Goal: Task Accomplishment & Management: Complete application form

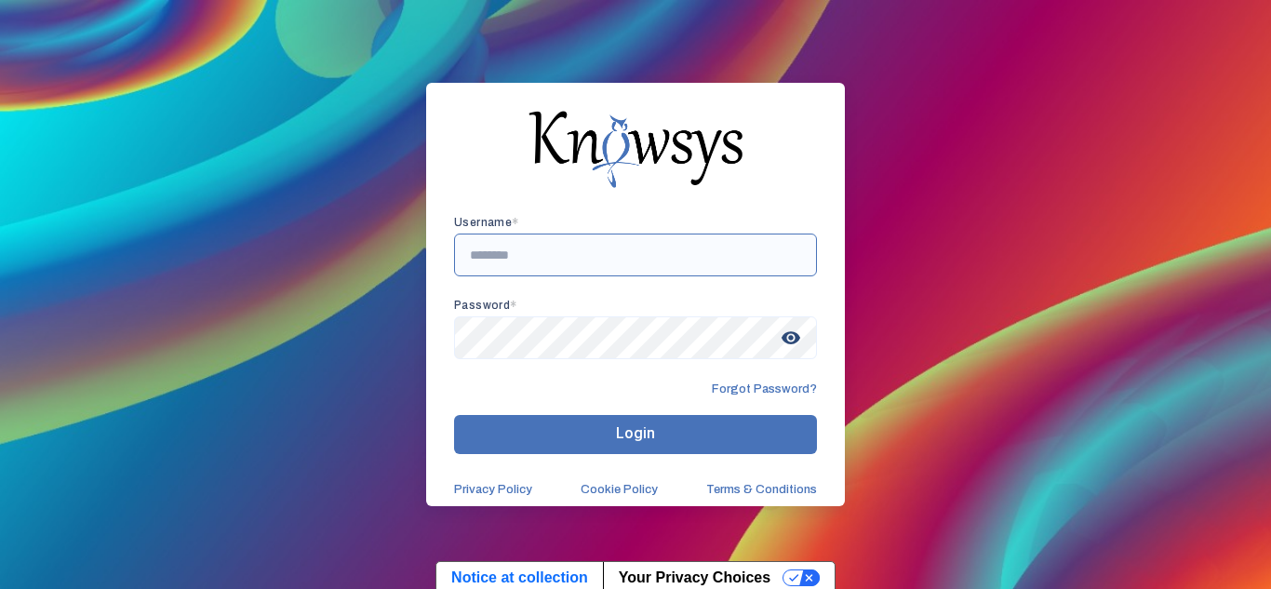
click at [550, 249] on input "text" at bounding box center [635, 255] width 363 height 43
drag, startPoint x: 523, startPoint y: 249, endPoint x: 498, endPoint y: 245, distance: 25.6
click at [498, 245] on input "text" at bounding box center [635, 255] width 363 height 43
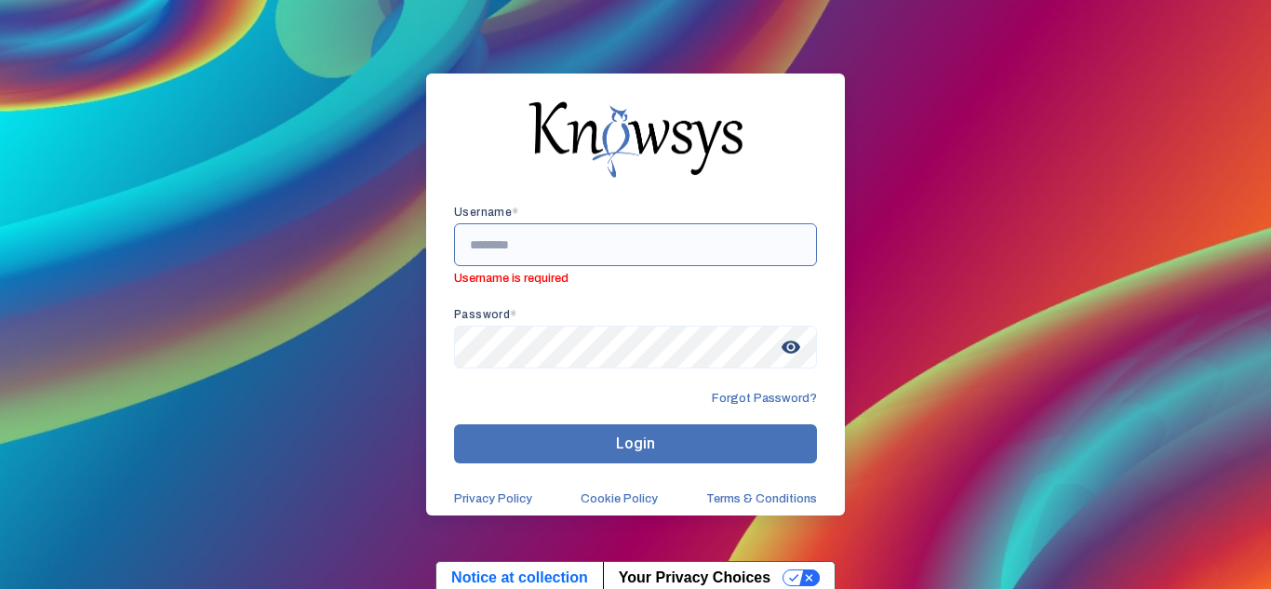
paste input "**********"
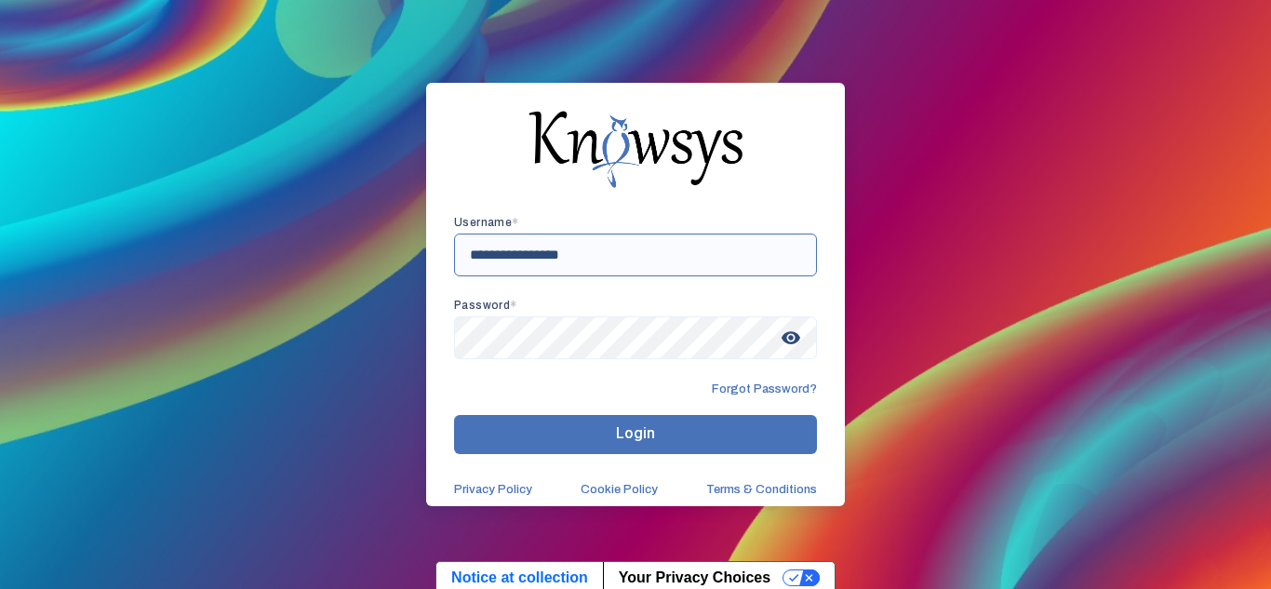
type input "**********"
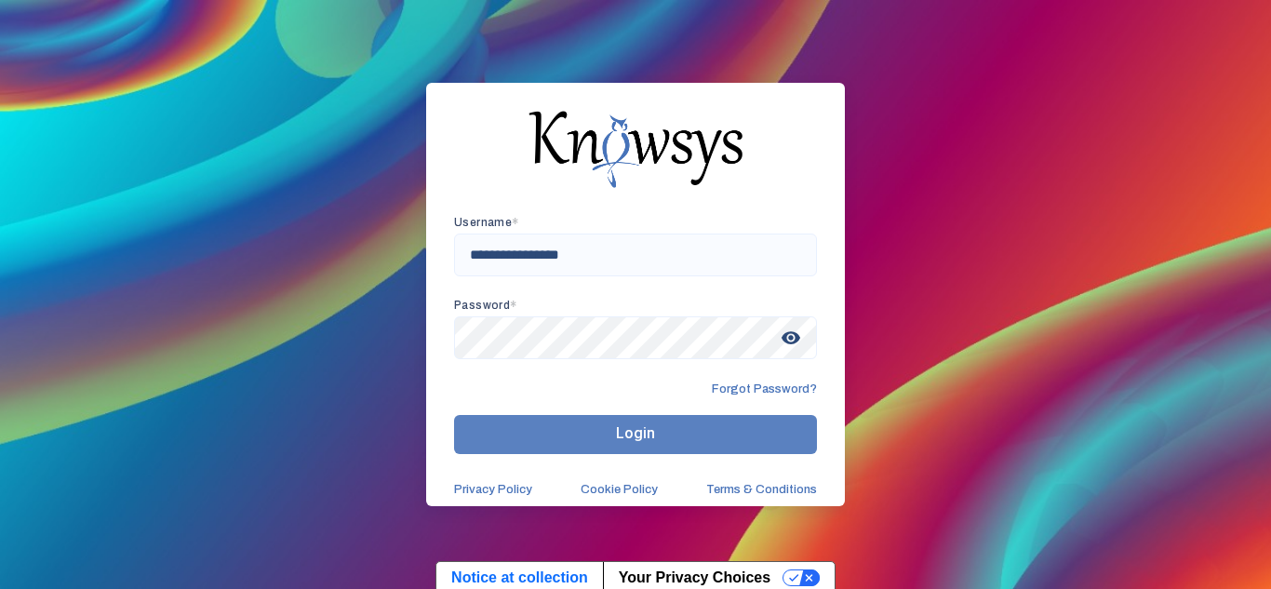
click at [611, 438] on button "Login" at bounding box center [635, 434] width 363 height 39
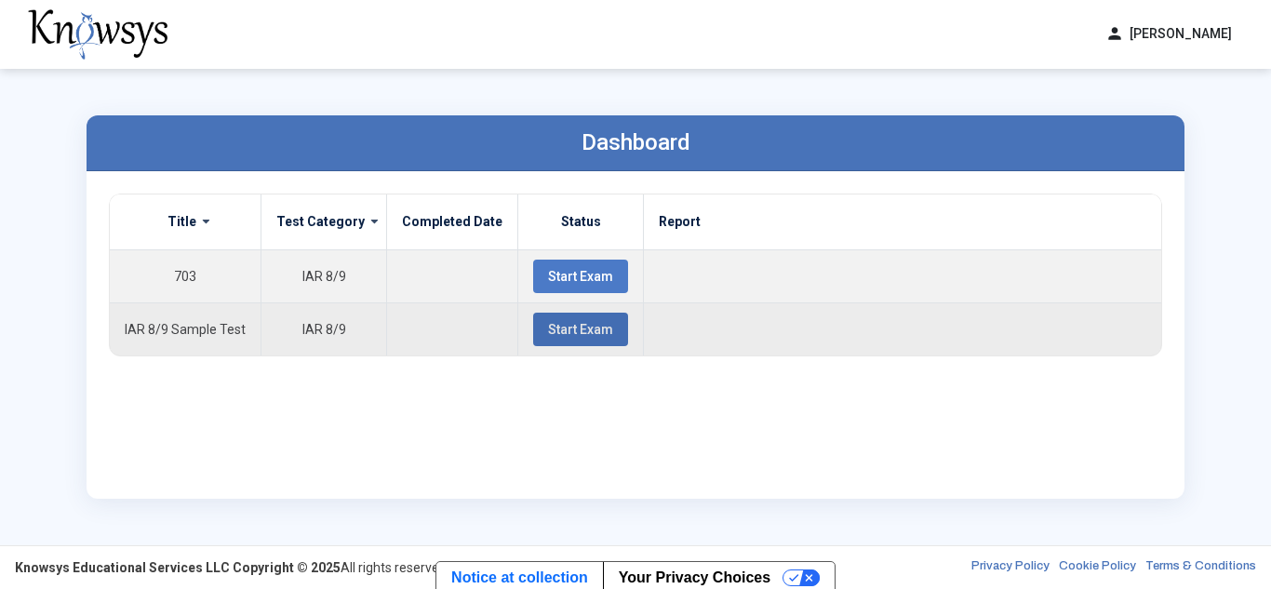
click at [586, 330] on span "Start Exam" at bounding box center [580, 329] width 65 height 15
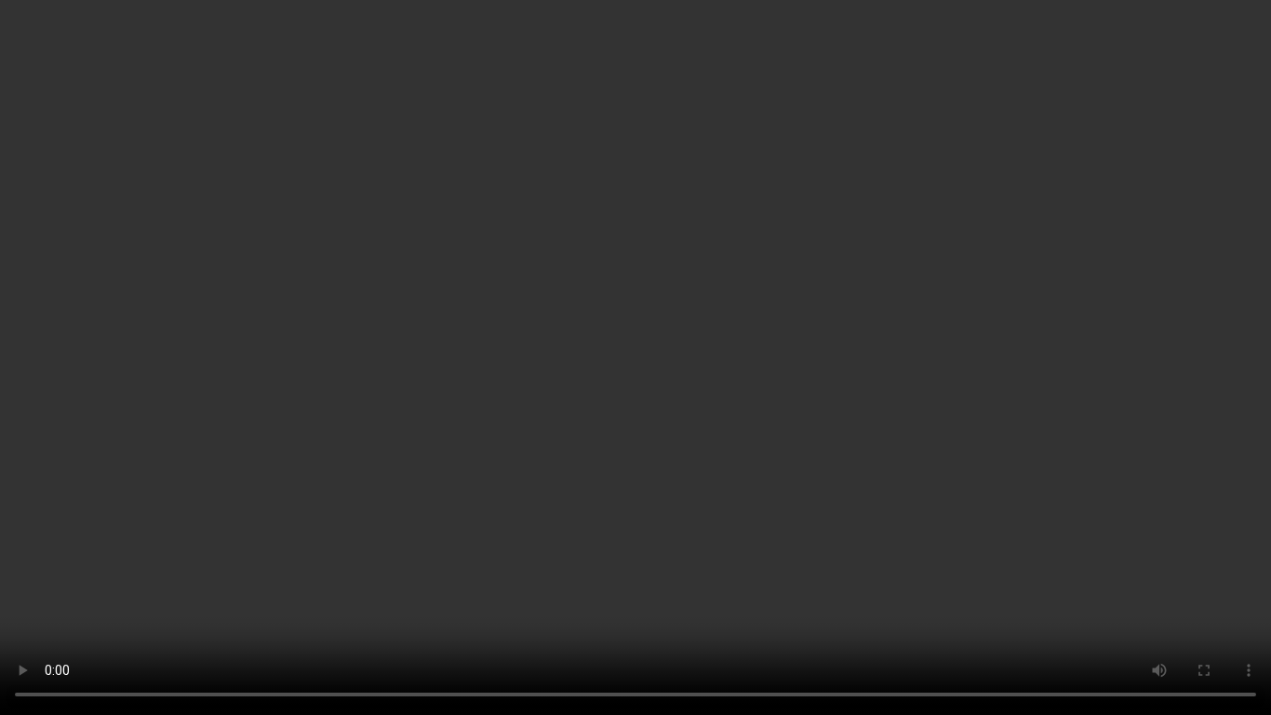
drag, startPoint x: 268, startPoint y: 221, endPoint x: 350, endPoint y: 302, distance: 115.2
click at [350, 302] on video "Your browser does not support the video tag." at bounding box center [635, 357] width 1271 height 715
drag, startPoint x: 353, startPoint y: 305, endPoint x: 537, endPoint y: 308, distance: 184.3
click at [537, 308] on video "Your browser does not support the video tag." at bounding box center [635, 357] width 1271 height 715
drag, startPoint x: 558, startPoint y: 308, endPoint x: 758, endPoint y: 317, distance: 199.4
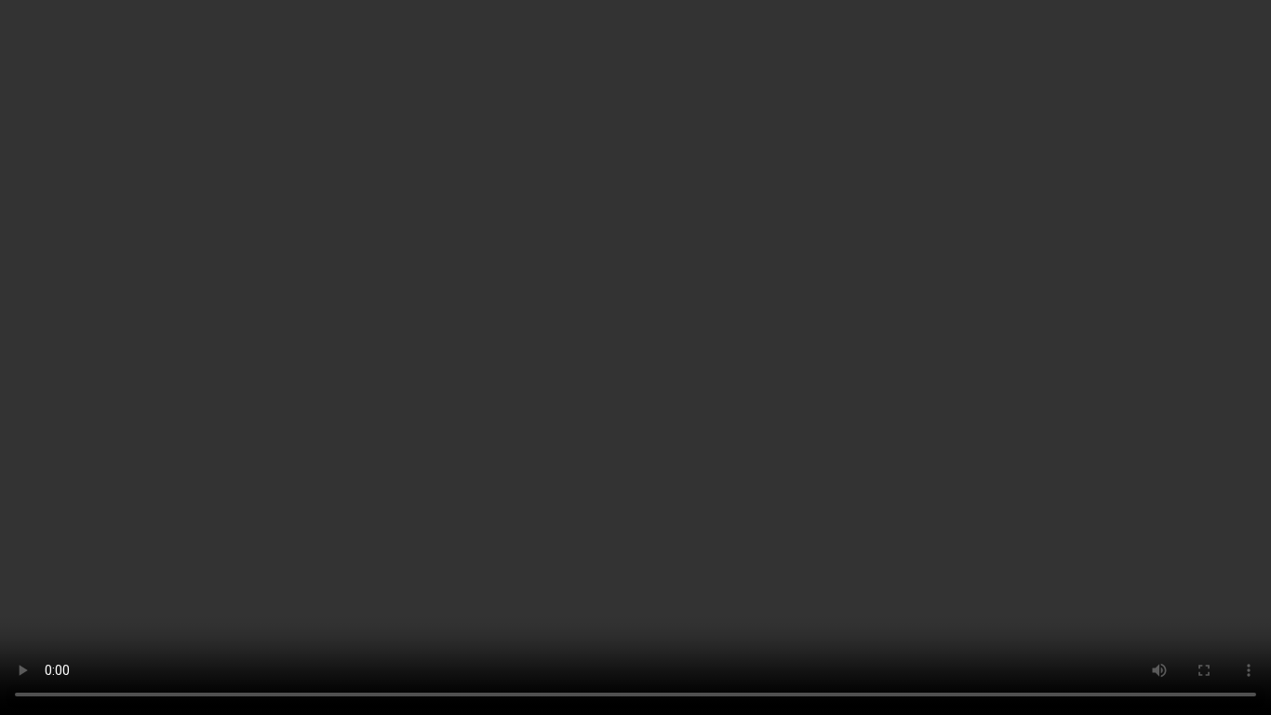
click at [758, 317] on video "Your browser does not support the video tag." at bounding box center [635, 357] width 1271 height 715
drag, startPoint x: 830, startPoint y: 310, endPoint x: 423, endPoint y: 343, distance: 408.0
click at [423, 343] on video "Your browser does not support the video tag." at bounding box center [635, 357] width 1271 height 715
drag, startPoint x: 423, startPoint y: 343, endPoint x: 509, endPoint y: 347, distance: 85.8
click at [509, 347] on video "Your browser does not support the video tag." at bounding box center [635, 357] width 1271 height 715
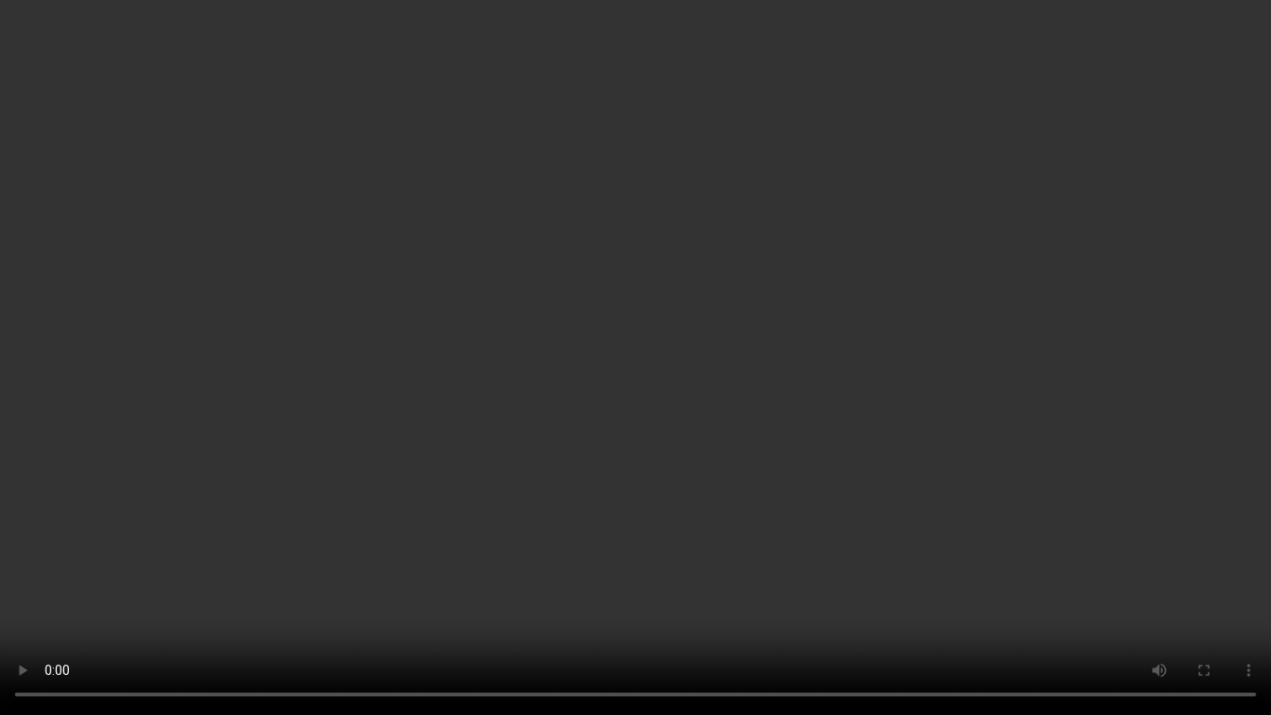
click at [497, 545] on video "Your browser does not support the video tag." at bounding box center [635, 357] width 1271 height 715
click at [571, 487] on video "Your browser does not support the video tag." at bounding box center [635, 357] width 1271 height 715
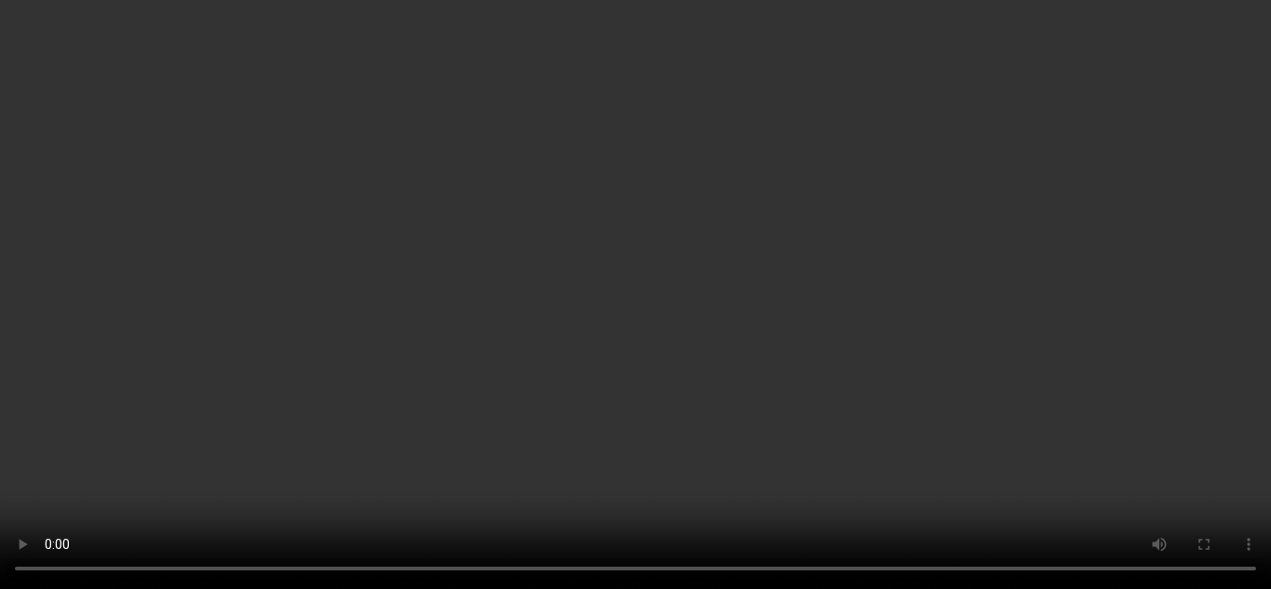
scroll to position [141, 0]
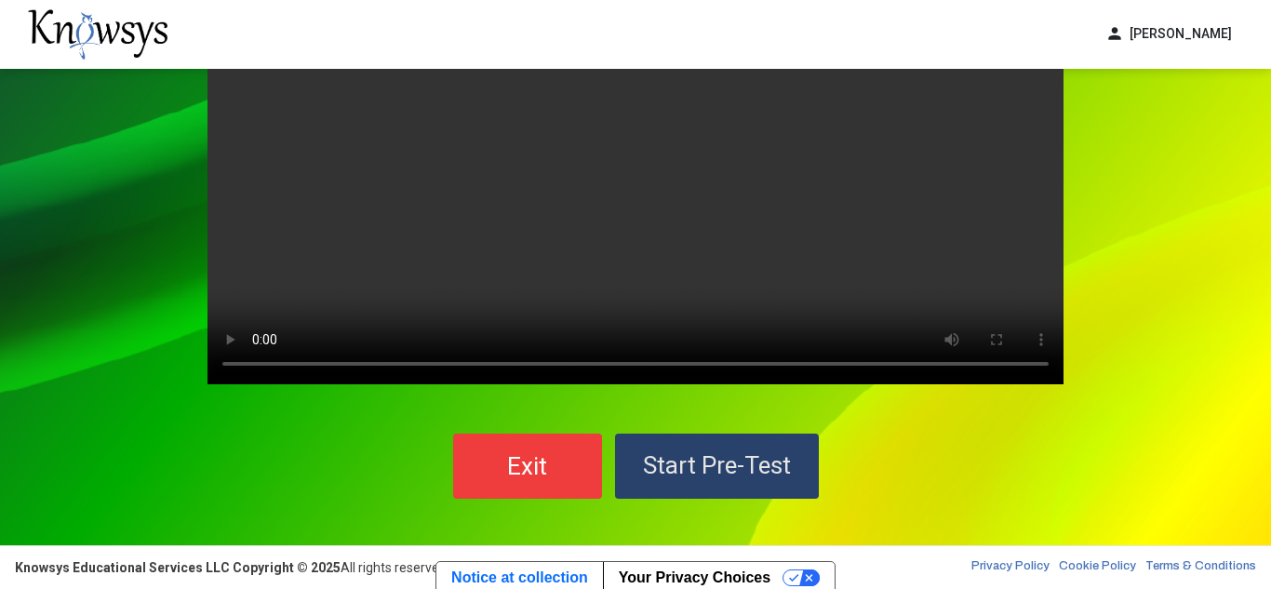
click at [666, 472] on span "Start Pre-Test" at bounding box center [717, 465] width 148 height 28
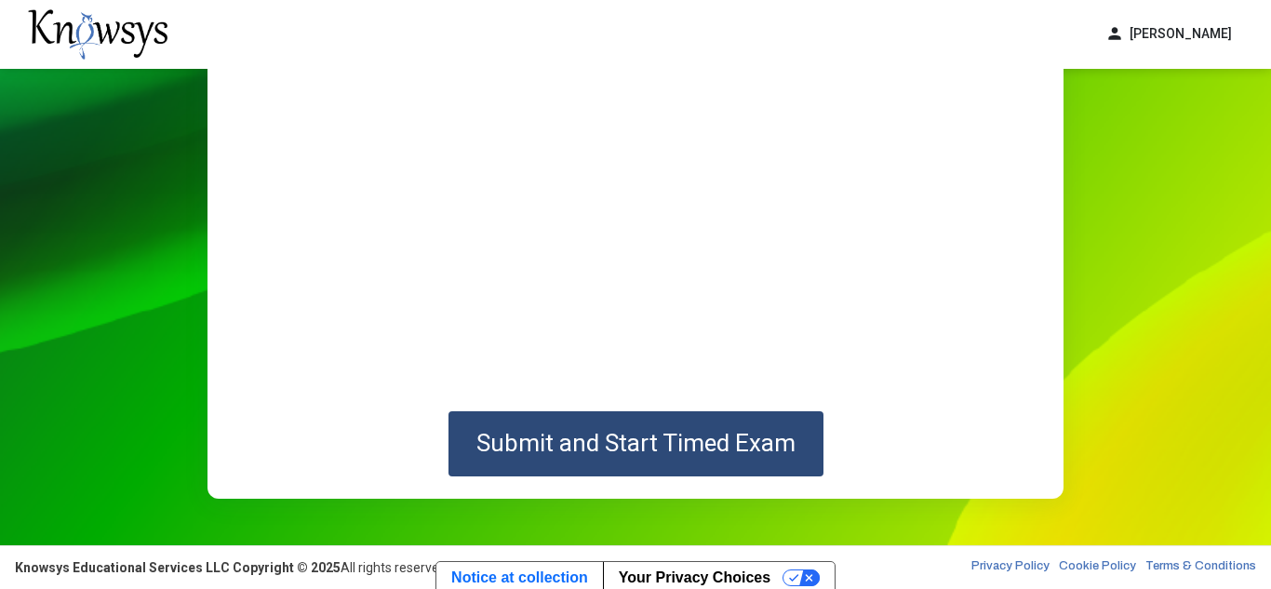
scroll to position [305, 0]
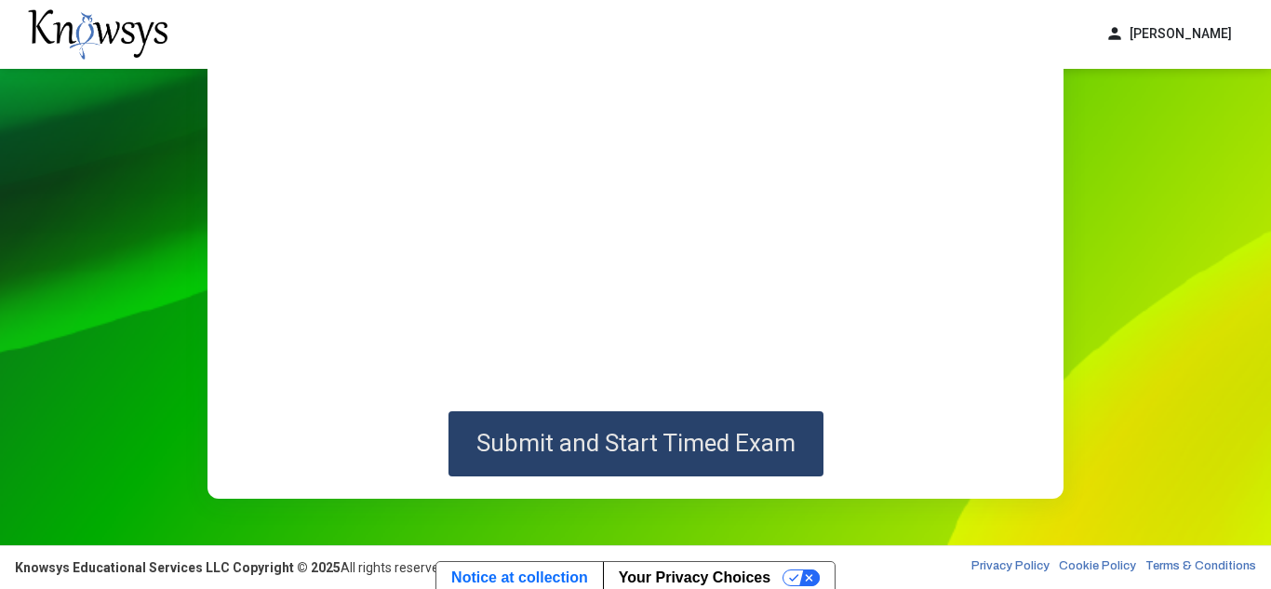
click at [713, 451] on span "Submit and Start Timed Exam" at bounding box center [636, 443] width 319 height 28
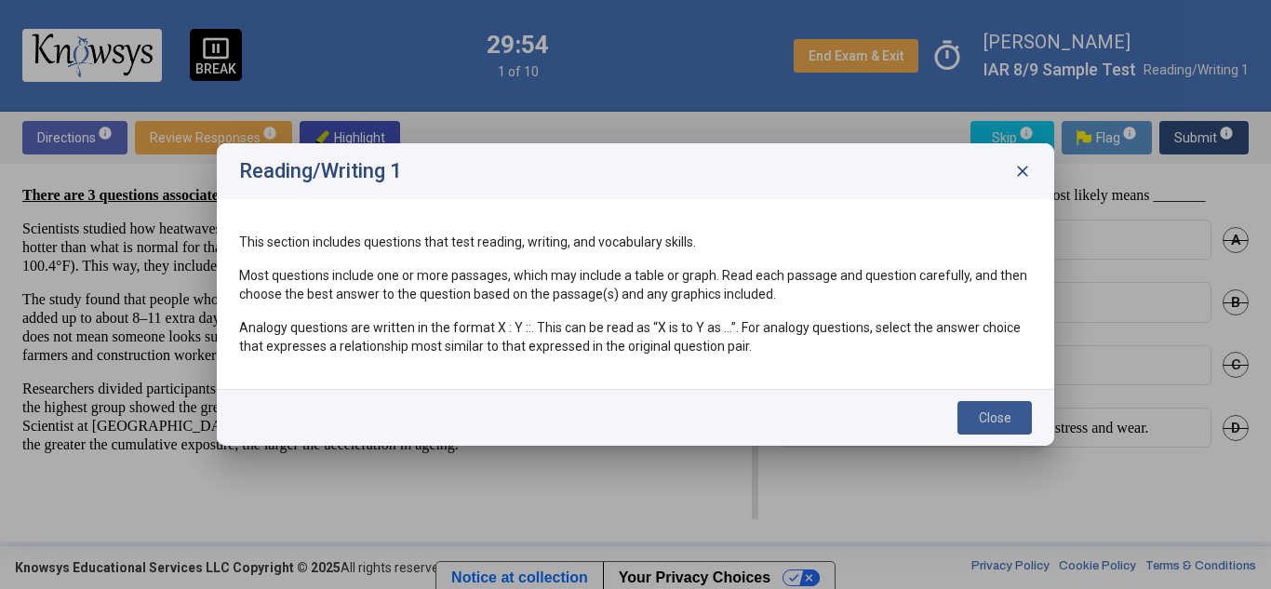
click at [989, 416] on span "Close" at bounding box center [995, 417] width 33 height 15
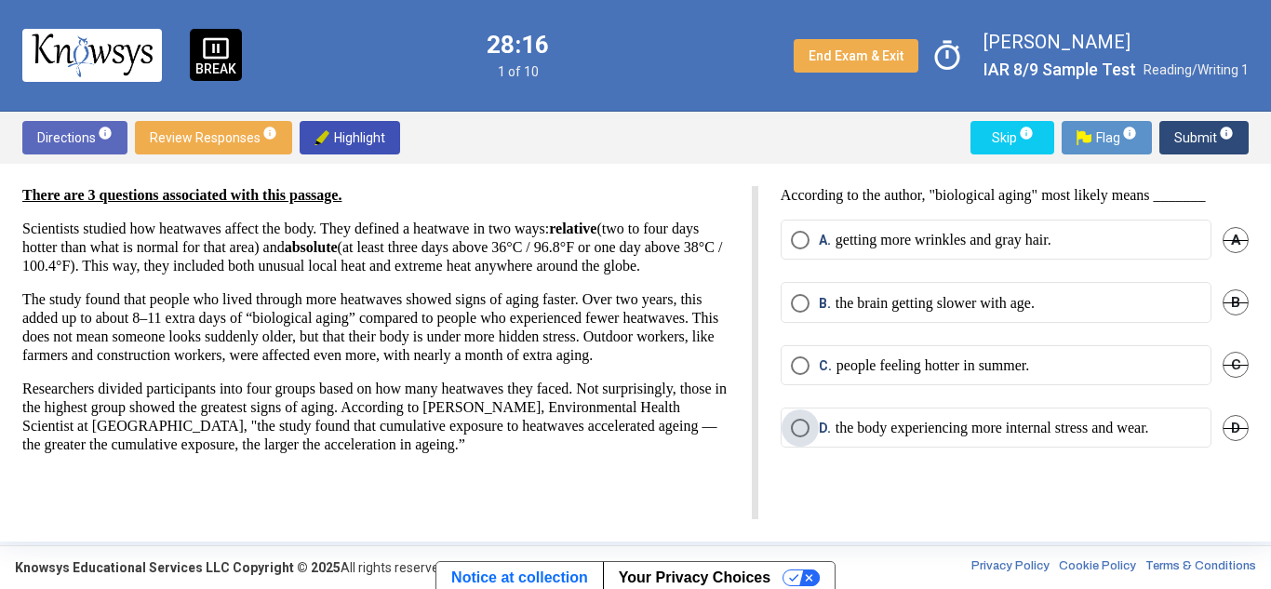
click at [798, 424] on span "Select an option" at bounding box center [800, 428] width 19 height 19
click at [805, 361] on span "Select an option" at bounding box center [800, 365] width 19 height 19
click at [802, 428] on span "Select an option" at bounding box center [800, 428] width 19 height 19
click at [1199, 133] on span "Submit info" at bounding box center [1205, 138] width 60 height 34
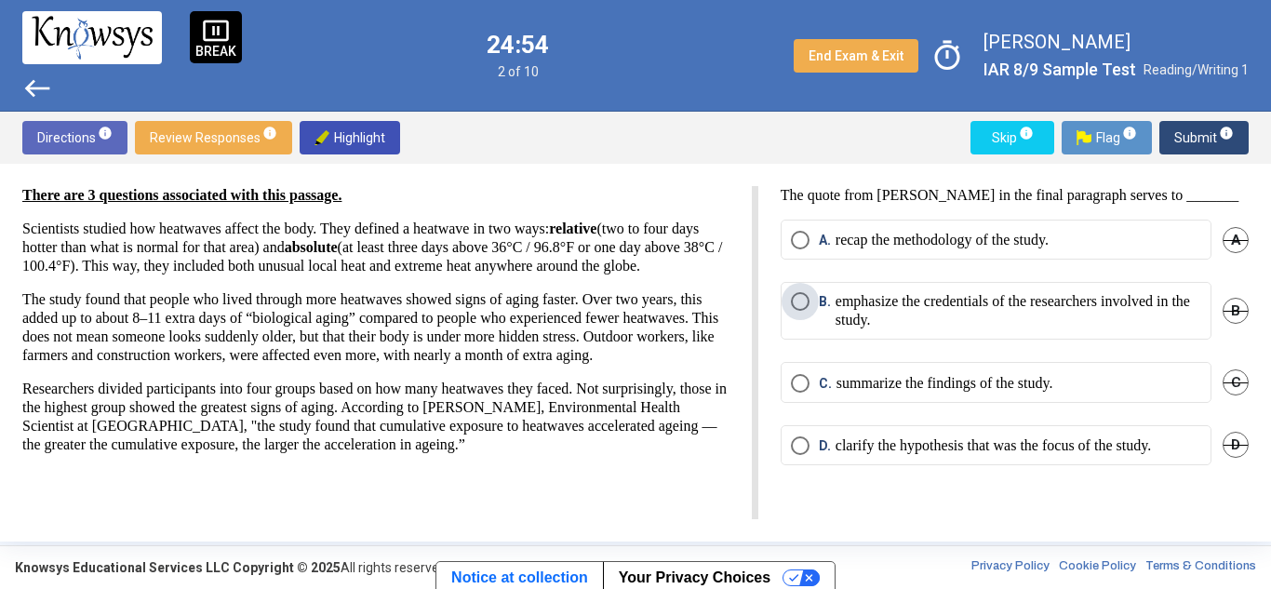
click at [800, 302] on span "Select an option" at bounding box center [800, 302] width 0 height 0
click at [1213, 135] on span "Submit info" at bounding box center [1205, 138] width 60 height 34
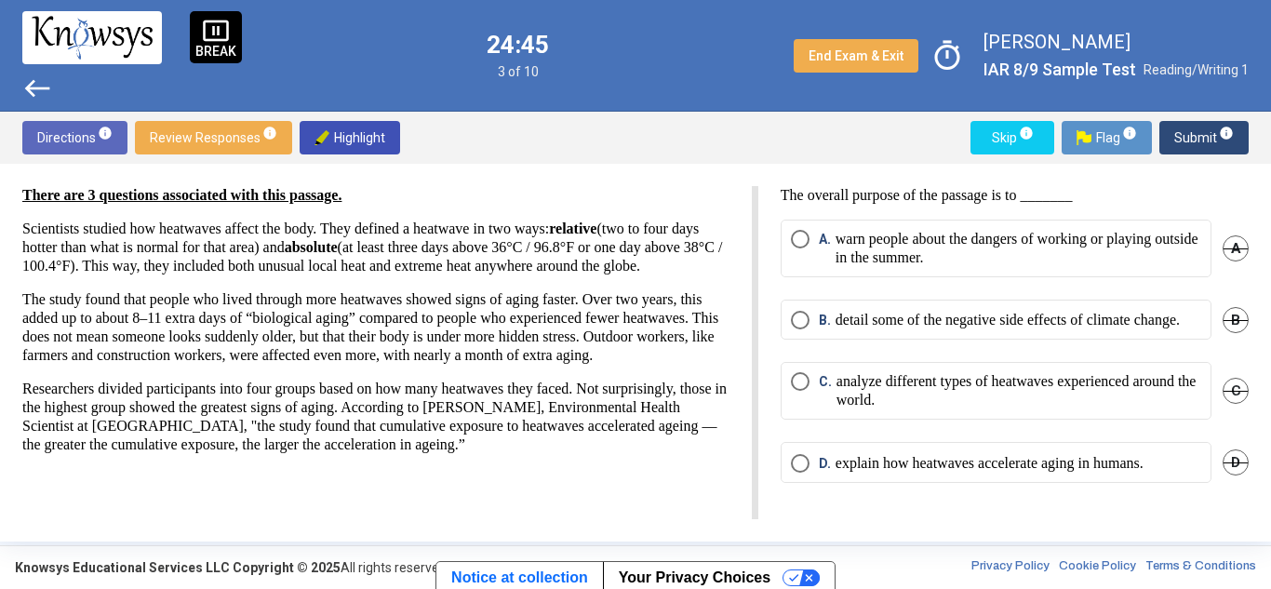
drag, startPoint x: 31, startPoint y: 228, endPoint x: 302, endPoint y: 219, distance: 271.0
click at [302, 219] on div "There are 3 questions associated with this passage. Scientists studied how heat…" at bounding box center [375, 365] width 707 height 359
click at [478, 221] on p "Scientists studied how heatwaves affect the body. They defined a heatwave in tw…" at bounding box center [375, 248] width 707 height 56
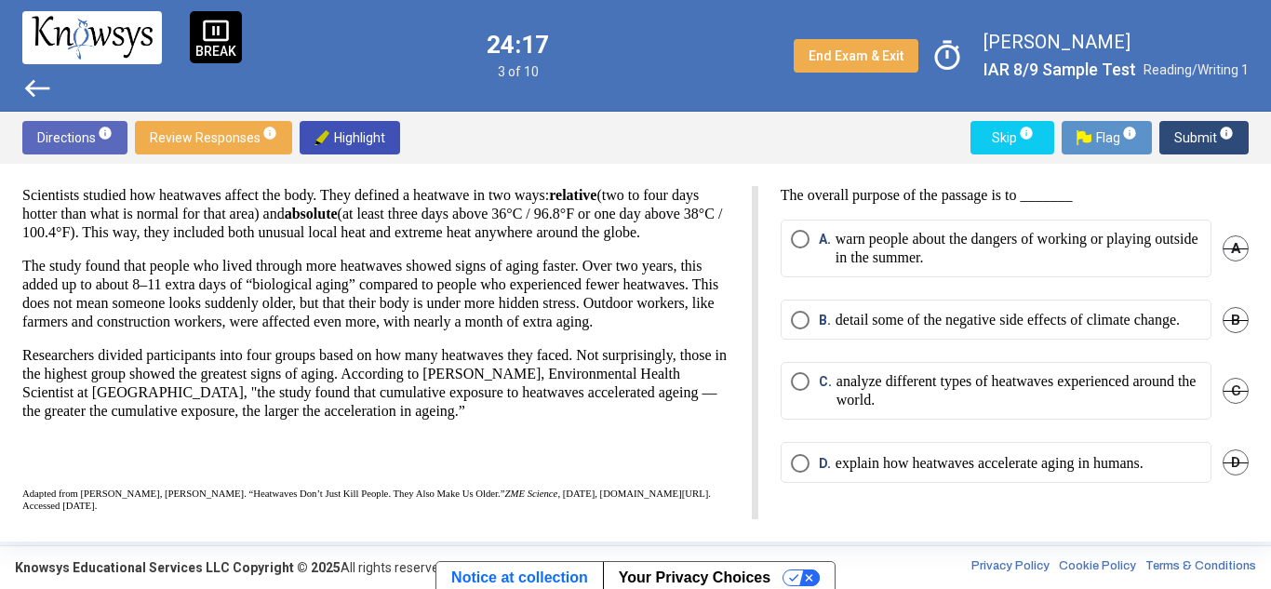
scroll to position [78, 0]
click at [799, 473] on span "Select an option" at bounding box center [800, 463] width 19 height 19
click at [1195, 141] on span "Submit info" at bounding box center [1205, 138] width 60 height 34
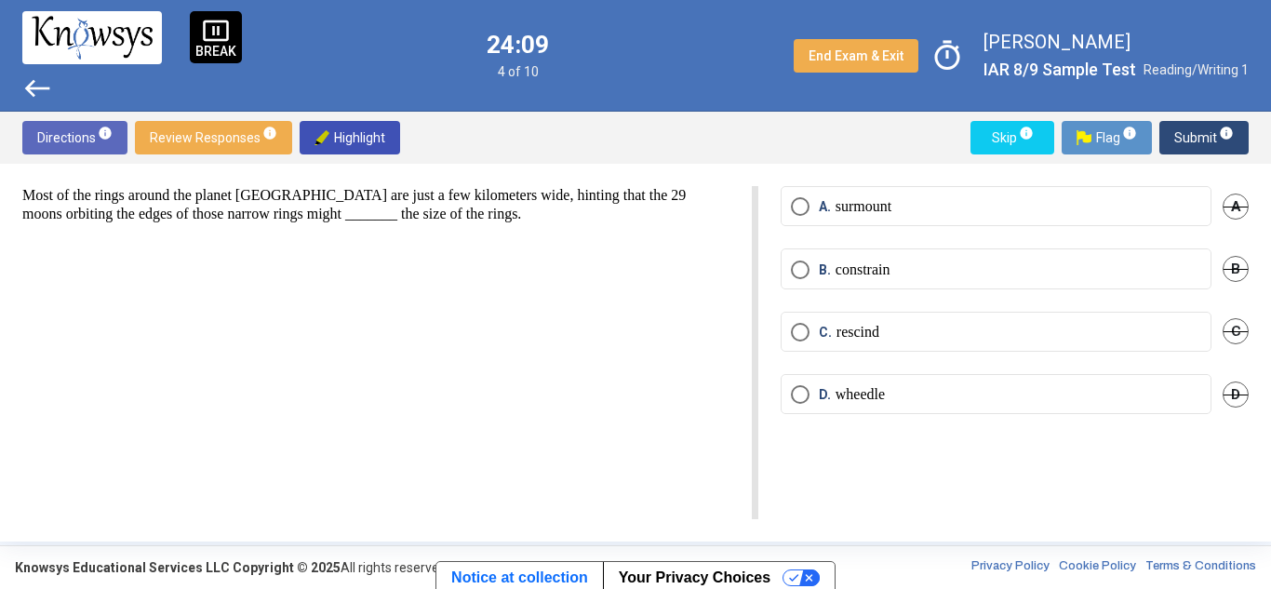
drag, startPoint x: 94, startPoint y: 191, endPoint x: 177, endPoint y: 181, distance: 83.4
click at [177, 181] on div "Most of the rings around the planet [GEOGRAPHIC_DATA] are just a few kilometers…" at bounding box center [635, 353] width 1271 height 378
click at [422, 187] on p "Most of the rings around the planet [GEOGRAPHIC_DATA] are just a few kilometers…" at bounding box center [375, 204] width 707 height 37
drag, startPoint x: 400, startPoint y: 213, endPoint x: 467, endPoint y: 197, distance: 68.9
click at [467, 197] on p "Most of the rings around the planet [GEOGRAPHIC_DATA] are just a few kilometers…" at bounding box center [375, 204] width 707 height 37
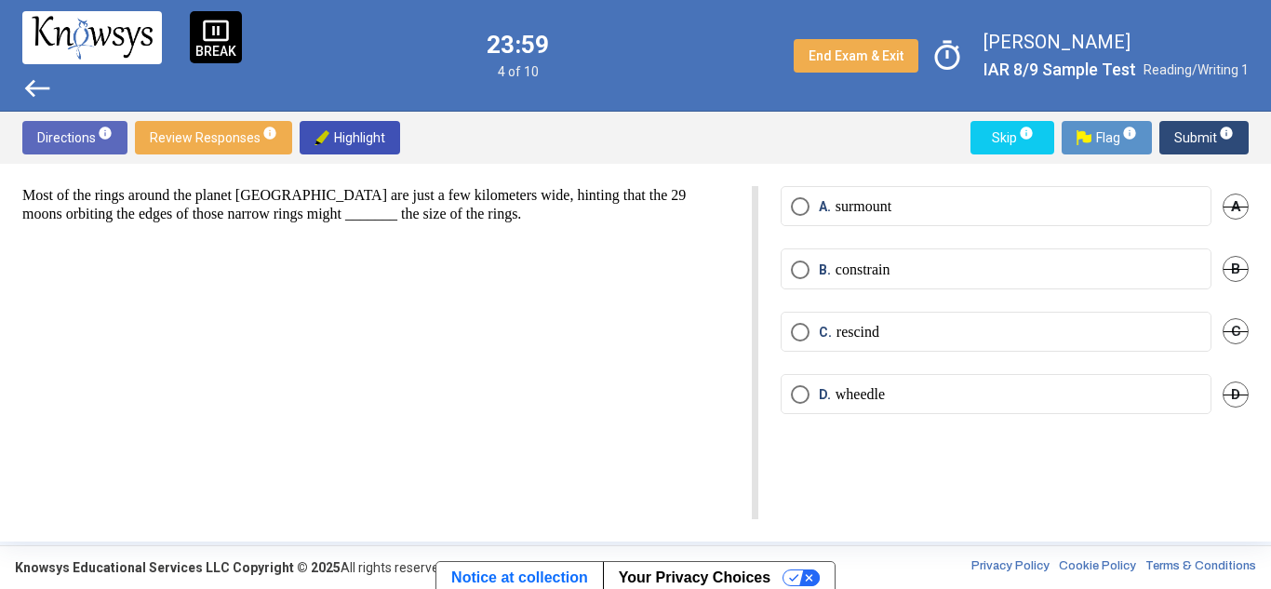
click at [471, 262] on div "Most of the rings around the planet [GEOGRAPHIC_DATA] are just a few kilometers…" at bounding box center [390, 352] width 736 height 333
click at [806, 198] on span "Select an option" at bounding box center [800, 206] width 19 height 19
click at [1188, 139] on span "Submit info" at bounding box center [1205, 138] width 60 height 34
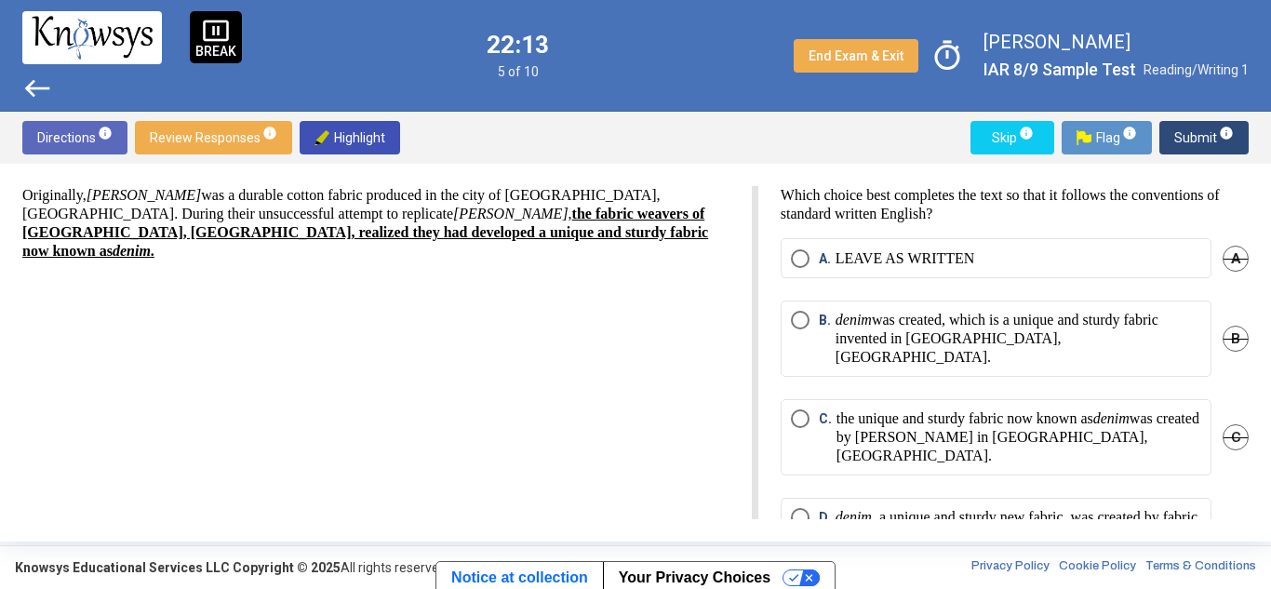
drag, startPoint x: 865, startPoint y: 193, endPoint x: 979, endPoint y: 181, distance: 115.0
click at [979, 181] on div "Originally, [PERSON_NAME] was a durable cotton fabric produced in the city of […" at bounding box center [635, 353] width 1271 height 378
click at [798, 212] on p "Which choice best completes the text so that it follows the conventions of stan…" at bounding box center [1015, 204] width 468 height 37
drag, startPoint x: 82, startPoint y: 209, endPoint x: 185, endPoint y: 208, distance: 103.3
click at [185, 208] on p "Originally, [PERSON_NAME] was a durable cotton fabric produced in the city of […" at bounding box center [375, 223] width 707 height 74
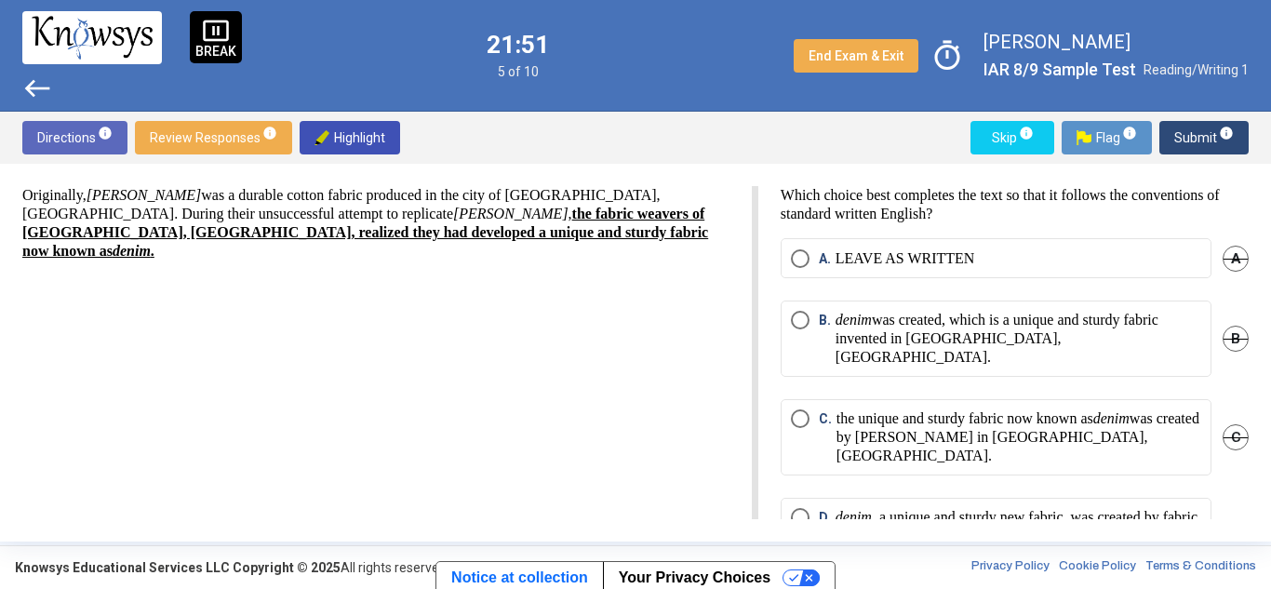
click at [221, 188] on p "Originally, [PERSON_NAME] was a durable cotton fabric produced in the city of […" at bounding box center [375, 223] width 707 height 74
click at [791, 261] on span "Select an option" at bounding box center [800, 258] width 19 height 19
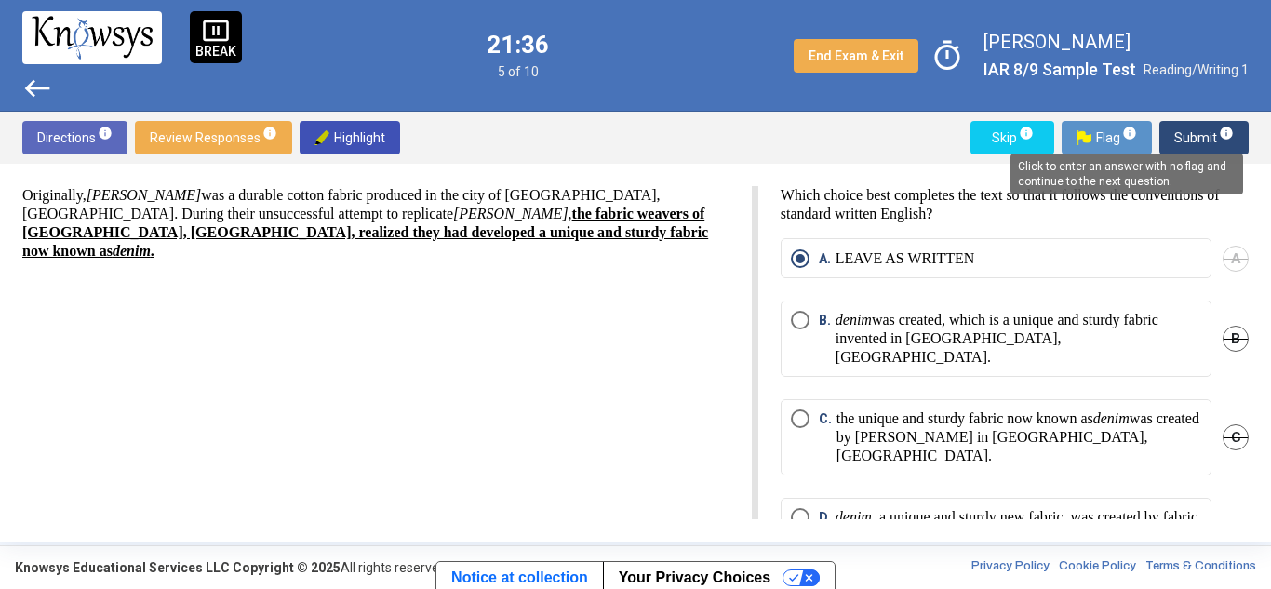
click at [1230, 133] on span "info" at bounding box center [1226, 133] width 15 height 15
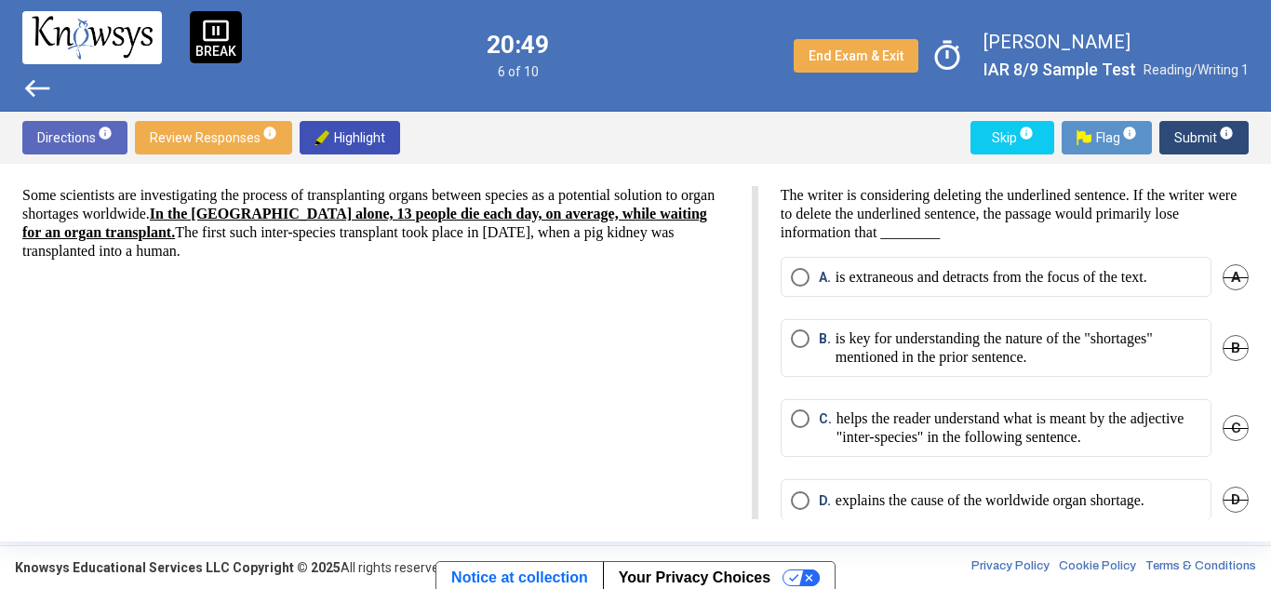
drag, startPoint x: 870, startPoint y: 212, endPoint x: 1157, endPoint y: 209, distance: 286.7
click at [1157, 209] on p "The writer is considering deleting the underlined sentence. If the writer were …" at bounding box center [1015, 214] width 468 height 56
click at [800, 229] on p "The writer is considering deleting the underlined sentence. If the writer were …" at bounding box center [1015, 214] width 468 height 56
click at [800, 339] on span "Select an option" at bounding box center [800, 339] width 0 height 0
click at [1196, 132] on span "Submit info" at bounding box center [1205, 138] width 60 height 34
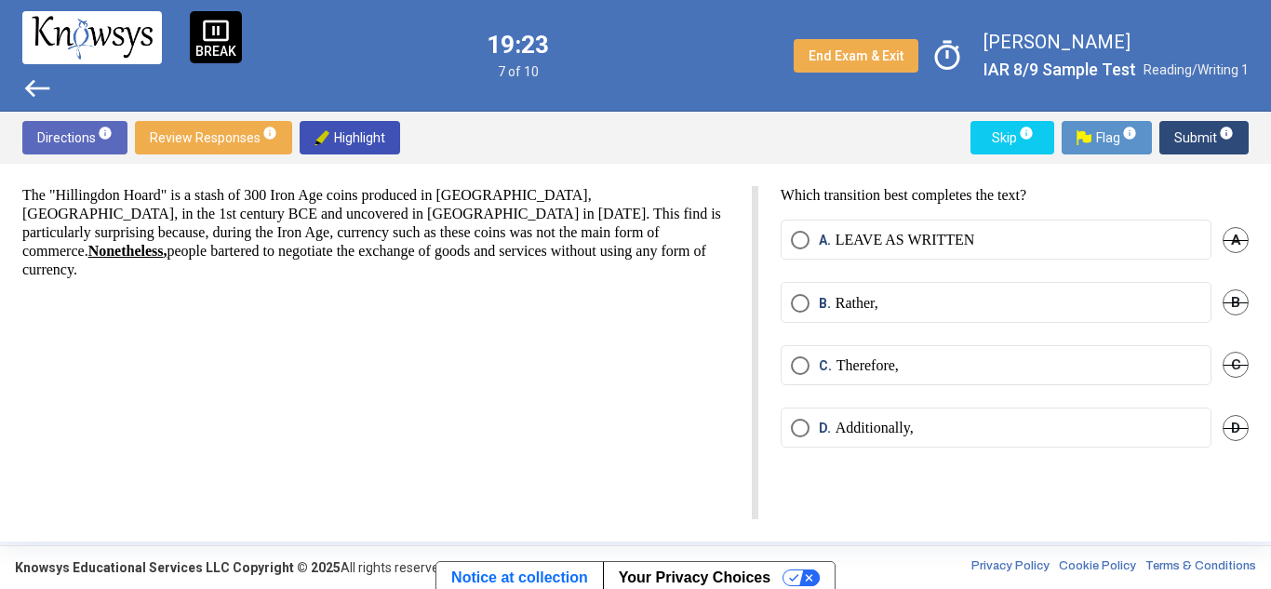
drag, startPoint x: 141, startPoint y: 185, endPoint x: 210, endPoint y: 191, distance: 70.0
click at [210, 191] on div "The "Hillingdon Hoard" is a stash of 300 Iron Age coins produced in [GEOGRAPHIC…" at bounding box center [635, 353] width 1271 height 378
click at [289, 208] on p "The "Hillingdon Hoard" is a stash of 300 Iron Age coins produced in [GEOGRAPHIC…" at bounding box center [375, 232] width 707 height 93
click at [1072, 228] on mat-radio-button "A. LEAVE AS WRITTEN" at bounding box center [996, 240] width 431 height 40
click at [800, 228] on mat-radio-button "A. LEAVE AS WRITTEN" at bounding box center [996, 240] width 431 height 40
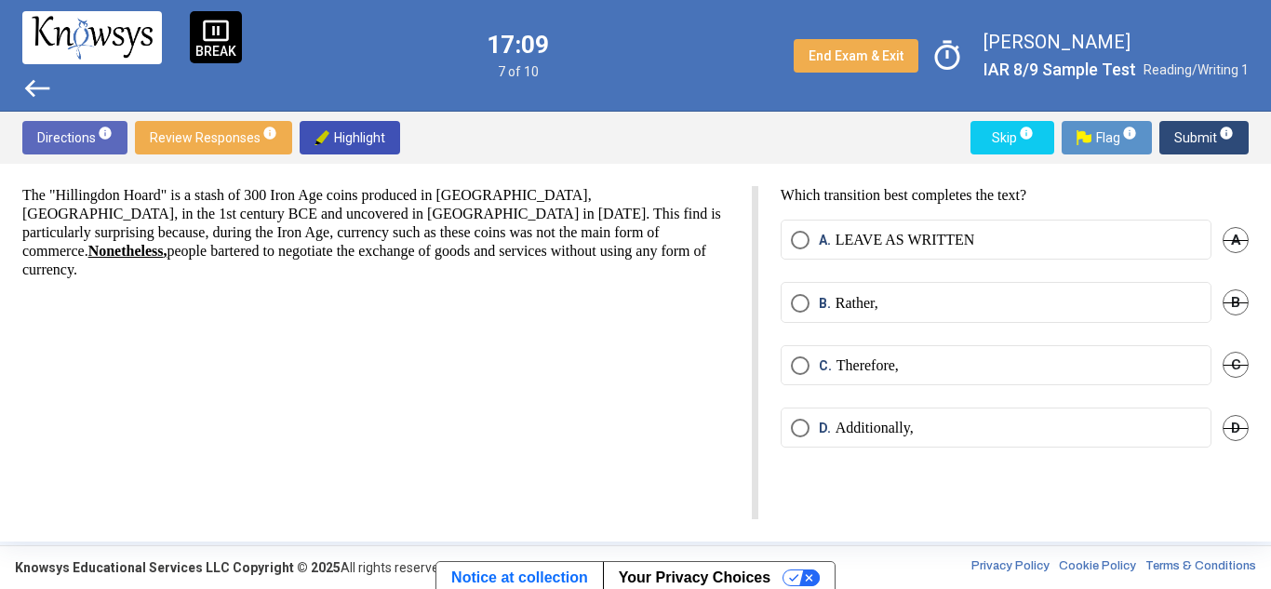
click at [800, 414] on mat-radio-button "D. Additionally," at bounding box center [996, 428] width 431 height 40
click at [798, 423] on span "Select an option" at bounding box center [800, 428] width 19 height 19
click at [1190, 131] on span "Submit info" at bounding box center [1205, 138] width 60 height 34
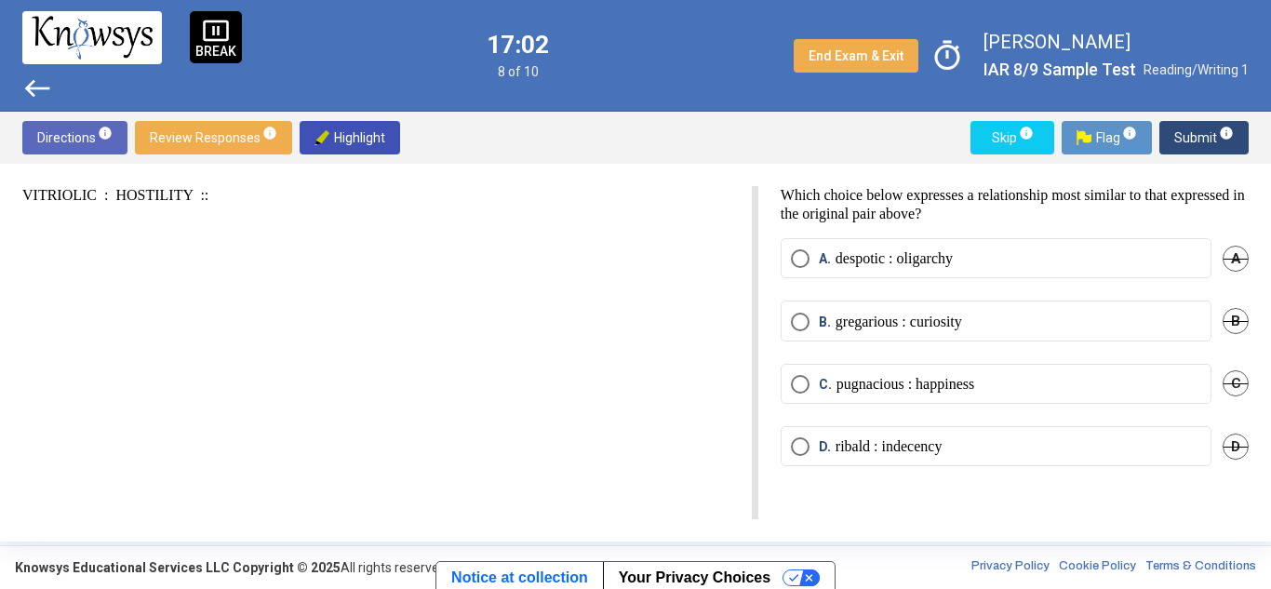
drag, startPoint x: 60, startPoint y: 193, endPoint x: 103, endPoint y: 191, distance: 42.9
click at [103, 191] on p "VITRIOLIC : HOSTILITY ::" at bounding box center [375, 195] width 707 height 19
click at [220, 242] on div "VITRIOLIC : HOSTILITY ::" at bounding box center [390, 352] width 736 height 333
drag, startPoint x: 840, startPoint y: 195, endPoint x: 525, endPoint y: 276, distance: 324.8
click at [525, 276] on div "VITRIOLIC : [MEDICAL_DATA] :: Which choice below expresses a relationship most …" at bounding box center [635, 352] width 1227 height 333
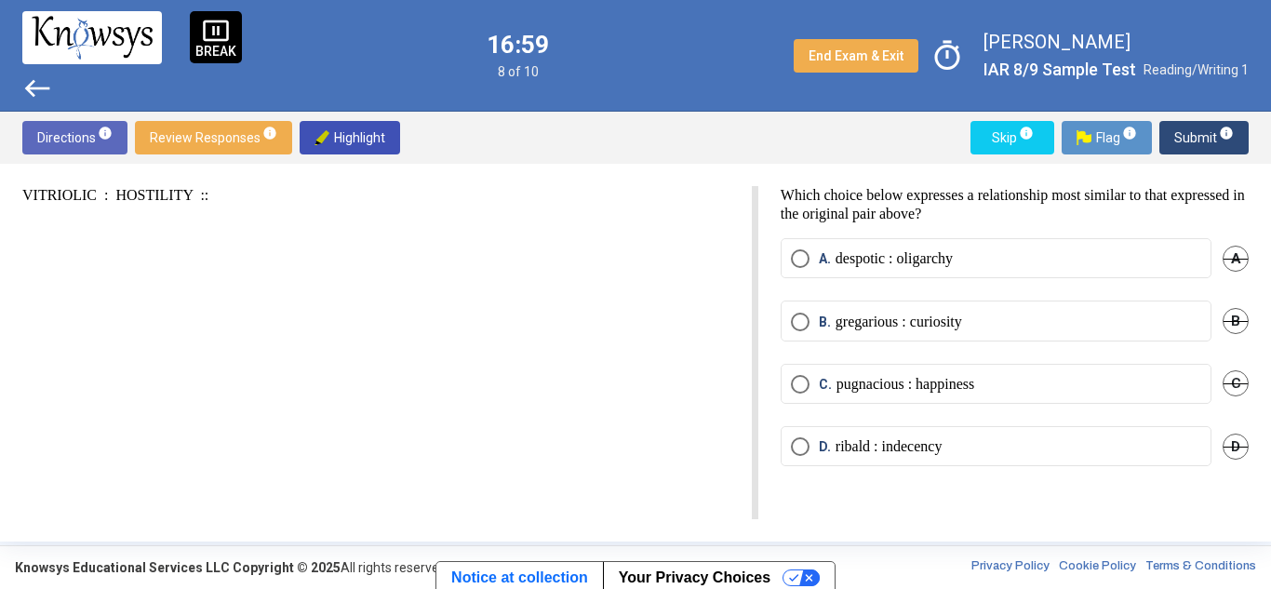
click at [525, 276] on div "VITRIOLIC : HOSTILITY ::" at bounding box center [390, 352] width 736 height 333
drag, startPoint x: 784, startPoint y: 196, endPoint x: 1020, endPoint y: 199, distance: 236.4
click at [1020, 199] on p "Which choice below expresses a relationship most similar to that expressed in t…" at bounding box center [1015, 204] width 468 height 37
click at [1057, 187] on p "Which choice below expresses a relationship most similar to that expressed in t…" at bounding box center [1015, 204] width 468 height 37
drag, startPoint x: 839, startPoint y: 259, endPoint x: 840, endPoint y: 320, distance: 61.5
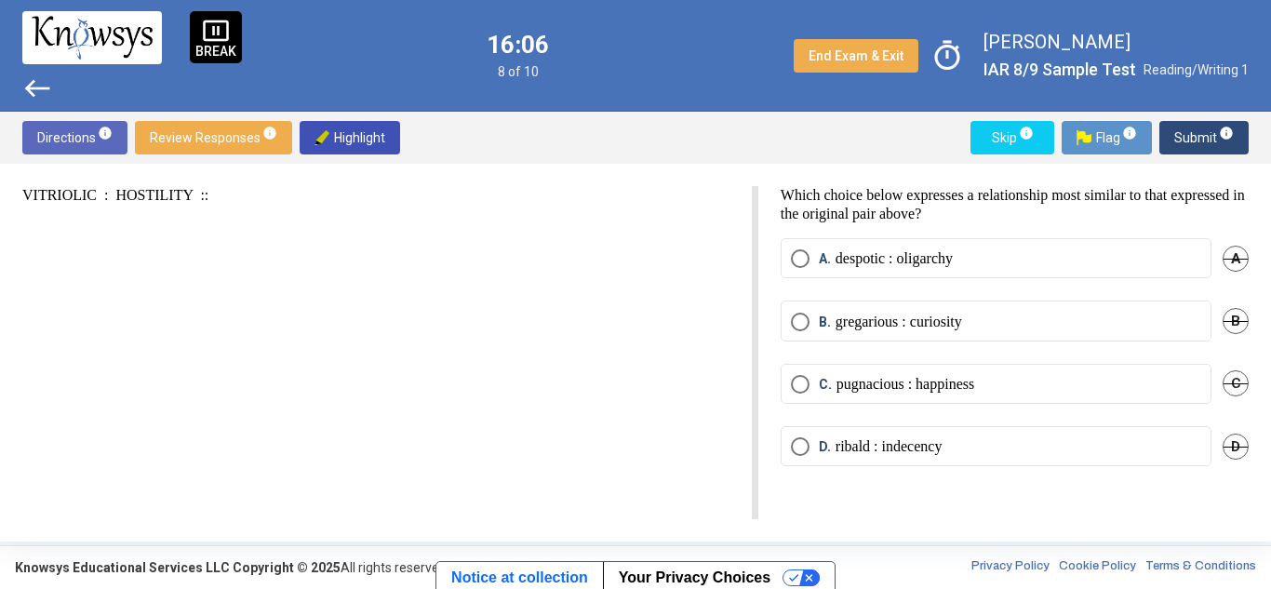
click at [840, 320] on mat-radio-group "A. despotic : oligarchy A B. gregarious : curiosity B C. pugnacious : happiness…" at bounding box center [1015, 363] width 468 height 250
drag, startPoint x: 840, startPoint y: 320, endPoint x: 970, endPoint y: 316, distance: 129.5
click at [962, 316] on p "gregarious : curiosity" at bounding box center [899, 322] width 127 height 19
click at [812, 439] on span "D. ribald : indecency" at bounding box center [876, 446] width 133 height 19
click at [800, 259] on span "Select an option" at bounding box center [800, 259] width 0 height 0
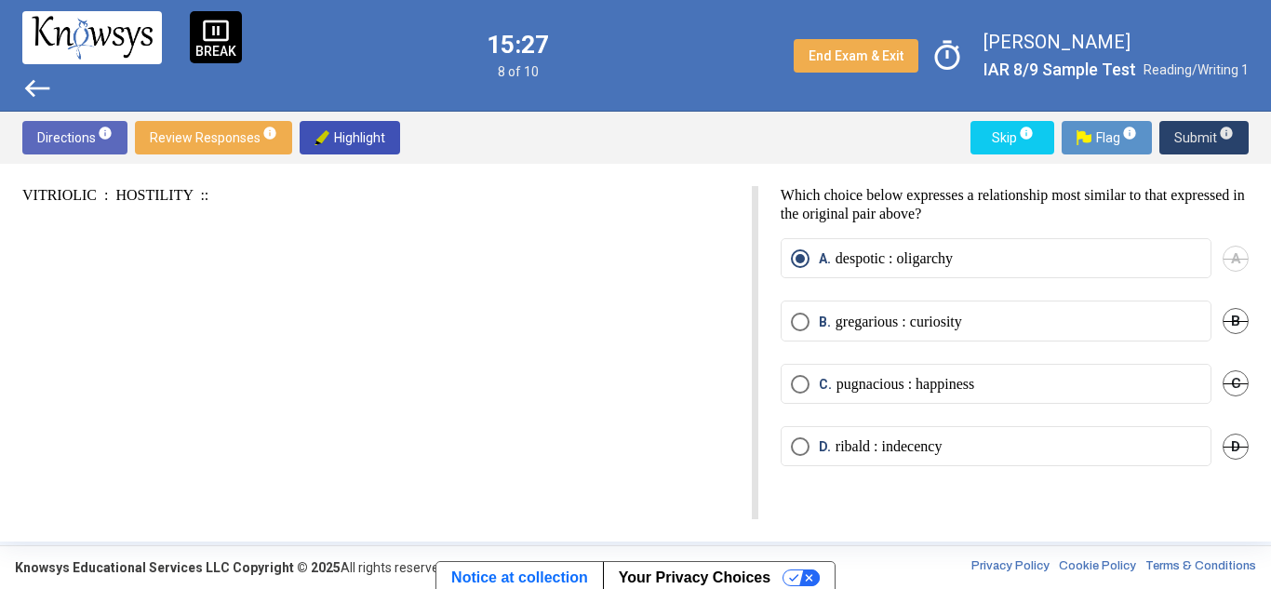
click at [1195, 130] on span "Submit info" at bounding box center [1205, 138] width 60 height 34
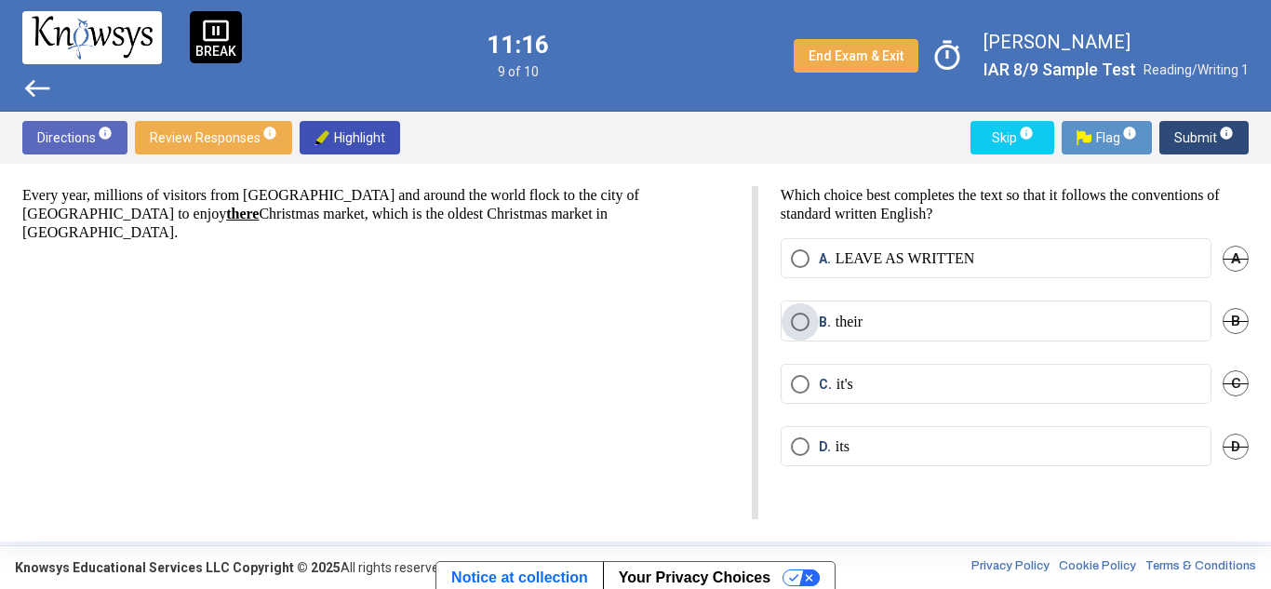
click at [799, 321] on span "Select an option" at bounding box center [800, 322] width 19 height 19
click at [1203, 134] on span "Submit info" at bounding box center [1205, 138] width 60 height 34
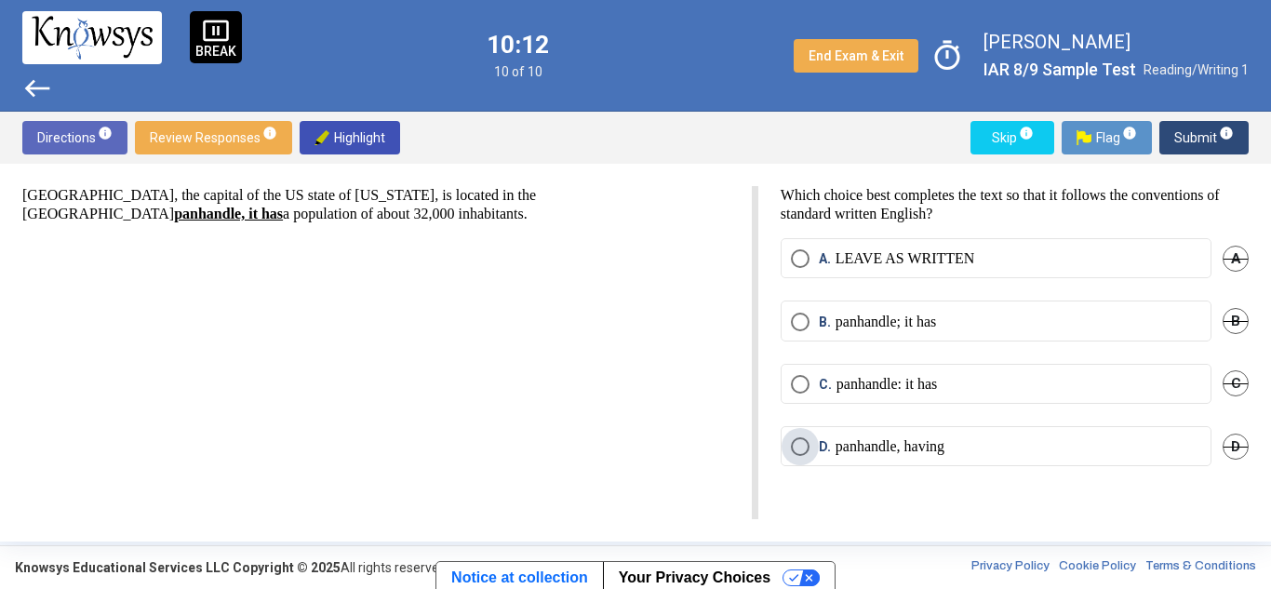
click at [799, 438] on span "Select an option" at bounding box center [800, 446] width 19 height 19
click at [1204, 139] on span "Submit info" at bounding box center [1205, 138] width 60 height 34
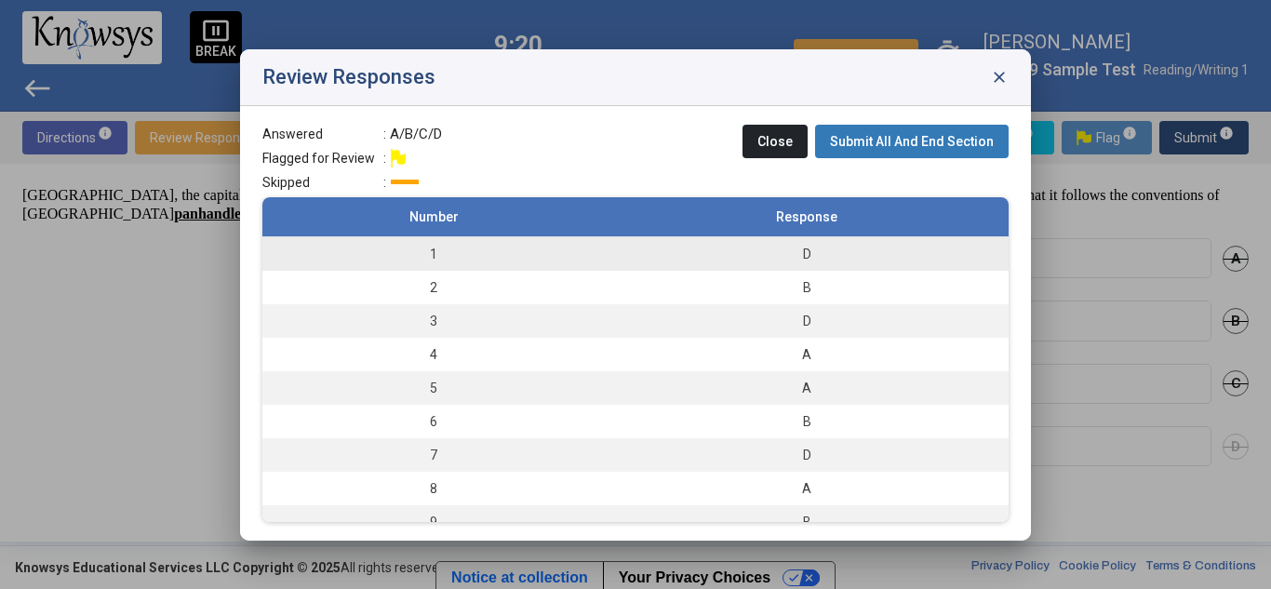
click at [564, 257] on td "1" at bounding box center [433, 253] width 343 height 34
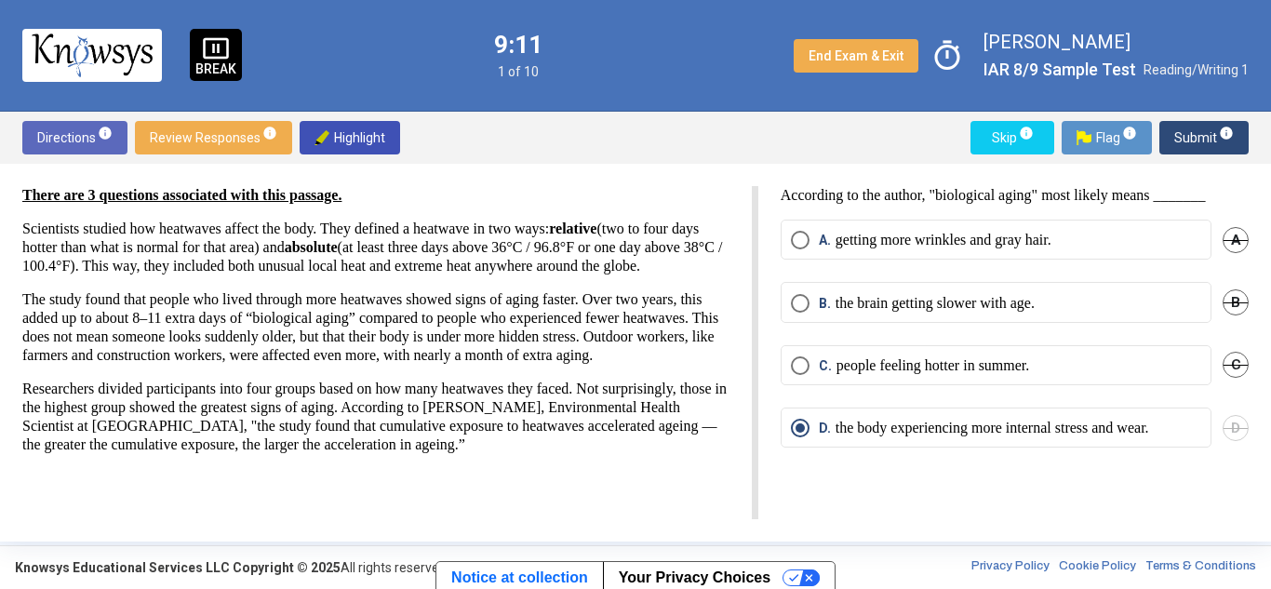
scroll to position [89, 0]
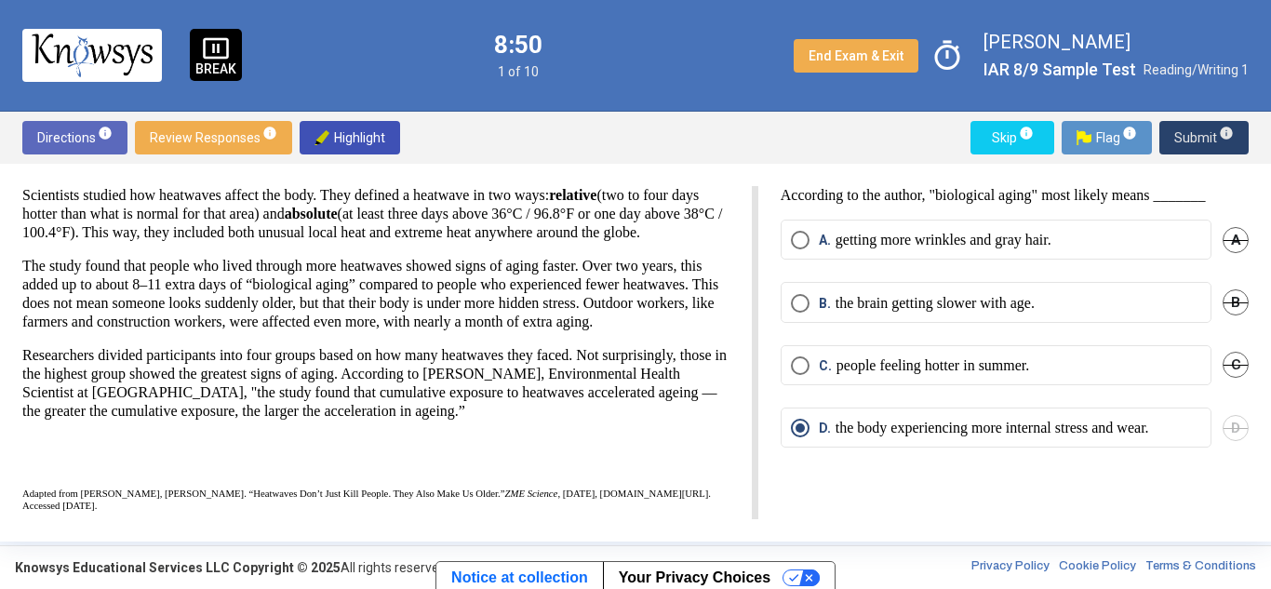
click at [1189, 126] on span "Submit info" at bounding box center [1205, 138] width 60 height 34
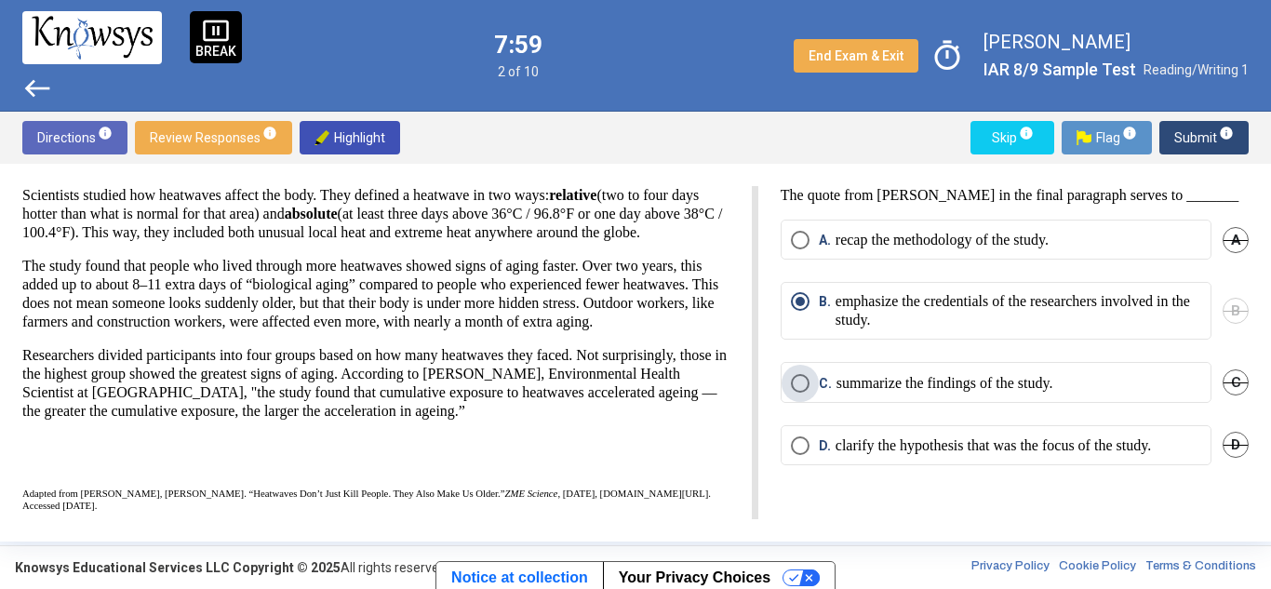
click at [792, 383] on span "Select an option" at bounding box center [800, 383] width 19 height 19
click at [1203, 131] on span "Submit info" at bounding box center [1205, 138] width 60 height 34
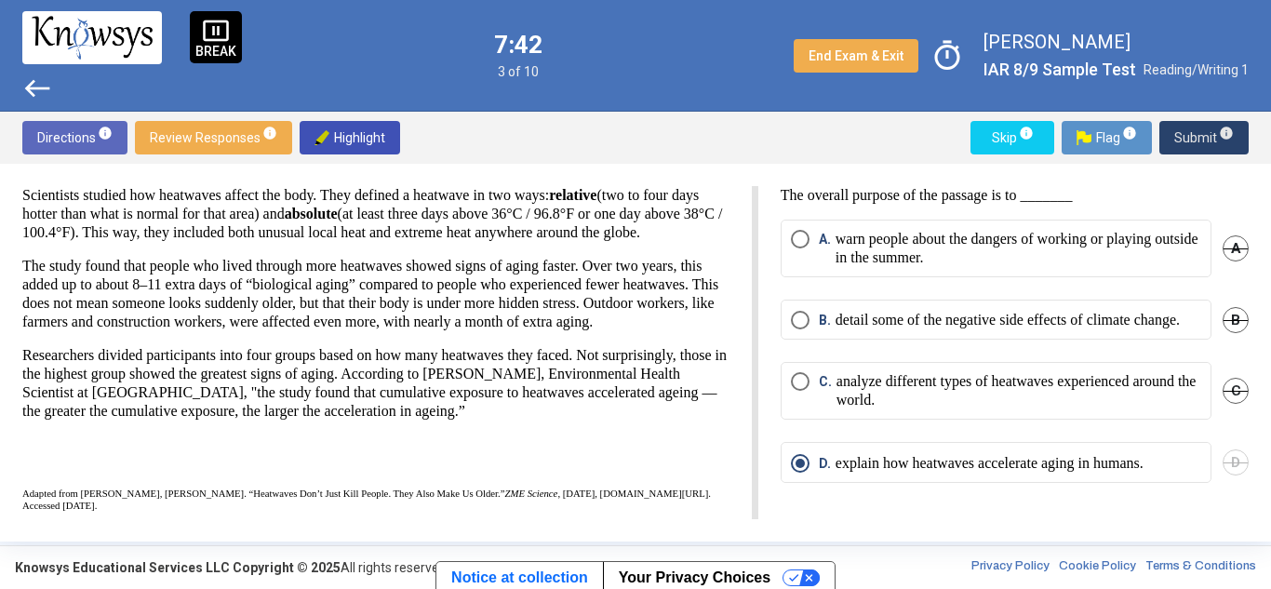
click at [1194, 125] on span "Submit info" at bounding box center [1205, 138] width 60 height 34
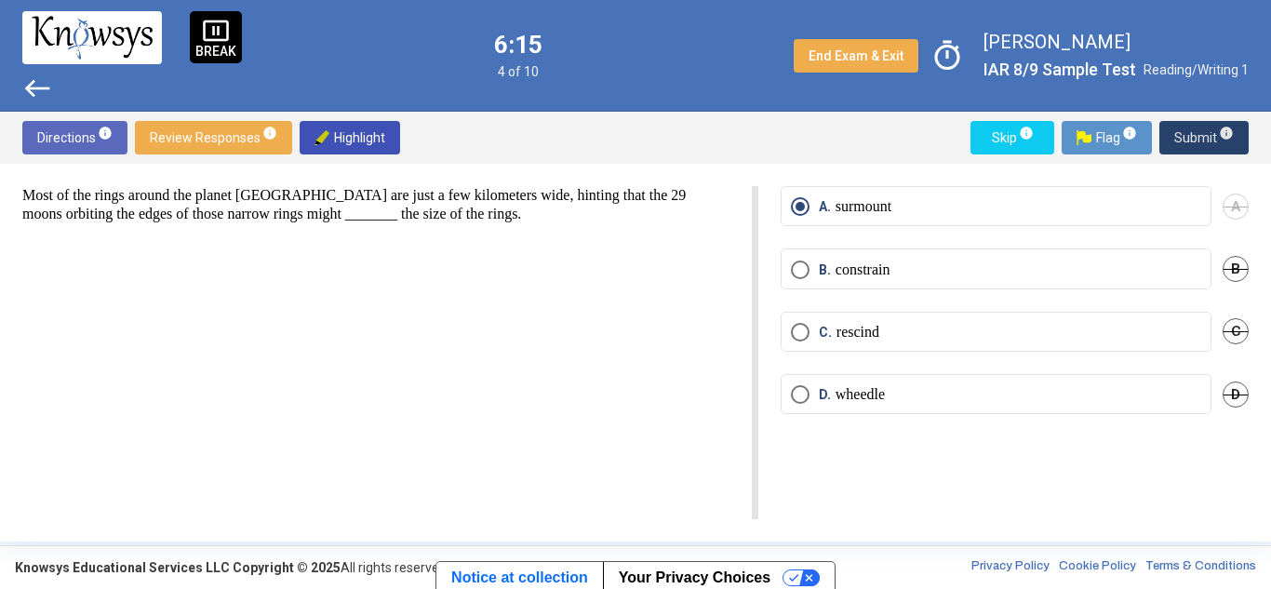
click at [1198, 131] on span "Submit info" at bounding box center [1205, 138] width 60 height 34
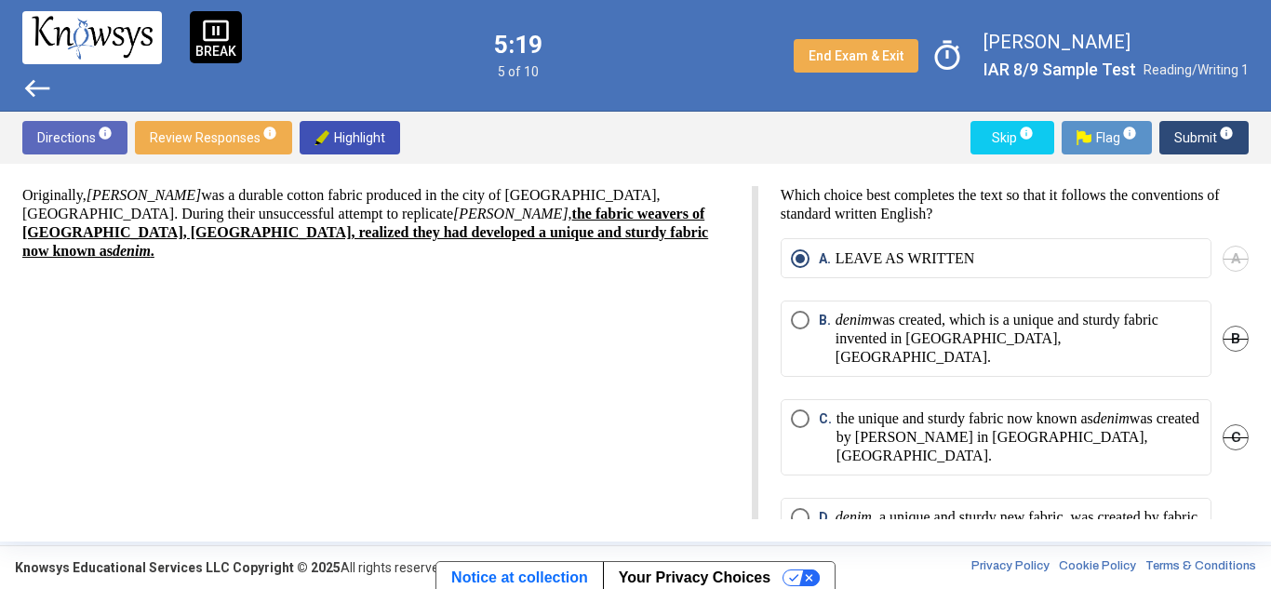
click at [1193, 127] on span "Submit info" at bounding box center [1205, 138] width 60 height 34
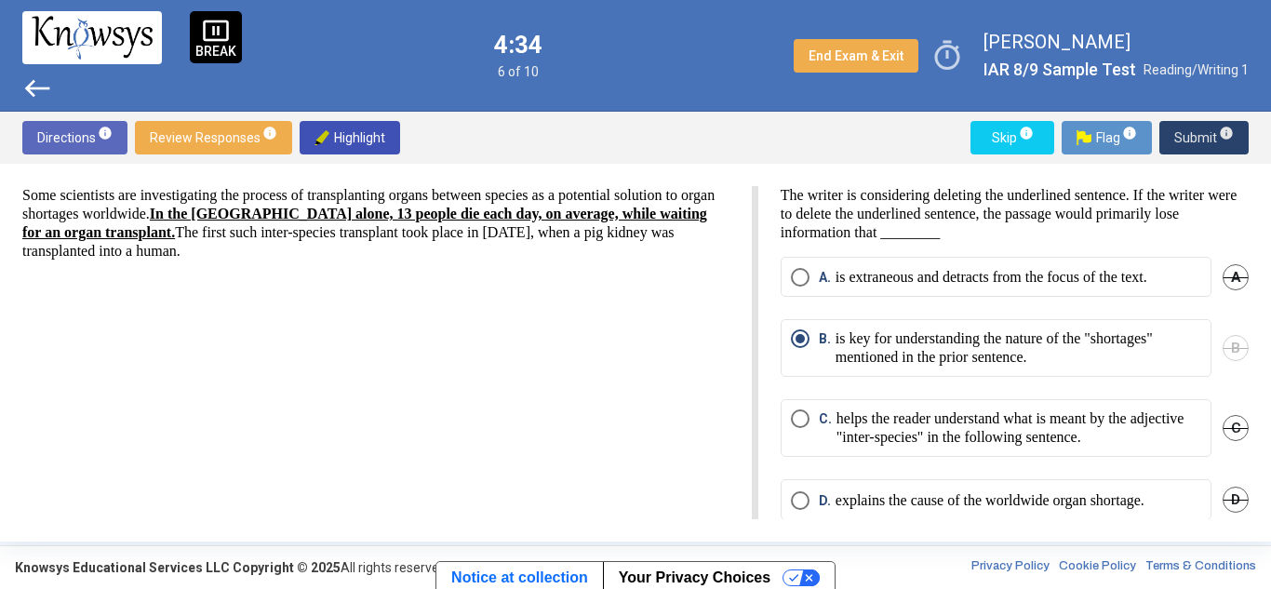
click at [1189, 141] on span "Submit info" at bounding box center [1205, 138] width 60 height 34
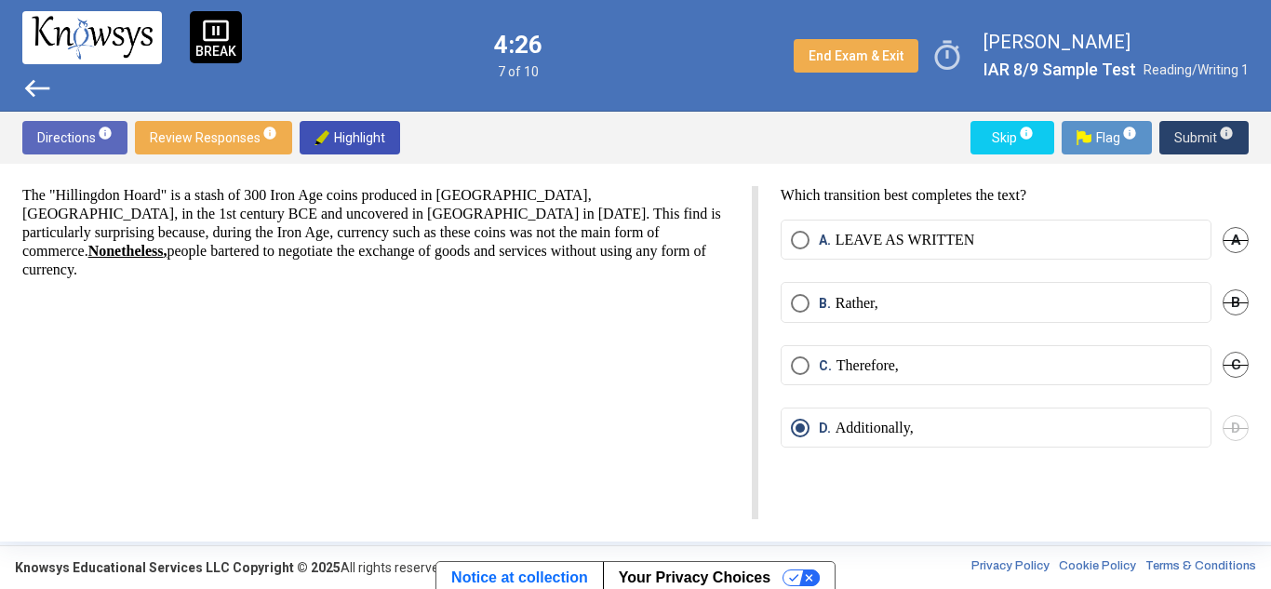
click at [1203, 137] on span "Submit info" at bounding box center [1205, 138] width 60 height 34
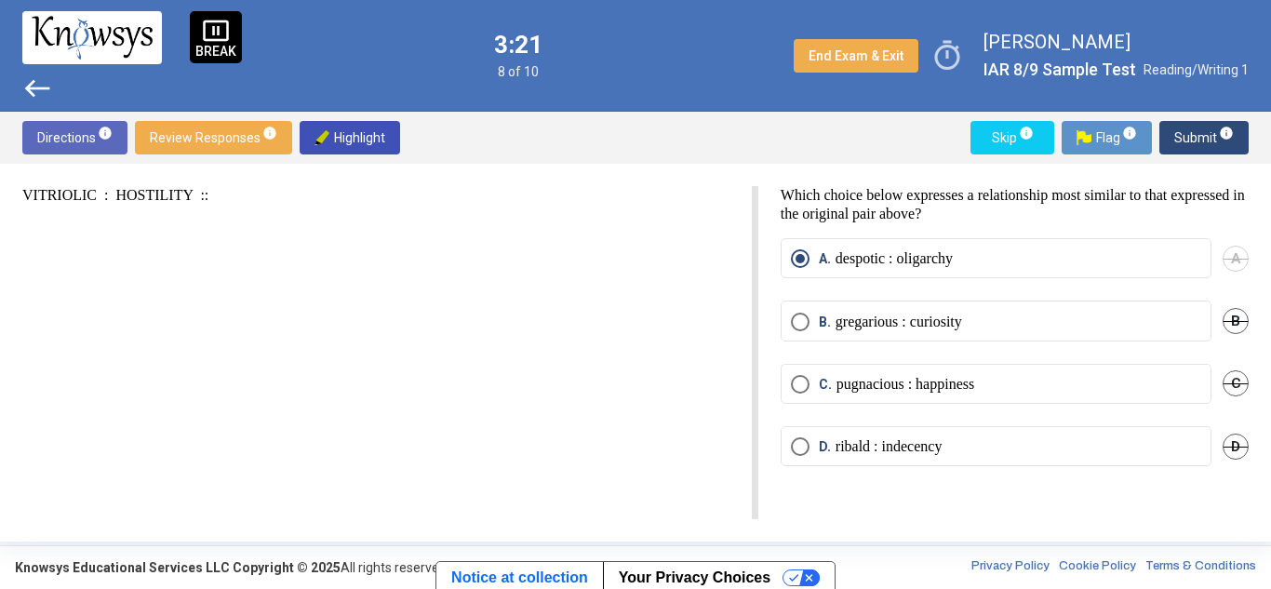
click at [692, 73] on div "pause_presentation BREAK west 3:21 8 of 10 End Exam & Exit timer [PERSON_NAME] …" at bounding box center [635, 56] width 1271 height 112
click at [948, 55] on div "timer" at bounding box center [955, 55] width 58 height 43
click at [1194, 137] on span "Submit info" at bounding box center [1205, 138] width 60 height 34
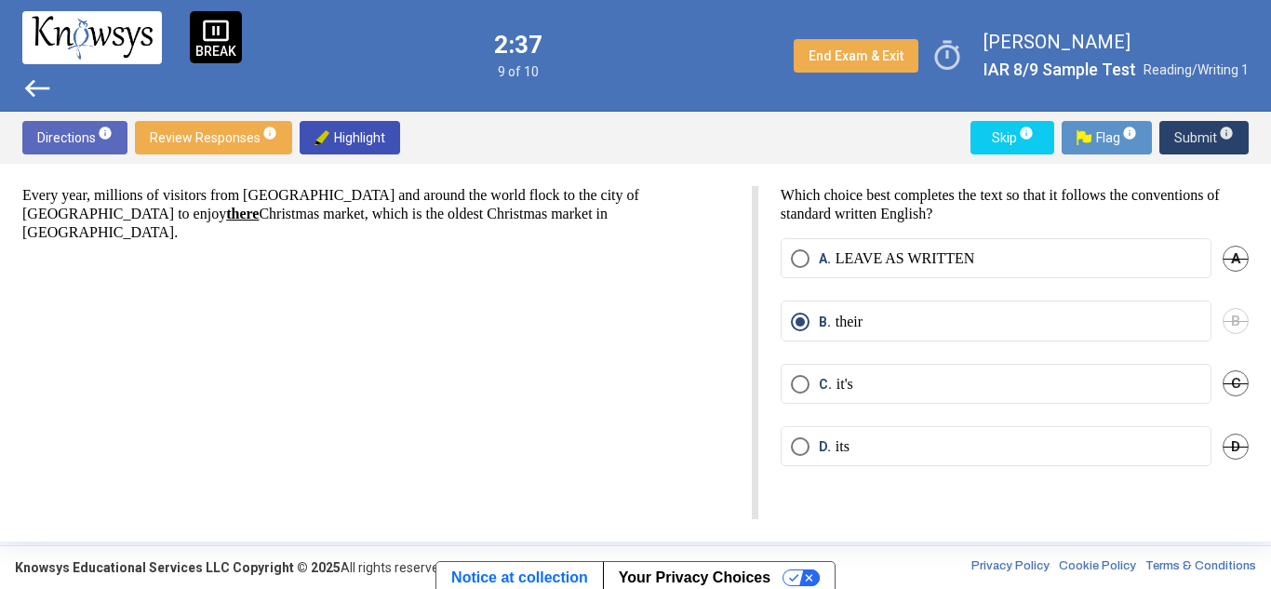
click at [1190, 141] on span "Submit info" at bounding box center [1205, 138] width 60 height 34
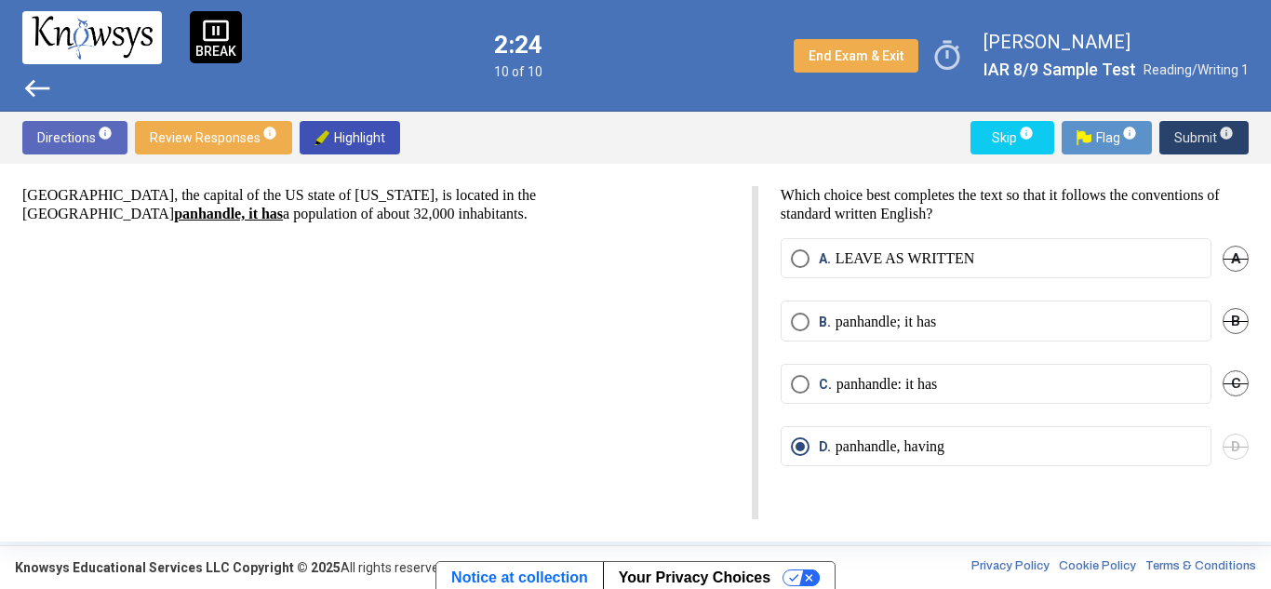
click at [1203, 140] on span "Submit info" at bounding box center [1205, 138] width 60 height 34
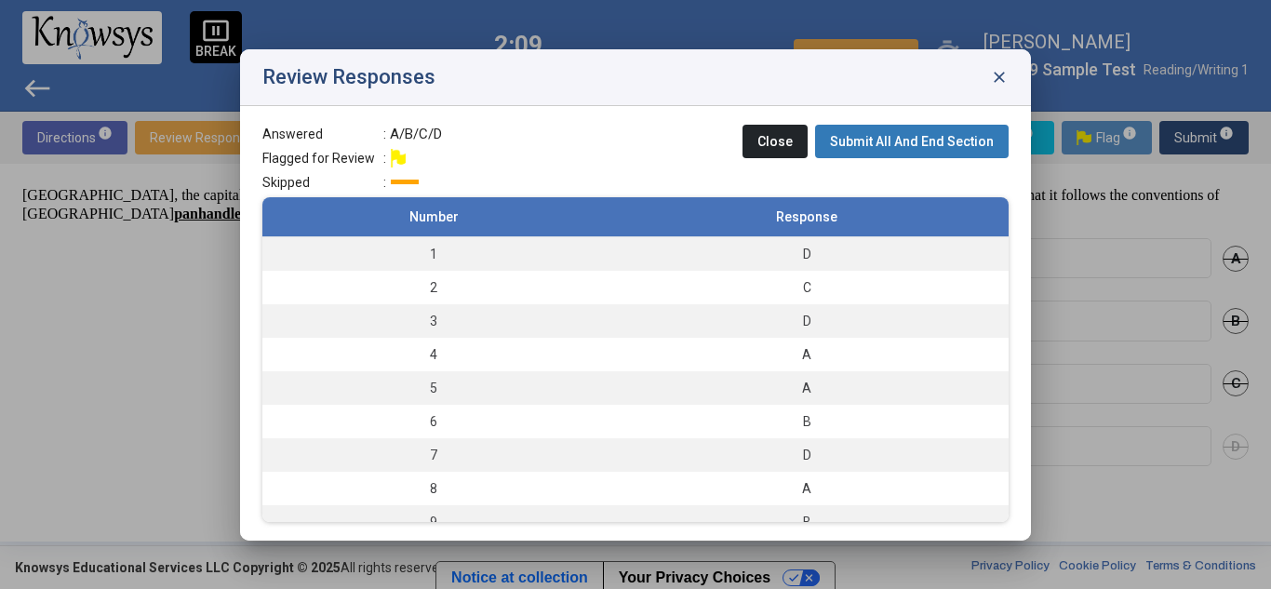
click at [400, 161] on img at bounding box center [398, 158] width 15 height 19
drag, startPoint x: 263, startPoint y: 153, endPoint x: 369, endPoint y: 148, distance: 105.3
click at [369, 149] on span "Flagged for Review" at bounding box center [322, 158] width 121 height 19
click at [250, 127] on div "Answered : A/B/C/D Flagged for Review : Skipped : Close Submit All And End Sect…" at bounding box center [635, 323] width 791 height 435
drag, startPoint x: 370, startPoint y: 157, endPoint x: 260, endPoint y: 158, distance: 110.8
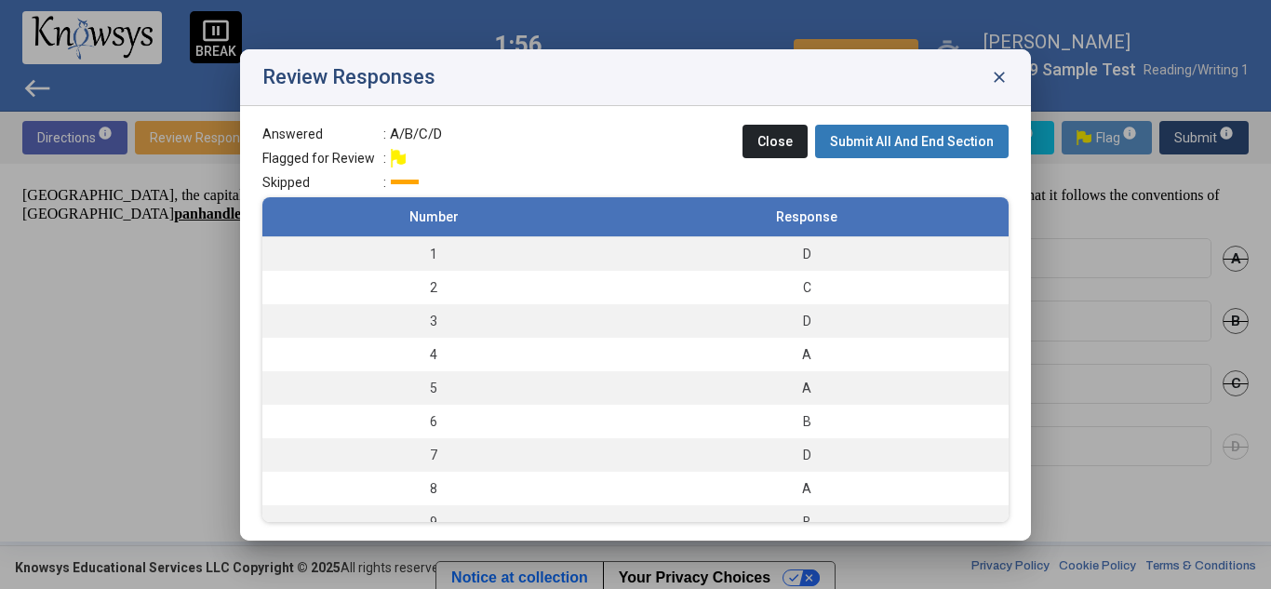
click at [260, 158] on div "Answered : A/B/C/D Flagged for Review : Skipped : Close Submit All And End Sect…" at bounding box center [635, 323] width 791 height 435
click at [341, 128] on span "Answered" at bounding box center [322, 134] width 121 height 19
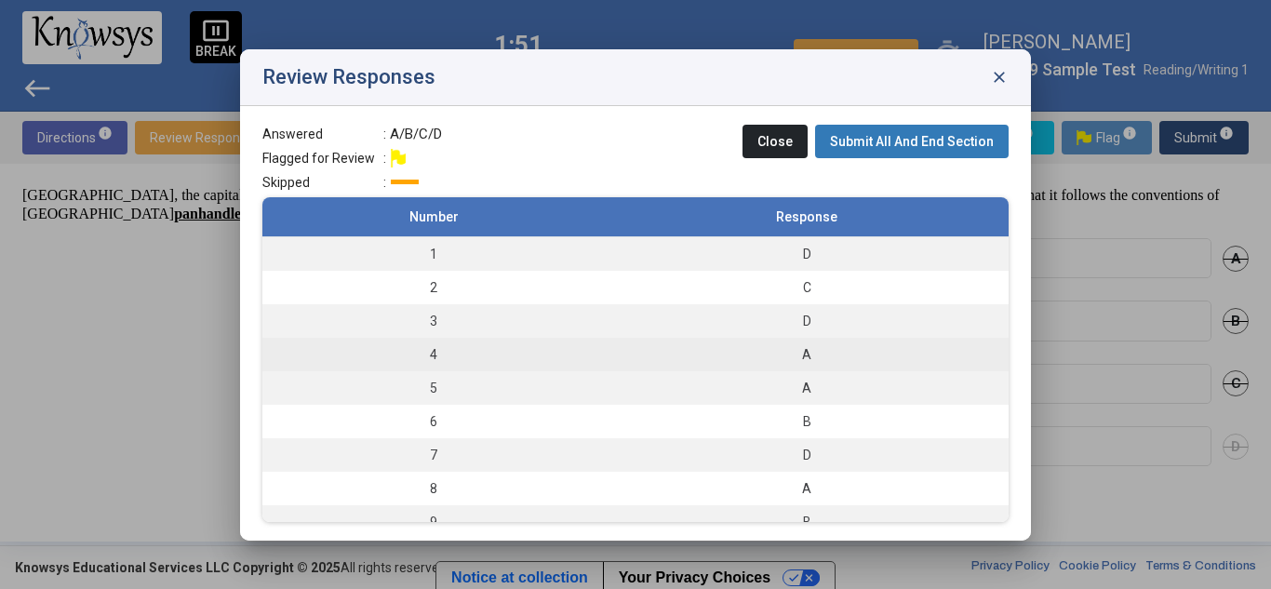
scroll to position [49, 0]
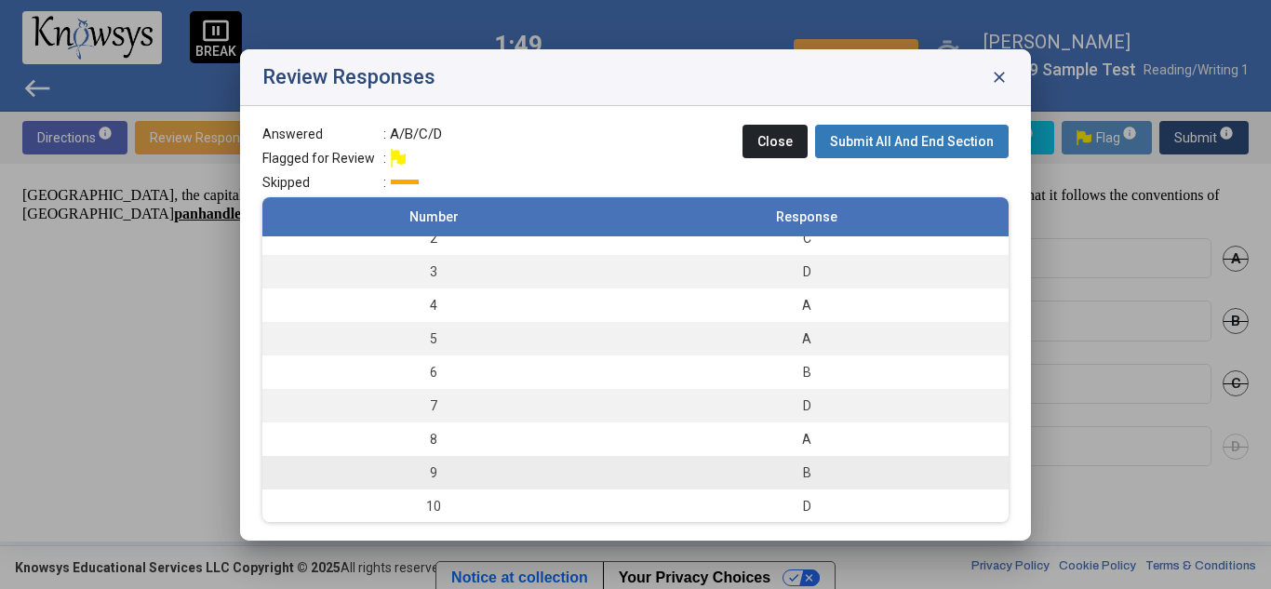
click at [776, 462] on td "B" at bounding box center [807, 473] width 404 height 34
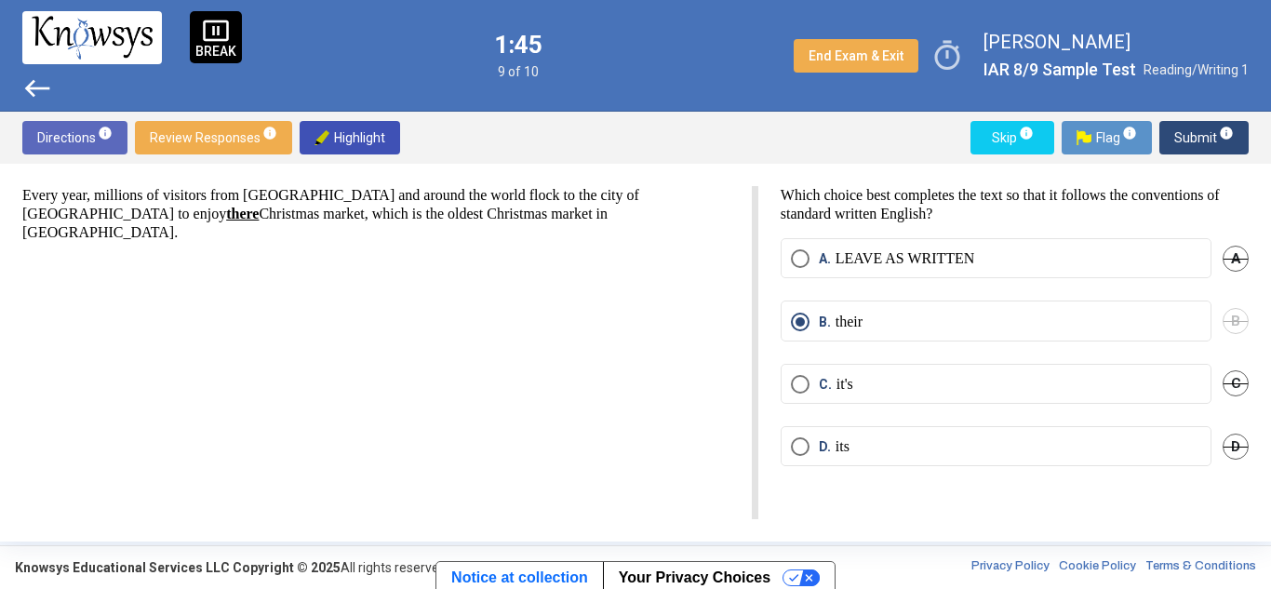
click at [1202, 135] on span "Submit info" at bounding box center [1205, 138] width 60 height 34
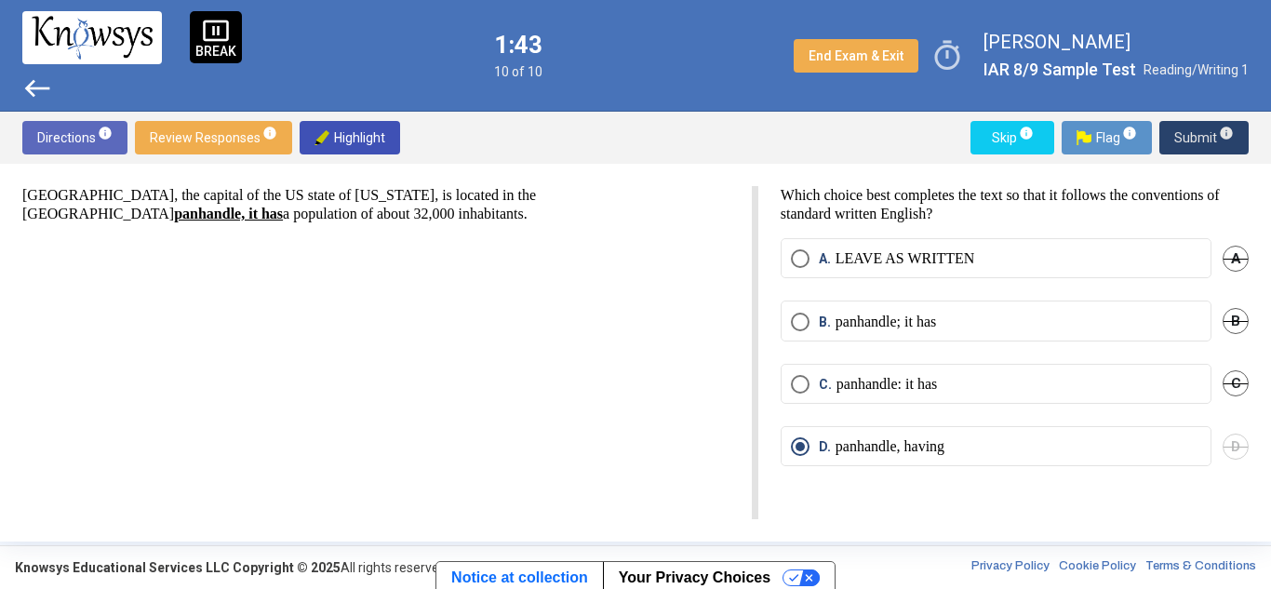
click at [1202, 135] on span "Submit info" at bounding box center [1205, 138] width 60 height 34
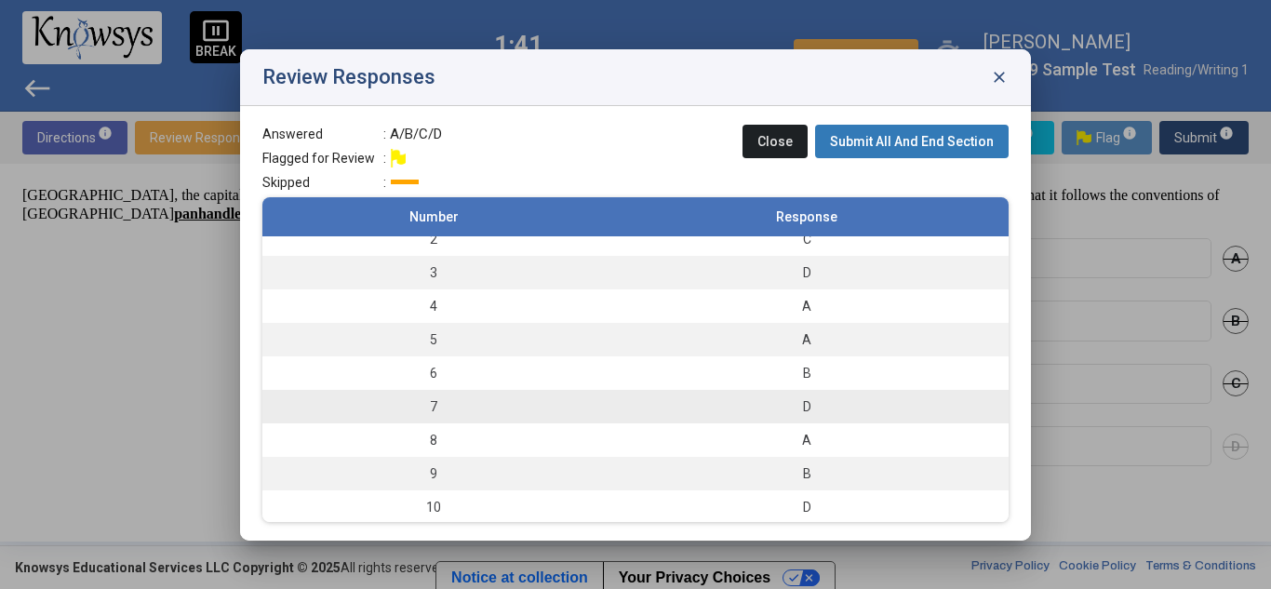
scroll to position [50, 0]
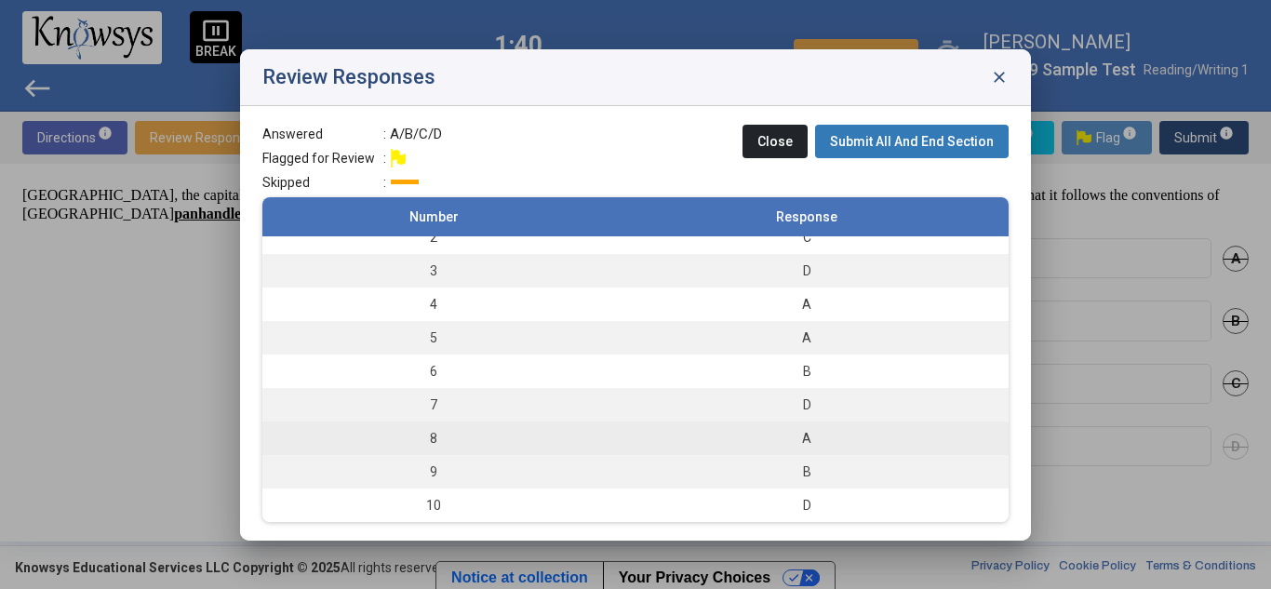
click at [796, 424] on td "A" at bounding box center [807, 439] width 404 height 34
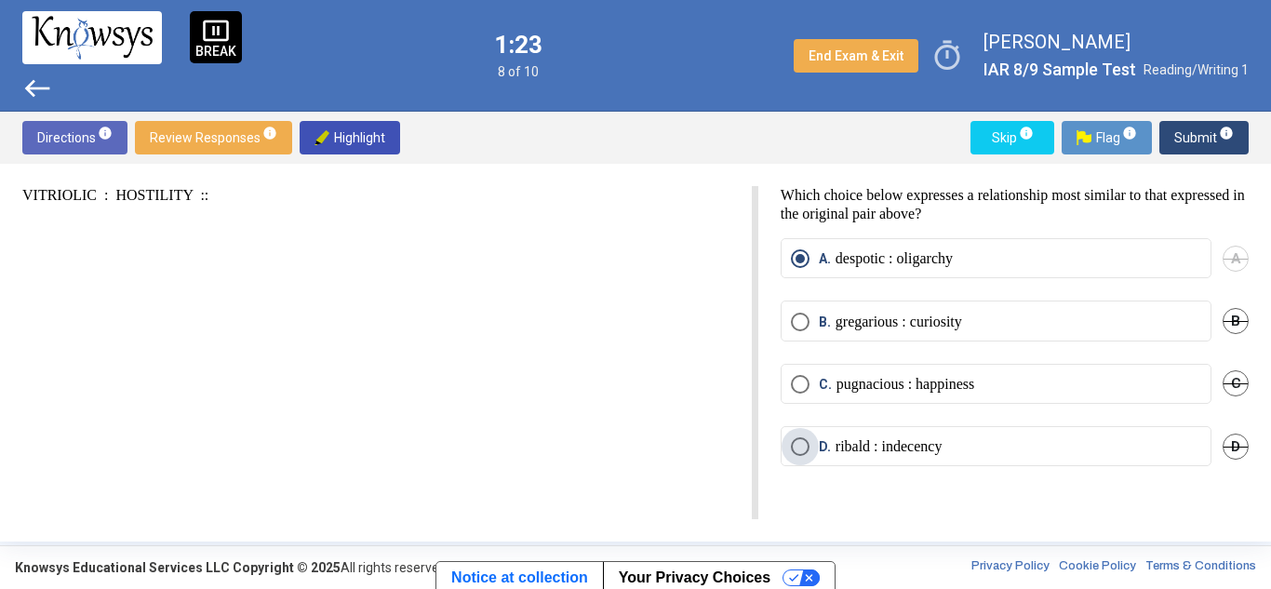
click at [802, 443] on span "Select an option" at bounding box center [800, 446] width 19 height 19
click at [1191, 139] on span "Submit info" at bounding box center [1205, 138] width 60 height 34
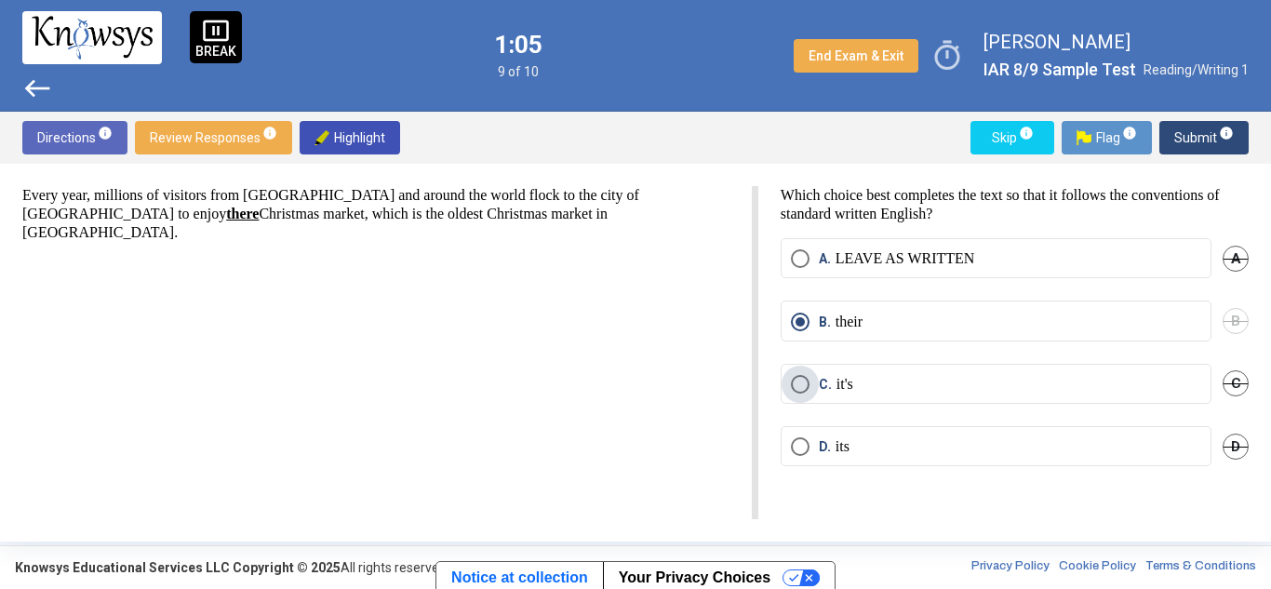
click at [804, 382] on span "Select an option" at bounding box center [800, 384] width 19 height 19
click at [1201, 141] on span "Submit info" at bounding box center [1205, 138] width 60 height 34
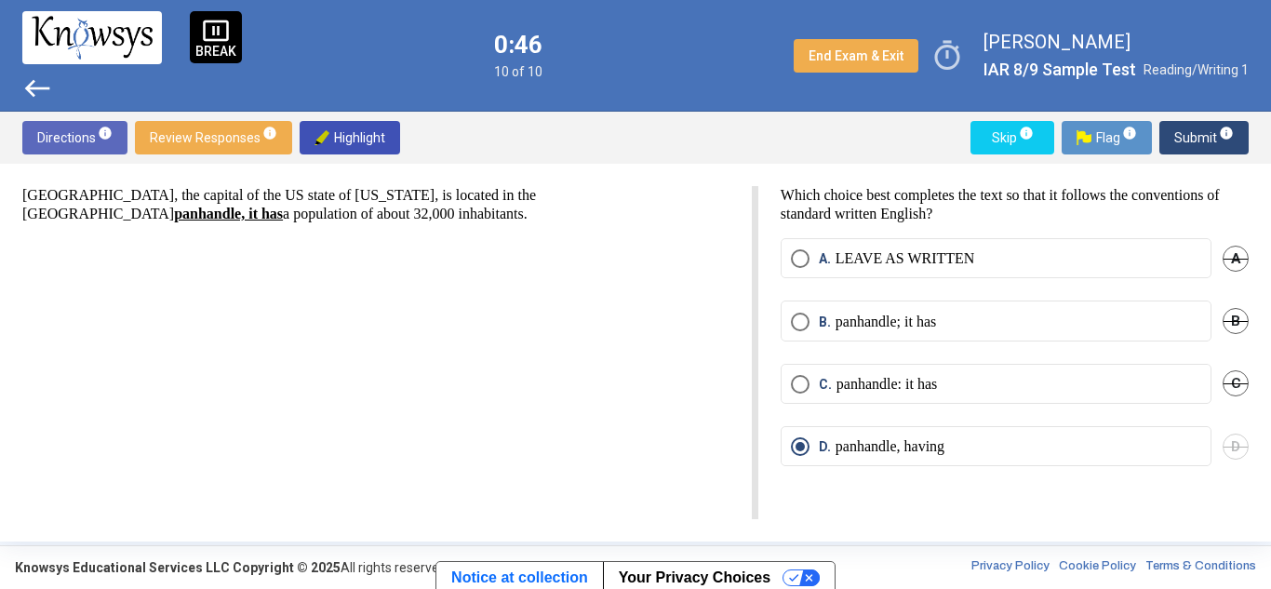
drag, startPoint x: 621, startPoint y: 196, endPoint x: 664, endPoint y: 195, distance: 42.8
click at [664, 195] on p "[GEOGRAPHIC_DATA], the capital of the US state of [US_STATE], is located in the…" at bounding box center [375, 204] width 707 height 37
click at [232, 240] on div "[GEOGRAPHIC_DATA], the capital of the US state of [US_STATE], is located in the…" at bounding box center [390, 352] width 736 height 333
drag, startPoint x: 333, startPoint y: 197, endPoint x: 356, endPoint y: 188, distance: 25.1
click at [356, 188] on p "[GEOGRAPHIC_DATA], the capital of the US state of [US_STATE], is located in the…" at bounding box center [375, 204] width 707 height 37
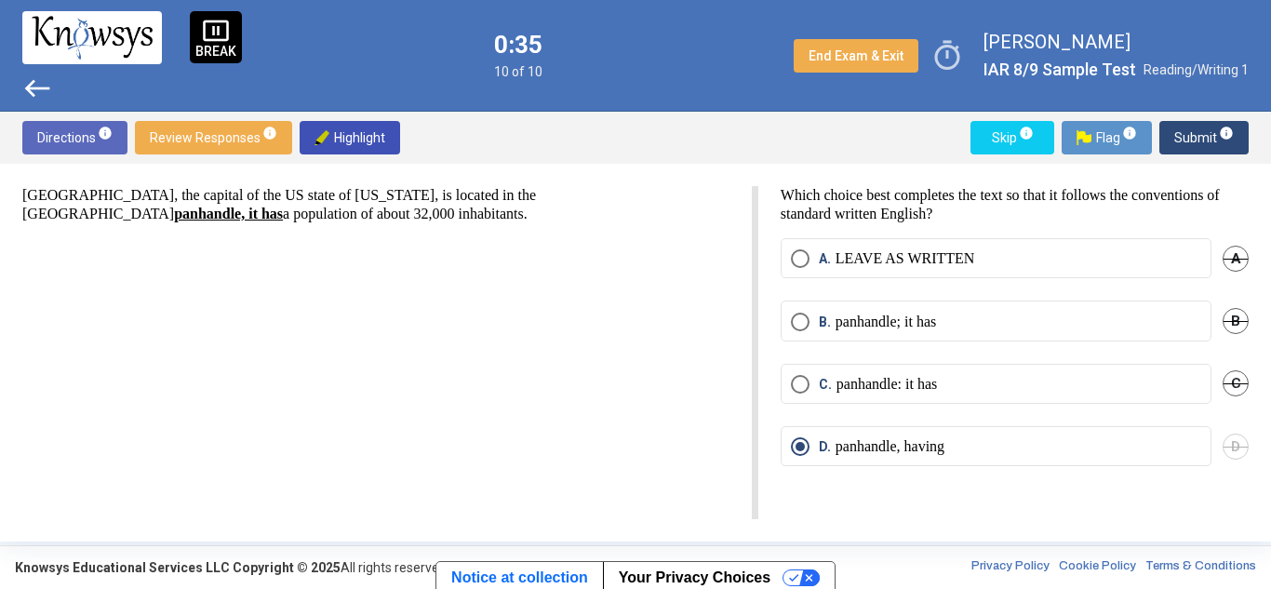
click at [414, 191] on p "[GEOGRAPHIC_DATA], the capital of the US state of [US_STATE], is located in the…" at bounding box center [375, 204] width 707 height 37
click at [1203, 141] on span "Submit info" at bounding box center [1205, 138] width 60 height 34
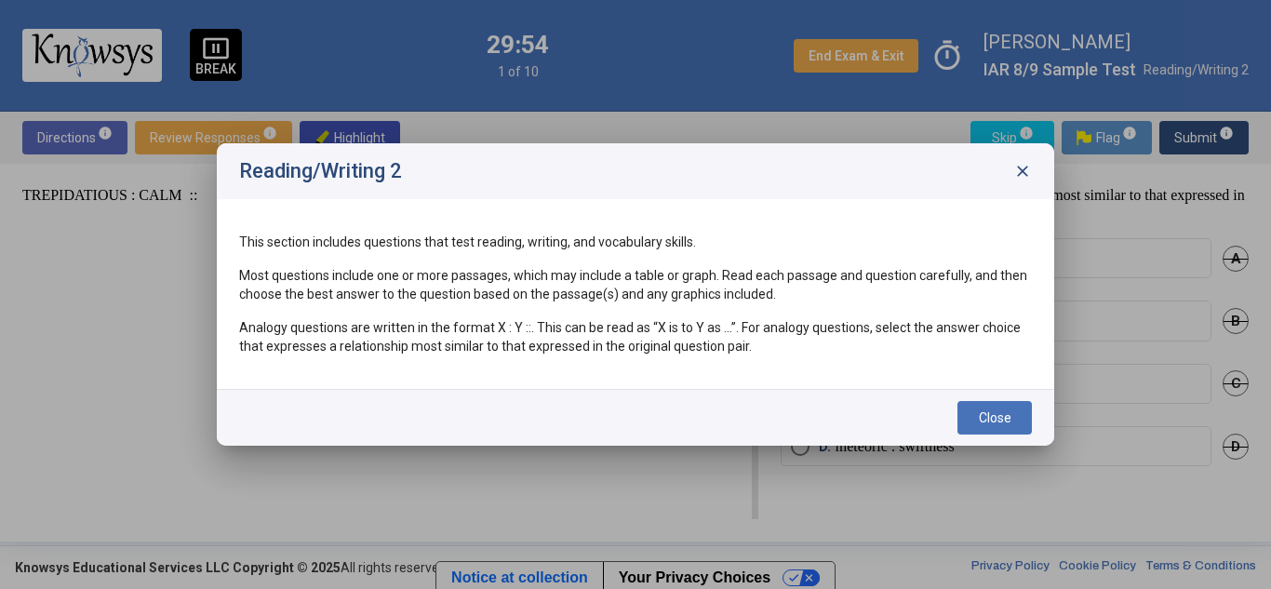
drag, startPoint x: 360, startPoint y: 243, endPoint x: 682, endPoint y: 288, distance: 325.1
click at [682, 288] on div "This section includes questions that test reading, writing, and vocabulary skil…" at bounding box center [635, 294] width 793 height 123
click at [746, 296] on p "Most questions include one or more passages, which may include a table or graph…" at bounding box center [635, 284] width 793 height 37
drag, startPoint x: 411, startPoint y: 323, endPoint x: 497, endPoint y: 314, distance: 86.1
click at [497, 314] on div "This section includes questions that test reading, writing, and vocabulary skil…" at bounding box center [635, 294] width 793 height 123
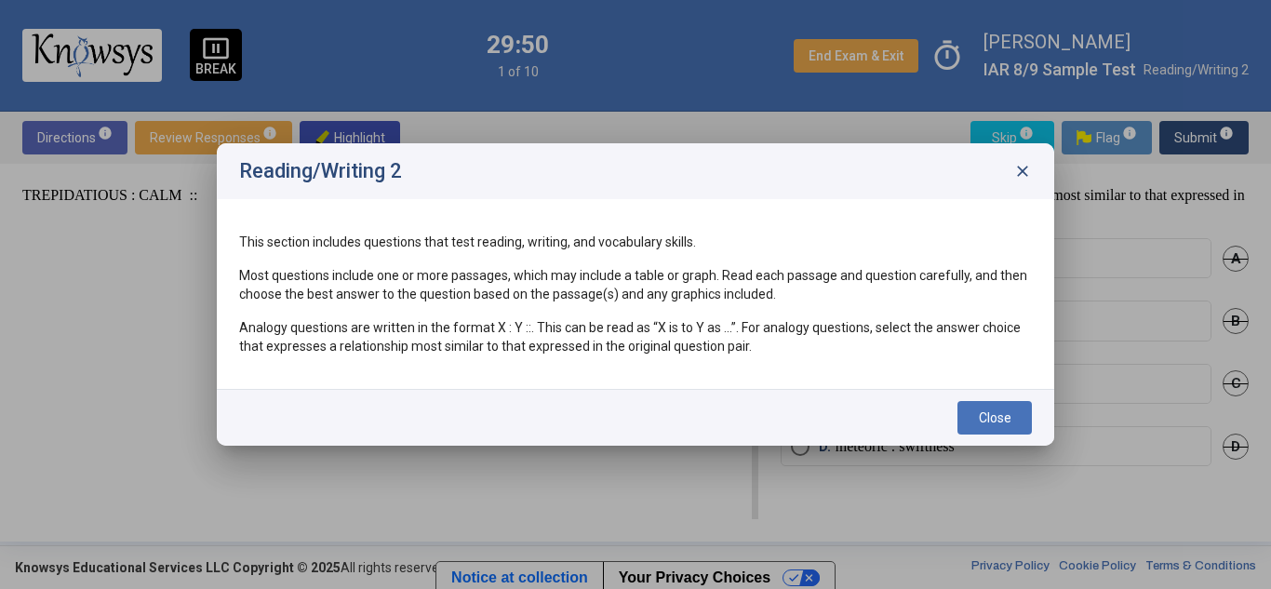
click at [575, 317] on div "This section includes questions that test reading, writing, and vocabulary skil…" at bounding box center [635, 294] width 793 height 123
click at [985, 412] on span "Close" at bounding box center [995, 417] width 33 height 15
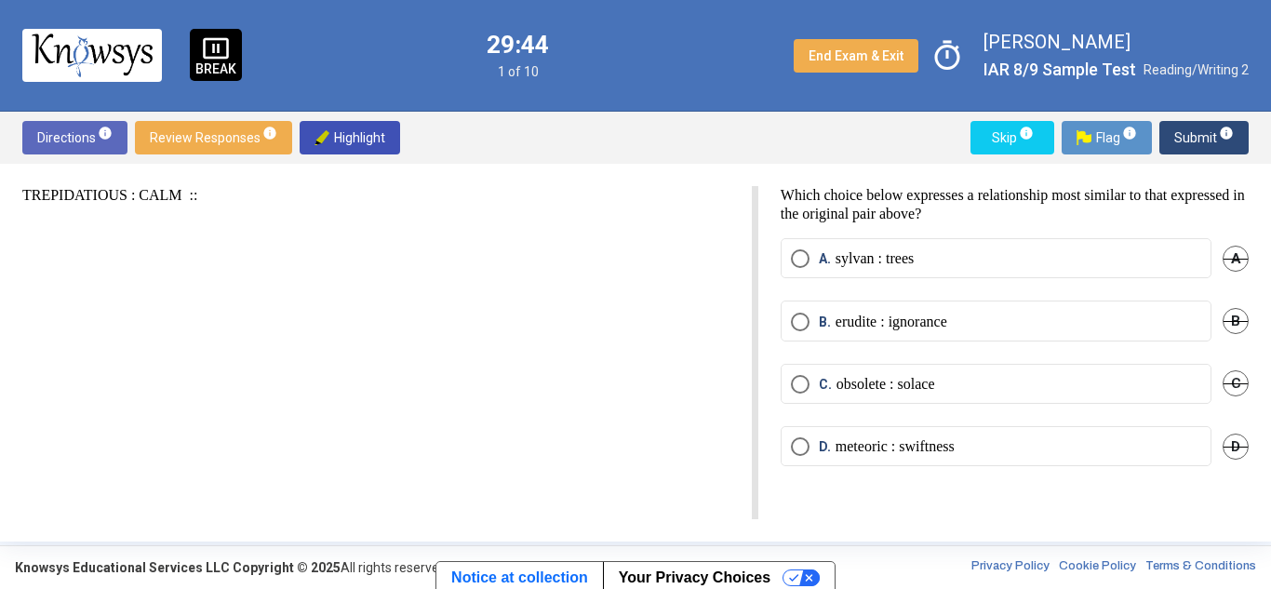
drag, startPoint x: 25, startPoint y: 192, endPoint x: 121, endPoint y: 197, distance: 96.0
click at [121, 197] on p "TREPIDATIOUS : CALM ::" at bounding box center [375, 195] width 707 height 19
click at [791, 384] on span "Select an option" at bounding box center [800, 384] width 19 height 19
click at [1210, 139] on span "Submit info" at bounding box center [1205, 138] width 60 height 34
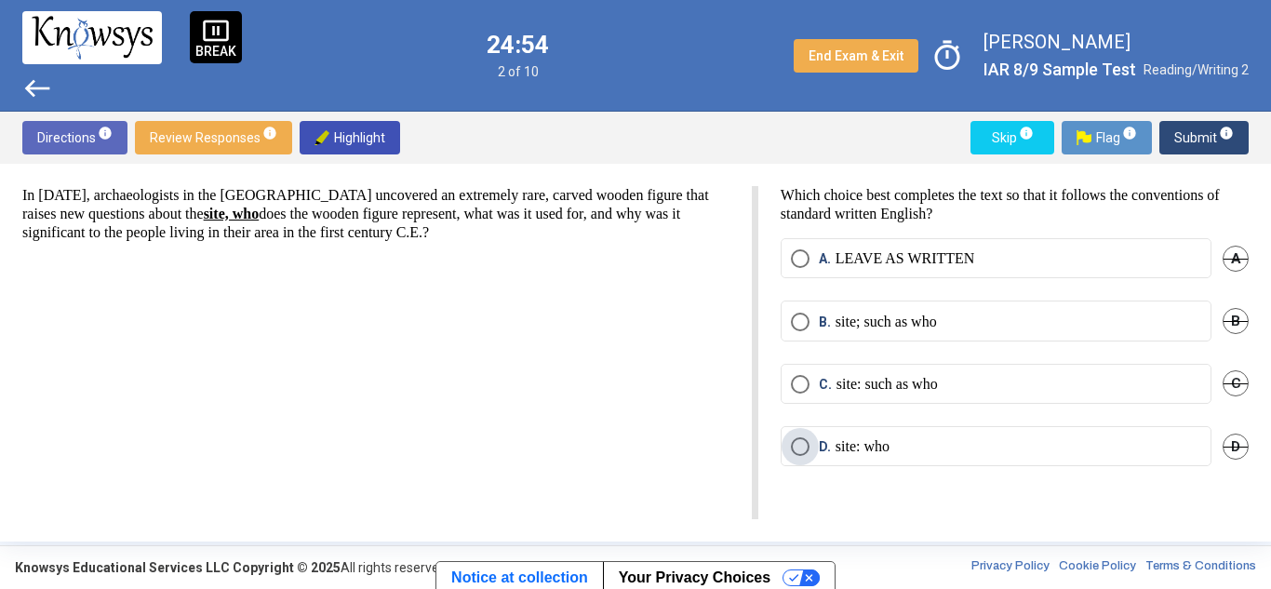
click at [806, 449] on span "Select an option" at bounding box center [800, 446] width 19 height 19
click at [1196, 125] on span "Submit info" at bounding box center [1205, 138] width 60 height 34
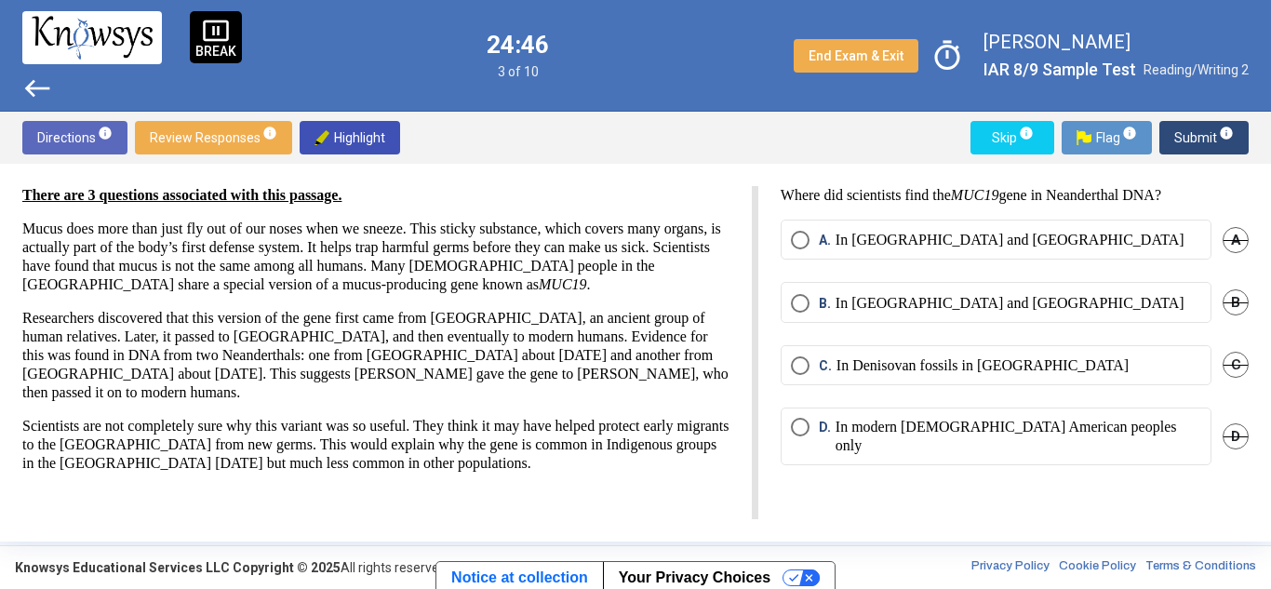
drag, startPoint x: 28, startPoint y: 230, endPoint x: 329, endPoint y: 251, distance: 301.4
click at [329, 251] on p "Mucus does more than just fly out of our noses when we sneeze. This sticky subs…" at bounding box center [375, 257] width 707 height 74
click at [359, 268] on p "Mucus does more than just fly out of our noses when we sneeze. This sticky subs…" at bounding box center [375, 257] width 707 height 74
click at [799, 290] on mat-radio-button "B. In [GEOGRAPHIC_DATA] and [GEOGRAPHIC_DATA]" at bounding box center [996, 302] width 431 height 40
click at [806, 301] on span "Select an option" at bounding box center [800, 303] width 19 height 19
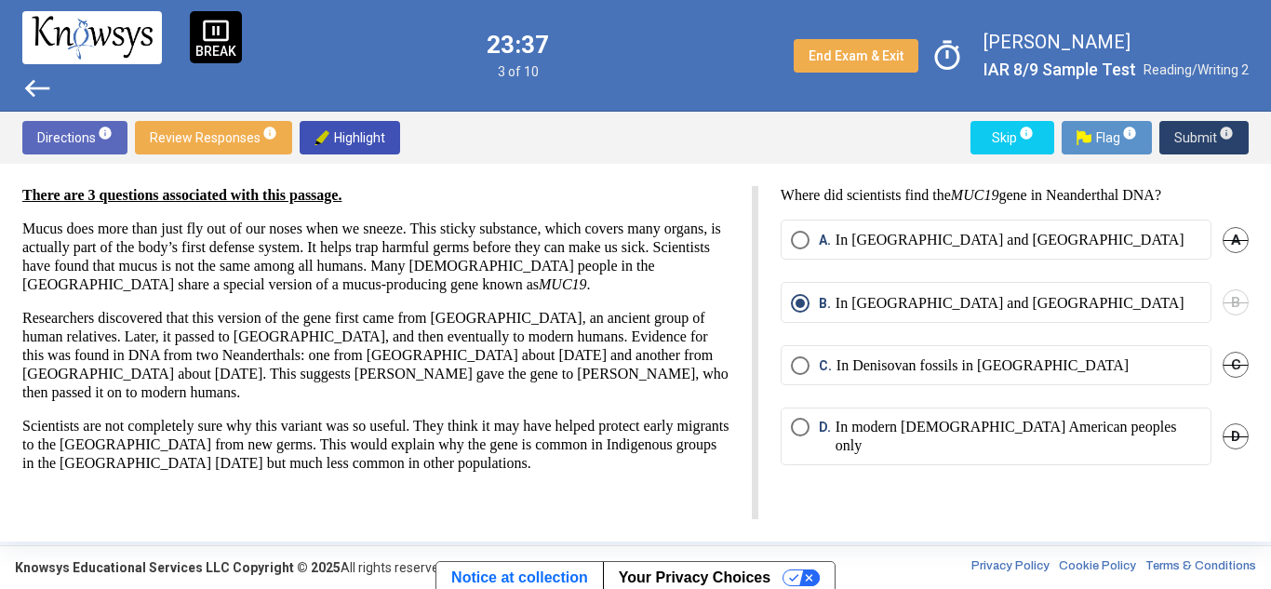
click at [1208, 135] on span "Submit info" at bounding box center [1205, 138] width 60 height 34
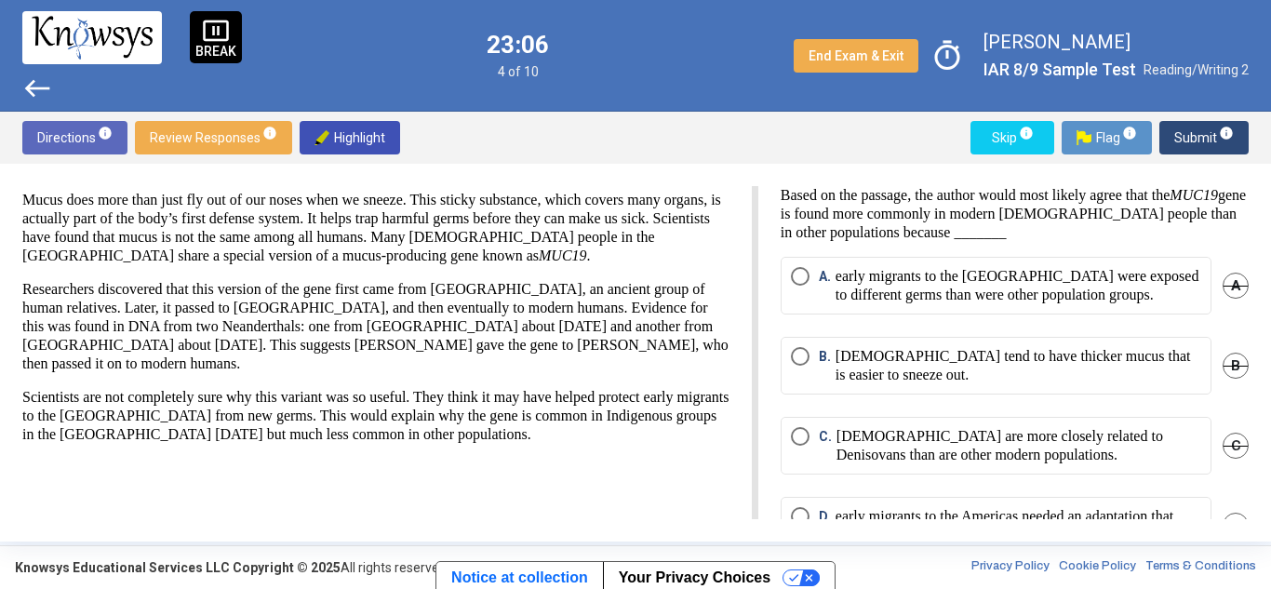
click at [786, 285] on mat-radio-button "A. early migrants to the [GEOGRAPHIC_DATA] were exposed to different germs than…" at bounding box center [996, 286] width 431 height 58
click at [801, 276] on span "Select an option" at bounding box center [800, 276] width 19 height 19
click at [1184, 135] on span "Submit info" at bounding box center [1205, 138] width 60 height 34
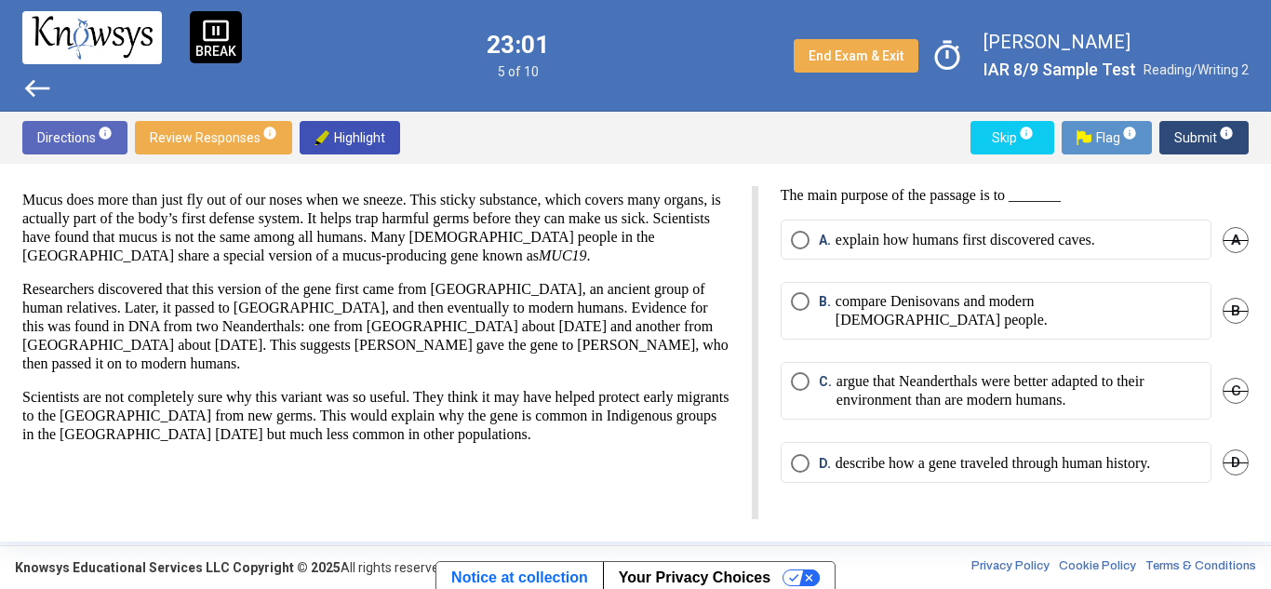
drag, startPoint x: 779, startPoint y: 188, endPoint x: 1075, endPoint y: 192, distance: 296.0
click at [1075, 192] on div "The main purpose of the passage is to _______ A. explain how humans first disco…" at bounding box center [1004, 352] width 491 height 333
click at [803, 454] on span "Select an option" at bounding box center [800, 463] width 19 height 19
click at [1203, 127] on span "Submit info" at bounding box center [1205, 138] width 60 height 34
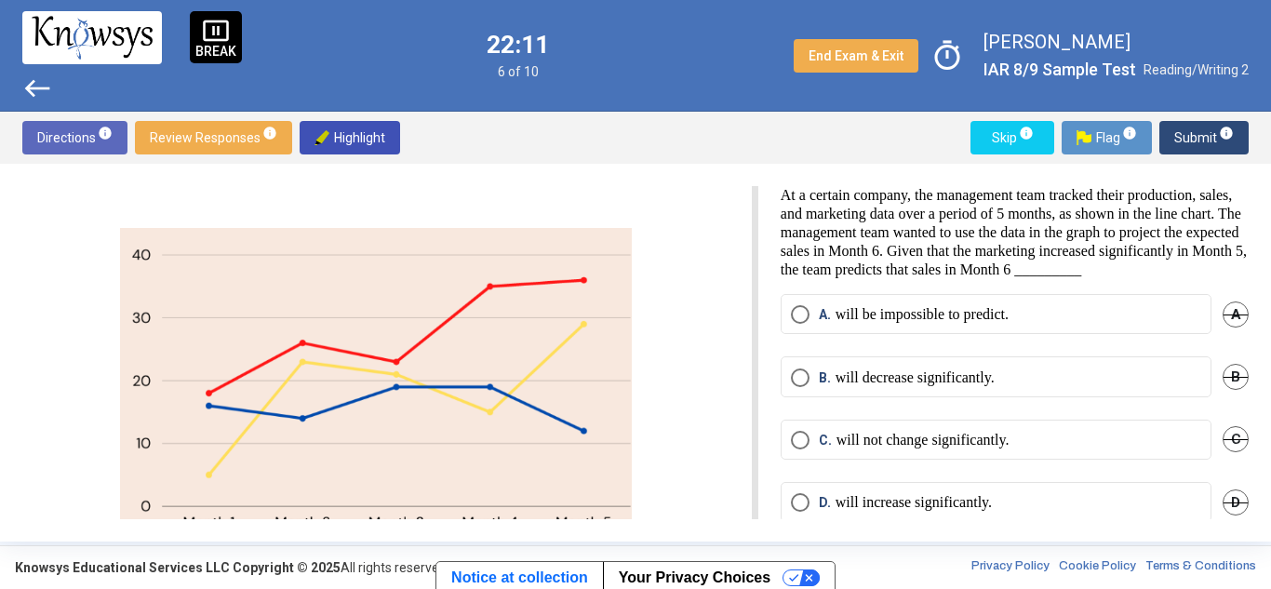
click at [985, 221] on p "At a certain company, the management team tracked their production, sales, and …" at bounding box center [1015, 232] width 468 height 93
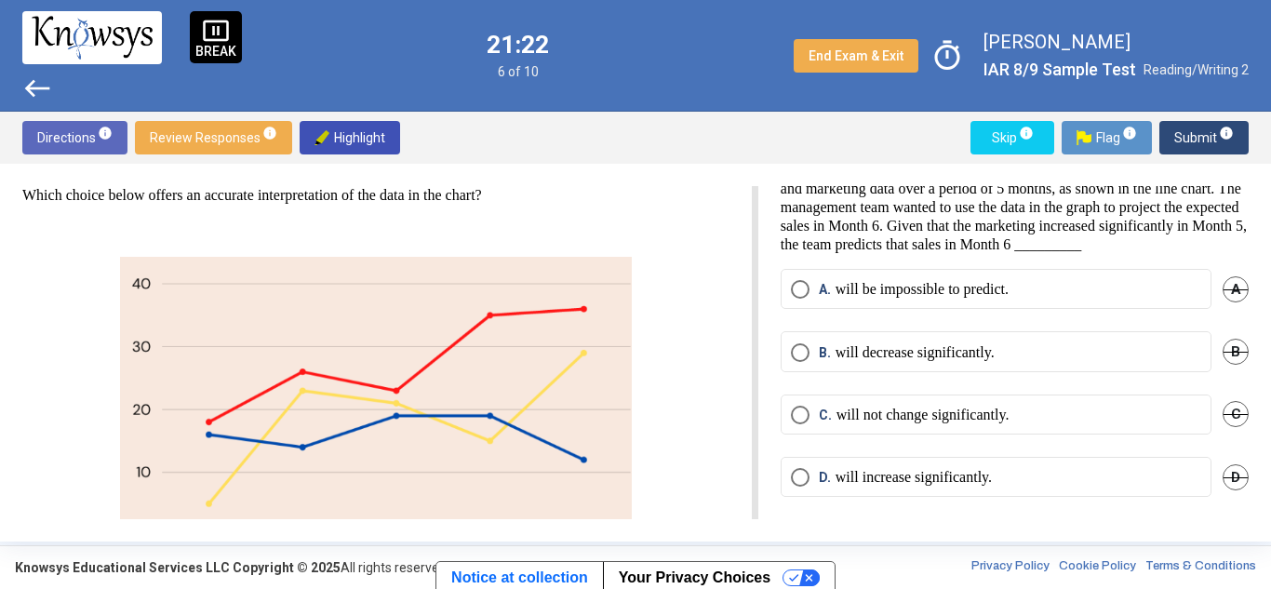
scroll to position [40, 0]
click at [800, 421] on span "Select an option" at bounding box center [800, 415] width 19 height 19
click at [1200, 141] on span "Submit info" at bounding box center [1205, 138] width 60 height 34
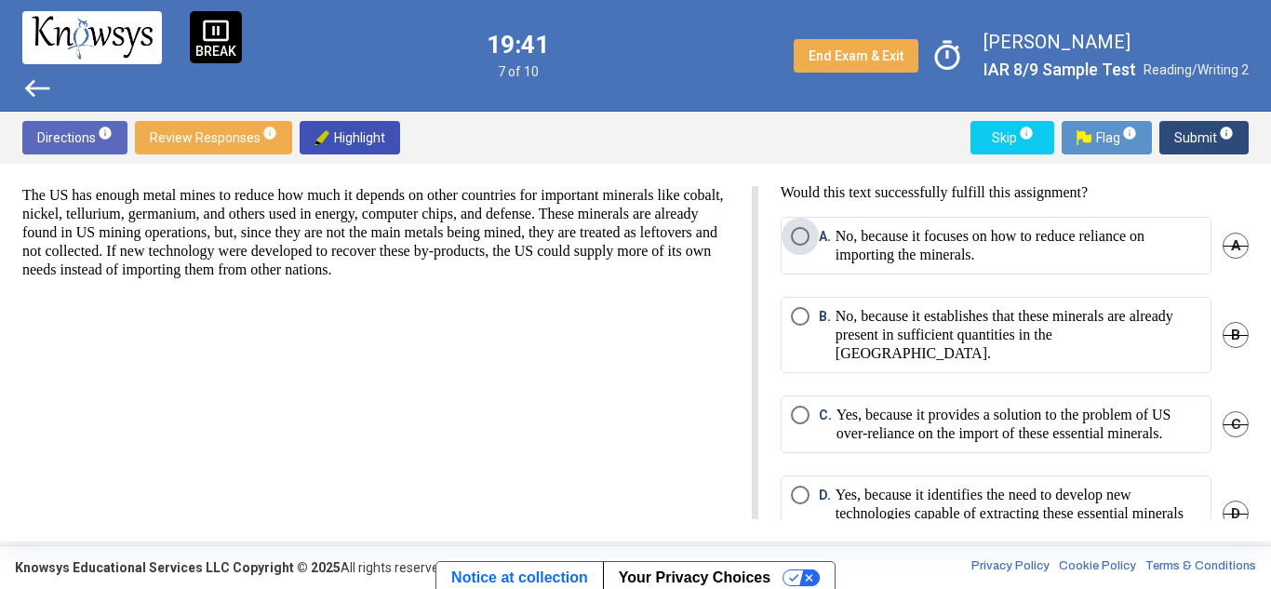
click at [798, 232] on span "Select an option" at bounding box center [800, 236] width 19 height 19
click at [805, 406] on span "Select an option" at bounding box center [800, 415] width 19 height 19
click at [1188, 130] on span "Submit info" at bounding box center [1205, 138] width 60 height 34
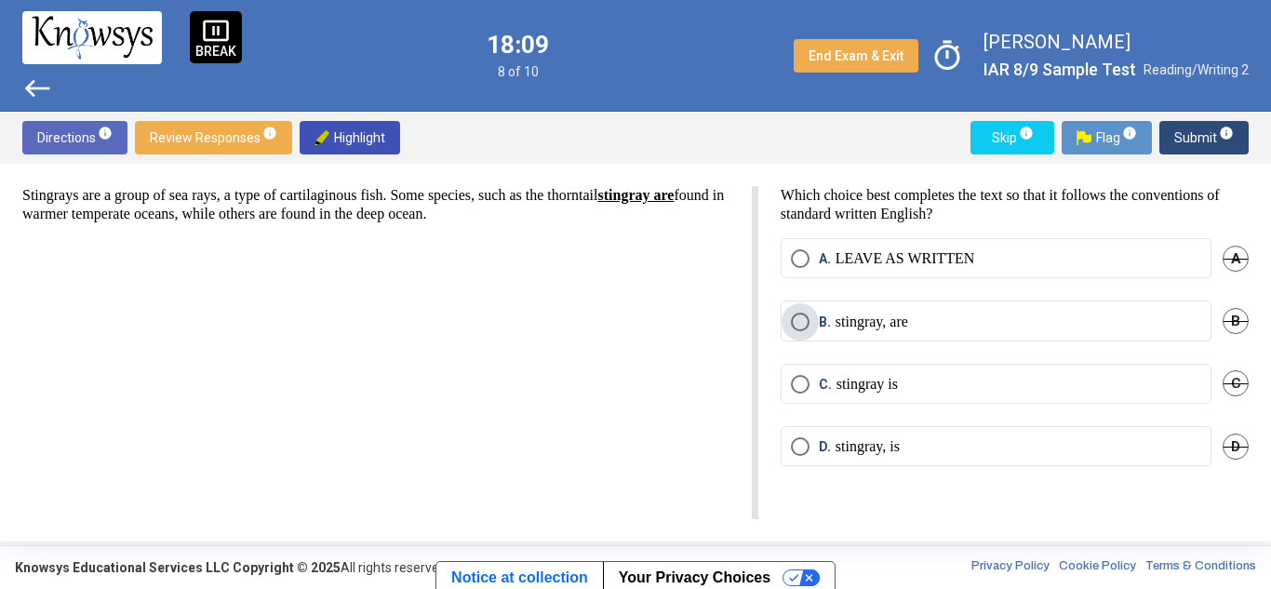
click at [798, 315] on span "Select an option" at bounding box center [800, 322] width 19 height 19
click at [1187, 139] on span "Submit info" at bounding box center [1205, 138] width 60 height 34
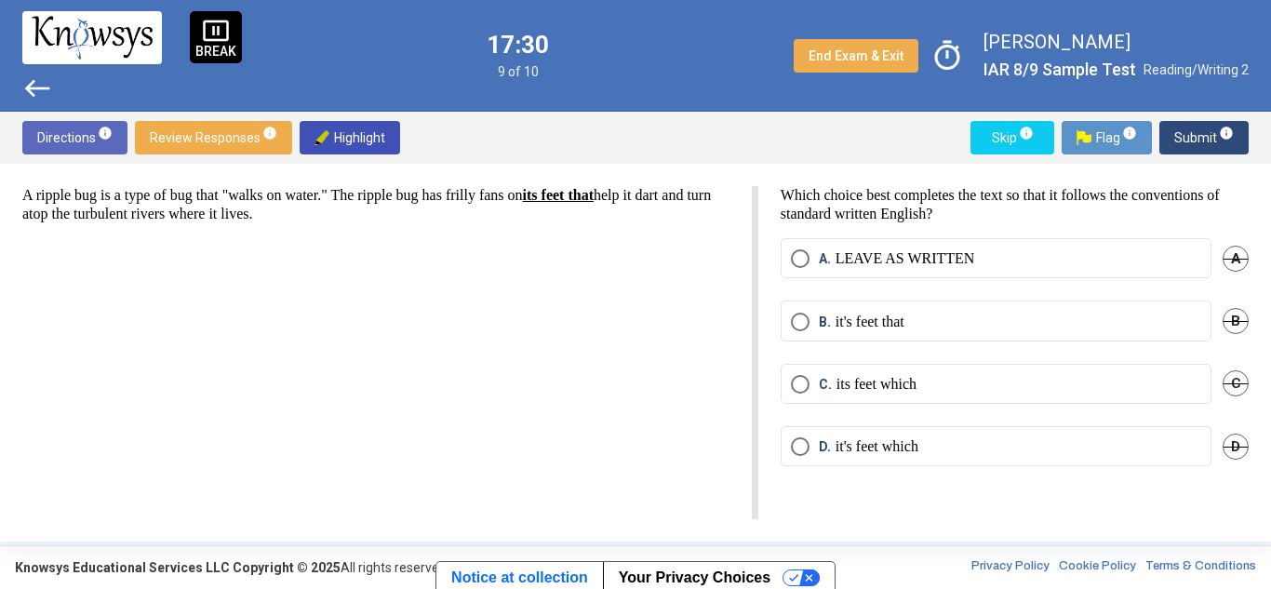
click at [800, 441] on span "Select an option" at bounding box center [800, 446] width 19 height 19
click at [1197, 123] on span "Submit info" at bounding box center [1205, 138] width 60 height 34
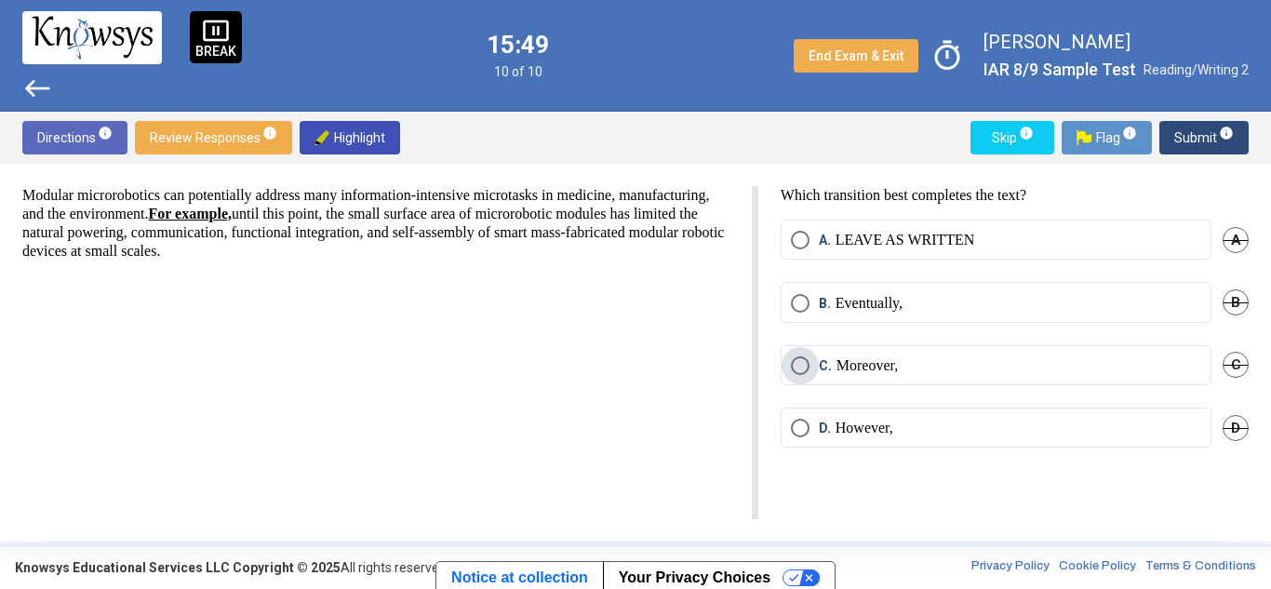
click at [803, 363] on span "Select an option" at bounding box center [800, 365] width 19 height 19
click at [1187, 124] on span "Submit info" at bounding box center [1205, 138] width 60 height 34
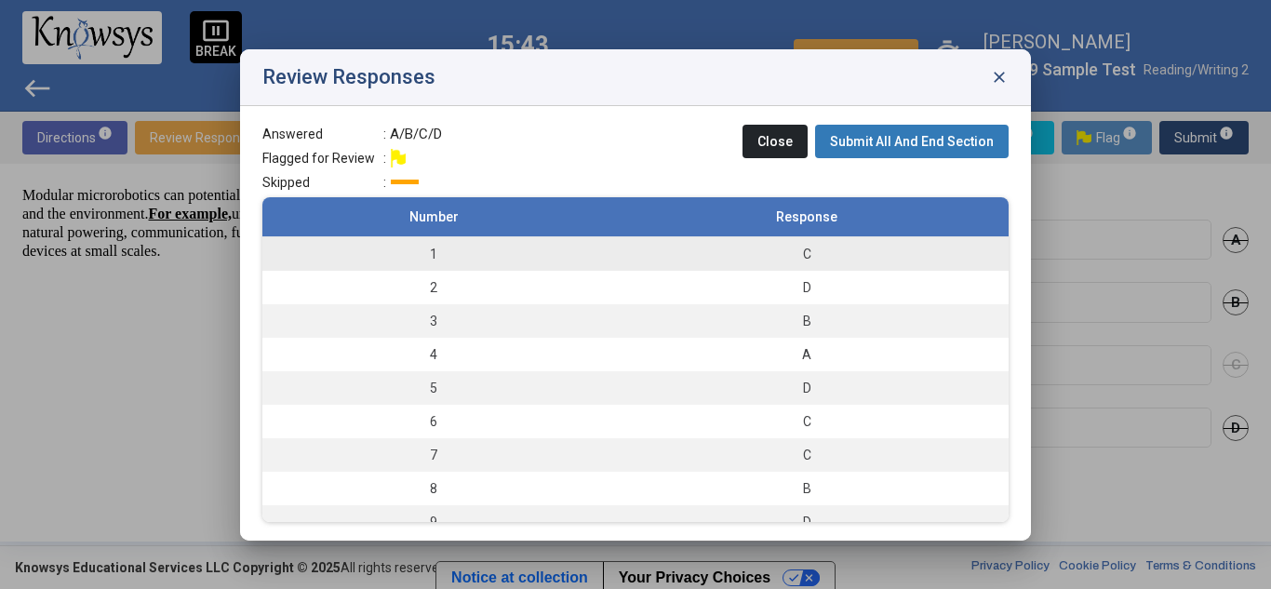
click at [677, 256] on div "C" at bounding box center [806, 254] width 385 height 19
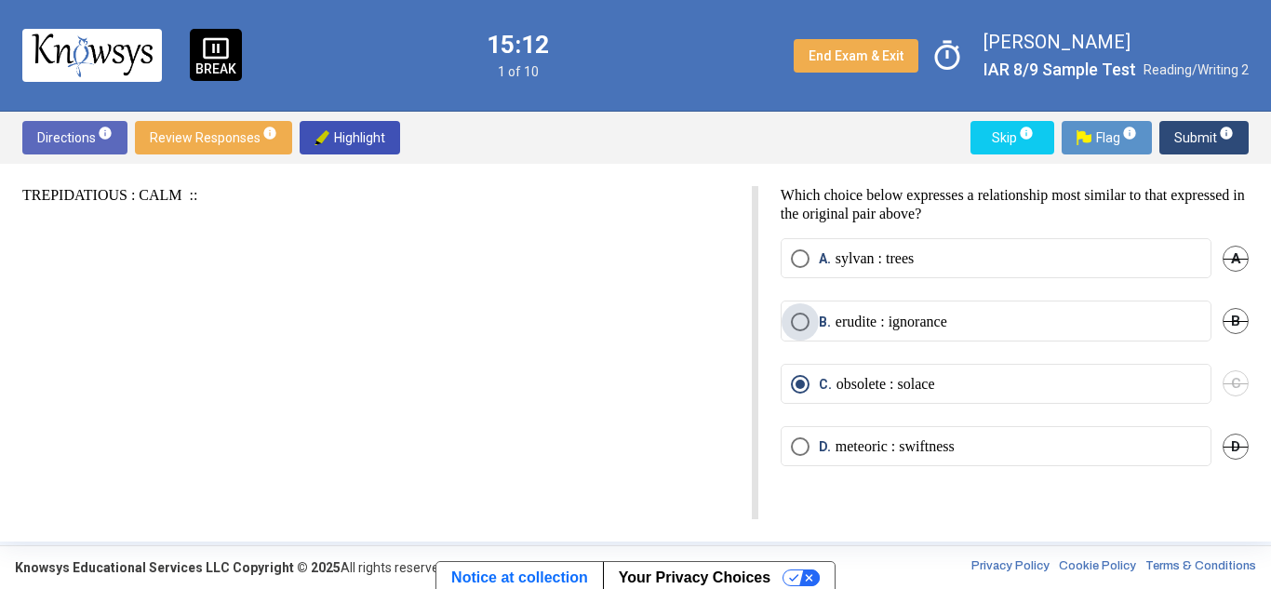
click at [800, 322] on span "Select an option" at bounding box center [800, 322] width 0 height 0
click at [1187, 141] on span "Submit info" at bounding box center [1205, 138] width 60 height 34
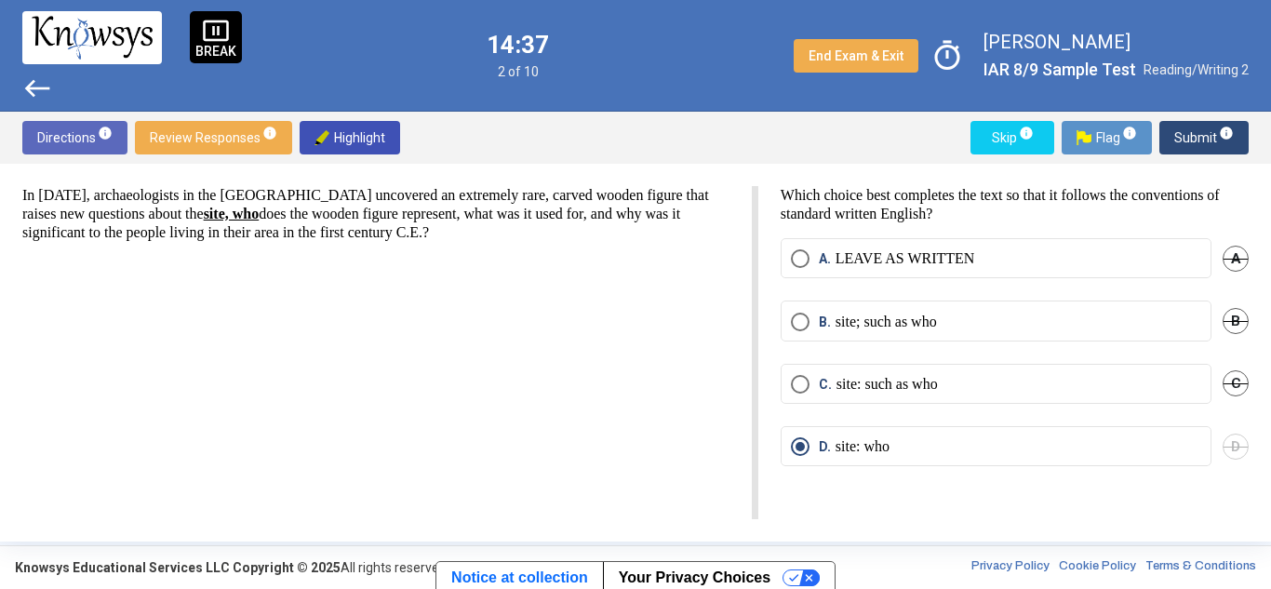
drag, startPoint x: 85, startPoint y: 189, endPoint x: 315, endPoint y: 195, distance: 230.0
click at [315, 195] on p "In [DATE], archaeologists in the [GEOGRAPHIC_DATA] uncovered an extremely rare,…" at bounding box center [375, 214] width 707 height 56
click at [331, 219] on p "In [DATE], archaeologists in the [GEOGRAPHIC_DATA] uncovered an extremely rare,…" at bounding box center [375, 214] width 707 height 56
drag, startPoint x: 781, startPoint y: 210, endPoint x: 850, endPoint y: 193, distance: 71.1
click at [850, 193] on p "Which choice best completes the text so that it follows the conventions of stan…" at bounding box center [1015, 204] width 468 height 37
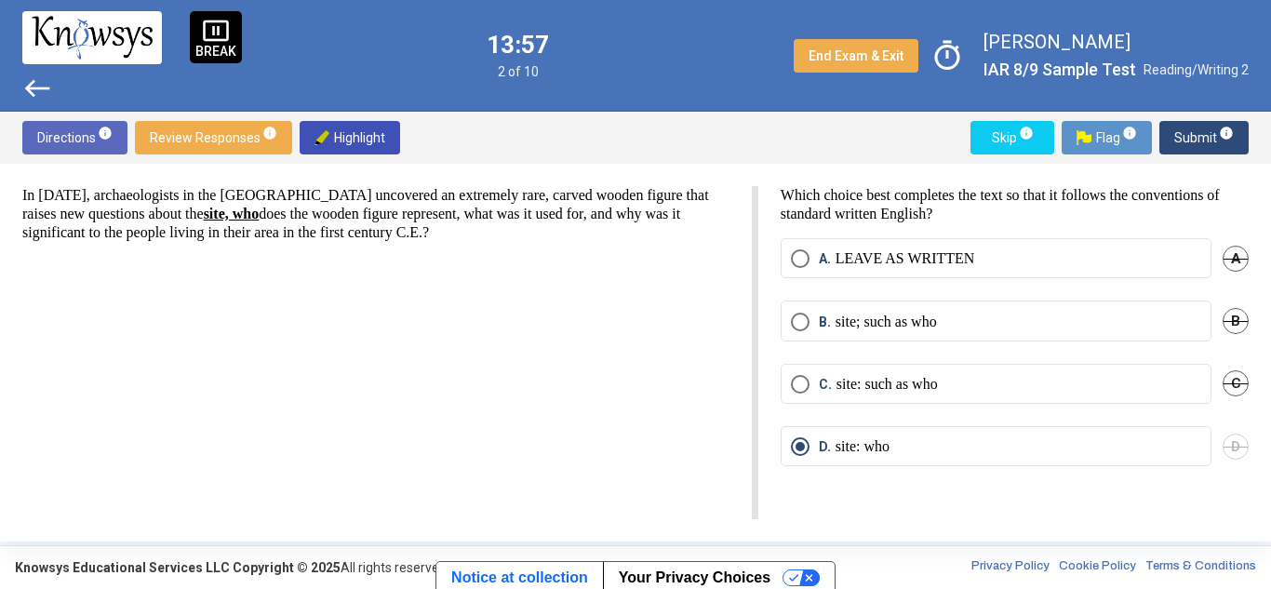
click at [808, 201] on p "Which choice best completes the text so that it follows the conventions of stan…" at bounding box center [1015, 204] width 468 height 37
click at [1205, 134] on span "Submit info" at bounding box center [1205, 138] width 60 height 34
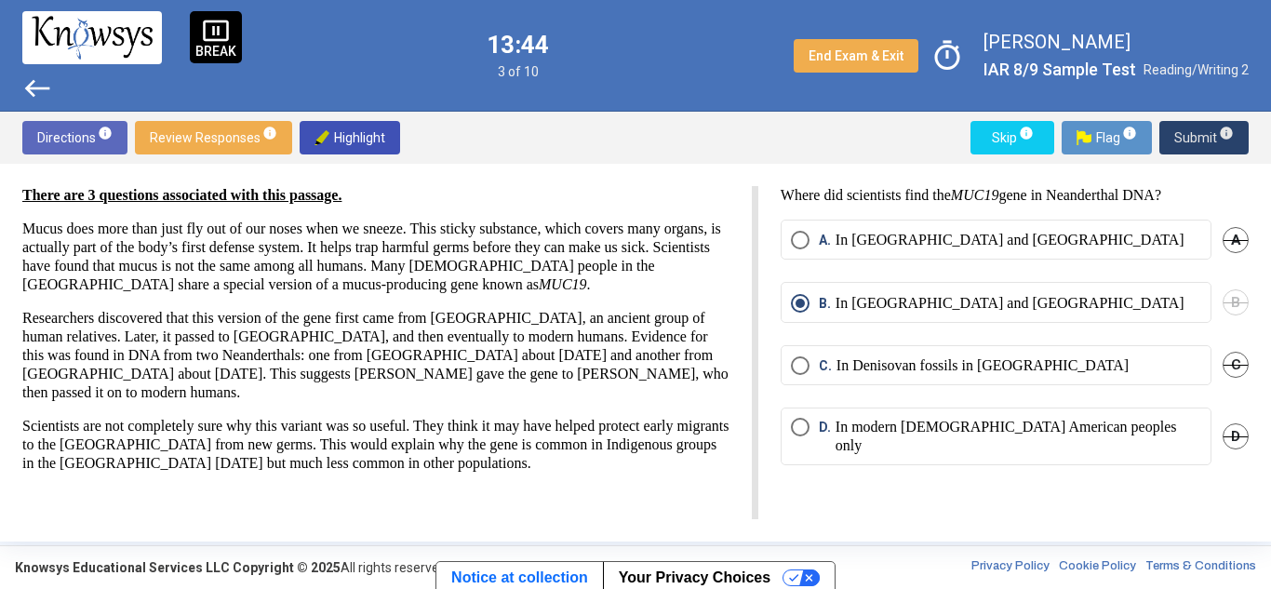
click at [1199, 137] on span "Submit info" at bounding box center [1205, 138] width 60 height 34
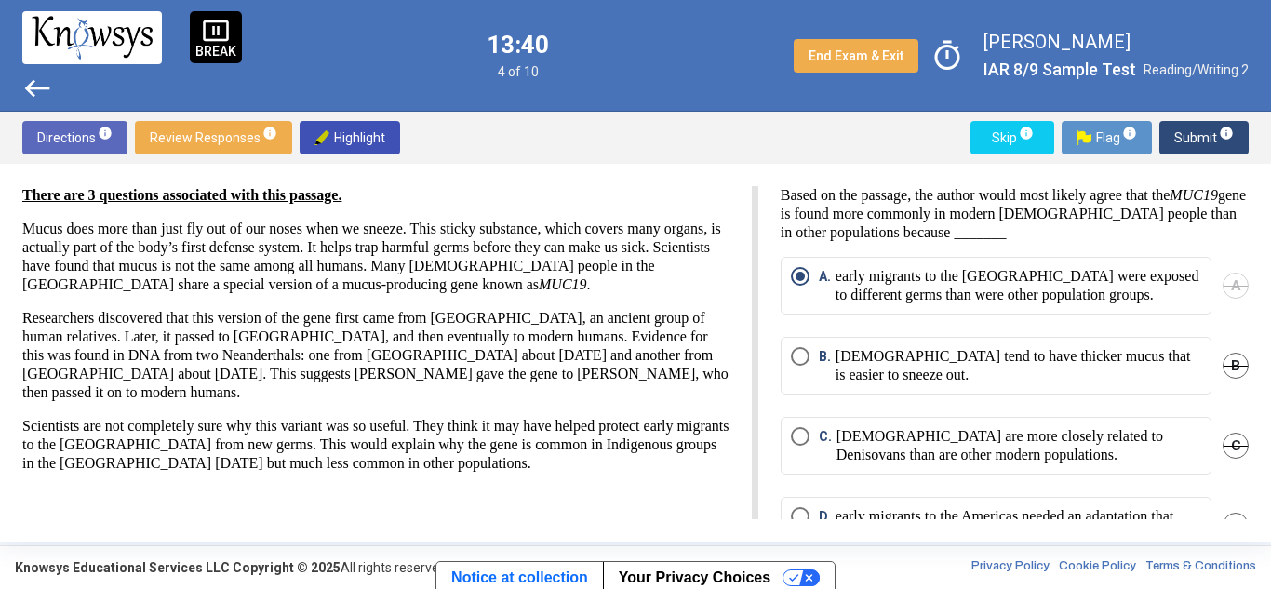
click at [1201, 145] on span "Submit info" at bounding box center [1205, 138] width 60 height 34
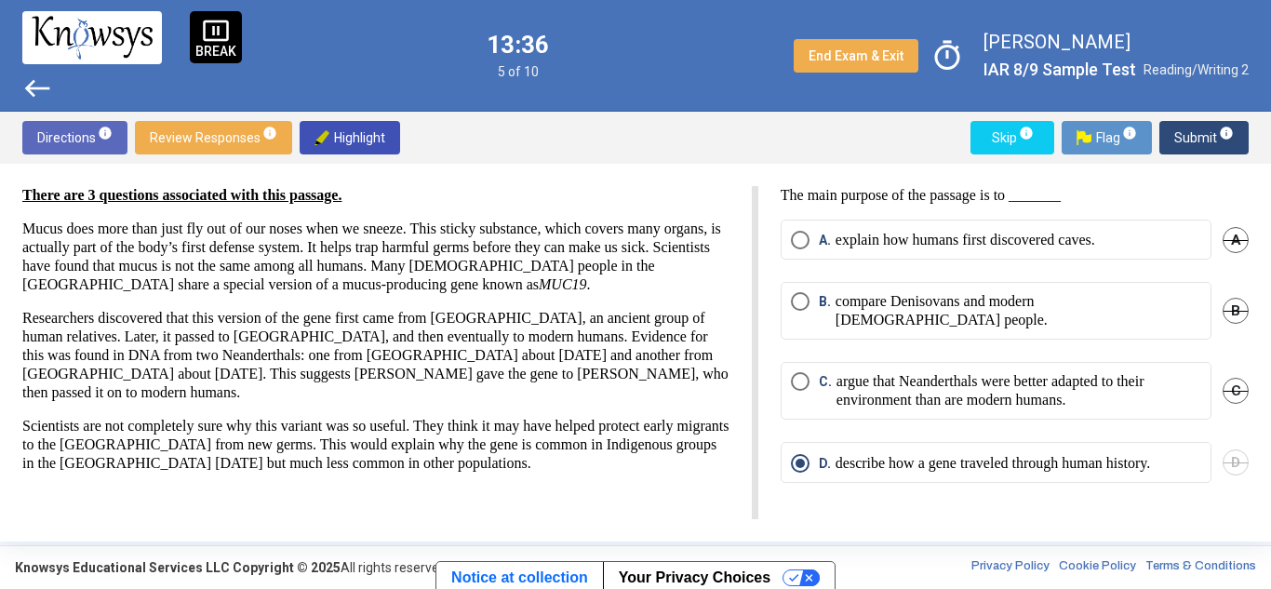
drag, startPoint x: 785, startPoint y: 195, endPoint x: 996, endPoint y: 182, distance: 211.7
click at [996, 182] on div "There are 3 questions associated with this passage. Mucus does more than just f…" at bounding box center [635, 353] width 1271 height 378
click at [693, 157] on div "Directions info Review Responses info Highlight Skip info Flag info Submit info" at bounding box center [635, 138] width 1271 height 52
click at [1200, 133] on span "Submit info" at bounding box center [1205, 138] width 60 height 34
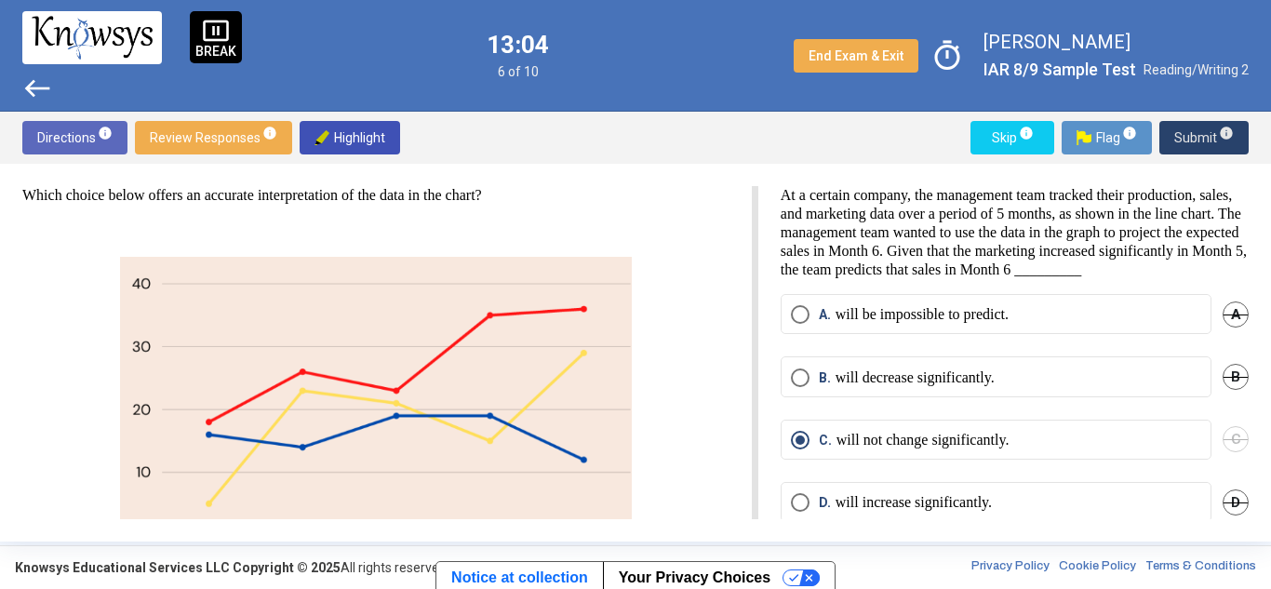
click at [1203, 132] on span "Submit info" at bounding box center [1205, 138] width 60 height 34
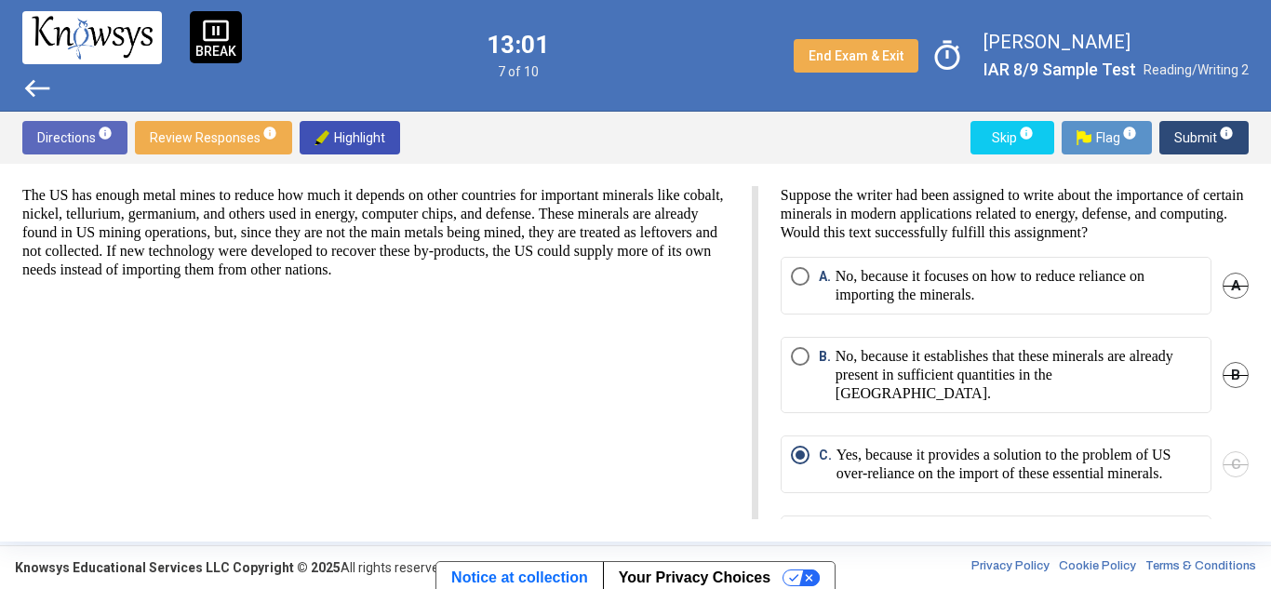
drag, startPoint x: 28, startPoint y: 194, endPoint x: 237, endPoint y: 189, distance: 209.5
click at [237, 189] on p "The US has enough metal mines to reduce how much it depends on other countries …" at bounding box center [375, 232] width 707 height 93
click at [1195, 134] on span "Submit info" at bounding box center [1205, 138] width 60 height 34
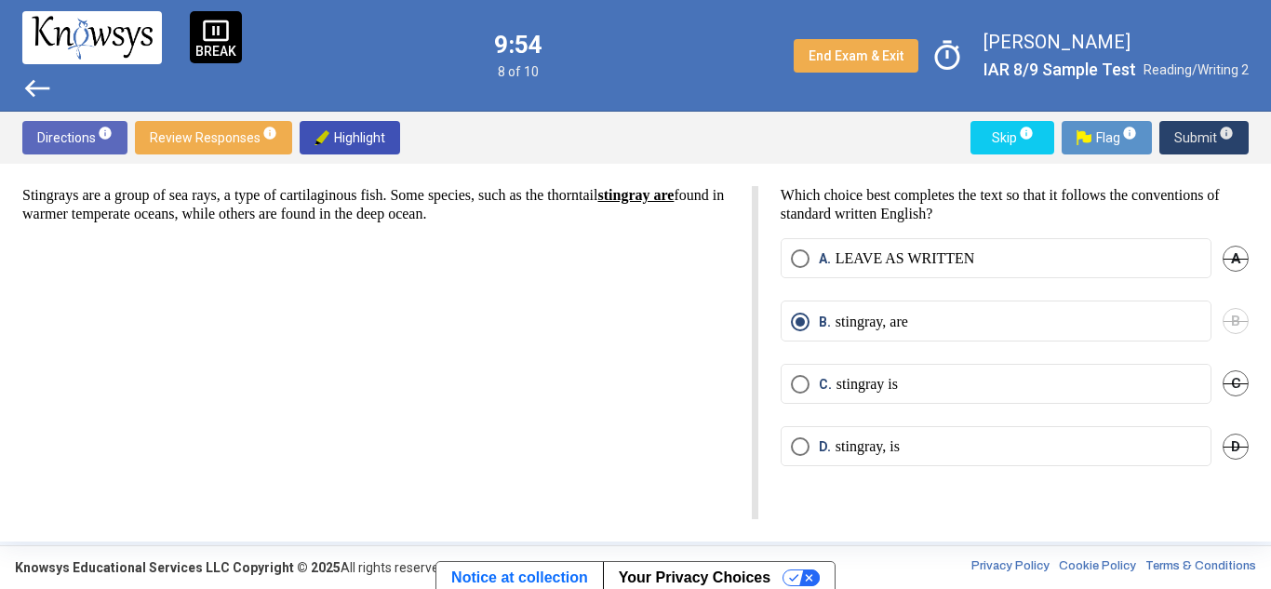
click at [1193, 131] on span "Submit info" at bounding box center [1205, 138] width 60 height 34
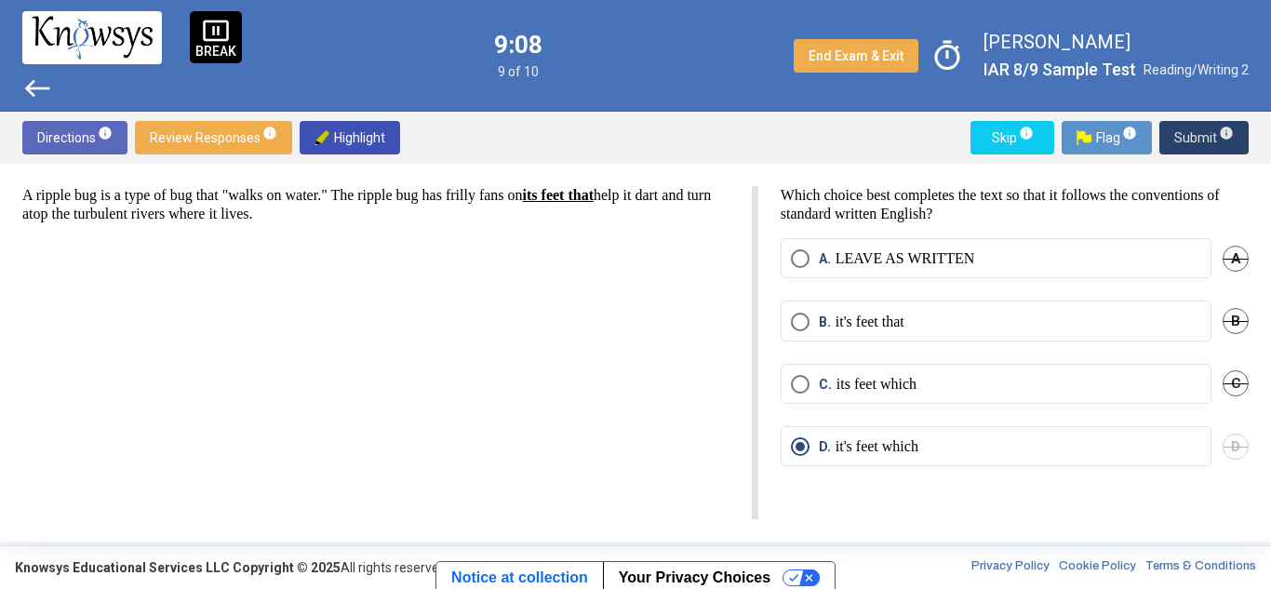
click at [1196, 141] on span "Submit info" at bounding box center [1205, 138] width 60 height 34
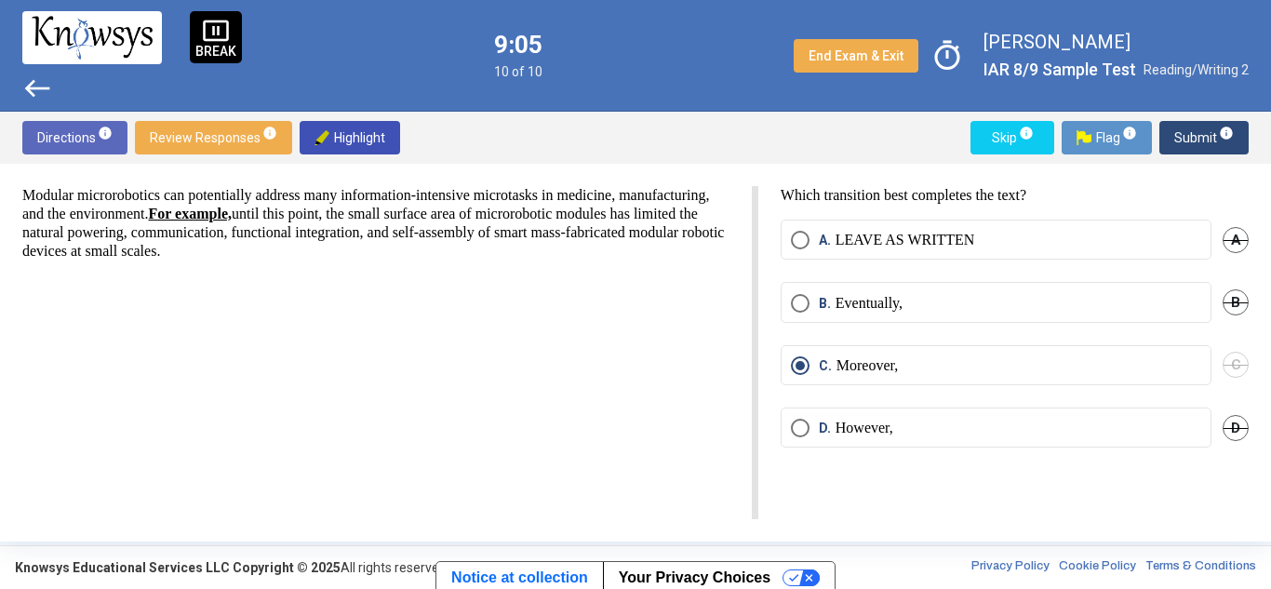
drag, startPoint x: 95, startPoint y: 192, endPoint x: 331, endPoint y: 255, distance: 244.7
click at [331, 255] on p "Modular microrobotics can potentially address many information-intensive microt…" at bounding box center [375, 223] width 707 height 74
click at [428, 304] on div "Modular microrobotics can potentially address many information-intensive microt…" at bounding box center [390, 352] width 736 height 333
click at [1189, 139] on span "Submit info" at bounding box center [1205, 138] width 60 height 34
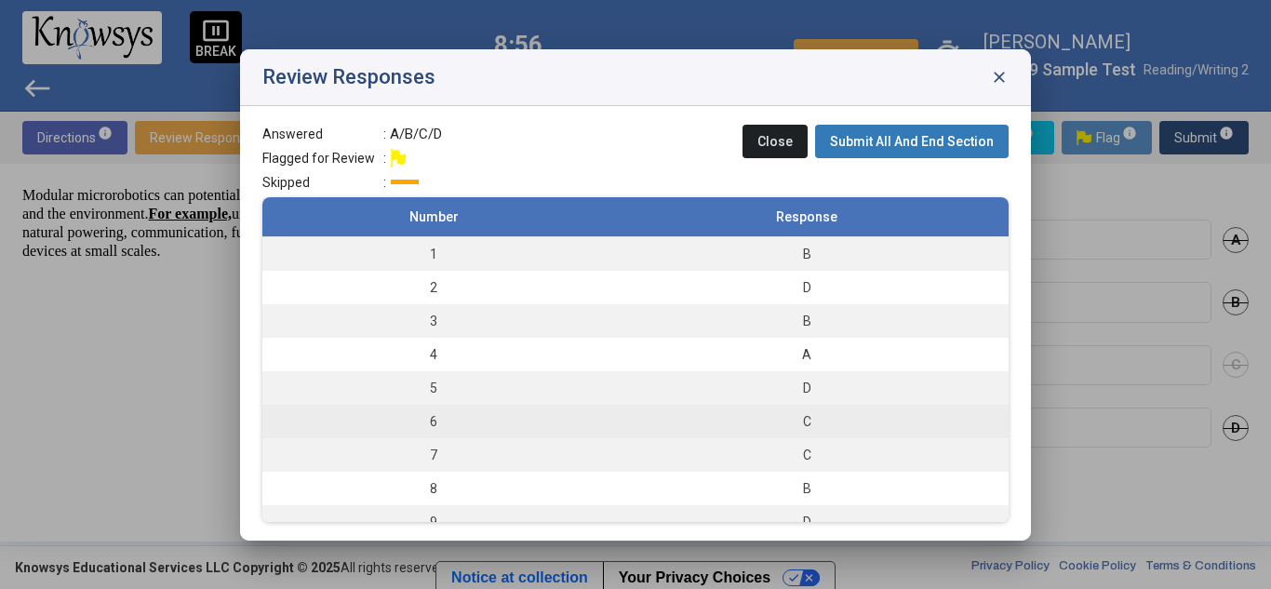
scroll to position [50, 0]
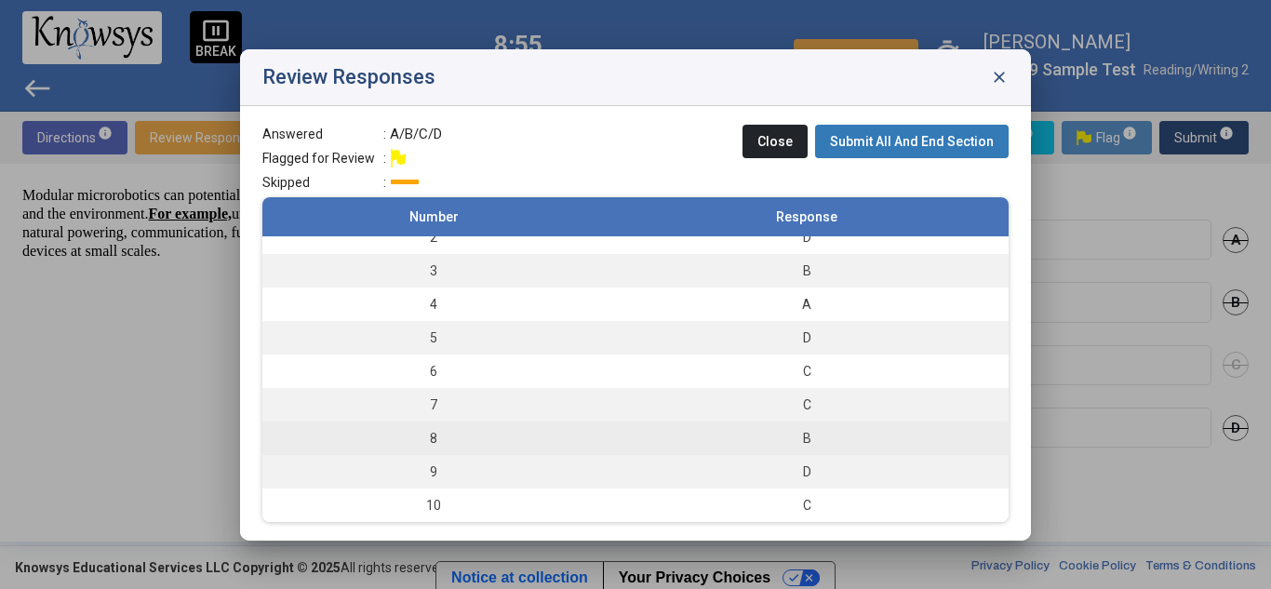
click at [628, 437] on div "B" at bounding box center [806, 438] width 385 height 19
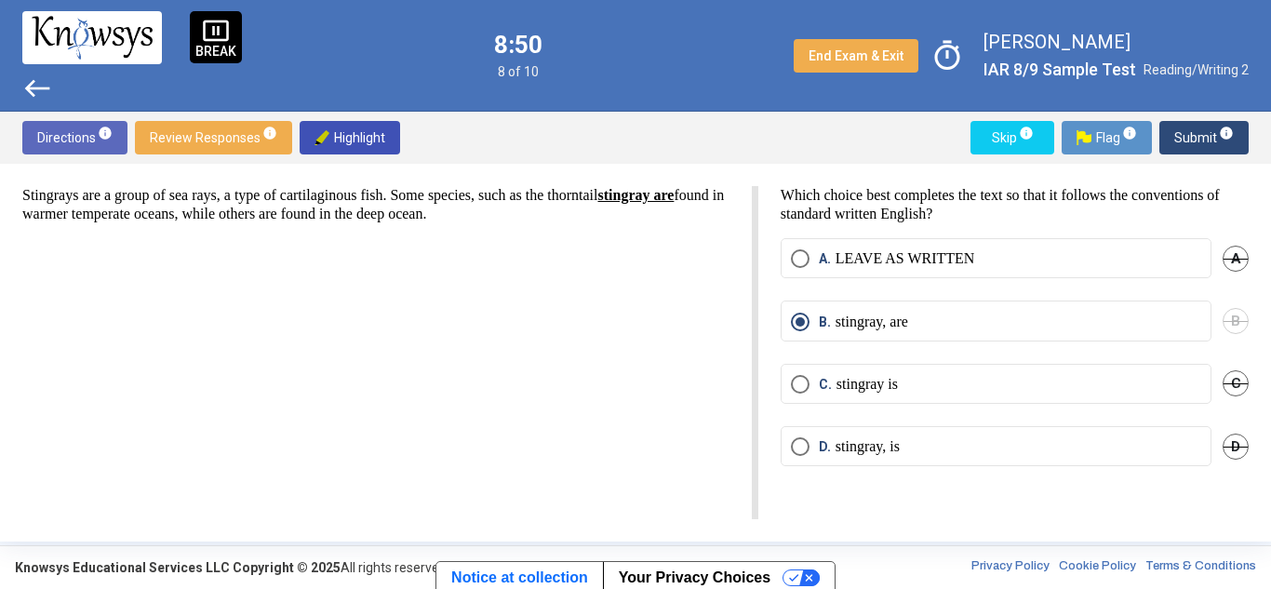
click at [1189, 137] on span "Submit info" at bounding box center [1205, 138] width 60 height 34
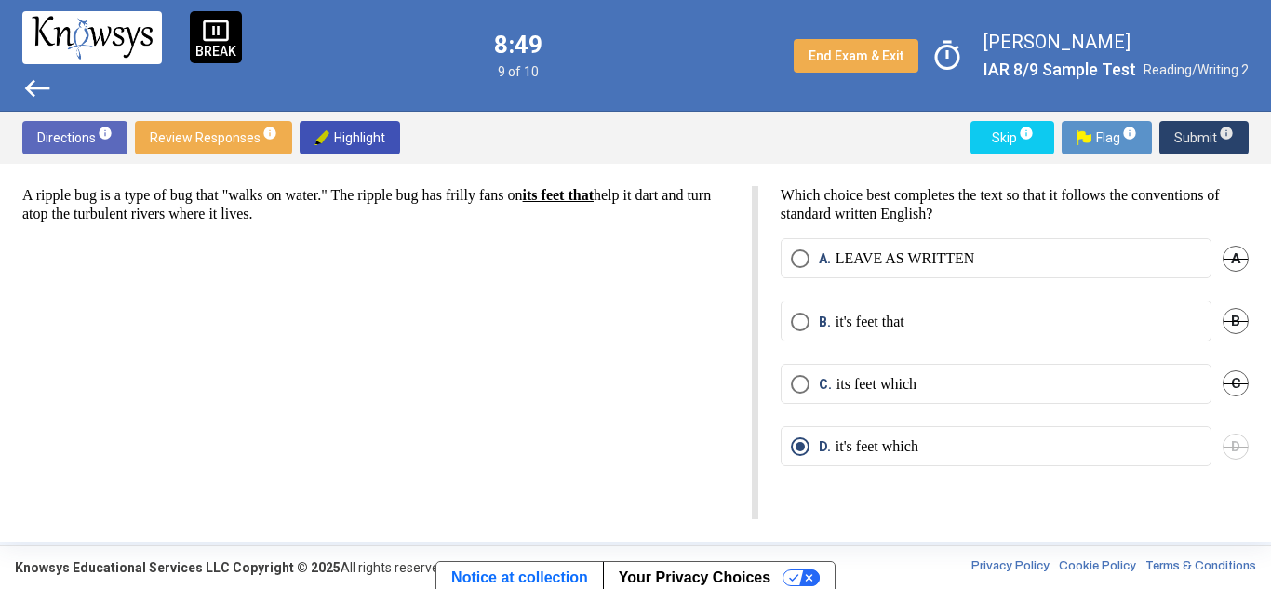
click at [1189, 137] on span "Submit info" at bounding box center [1205, 138] width 60 height 34
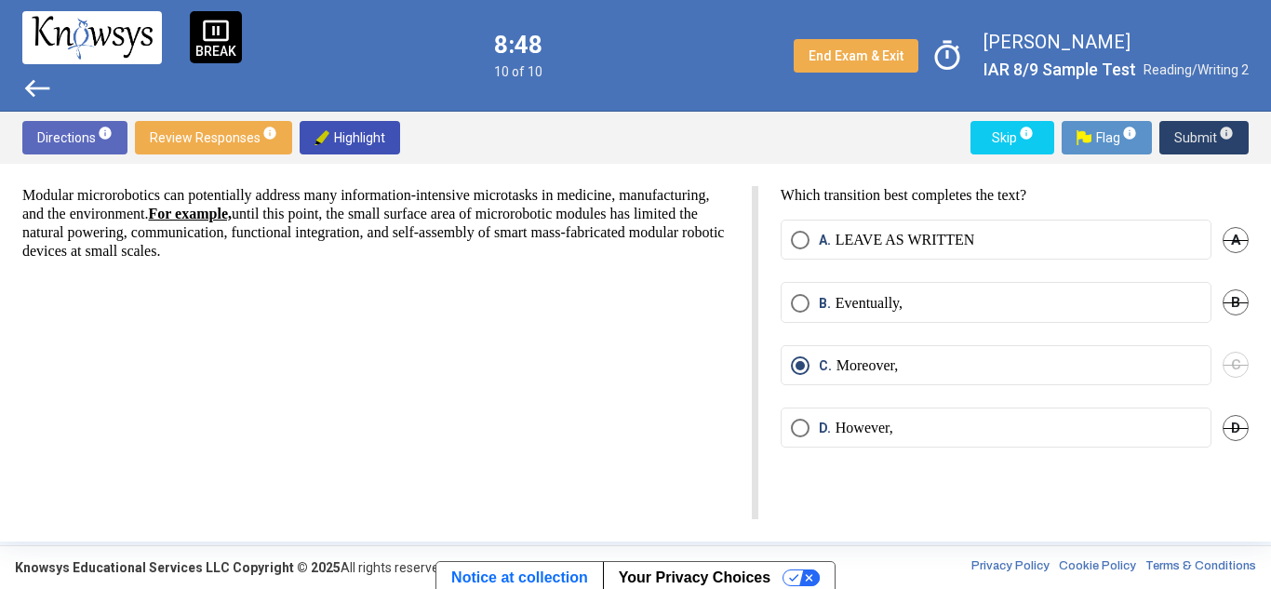
click at [1189, 137] on span "Submit info" at bounding box center [1205, 138] width 60 height 34
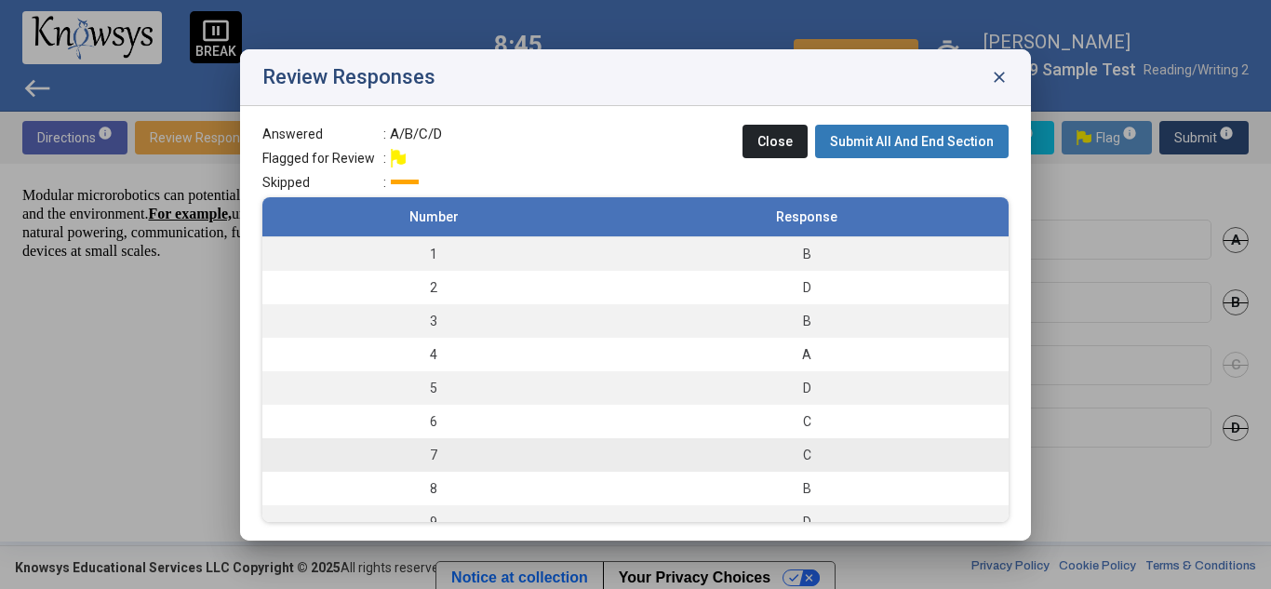
click at [706, 451] on div "C" at bounding box center [806, 455] width 385 height 19
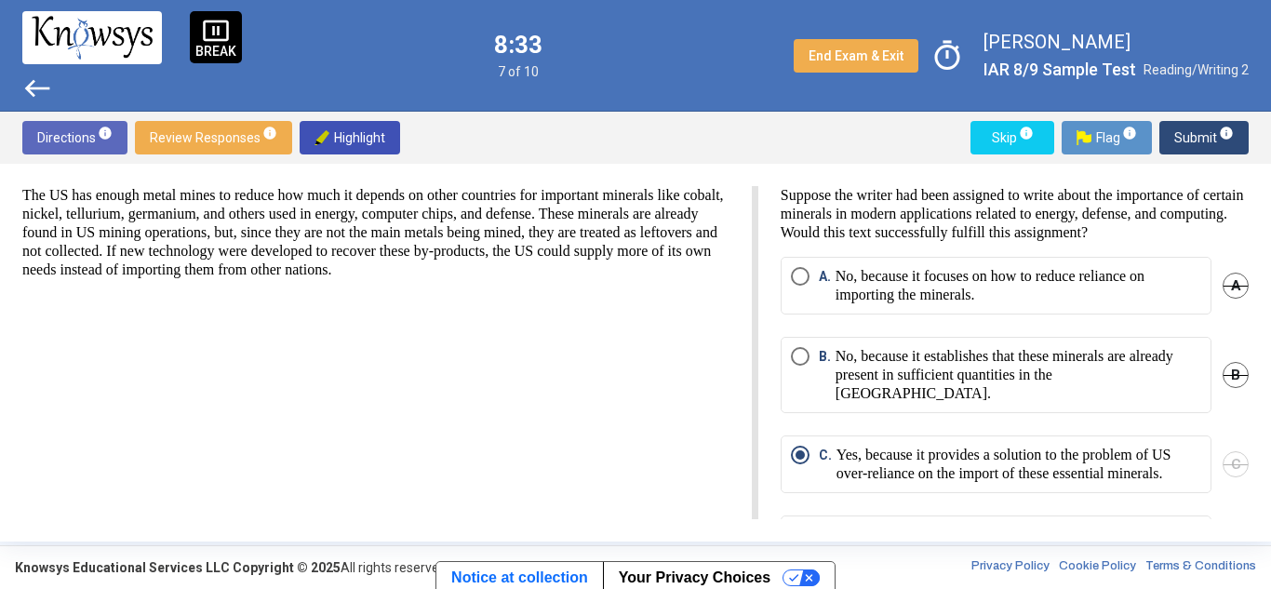
drag, startPoint x: 24, startPoint y: 195, endPoint x: 675, endPoint y: 289, distance: 657.5
click at [675, 289] on div "The US has enough metal mines to reduce how much it depends on other countries …" at bounding box center [390, 352] width 736 height 333
click at [130, 383] on div "The US has enough metal mines to reduce how much it depends on other countries …" at bounding box center [390, 352] width 736 height 333
click at [1202, 136] on span "Submit info" at bounding box center [1205, 138] width 60 height 34
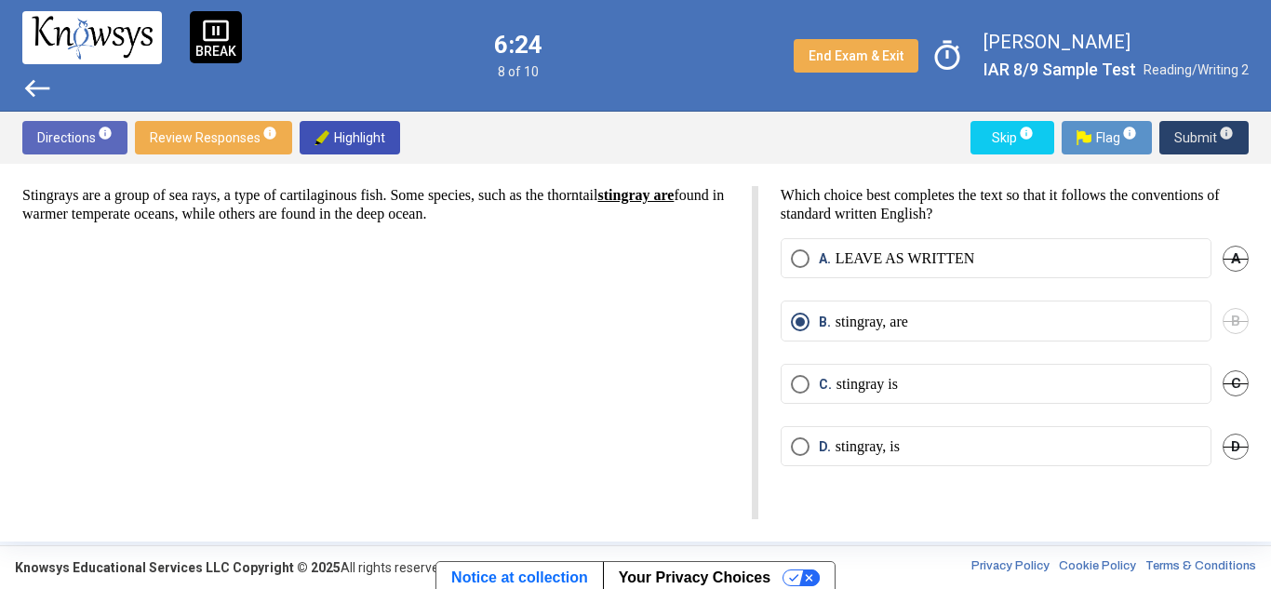
click at [1185, 141] on span "Submit info" at bounding box center [1205, 138] width 60 height 34
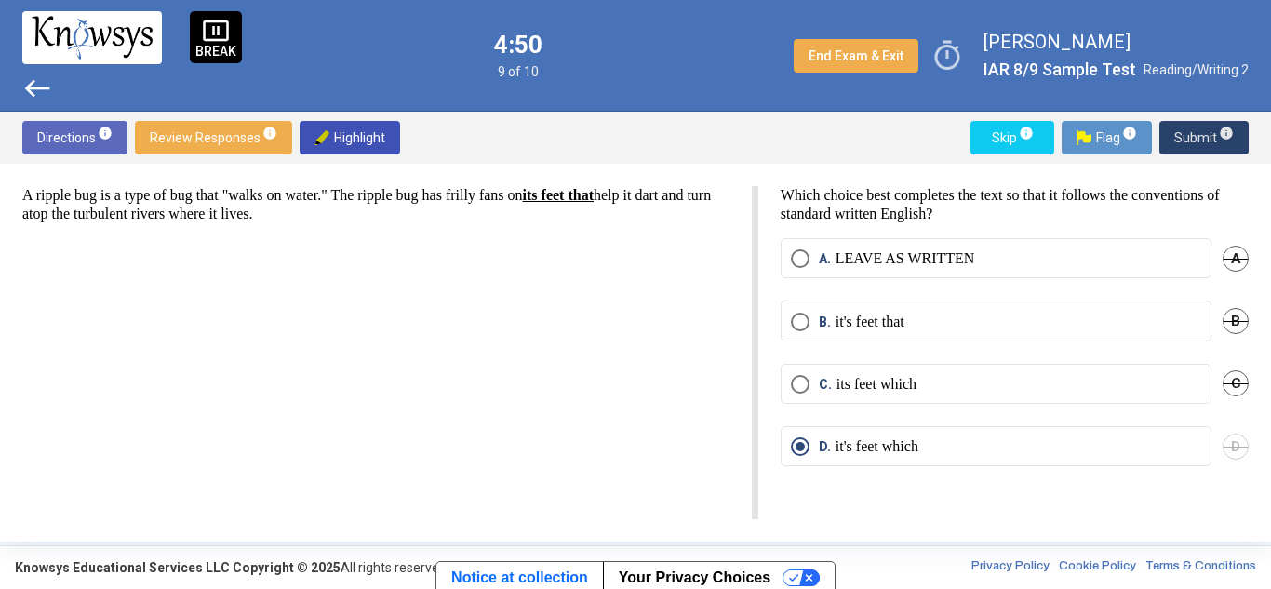
click at [1206, 141] on span "Submit info" at bounding box center [1205, 138] width 60 height 34
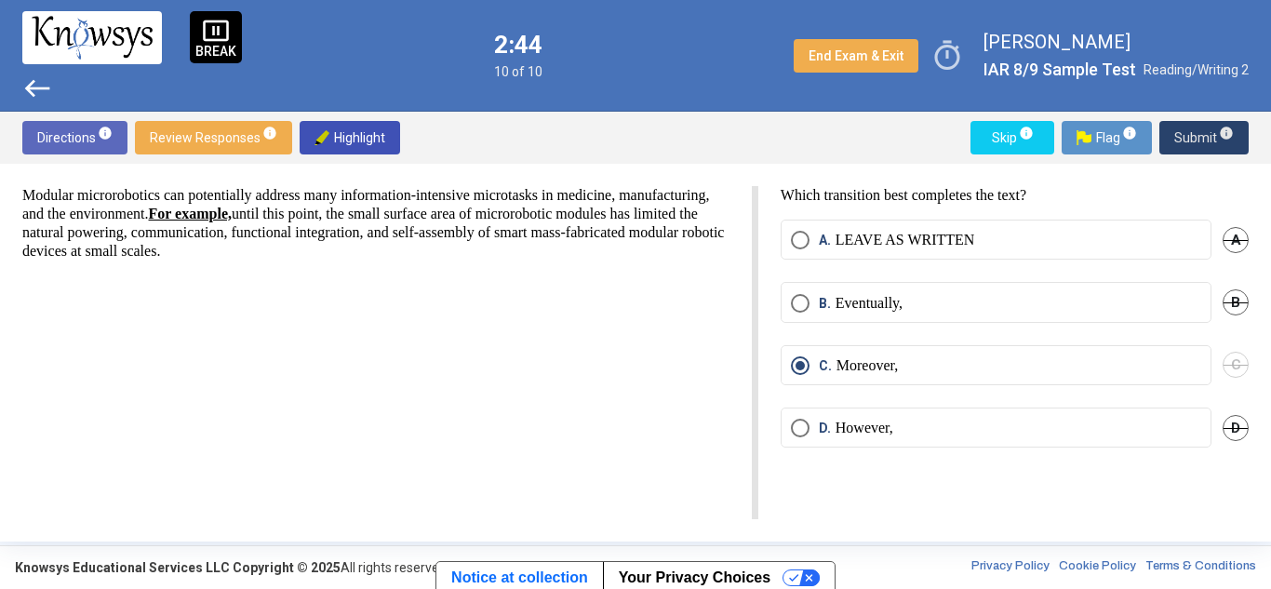
click at [1186, 137] on span "Submit info" at bounding box center [1205, 138] width 60 height 34
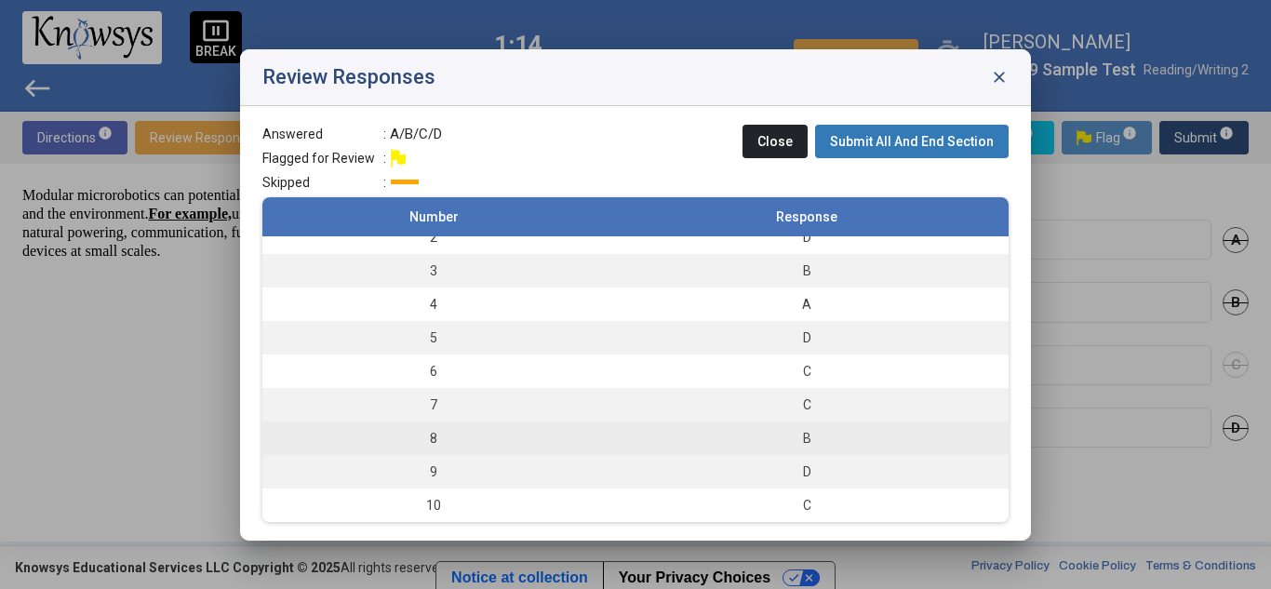
click at [542, 437] on td "8" at bounding box center [433, 439] width 343 height 34
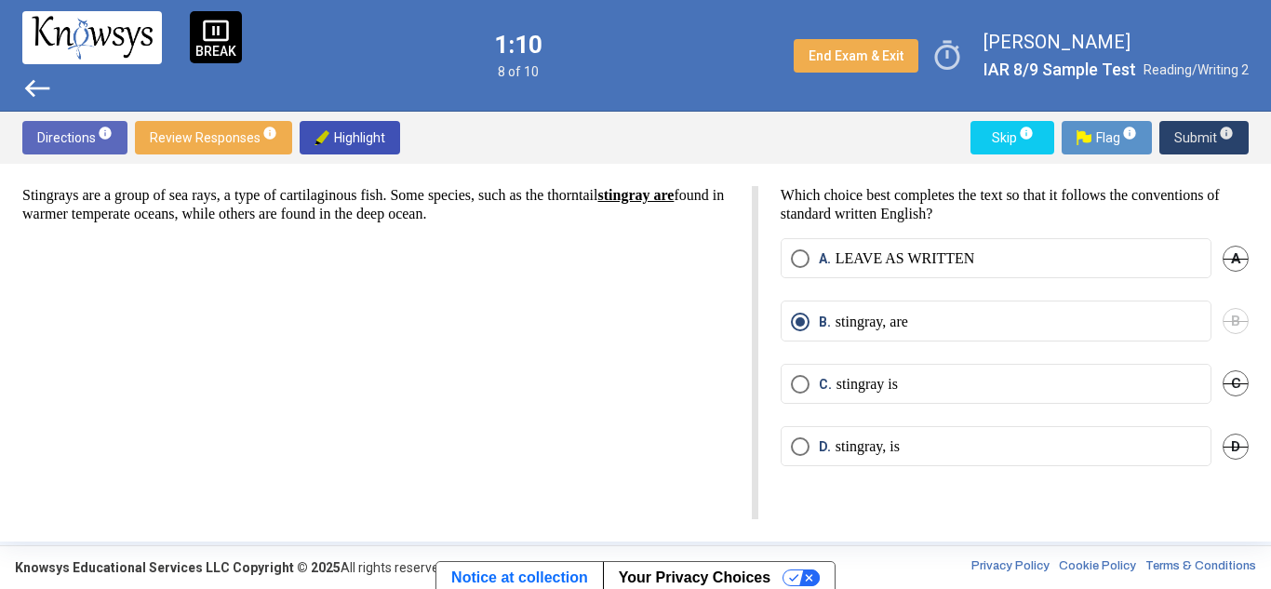
click at [1200, 130] on span "Submit info" at bounding box center [1205, 138] width 60 height 34
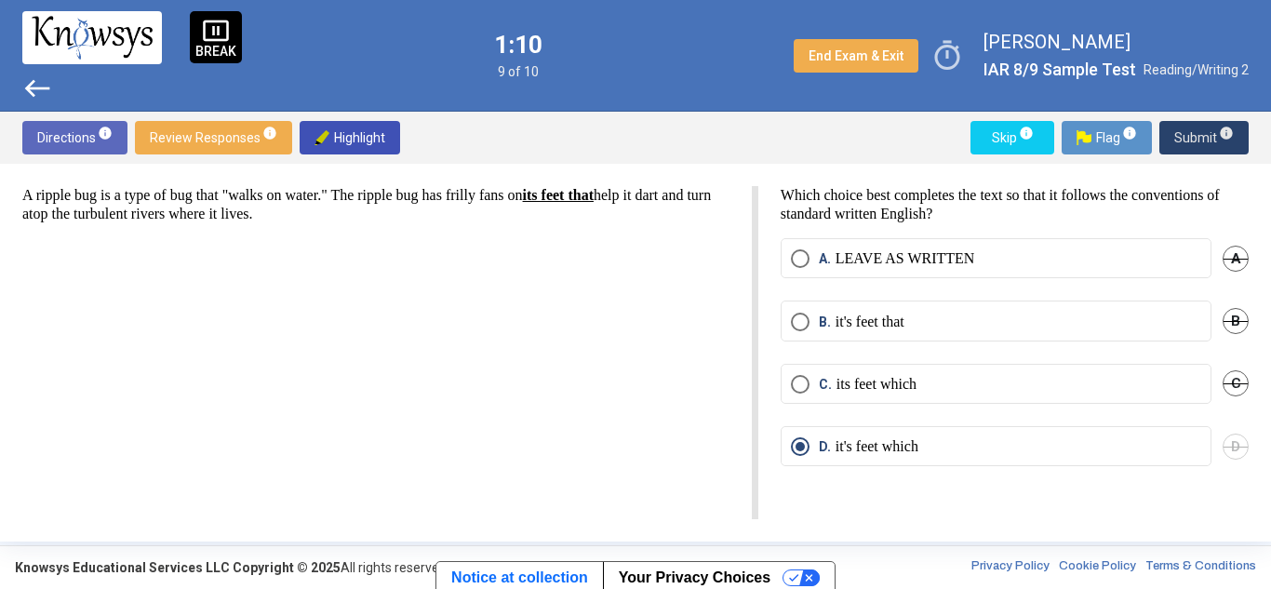
click at [1200, 130] on span "Submit info" at bounding box center [1205, 138] width 60 height 34
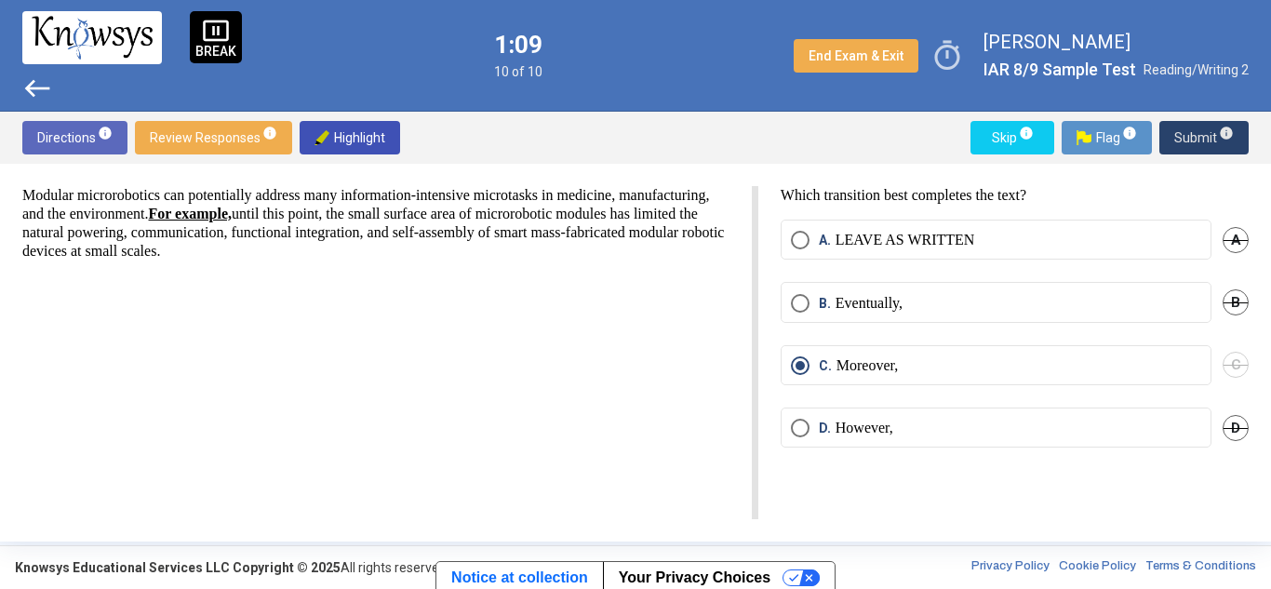
click at [1200, 130] on span "Submit info" at bounding box center [1205, 138] width 60 height 34
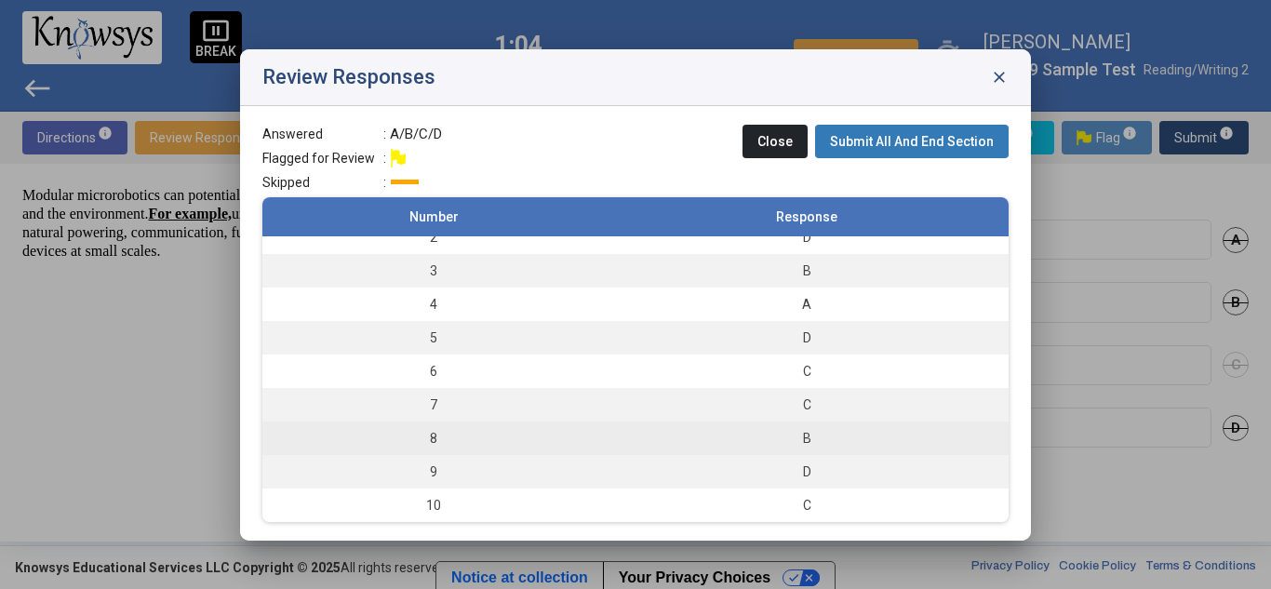
click at [745, 434] on div "B" at bounding box center [806, 438] width 385 height 19
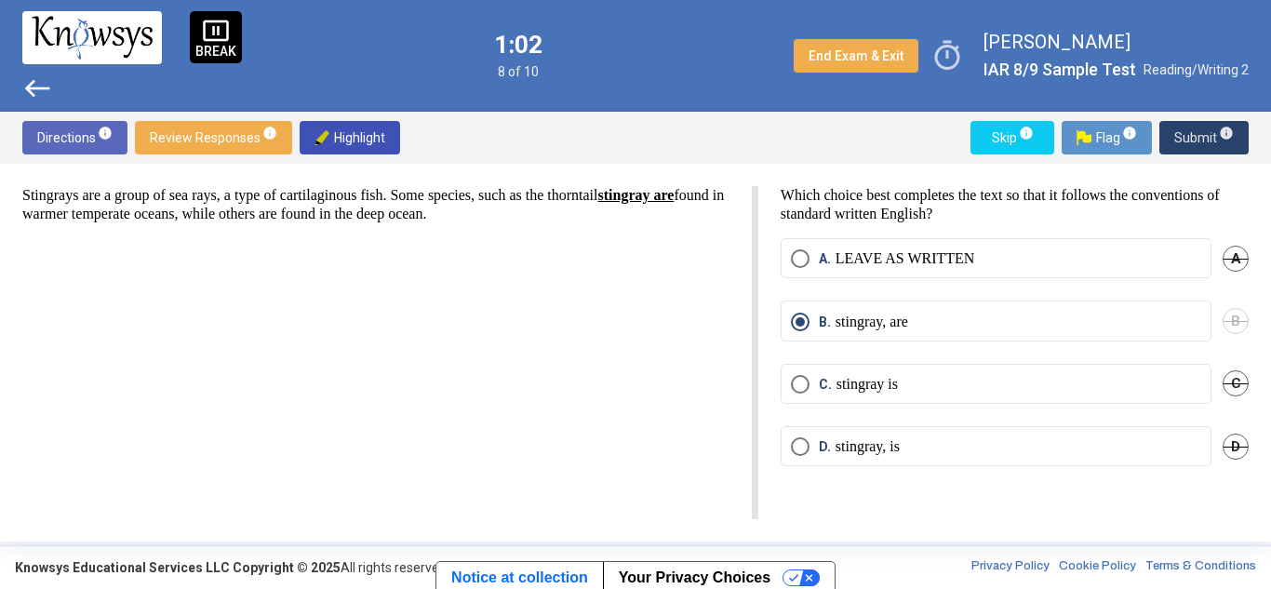
click at [1216, 148] on span "Submit info" at bounding box center [1205, 138] width 60 height 34
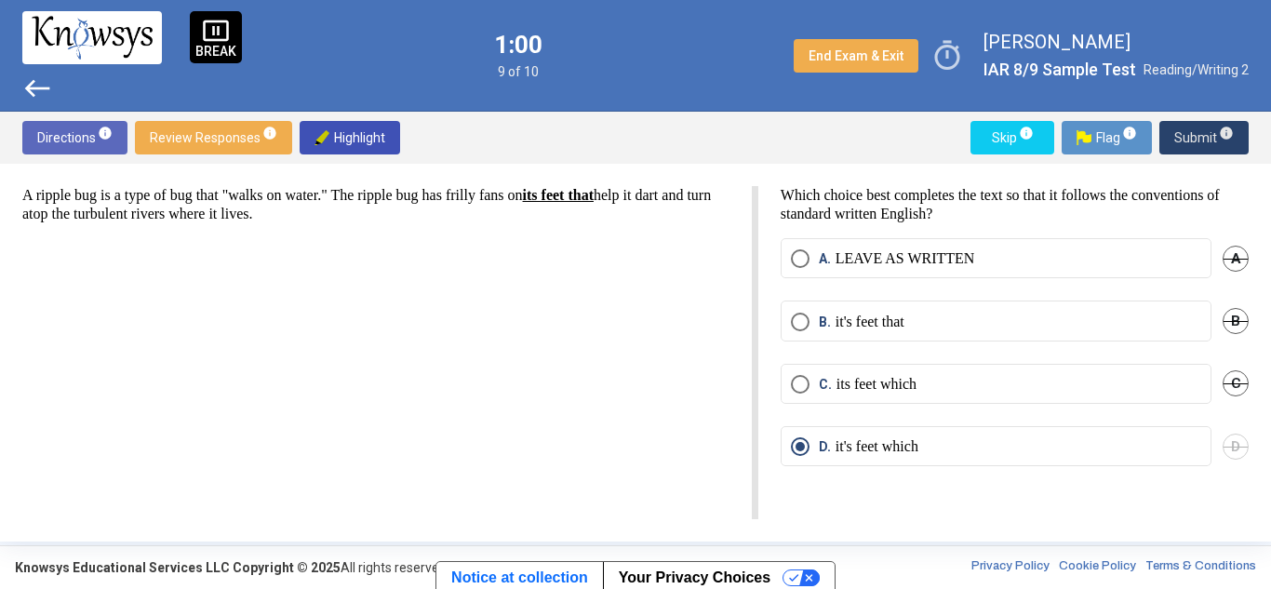
click at [1215, 135] on span "Submit info" at bounding box center [1205, 138] width 60 height 34
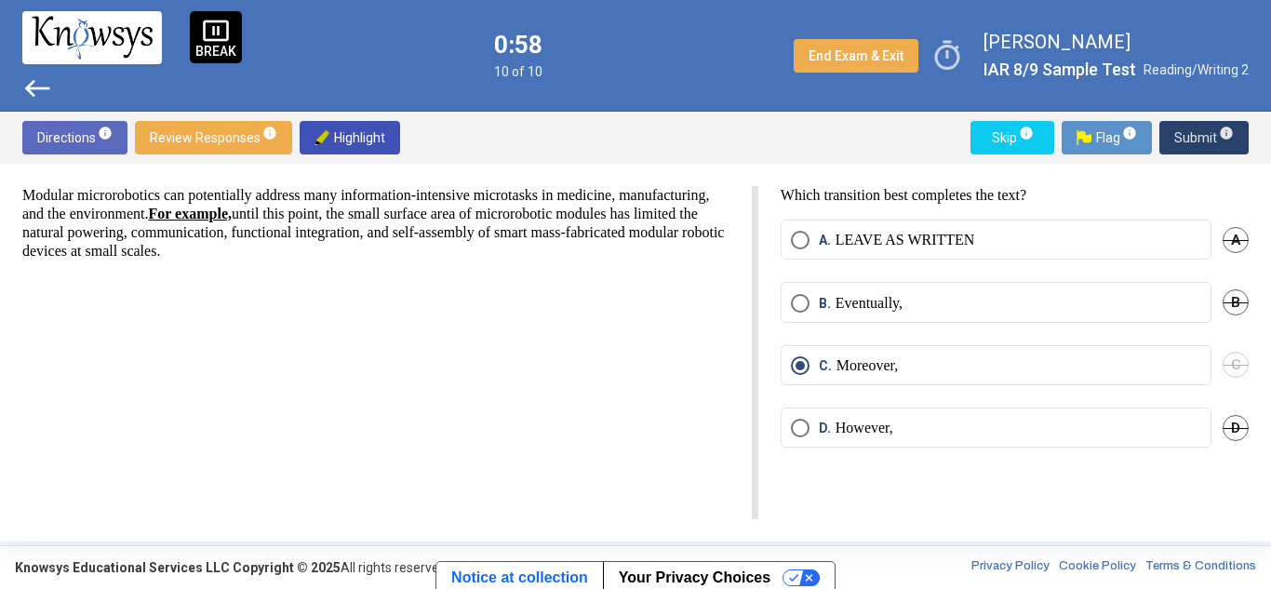
click at [1215, 135] on span "Submit info" at bounding box center [1205, 138] width 60 height 34
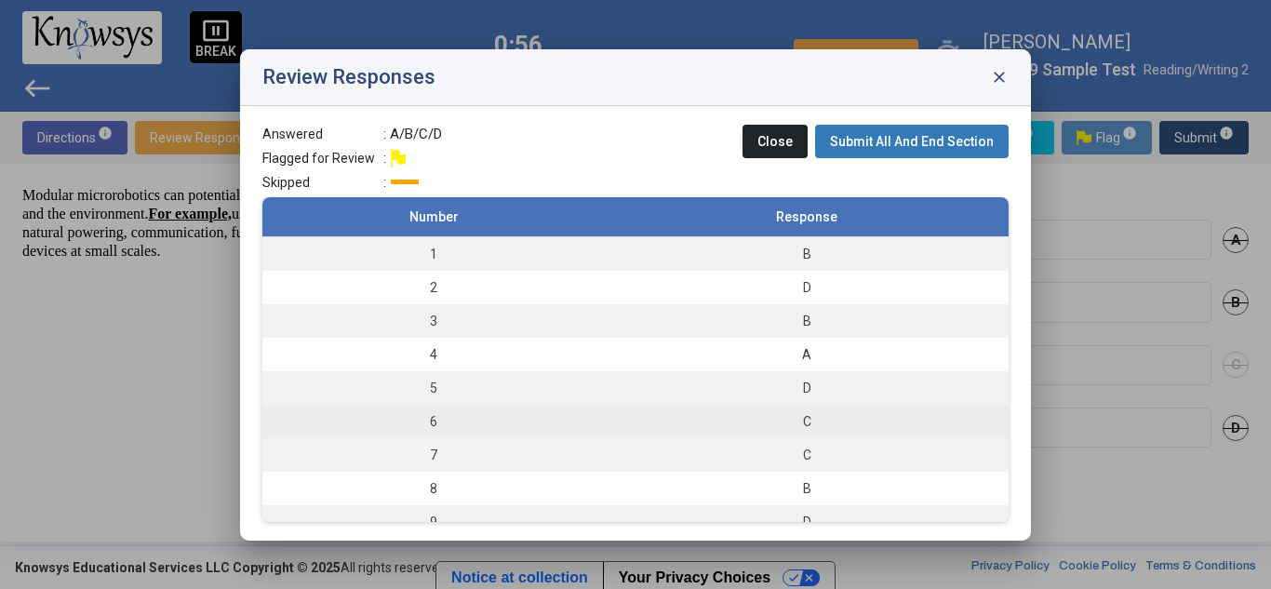
click at [562, 422] on td "6" at bounding box center [433, 422] width 343 height 34
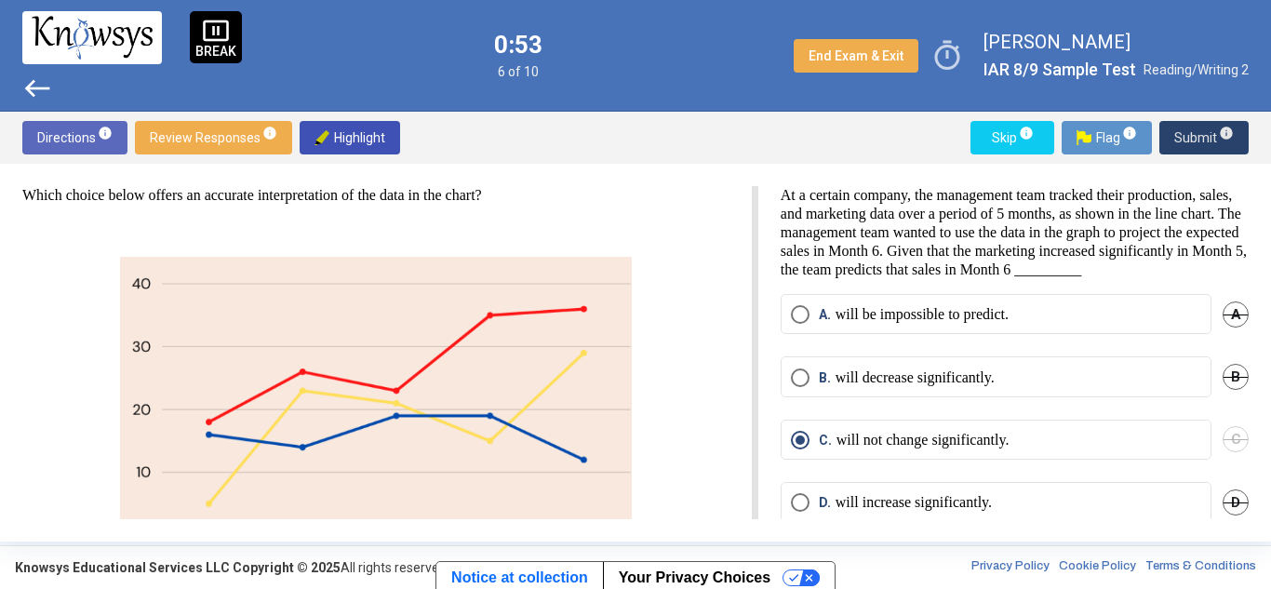
click at [1185, 132] on span "Submit info" at bounding box center [1205, 138] width 60 height 34
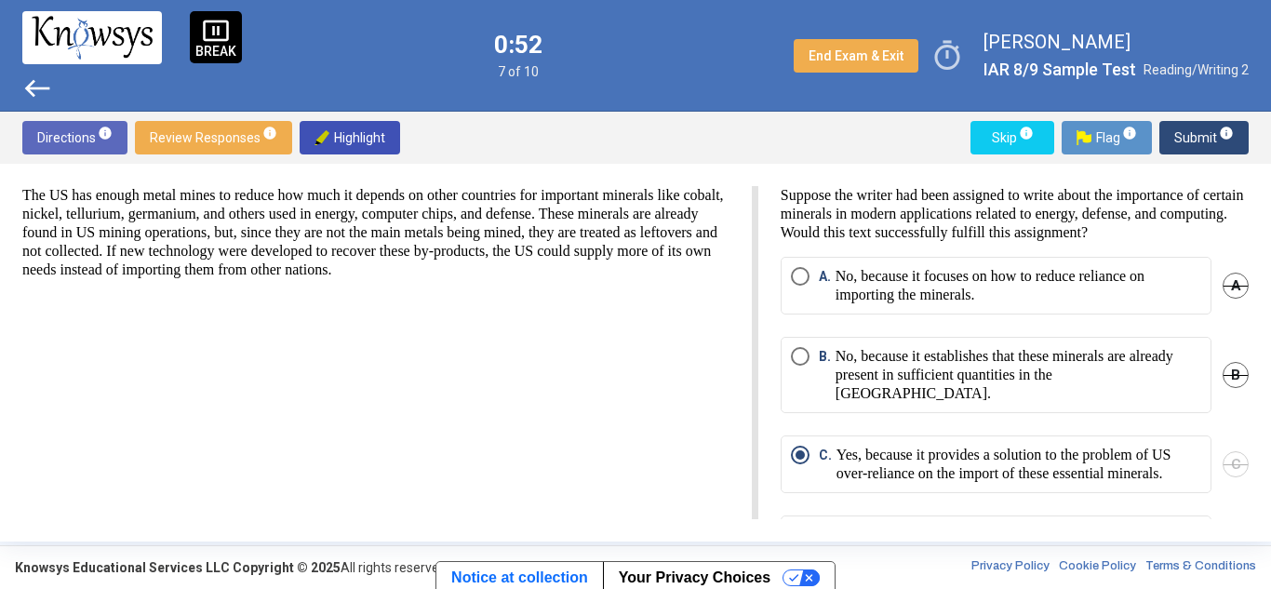
click at [1185, 132] on span "Submit info" at bounding box center [1205, 138] width 60 height 34
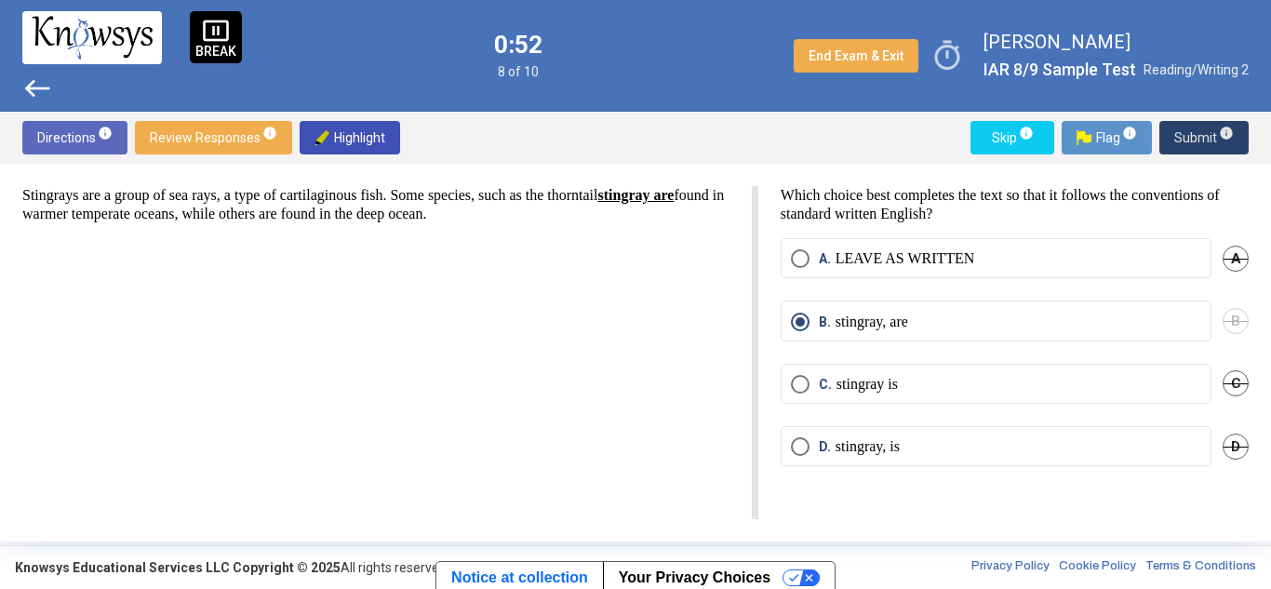
click at [1185, 132] on span "Submit info" at bounding box center [1205, 138] width 60 height 34
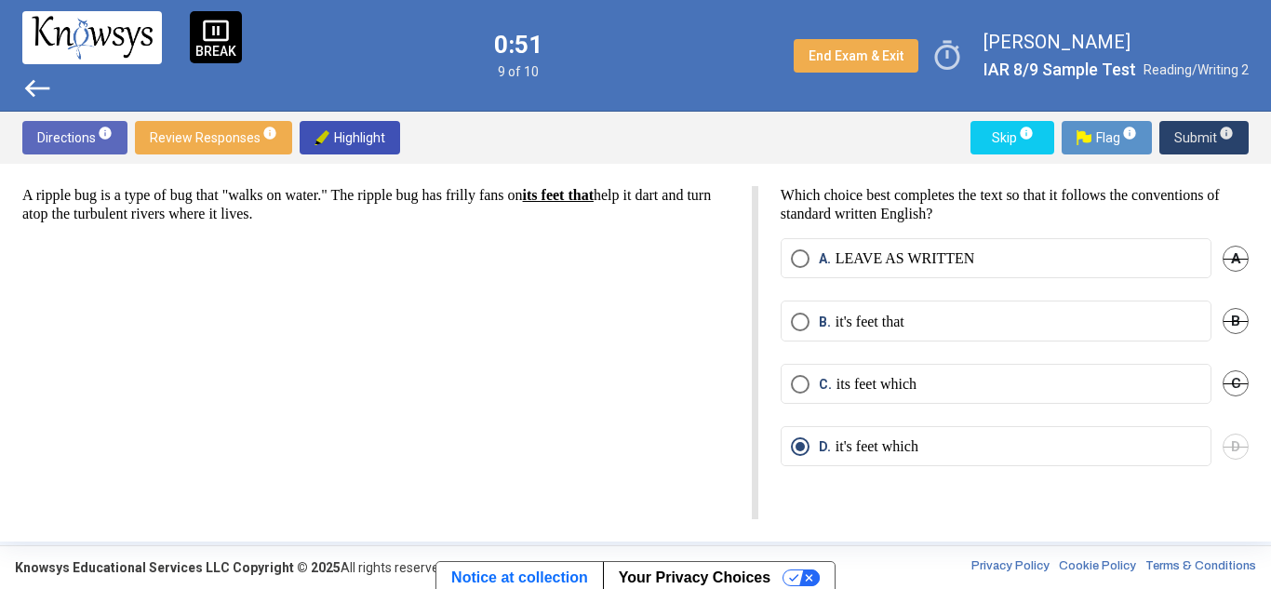
click at [1185, 132] on span "Submit info" at bounding box center [1205, 138] width 60 height 34
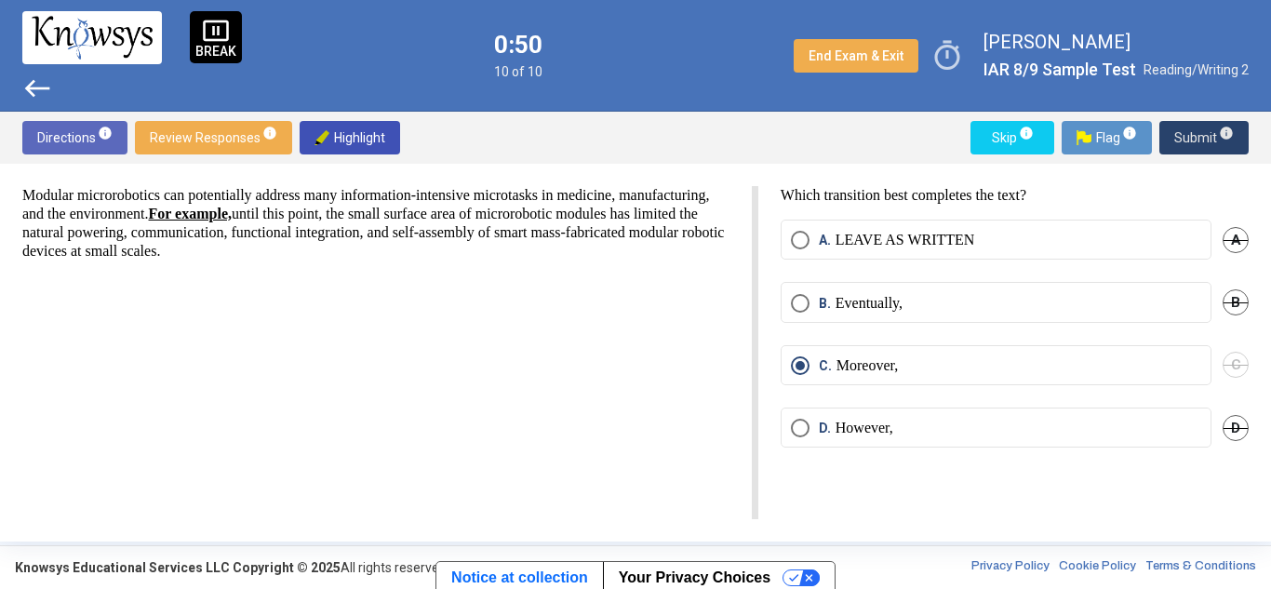
click at [1185, 132] on span "Submit info" at bounding box center [1205, 138] width 60 height 34
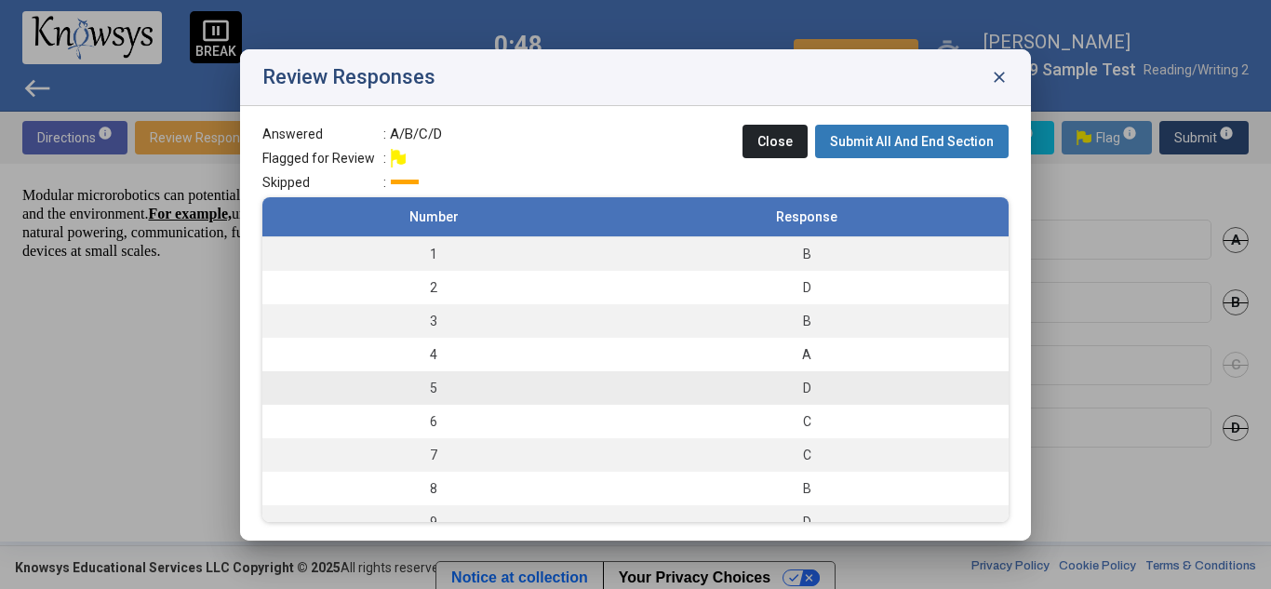
click at [524, 380] on td "5" at bounding box center [433, 388] width 343 height 34
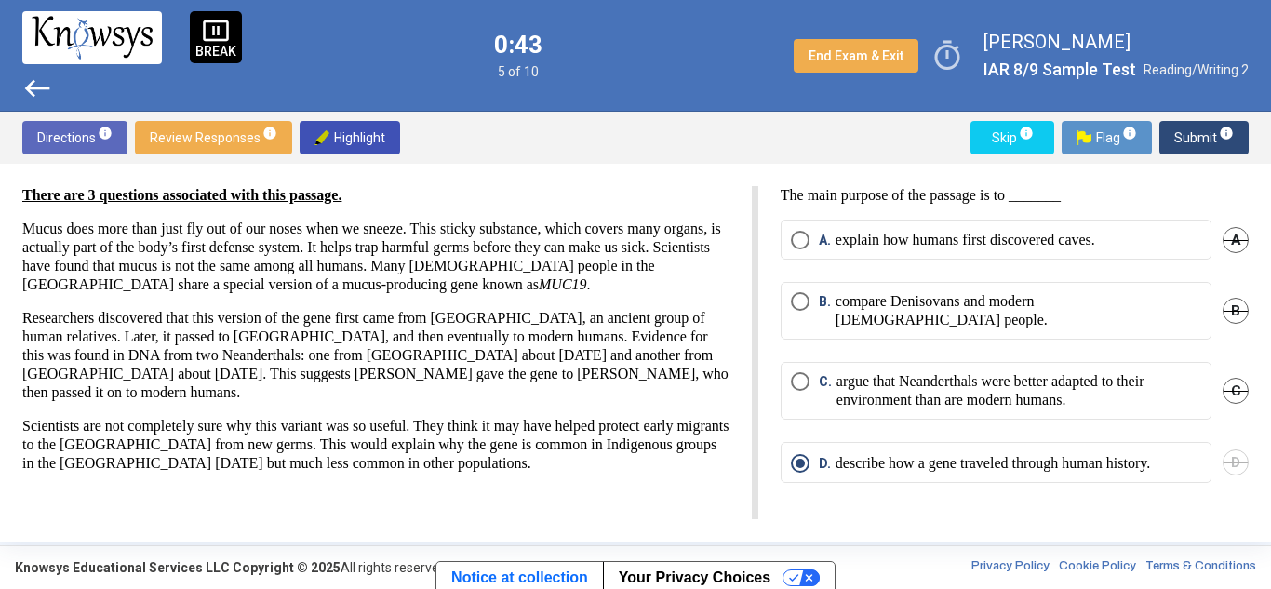
click at [1199, 134] on span "Submit info" at bounding box center [1205, 138] width 60 height 34
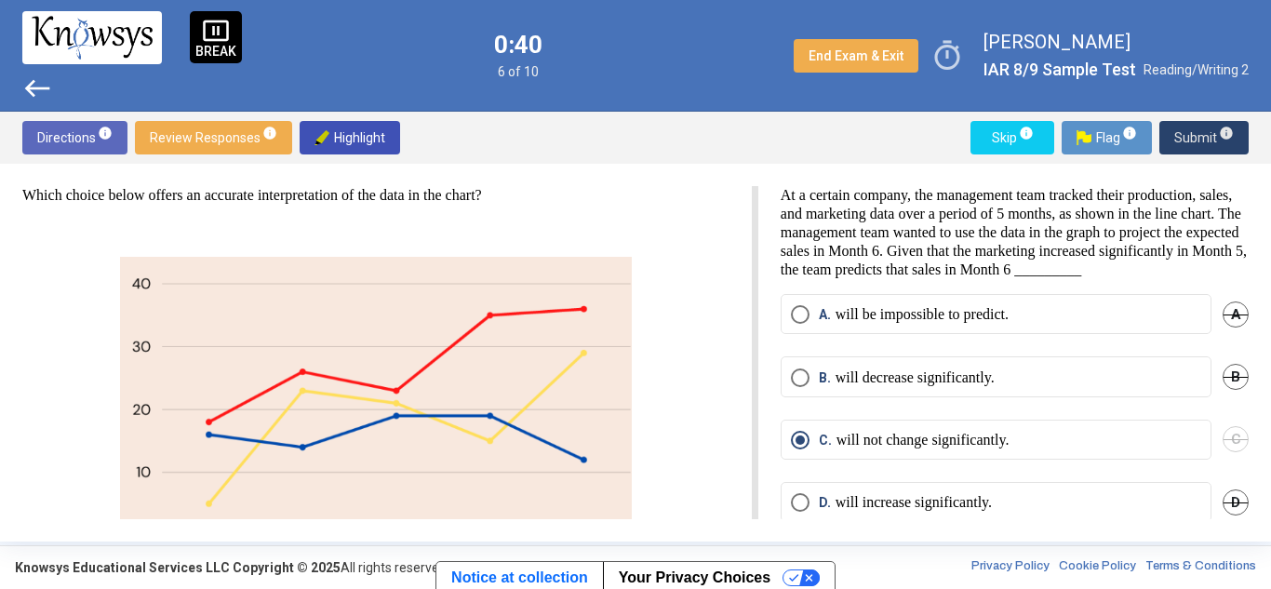
click at [1188, 126] on span "Submit info" at bounding box center [1205, 138] width 60 height 34
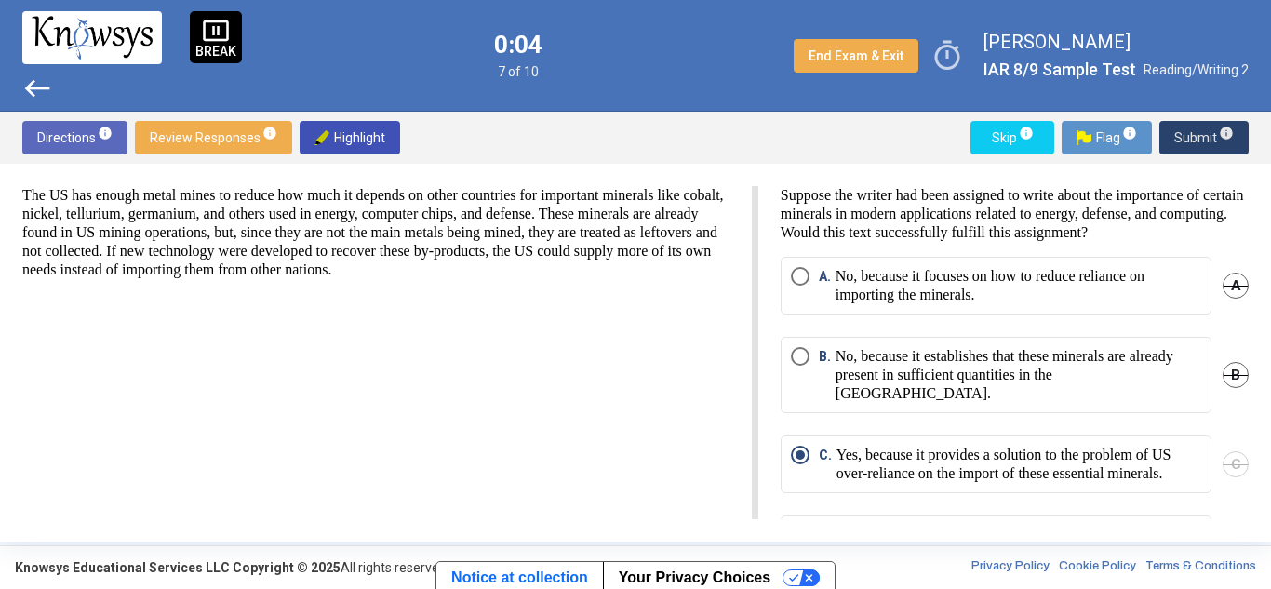
click at [1214, 134] on span "Submit info" at bounding box center [1205, 138] width 60 height 34
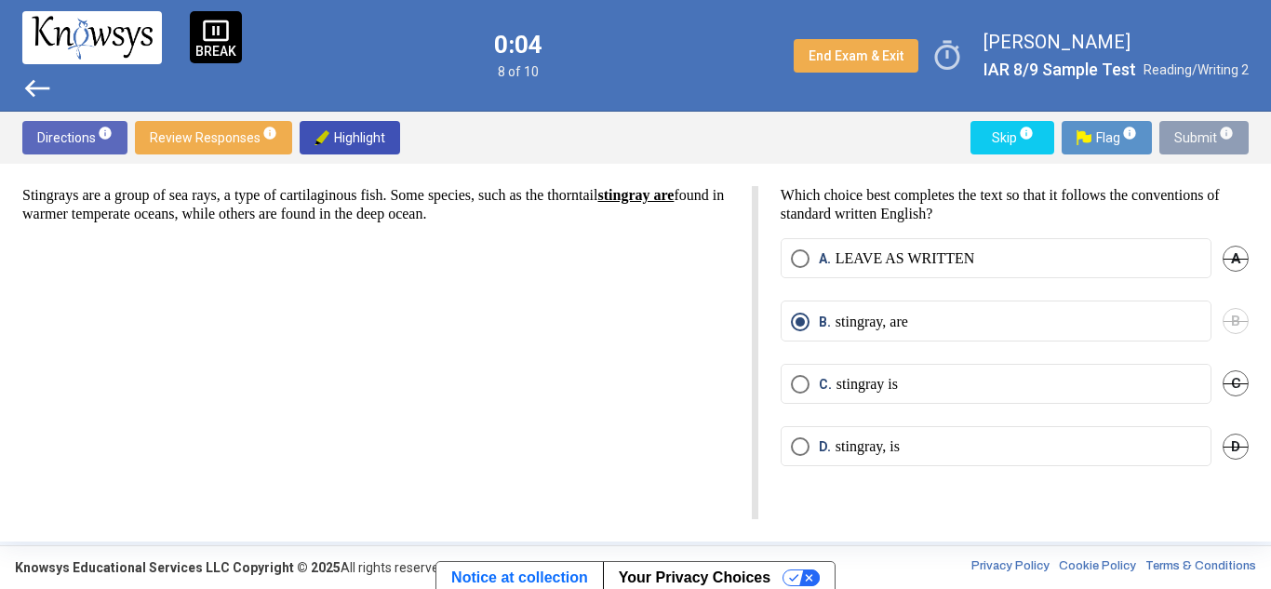
click at [1214, 134] on span "Submit info" at bounding box center [1205, 138] width 60 height 34
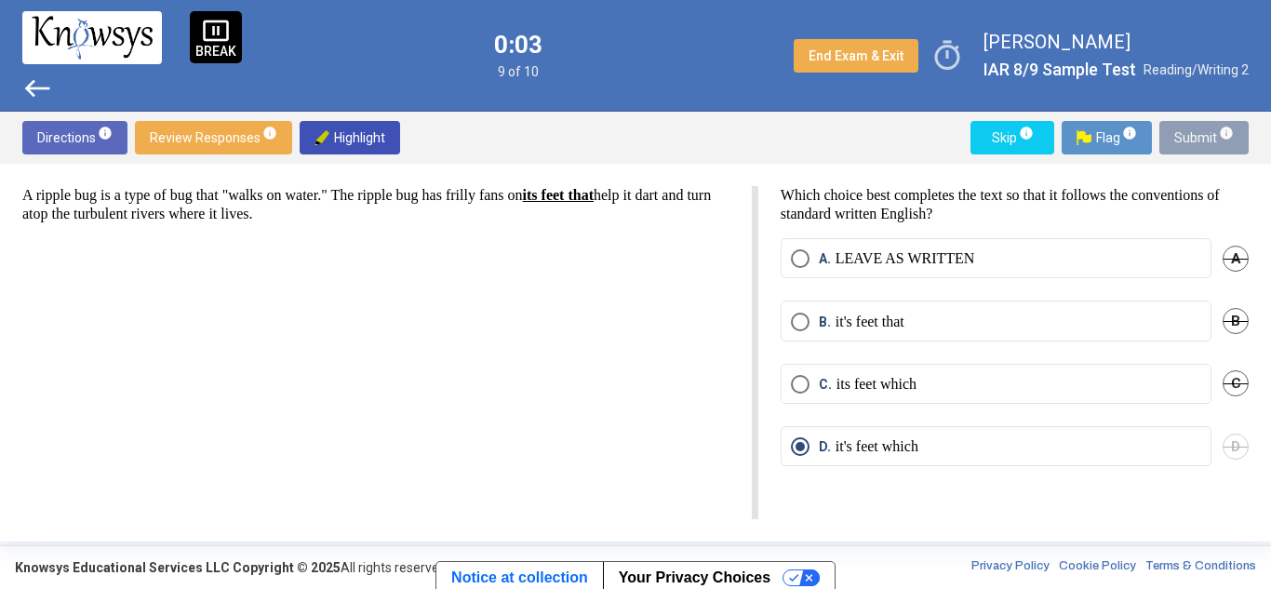
click at [1214, 134] on span "Submit info" at bounding box center [1205, 138] width 60 height 34
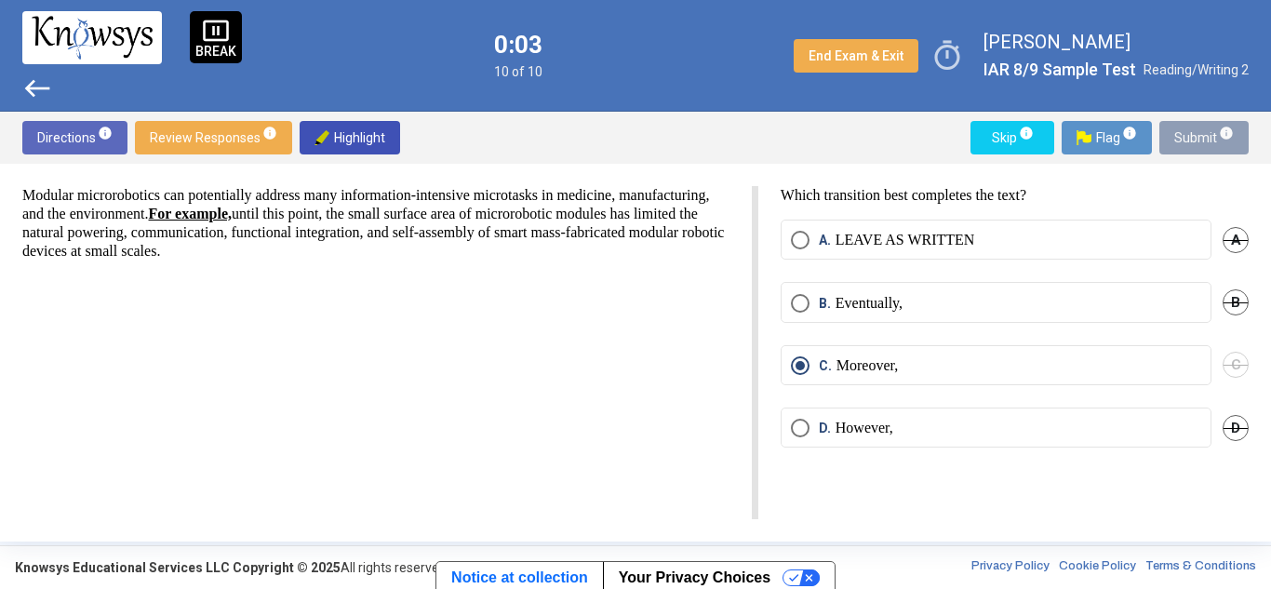
click at [1214, 134] on body "pause_presentation BREAK west 0:03 10 of 10 End Exam & Exit timer [PERSON_NAME]…" at bounding box center [635, 294] width 1271 height 589
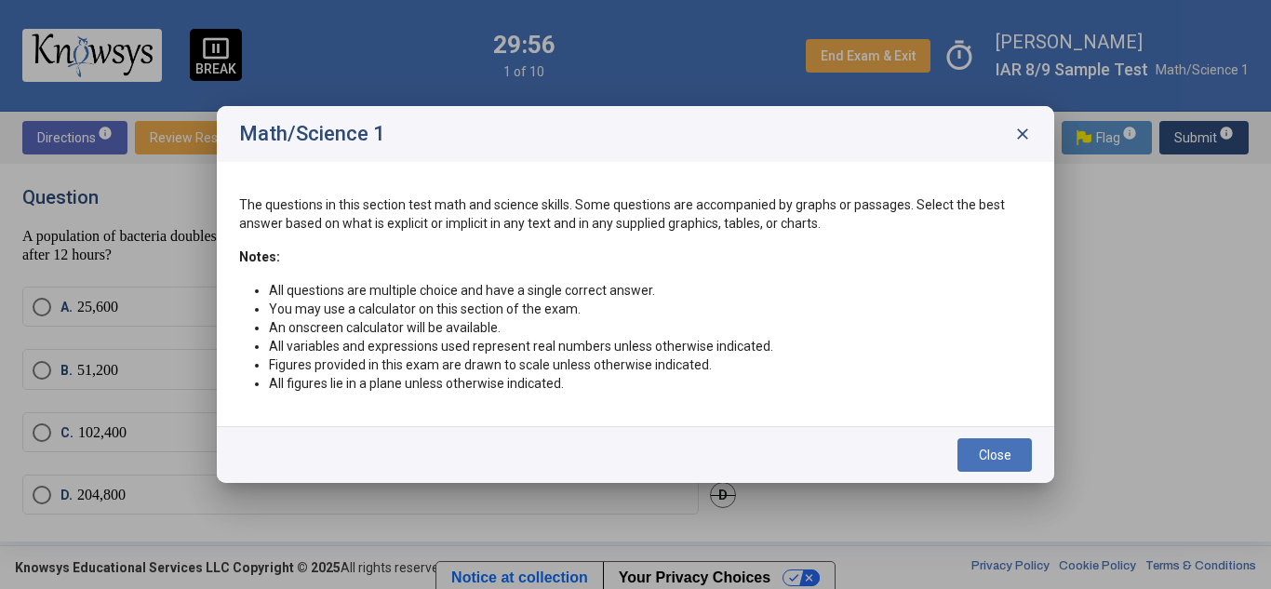
click at [1022, 137] on span "close" at bounding box center [1023, 134] width 19 height 19
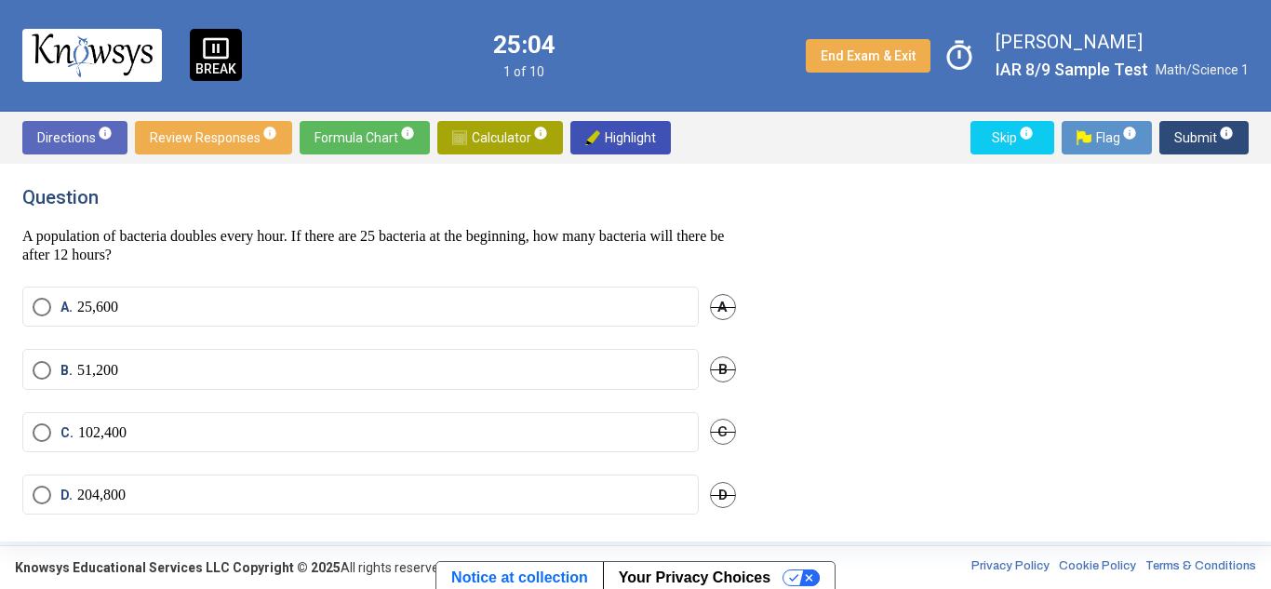
click at [116, 415] on mat-radio-button "C. 102,400" at bounding box center [360, 432] width 677 height 40
click at [119, 426] on p "102,400" at bounding box center [102, 432] width 48 height 19
click at [1206, 126] on div "Directions info Review Responses info Formula Chart info Calculator info Highli…" at bounding box center [635, 138] width 1271 height 52
click at [1206, 126] on span "Submit info" at bounding box center [1205, 138] width 60 height 34
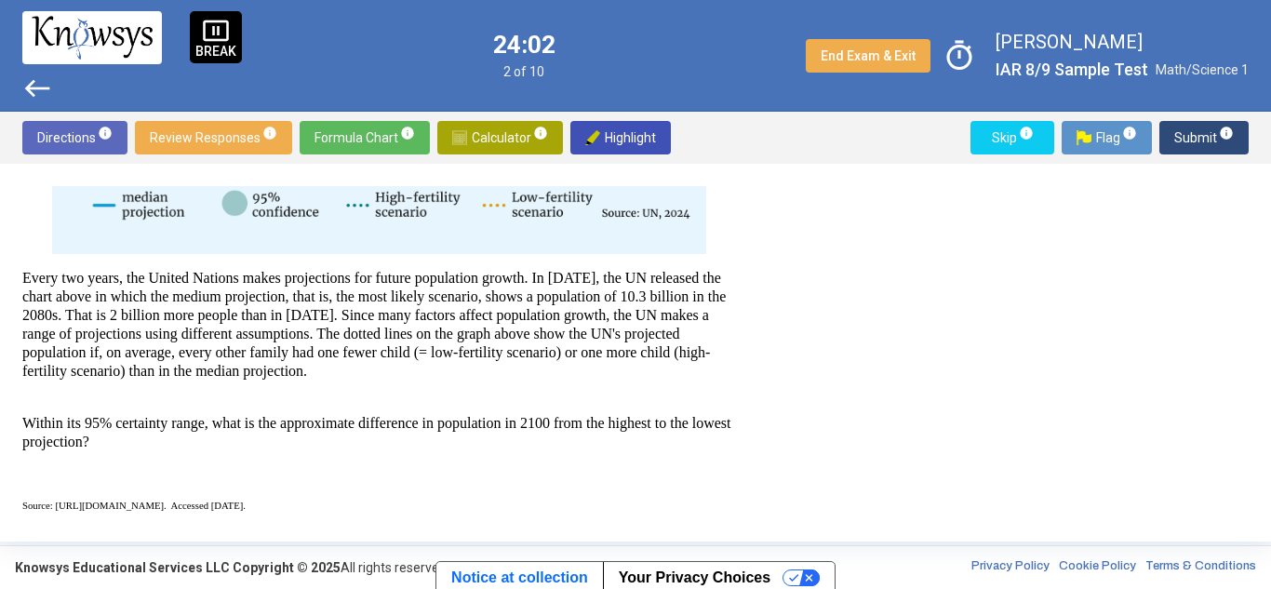
scroll to position [476, 0]
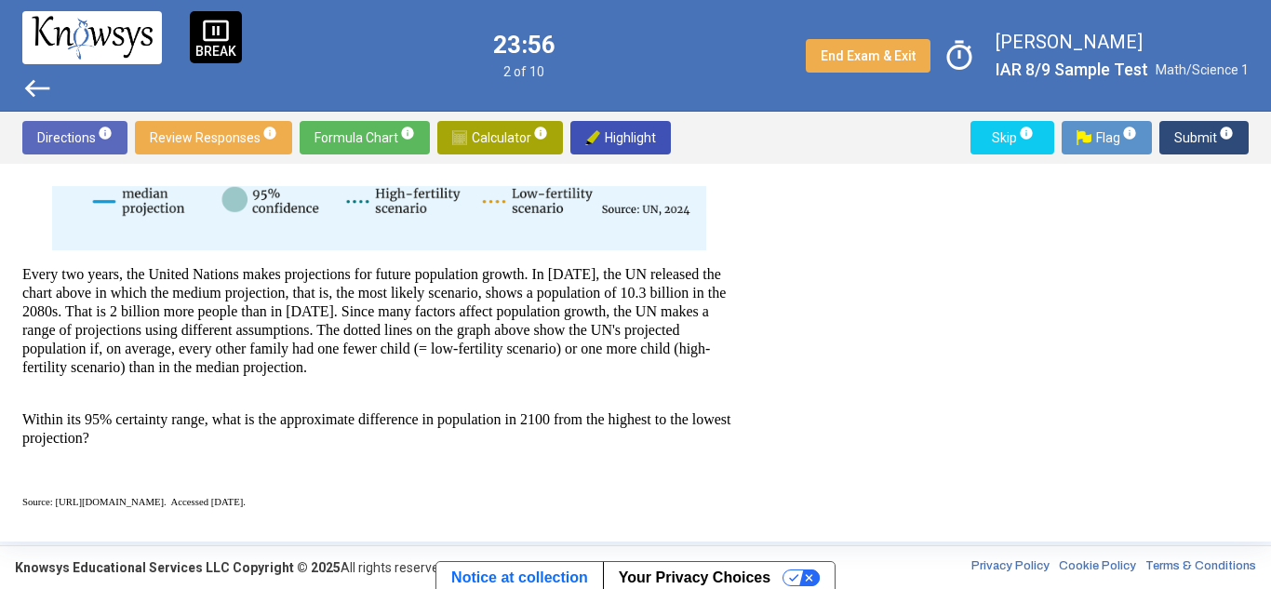
drag, startPoint x: 256, startPoint y: 419, endPoint x: 667, endPoint y: 414, distance: 411.4
click at [667, 414] on p "Within its 95% certainty range, what is the approximate difference in populatio…" at bounding box center [379, 428] width 714 height 37
click at [188, 452] on div "There are 3 questions associated with this graph and the associated data. Every…" at bounding box center [379, 192] width 714 height 883
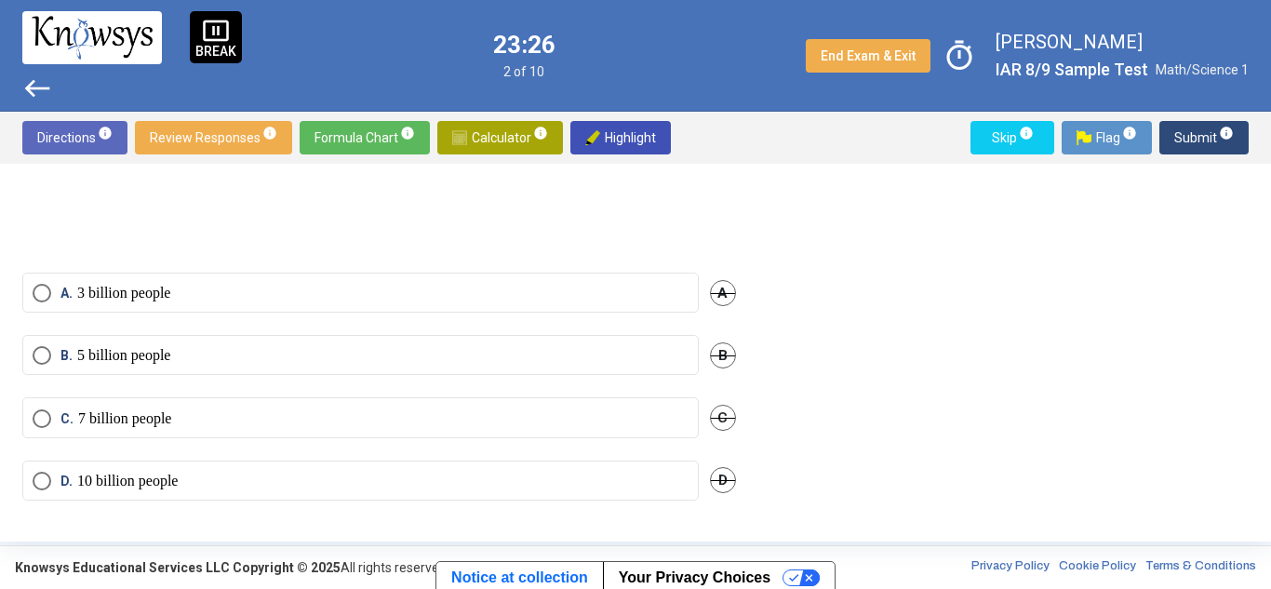
scroll to position [858, 0]
click at [147, 416] on p "7 billion people" at bounding box center [124, 420] width 93 height 19
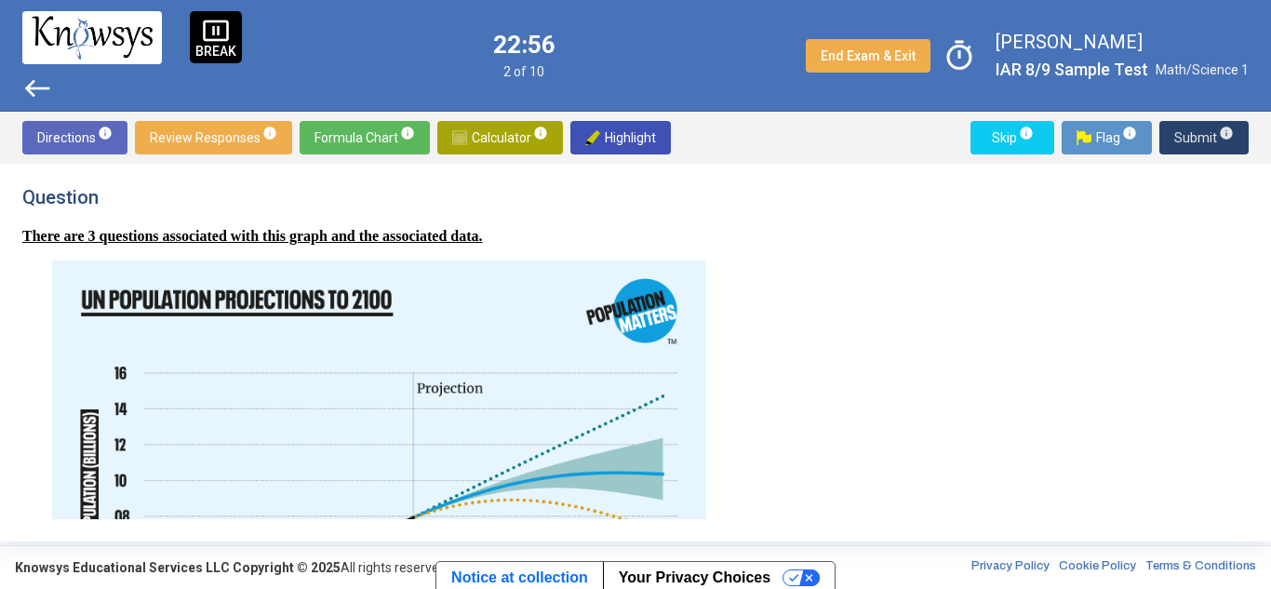
click at [1200, 128] on span "Submit info" at bounding box center [1205, 138] width 60 height 34
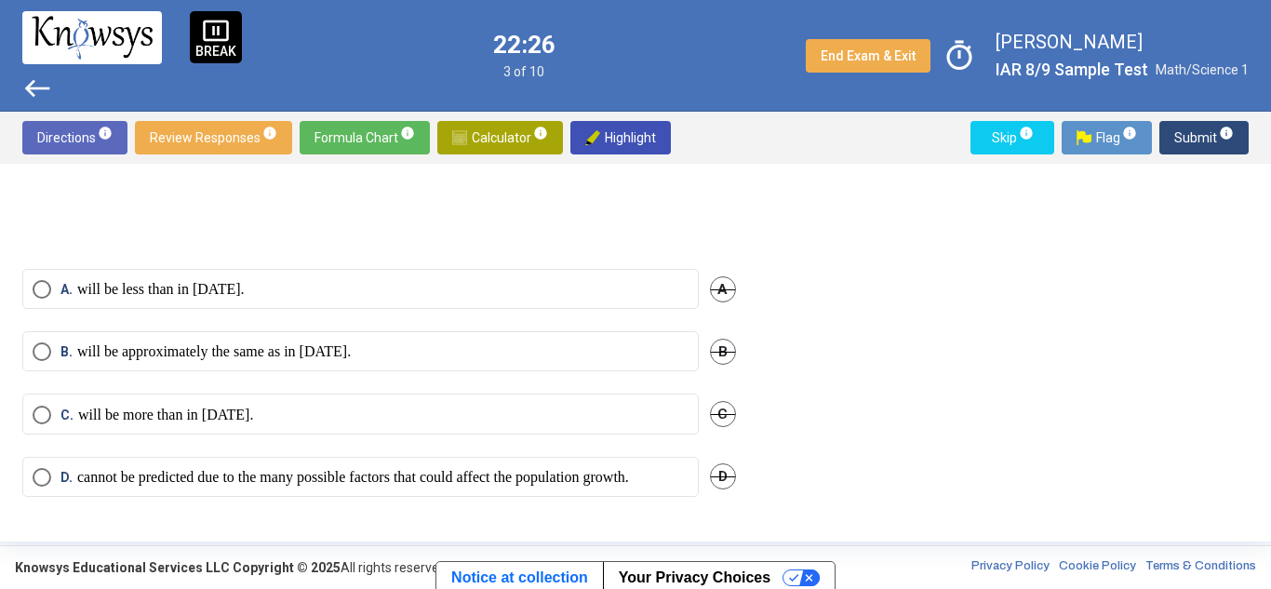
scroll to position [860, 0]
click at [720, 339] on span "B" at bounding box center [723, 352] width 26 height 26
click at [264, 349] on div "B. will be approximately the same as in [DATE]. Undo" at bounding box center [379, 362] width 714 height 62
click at [38, 340] on div "B. will be approximately the same as in [DATE]. Undo" at bounding box center [379, 362] width 714 height 62
click at [713, 344] on span "Undo" at bounding box center [720, 351] width 34 height 15
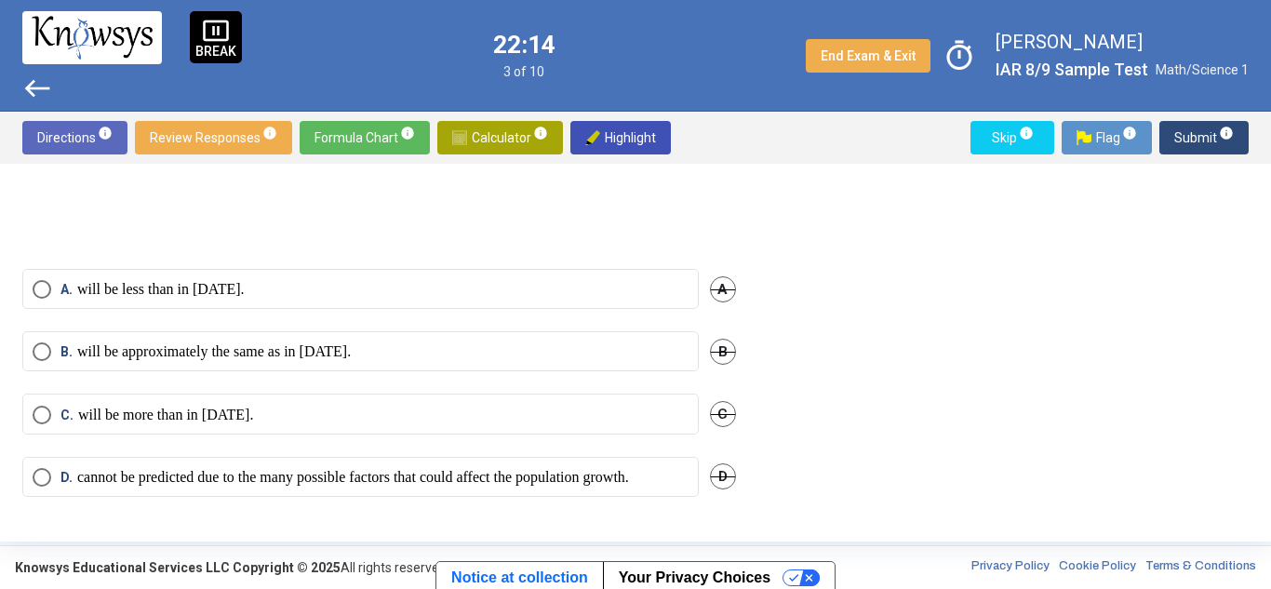
click at [27, 335] on mat-radio-button "B. will be approximately the same as in [DATE]." at bounding box center [360, 351] width 677 height 40
click at [47, 343] on span "Select an option" at bounding box center [42, 352] width 19 height 19
click at [1192, 136] on span "Submit info" at bounding box center [1205, 138] width 60 height 34
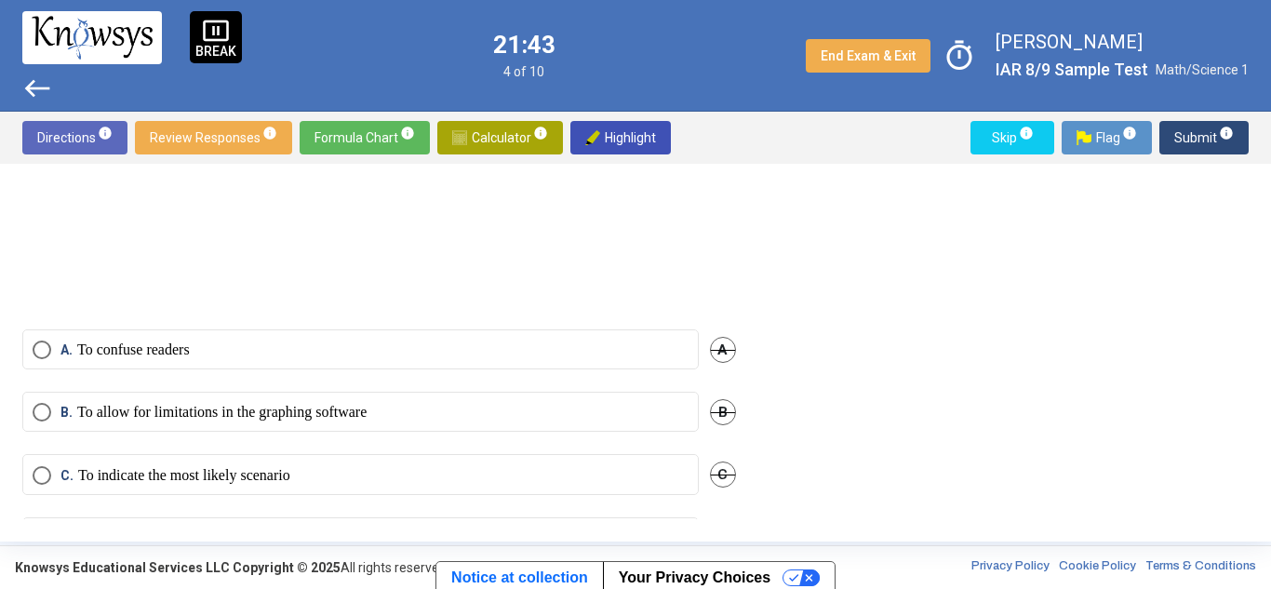
scroll to position [840, 0]
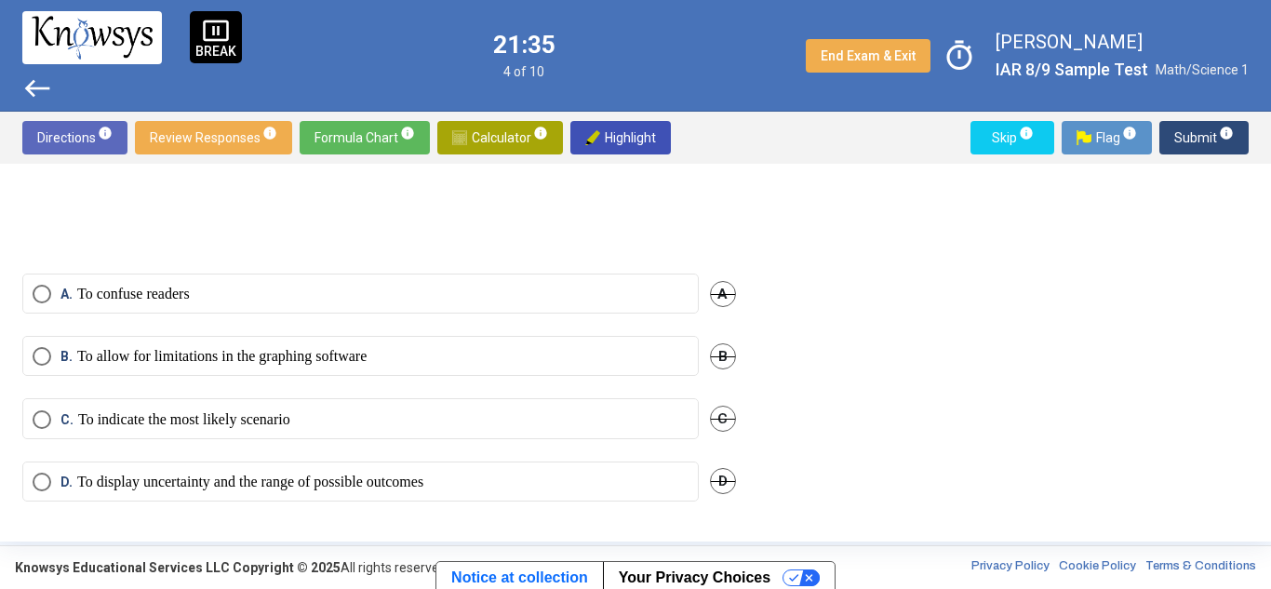
click at [233, 492] on mat-radio-button "D. To display uncertainty and the range of possible outcomes" at bounding box center [360, 482] width 677 height 40
click at [96, 473] on p "To display uncertainty and the range of possible outcomes" at bounding box center [250, 482] width 346 height 19
drag, startPoint x: 1246, startPoint y: 122, endPoint x: 1192, endPoint y: 123, distance: 54.0
click at [1192, 123] on button "Submit info" at bounding box center [1204, 138] width 89 height 34
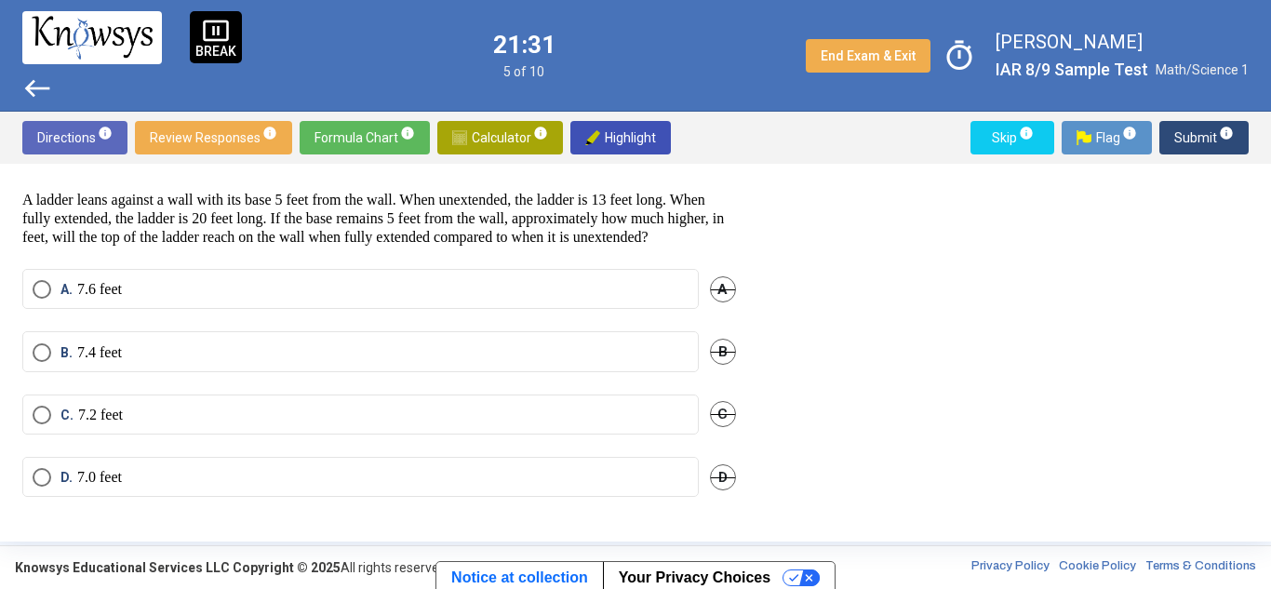
scroll to position [51, 0]
click at [1192, 123] on span "Submit info" at bounding box center [1205, 138] width 60 height 34
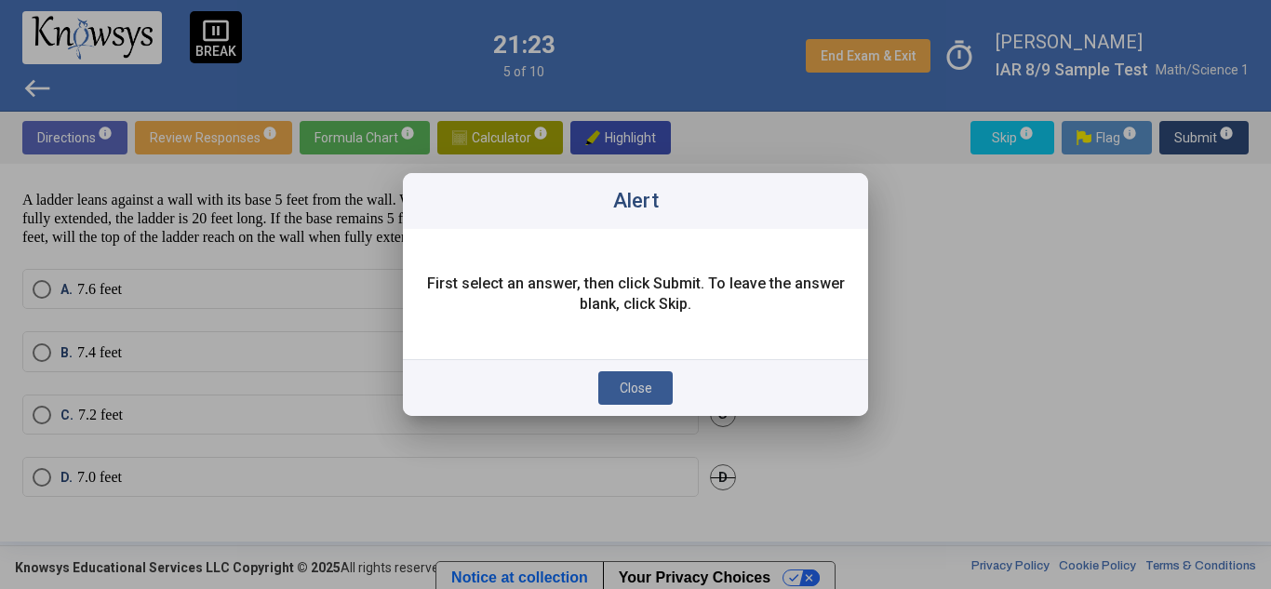
click at [628, 382] on span "Close" at bounding box center [636, 388] width 33 height 15
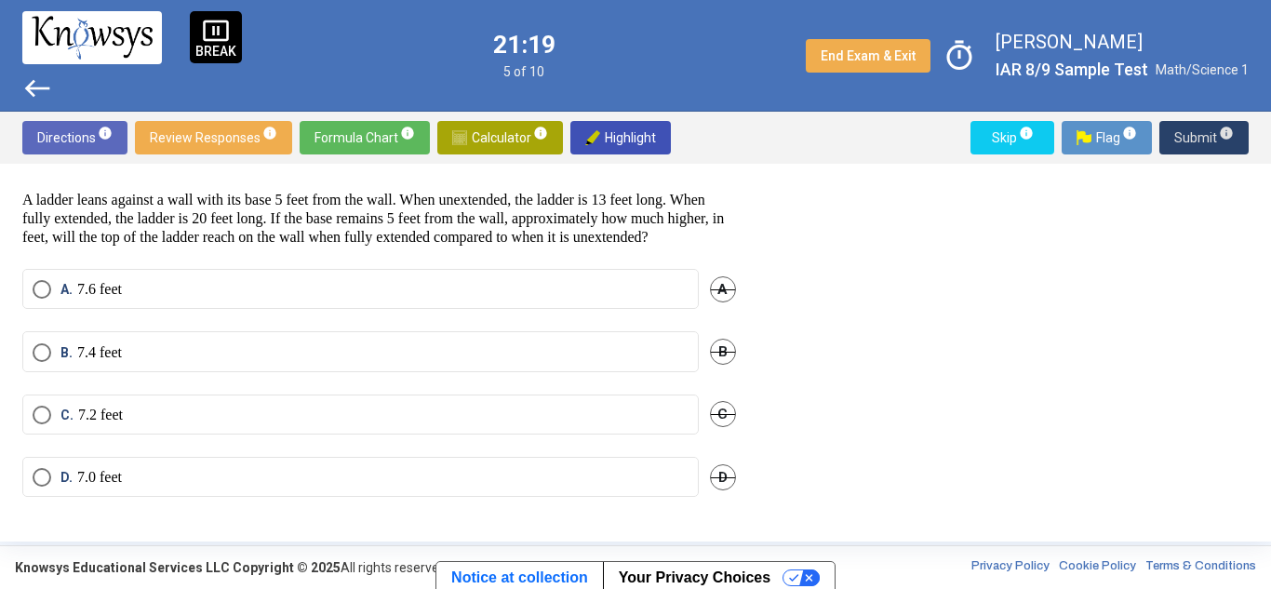
scroll to position [0, 0]
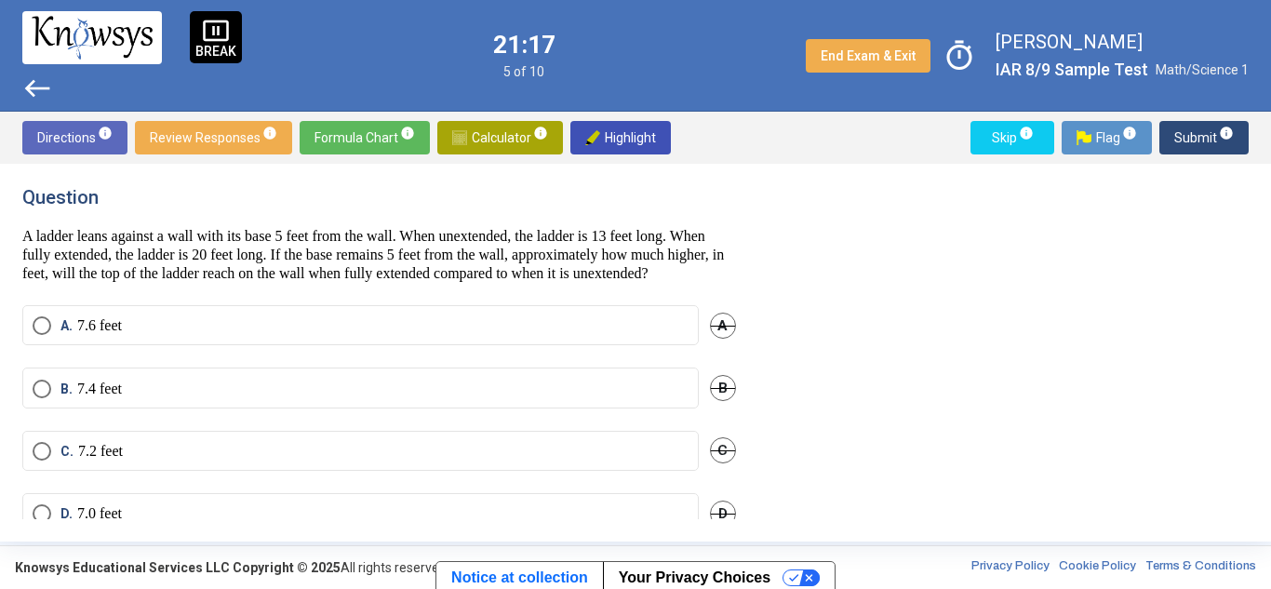
drag, startPoint x: 62, startPoint y: 250, endPoint x: 159, endPoint y: 245, distance: 97.0
click at [159, 245] on p "A ladder leans against a wall with its base 5 feet from the wall. When unextend…" at bounding box center [379, 255] width 714 height 56
drag, startPoint x: 123, startPoint y: 243, endPoint x: 295, endPoint y: 230, distance: 172.7
click at [295, 230] on p "A ladder leans against a wall with its base 5 feet from the wall. When unextend…" at bounding box center [379, 255] width 714 height 56
click at [388, 248] on p "A ladder leans against a wall with its base 5 feet from the wall. When unextend…" at bounding box center [379, 255] width 714 height 56
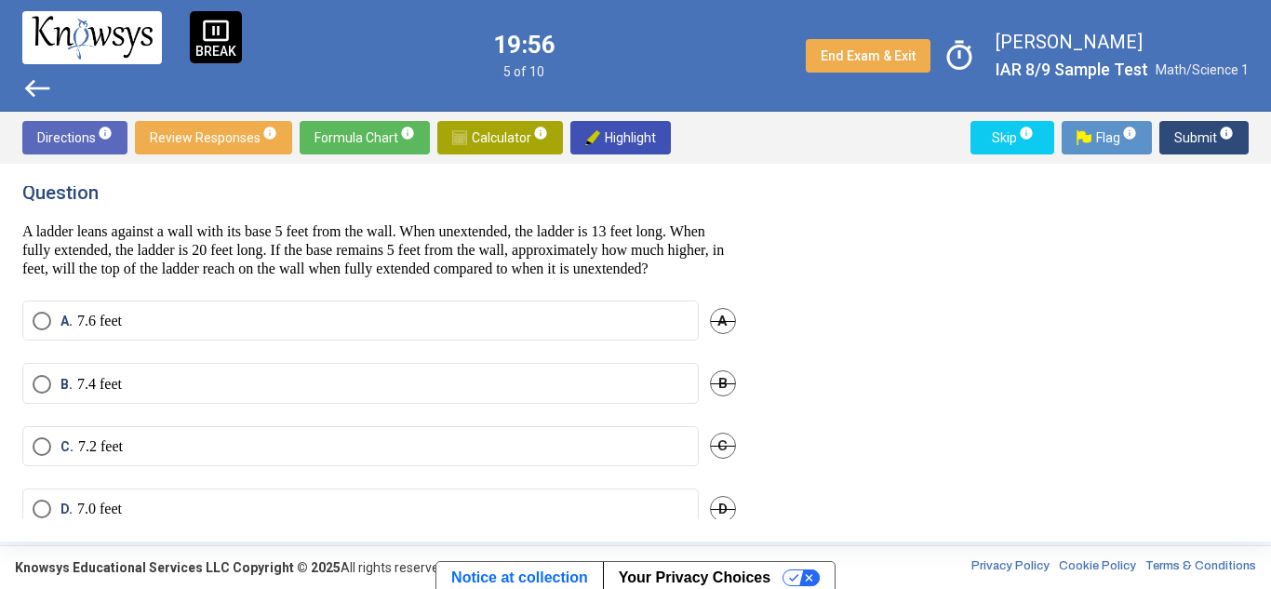
scroll to position [51, 0]
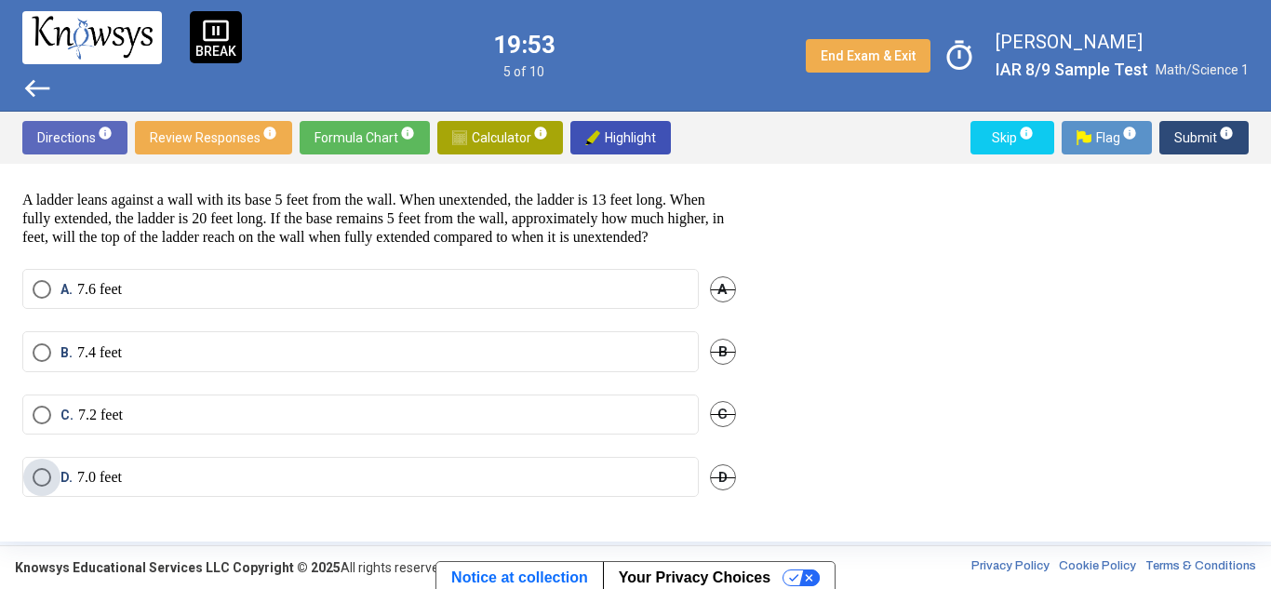
click at [43, 477] on span "Select an option" at bounding box center [42, 477] width 19 height 19
click at [1194, 138] on span "Submit info" at bounding box center [1205, 138] width 60 height 34
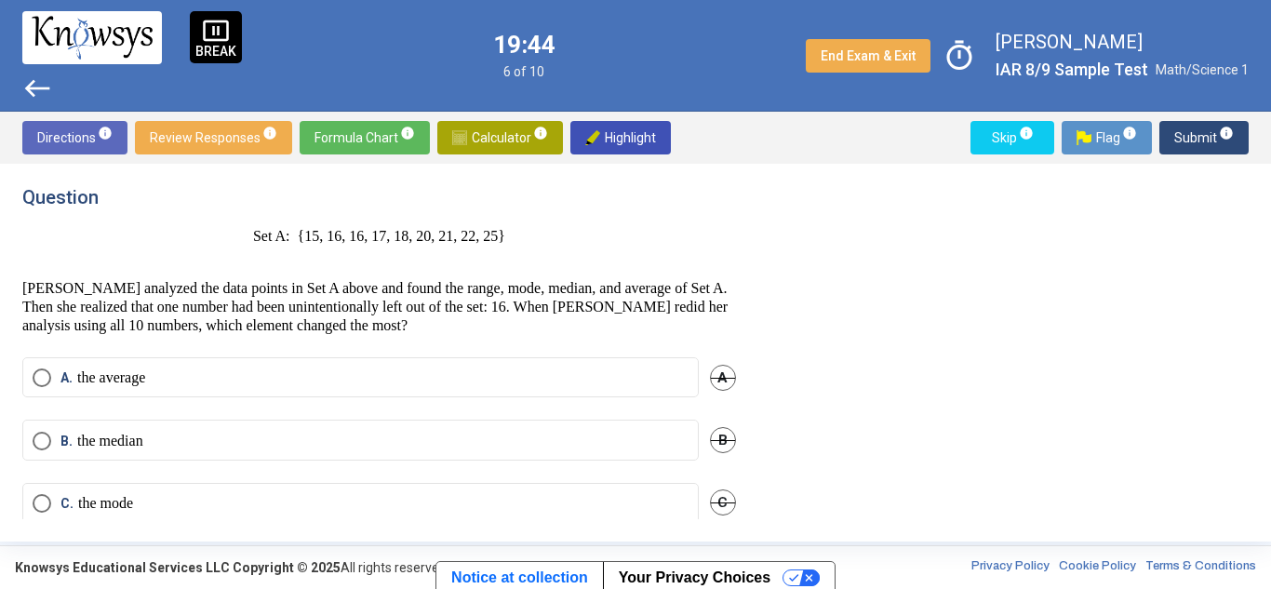
scroll to position [0, 0]
drag, startPoint x: 367, startPoint y: 236, endPoint x: 411, endPoint y: 242, distance: 45.0
click at [411, 242] on p "Set A: {15, 16, 16, 17, 18, 20, 21, 22, 25}" at bounding box center [379, 245] width 714 height 37
click at [210, 305] on p "[PERSON_NAME] analyzed the data points in Set A above and found the range, mode…" at bounding box center [379, 307] width 714 height 56
drag, startPoint x: 320, startPoint y: 233, endPoint x: 338, endPoint y: 235, distance: 17.8
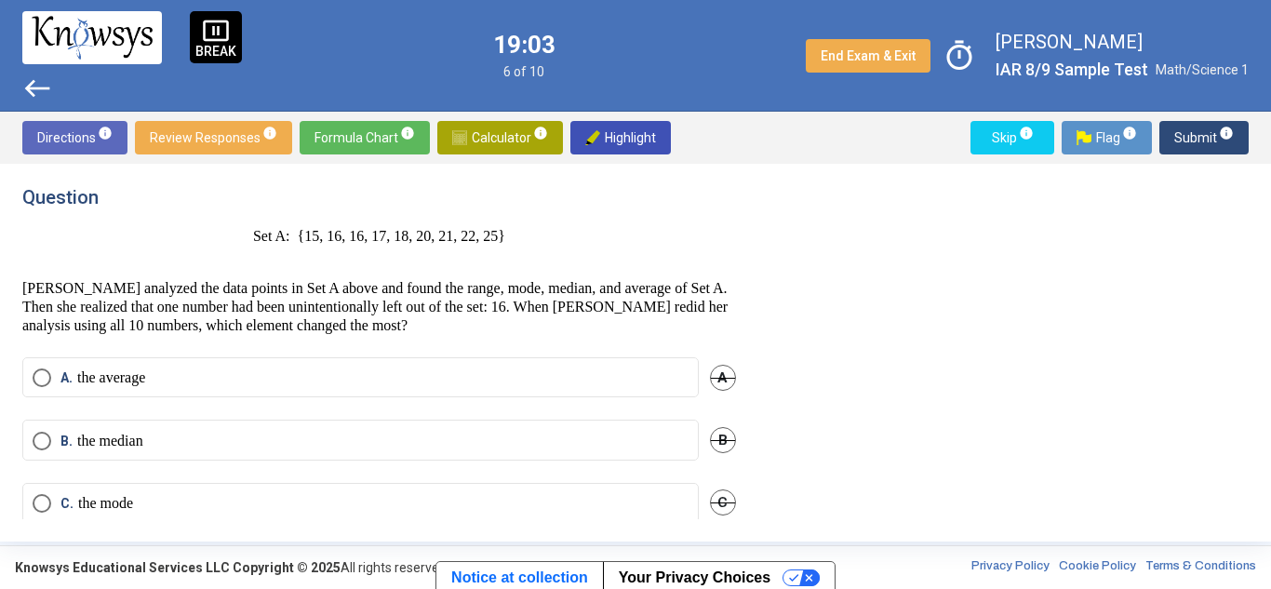
click at [338, 235] on p "Set A: {15, 16, 16, 17, 18, 20, 21, 22, 25}" at bounding box center [379, 245] width 714 height 37
click at [193, 314] on p "[PERSON_NAME] analyzed the data points in Set A above and found the range, mode…" at bounding box center [379, 307] width 714 height 56
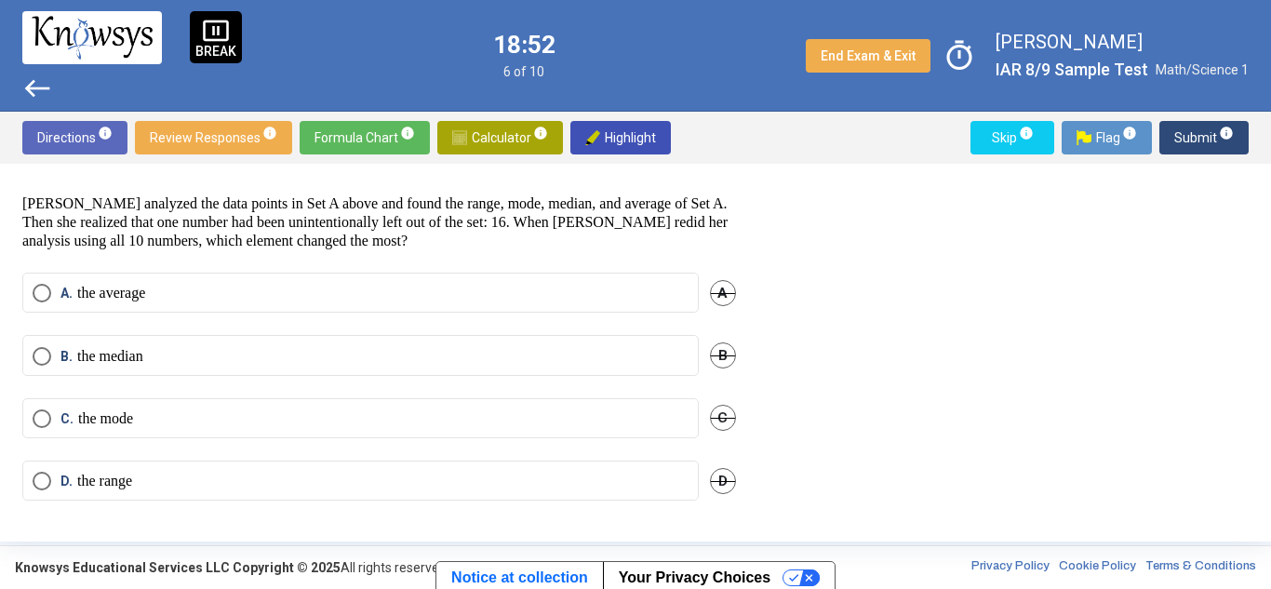
click at [326, 221] on p "[PERSON_NAME] analyzed the data points in Set A above and found the range, mode…" at bounding box center [379, 223] width 714 height 56
click at [344, 222] on p "[PERSON_NAME] analyzed the data points in Set A above and found the range, mode…" at bounding box center [379, 223] width 714 height 56
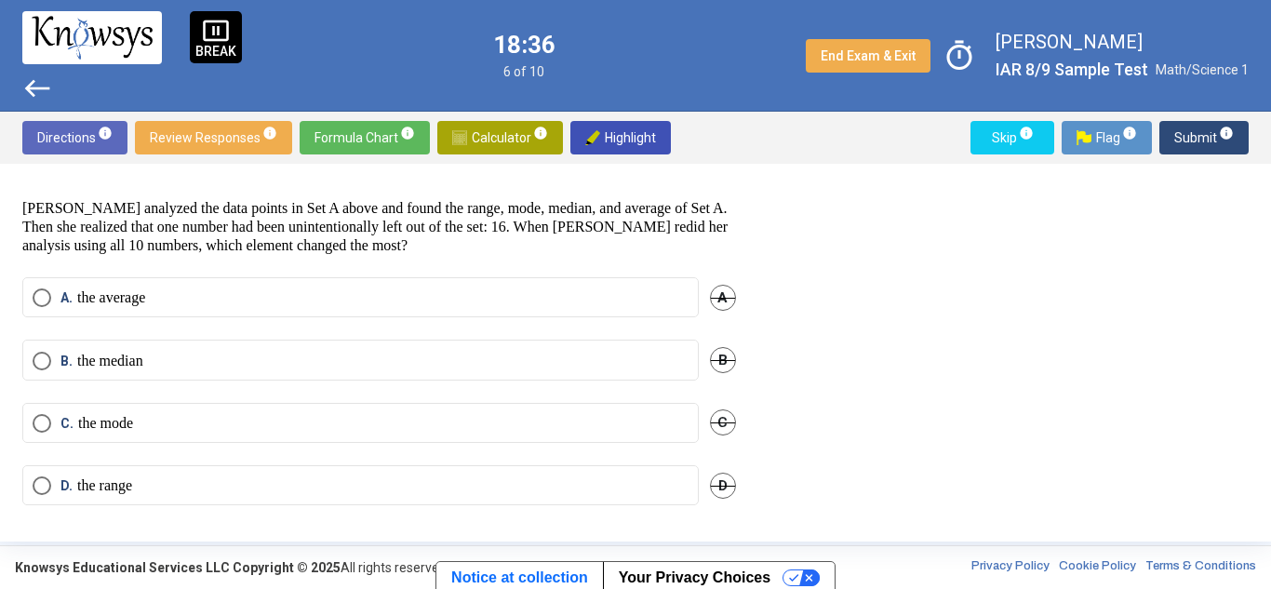
scroll to position [0, 0]
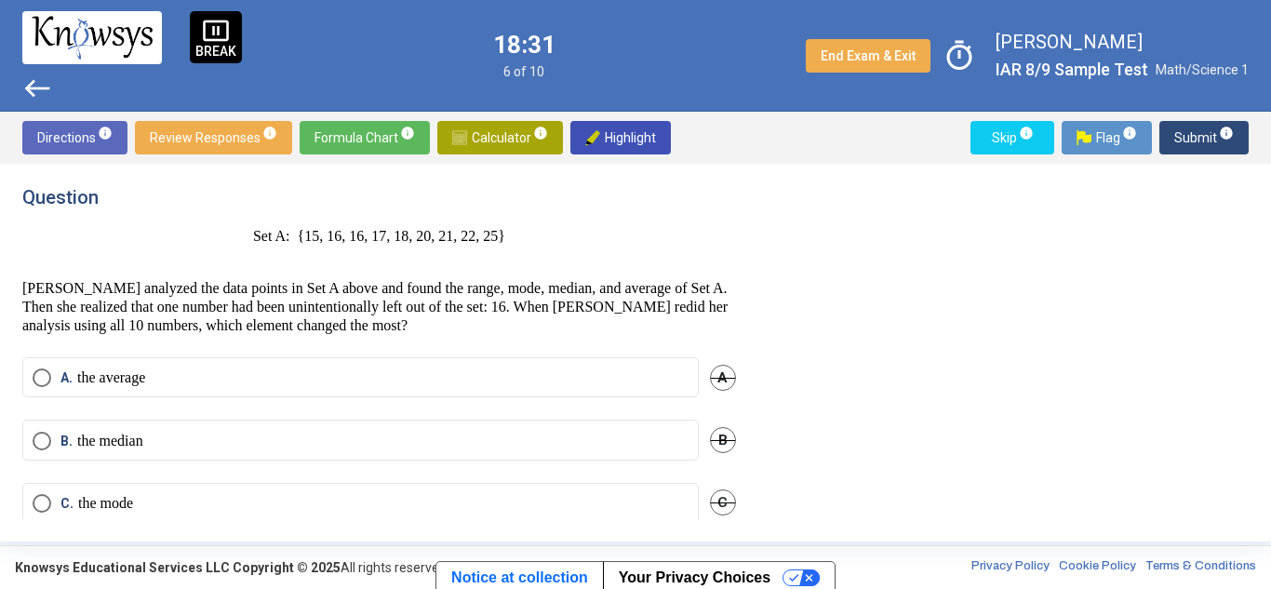
drag, startPoint x: 319, startPoint y: 233, endPoint x: 369, endPoint y: 231, distance: 49.4
click at [369, 231] on p "Set A: {15, 16, 16, 17, 18, 20, 21, 22, 25}" at bounding box center [379, 245] width 714 height 37
click at [354, 248] on p "Set A: {15, 16, 16, 17, 18, 20, 21, 22, 25}" at bounding box center [379, 245] width 714 height 37
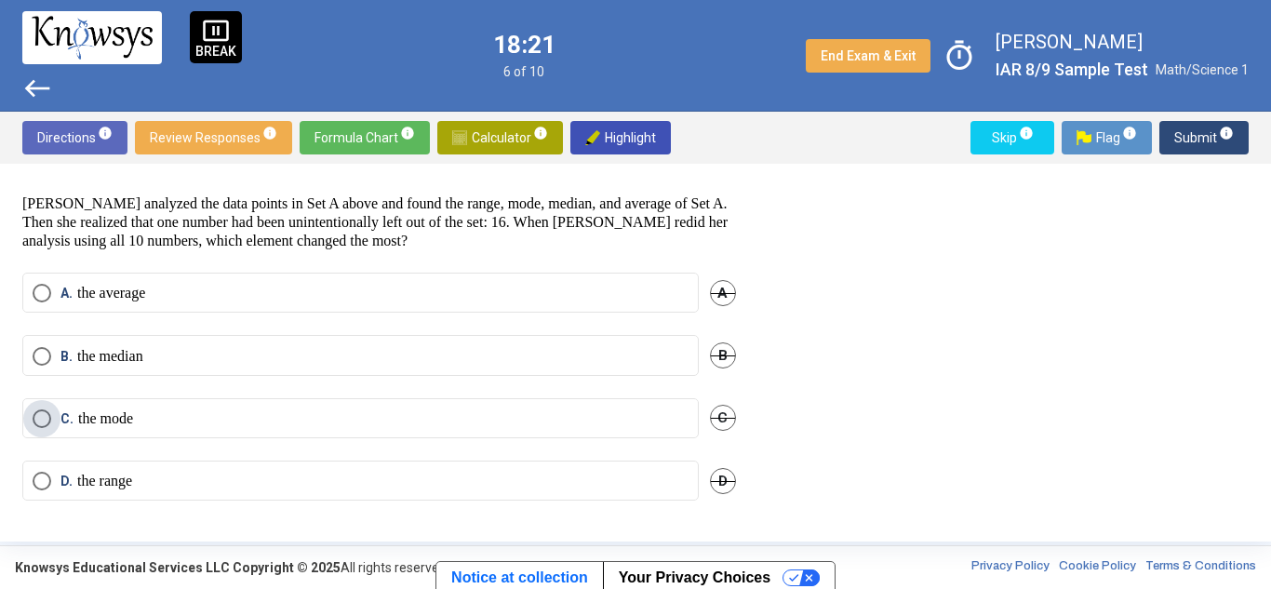
click at [35, 410] on span "Select an option" at bounding box center [42, 419] width 19 height 19
click at [1192, 131] on span "Submit info" at bounding box center [1205, 138] width 60 height 34
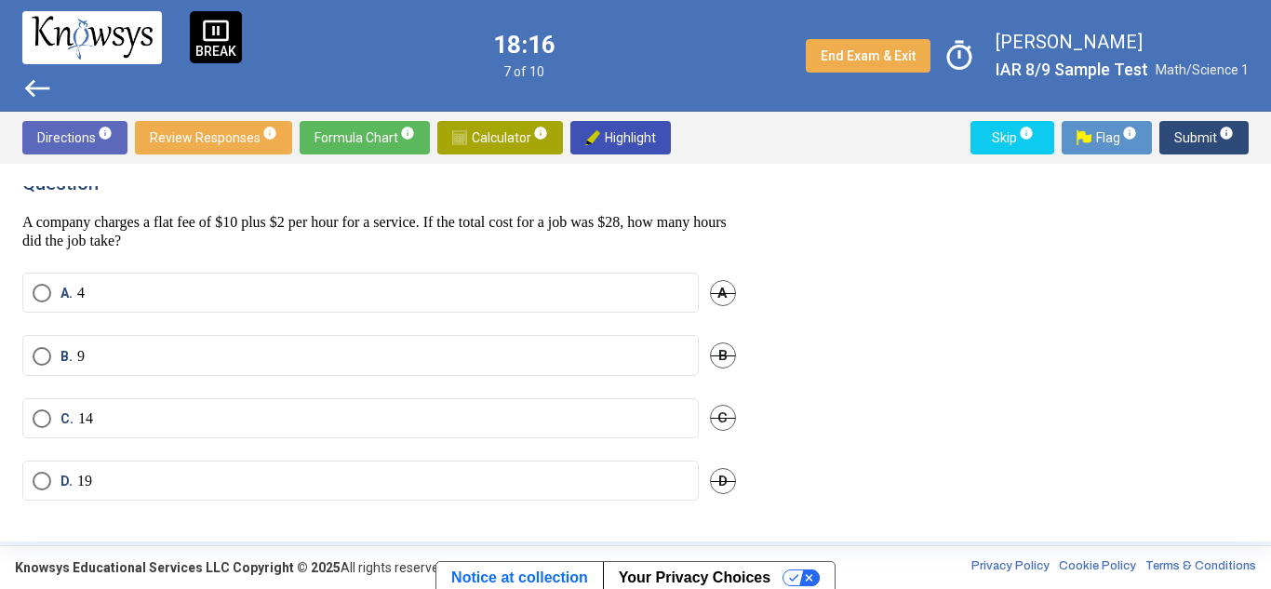
drag, startPoint x: 33, startPoint y: 216, endPoint x: 87, endPoint y: 222, distance: 55.3
click at [87, 222] on p "A company charges a flat fee of $10 plus $2 per hour for a service. If the tota…" at bounding box center [379, 231] width 714 height 37
click at [134, 223] on p "A company charges a flat fee of $10 plus $2 per hour for a service. If the tota…" at bounding box center [379, 231] width 714 height 37
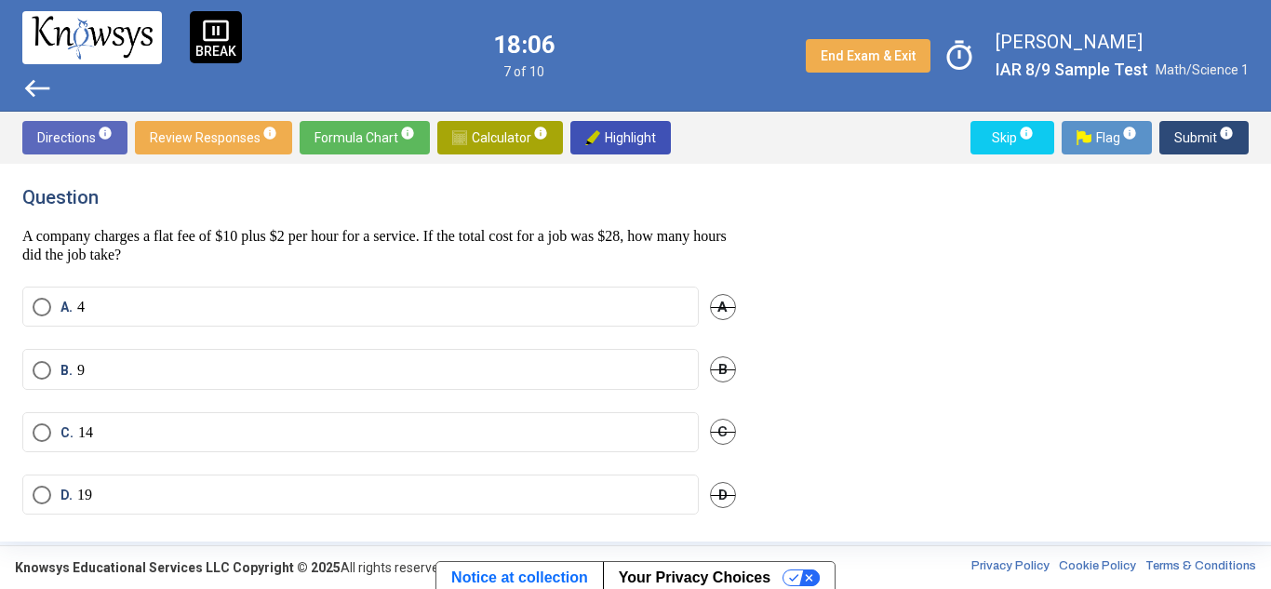
drag, startPoint x: 471, startPoint y: 227, endPoint x: 708, endPoint y: 217, distance: 237.6
click at [708, 217] on div "Question A company charges a flat fee of $10 plus $2 per hour for a service. If…" at bounding box center [379, 225] width 714 height 78
click at [837, 249] on div "Question A company charges a flat fee of $10 plus $2 per hour for a service. If…" at bounding box center [635, 352] width 1227 height 333
click at [92, 370] on label "B. 9" at bounding box center [361, 370] width 656 height 19
click at [1185, 137] on span "Submit info" at bounding box center [1205, 138] width 60 height 34
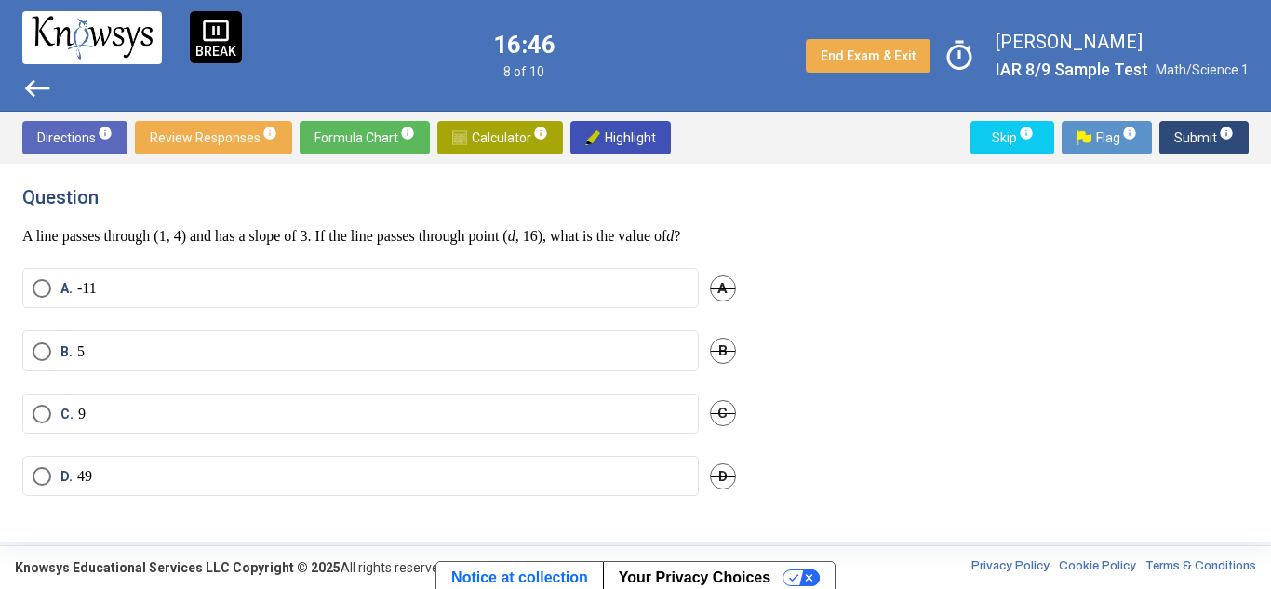
drag, startPoint x: 24, startPoint y: 235, endPoint x: 159, endPoint y: 225, distance: 135.3
click at [159, 225] on div "Question A line passes through (1, 4) and has a slope of 3. If the line passes …" at bounding box center [379, 216] width 714 height 60
drag, startPoint x: 218, startPoint y: 236, endPoint x: 344, endPoint y: 235, distance: 126.6
click at [344, 235] on p "A line passes through (1, 4) and has a slope of 3. If the line passes through p…" at bounding box center [379, 236] width 714 height 19
drag, startPoint x: 367, startPoint y: 239, endPoint x: 203, endPoint y: 250, distance: 164.2
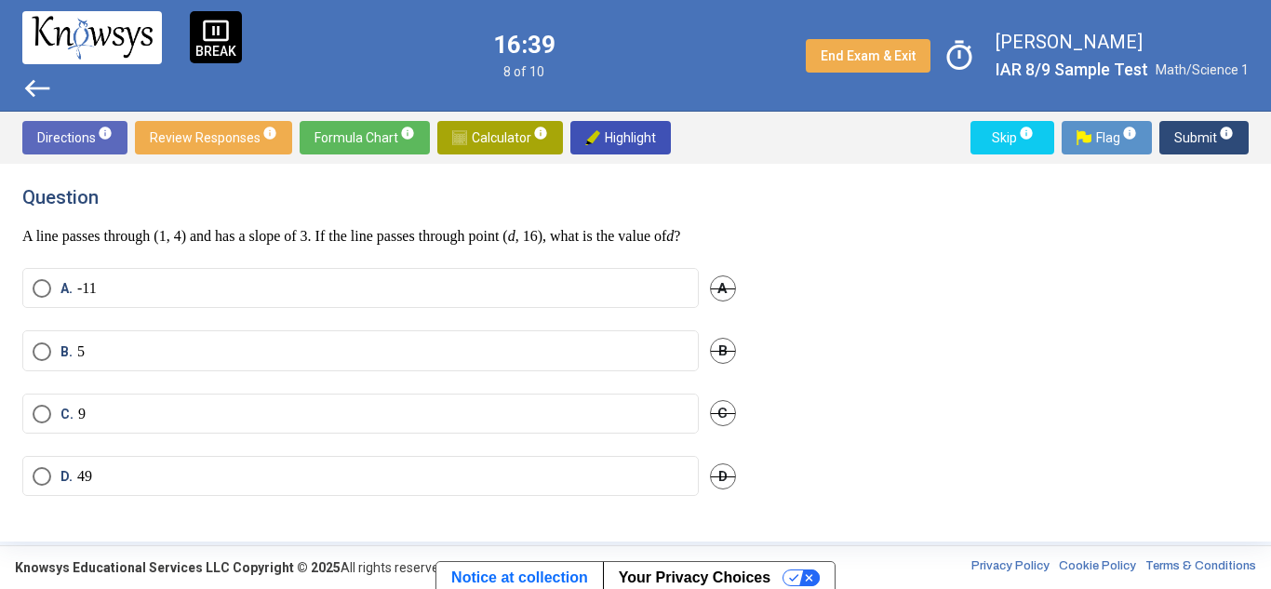
click at [203, 246] on p "A line passes through (1, 4) and has a slope of 3. If the line passes through p…" at bounding box center [379, 236] width 714 height 19
click at [75, 237] on p "A line passes through (1, 4) and has a slope of 3. If the line passes through p…" at bounding box center [379, 236] width 714 height 19
click at [34, 412] on span "Select an option" at bounding box center [42, 414] width 19 height 19
click at [1189, 134] on span "Submit info" at bounding box center [1205, 138] width 60 height 34
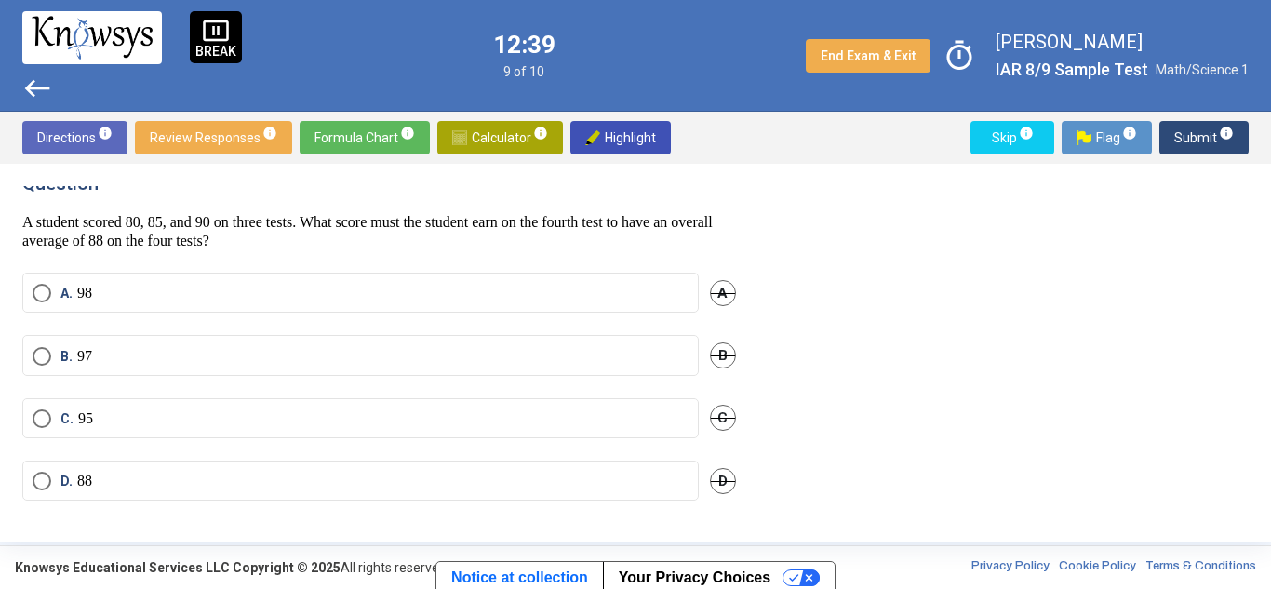
scroll to position [0, 0]
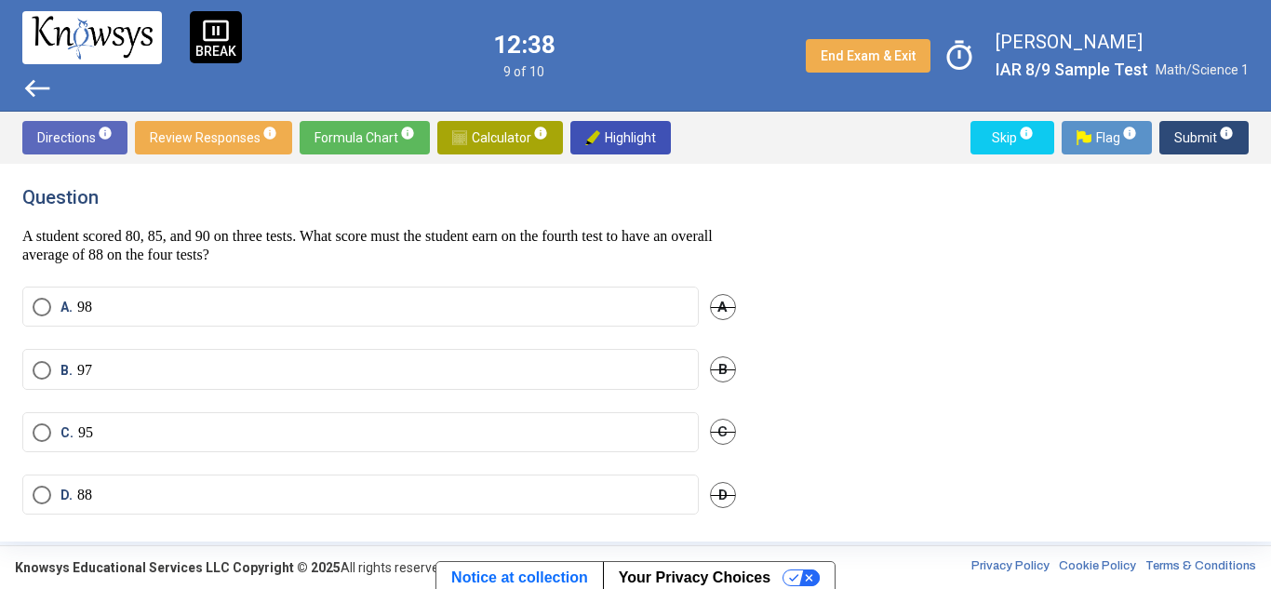
drag, startPoint x: 344, startPoint y: 222, endPoint x: 598, endPoint y: 213, distance: 253.3
click at [598, 213] on div "Question A student scored 80, 85, and 90 on three tests. What score must the st…" at bounding box center [379, 225] width 714 height 78
click at [627, 232] on p "A student scored 80, 85, and 90 on three tests. What score must the student ear…" at bounding box center [379, 245] width 714 height 37
drag, startPoint x: 132, startPoint y: 249, endPoint x: 381, endPoint y: 241, distance: 248.7
click at [381, 241] on p "A student scored 80, 85, and 90 on three tests. What score must the student ear…" at bounding box center [379, 245] width 714 height 37
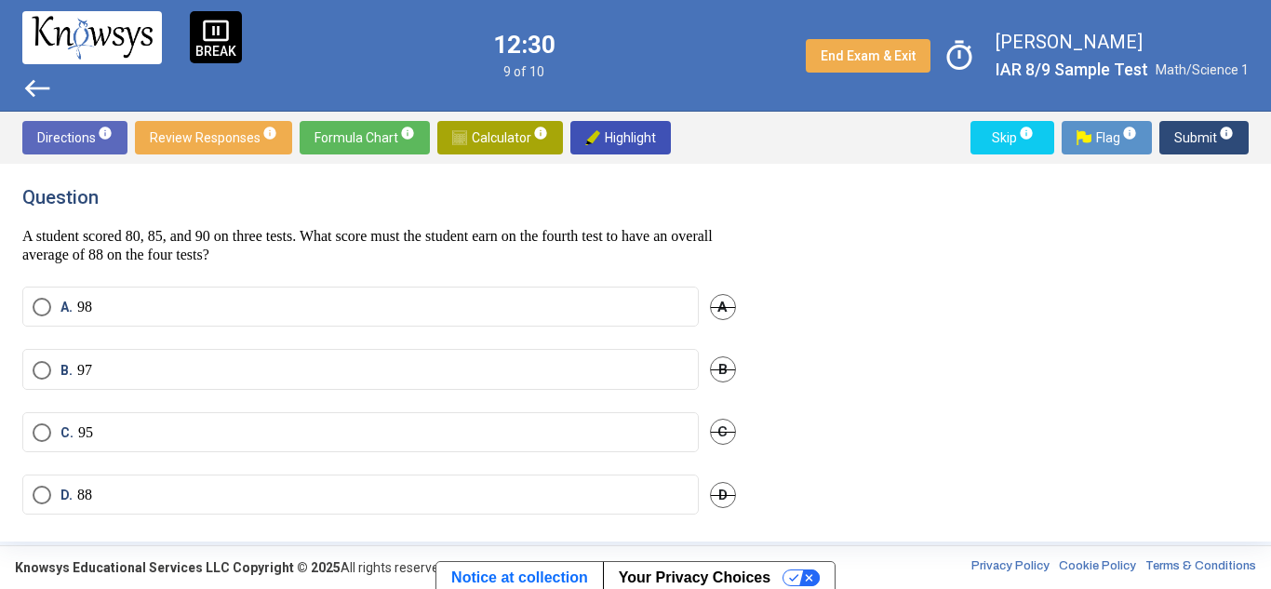
click at [278, 232] on p "A student scored 80, 85, and 90 on three tests. What score must the student ear…" at bounding box center [379, 245] width 714 height 37
click at [128, 240] on p "A student scored 80, 85, and 90 on three tests. What score must the student ear…" at bounding box center [379, 245] width 714 height 37
drag, startPoint x: 128, startPoint y: 240, endPoint x: 218, endPoint y: 223, distance: 91.8
click at [218, 223] on div "Question A student scored 80, 85, and 90 on three tests. What score must the st…" at bounding box center [379, 225] width 714 height 78
drag, startPoint x: 159, startPoint y: 251, endPoint x: 181, endPoint y: 258, distance: 22.4
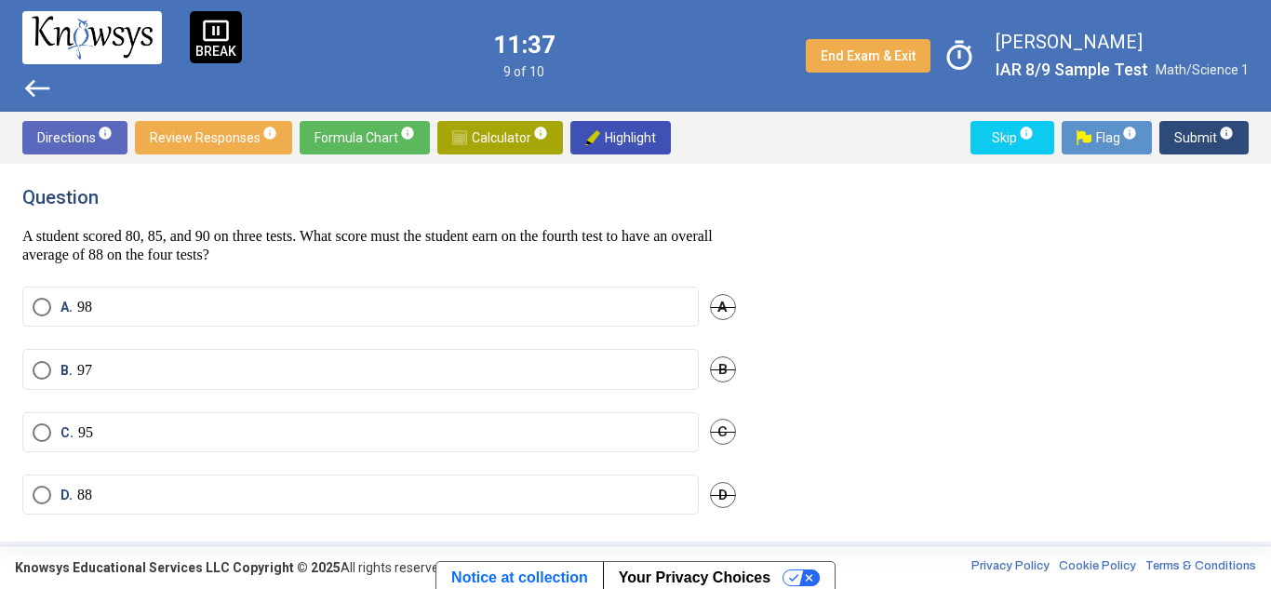
click at [181, 258] on p "A student scored 80, 85, and 90 on three tests. What score must the student ear…" at bounding box center [379, 245] width 714 height 37
click at [195, 240] on p "A student scored 80, 85, and 90 on three tests. What score must the student ear…" at bounding box center [379, 245] width 714 height 37
click at [156, 486] on label "D. 88" at bounding box center [361, 495] width 656 height 19
click at [1183, 140] on span "Submit info" at bounding box center [1205, 138] width 60 height 34
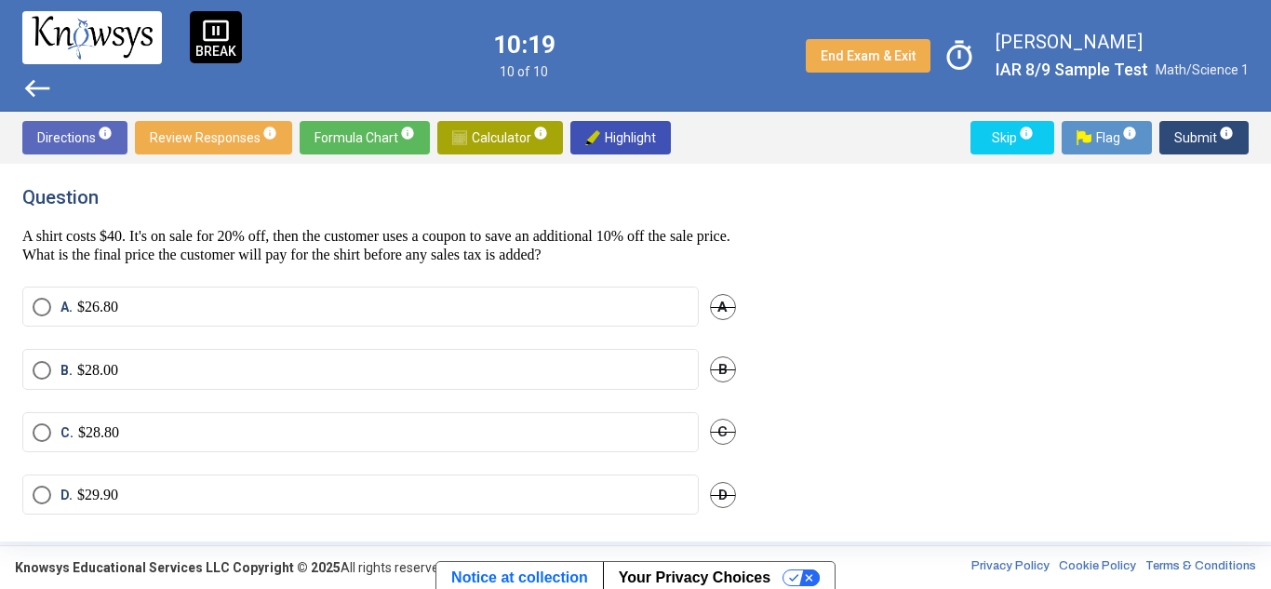
scroll to position [14, 0]
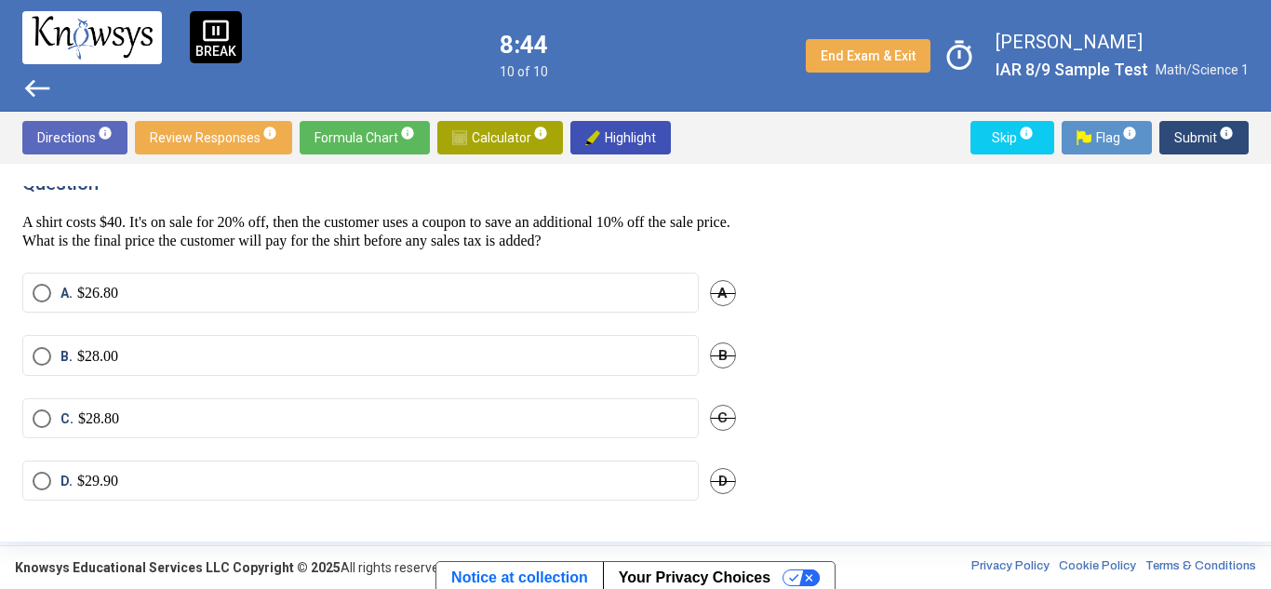
click at [38, 288] on span "Select an option" at bounding box center [42, 293] width 19 height 19
click at [1193, 132] on span "Submit info" at bounding box center [1205, 138] width 60 height 34
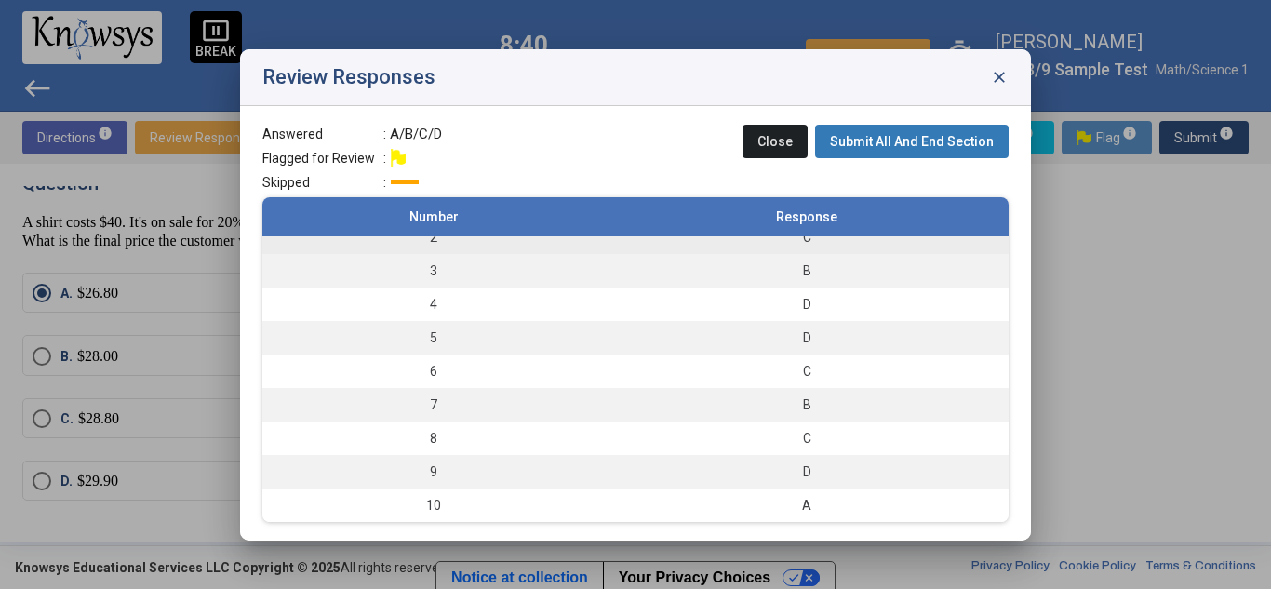
scroll to position [50, 0]
click at [786, 398] on div "B" at bounding box center [806, 405] width 385 height 19
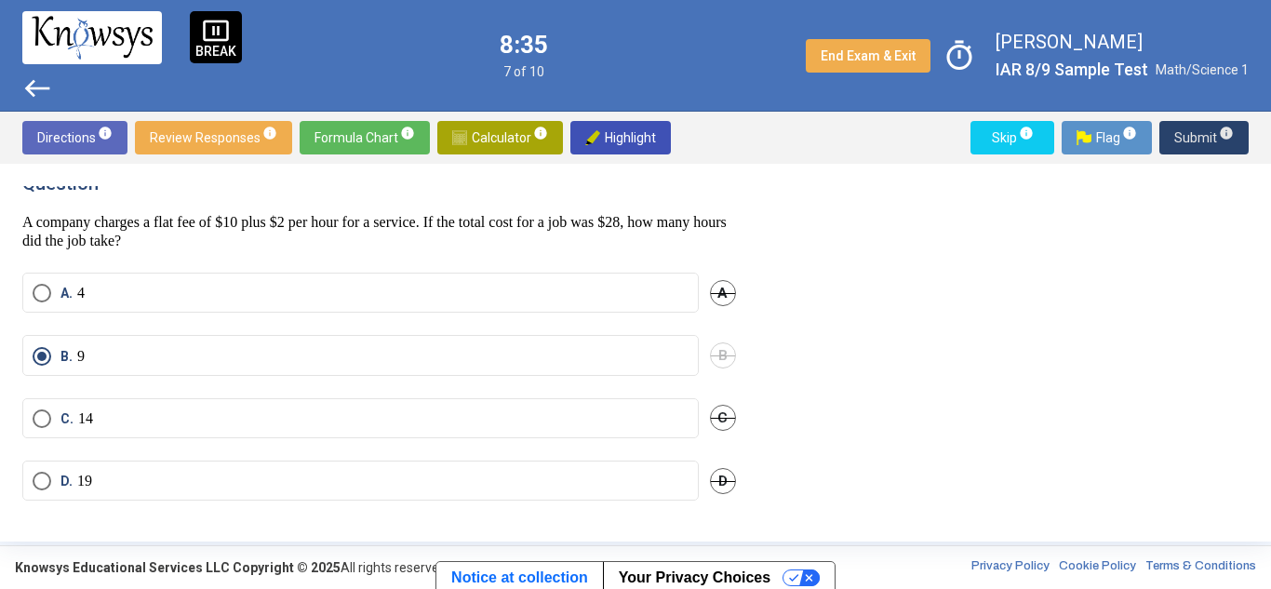
click at [1176, 125] on span "Submit info" at bounding box center [1205, 138] width 60 height 34
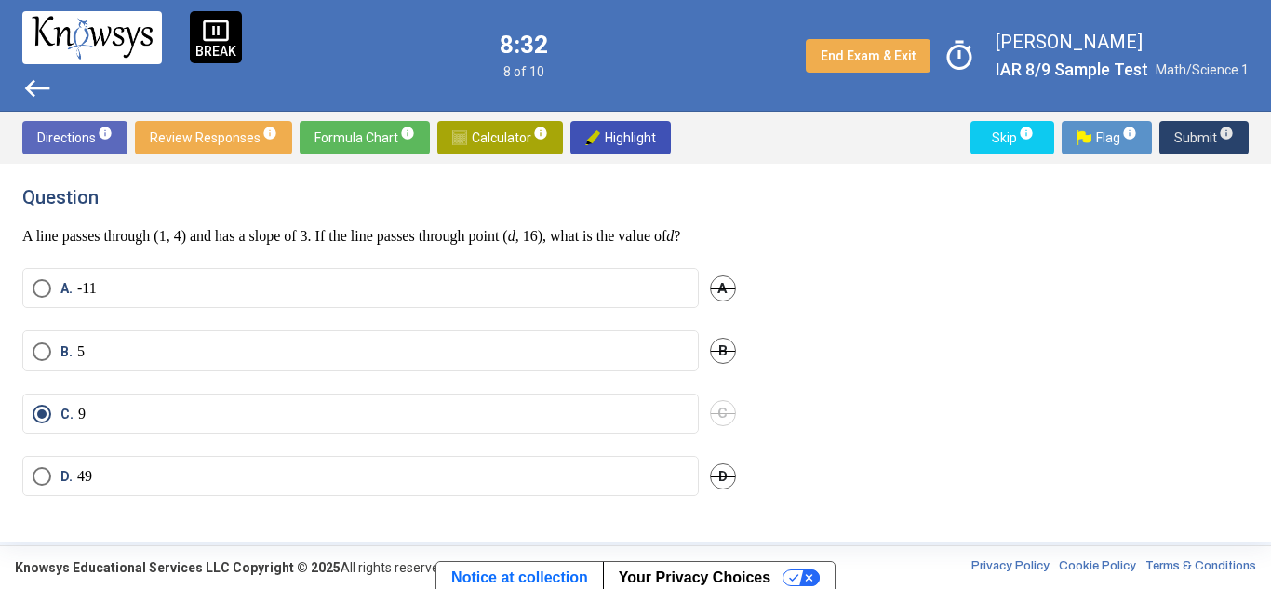
click at [1189, 129] on span "Submit info" at bounding box center [1205, 138] width 60 height 34
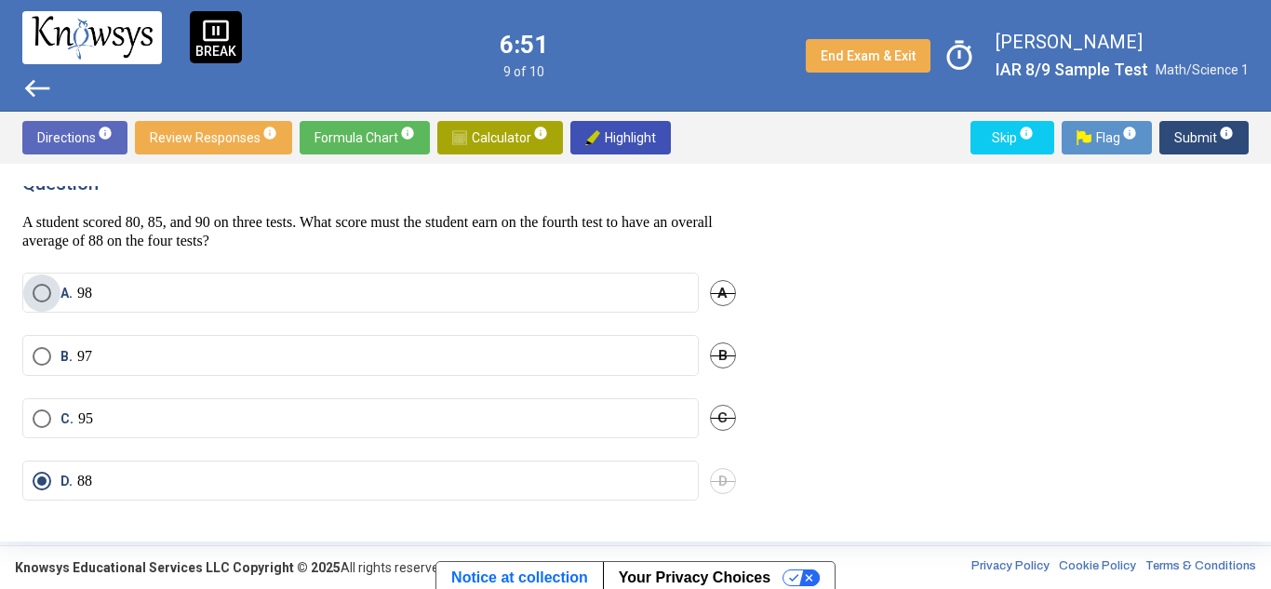
click at [41, 286] on span "Select an option" at bounding box center [42, 293] width 19 height 19
click at [1180, 132] on span "Submit info" at bounding box center [1205, 138] width 60 height 34
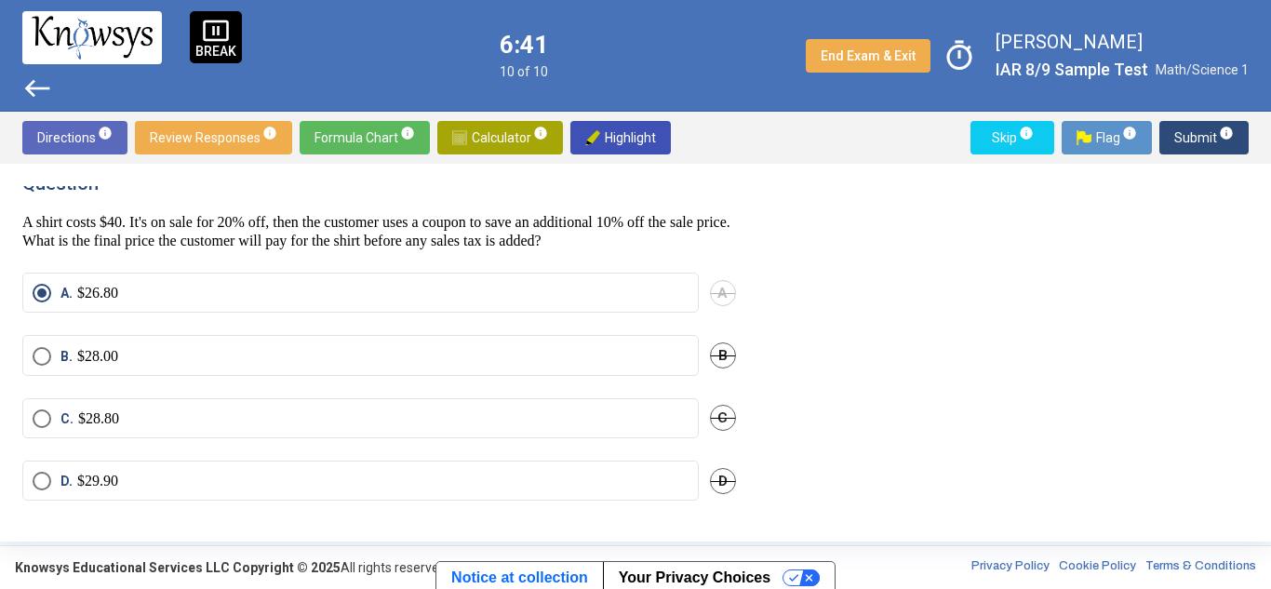
scroll to position [0, 0]
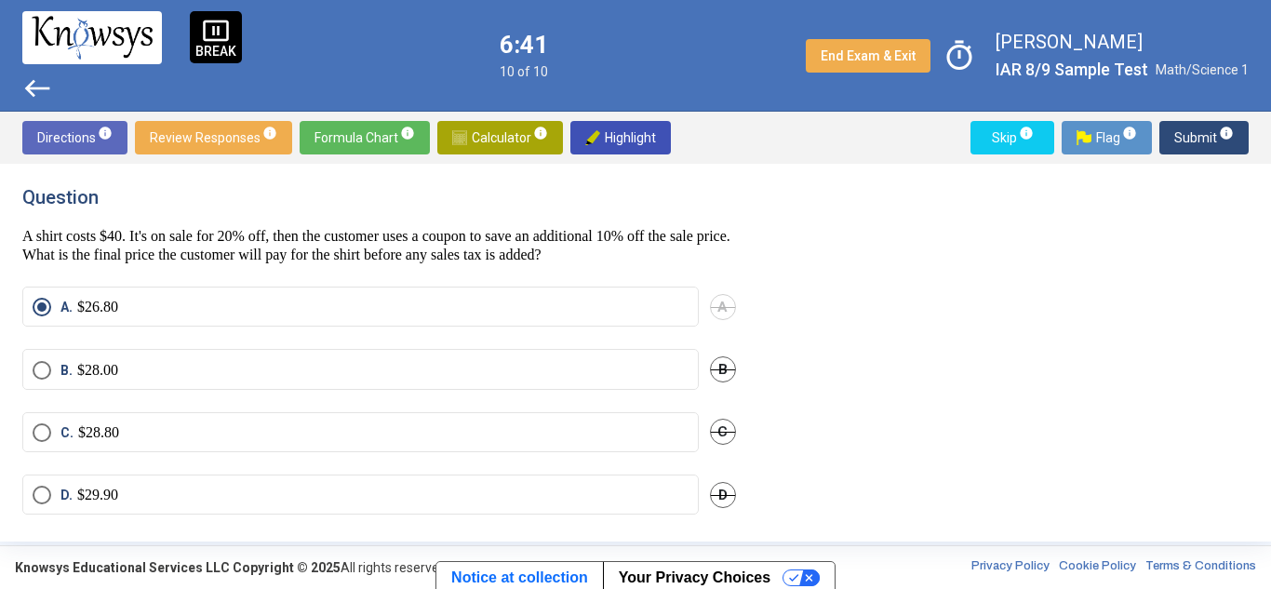
drag, startPoint x: 66, startPoint y: 222, endPoint x: 500, endPoint y: 255, distance: 435.0
click at [500, 255] on p "A shirt costs $40. It's on sale for 20% off, then the customer uses a coupon to…" at bounding box center [379, 245] width 714 height 37
click at [655, 252] on p "A shirt costs $40. It's on sale for 20% off, then the customer uses a coupon to…" at bounding box center [379, 245] width 714 height 37
click at [1179, 130] on span "Submit info" at bounding box center [1205, 138] width 60 height 34
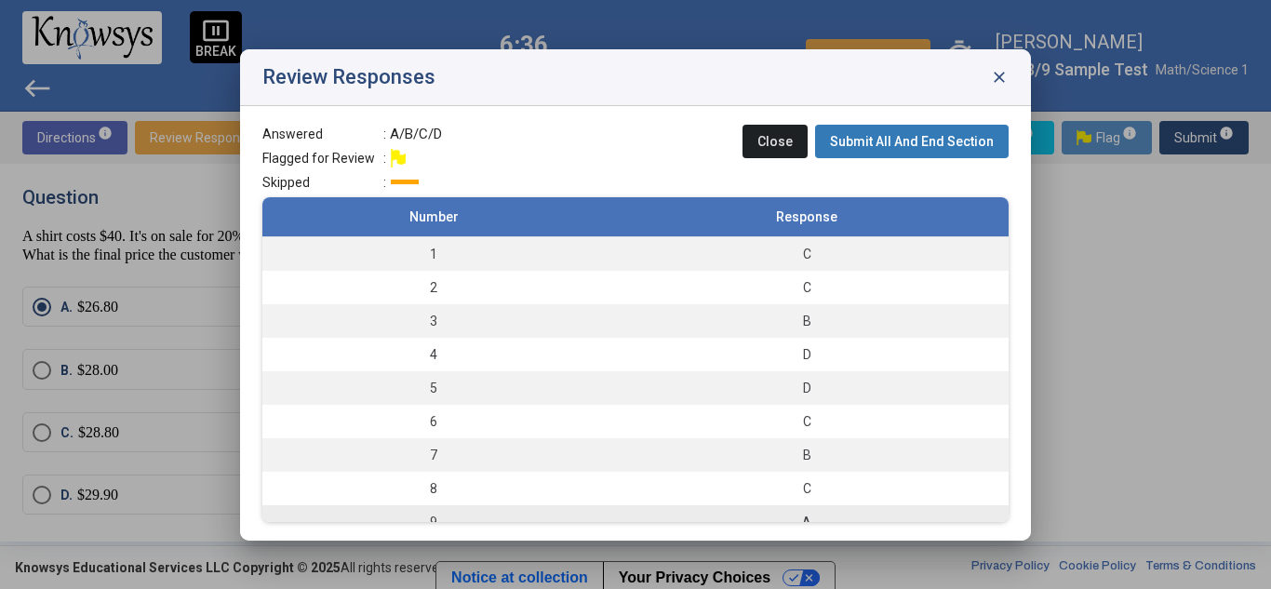
scroll to position [50, 0]
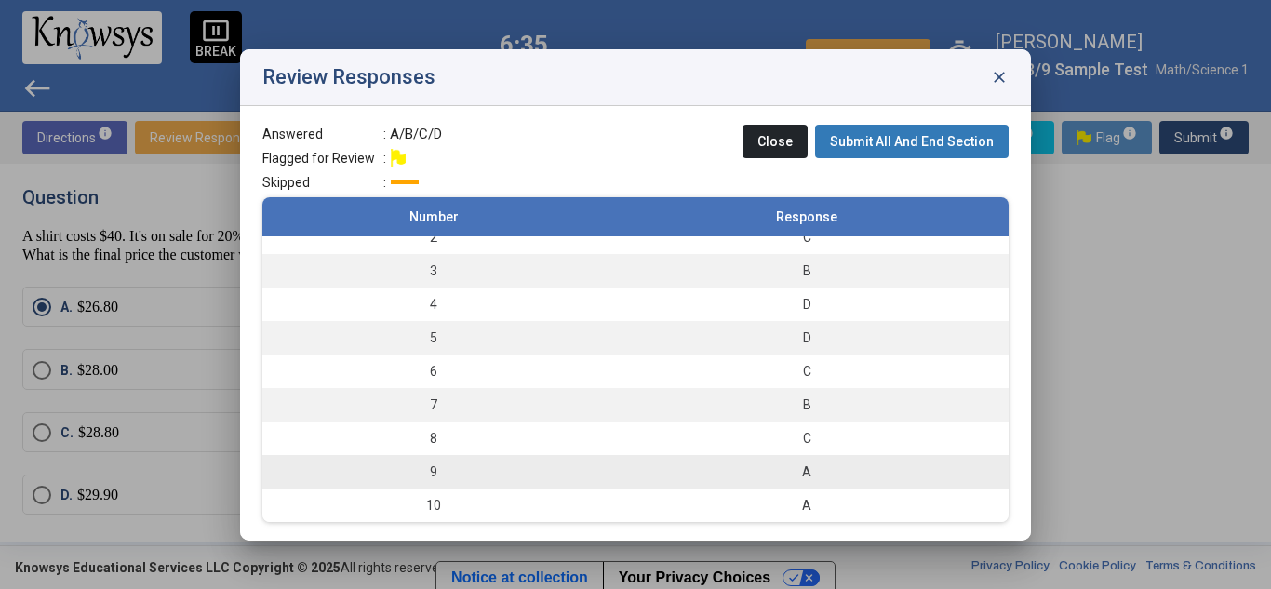
click at [693, 464] on div "A" at bounding box center [806, 472] width 385 height 19
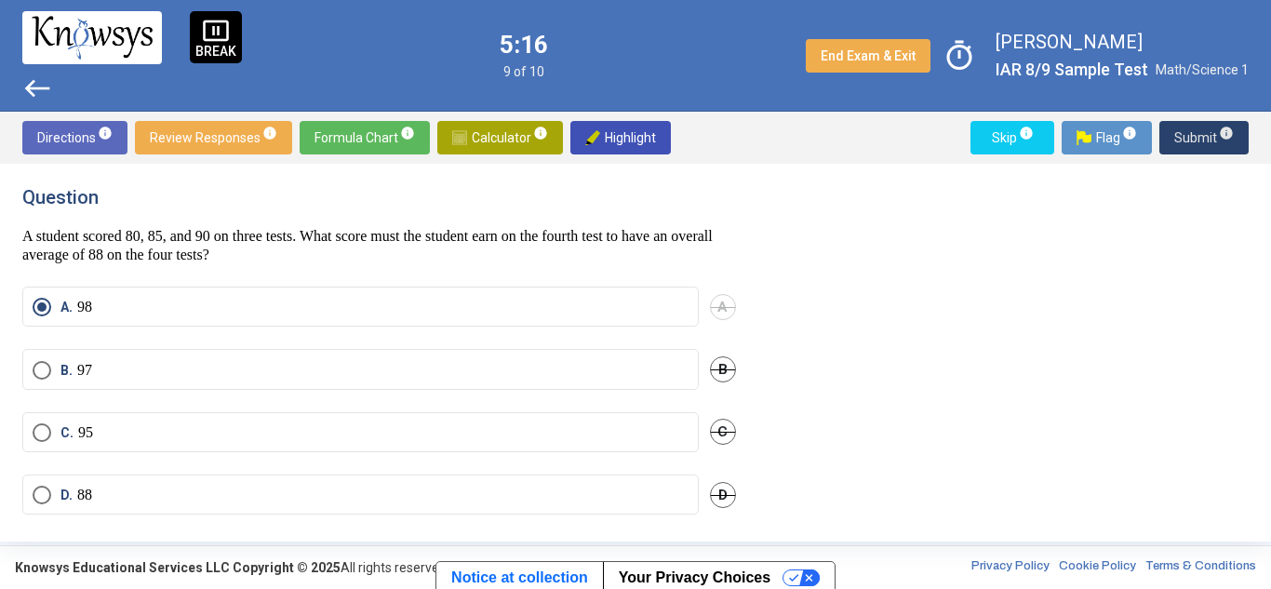
click at [1200, 144] on span "Submit info" at bounding box center [1205, 138] width 60 height 34
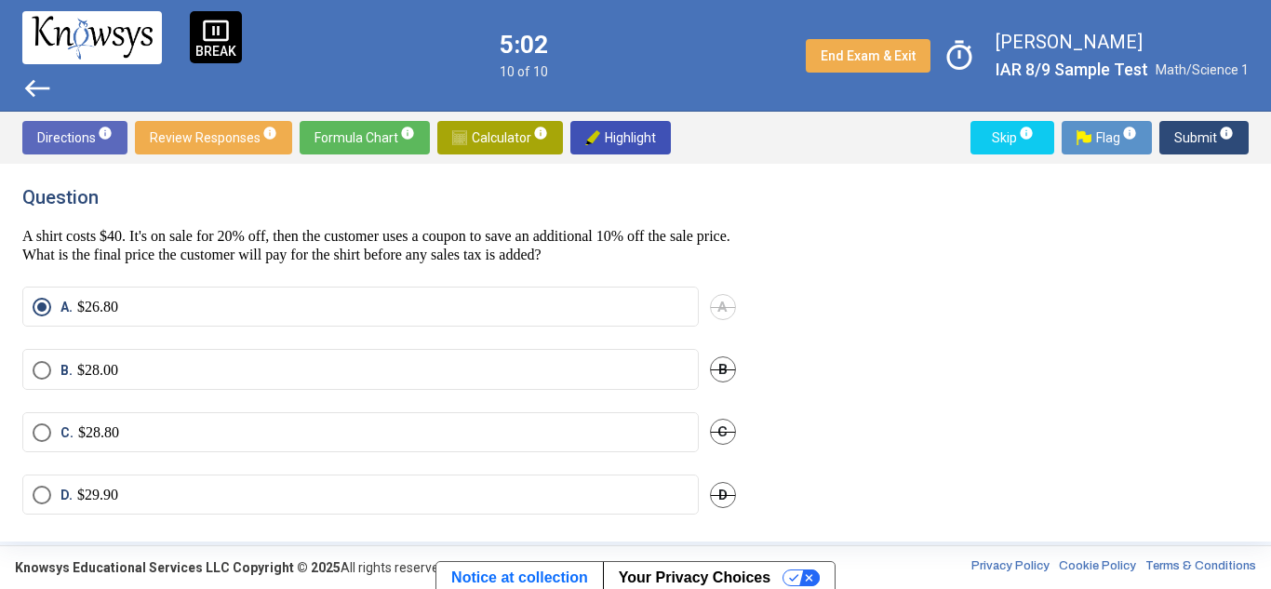
drag, startPoint x: 503, startPoint y: 68, endPoint x: 567, endPoint y: 74, distance: 64.5
click at [567, 74] on div "pause_presentation BREAK west 5:02 10 of 10 End Exam & Exit timer [PERSON_NAME]…" at bounding box center [635, 56] width 1271 height 112
click at [946, 319] on div "Question A shirt costs $40. It's on sale for 20% off, then the customer uses a …" at bounding box center [635, 352] width 1227 height 333
click at [1194, 135] on span "Submit info" at bounding box center [1205, 138] width 60 height 34
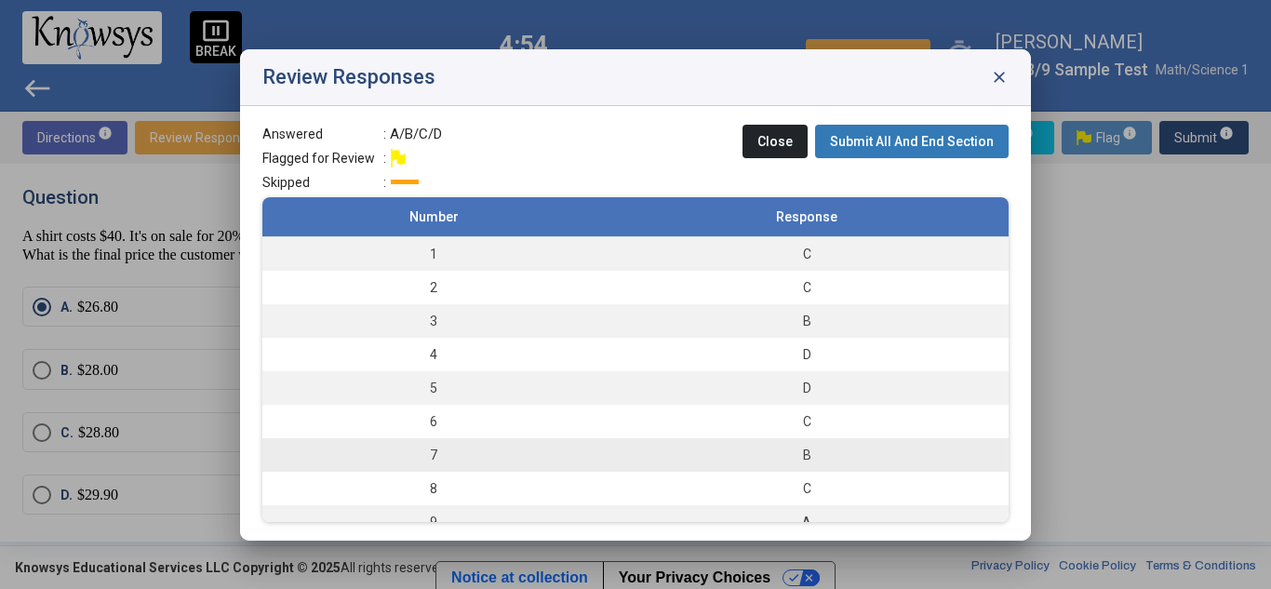
click at [630, 442] on td "B" at bounding box center [807, 455] width 404 height 34
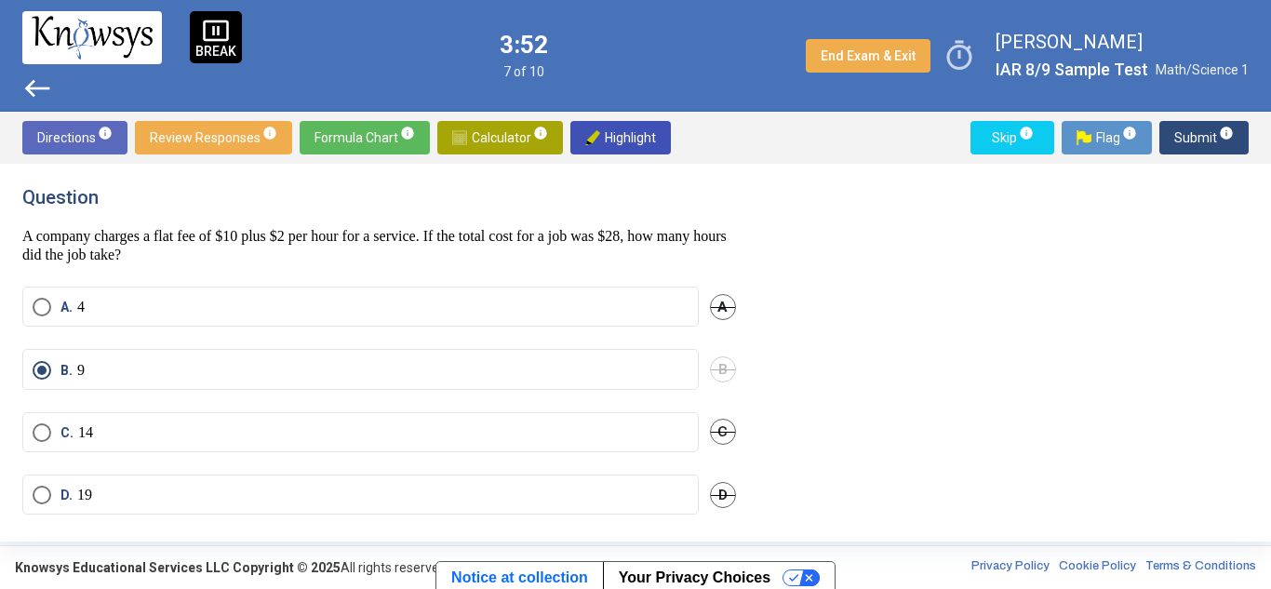
scroll to position [14, 0]
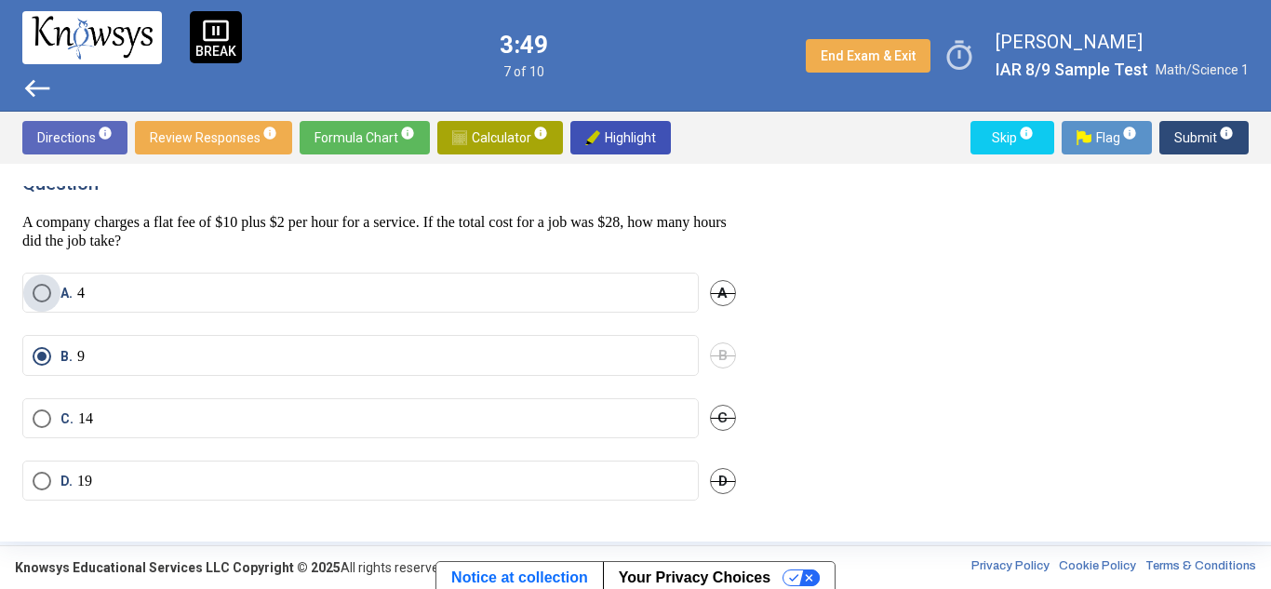
click at [35, 294] on span "Select an option" at bounding box center [42, 293] width 19 height 19
click at [50, 350] on span "Select an option" at bounding box center [42, 356] width 19 height 19
click at [1204, 140] on span "Submit info" at bounding box center [1205, 138] width 60 height 34
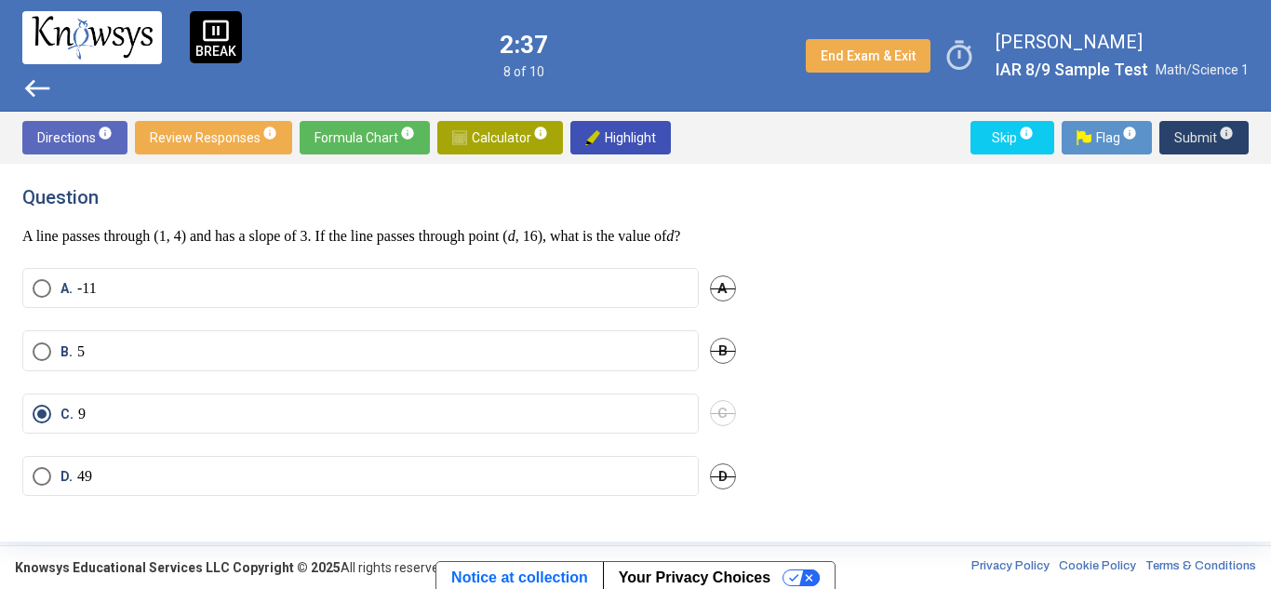
click at [1184, 139] on span "Submit info" at bounding box center [1205, 138] width 60 height 34
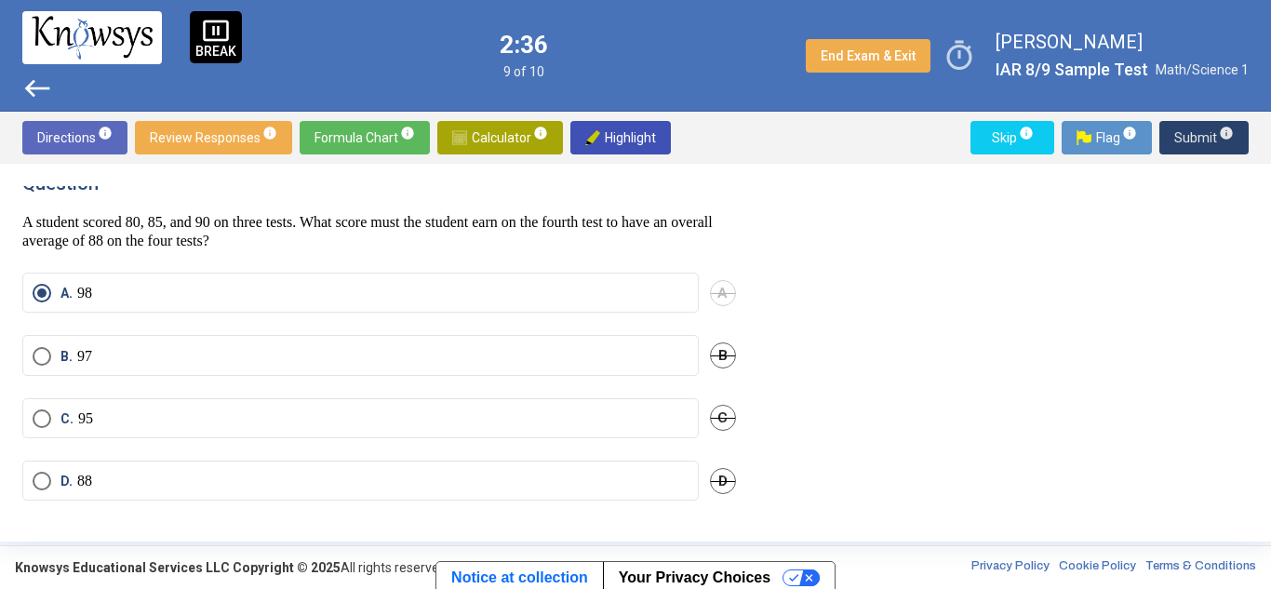
click at [1184, 139] on span "Submit info" at bounding box center [1205, 138] width 60 height 34
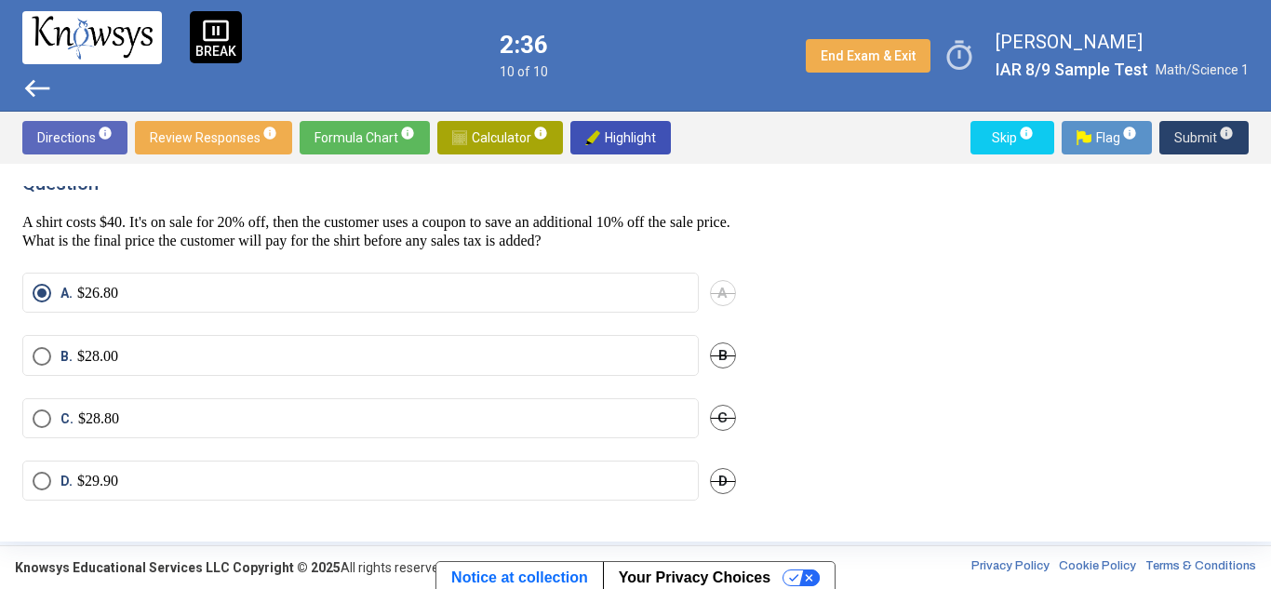
click at [1184, 139] on span "Submit info" at bounding box center [1205, 138] width 60 height 34
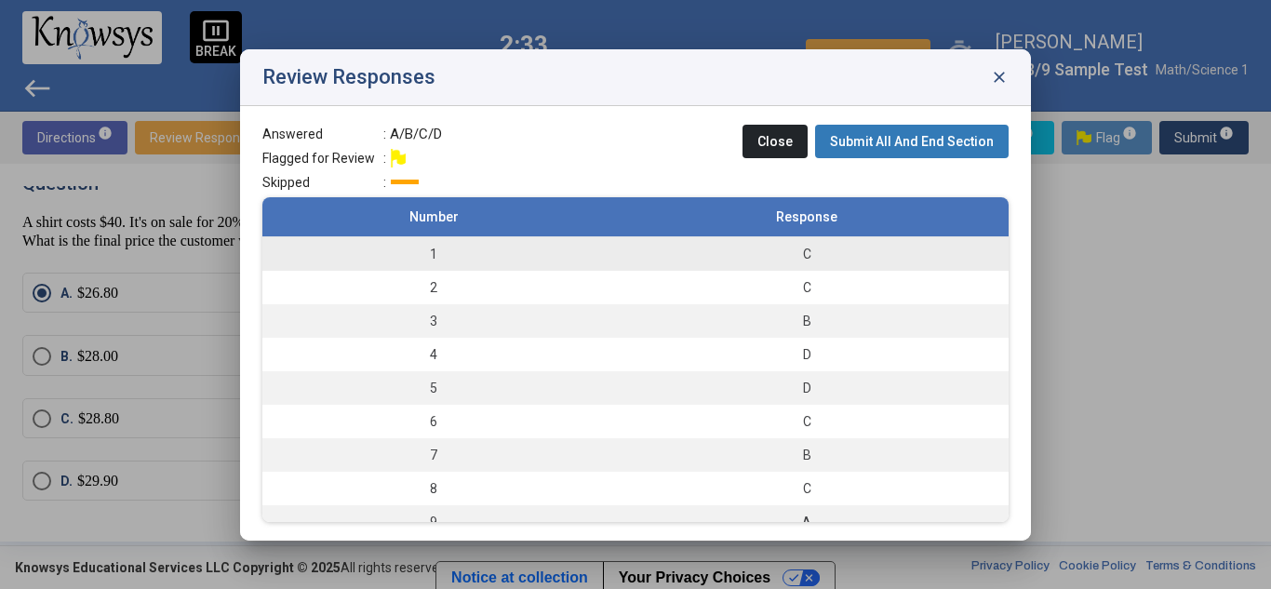
click at [854, 249] on div "C" at bounding box center [806, 254] width 385 height 19
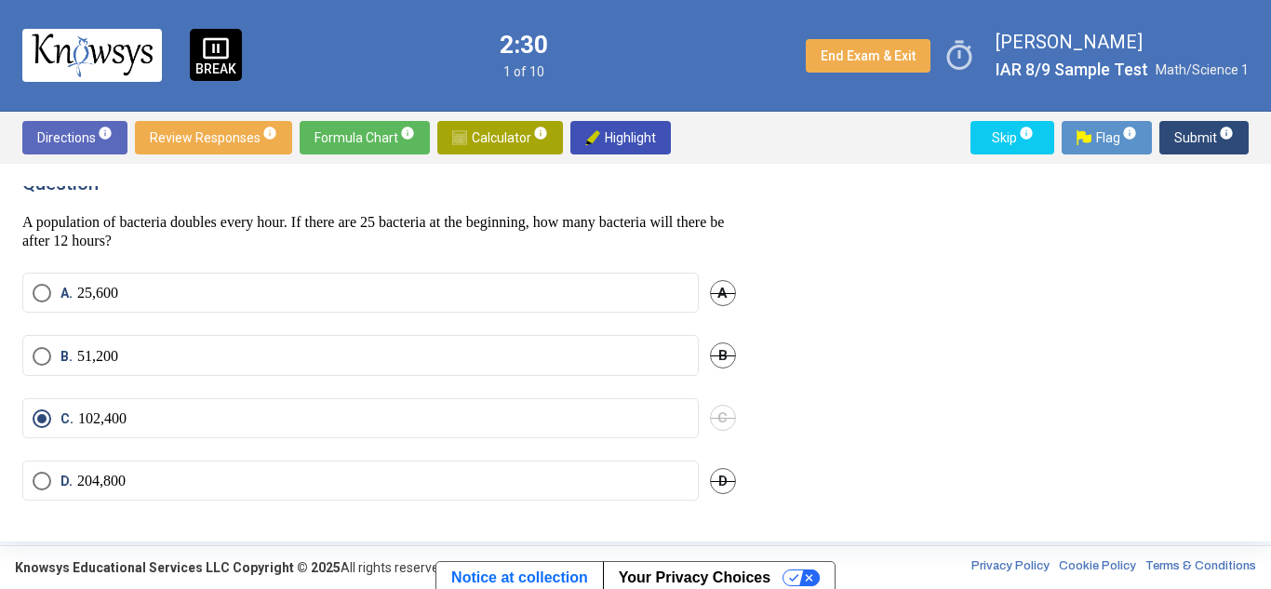
click at [1193, 140] on span "Submit info" at bounding box center [1205, 138] width 60 height 34
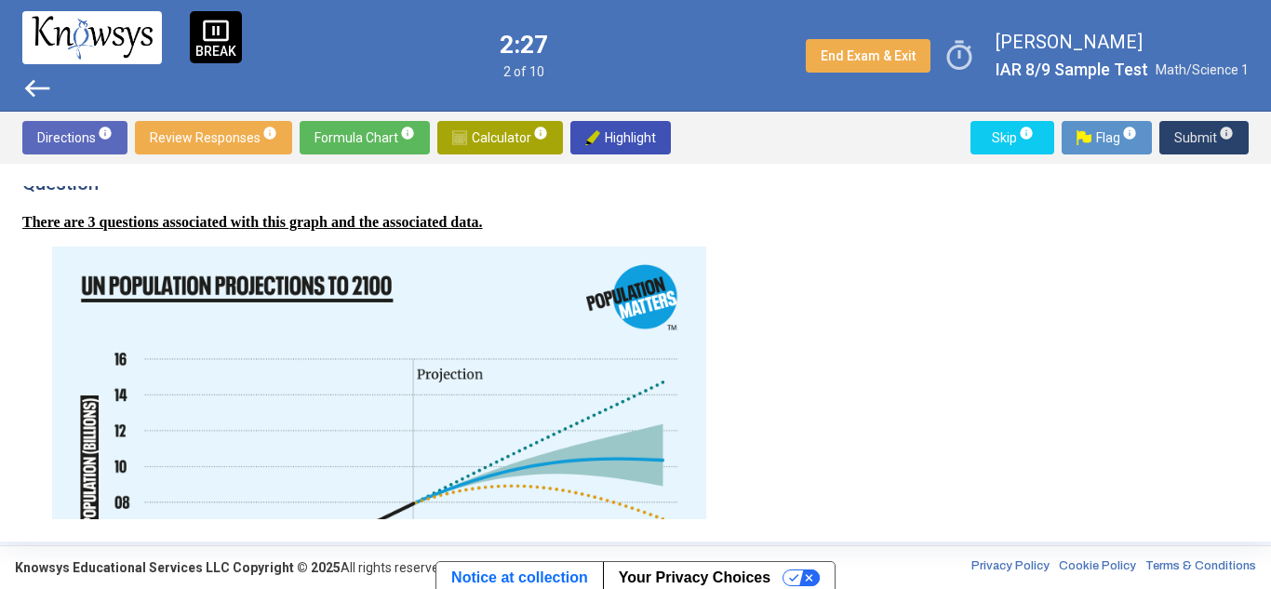
click at [1190, 135] on span "Submit info" at bounding box center [1205, 138] width 60 height 34
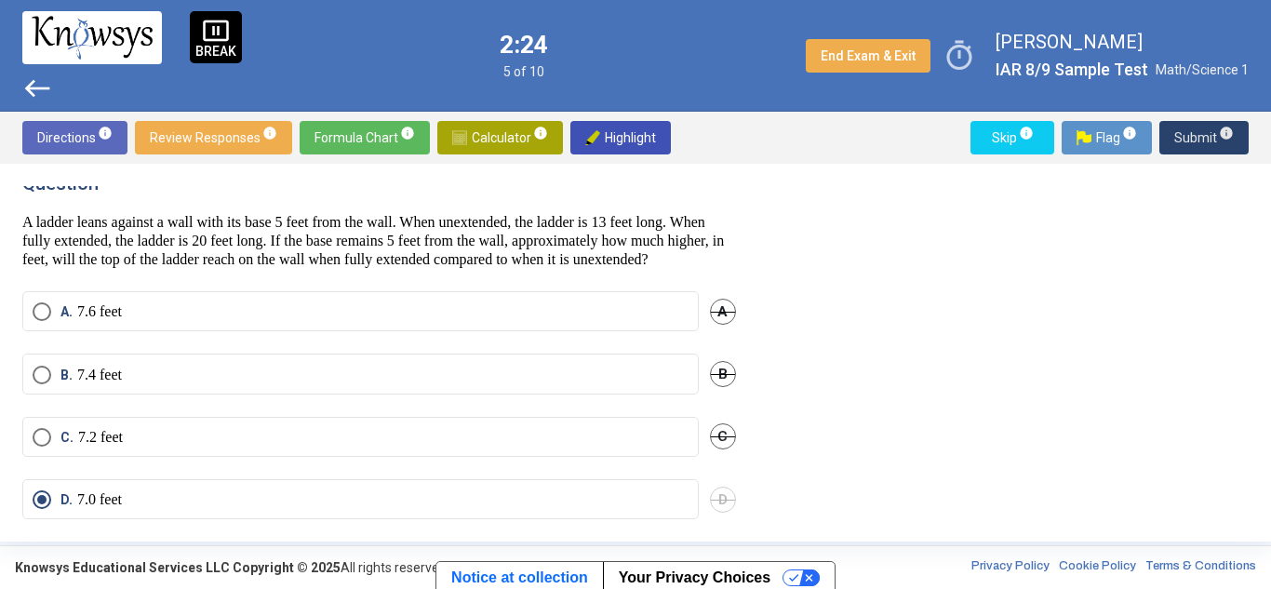
click at [1190, 135] on span "Submit info" at bounding box center [1205, 138] width 60 height 34
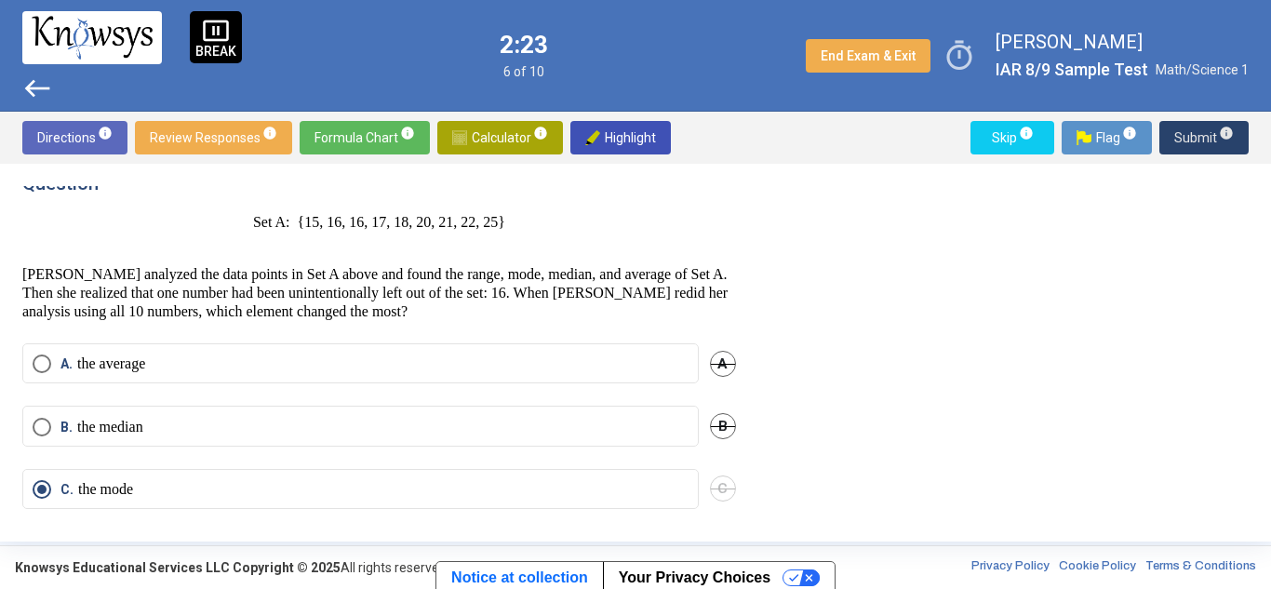
click at [1190, 135] on span "Submit info" at bounding box center [1205, 138] width 60 height 34
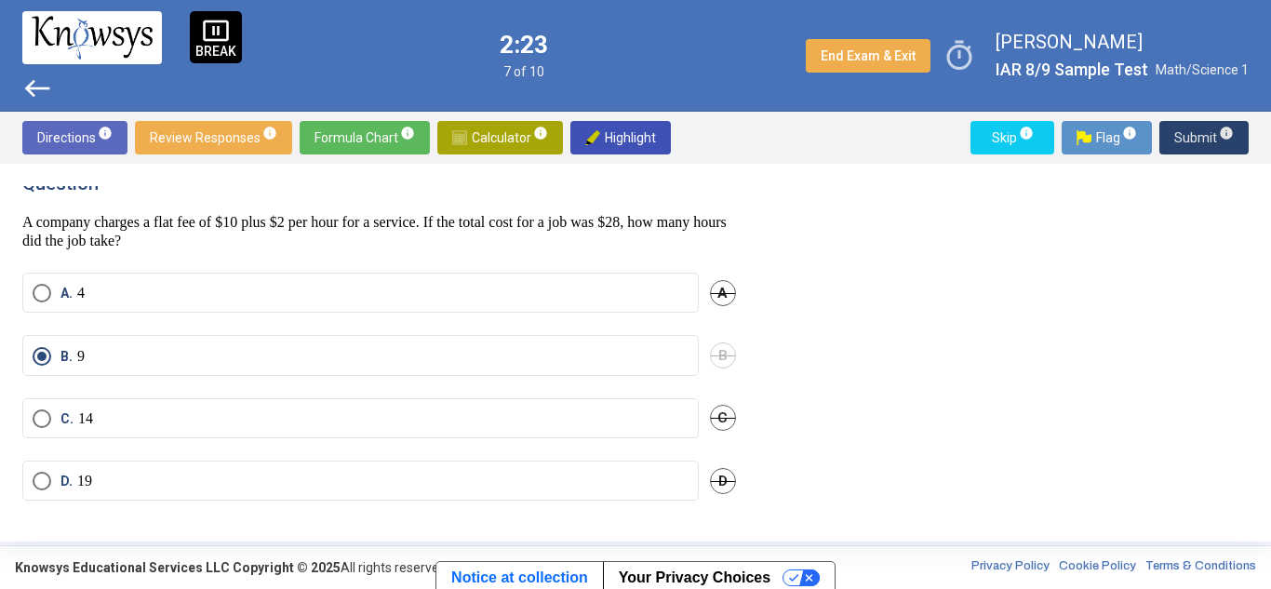
click at [1190, 135] on span "Submit info" at bounding box center [1205, 138] width 60 height 34
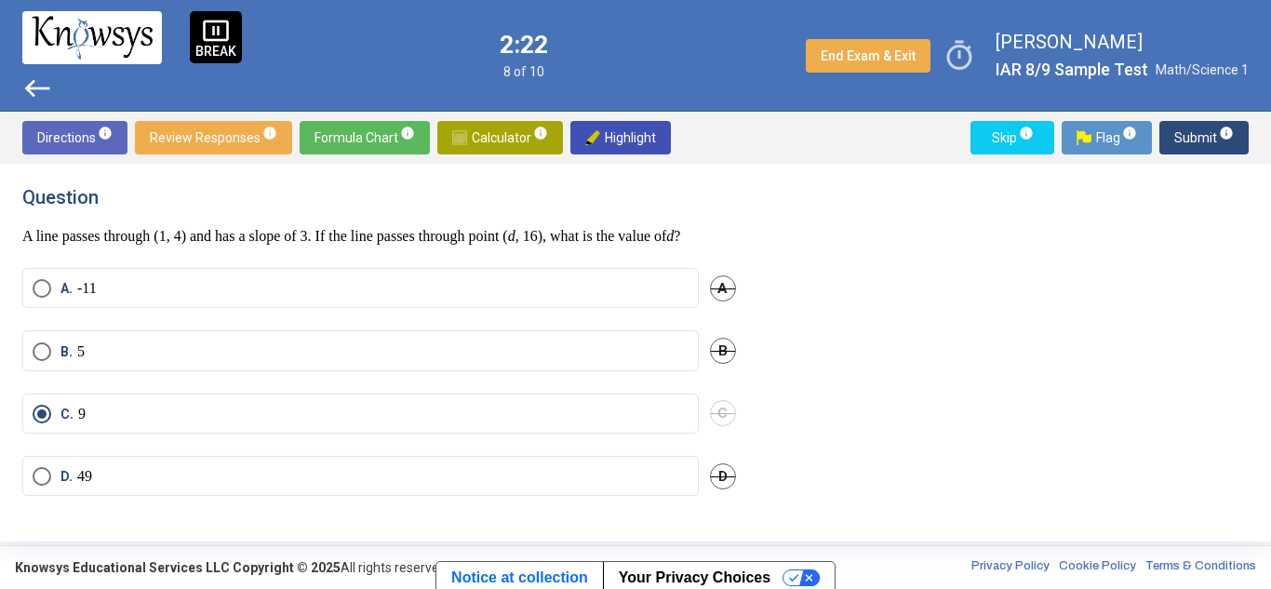
click at [1190, 135] on span "Submit info" at bounding box center [1205, 138] width 60 height 34
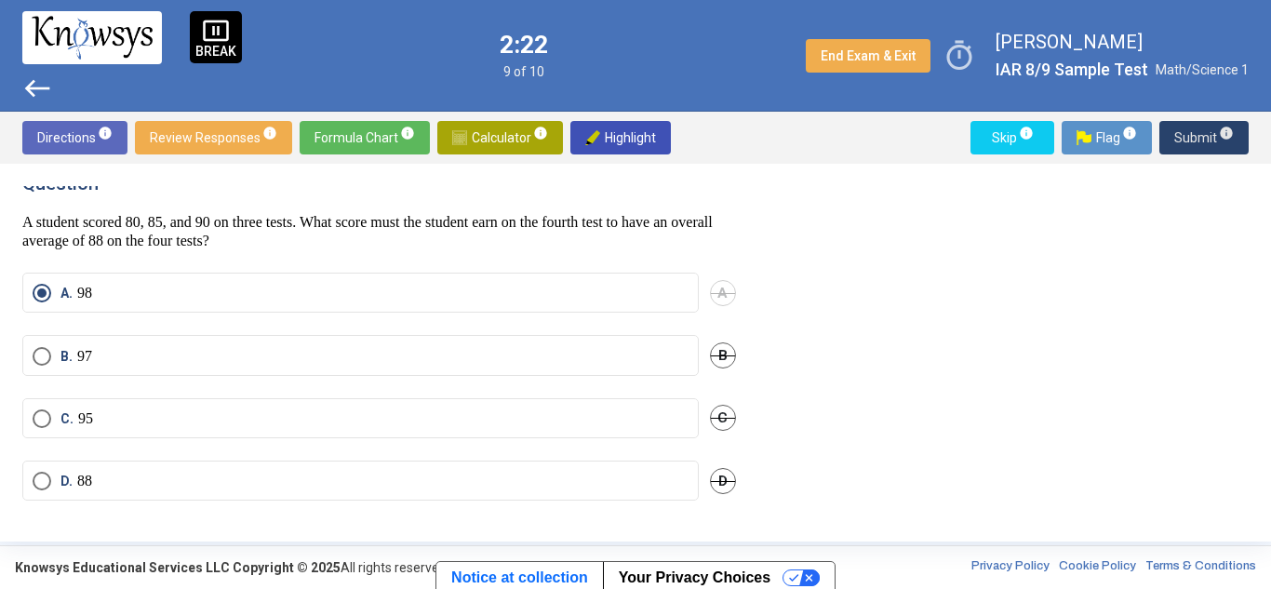
click at [1190, 135] on span "Submit info" at bounding box center [1205, 138] width 60 height 34
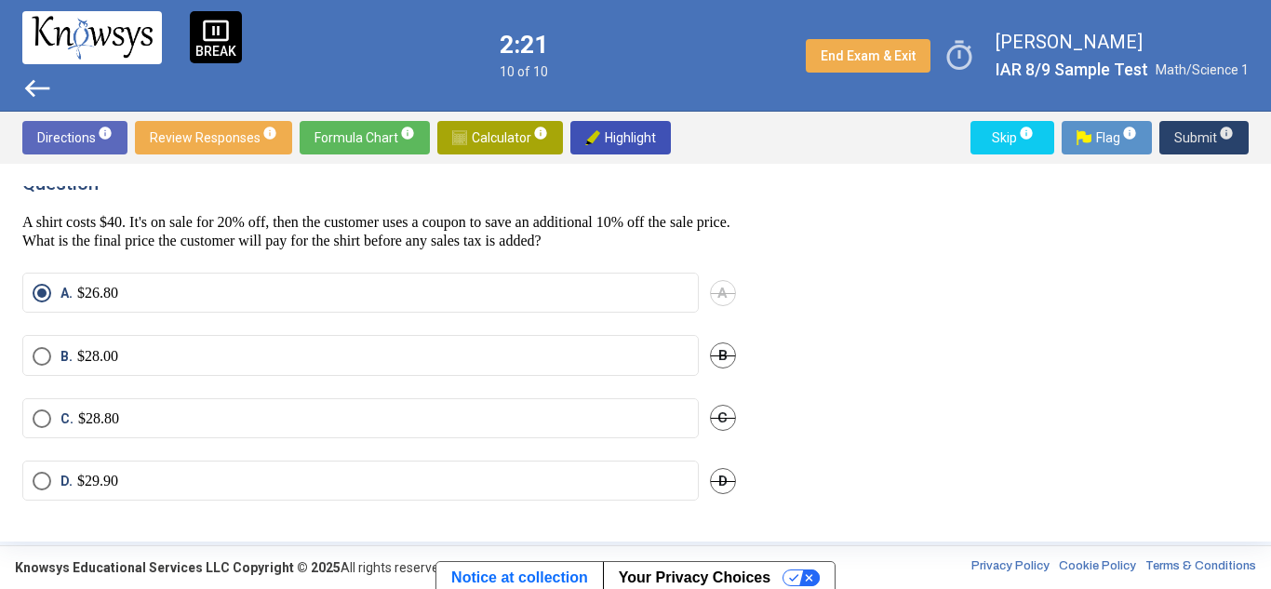
click at [1190, 135] on span "Submit info" at bounding box center [1205, 138] width 60 height 34
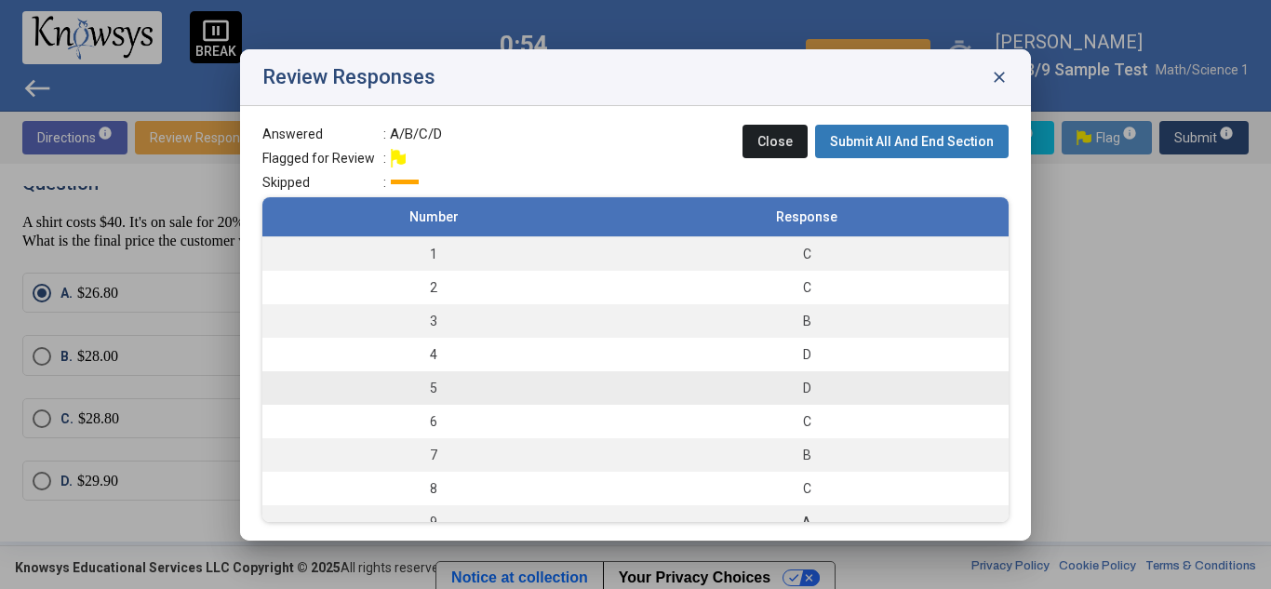
scroll to position [50, 0]
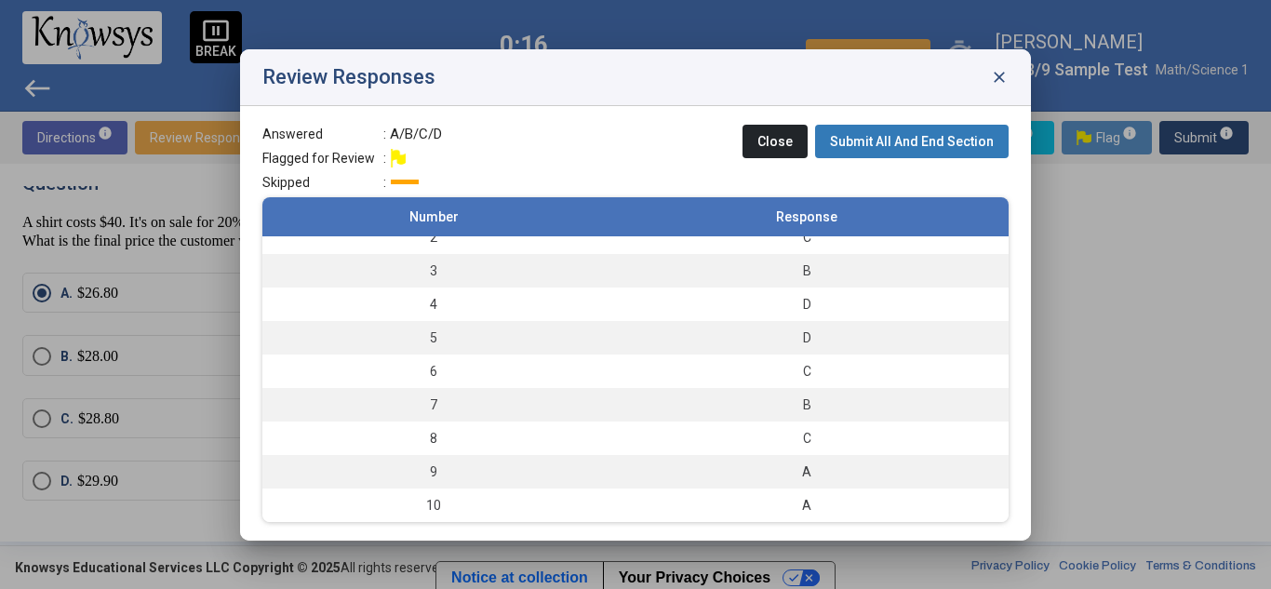
drag, startPoint x: 396, startPoint y: 132, endPoint x: 471, endPoint y: 131, distance: 74.5
click at [471, 131] on div "Answered : A/B/C/D Flagged for Review : Skipped : Close Submit All And End Sect…" at bounding box center [635, 161] width 746 height 73
click at [470, 133] on div "Answered : A/B/C/D Flagged for Review : Skipped : Close Submit All And End Sect…" at bounding box center [635, 161] width 746 height 73
drag, startPoint x: 394, startPoint y: 130, endPoint x: 553, endPoint y: 133, distance: 159.2
click at [553, 133] on div "Answered : A/B/C/D Flagged for Review : Skipped : Close Submit All And End Sect…" at bounding box center [635, 161] width 746 height 73
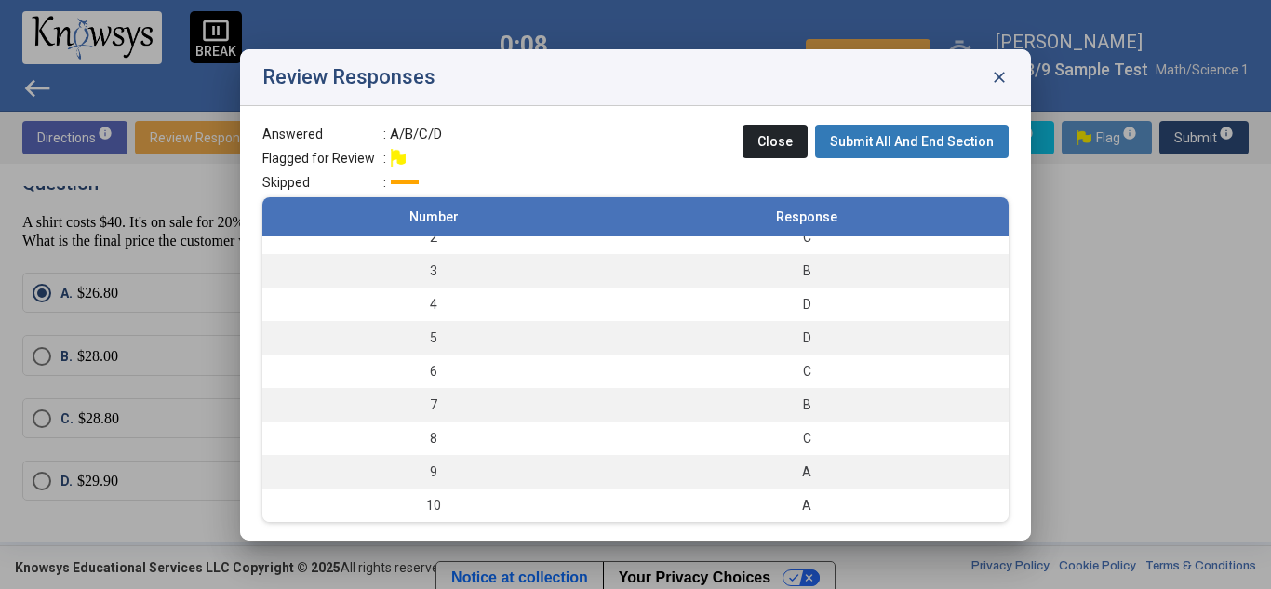
click at [592, 169] on div "Answered : A/B/C/D Flagged for Review : Skipped : Close Submit All And End Sect…" at bounding box center [635, 161] width 746 height 73
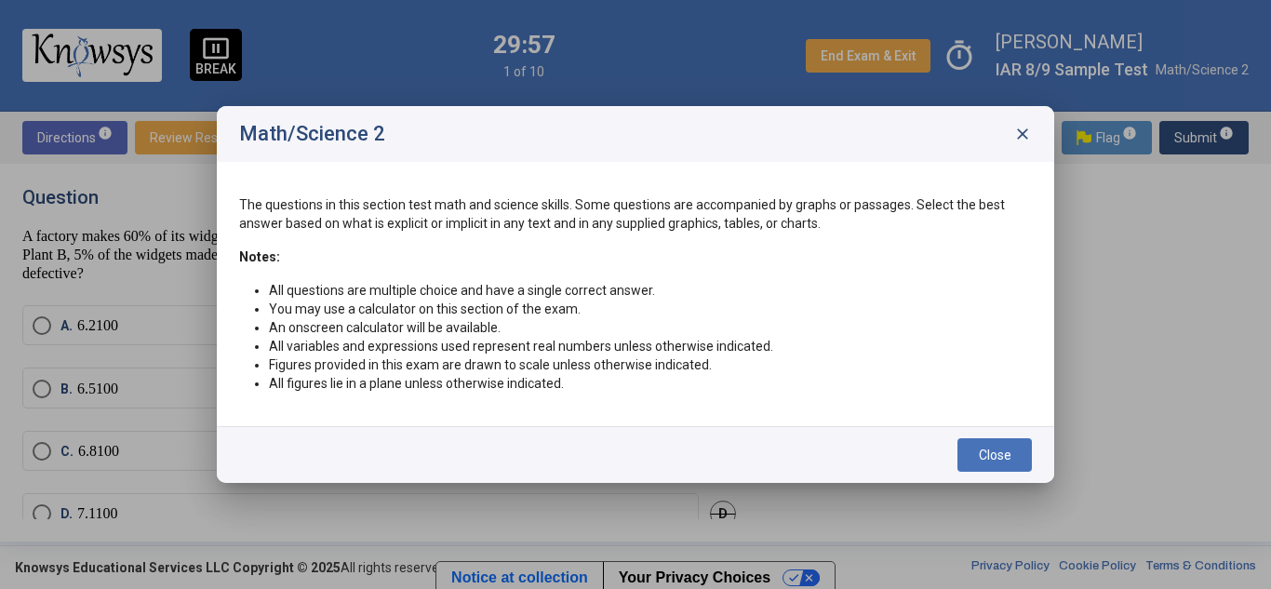
drag, startPoint x: 248, startPoint y: 200, endPoint x: 459, endPoint y: 222, distance: 212.5
click at [459, 222] on p "The questions in this section test math and science skills. Some questions are …" at bounding box center [635, 213] width 793 height 37
click at [590, 225] on p "The questions in this section test math and science skills. Some questions are …" at bounding box center [635, 213] width 793 height 37
click at [1005, 456] on span "Close" at bounding box center [995, 455] width 33 height 15
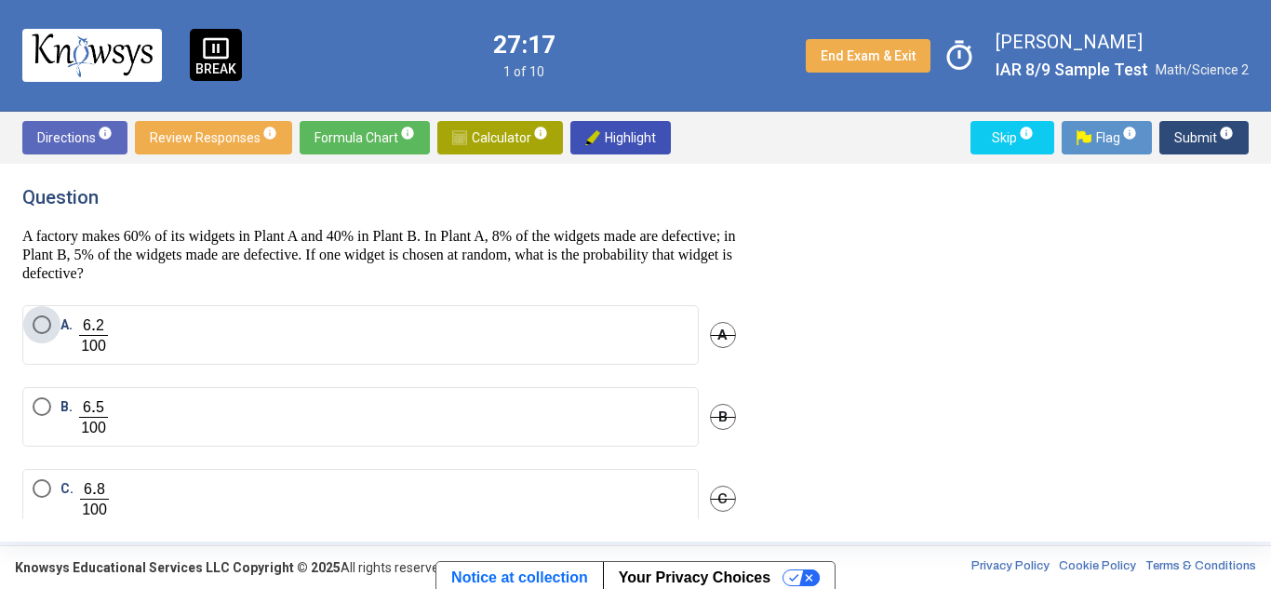
click at [39, 320] on span "Select an option" at bounding box center [42, 325] width 19 height 19
click at [1208, 134] on span "Submit info" at bounding box center [1205, 138] width 60 height 34
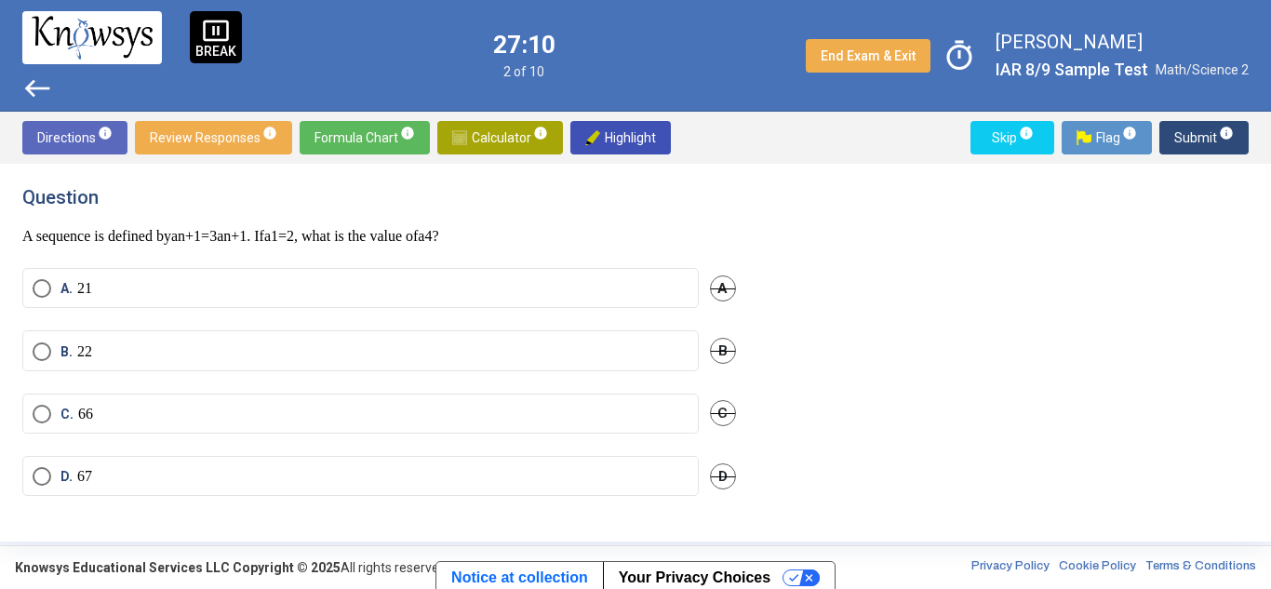
drag, startPoint x: 72, startPoint y: 232, endPoint x: 205, endPoint y: 222, distance: 133.5
click at [205, 222] on div "Question A sequence is defined by a n + 1 = 3 a n + 1 . If a 1 = 2 , what is th…" at bounding box center [379, 216] width 714 height 60
drag, startPoint x: 277, startPoint y: 236, endPoint x: 551, endPoint y: 222, distance: 274.0
click at [551, 222] on div "Question A sequence is defined by a n + 1 = 3 a n + 1 . If a 1 = 2 , what is th…" at bounding box center [379, 216] width 714 height 60
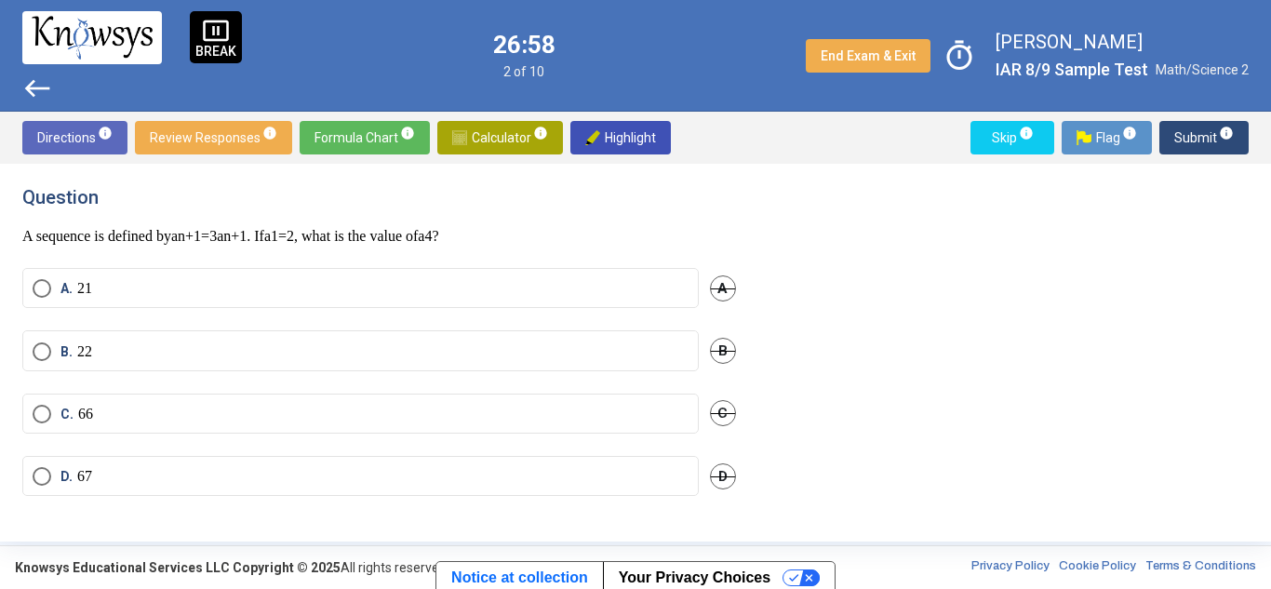
drag, startPoint x: 371, startPoint y: 232, endPoint x: 462, endPoint y: 233, distance: 90.3
click at [462, 233] on p "A sequence is defined by a n + 1 = 3 a n + 1 . If a 1 = 2 , what is the value o…" at bounding box center [379, 236] width 714 height 19
click at [482, 239] on p "A sequence is defined by a n + 1 = 3 a n + 1 . If a 1 = 2 , what is the value o…" at bounding box center [379, 236] width 714 height 19
click at [39, 347] on span "Select an option" at bounding box center [42, 356] width 19 height 19
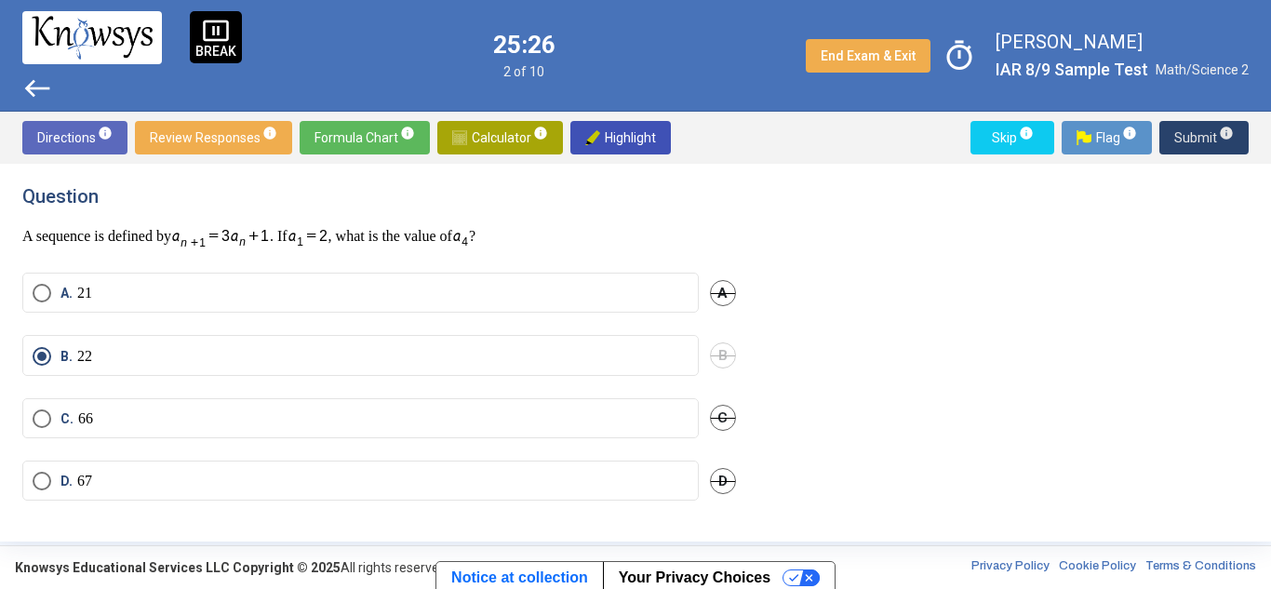
click at [1192, 137] on span "Submit info" at bounding box center [1205, 138] width 60 height 34
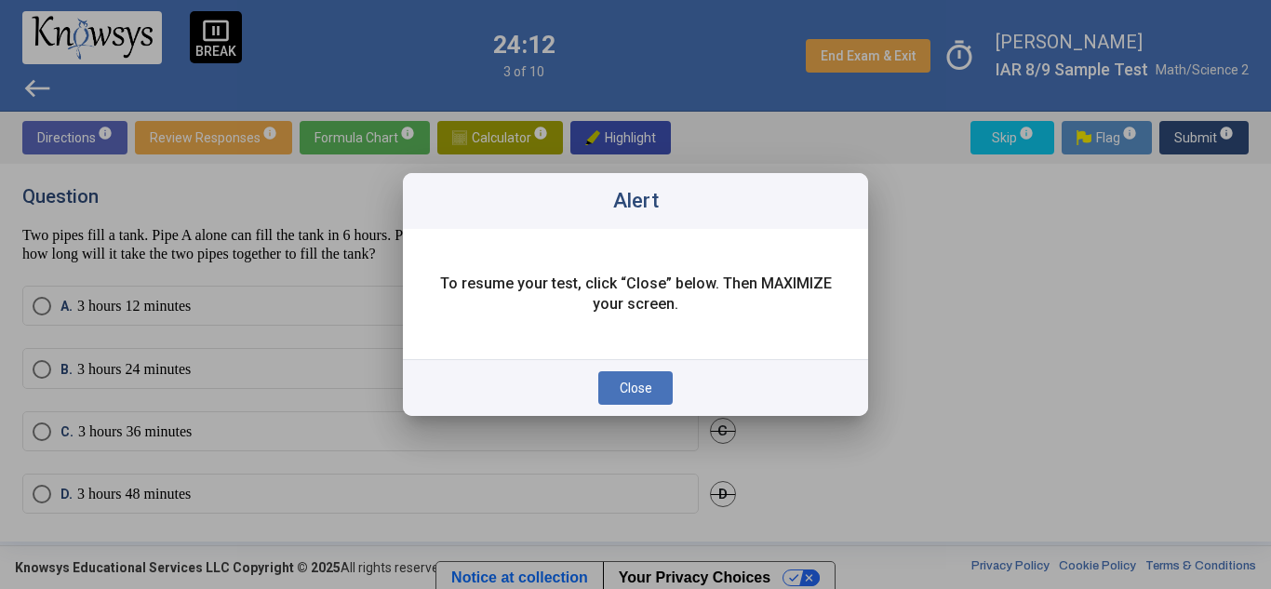
click at [656, 379] on button "Close" at bounding box center [635, 388] width 74 height 34
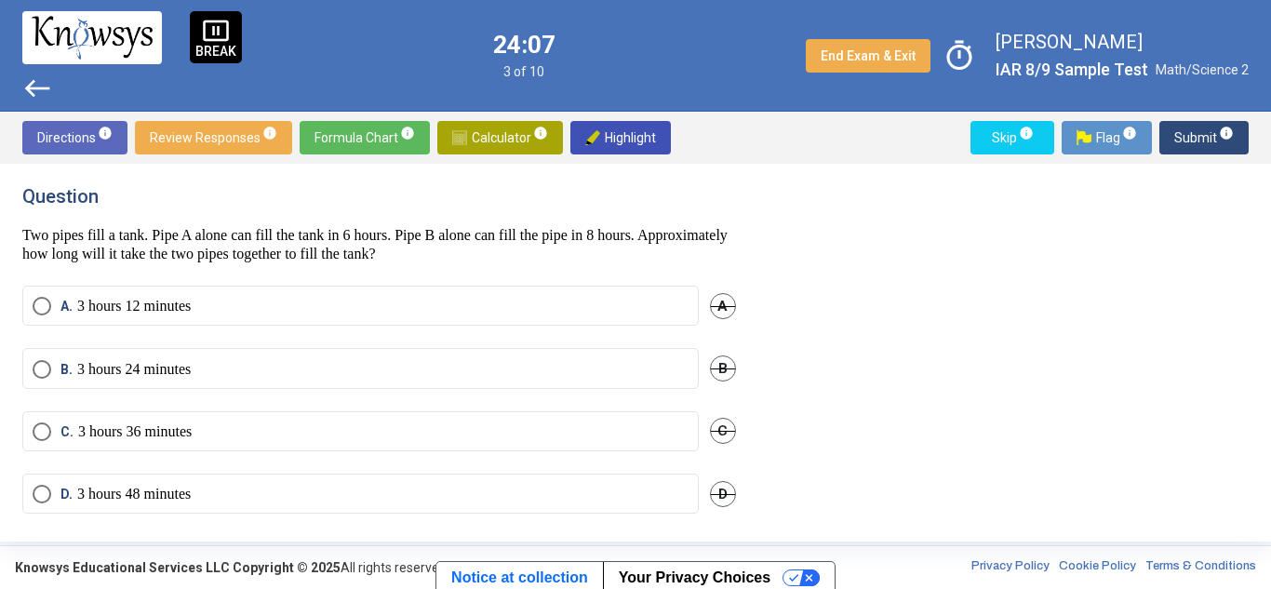
click at [959, 53] on span "timer" at bounding box center [959, 55] width 43 height 43
click at [970, 56] on span "timer_off" at bounding box center [959, 55] width 43 height 43
click at [32, 362] on mat-radio-button "B. 3 hours 24 minutes" at bounding box center [360, 368] width 677 height 40
click at [38, 363] on span "Select an option" at bounding box center [42, 369] width 19 height 19
click at [1193, 141] on span "Submit info" at bounding box center [1205, 138] width 60 height 34
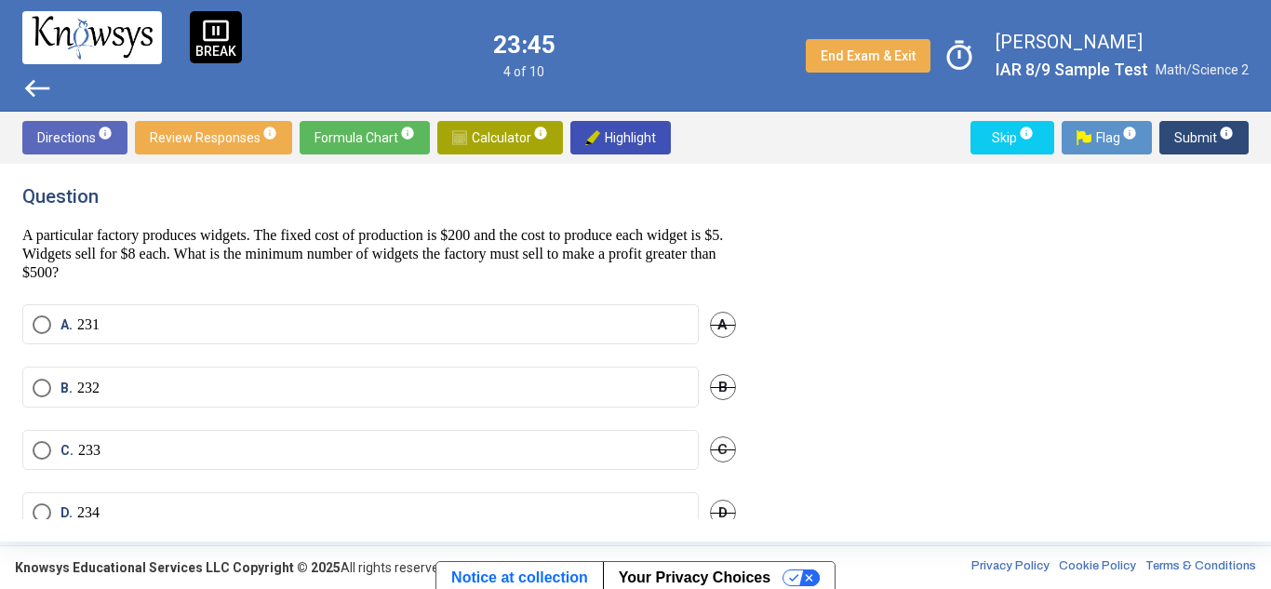
scroll to position [0, 0]
drag, startPoint x: 294, startPoint y: 233, endPoint x: 216, endPoint y: 244, distance: 79.0
click at [216, 244] on p "A particular factory produces widgets. The fixed cost of production is $200 and…" at bounding box center [379, 255] width 714 height 56
click at [151, 246] on p "A particular factory produces widgets. The fixed cost of production is $200 and…" at bounding box center [379, 255] width 714 height 56
click at [34, 385] on span "Select an option" at bounding box center [42, 389] width 19 height 19
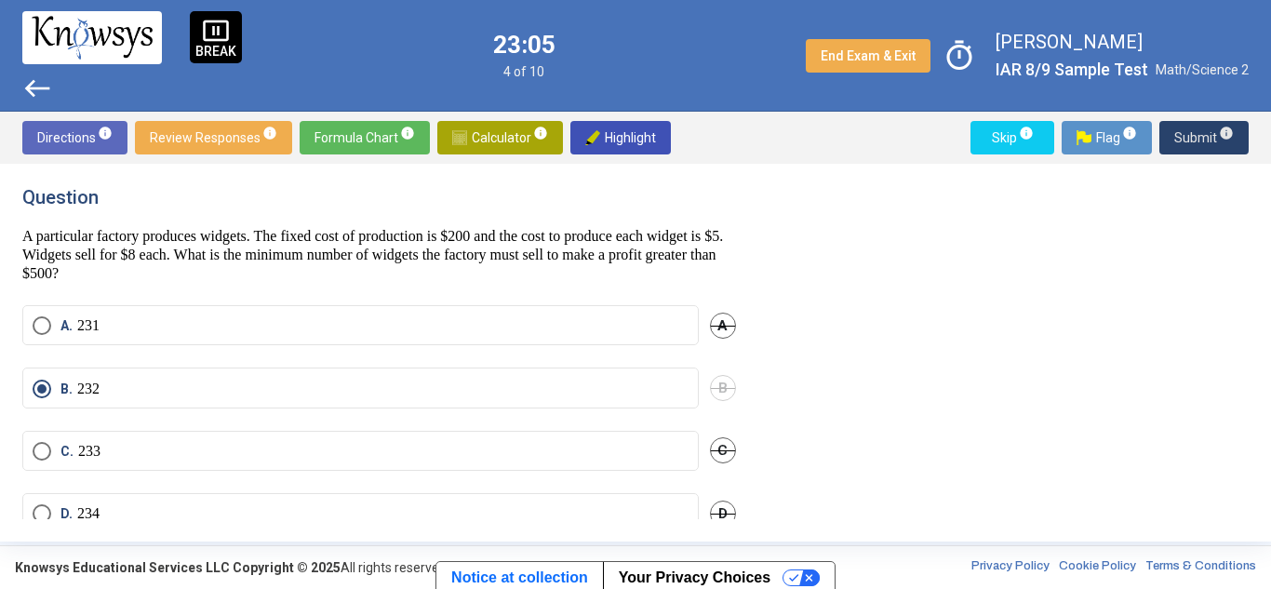
click at [1194, 137] on span "Submit info" at bounding box center [1205, 138] width 60 height 34
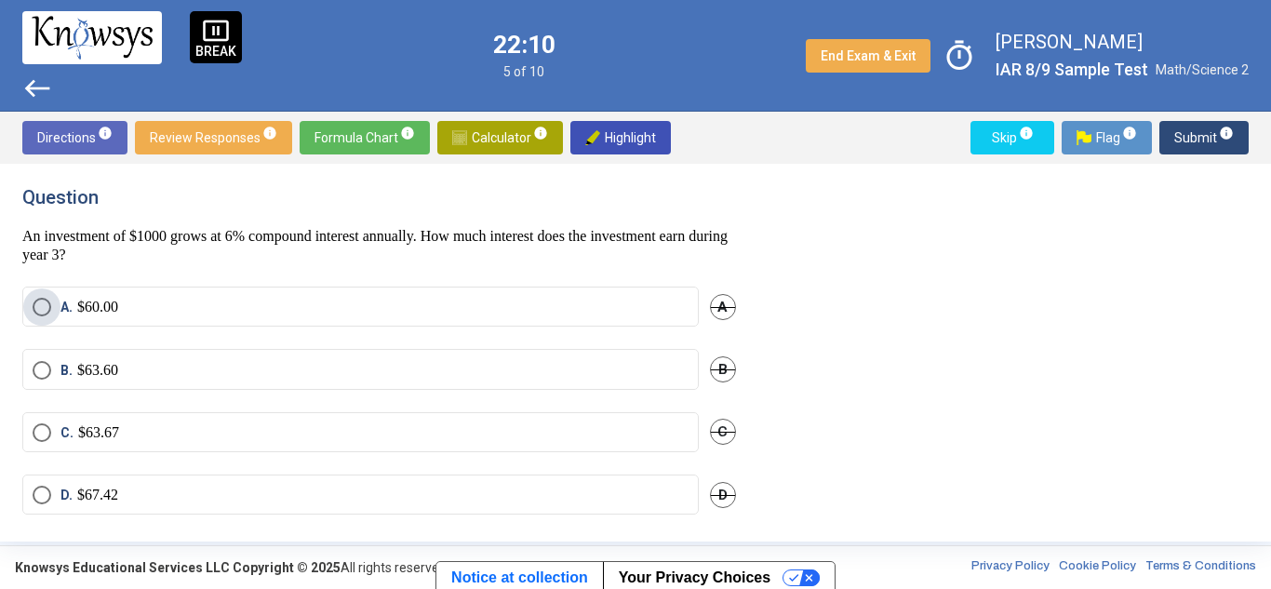
click at [47, 305] on span "Select an option" at bounding box center [42, 307] width 19 height 19
click at [1204, 133] on span "Submit info" at bounding box center [1205, 138] width 60 height 34
drag, startPoint x: 264, startPoint y: 237, endPoint x: 392, endPoint y: 262, distance: 130.0
click at [392, 262] on p "A circle has a radius of 7 units. If the radius is increased by 3 units, by wha…" at bounding box center [379, 245] width 714 height 37
click at [346, 249] on p "A circle has a radius of 7 units. If the radius is increased by 3 units, by wha…" at bounding box center [379, 245] width 714 height 37
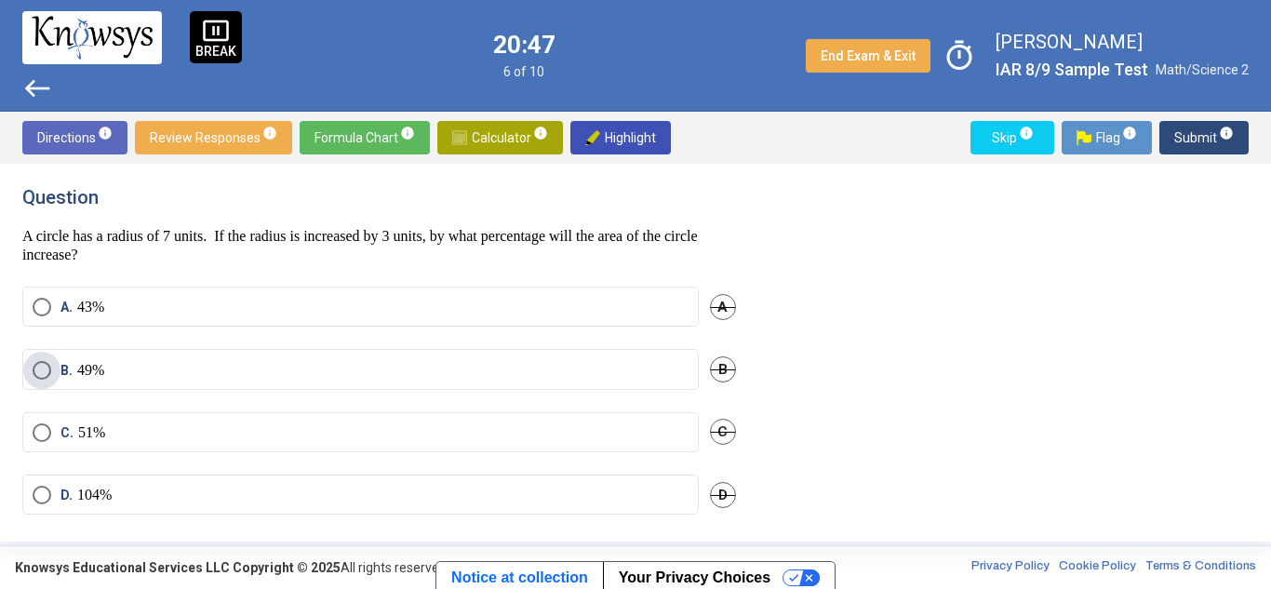
click at [40, 370] on span "Select an option" at bounding box center [42, 370] width 19 height 19
click at [45, 423] on span "Select an option" at bounding box center [42, 432] width 19 height 19
click at [1210, 141] on span "Submit info" at bounding box center [1205, 138] width 60 height 34
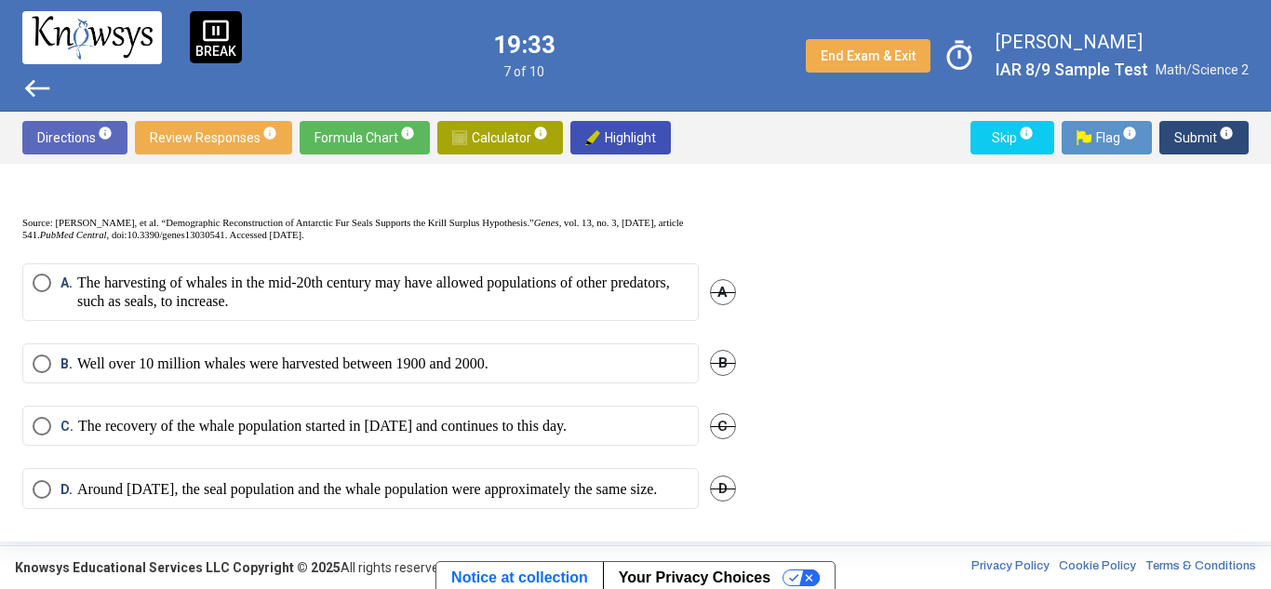
scroll to position [777, 0]
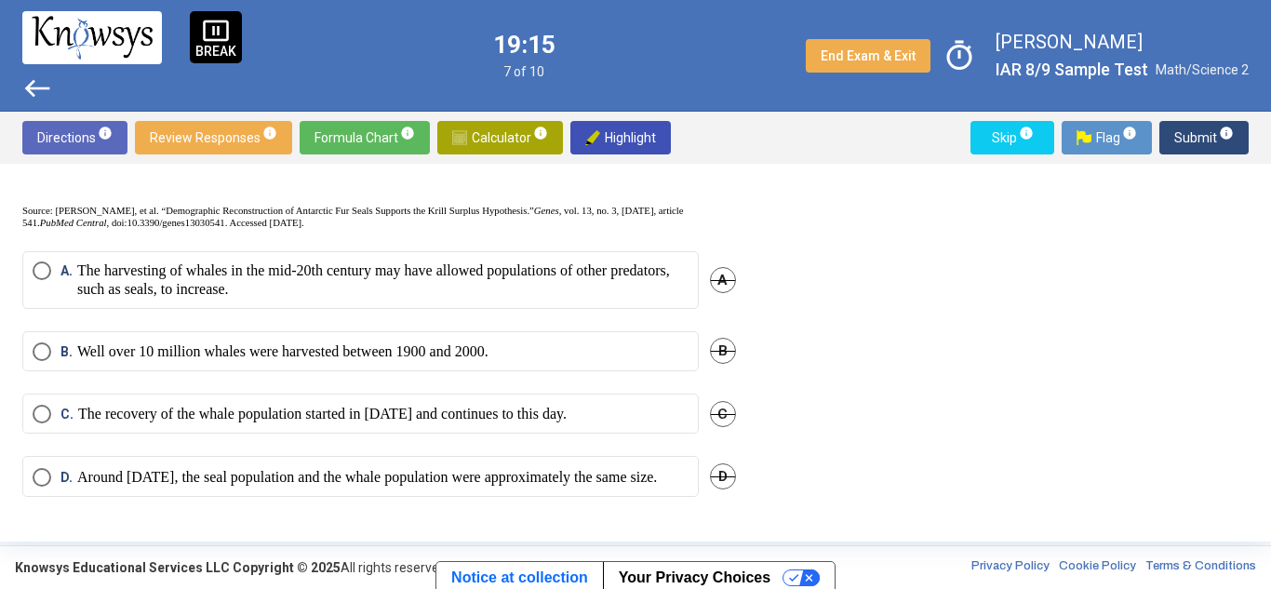
drag, startPoint x: 83, startPoint y: 236, endPoint x: 675, endPoint y: 217, distance: 592.3
click at [675, 217] on div "Question There are 2 questions associated with this graph and the associated da…" at bounding box center [390, 352] width 736 height 333
drag, startPoint x: 94, startPoint y: 378, endPoint x: 412, endPoint y: 396, distance: 318.9
click at [412, 396] on mat-radio-button "C. The recovery of the whale population started in [DATE] and continues to this…" at bounding box center [359, 414] width 677 height 40
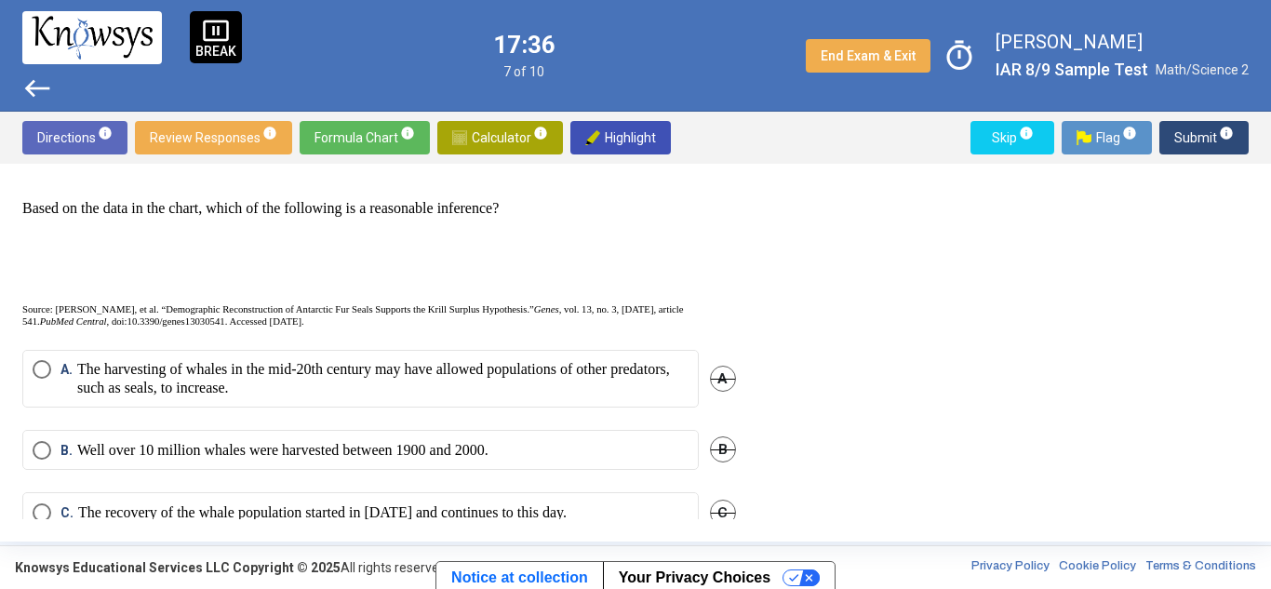
scroll to position [775, 0]
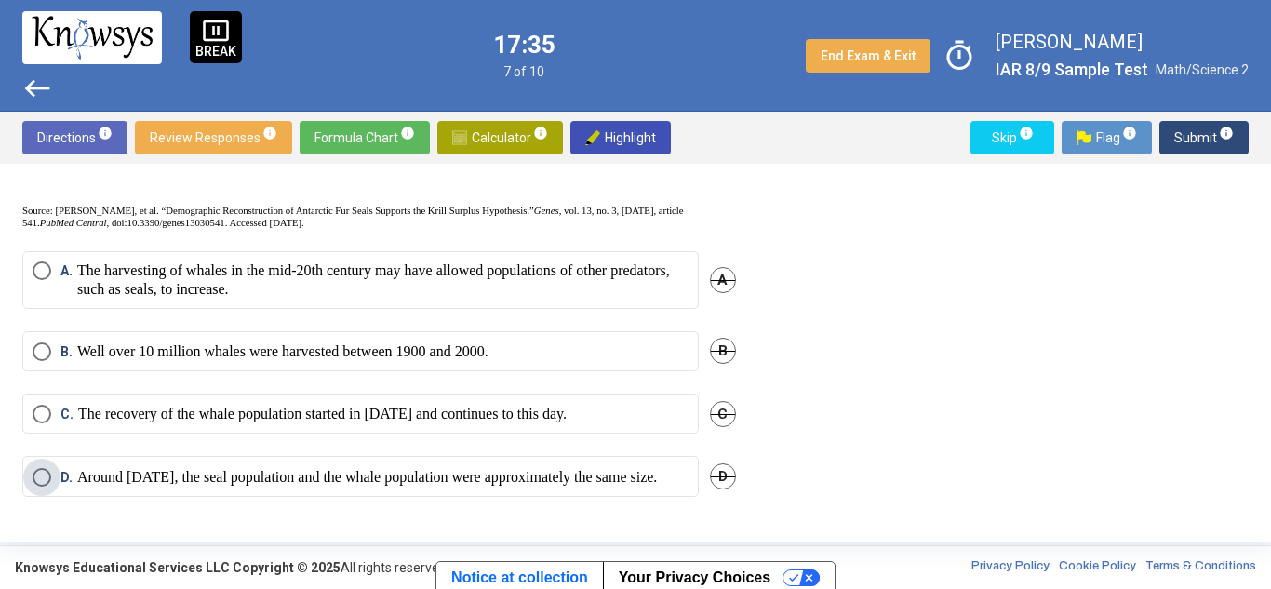
click at [48, 468] on span "Select an option" at bounding box center [42, 477] width 19 height 19
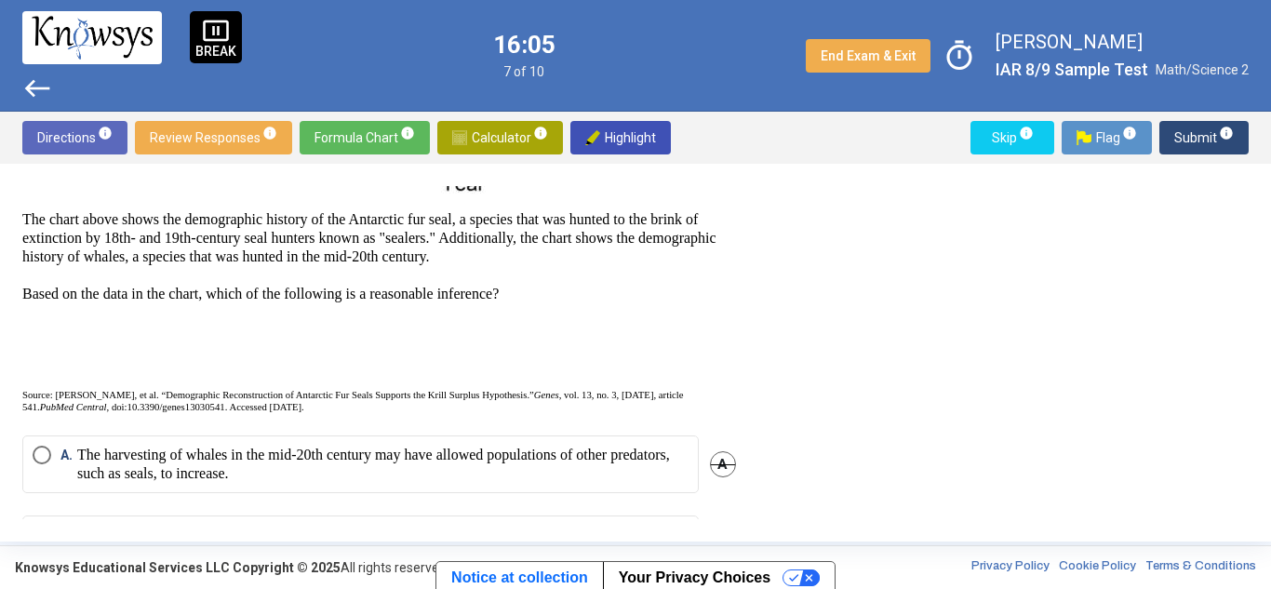
scroll to position [777, 0]
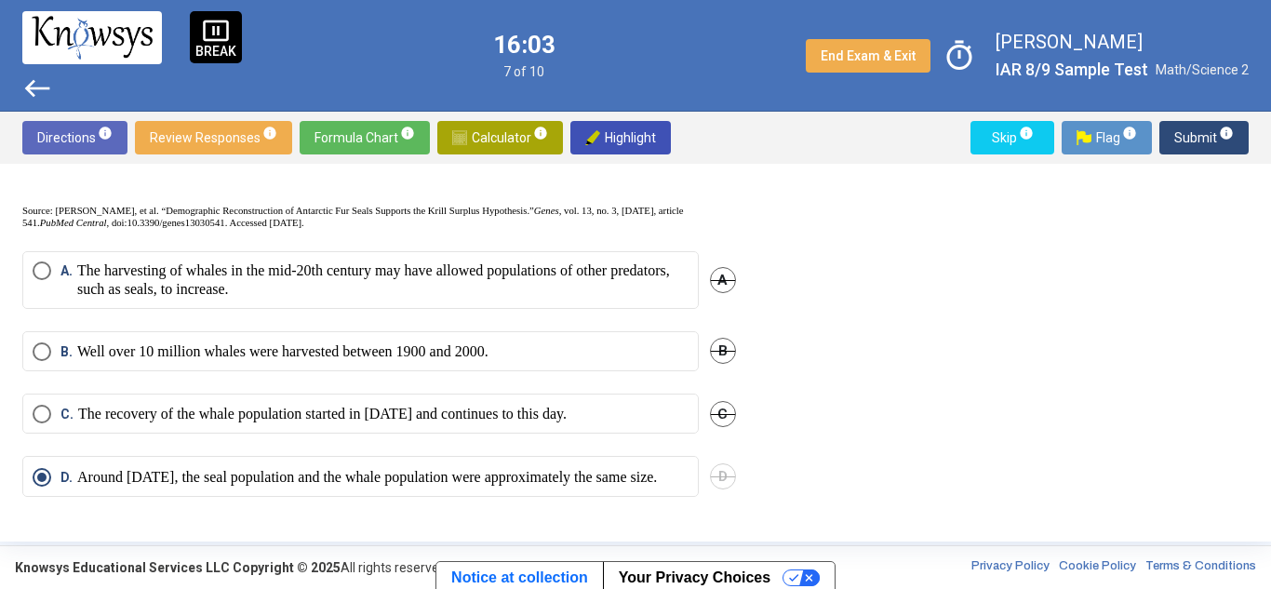
click at [1208, 128] on span "Submit info" at bounding box center [1205, 138] width 60 height 34
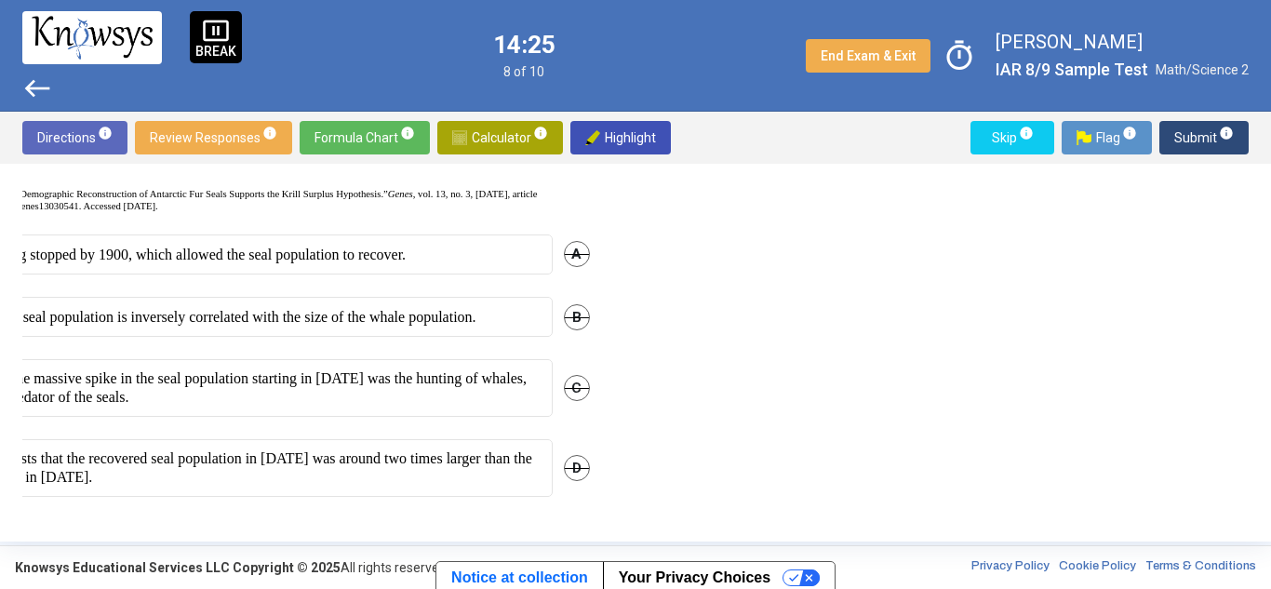
scroll to position [777, 152]
click at [361, 370] on p "The cause of the massive spike in the seal population starting in [DATE] was th…" at bounding box center [237, 388] width 611 height 37
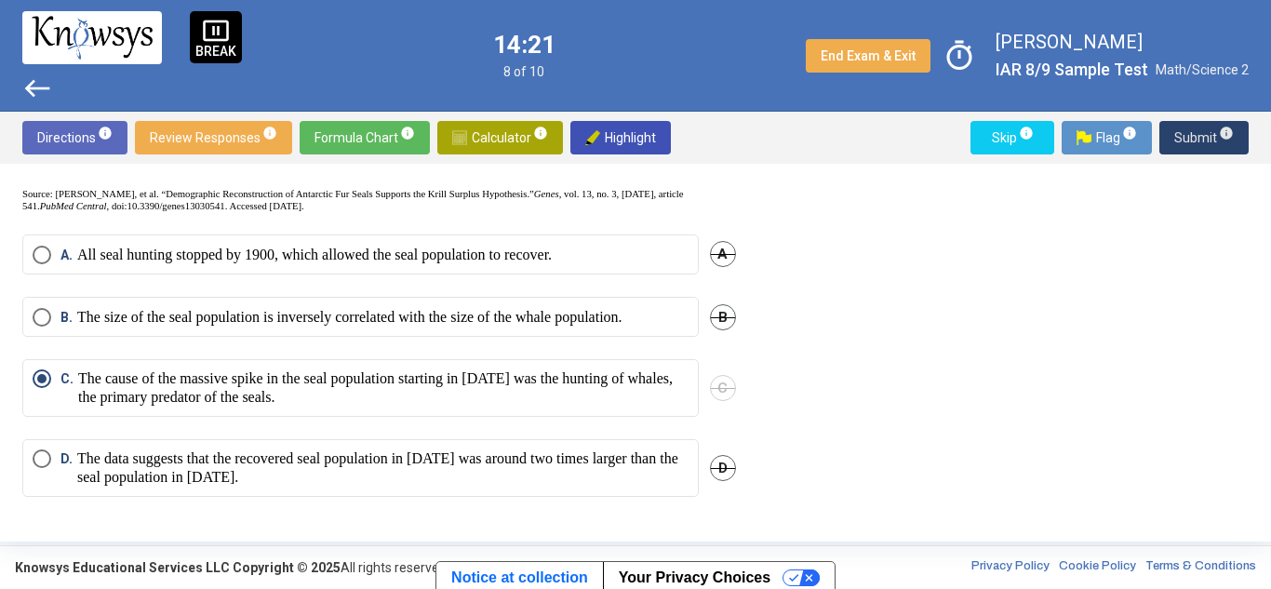
click at [1200, 130] on span "Submit info" at bounding box center [1205, 138] width 60 height 34
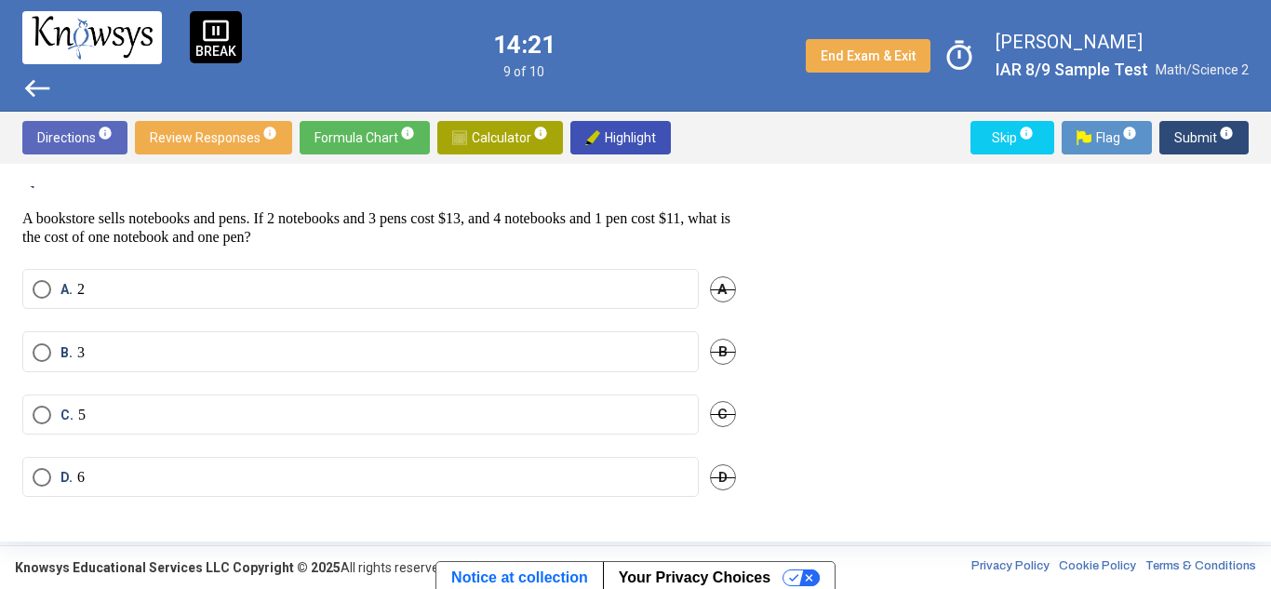
scroll to position [14, 0]
drag, startPoint x: 99, startPoint y: 222, endPoint x: 245, endPoint y: 235, distance: 146.6
click at [245, 235] on p "A bookstore sells notebooks and pens. If 2 notebooks and 3 pens cost $13, and 4…" at bounding box center [379, 231] width 714 height 37
drag, startPoint x: 328, startPoint y: 235, endPoint x: 344, endPoint y: 236, distance: 16.8
click at [344, 236] on p "A bookstore sells notebooks and pens. If 2 notebooks and 3 pens cost $13, and 4…" at bounding box center [379, 231] width 714 height 37
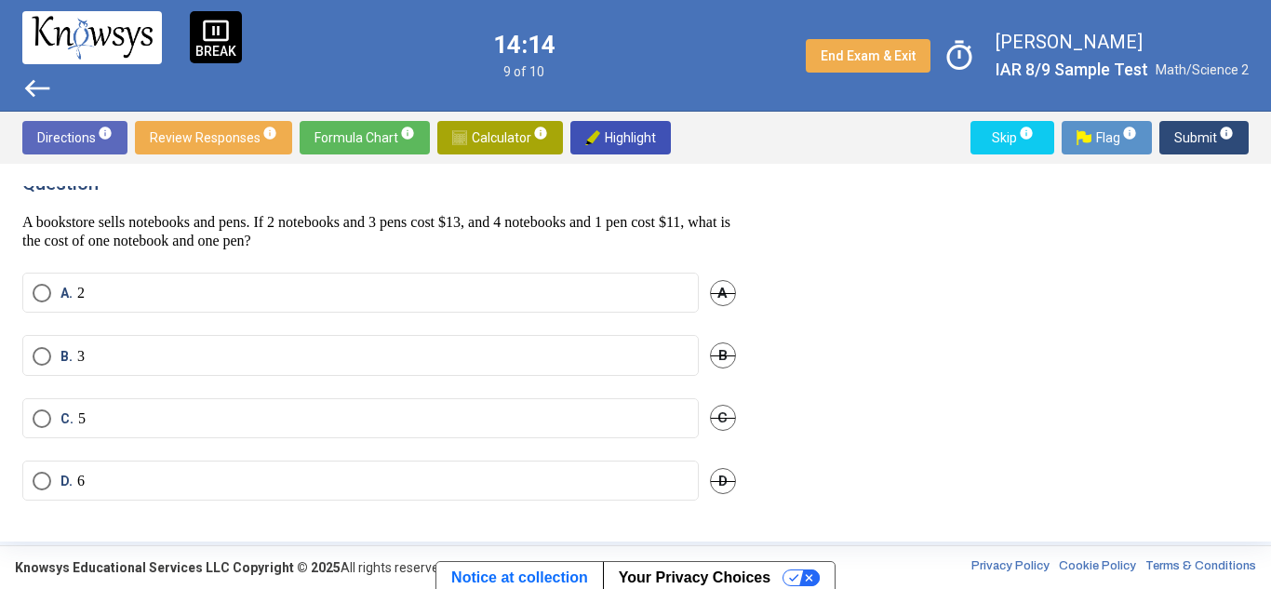
click at [347, 220] on p "A bookstore sells notebooks and pens. If 2 notebooks and 3 pens cost $13, and 4…" at bounding box center [379, 231] width 714 height 37
drag, startPoint x: 137, startPoint y: 218, endPoint x: 222, endPoint y: 225, distance: 85.0
click at [222, 225] on p "A bookstore sells notebooks and pens. If 2 notebooks and 3 pens cost $13, and 4…" at bounding box center [379, 231] width 714 height 37
drag, startPoint x: 549, startPoint y: 221, endPoint x: 560, endPoint y: 224, distance: 11.8
click at [560, 224] on p "A bookstore sells notebooks and pens. If 2 notebooks and 3 pens cost $13, and 4…" at bounding box center [379, 231] width 714 height 37
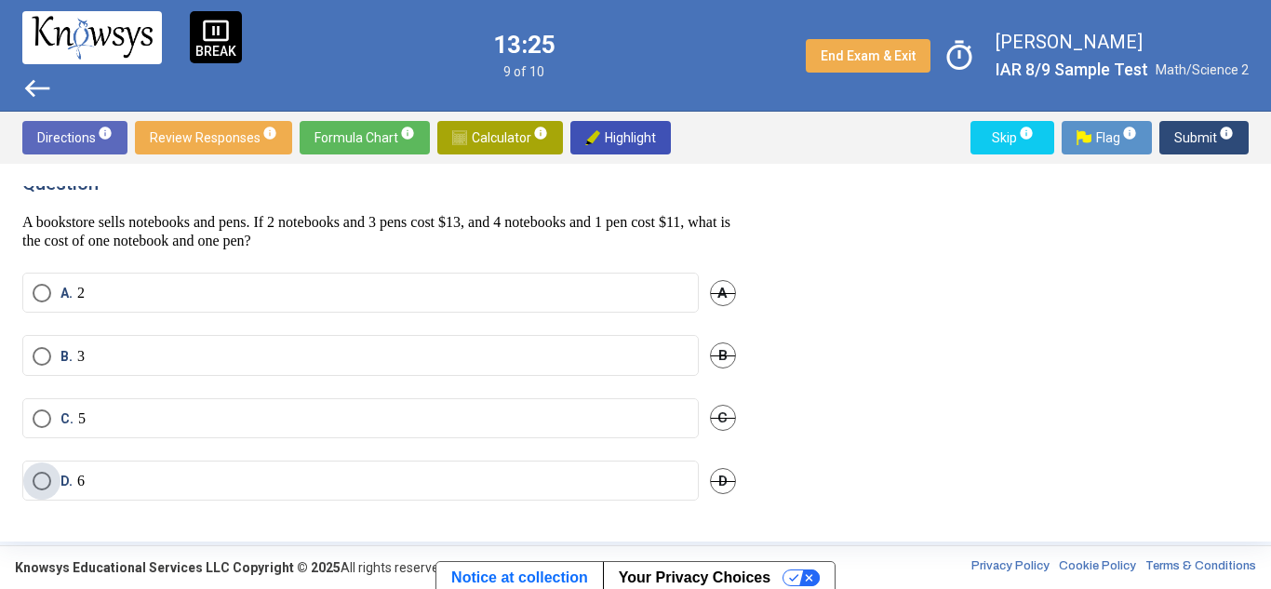
click at [51, 478] on span "D. 6" at bounding box center [68, 481] width 34 height 19
click at [1173, 143] on button "Submit info" at bounding box center [1204, 138] width 89 height 34
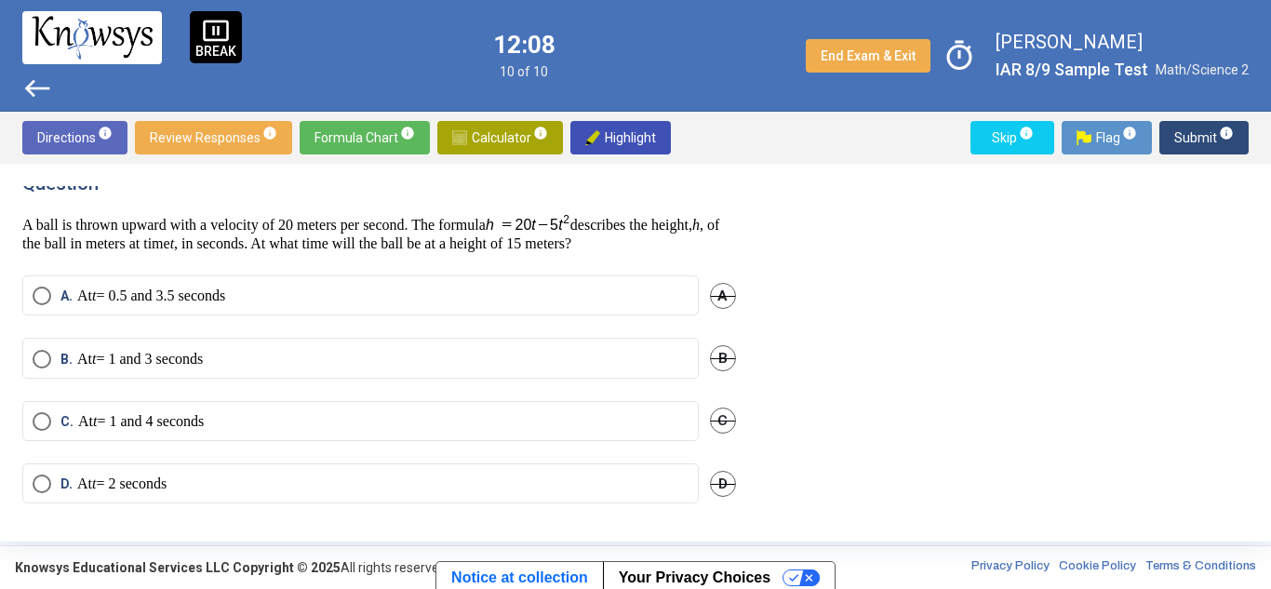
drag, startPoint x: 294, startPoint y: 227, endPoint x: 378, endPoint y: 350, distance: 148.7
click at [378, 350] on div "Question A ball is thrown upward with a velocity of 20 meters per second. The f…" at bounding box center [390, 352] width 736 height 333
click at [827, 263] on div "Question A ball is thrown upward with a velocity of 20 meters per second. The f…" at bounding box center [635, 352] width 1227 height 333
drag, startPoint x: 724, startPoint y: 242, endPoint x: 636, endPoint y: 229, distance: 89.4
click at [636, 229] on p "A ball is thrown upward with a velocity of 20 meters per second. The formula de…" at bounding box center [379, 233] width 714 height 40
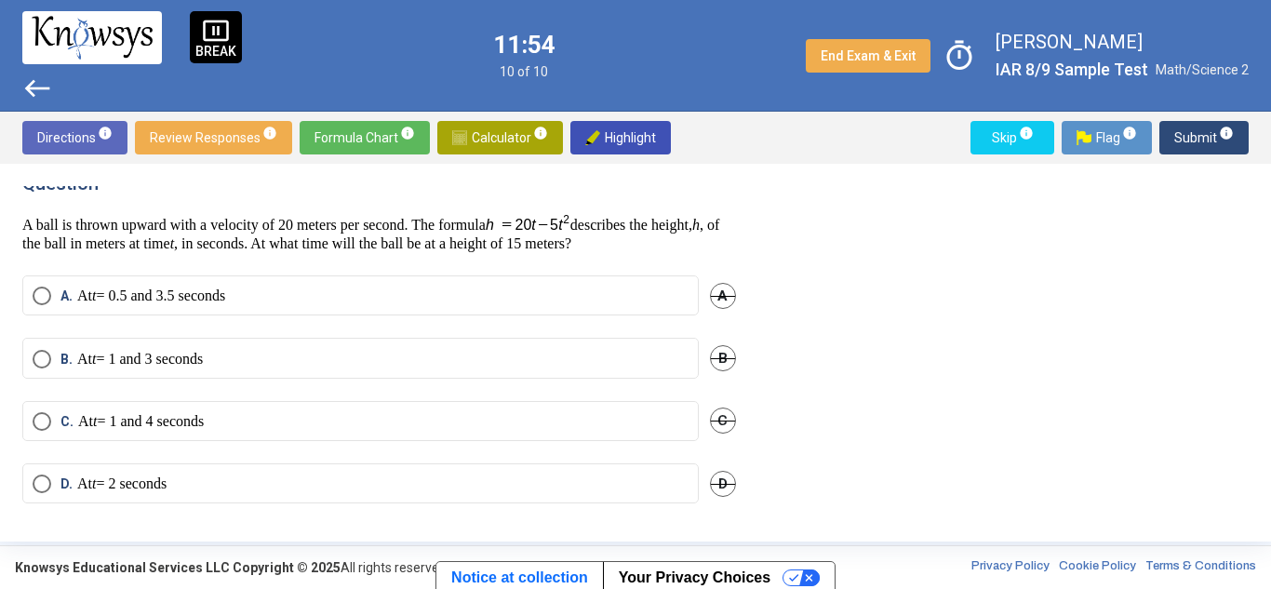
click at [477, 222] on p "A ball is thrown upward with a velocity of 20 meters per second. The formula de…" at bounding box center [379, 233] width 714 height 40
drag, startPoint x: 302, startPoint y: 227, endPoint x: 414, endPoint y: 244, distance: 112.9
click at [414, 244] on p "A ball is thrown upward with a velocity of 20 meters per second. The formula de…" at bounding box center [379, 233] width 714 height 40
click at [441, 248] on p "A ball is thrown upward with a velocity of 20 meters per second. The formula de…" at bounding box center [379, 233] width 714 height 40
drag, startPoint x: 324, startPoint y: 222, endPoint x: 435, endPoint y: 234, distance: 111.4
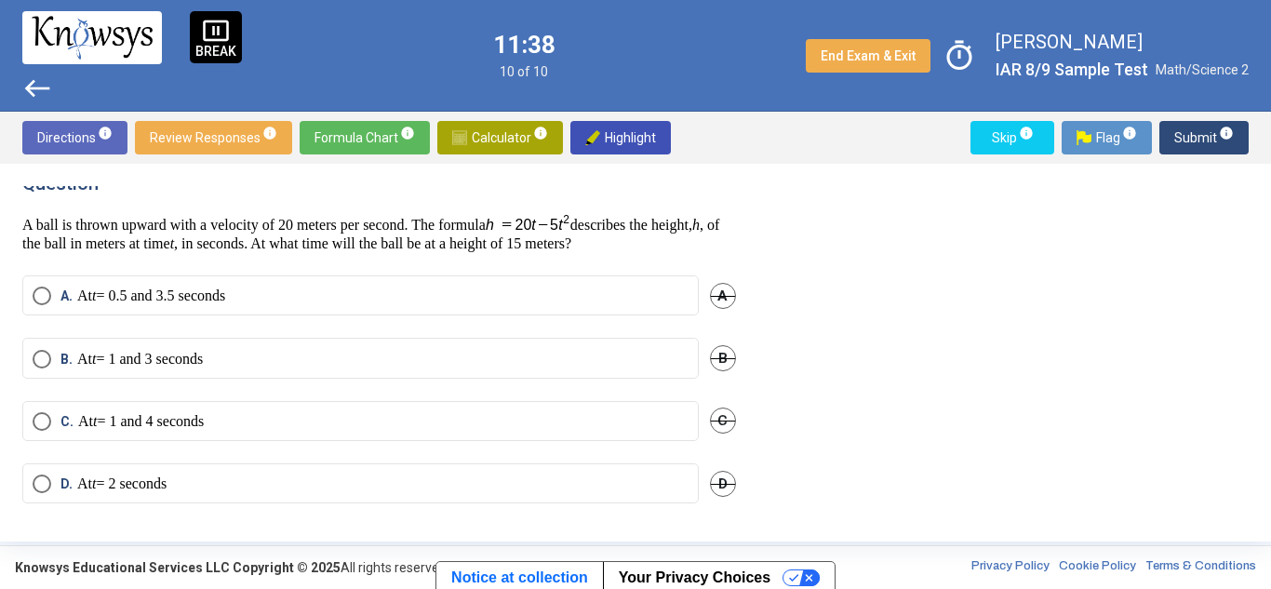
click at [435, 234] on p "A ball is thrown upward with a velocity of 20 meters per second. The formula de…" at bounding box center [379, 233] width 714 height 40
click at [128, 214] on p "A ball is thrown upward with a velocity of 20 meters per second. The formula de…" at bounding box center [379, 233] width 714 height 40
click at [40, 401] on mat-radio-button "C. At t = 1 and 4 seconds" at bounding box center [360, 421] width 677 height 40
click at [34, 412] on span "Select an option" at bounding box center [42, 421] width 19 height 19
click at [1190, 124] on span "Submit info" at bounding box center [1205, 138] width 60 height 34
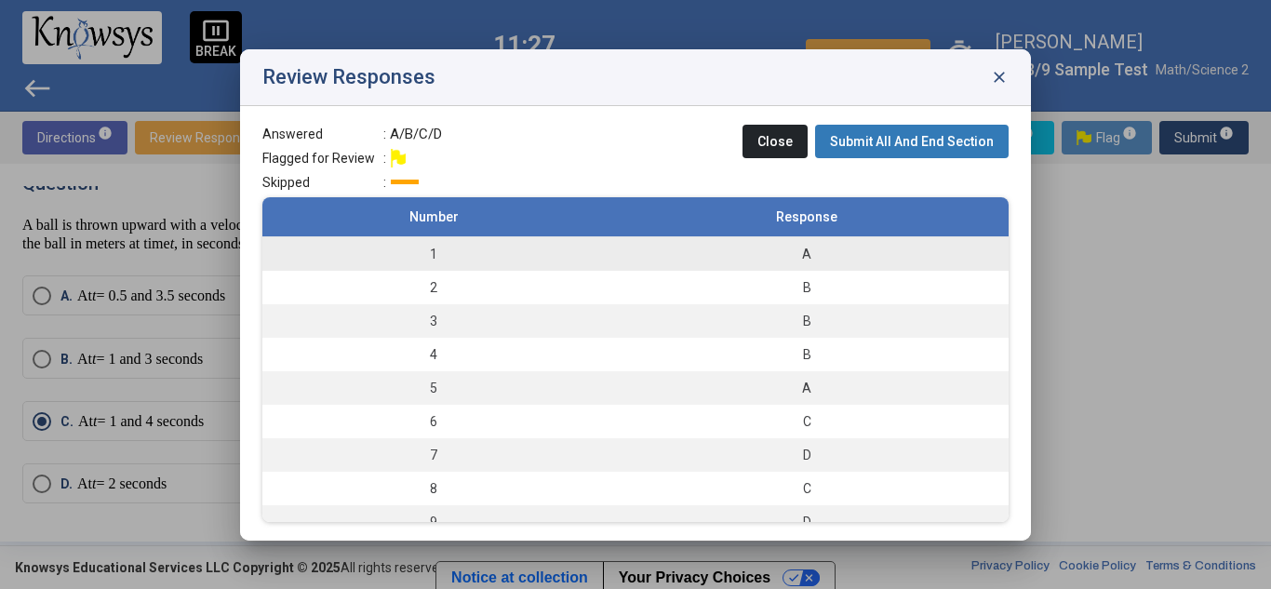
click at [727, 260] on div "A" at bounding box center [806, 254] width 385 height 19
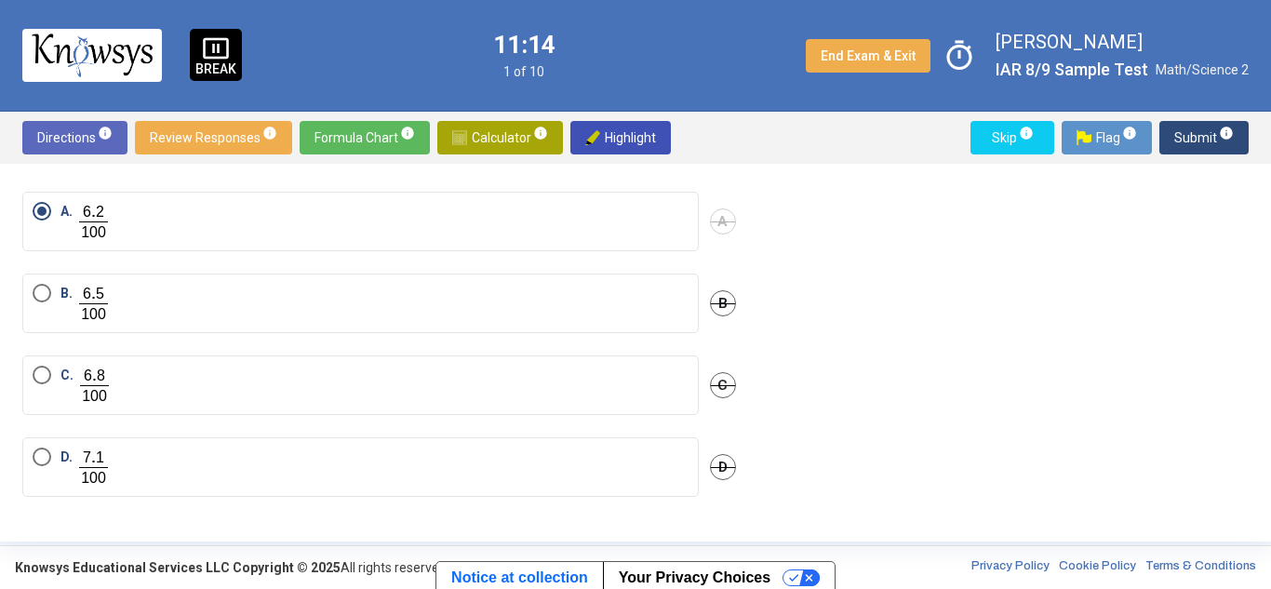
scroll to position [0, 0]
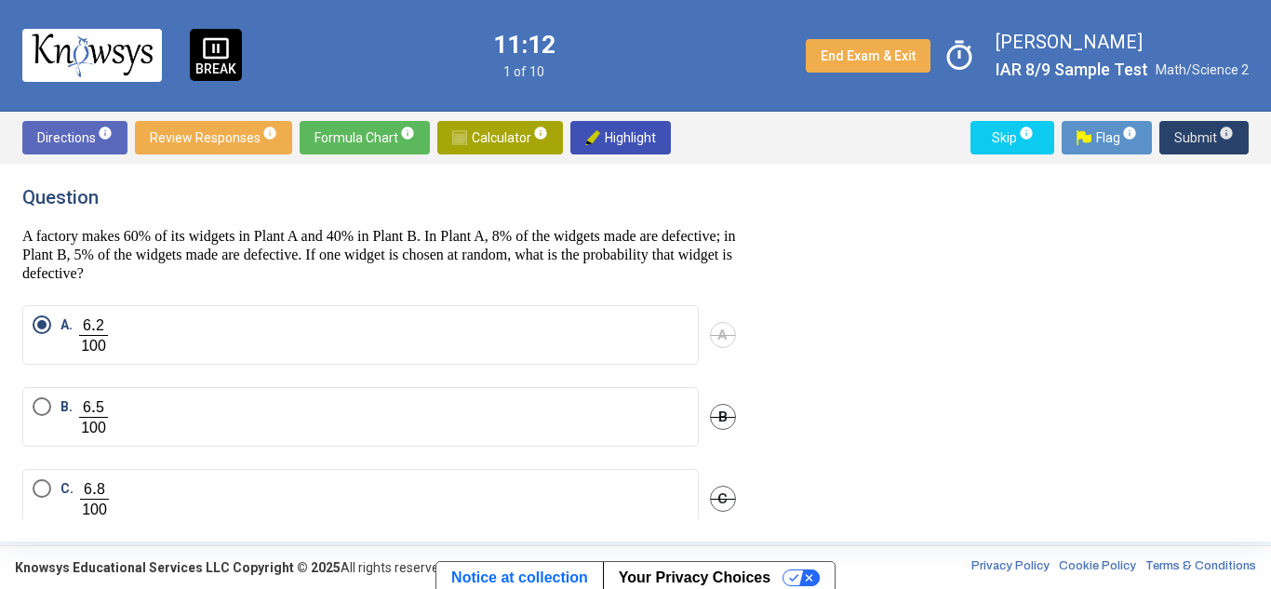
click at [1200, 137] on span "Submit info" at bounding box center [1205, 138] width 60 height 34
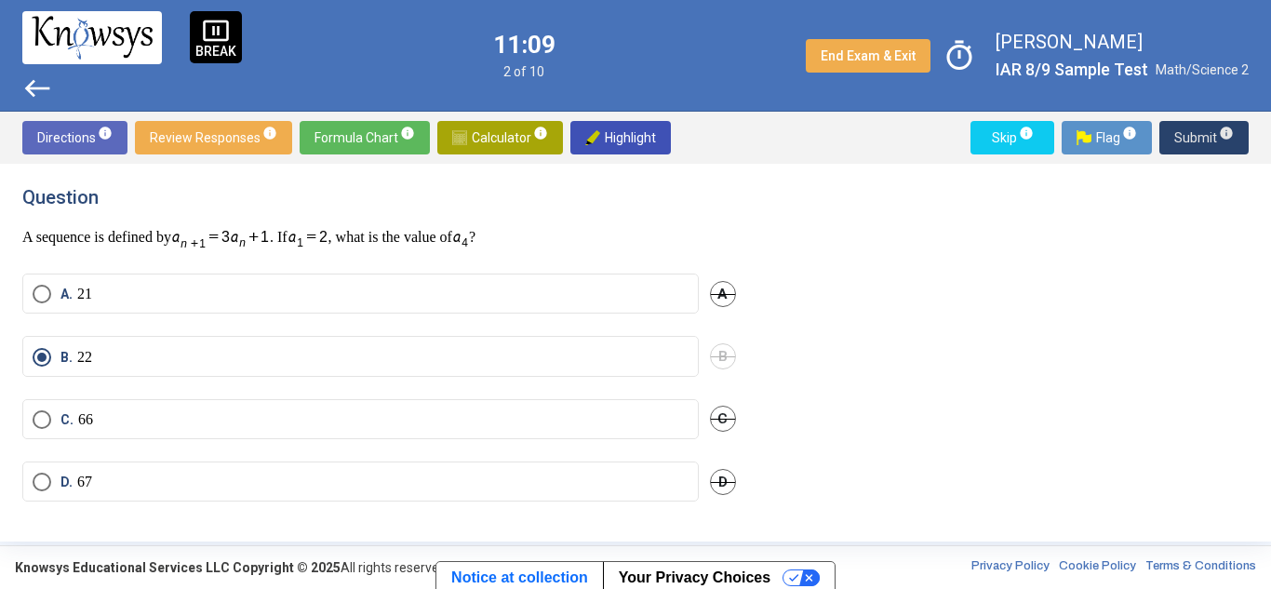
click at [1193, 134] on span "Submit info" at bounding box center [1205, 138] width 60 height 34
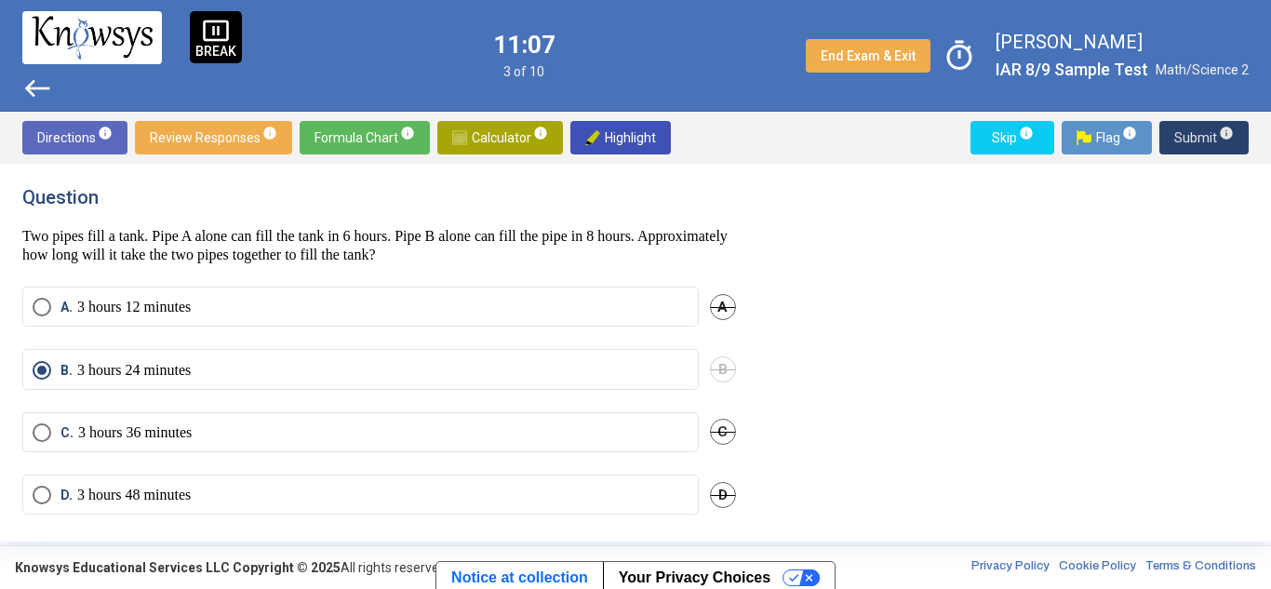
click at [1193, 134] on span "Submit info" at bounding box center [1205, 138] width 60 height 34
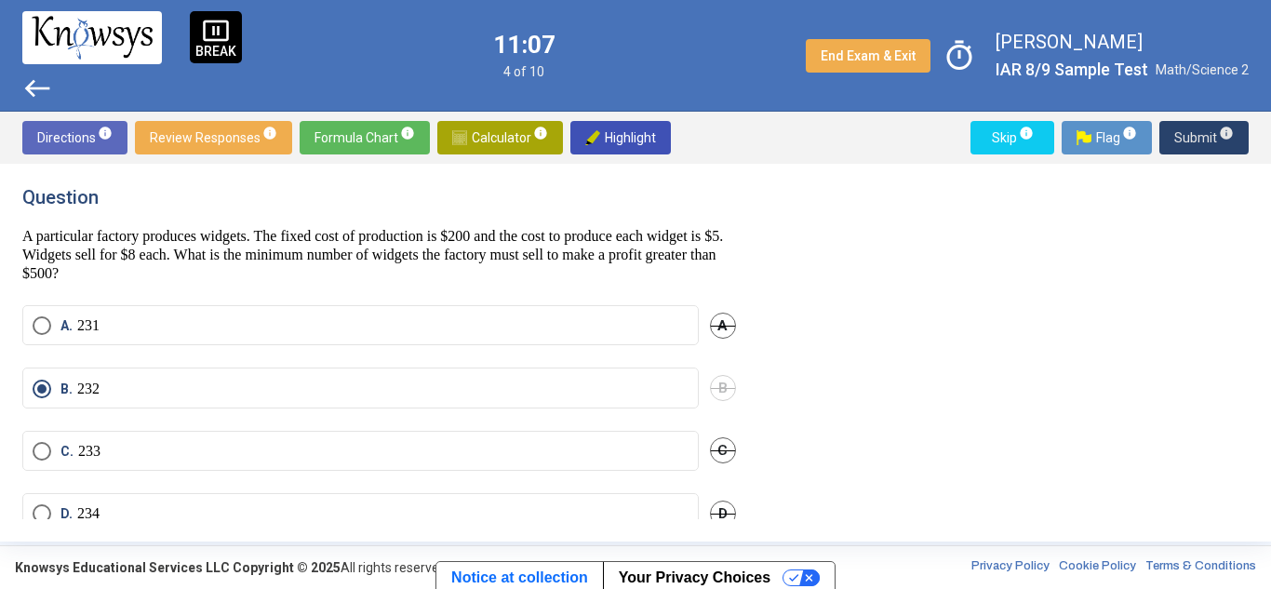
click at [1193, 134] on span "Submit info" at bounding box center [1205, 138] width 60 height 34
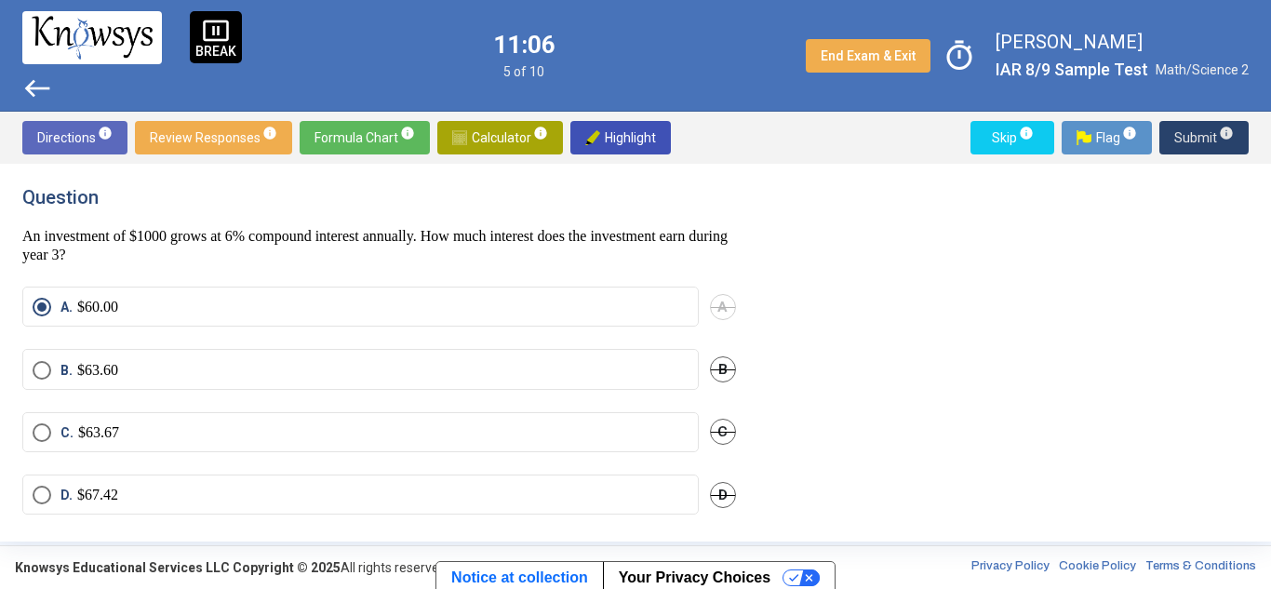
click at [1193, 134] on span "Submit info" at bounding box center [1205, 138] width 60 height 34
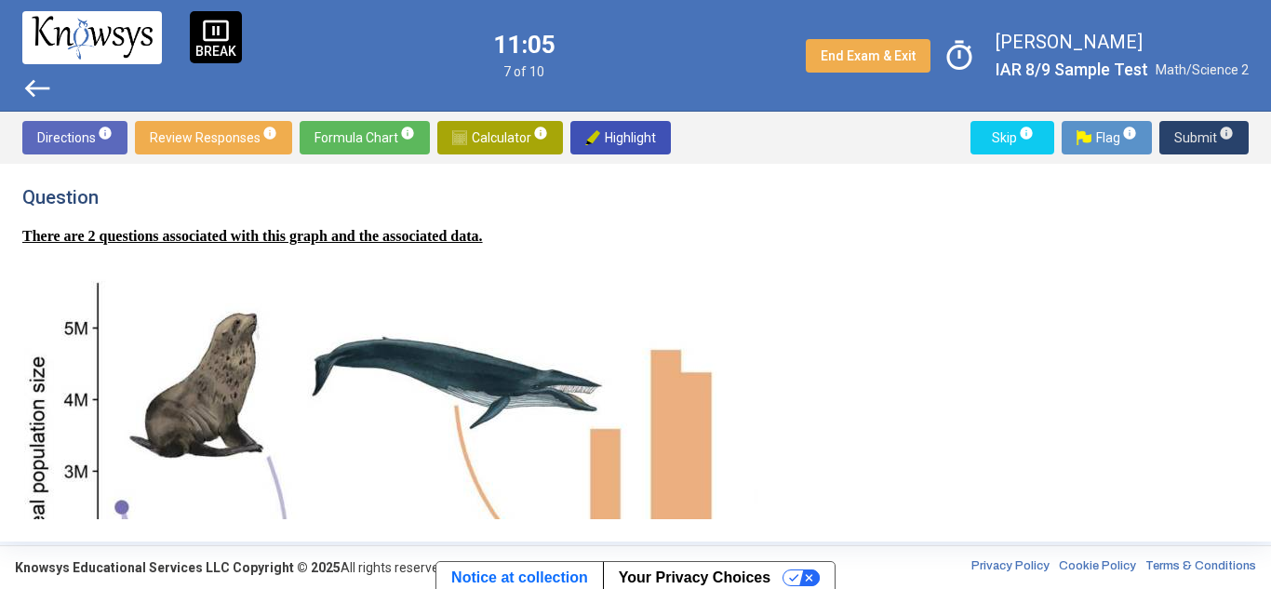
click at [1193, 134] on span "Submit info" at bounding box center [1205, 138] width 60 height 34
click at [1193, 141] on span "Submit info" at bounding box center [1205, 138] width 60 height 34
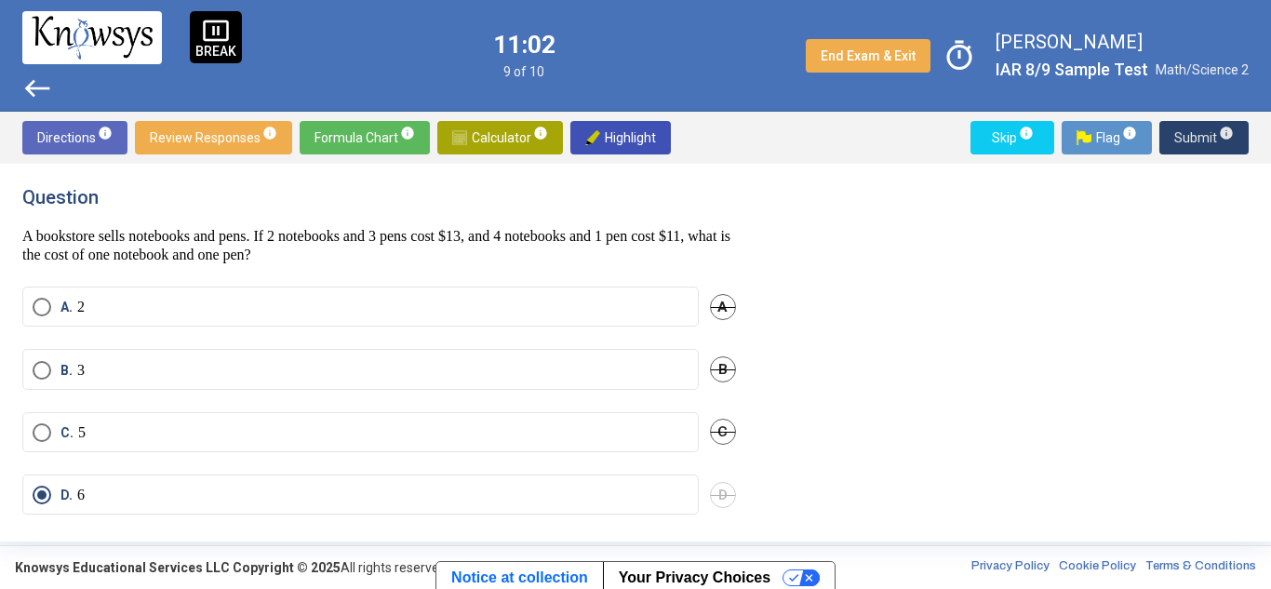
click at [1193, 141] on span "Submit info" at bounding box center [1205, 138] width 60 height 34
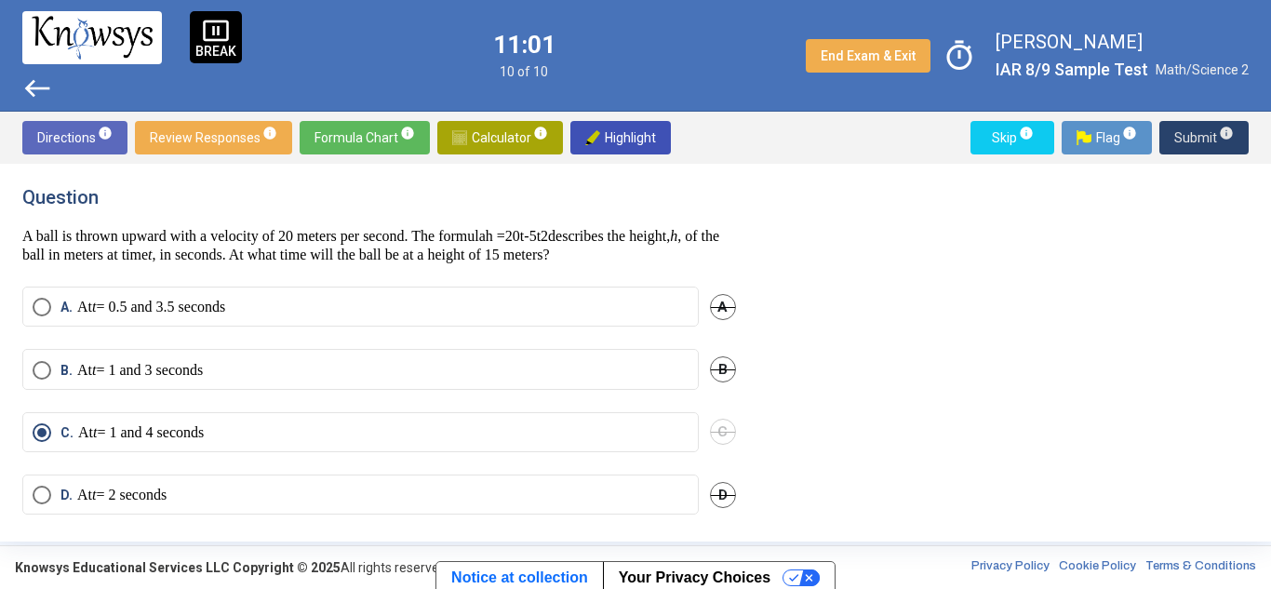
click at [1193, 141] on span "Submit info" at bounding box center [1205, 138] width 60 height 34
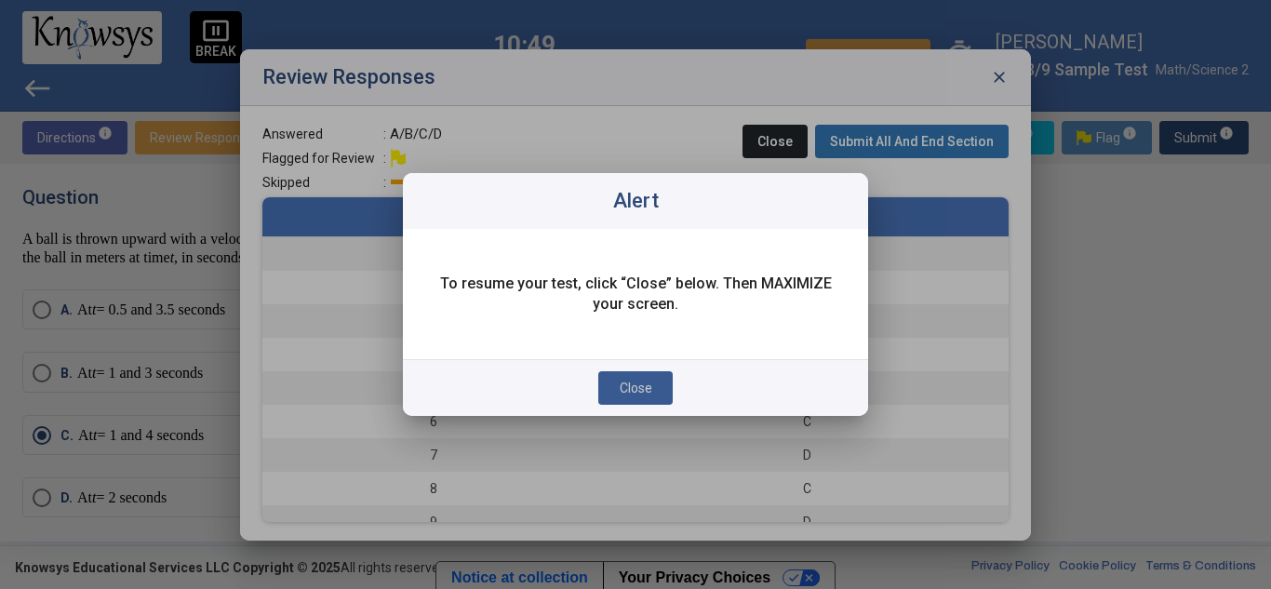
click at [642, 389] on span "Close" at bounding box center [636, 388] width 33 height 15
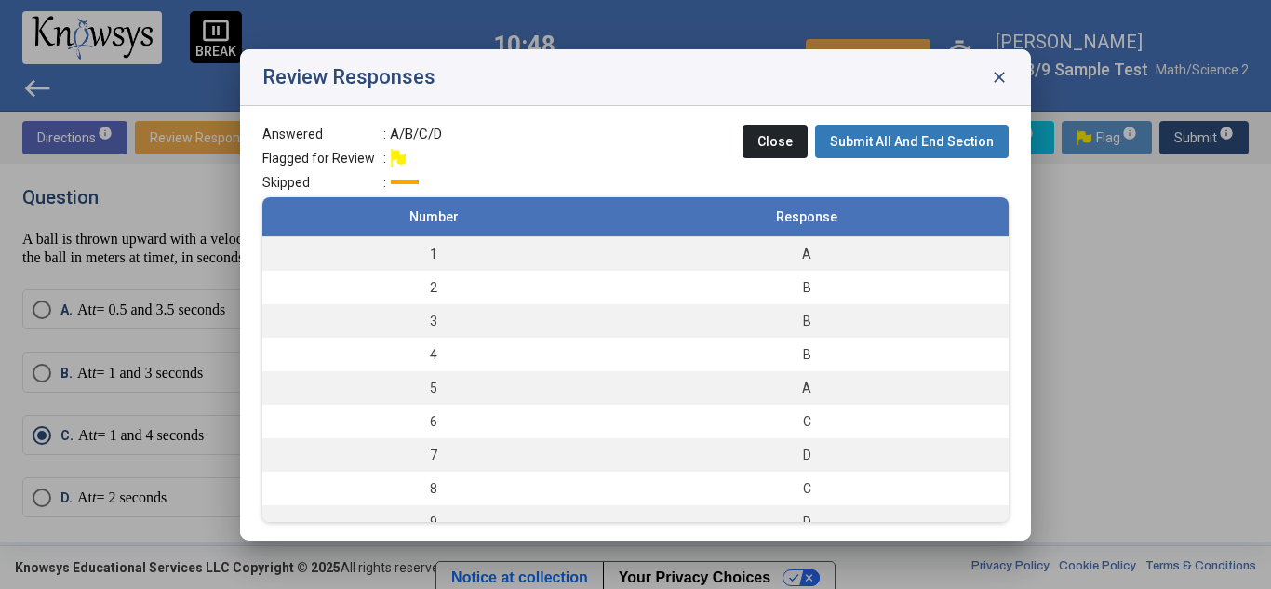
click at [1001, 74] on span "close" at bounding box center [999, 77] width 19 height 19
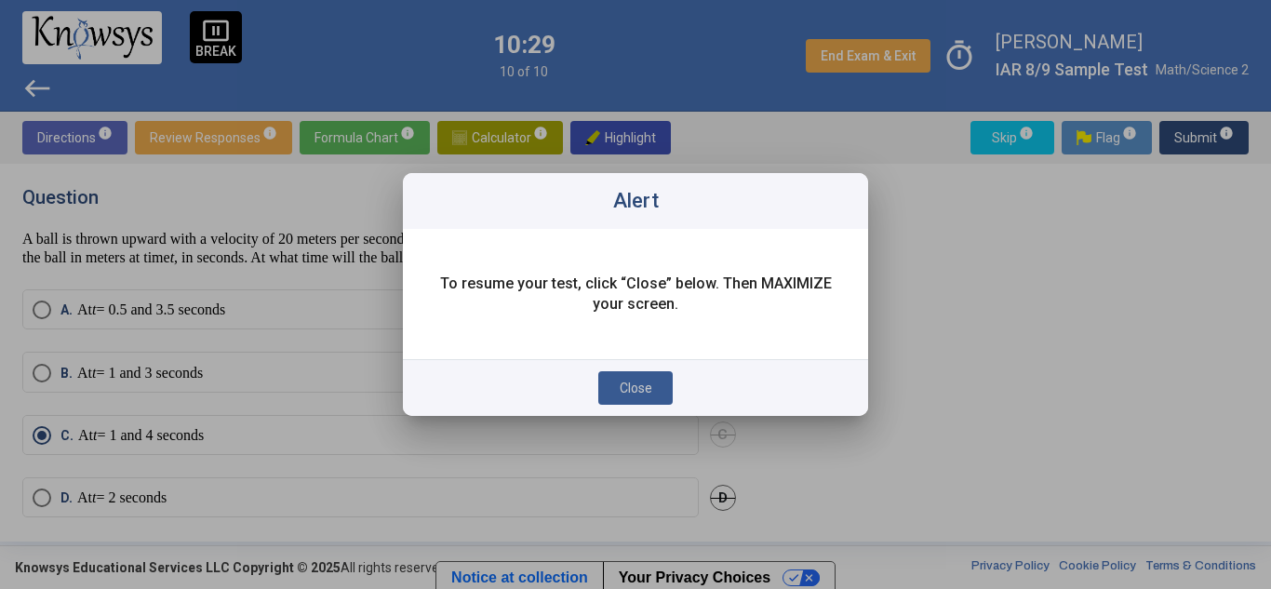
click at [625, 378] on button "Close" at bounding box center [635, 388] width 74 height 34
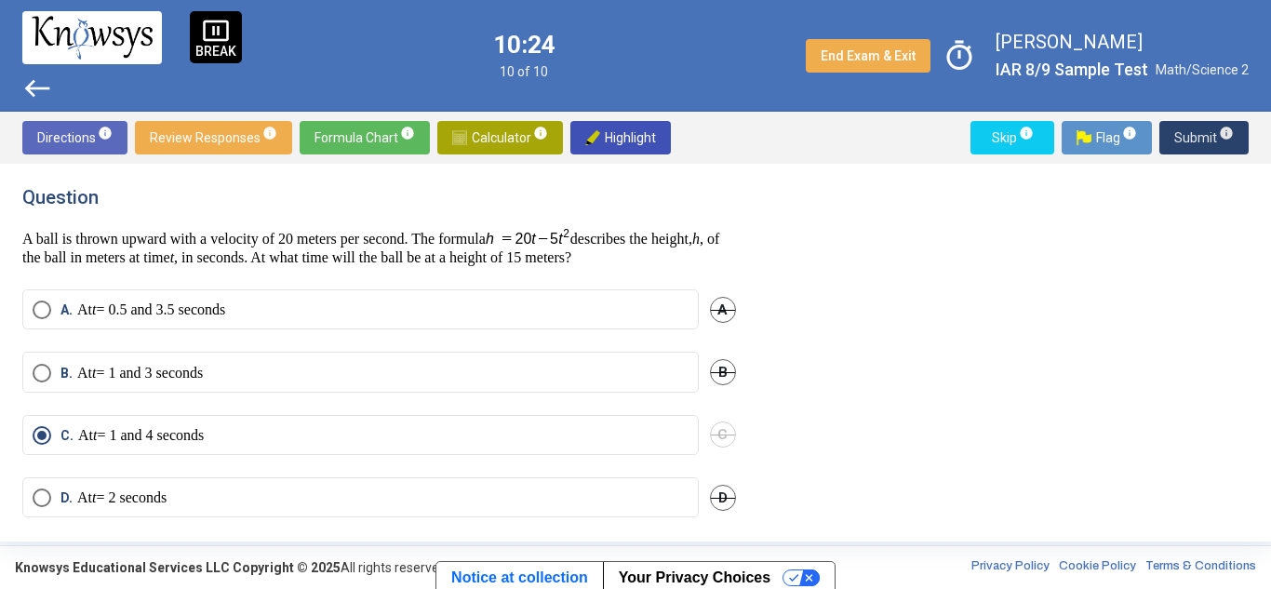
click at [1207, 135] on span "Submit info" at bounding box center [1205, 138] width 60 height 34
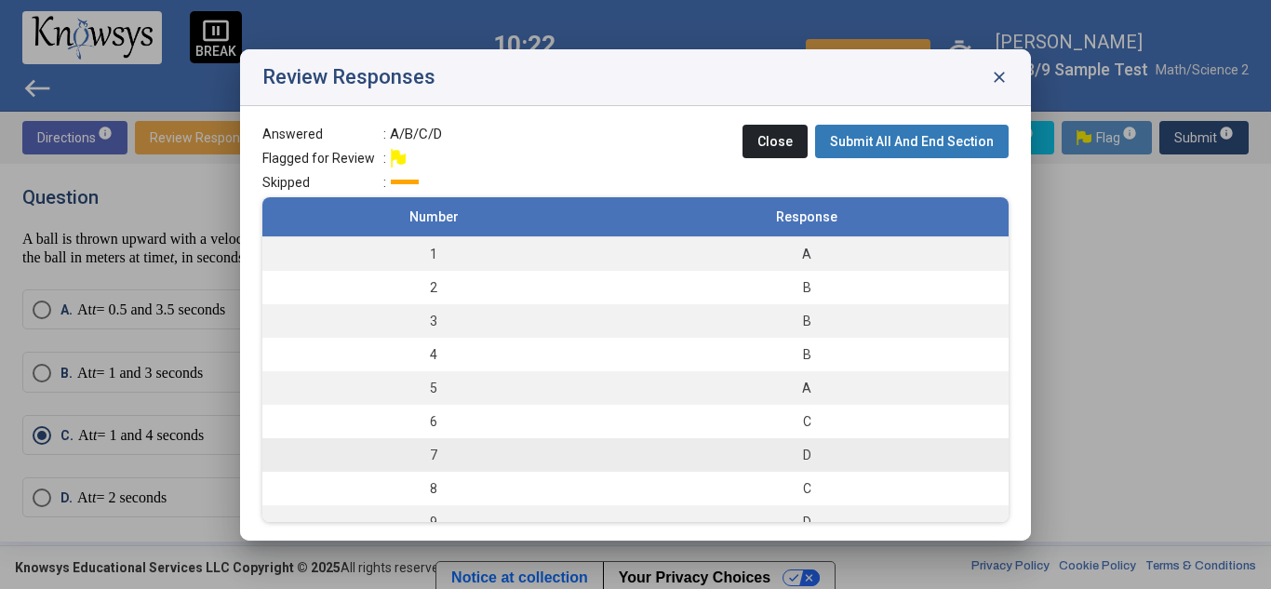
click at [770, 453] on div "D" at bounding box center [806, 455] width 385 height 19
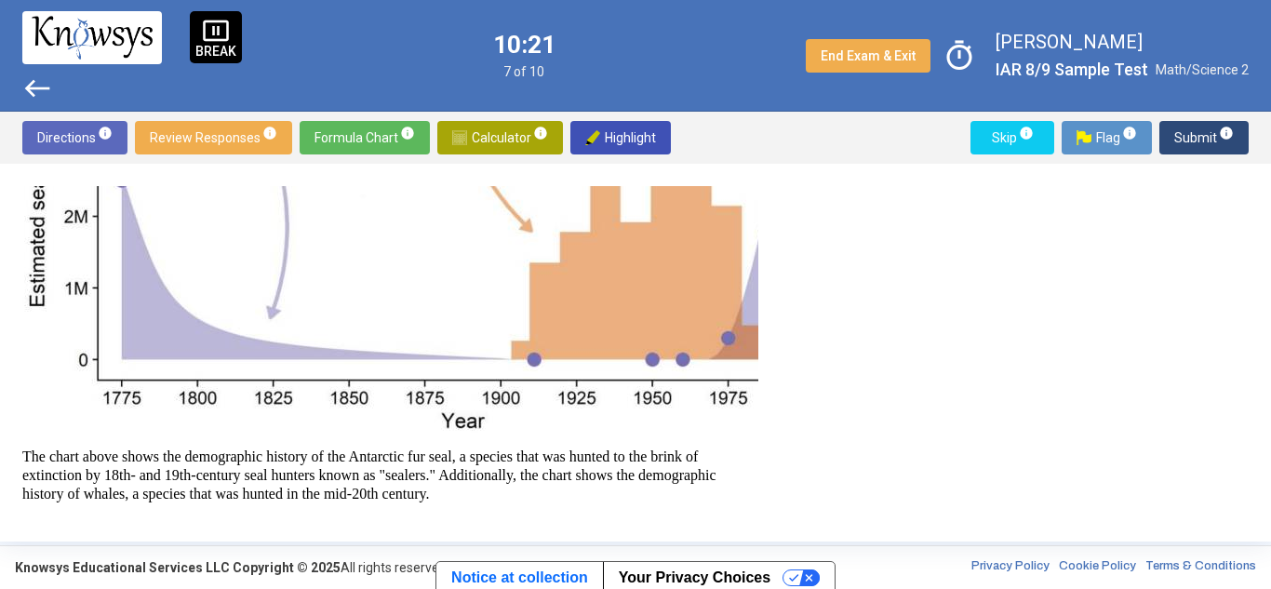
scroll to position [329, 0]
click at [1182, 141] on span "Submit info" at bounding box center [1205, 138] width 60 height 34
click at [1187, 137] on span "Submit info" at bounding box center [1205, 138] width 60 height 34
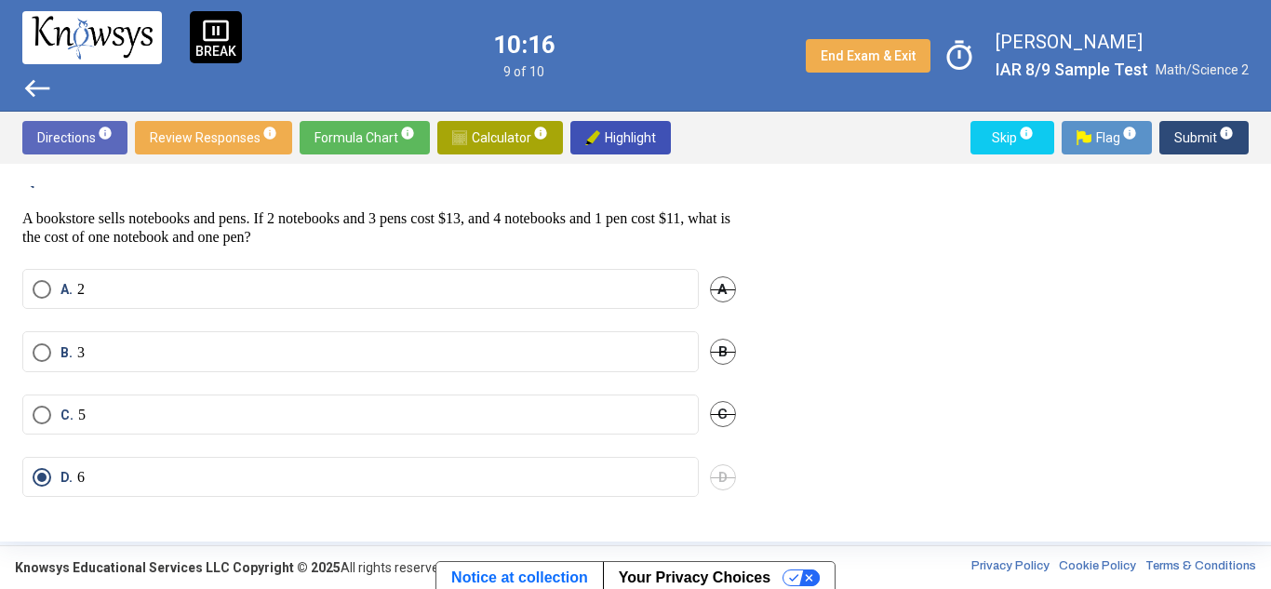
scroll to position [14, 0]
click at [1194, 120] on div "Directions info Review Responses info Formula Chart info Calculator info Highli…" at bounding box center [635, 138] width 1271 height 52
click at [1193, 150] on span "Submit info" at bounding box center [1205, 138] width 60 height 34
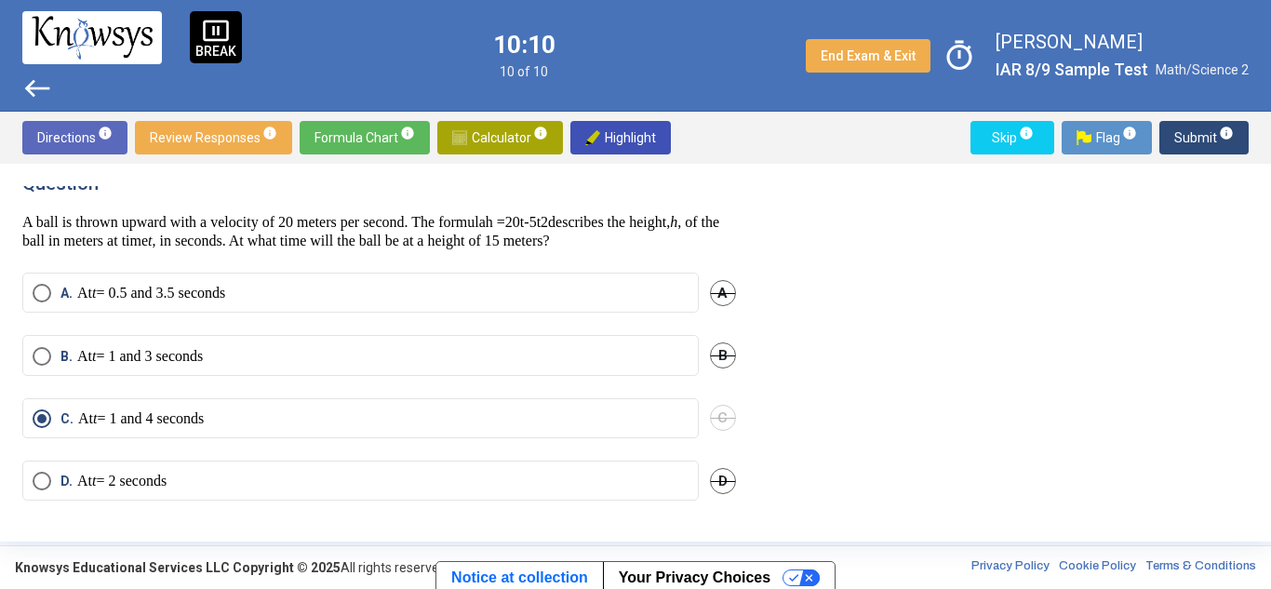
scroll to position [16, 0]
click at [1191, 129] on span "Submit info" at bounding box center [1205, 138] width 60 height 34
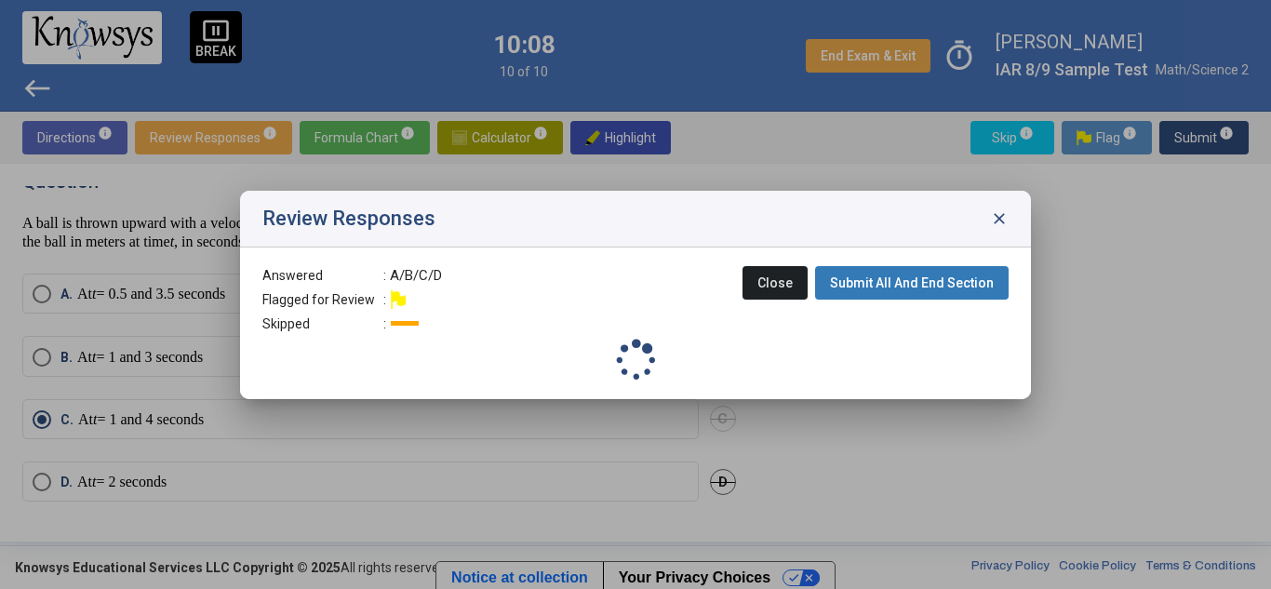
click at [1191, 129] on body "pause_presentation BREAK west 10:08 10 of 10 End Exam & Exit timer [PERSON_NAME…" at bounding box center [635, 294] width 1271 height 589
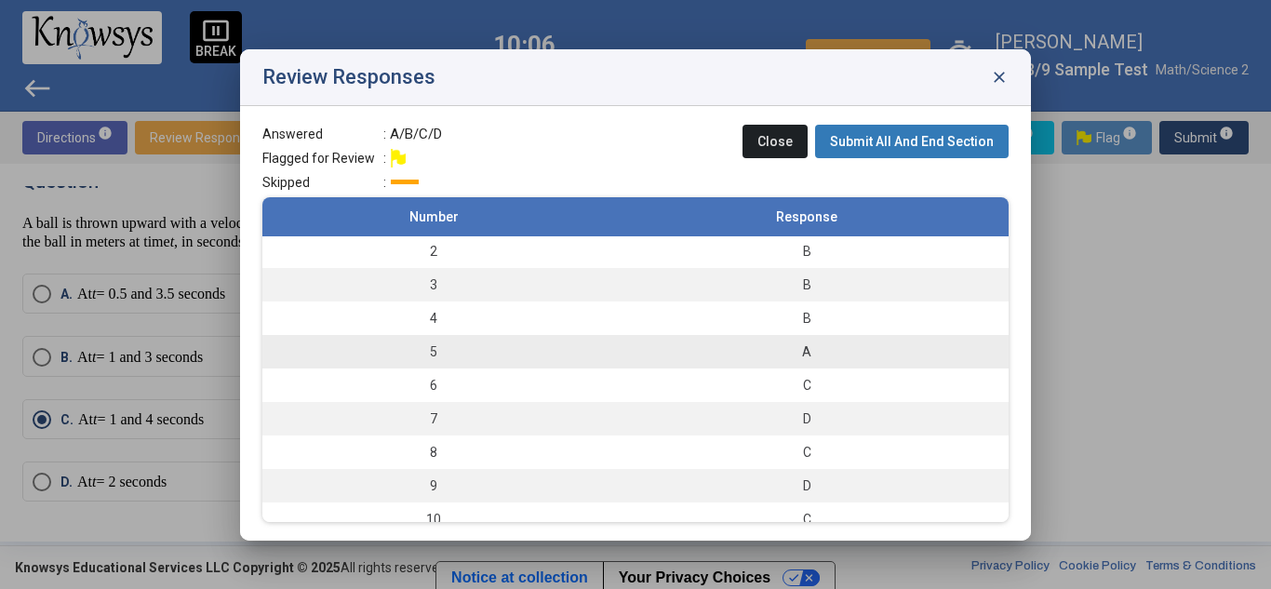
scroll to position [50, 0]
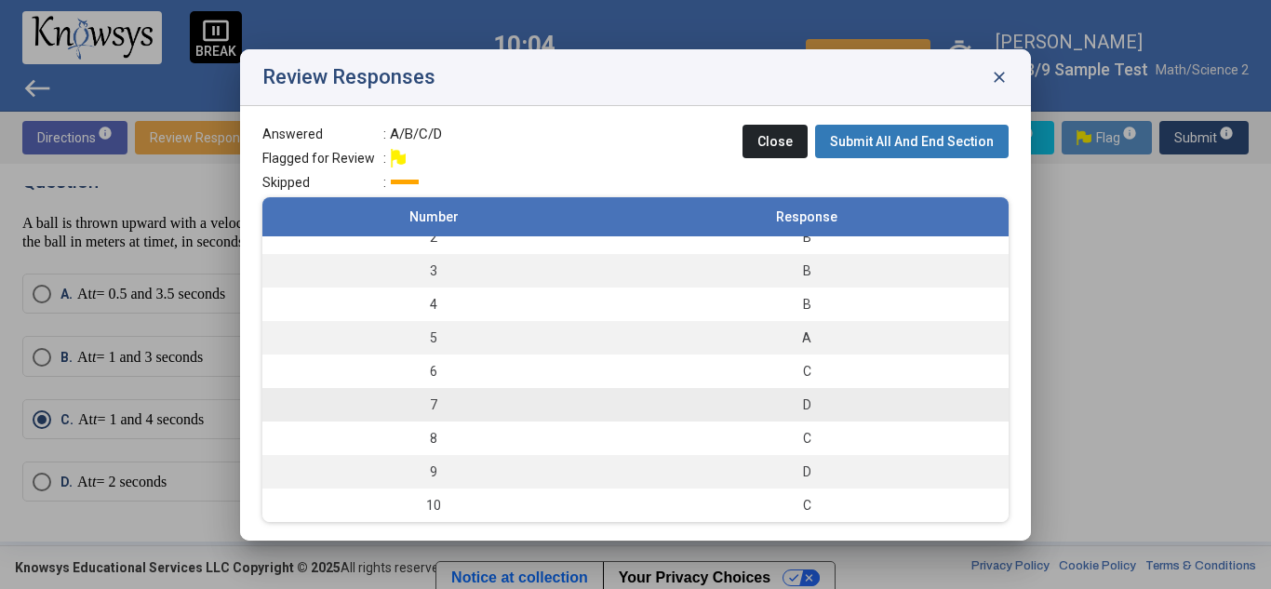
click at [785, 405] on div "D" at bounding box center [806, 405] width 385 height 19
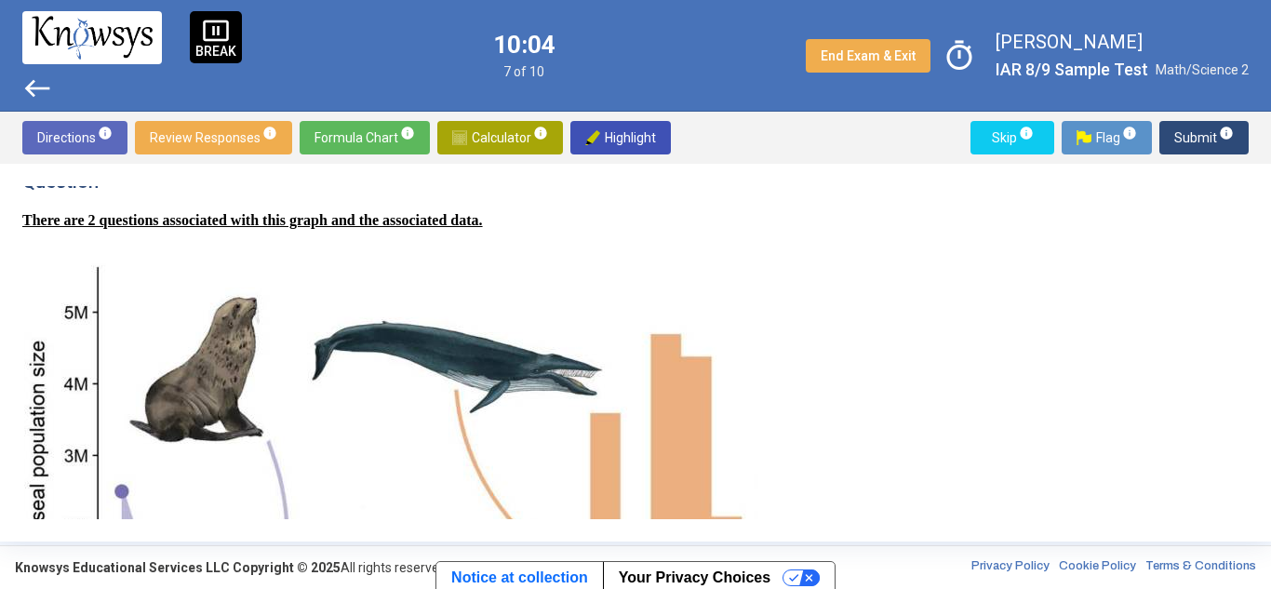
scroll to position [329, 0]
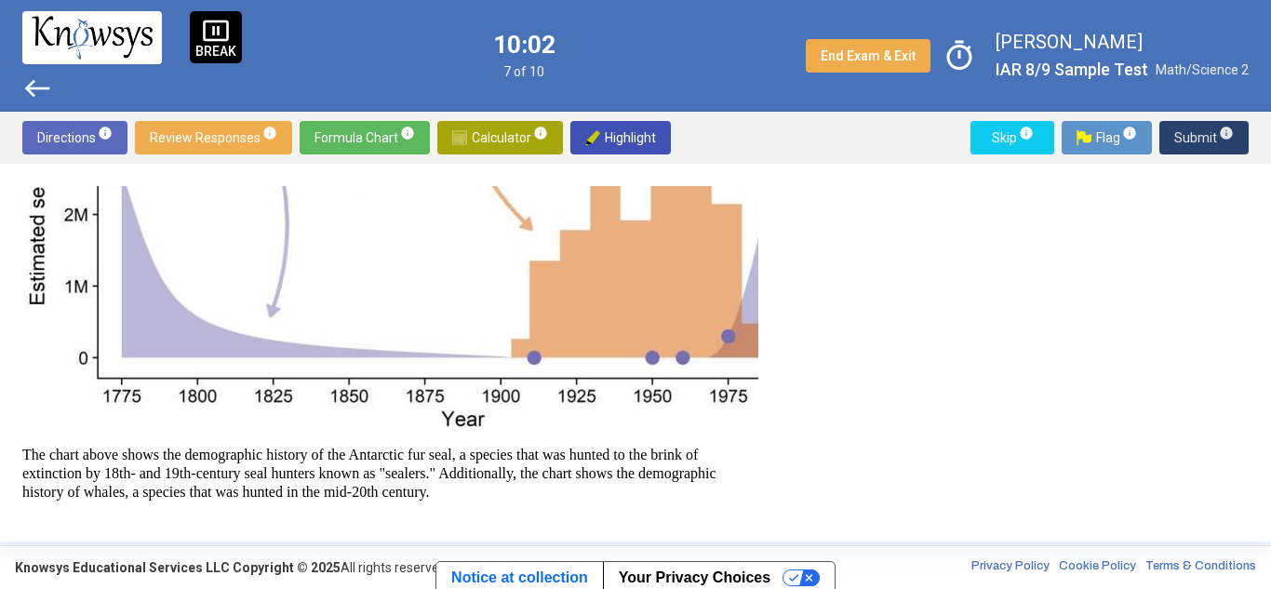
click at [1197, 135] on span "Submit info" at bounding box center [1205, 138] width 60 height 34
click at [1197, 138] on span "Submit info" at bounding box center [1205, 138] width 60 height 34
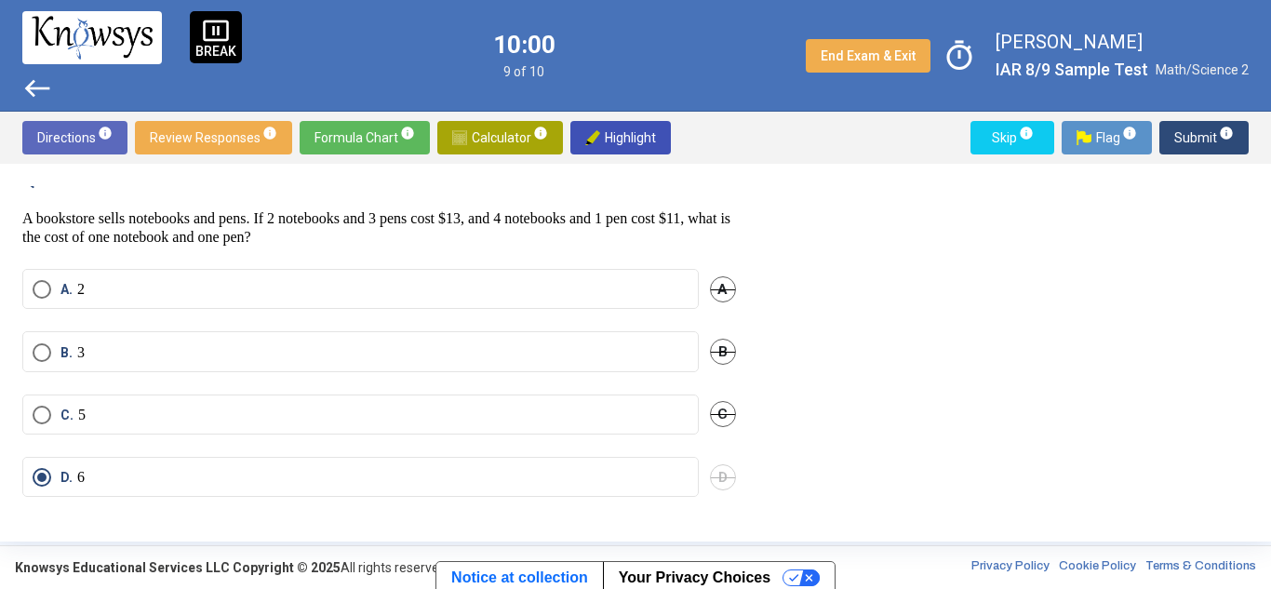
scroll to position [14, 0]
drag, startPoint x: 556, startPoint y: 210, endPoint x: 638, endPoint y: 221, distance: 82.5
click at [638, 221] on div "Question A bookstore sells notebooks and pens. If 2 notebooks and 3 pens cost $…" at bounding box center [379, 211] width 714 height 78
click at [536, 228] on p "A bookstore sells notebooks and pens. If 2 notebooks and 3 pens cost $13, and 4…" at bounding box center [379, 231] width 714 height 37
click at [45, 369] on mat-radio-button "B. 3" at bounding box center [360, 355] width 677 height 40
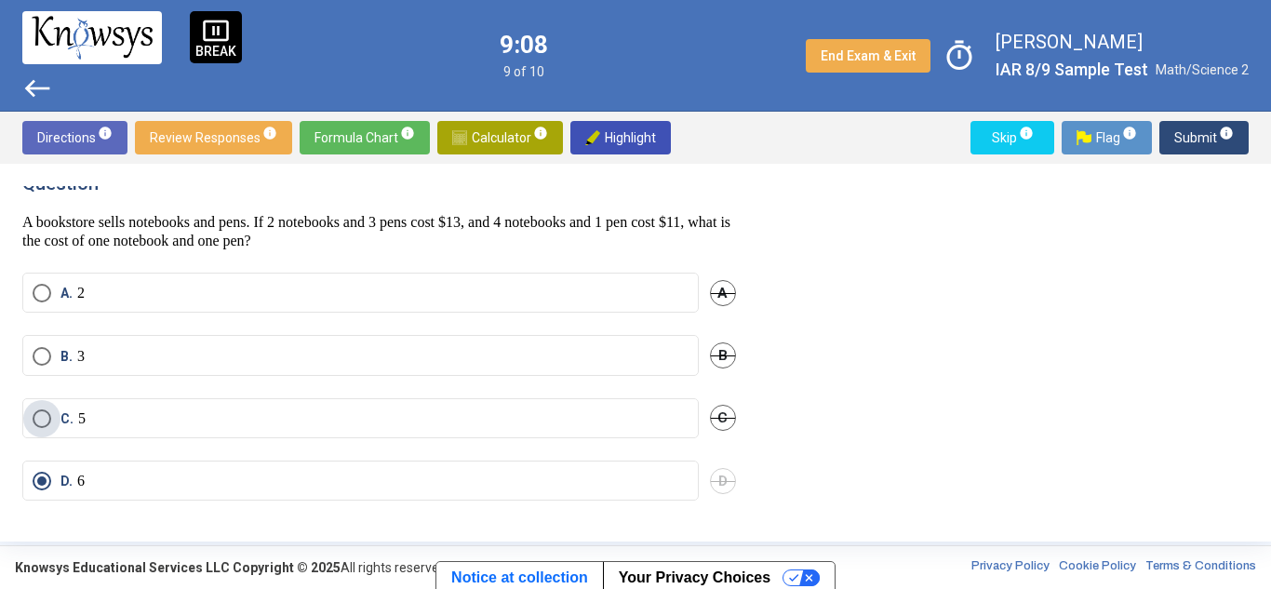
click at [34, 413] on span "Select an option" at bounding box center [42, 419] width 19 height 19
click at [1183, 140] on span "Submit info" at bounding box center [1205, 138] width 60 height 34
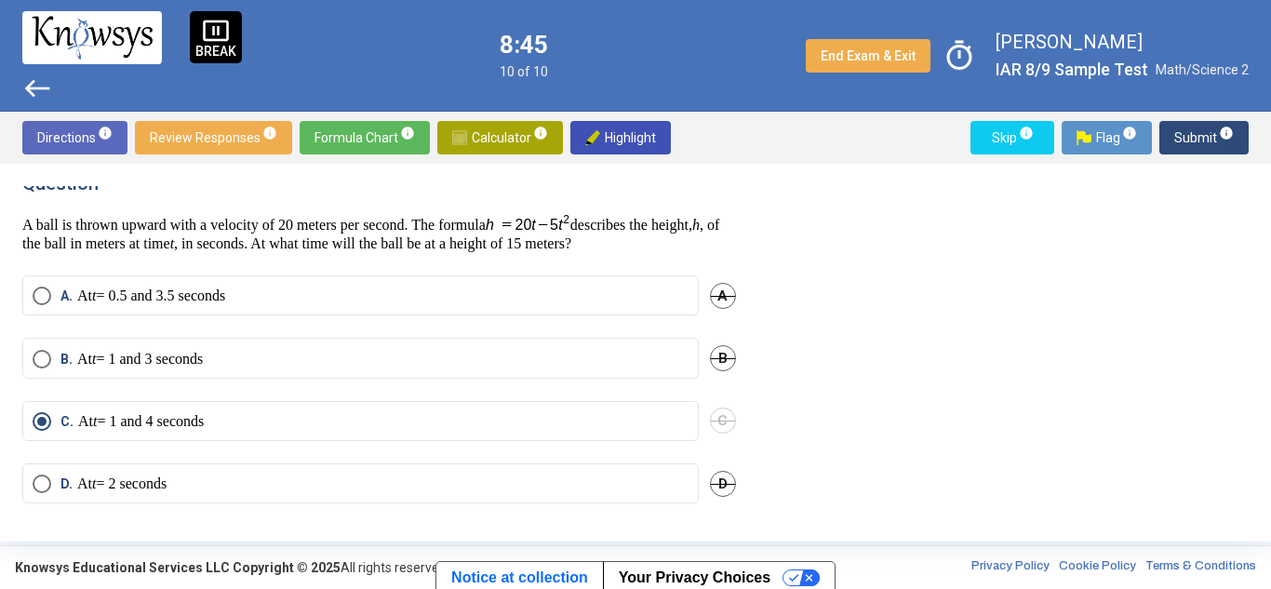
drag, startPoint x: 1243, startPoint y: 3, endPoint x: 829, endPoint y: 367, distance: 551.4
click at [829, 367] on div "Question A ball is thrown upward with a velocity of 20 meters per second. The f…" at bounding box center [635, 352] width 1227 height 333
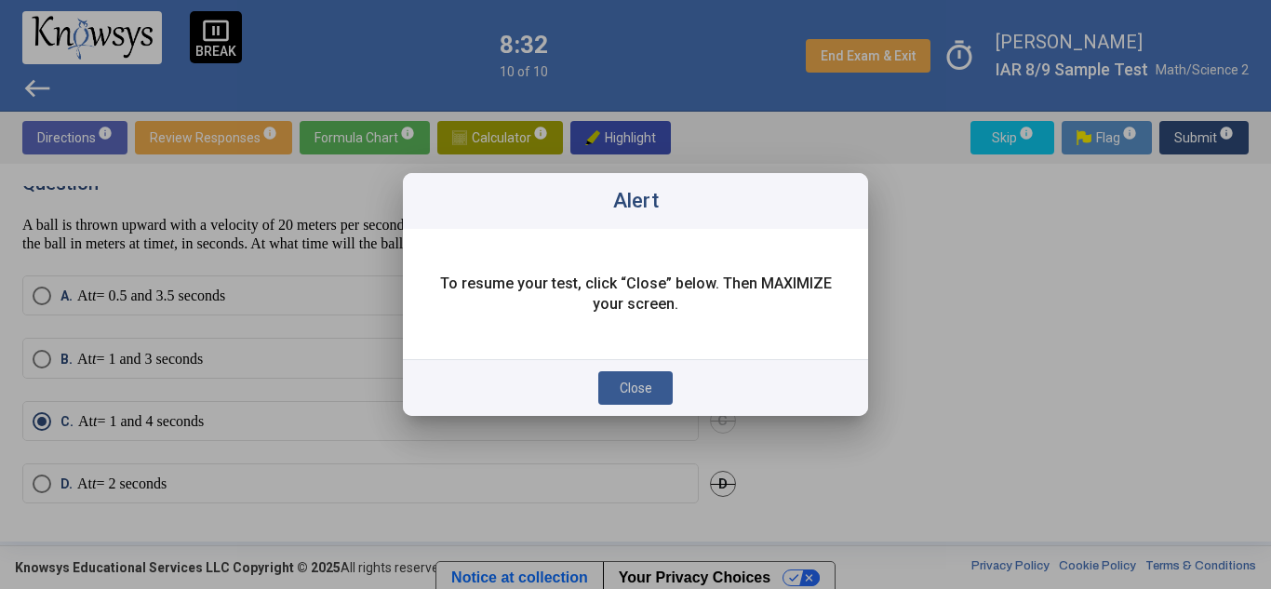
click at [627, 381] on span "Close" at bounding box center [636, 388] width 33 height 15
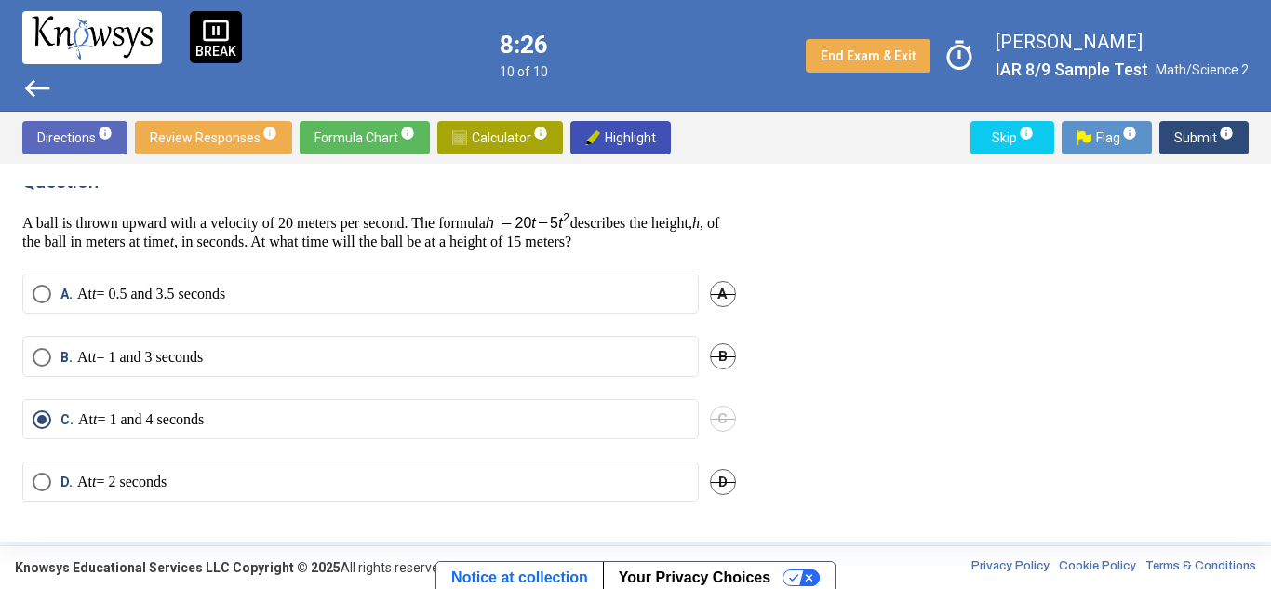
scroll to position [0, 0]
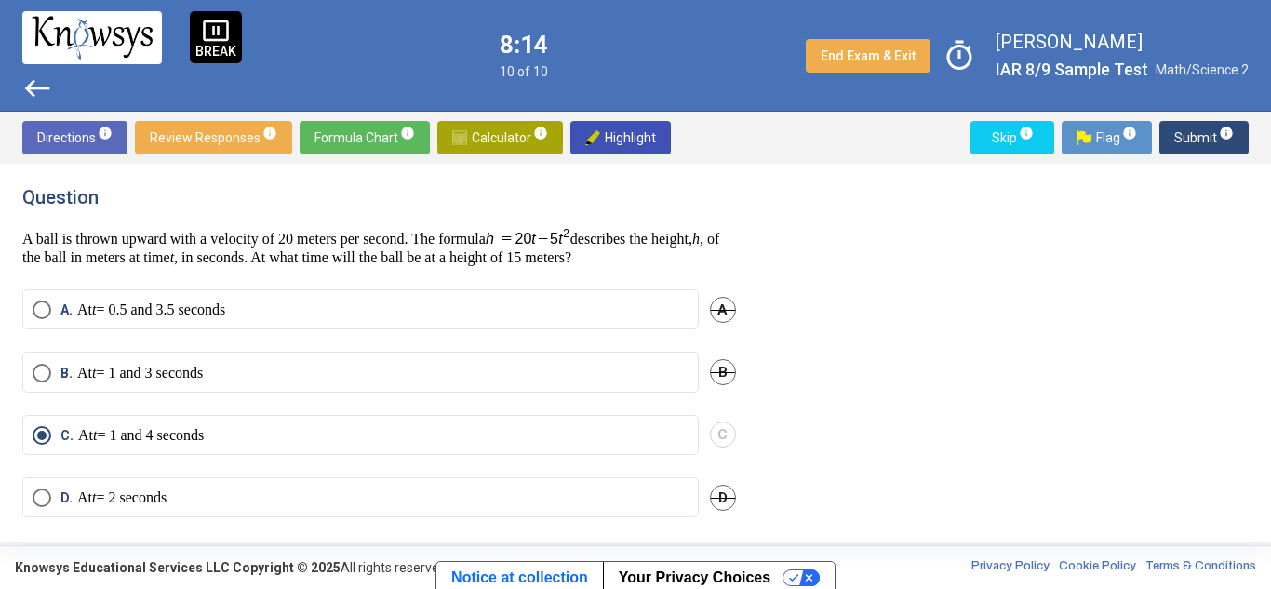
drag, startPoint x: 530, startPoint y: 233, endPoint x: 671, endPoint y: 243, distance: 141.8
click at [671, 243] on p "A ball is thrown upward with a velocity of 20 meters per second. The formula de…" at bounding box center [379, 247] width 714 height 40
click at [675, 237] on p "A ball is thrown upward with a velocity of 20 meters per second. The formula de…" at bounding box center [379, 247] width 714 height 40
drag, startPoint x: 625, startPoint y: 233, endPoint x: 532, endPoint y: 236, distance: 93.1
click at [532, 236] on p "A ball is thrown upward with a velocity of 20 meters per second. The formula de…" at bounding box center [379, 247] width 714 height 40
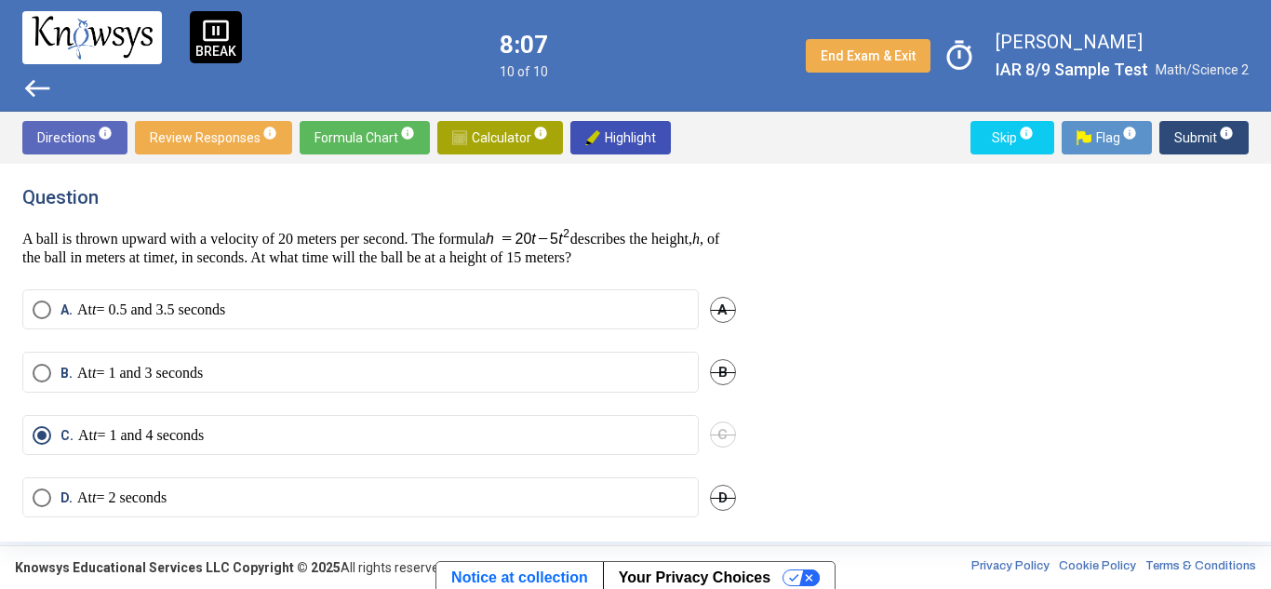
click at [420, 245] on p "A ball is thrown upward with a velocity of 20 meters per second. The formula de…" at bounding box center [379, 247] width 714 height 40
drag, startPoint x: 520, startPoint y: 236, endPoint x: 600, endPoint y: 244, distance: 80.4
click at [600, 244] on p "A ball is thrown upward with a velocity of 20 meters per second. The formula de…" at bounding box center [379, 247] width 714 height 40
click at [556, 257] on p "A ball is thrown upward with a velocity of 20 meters per second. The formula de…" at bounding box center [379, 247] width 714 height 40
click at [43, 301] on span "Select an option" at bounding box center [42, 310] width 19 height 19
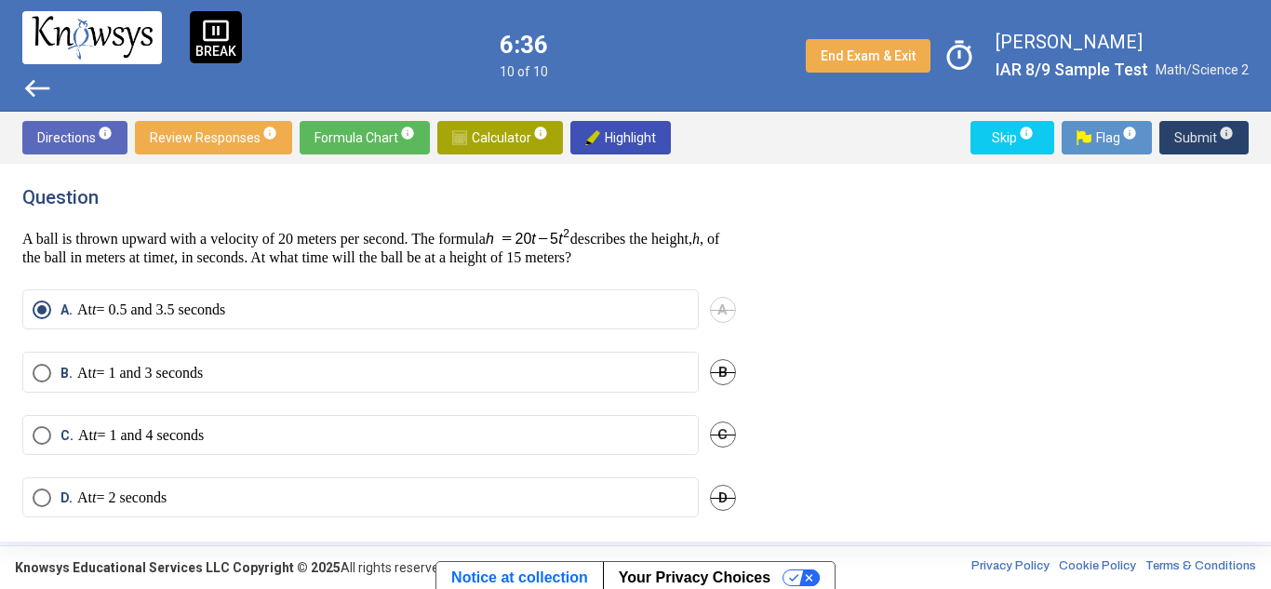
click at [1189, 138] on span "Submit info" at bounding box center [1205, 138] width 60 height 34
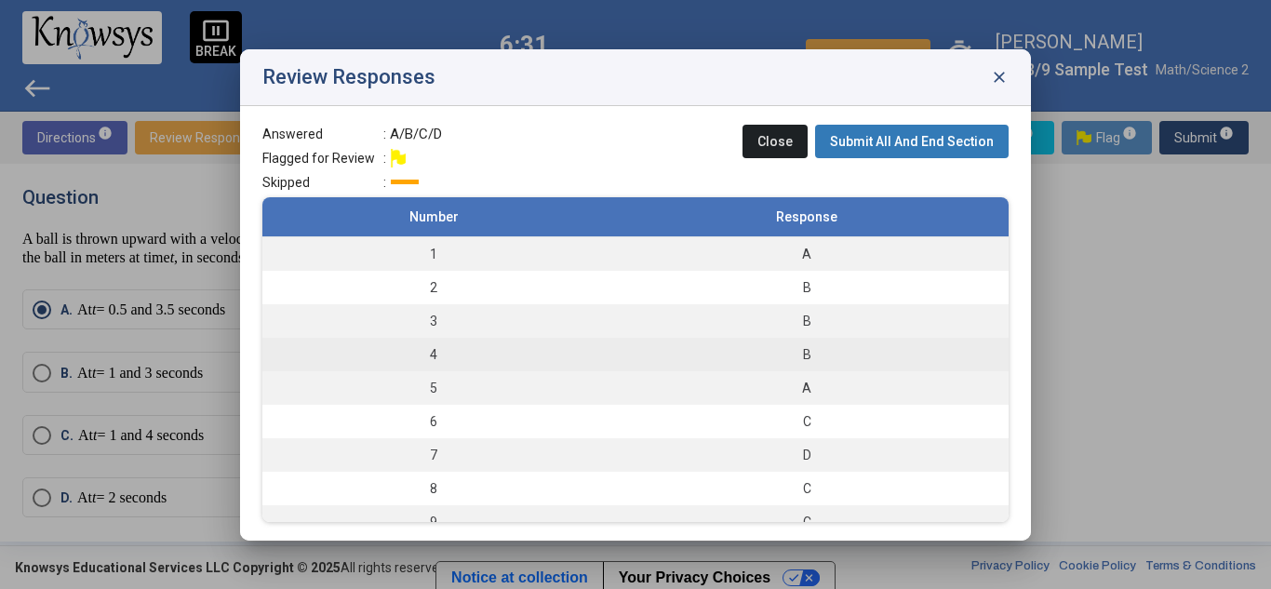
scroll to position [50, 0]
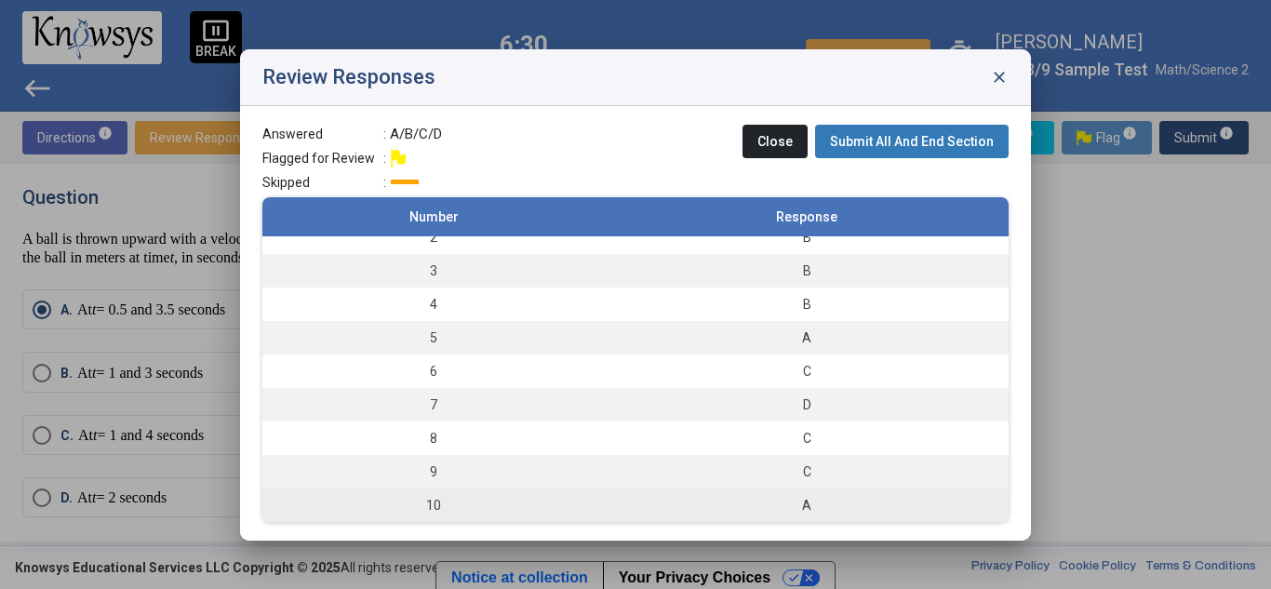
click at [644, 498] on div "A" at bounding box center [806, 505] width 385 height 19
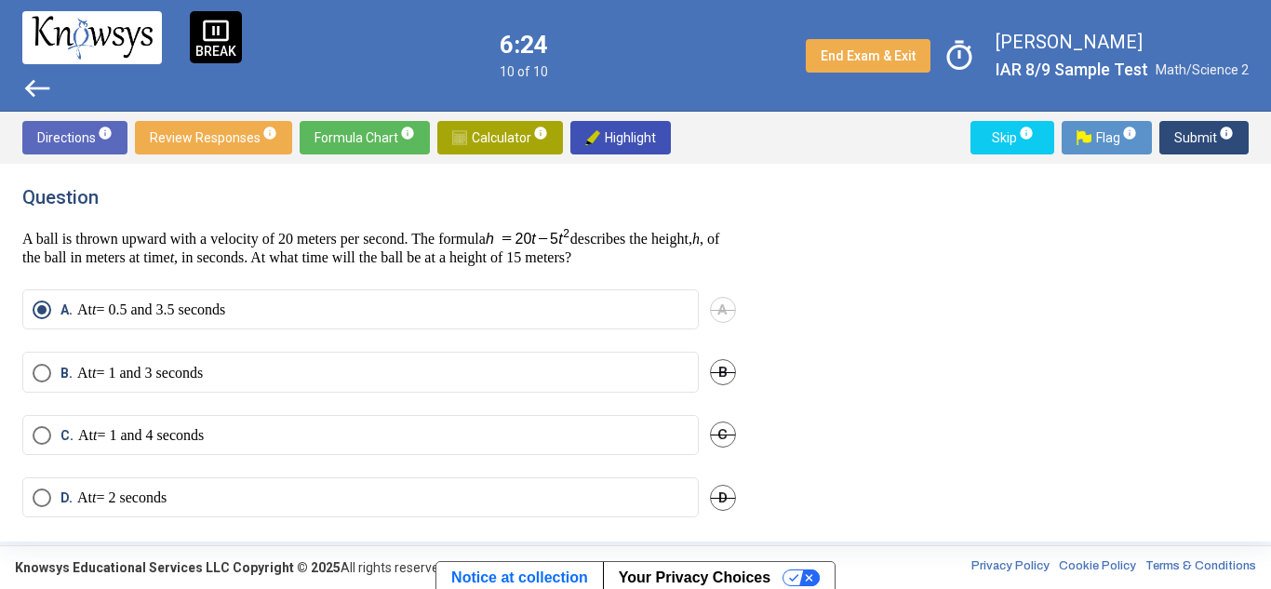
scroll to position [16, 0]
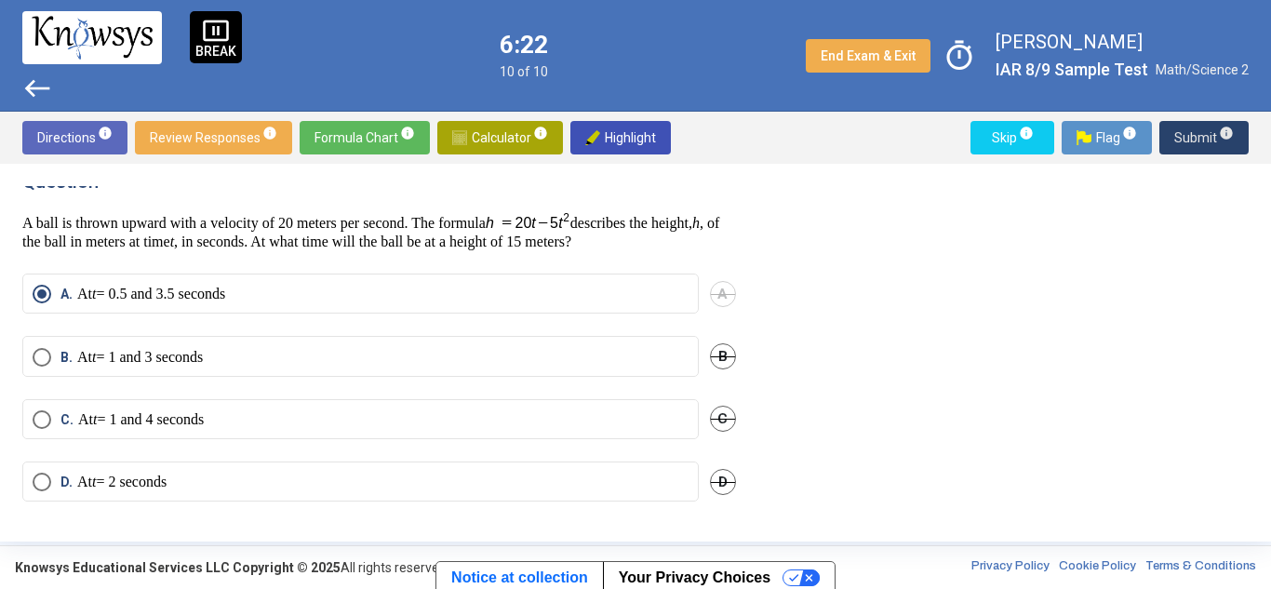
click at [1192, 131] on span "Submit info" at bounding box center [1205, 138] width 60 height 34
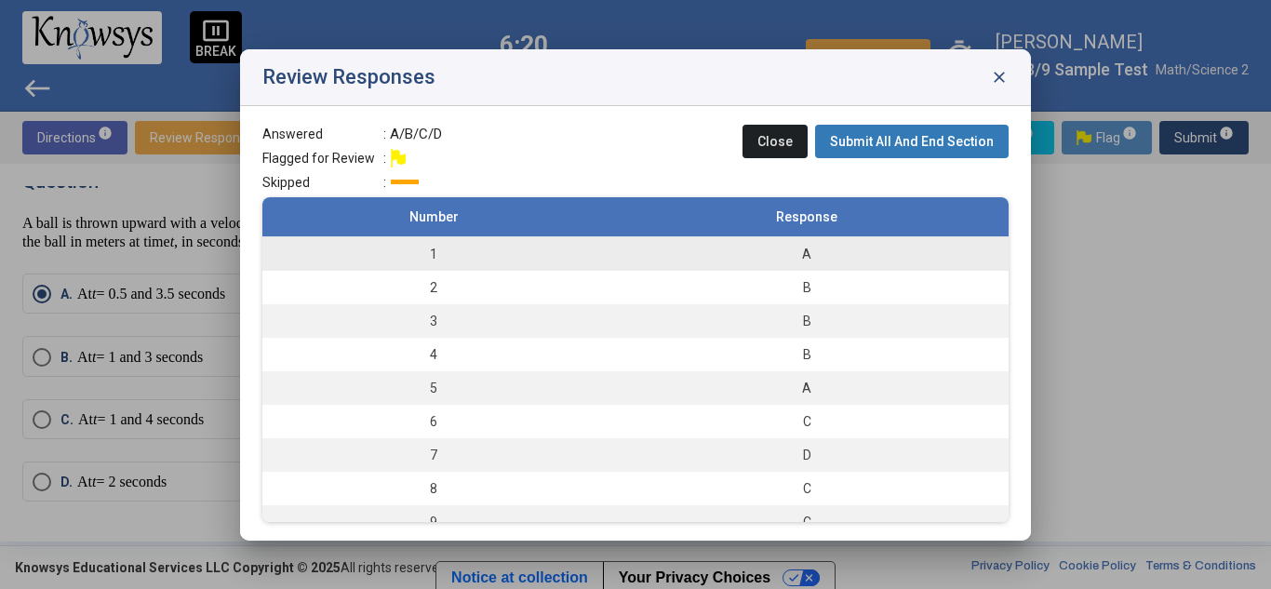
click at [522, 254] on td "1" at bounding box center [433, 253] width 343 height 34
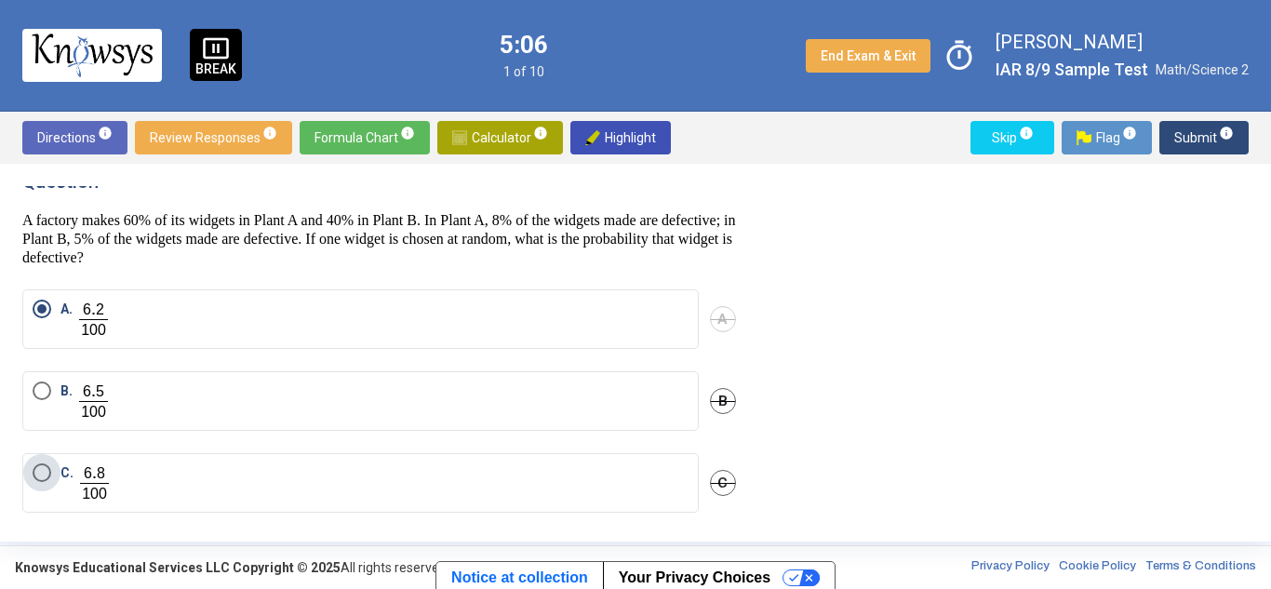
click at [43, 466] on span "Select an option" at bounding box center [42, 473] width 19 height 19
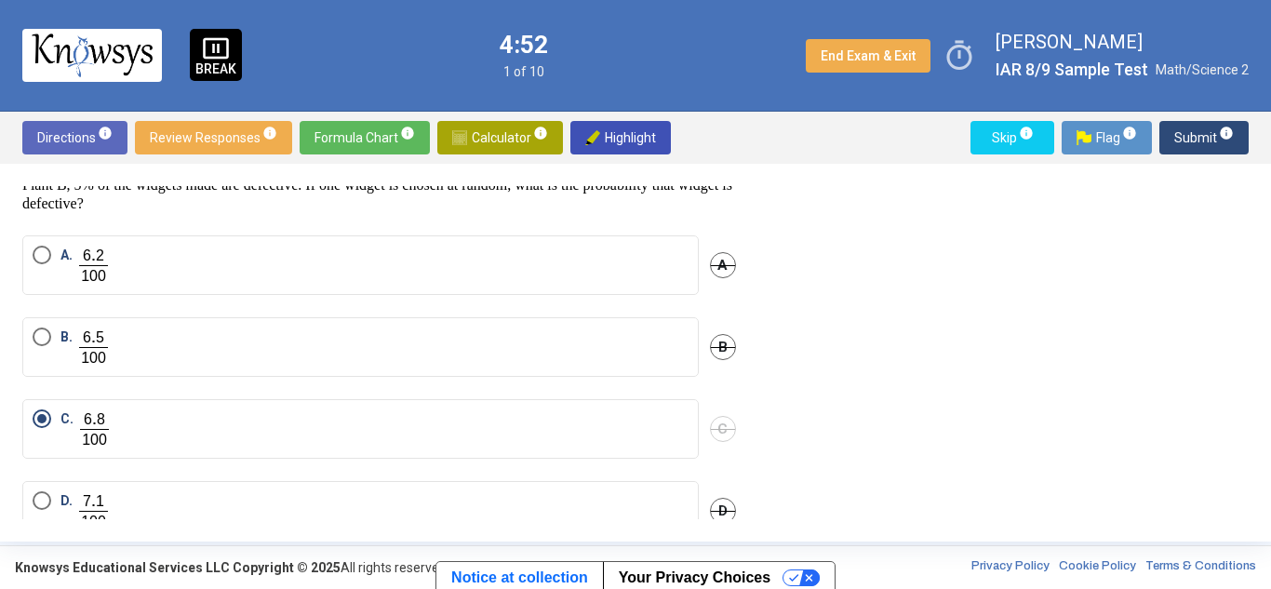
scroll to position [0, 0]
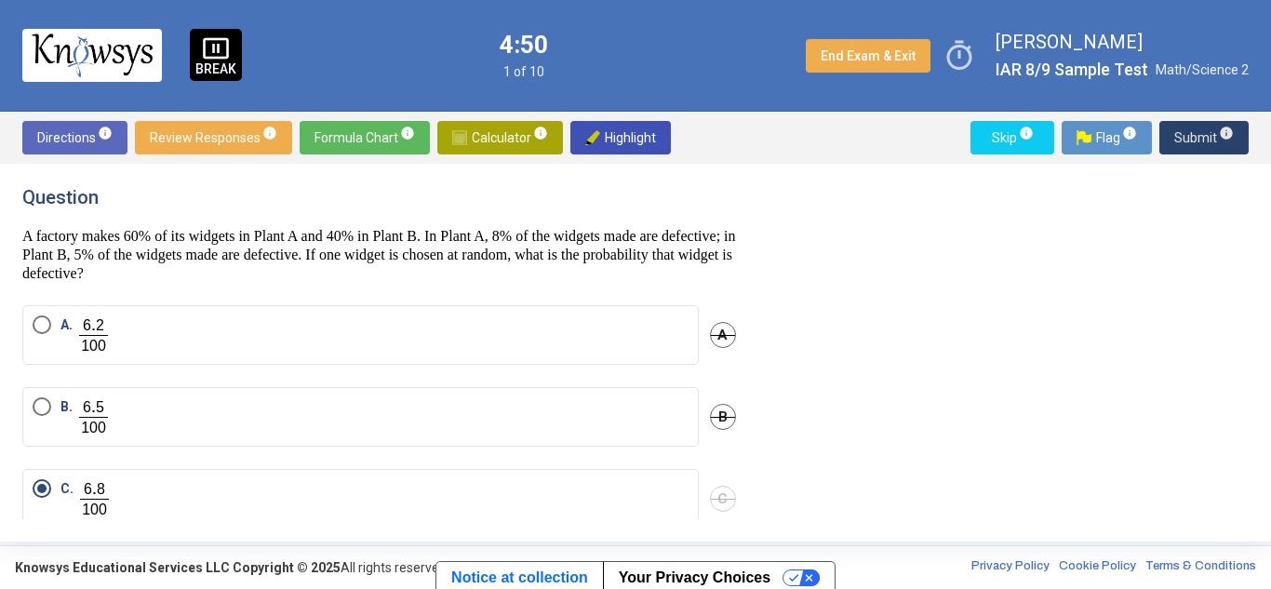
click at [1194, 130] on span "Submit info" at bounding box center [1205, 138] width 60 height 34
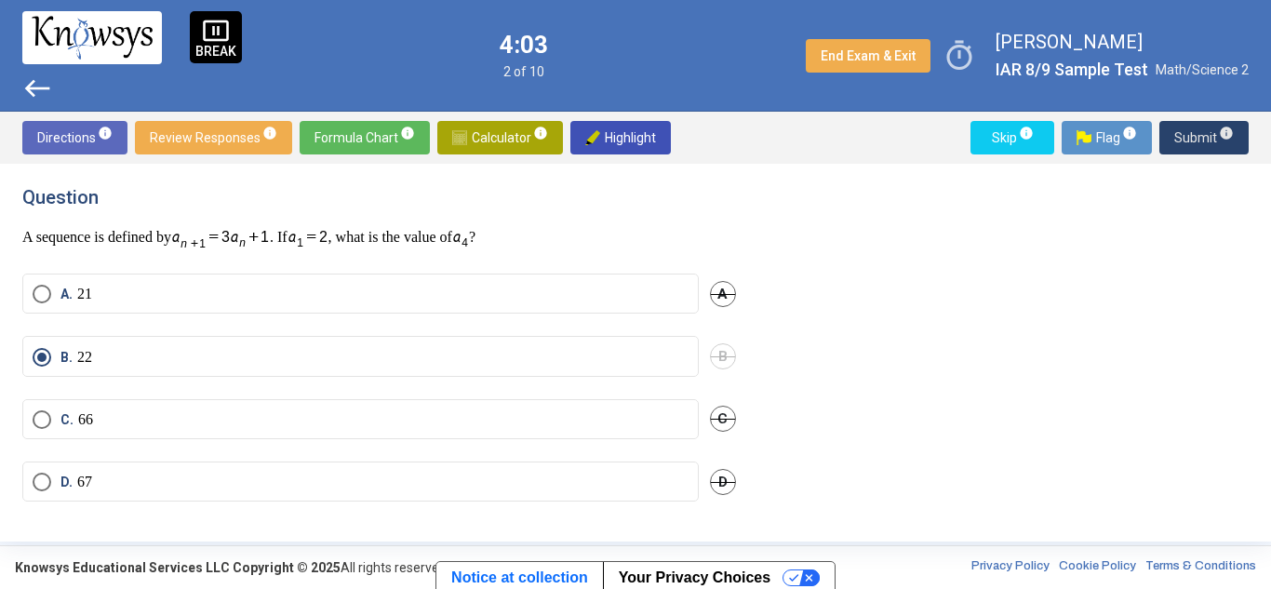
click at [1196, 132] on span "Submit info" at bounding box center [1205, 138] width 60 height 34
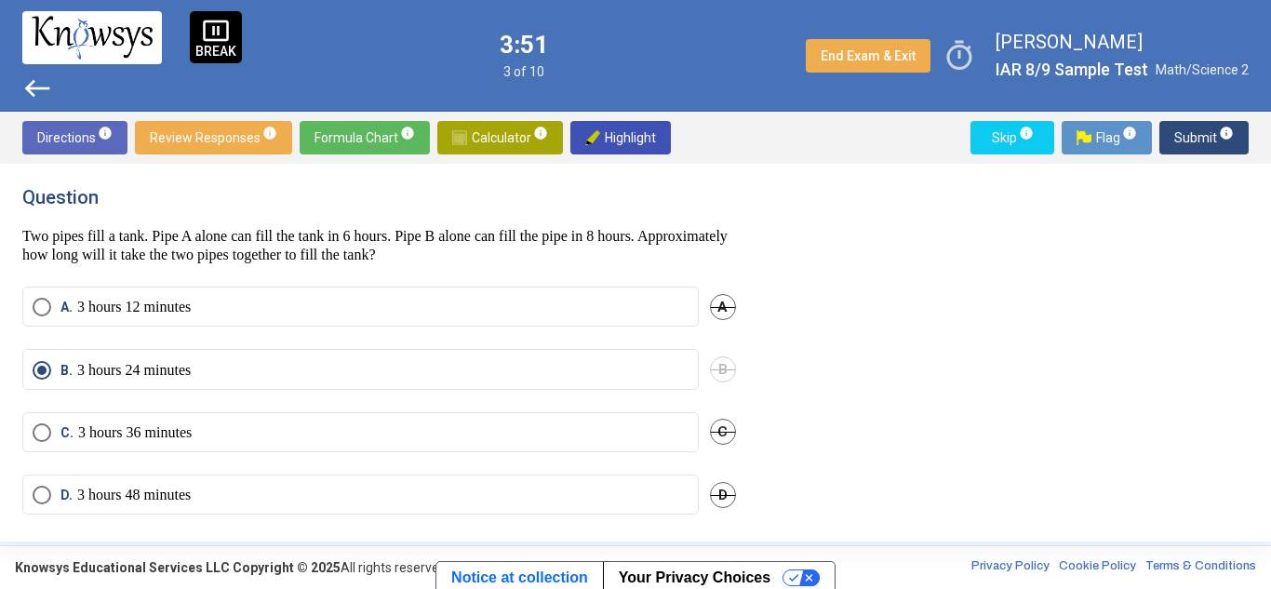
scroll to position [14, 0]
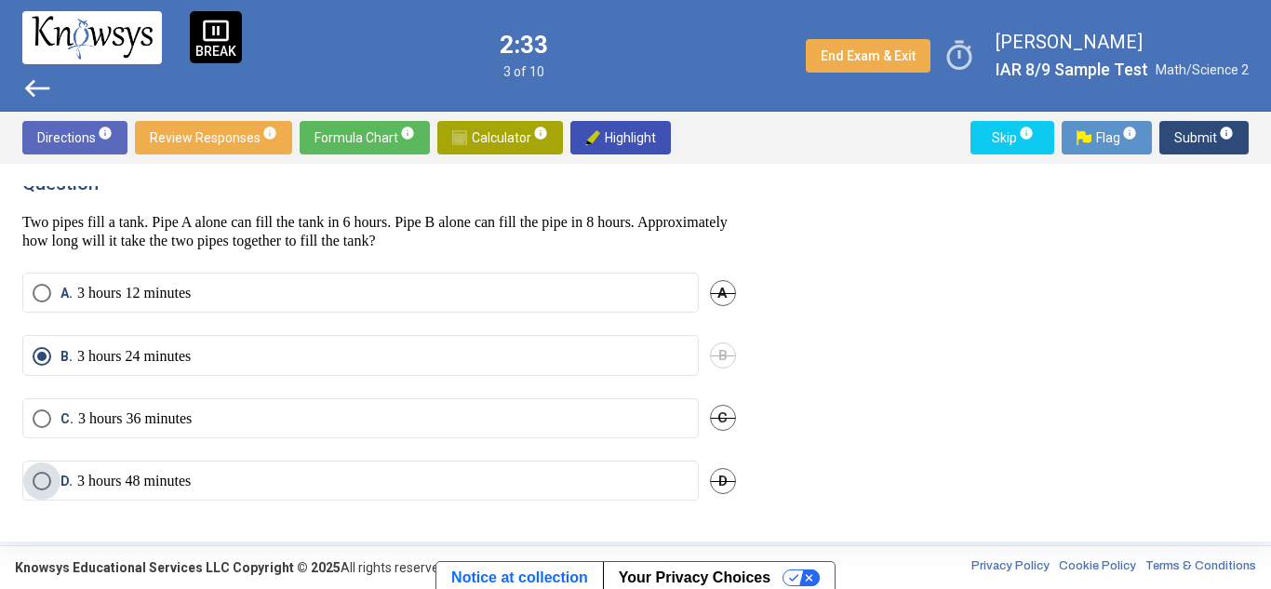
click at [51, 475] on span "D. 3 hours 48 minutes" at bounding box center [121, 481] width 140 height 19
click at [1202, 126] on span "Submit info" at bounding box center [1205, 138] width 60 height 34
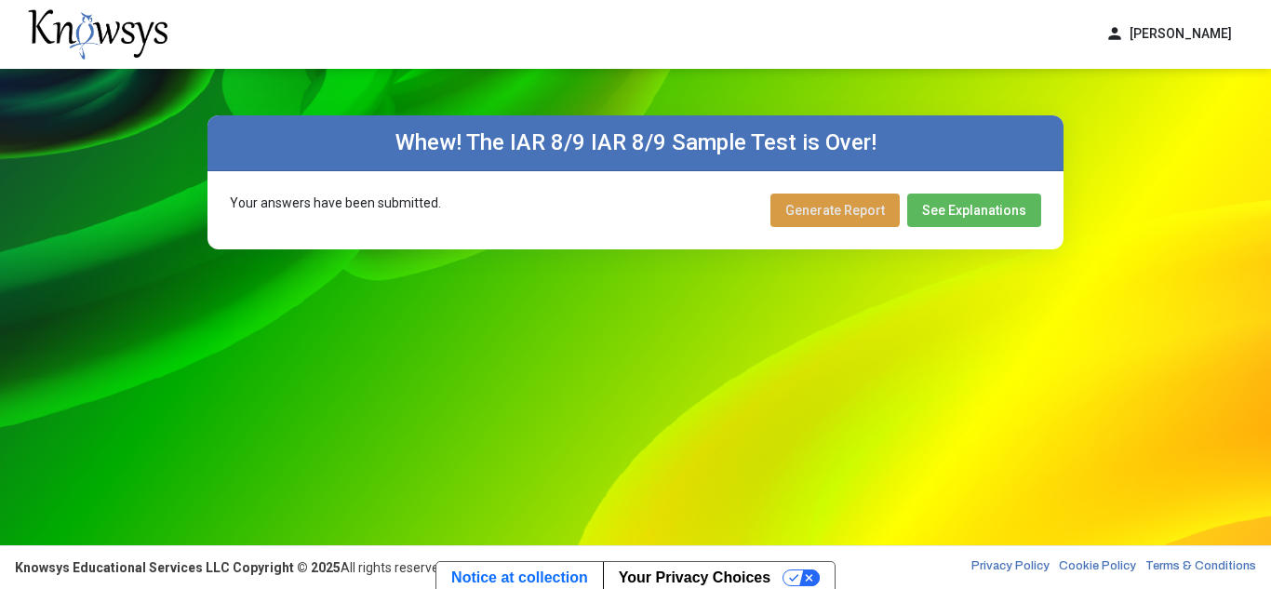
click at [843, 207] on span "Generate Report" at bounding box center [836, 210] width 100 height 15
click at [952, 217] on button "See Explanations" at bounding box center [974, 211] width 134 height 34
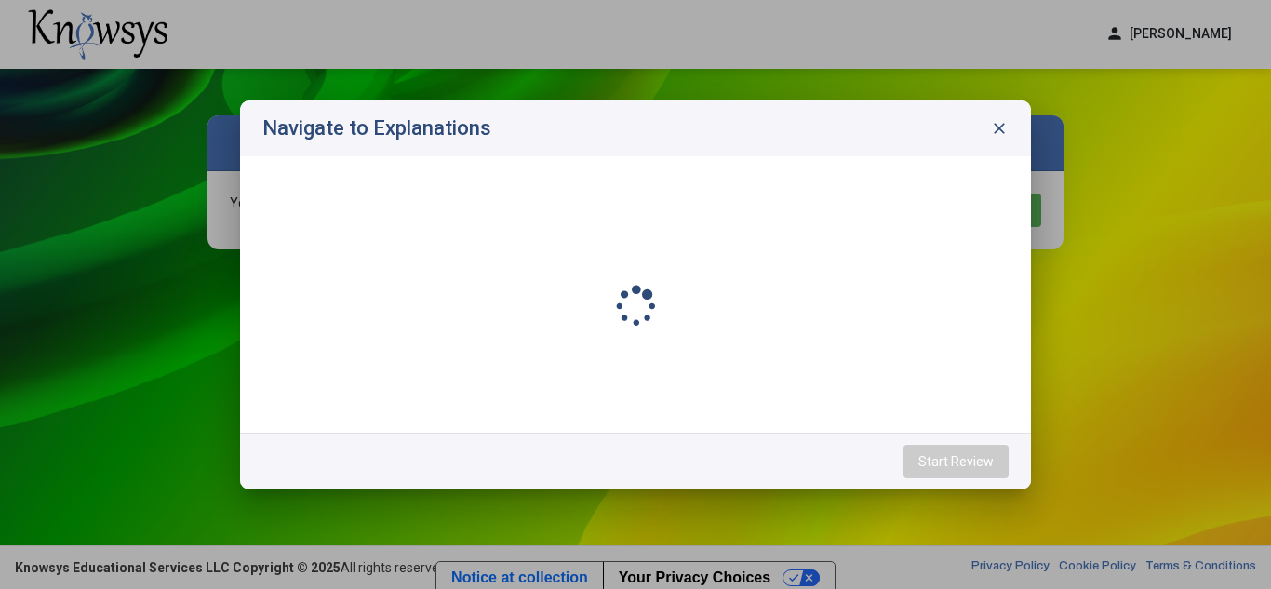
click at [952, 217] on div at bounding box center [635, 305] width 746 height 217
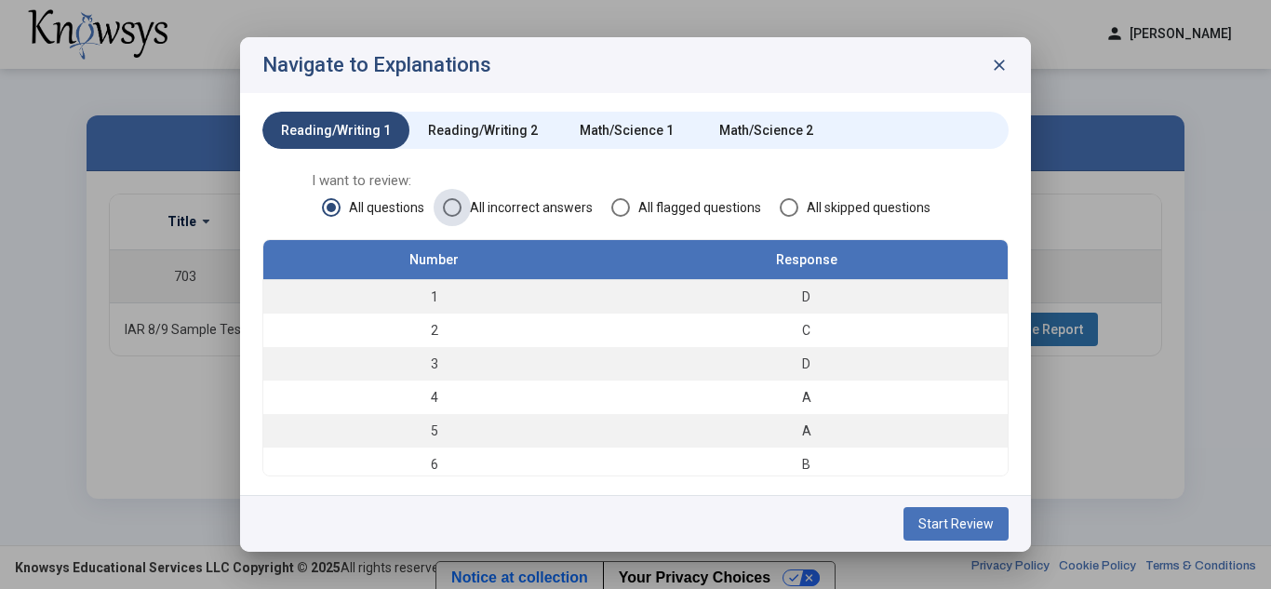
click at [537, 206] on span "All incorrect answers" at bounding box center [527, 207] width 131 height 19
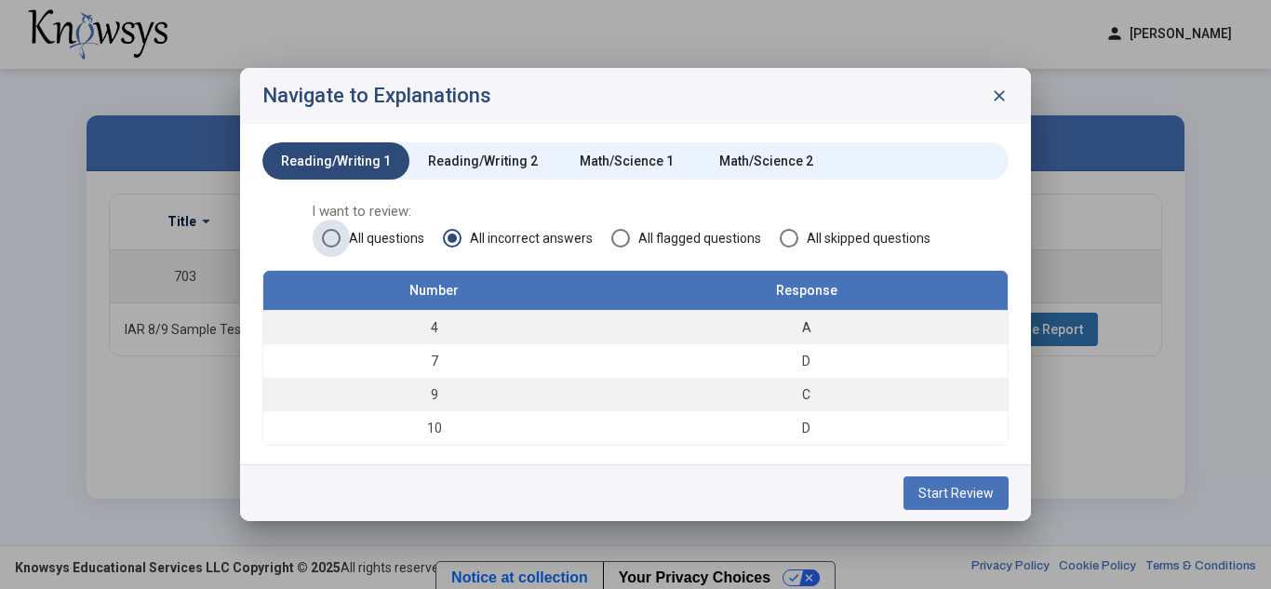
click at [383, 238] on span "All questions" at bounding box center [383, 238] width 84 height 19
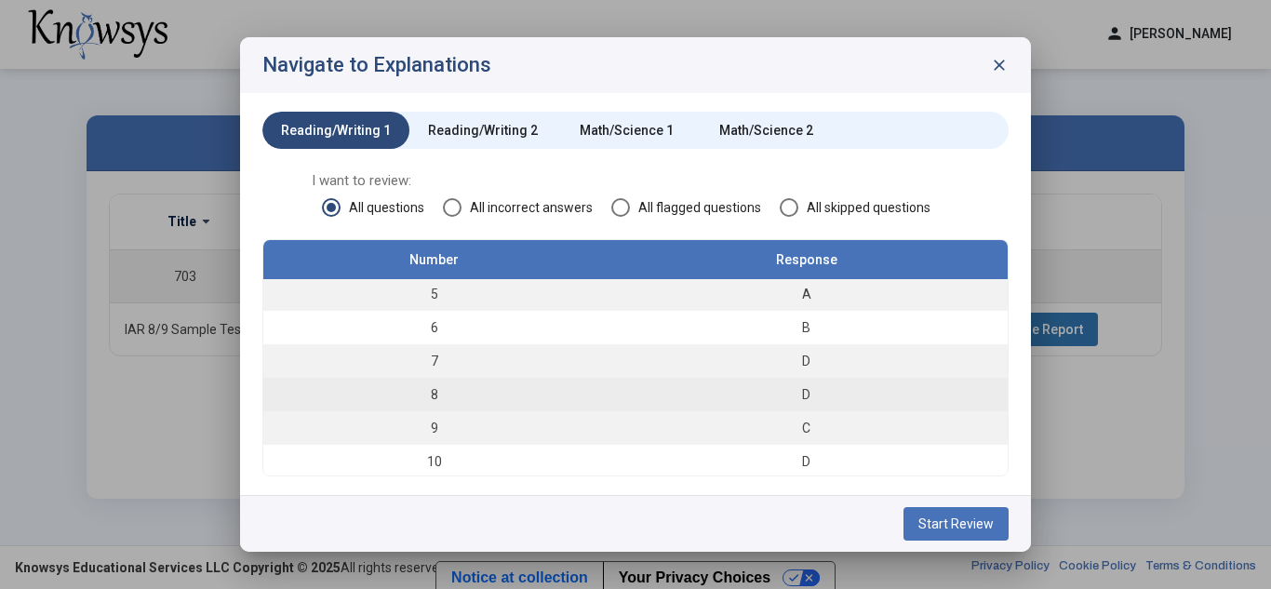
scroll to position [140, 0]
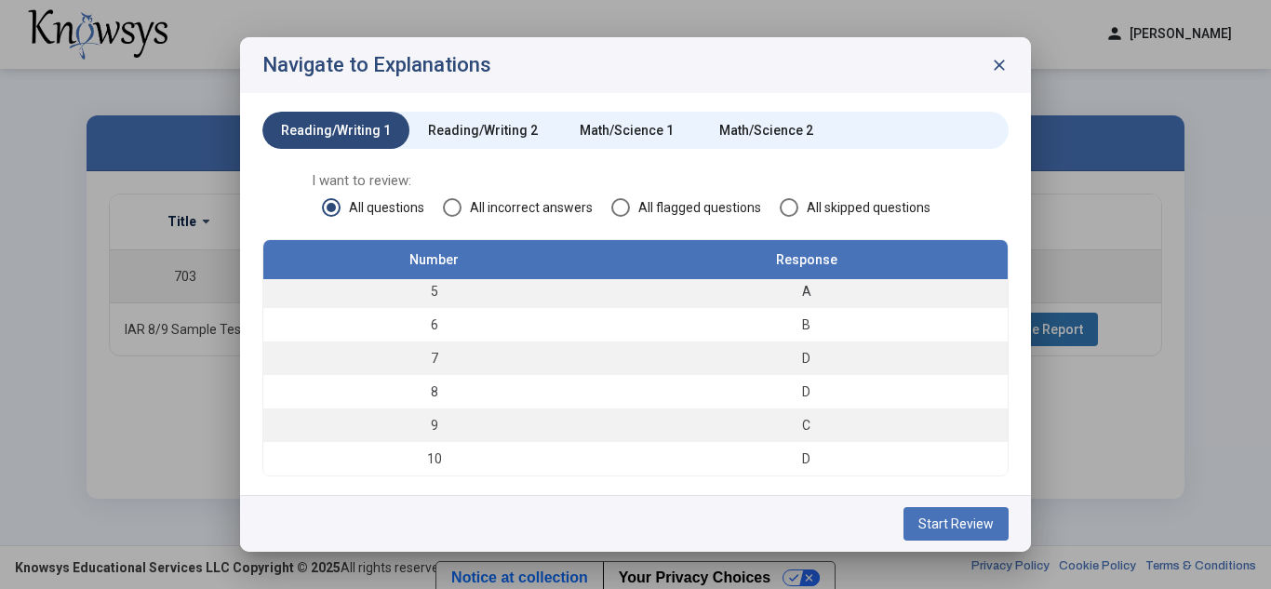
click at [453, 200] on span at bounding box center [452, 207] width 19 height 19
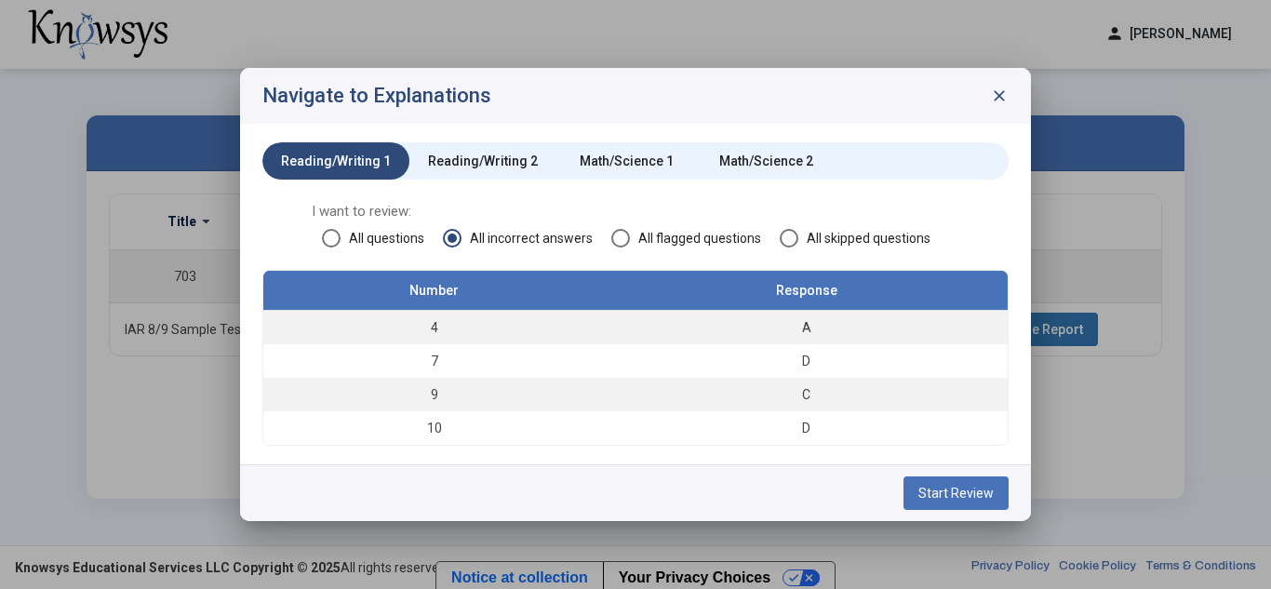
scroll to position [0, 0]
click at [467, 153] on div "Reading/Writing 2" at bounding box center [483, 161] width 110 height 19
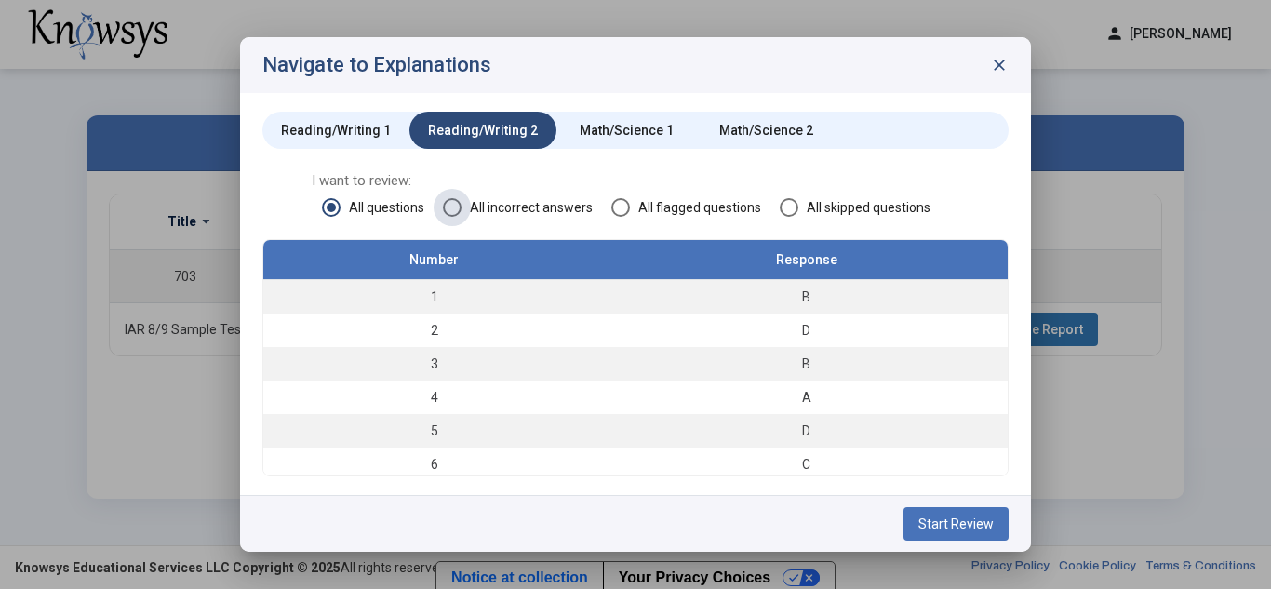
click at [491, 200] on span "All incorrect answers" at bounding box center [527, 207] width 131 height 19
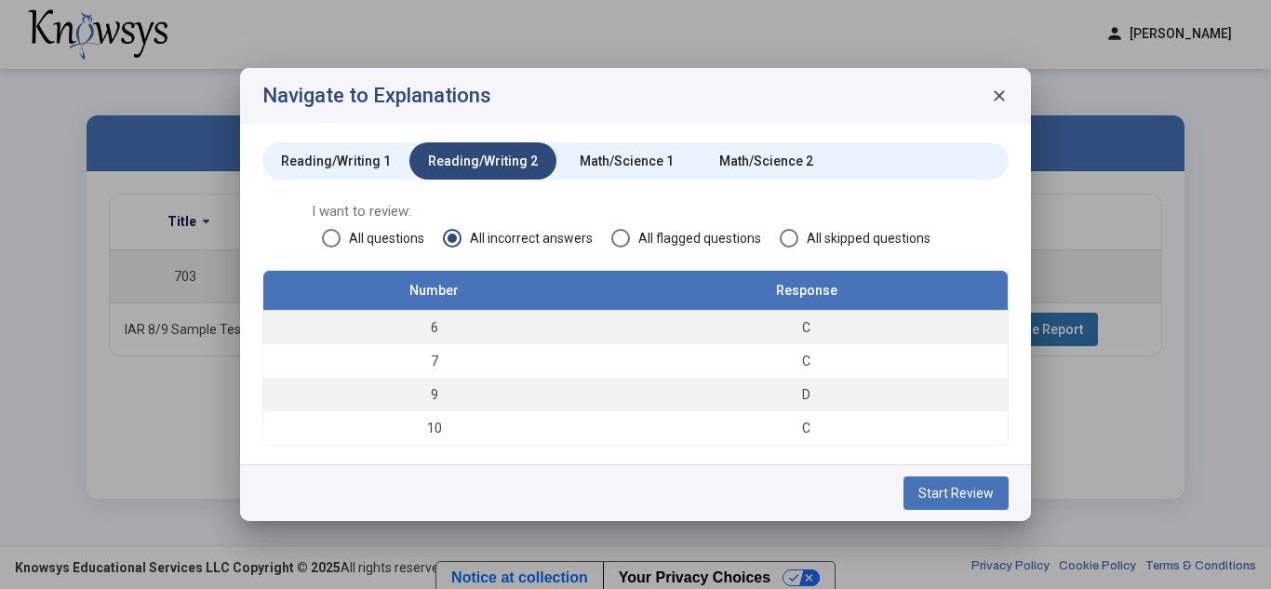
click at [363, 236] on span "All questions" at bounding box center [383, 238] width 84 height 19
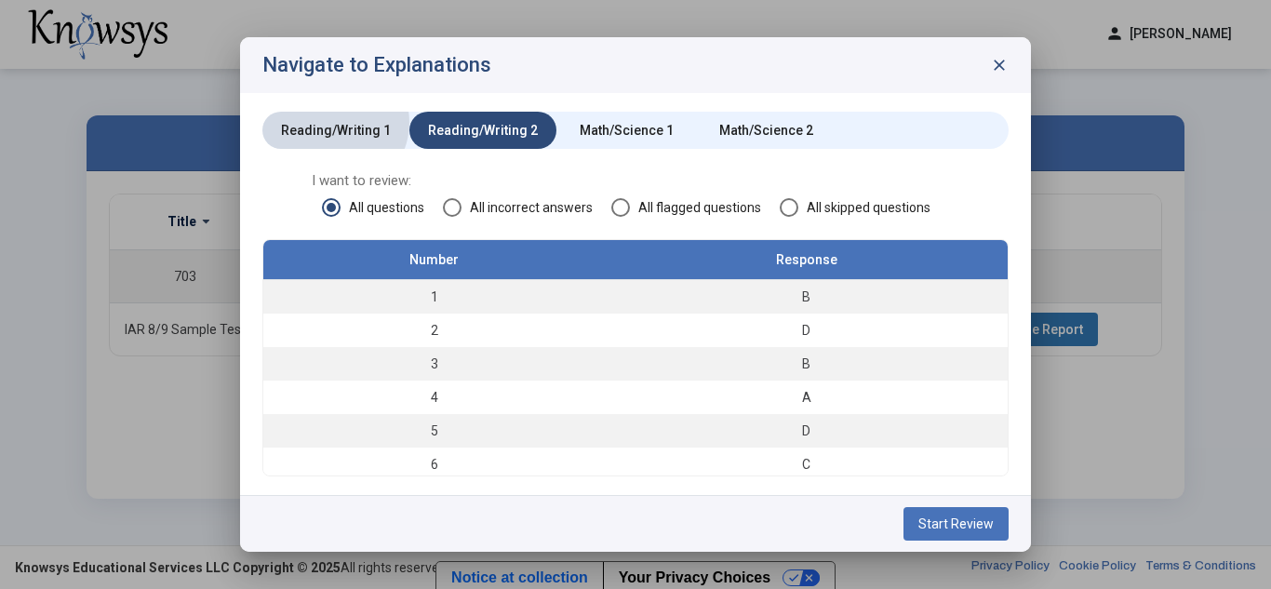
click at [332, 123] on div "Reading/Writing 1" at bounding box center [336, 130] width 110 height 19
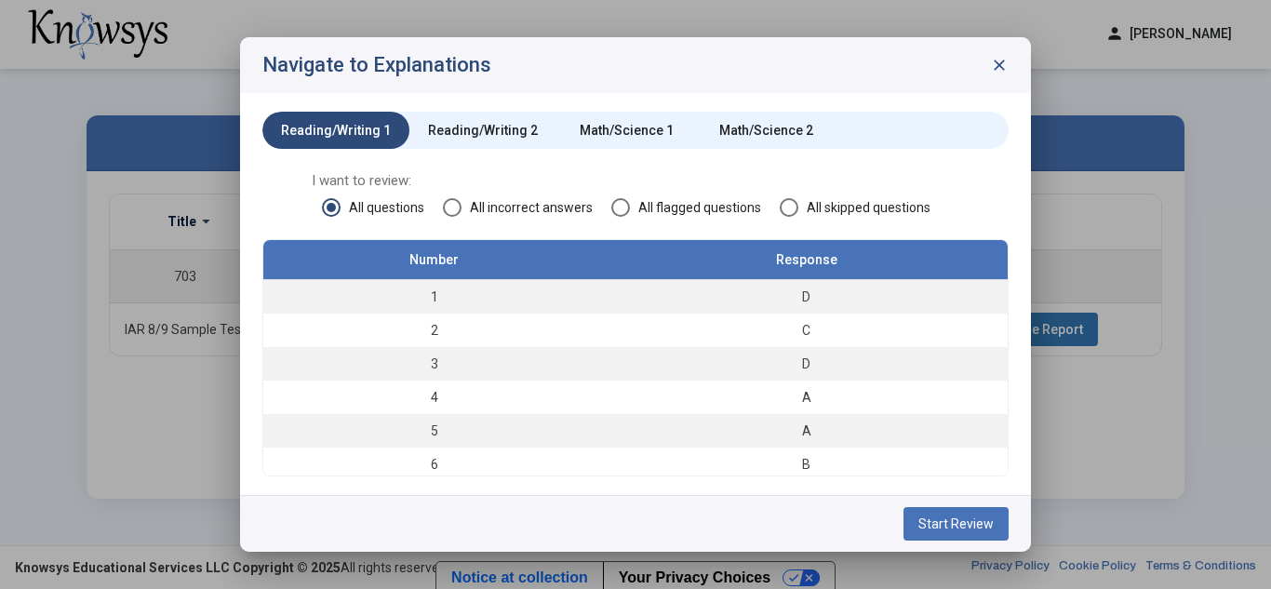
click at [517, 124] on div "Reading/Writing 2" at bounding box center [483, 130] width 110 height 19
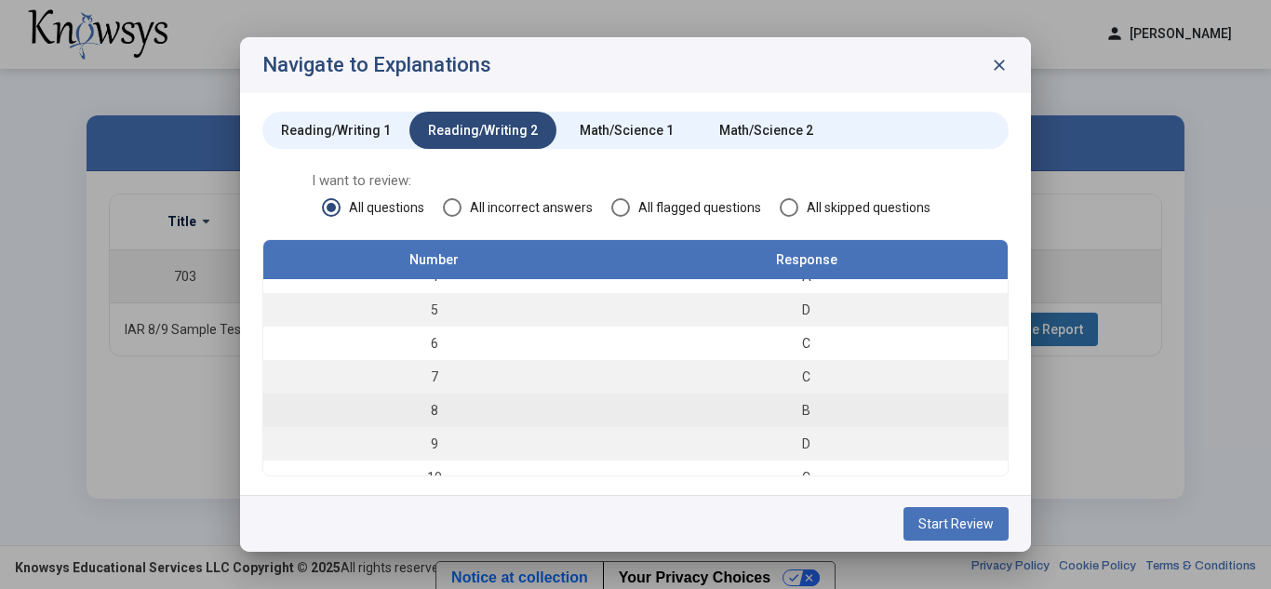
scroll to position [140, 0]
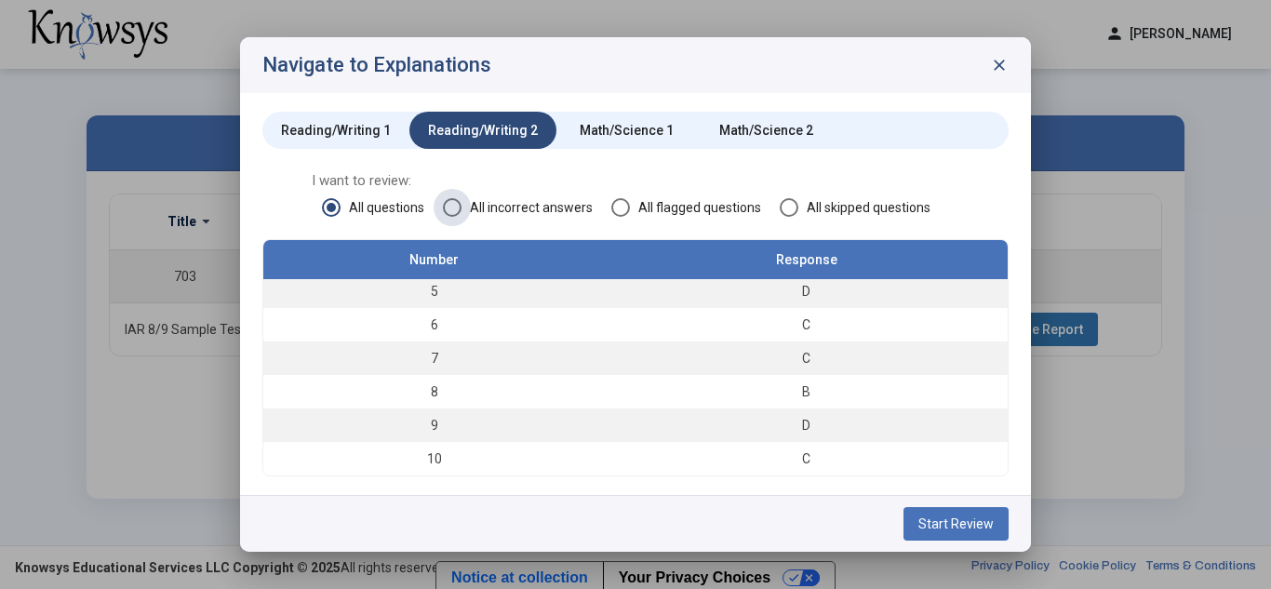
click at [492, 201] on span "All incorrect answers" at bounding box center [527, 207] width 131 height 19
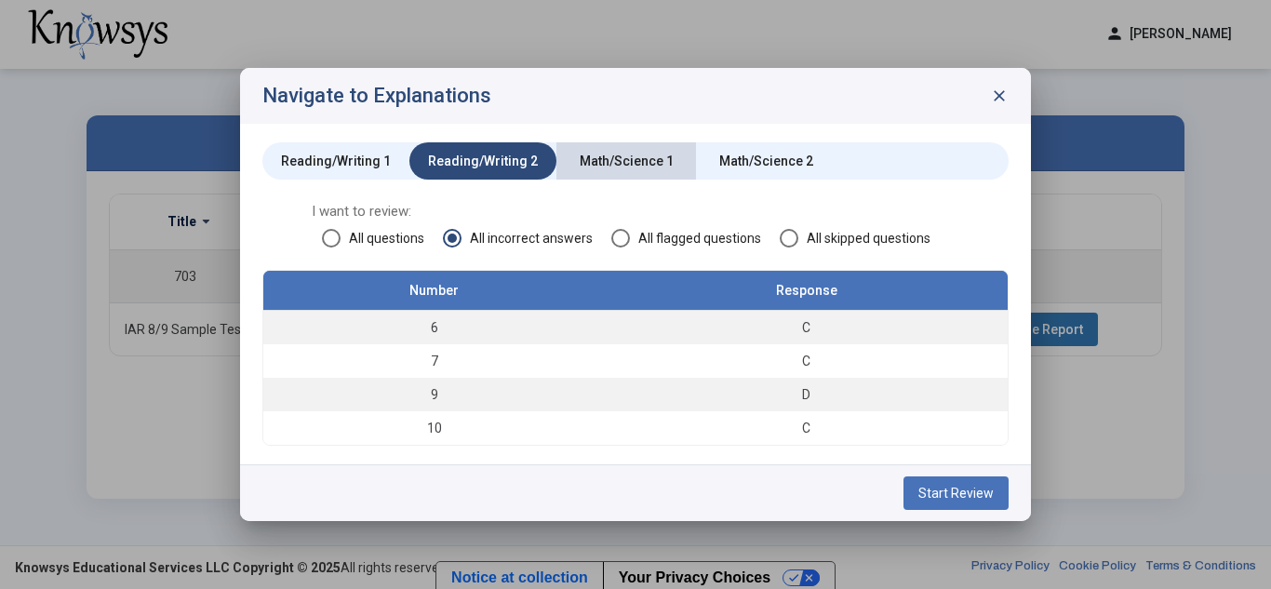
click at [608, 162] on div "Math/Science 1" at bounding box center [627, 161] width 94 height 19
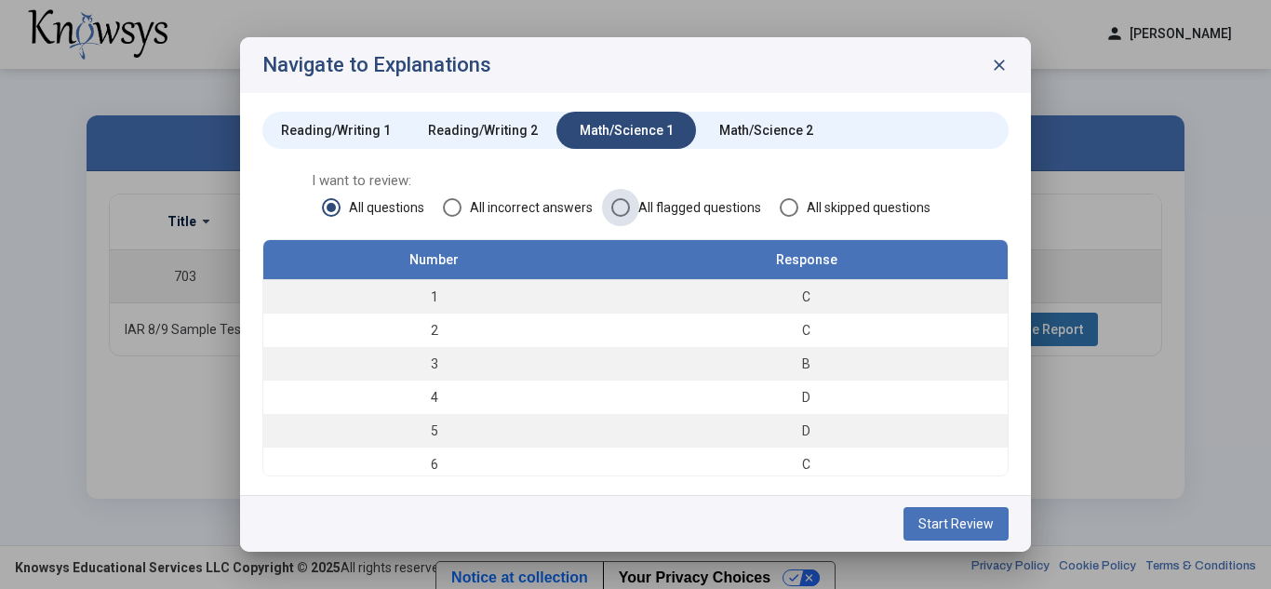
click at [638, 208] on span "All flagged questions" at bounding box center [695, 207] width 131 height 19
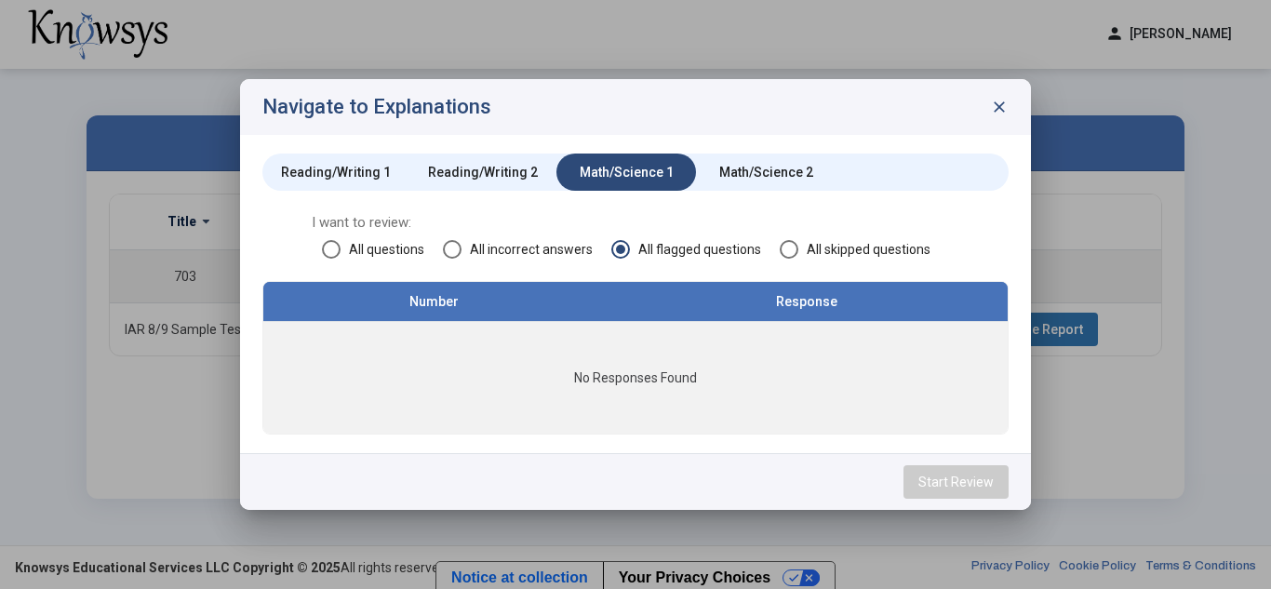
click at [452, 244] on span at bounding box center [452, 249] width 19 height 19
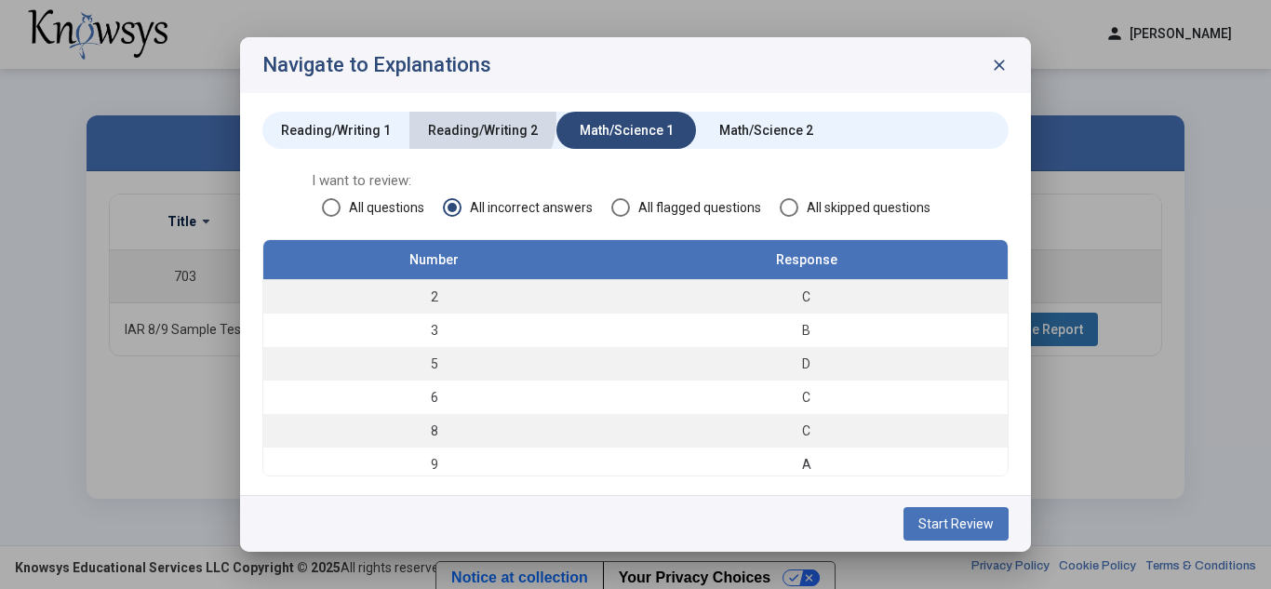
click at [464, 119] on div "Reading/Writing 2" at bounding box center [483, 130] width 147 height 37
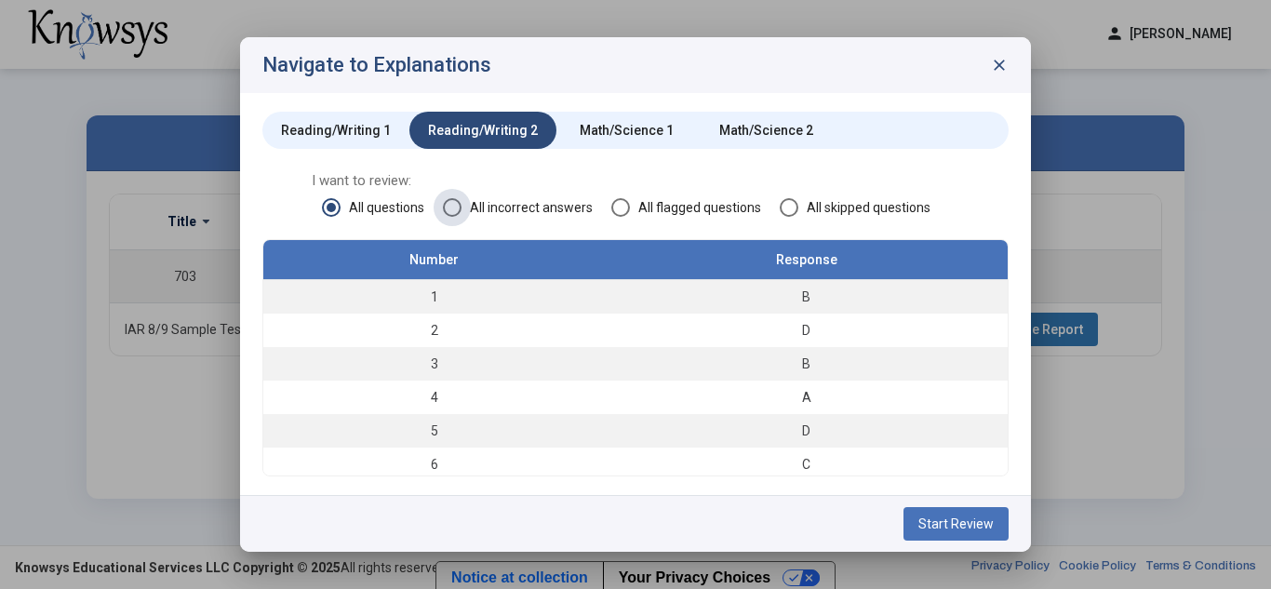
click at [447, 208] on span at bounding box center [452, 207] width 19 height 19
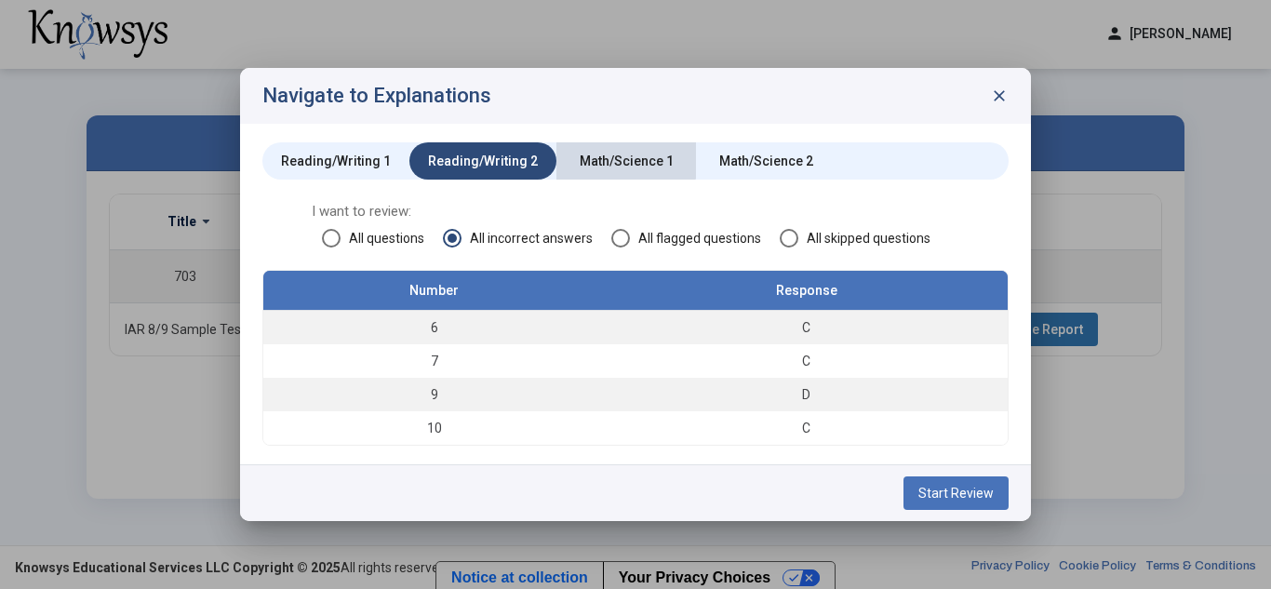
click at [608, 155] on div "Math/Science 1" at bounding box center [627, 161] width 94 height 19
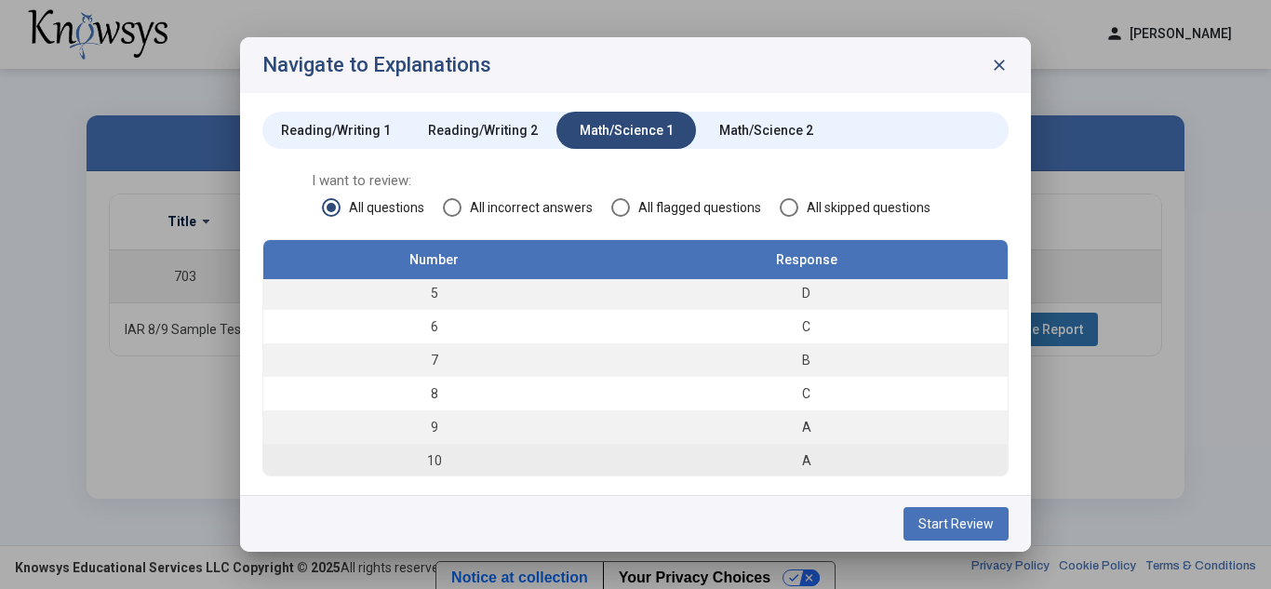
scroll to position [140, 0]
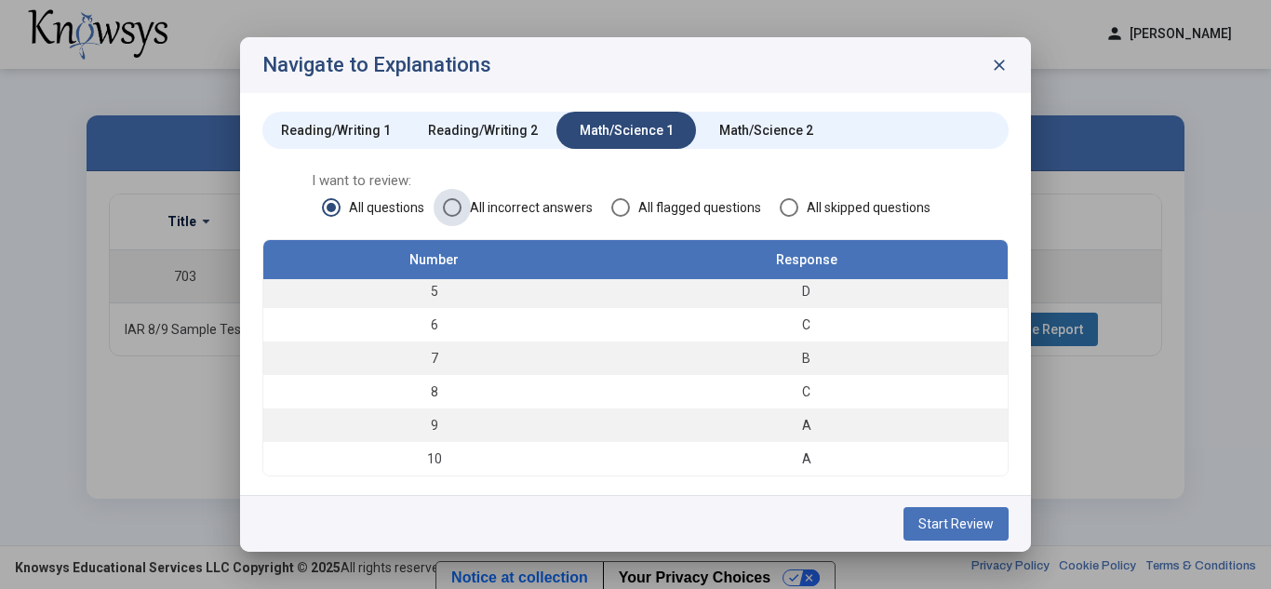
click at [451, 201] on span at bounding box center [452, 207] width 19 height 19
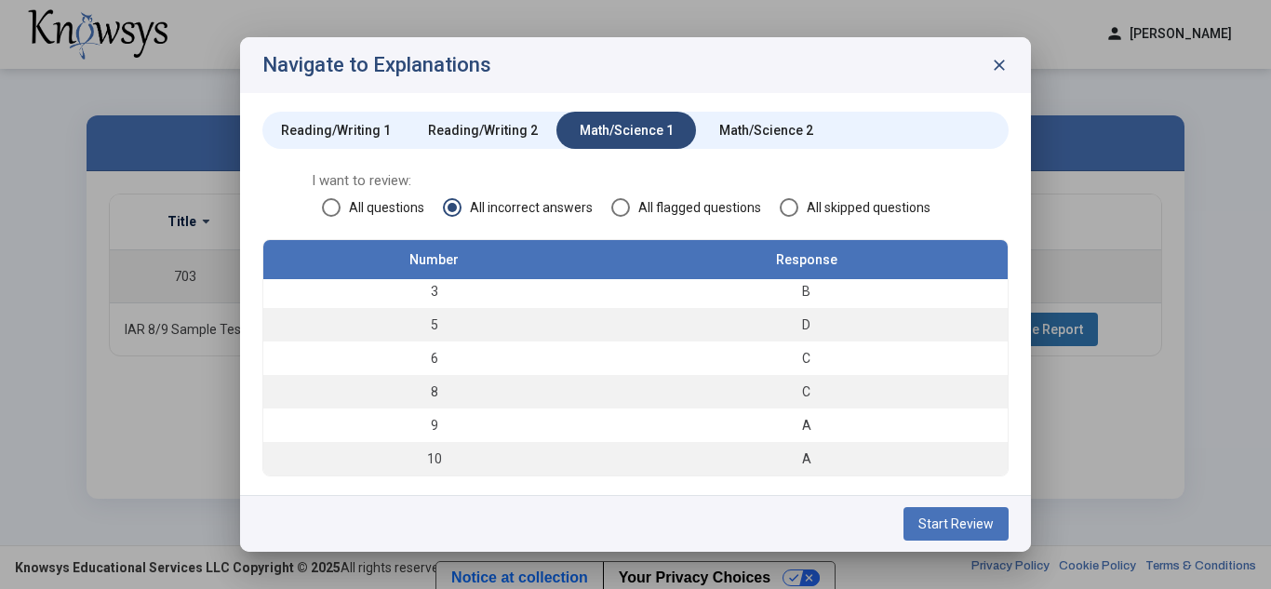
click at [729, 117] on div "Math/Science 2" at bounding box center [766, 130] width 140 height 37
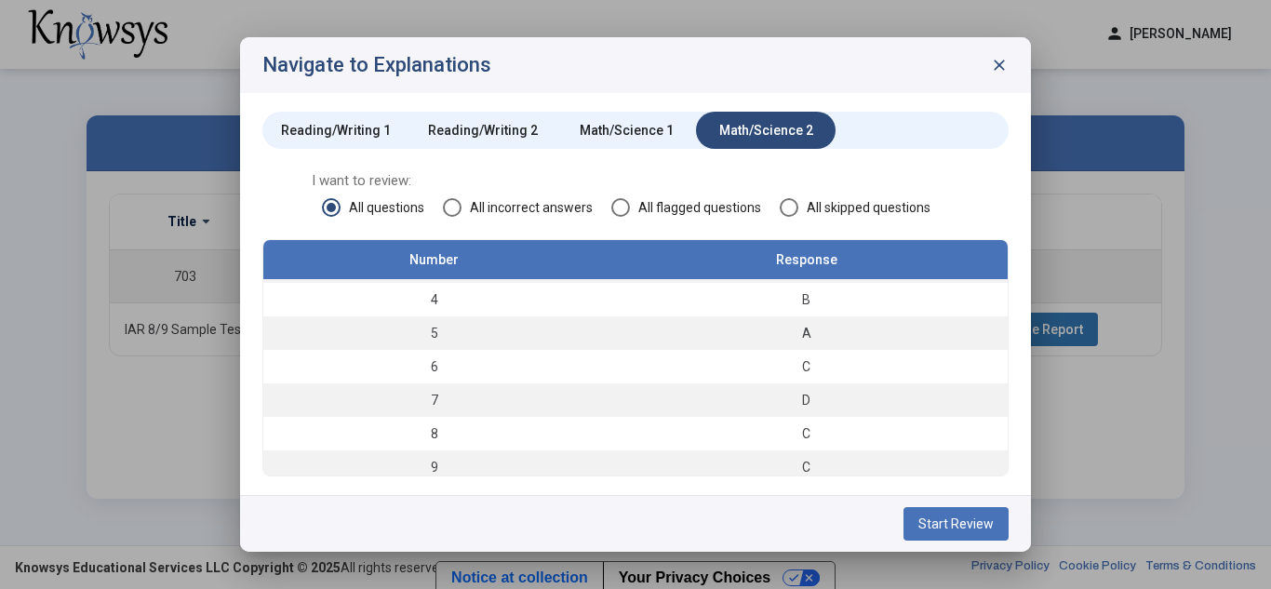
scroll to position [0, 0]
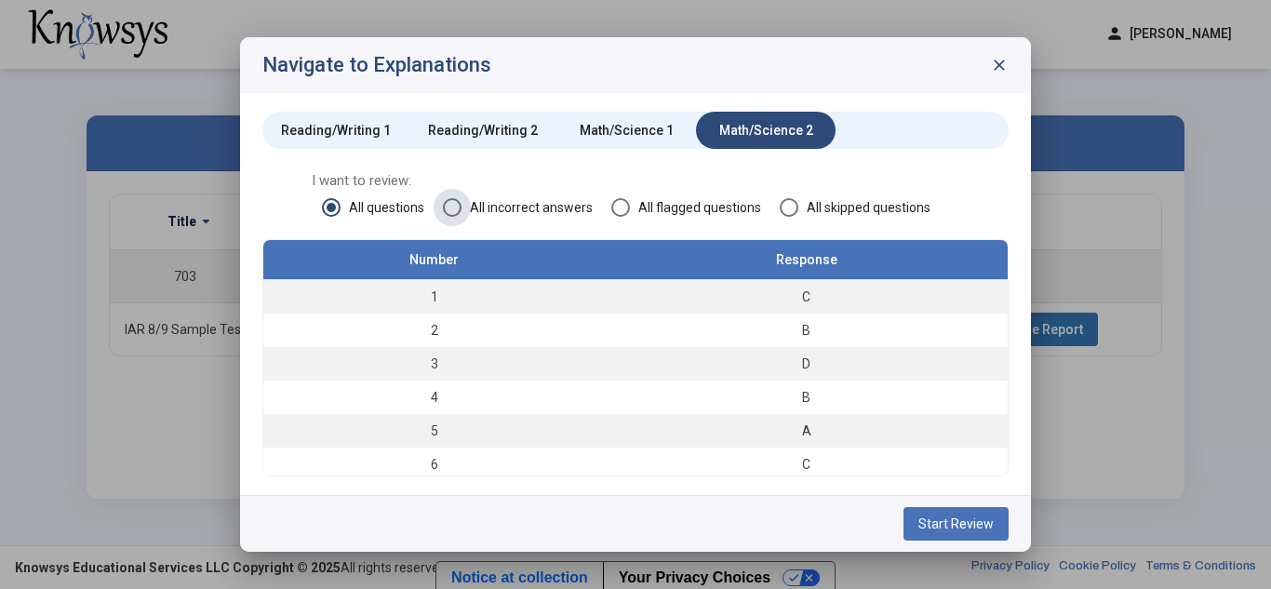
click at [450, 208] on span at bounding box center [452, 207] width 19 height 19
click at [334, 213] on span at bounding box center [331, 207] width 19 height 19
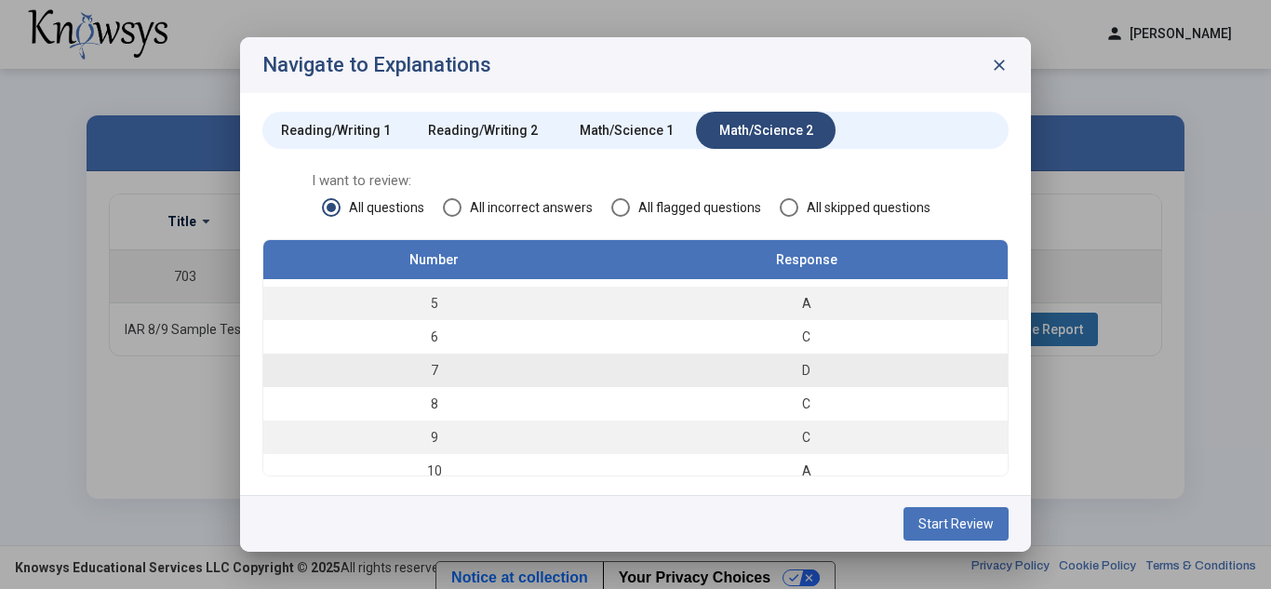
scroll to position [140, 0]
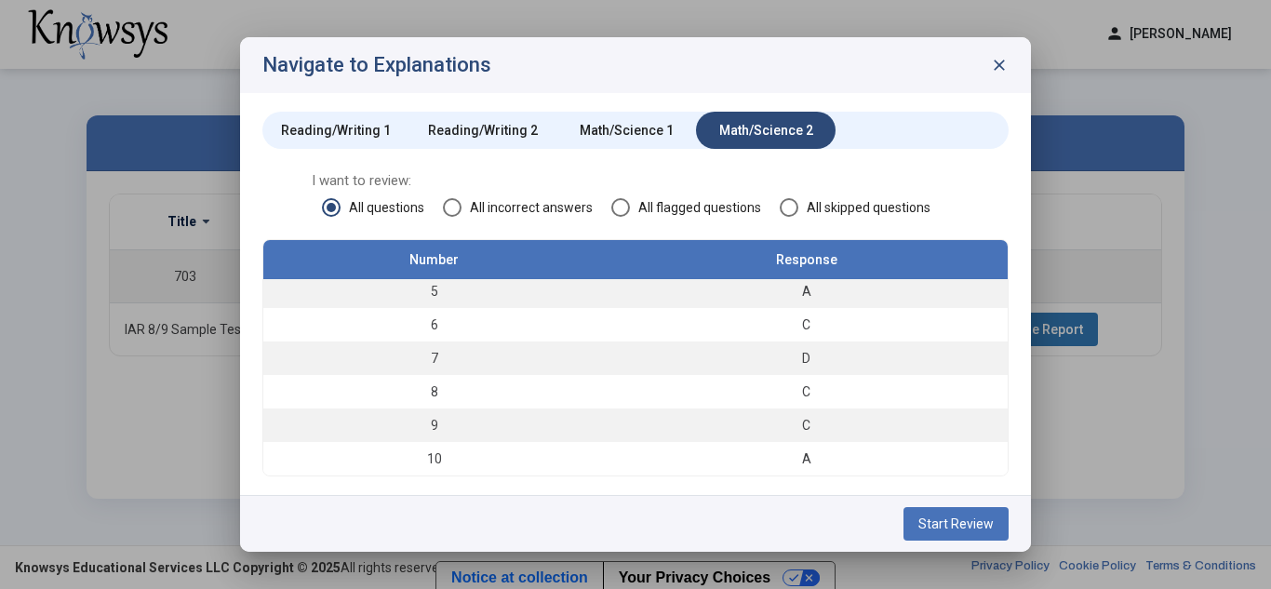
click at [445, 199] on span at bounding box center [452, 207] width 19 height 19
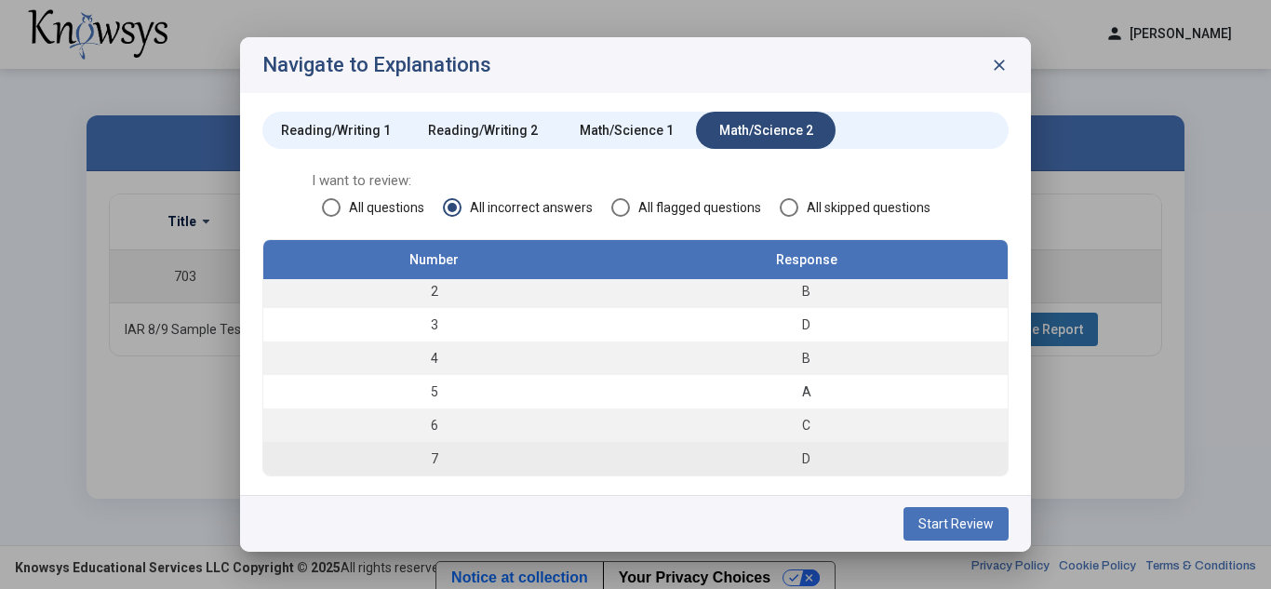
scroll to position [0, 0]
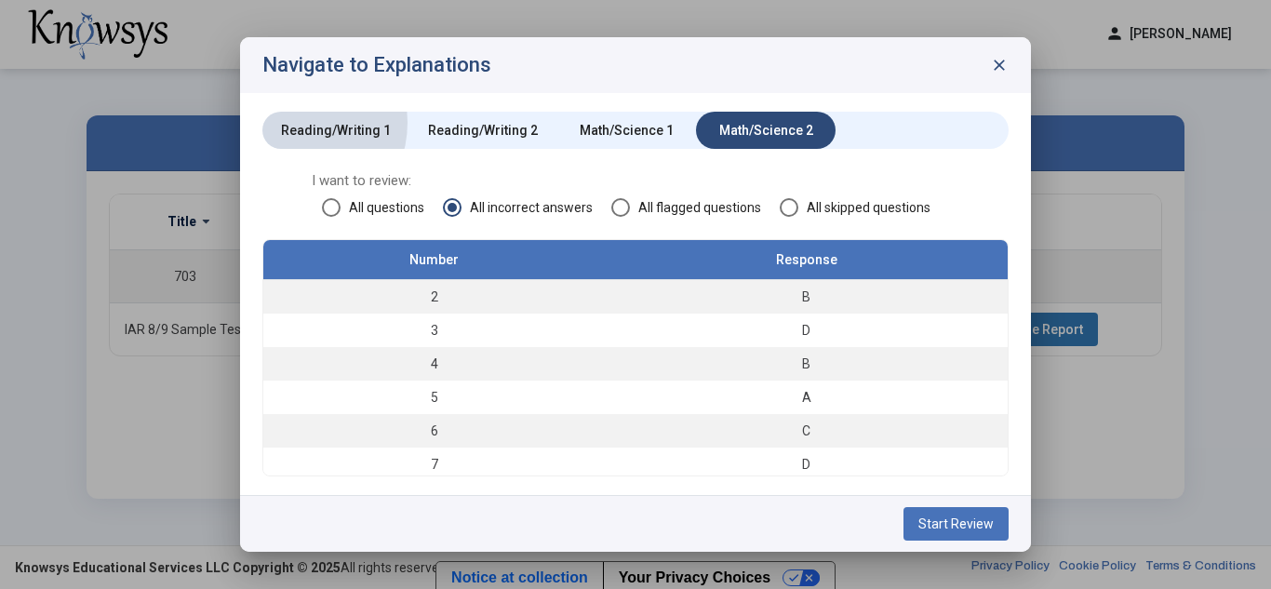
click at [289, 123] on div "Reading/Writing 1" at bounding box center [336, 130] width 110 height 19
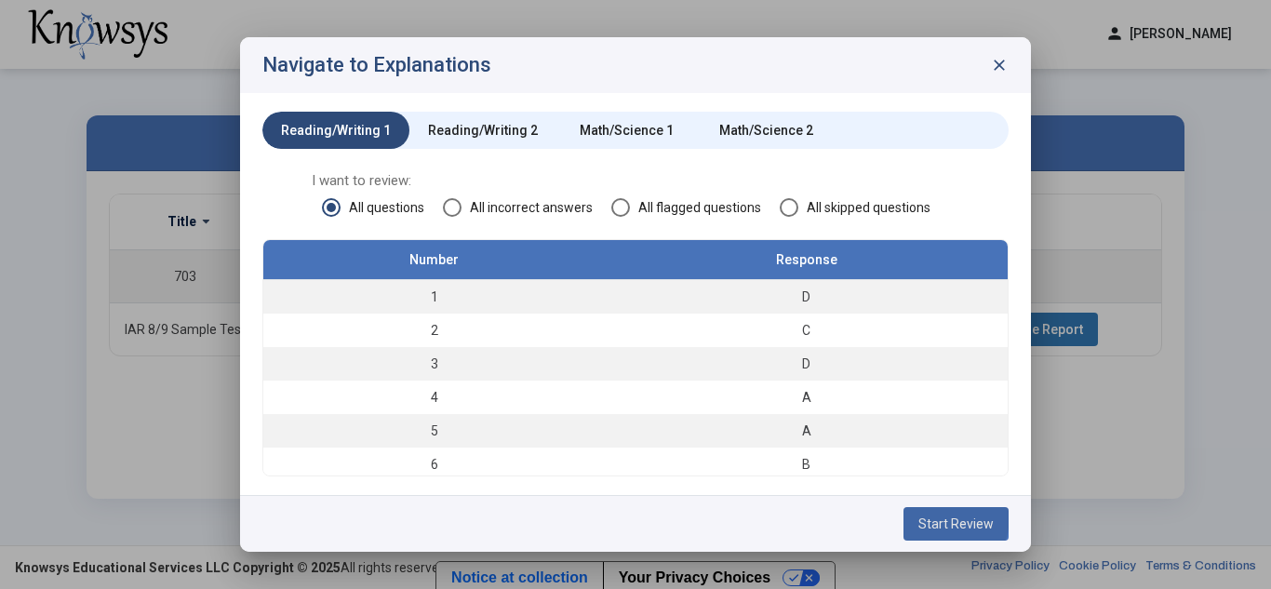
click at [934, 517] on span "Start Review" at bounding box center [956, 524] width 75 height 15
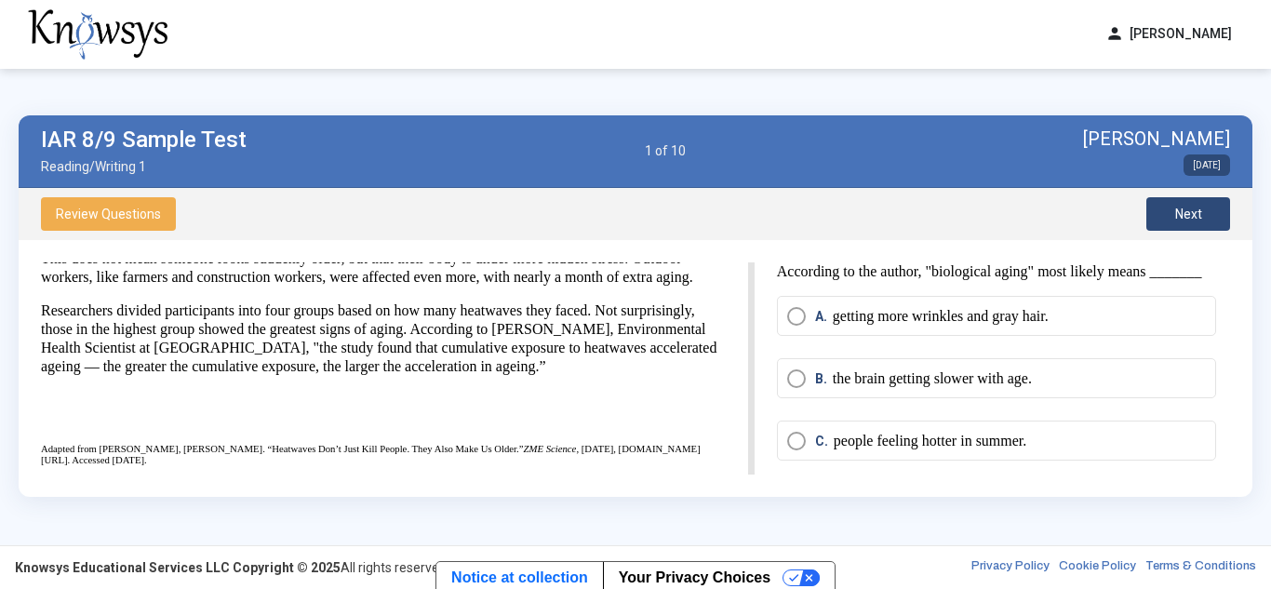
scroll to position [353, 0]
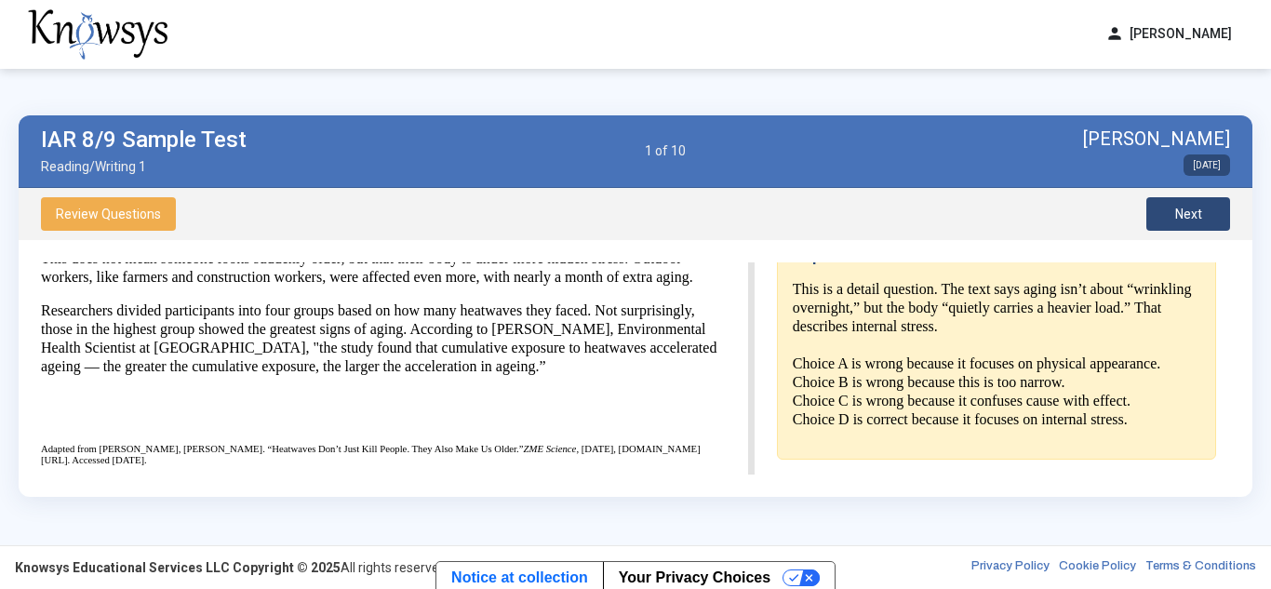
click at [878, 387] on p "This is a detail question. The text says aging isn’t about “wrinkling overnight…" at bounding box center [997, 354] width 408 height 149
click at [905, 385] on p "This is a detail question. The text says aging isn’t about “wrinkling overnight…" at bounding box center [997, 354] width 408 height 149
click at [1182, 204] on button "Next" at bounding box center [1189, 214] width 84 height 34
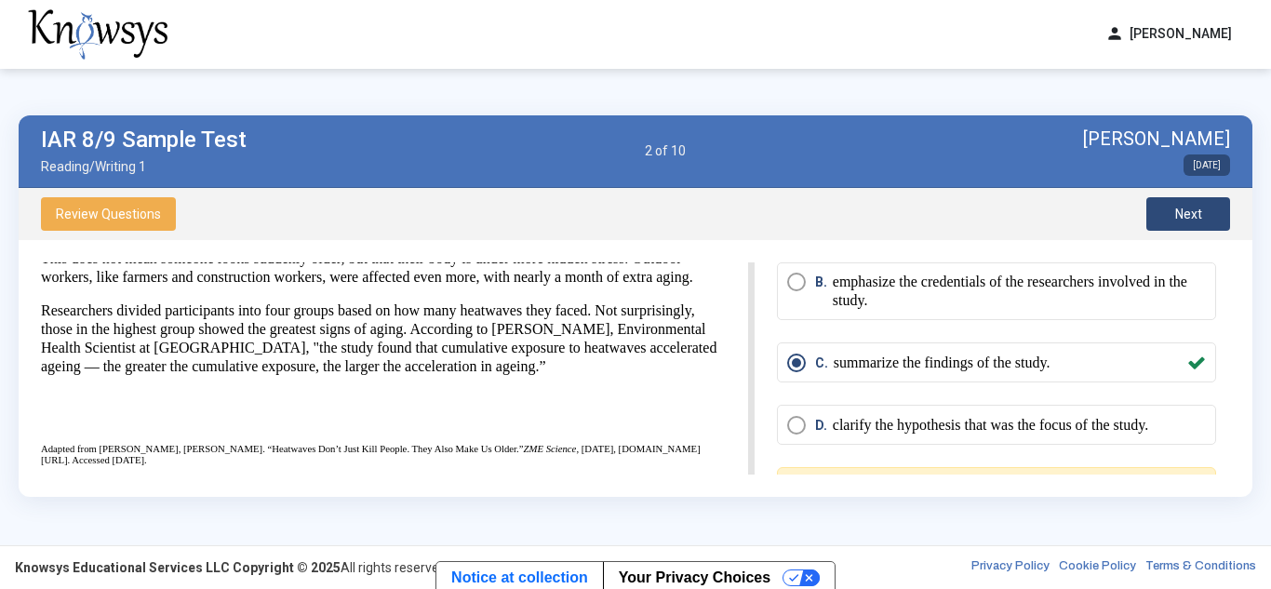
scroll to position [296, 0]
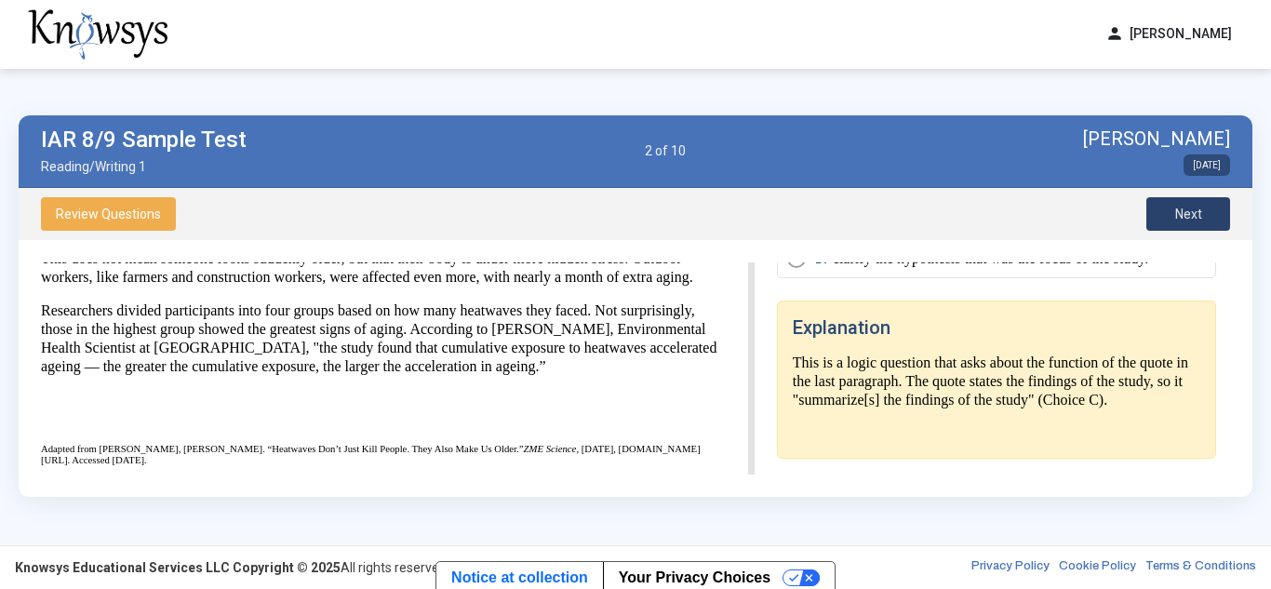
click at [1166, 220] on button "Next" at bounding box center [1189, 214] width 84 height 34
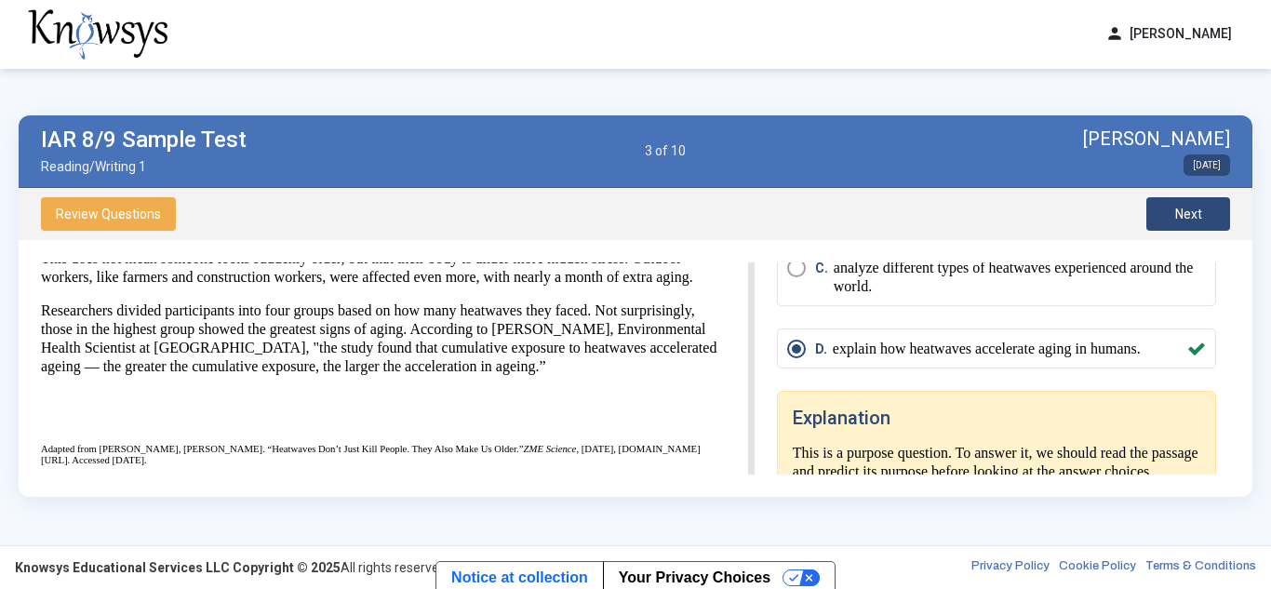
scroll to position [214, 0]
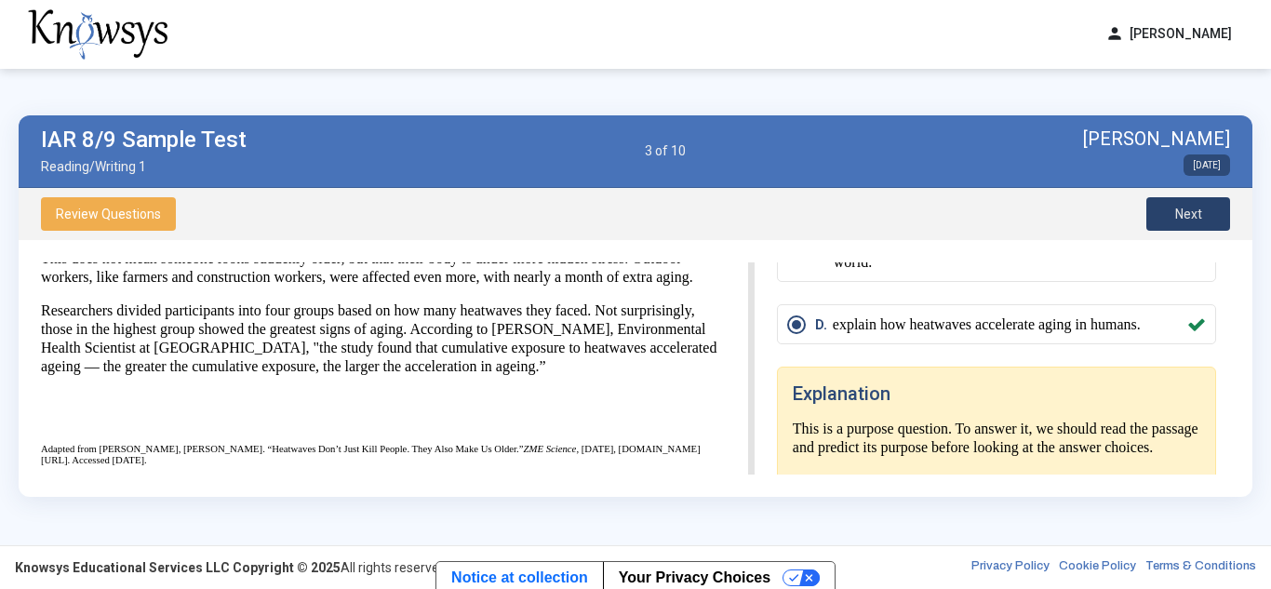
click at [1172, 204] on button "Next" at bounding box center [1189, 214] width 84 height 34
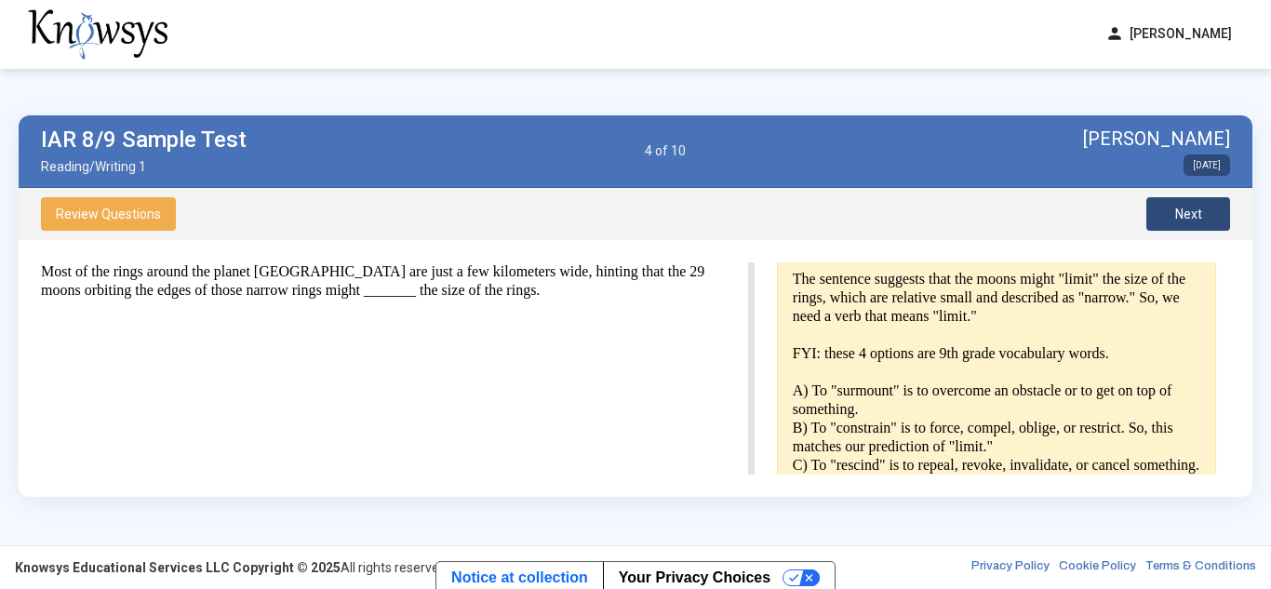
scroll to position [610, 0]
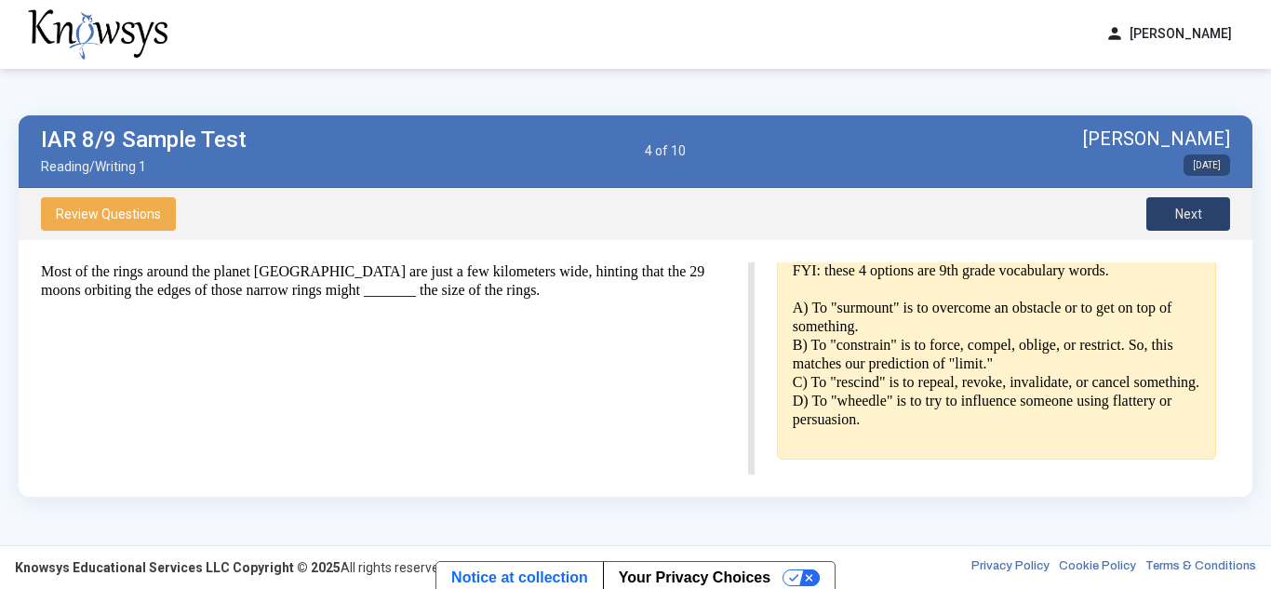
click at [1164, 216] on button "Next" at bounding box center [1189, 214] width 84 height 34
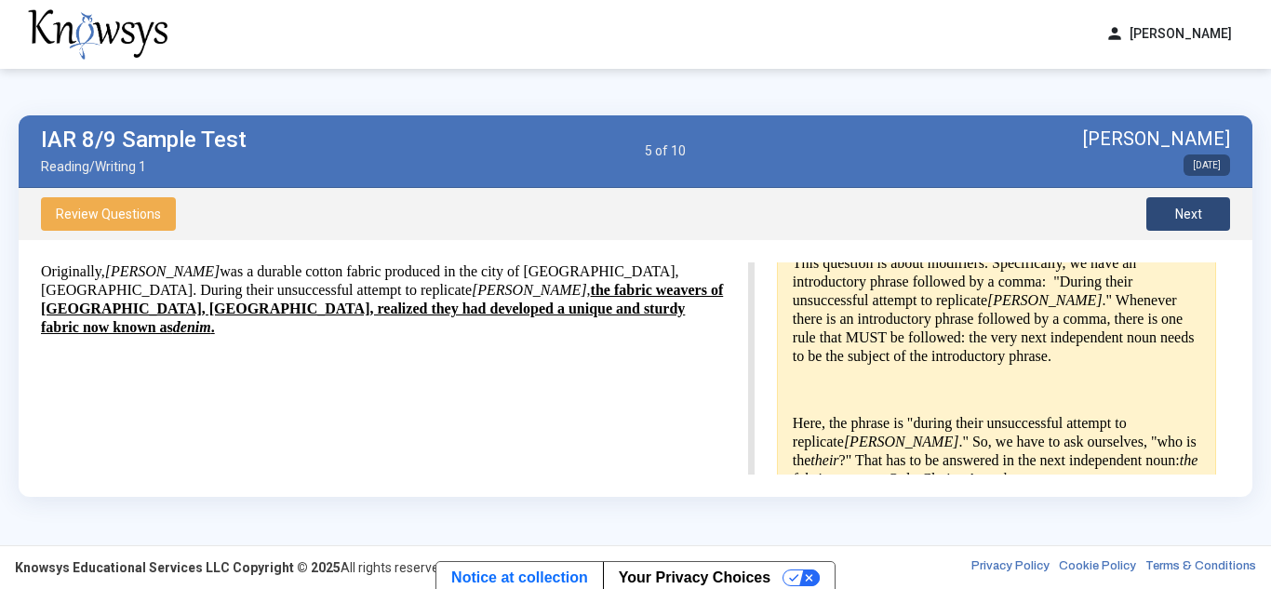
scroll to position [475, 0]
drag, startPoint x: 880, startPoint y: 397, endPoint x: 1015, endPoint y: 404, distance: 136.0
click at [1015, 411] on p "Here, the phrase is "during their unsuccessful attempt to replicate [PERSON_NAM…" at bounding box center [997, 448] width 408 height 74
click at [1059, 411] on p "Here, the phrase is "during their unsuccessful attempt to replicate [PERSON_NAM…" at bounding box center [997, 448] width 408 height 74
click at [1178, 215] on span "Next" at bounding box center [1189, 214] width 27 height 15
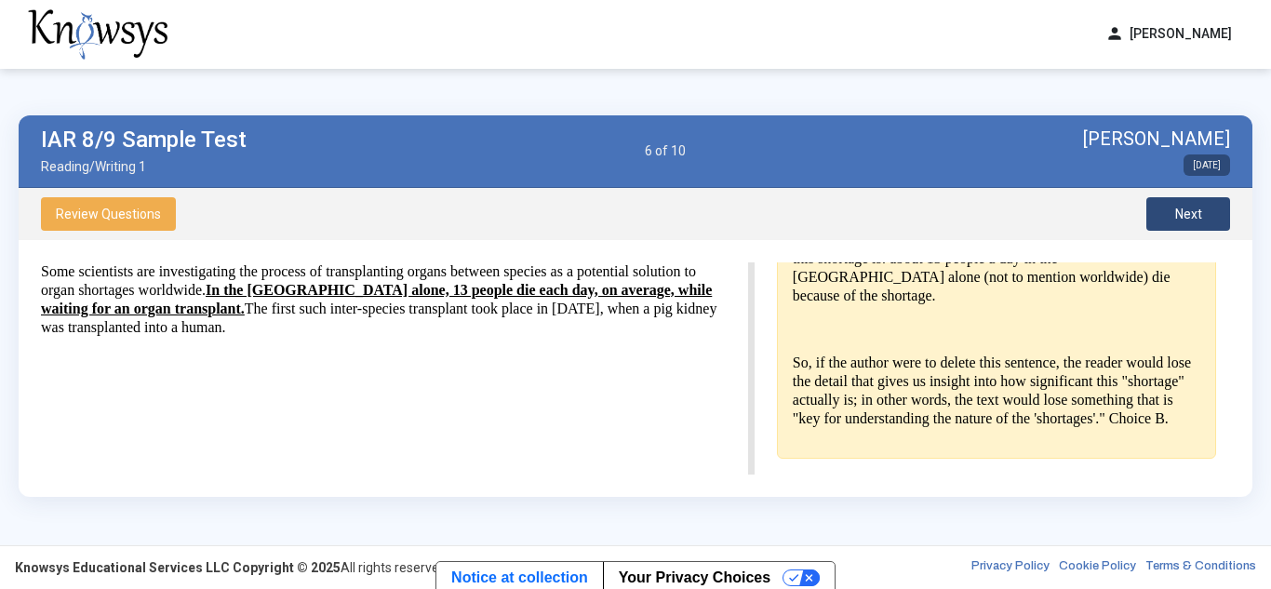
scroll to position [544, 0]
click at [692, 406] on div "Some scientists are investigating the process of transplanting organs between s…" at bounding box center [398, 368] width 714 height 212
click at [705, 396] on div "Some scientists are investigating the process of transplanting organs between s…" at bounding box center [398, 368] width 714 height 212
click at [794, 370] on p "So, if the author were to delete this sentence, the reader would lose the detai…" at bounding box center [997, 391] width 408 height 74
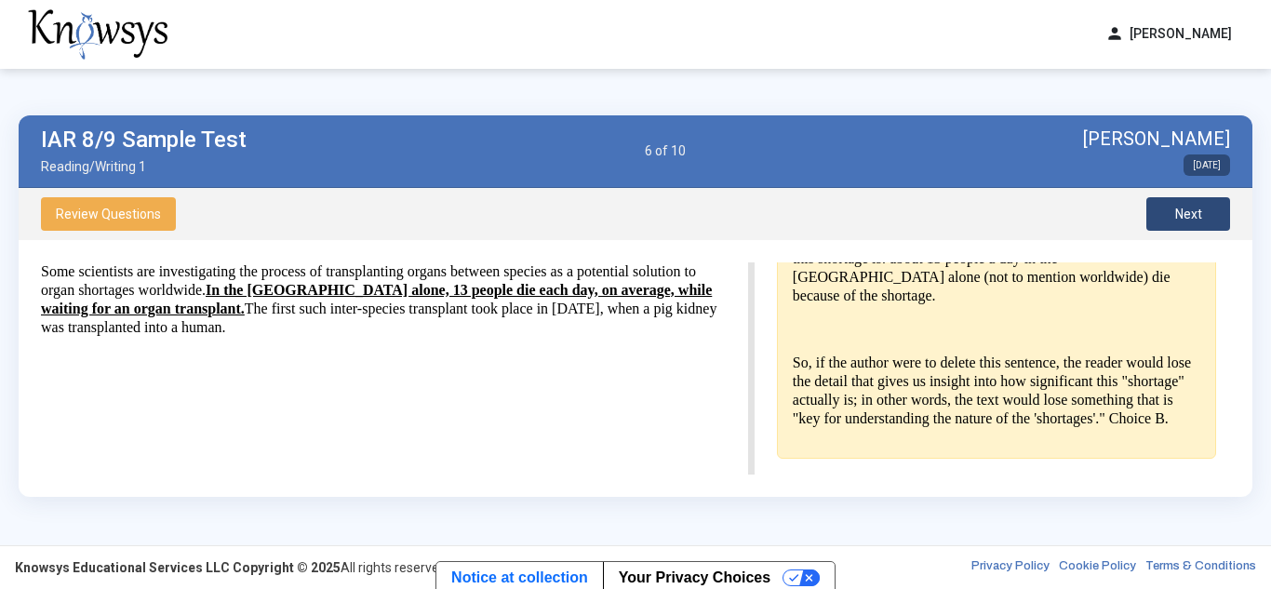
click at [794, 370] on p "So, if the author were to delete this sentence, the reader would lose the detai…" at bounding box center [997, 391] width 408 height 74
click at [897, 374] on p "So, if the author were to delete this sentence, the reader would lose the detai…" at bounding box center [997, 391] width 408 height 74
click at [1215, 214] on button "Next" at bounding box center [1189, 214] width 84 height 34
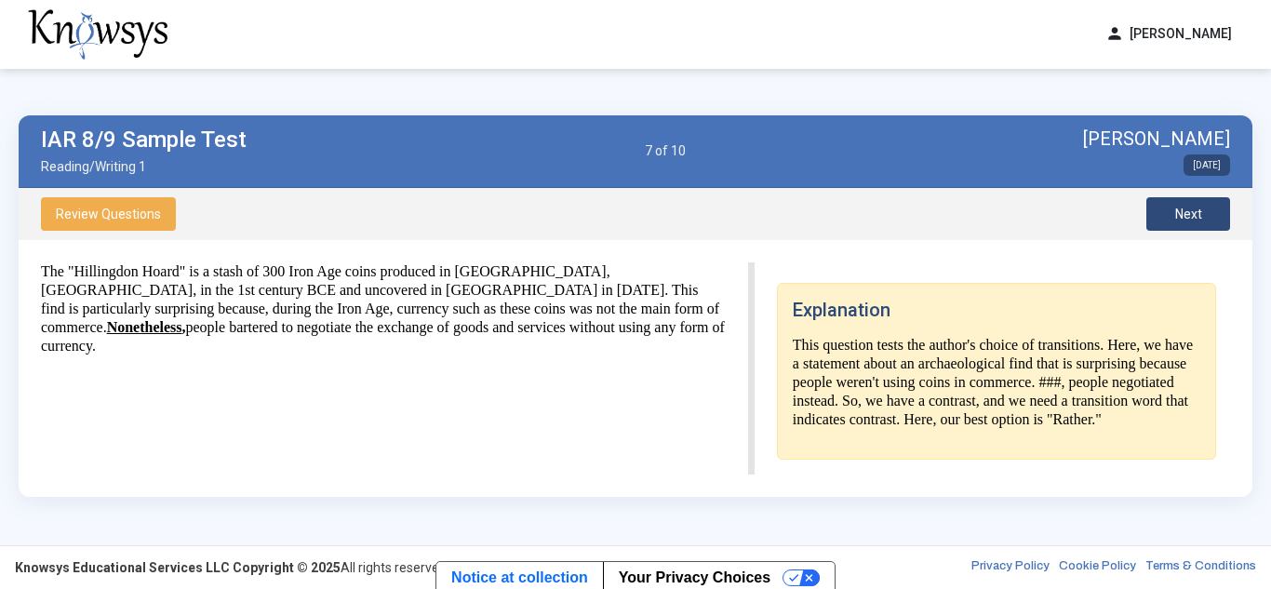
scroll to position [278, 0]
drag, startPoint x: 913, startPoint y: 415, endPoint x: 966, endPoint y: 422, distance: 53.5
click at [966, 422] on p "This question tests the author's choice of transitions. Here, we have a stateme…" at bounding box center [997, 382] width 408 height 93
click at [946, 396] on p "This question tests the author's choice of transitions. Here, we have a stateme…" at bounding box center [997, 382] width 408 height 93
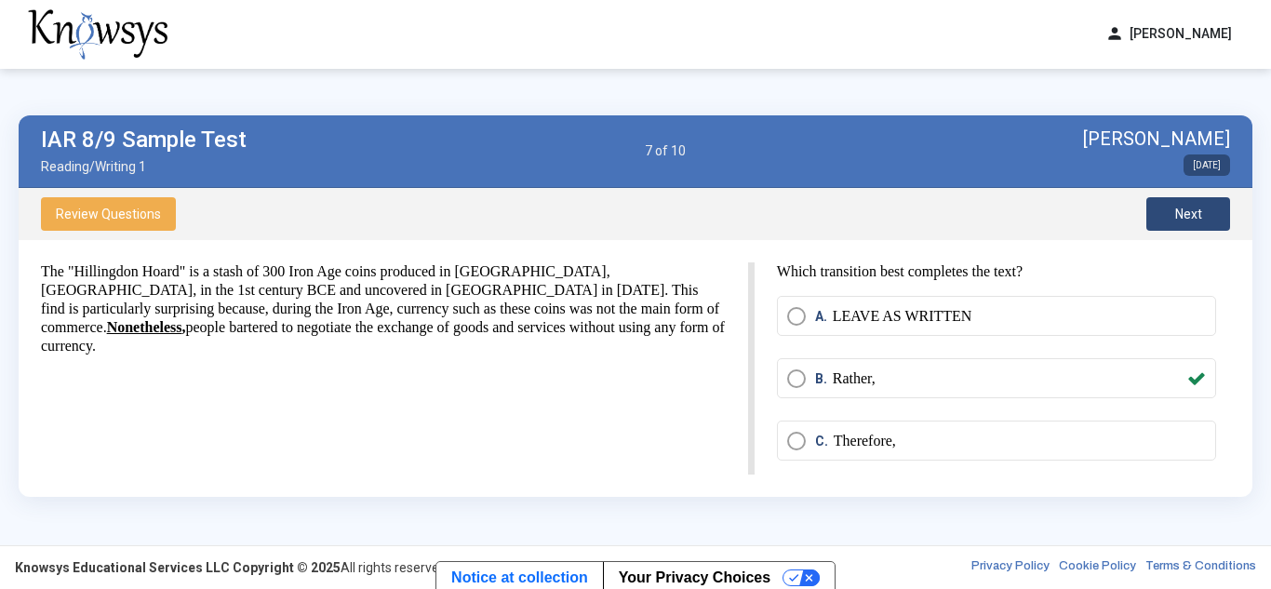
scroll to position [277, 0]
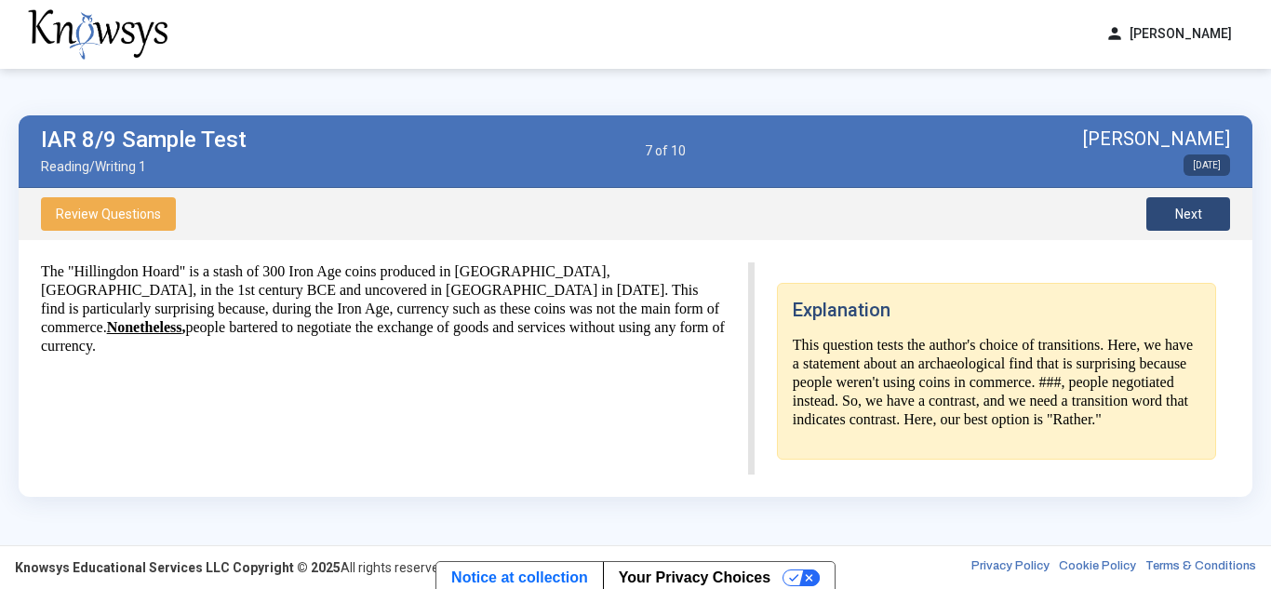
click at [1176, 213] on span "Next" at bounding box center [1189, 214] width 27 height 15
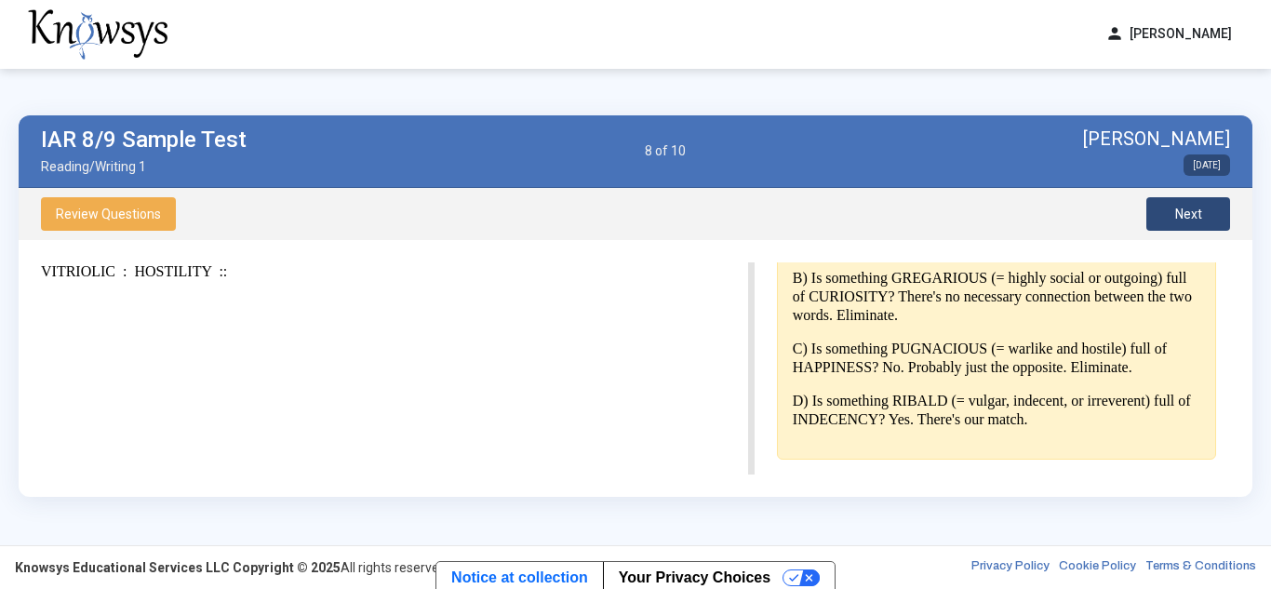
scroll to position [576, 0]
click at [1181, 208] on span "Next" at bounding box center [1189, 214] width 27 height 15
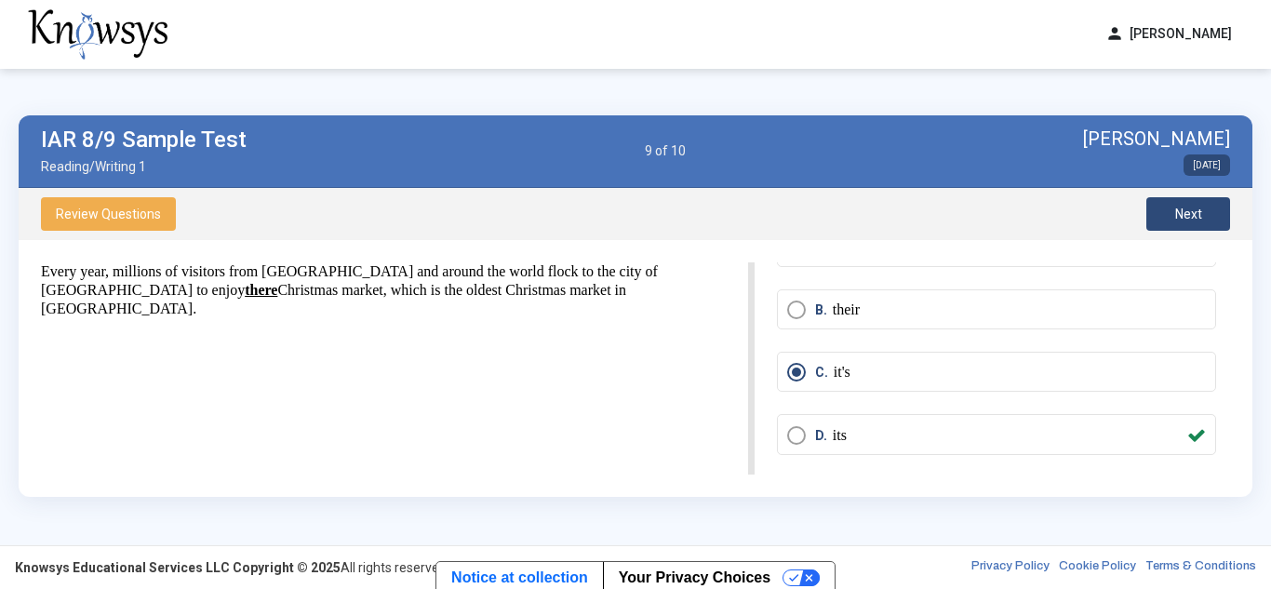
scroll to position [88, 0]
click at [1162, 218] on button "Next" at bounding box center [1189, 214] width 84 height 34
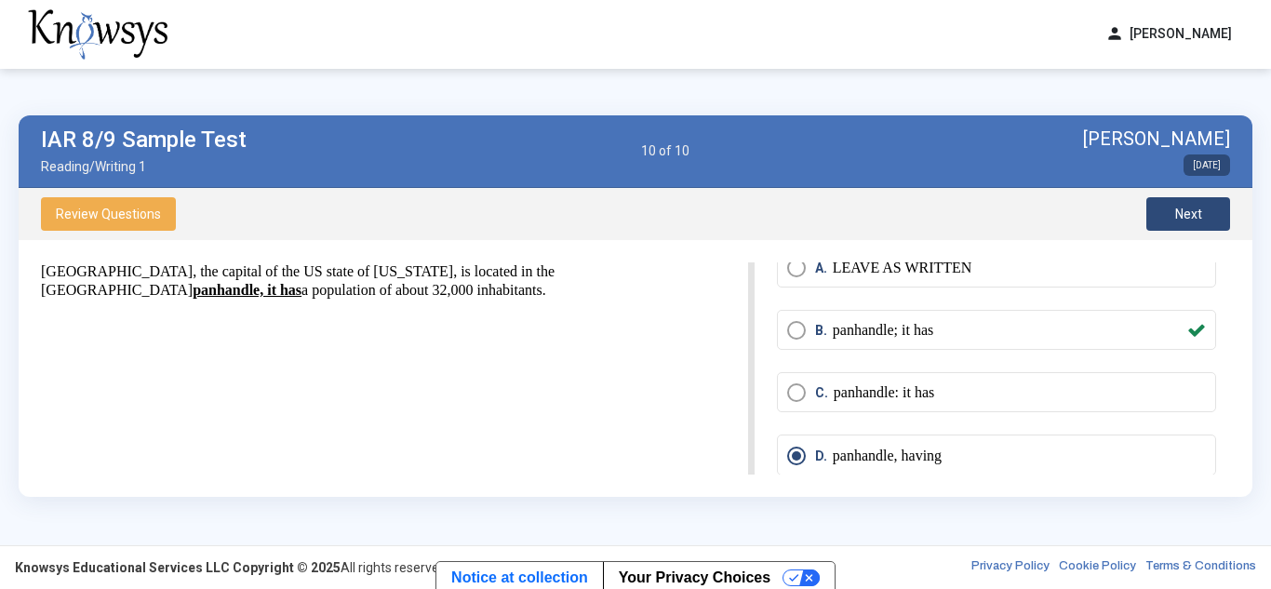
scroll to position [24, 0]
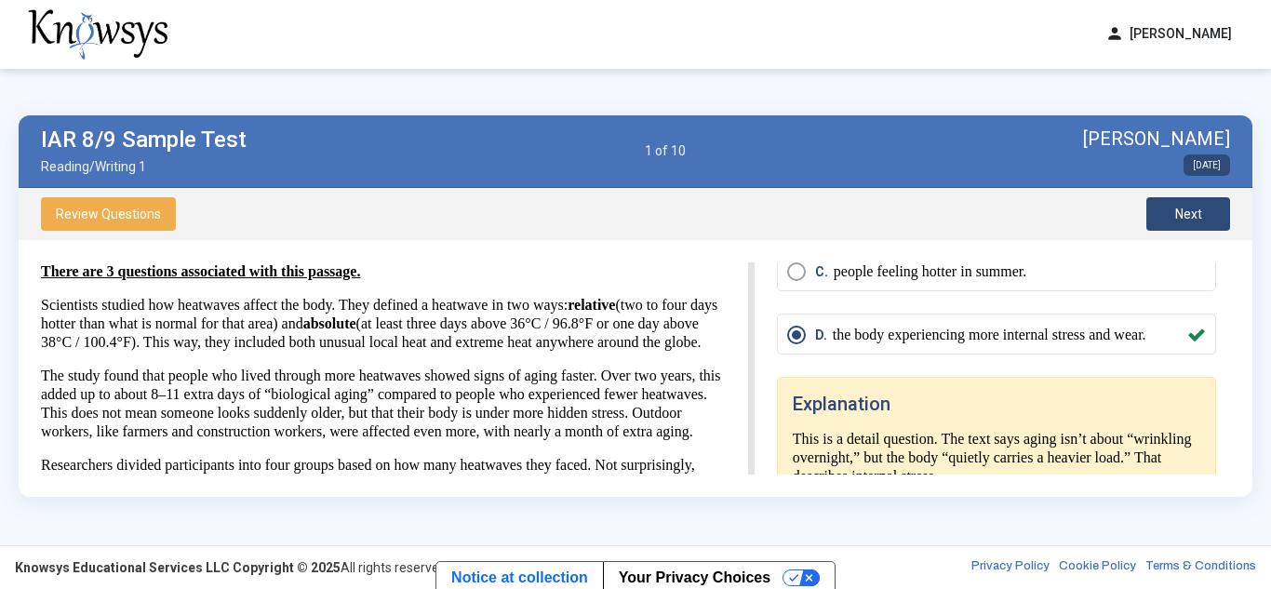
scroll to position [353, 0]
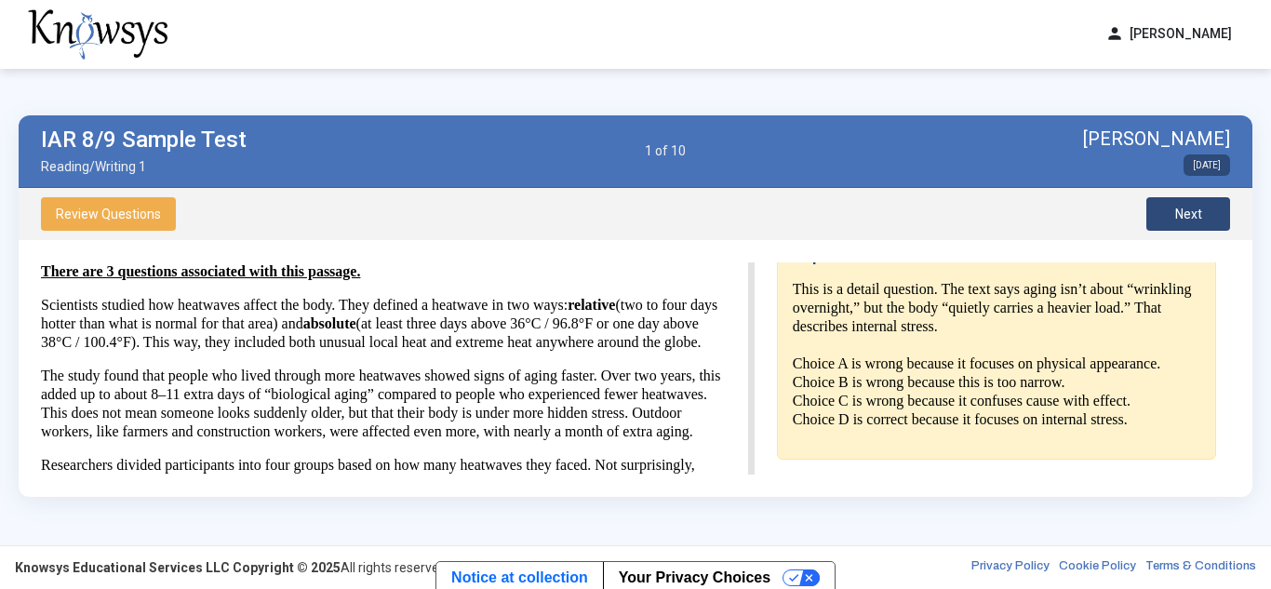
click at [1172, 217] on button "Next" at bounding box center [1189, 214] width 84 height 34
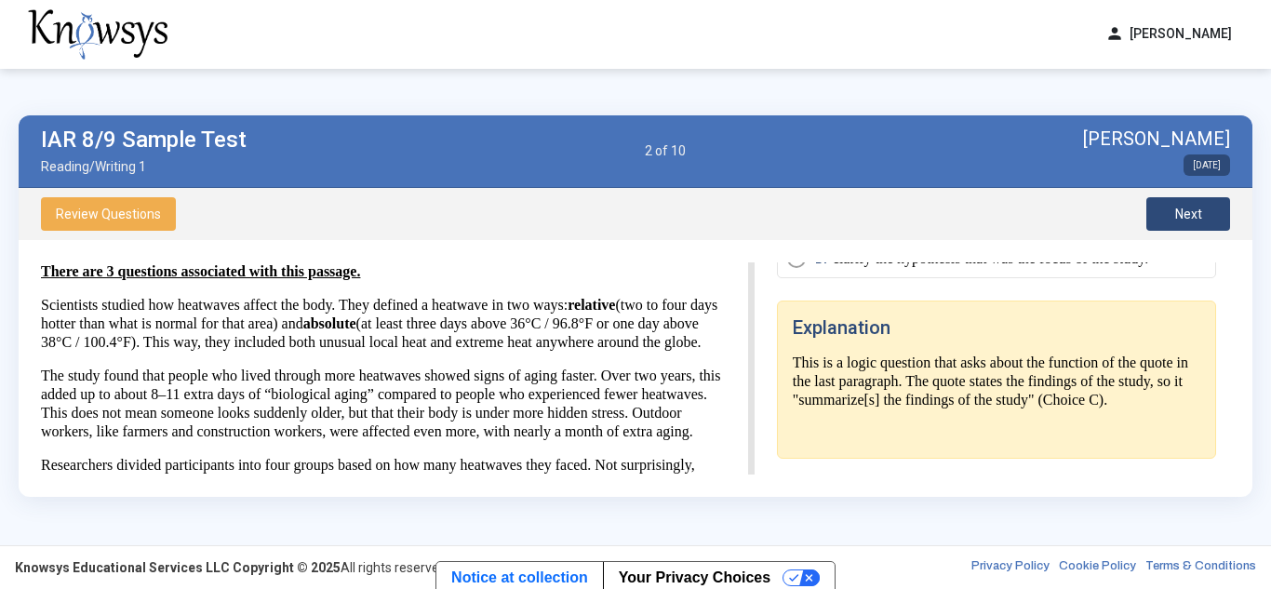
scroll to position [297, 0]
click at [1172, 217] on button "Next" at bounding box center [1189, 214] width 84 height 34
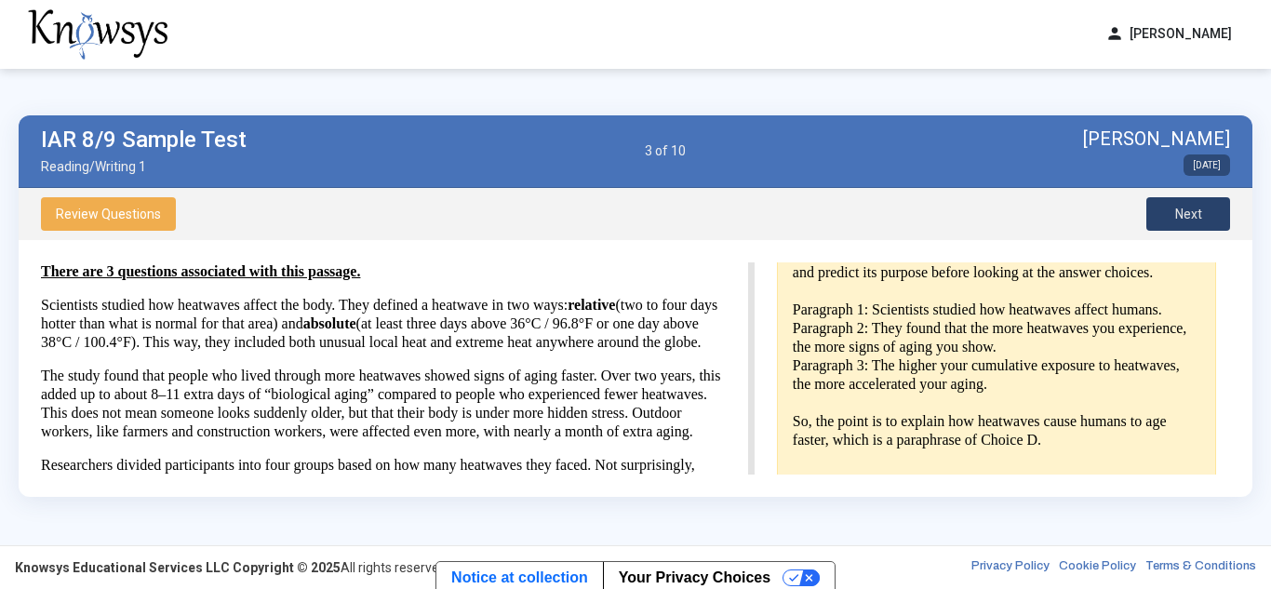
click at [1172, 217] on button "Next" at bounding box center [1189, 214] width 84 height 34
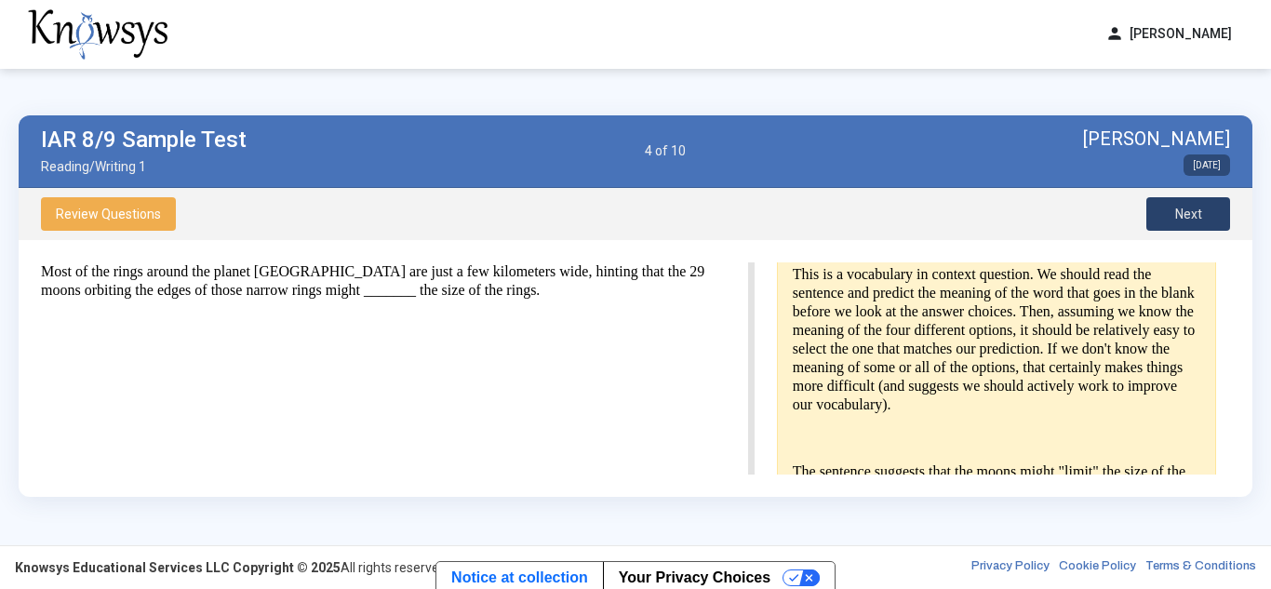
click at [1172, 217] on button "Next" at bounding box center [1189, 214] width 84 height 34
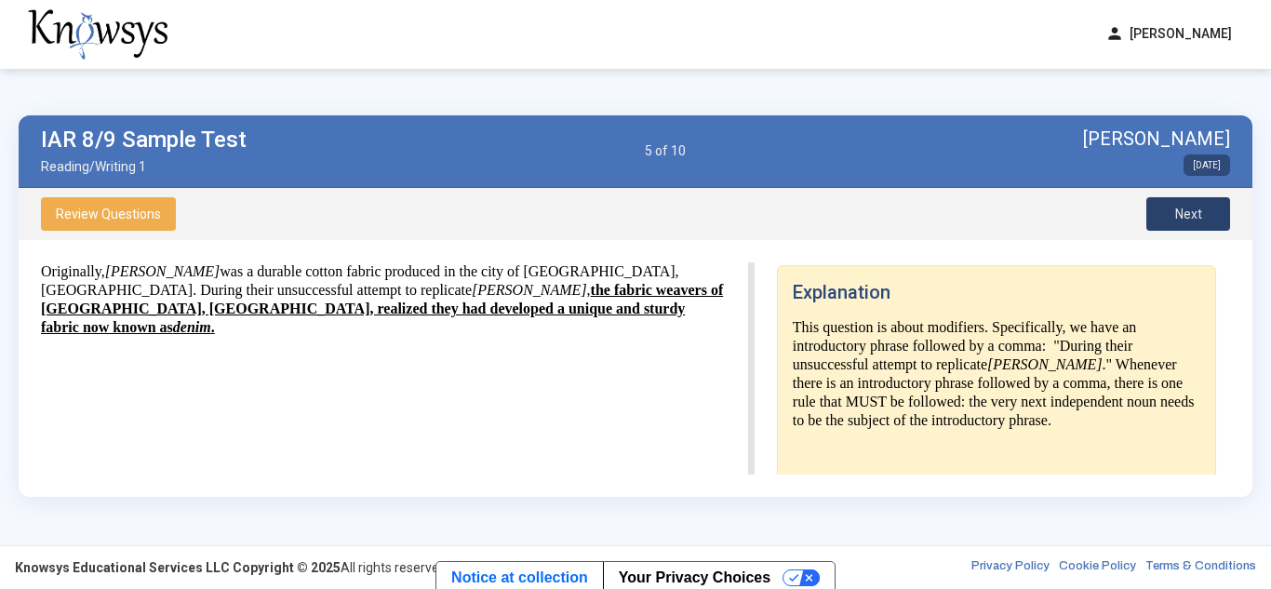
click at [1172, 217] on button "Next" at bounding box center [1189, 214] width 84 height 34
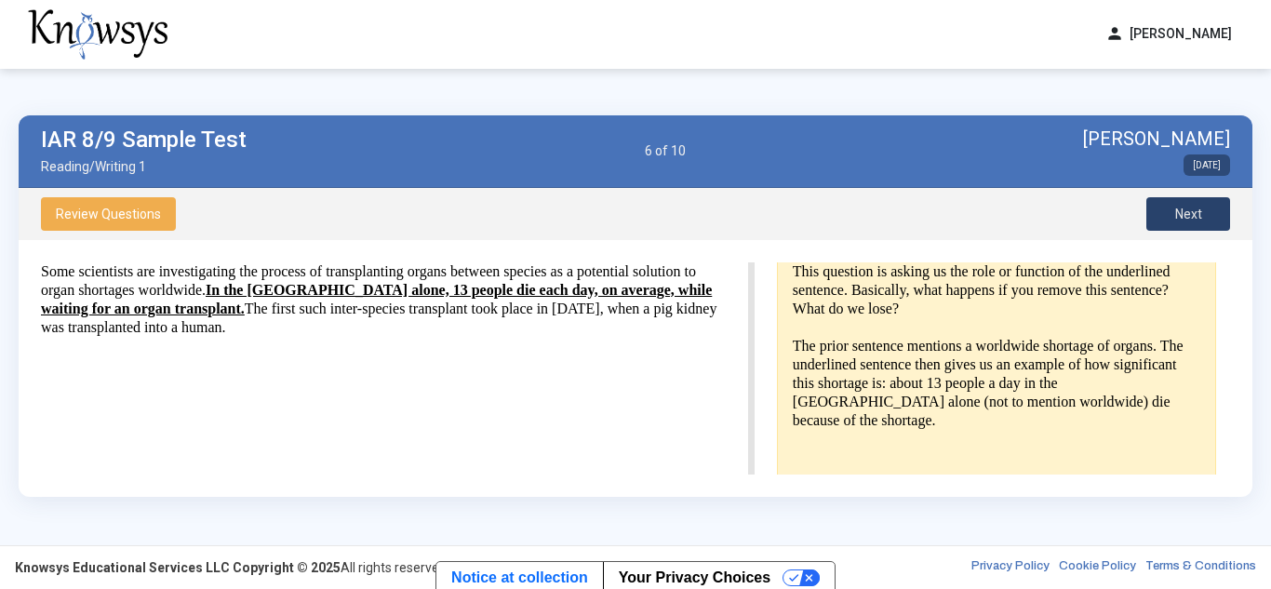
click at [1172, 217] on button "Next" at bounding box center [1189, 214] width 84 height 34
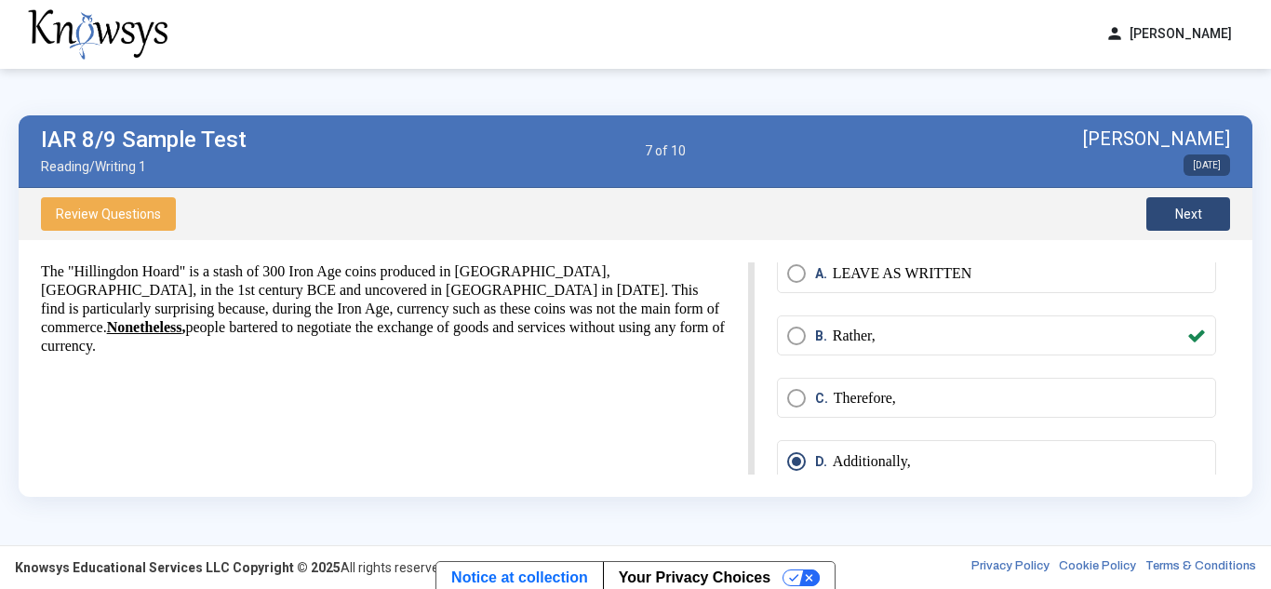
scroll to position [42, 0]
click at [1177, 214] on span "Next" at bounding box center [1189, 214] width 27 height 15
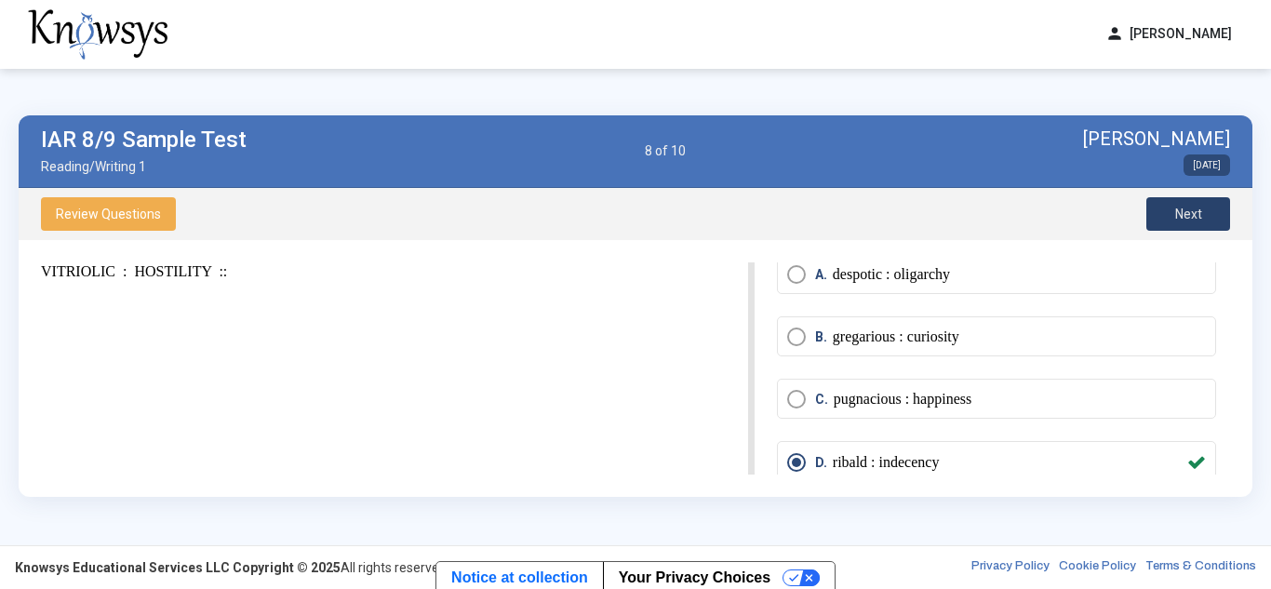
click at [1177, 214] on span "Next" at bounding box center [1189, 214] width 27 height 15
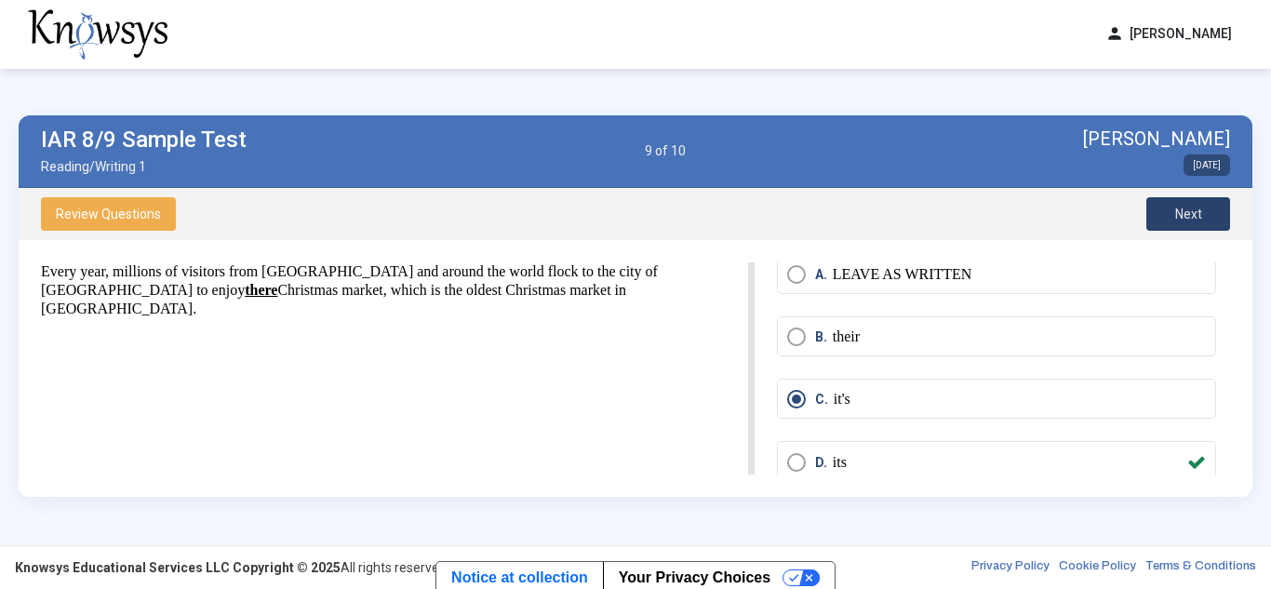
click at [1177, 214] on span "Next" at bounding box center [1189, 214] width 27 height 15
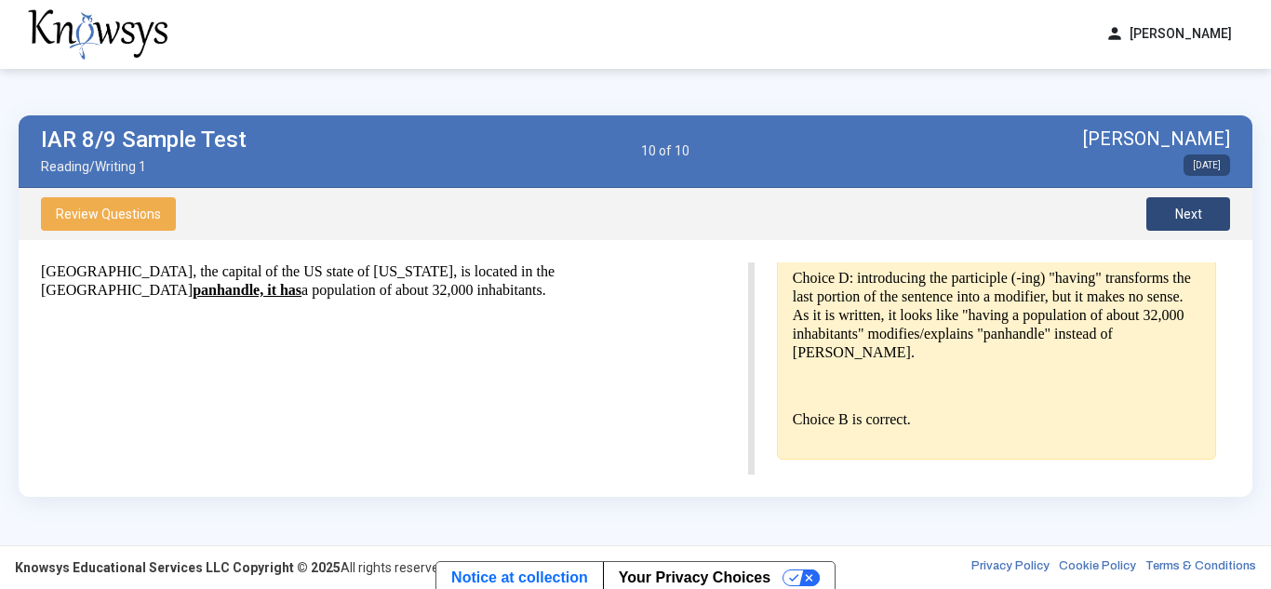
scroll to position [632, 0]
click at [1191, 207] on span "Next" at bounding box center [1189, 214] width 27 height 15
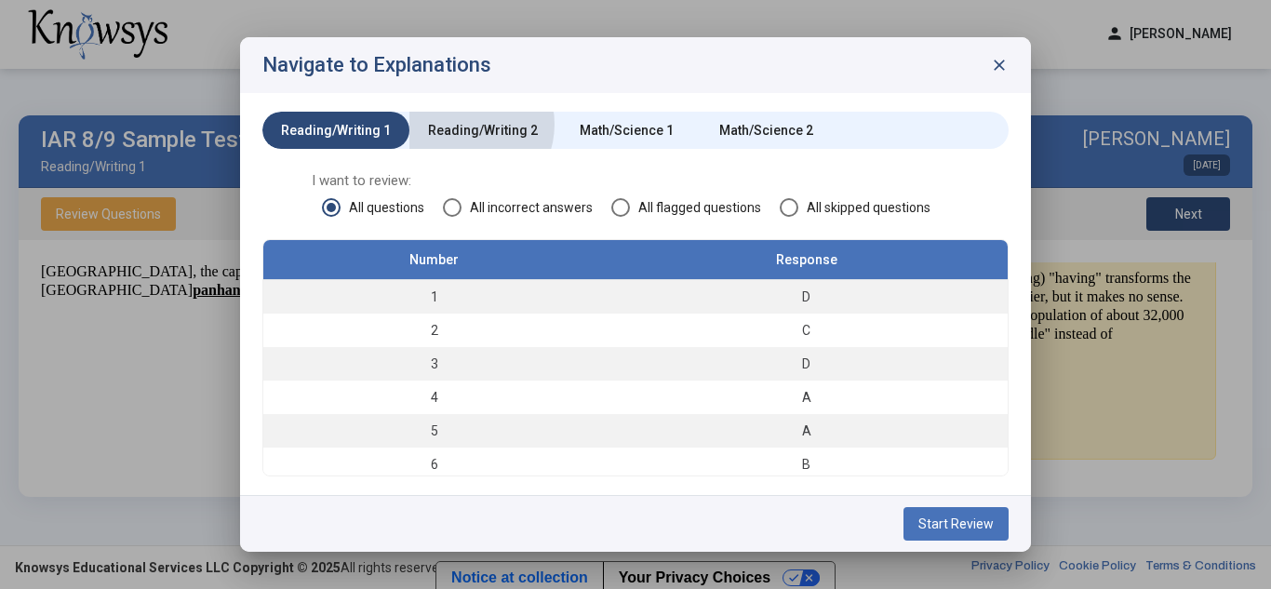
click at [456, 125] on div "Reading/Writing 2" at bounding box center [483, 130] width 110 height 19
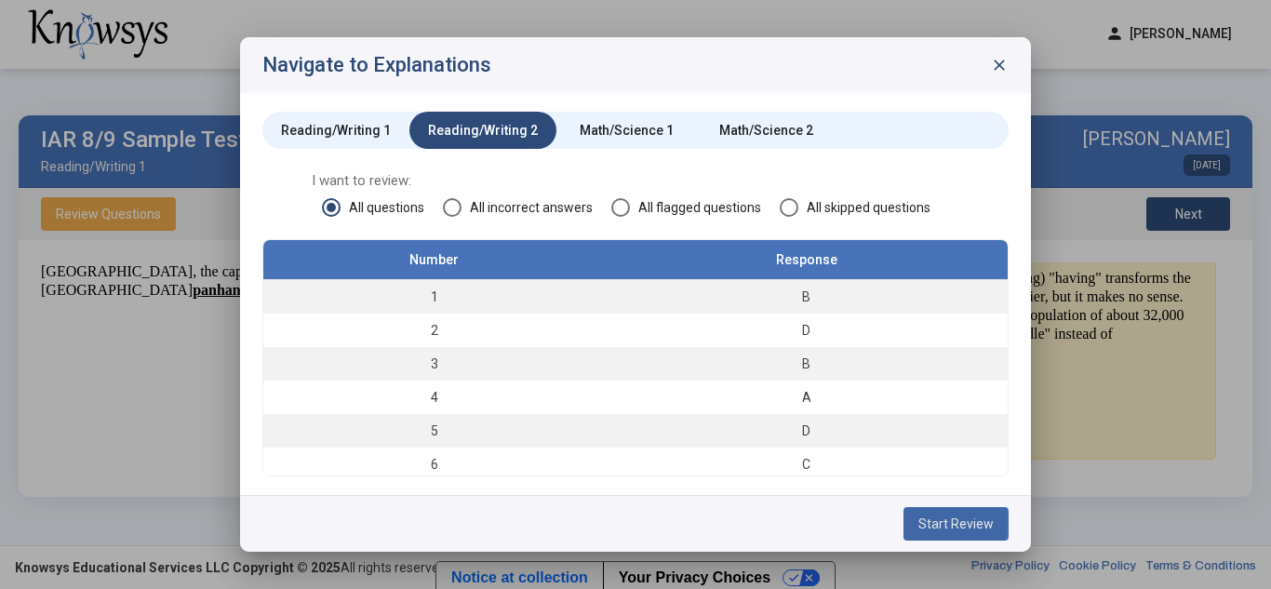
click at [934, 521] on span "Start Review" at bounding box center [956, 524] width 75 height 15
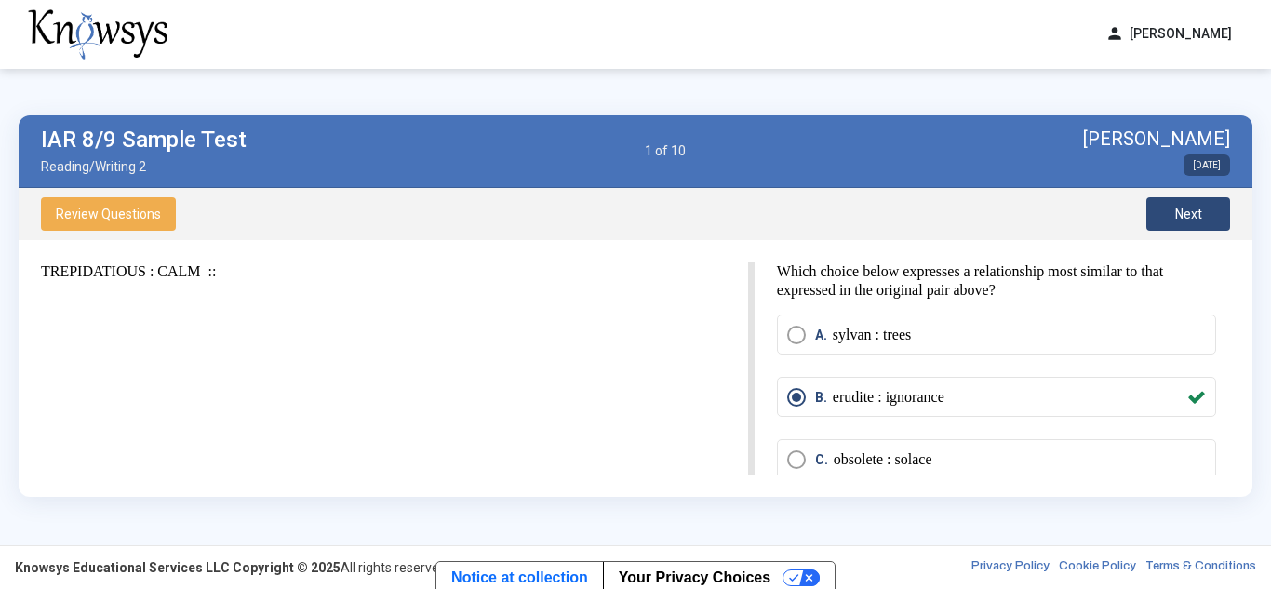
click at [1185, 208] on span "Next" at bounding box center [1189, 214] width 27 height 15
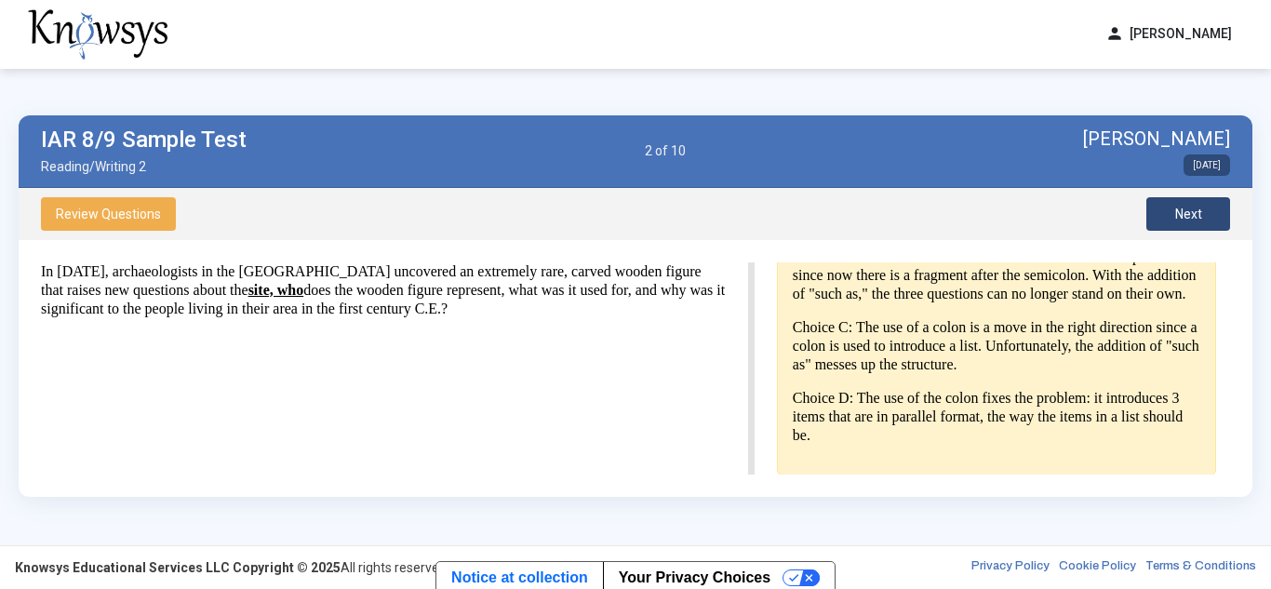
scroll to position [581, 0]
click at [1201, 214] on span "Next" at bounding box center [1189, 214] width 27 height 15
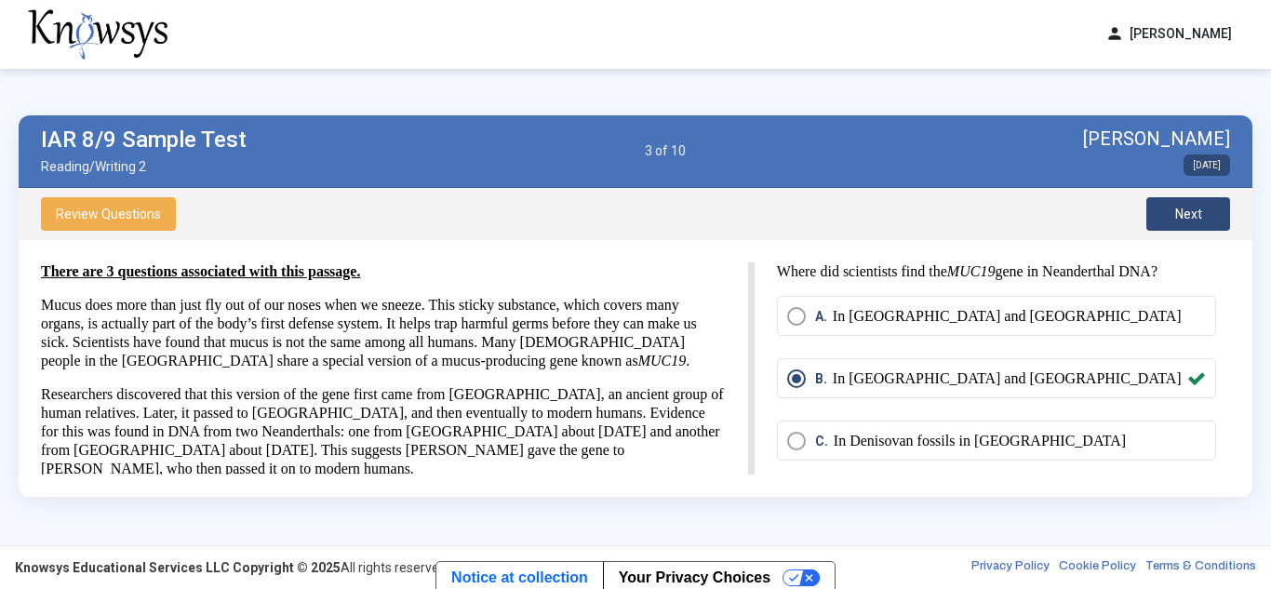
scroll to position [19, 0]
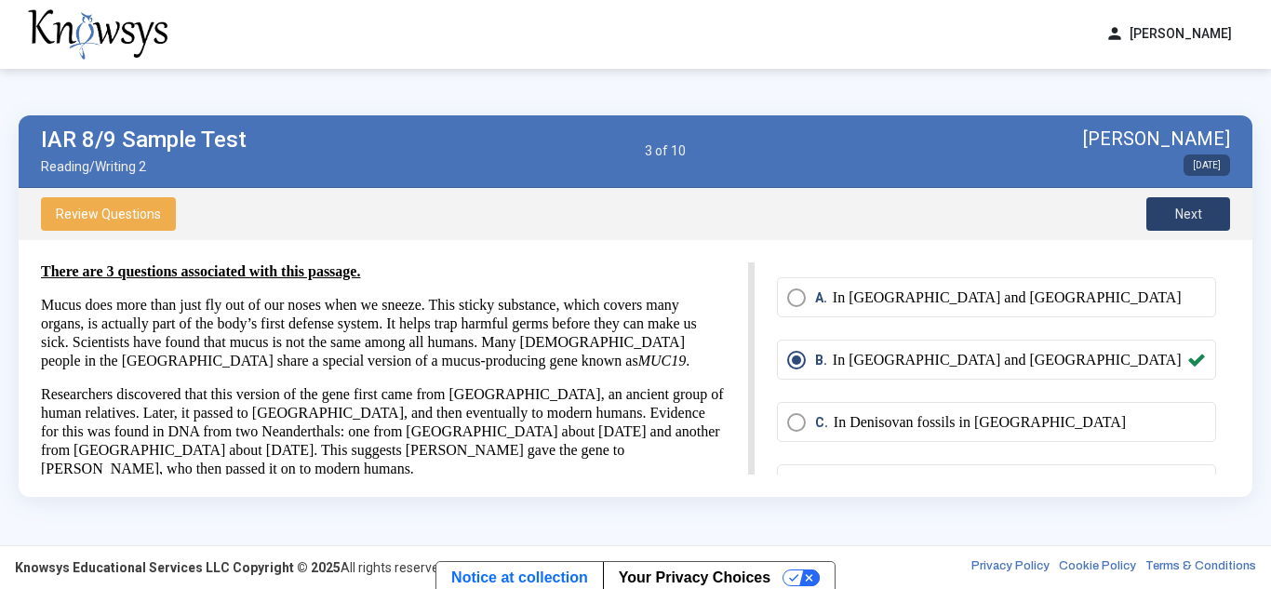
click at [1203, 207] on button "Next" at bounding box center [1189, 214] width 84 height 34
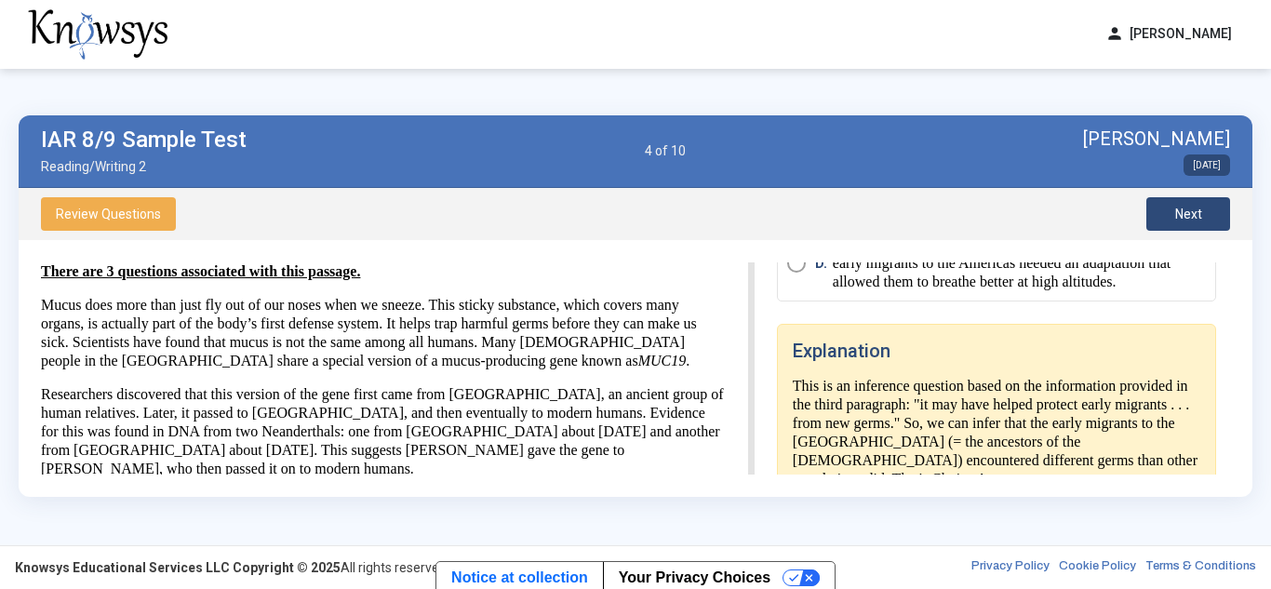
scroll to position [0, 0]
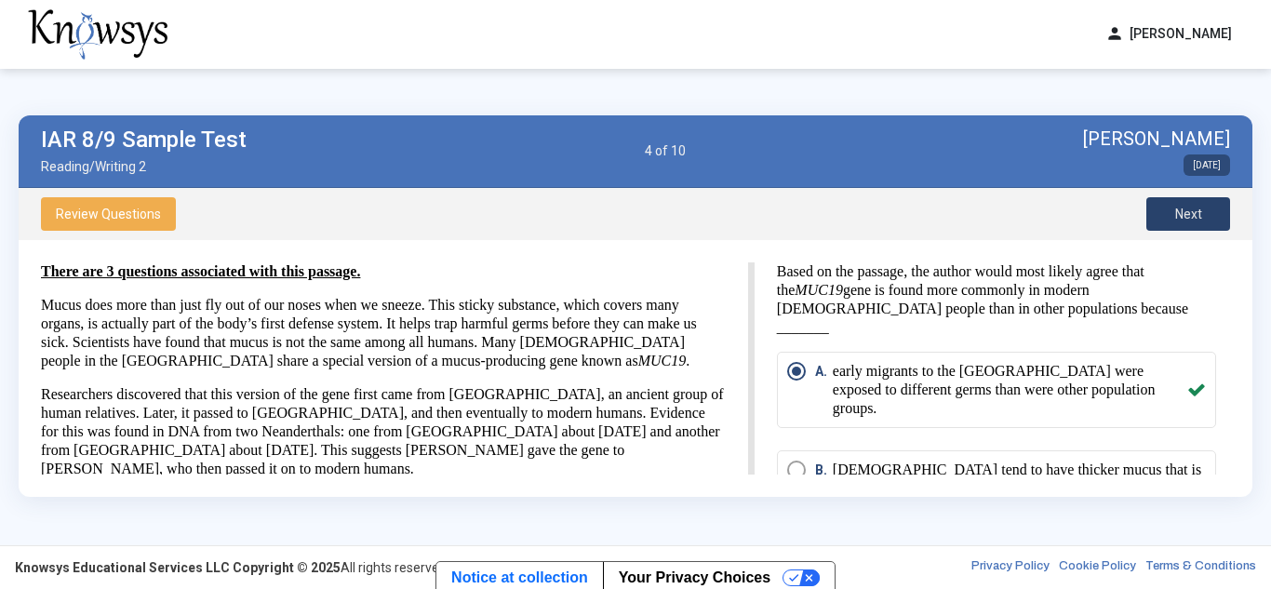
click at [1188, 214] on span "Next" at bounding box center [1189, 214] width 27 height 15
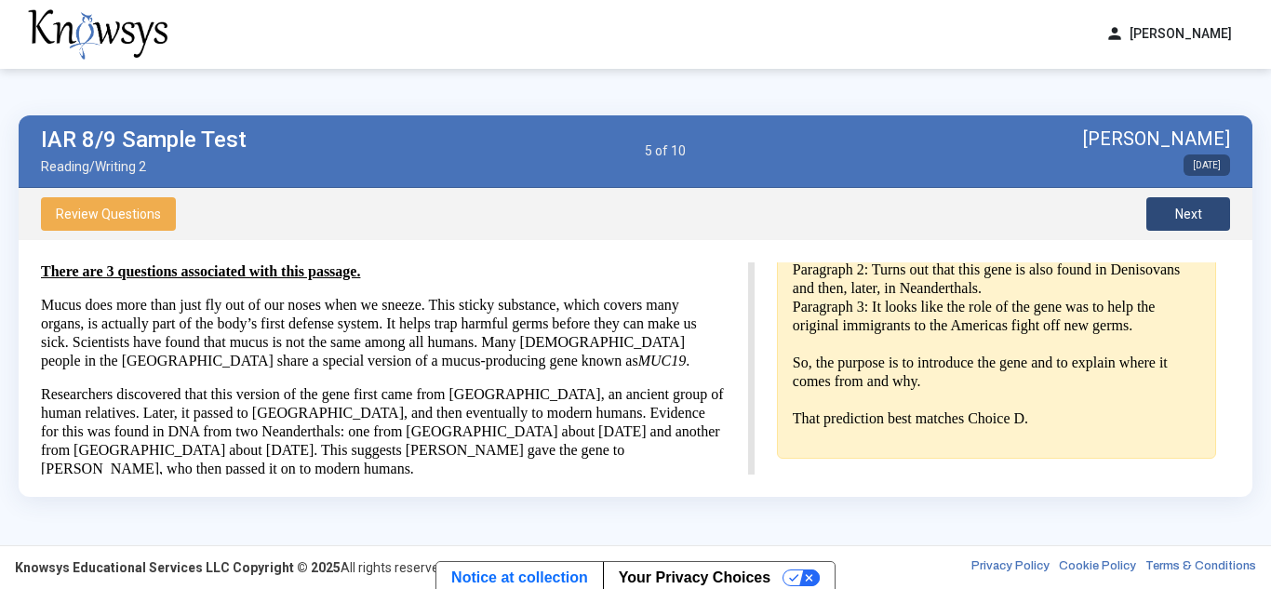
scroll to position [482, 0]
click at [1171, 215] on button "Next" at bounding box center [1189, 214] width 84 height 34
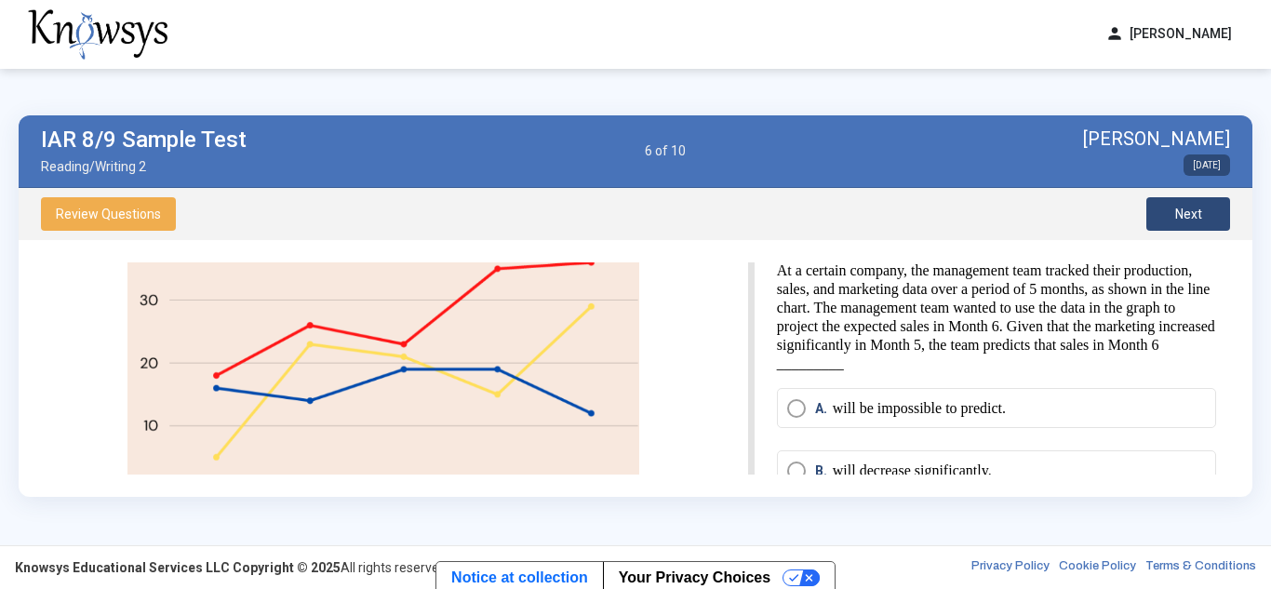
scroll to position [0, 0]
drag, startPoint x: 902, startPoint y: 368, endPoint x: 934, endPoint y: 364, distance: 32.8
click at [934, 364] on p "At a certain company, the management team tracked their production, sales, and …" at bounding box center [996, 318] width 439 height 112
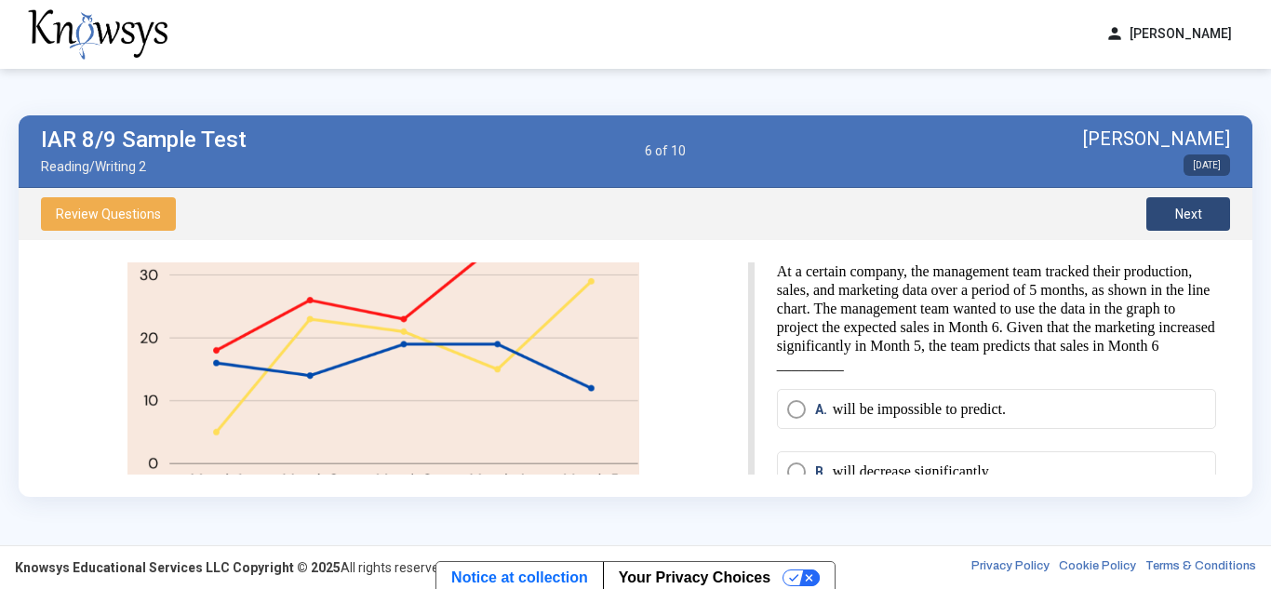
drag, startPoint x: 902, startPoint y: 368, endPoint x: 930, endPoint y: 359, distance: 29.2
click at [930, 359] on p "At a certain company, the management team tracked their production, sales, and …" at bounding box center [996, 318] width 439 height 112
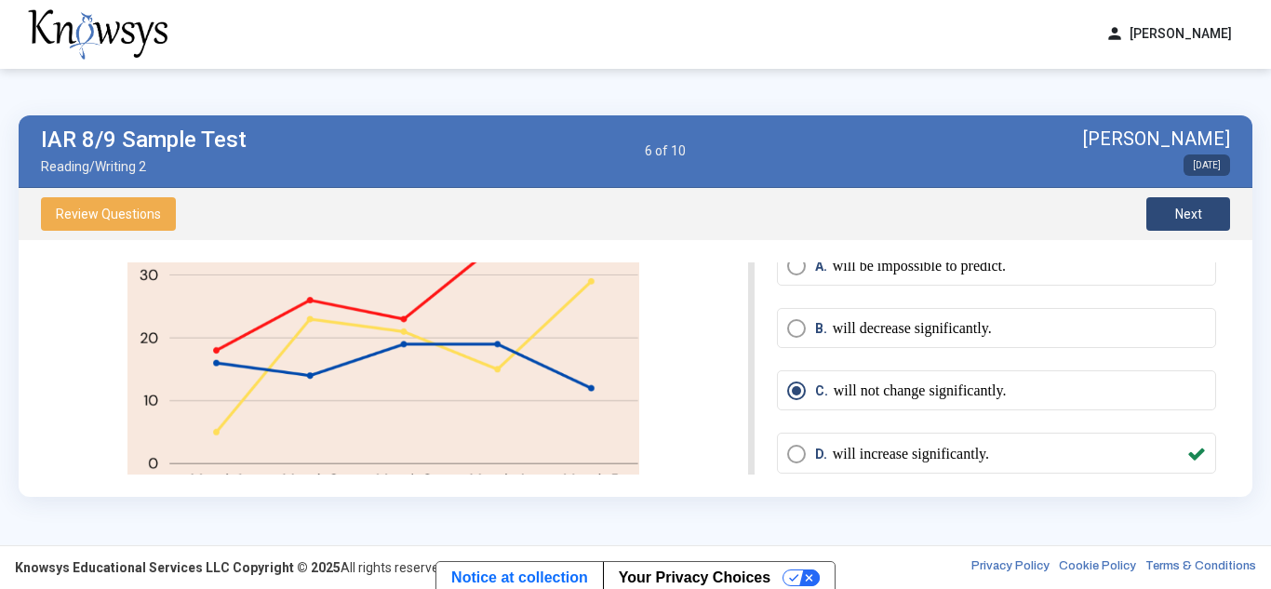
scroll to position [145, 0]
click at [1158, 212] on button "Next" at bounding box center [1189, 214] width 84 height 34
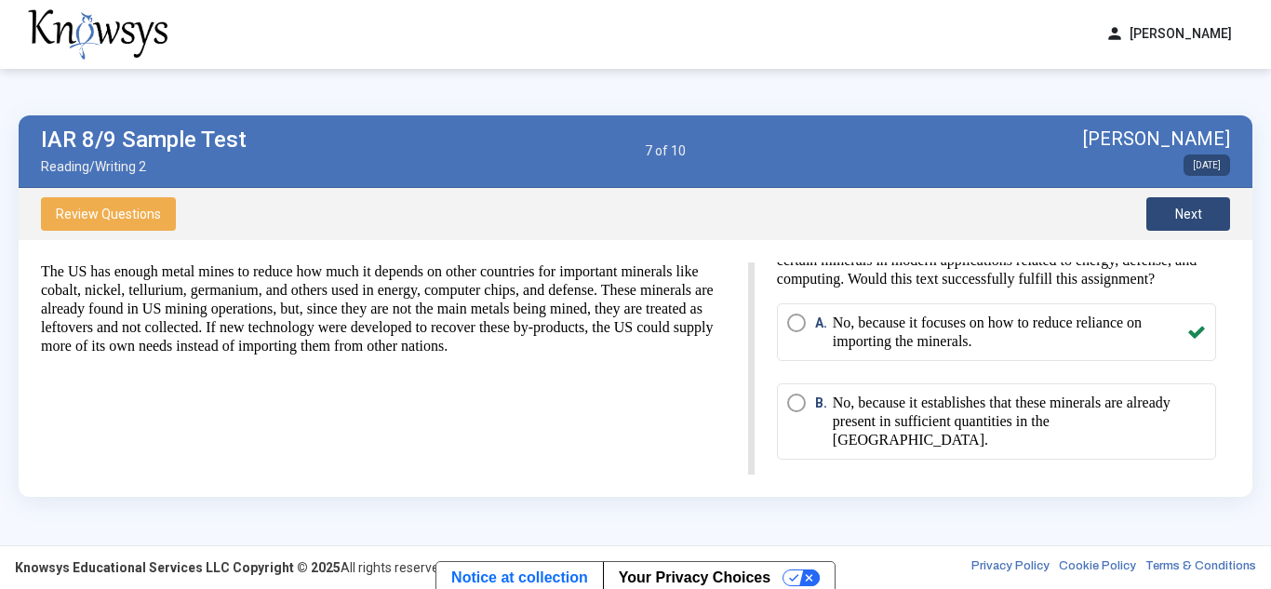
scroll to position [29, 0]
click at [799, 333] on span "Select an option" at bounding box center [796, 324] width 19 height 19
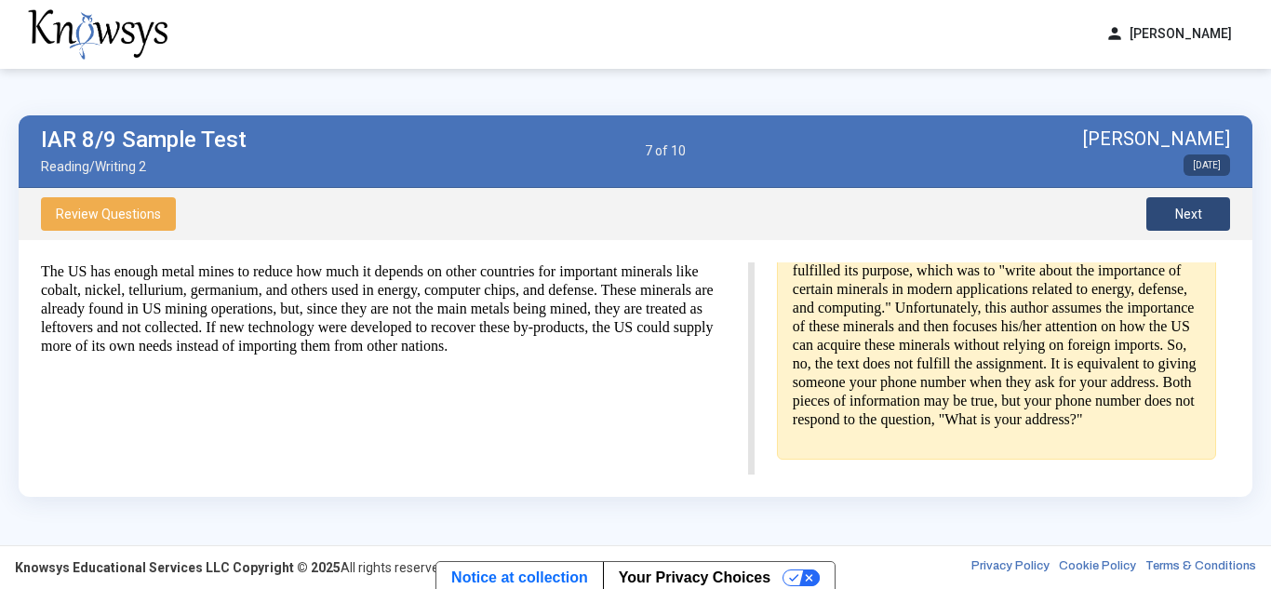
scroll to position [0, 0]
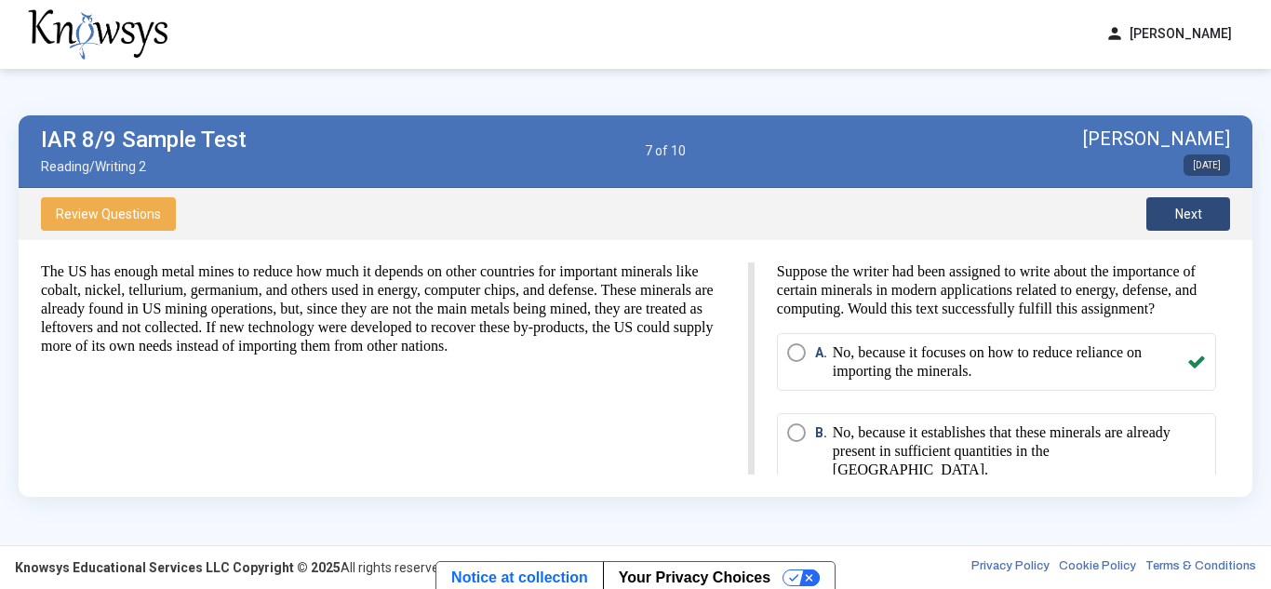
click at [1176, 213] on span "Next" at bounding box center [1189, 214] width 27 height 15
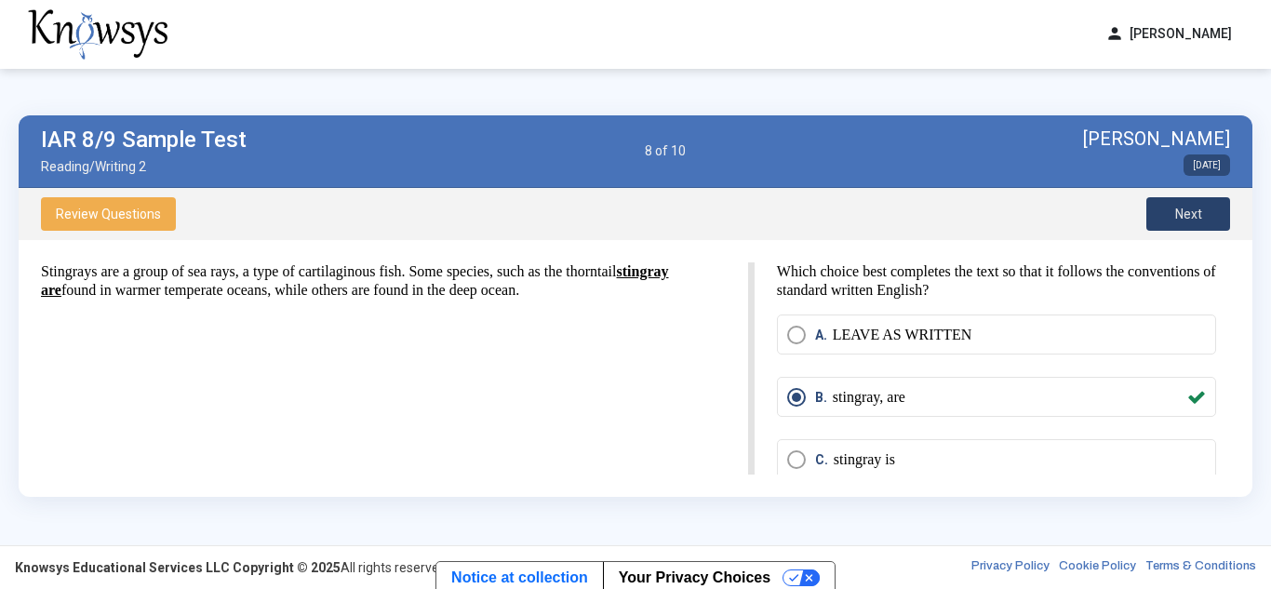
click at [1170, 206] on button "Next" at bounding box center [1189, 214] width 84 height 34
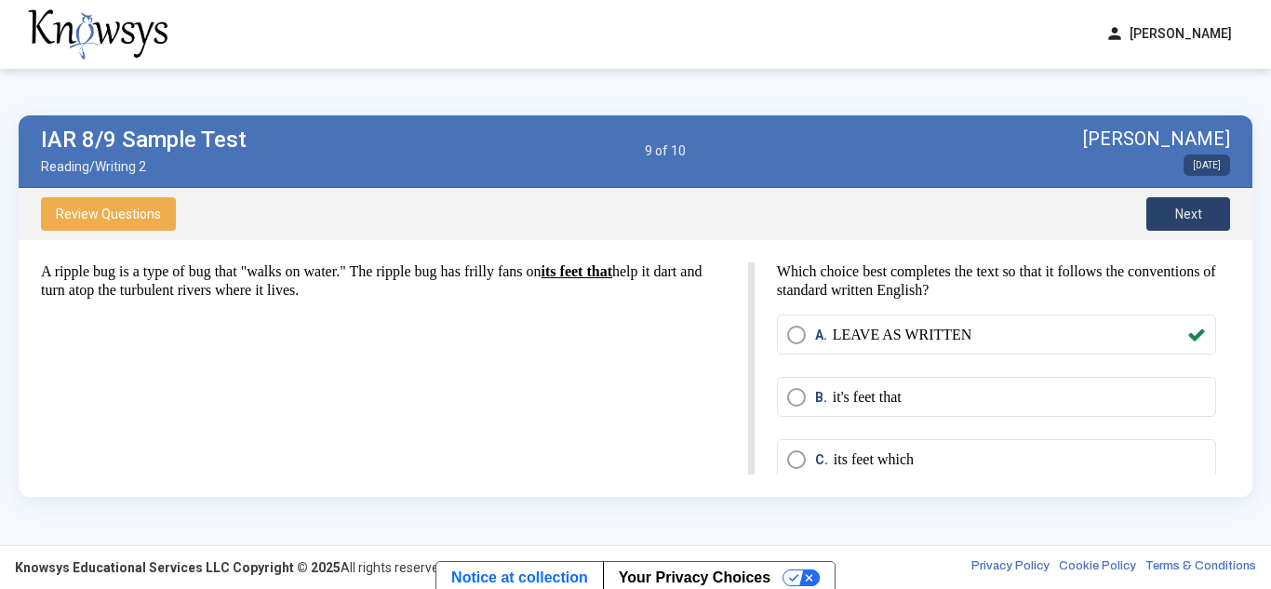
click at [1182, 214] on span "Next" at bounding box center [1189, 214] width 27 height 15
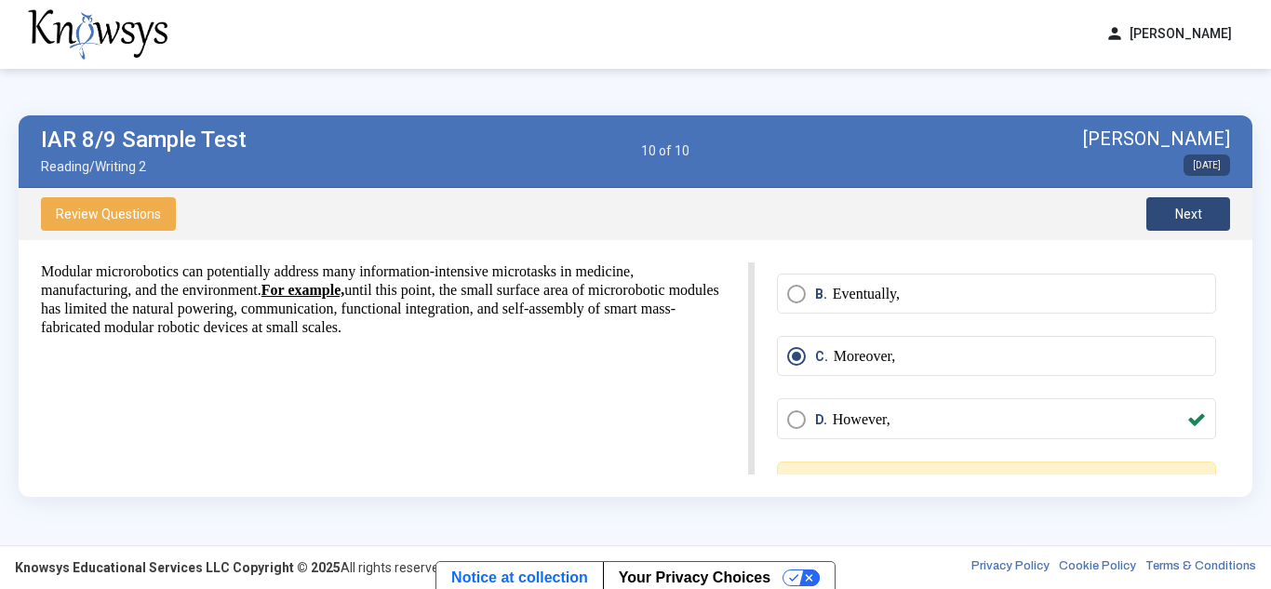
scroll to position [87, 0]
drag, startPoint x: 798, startPoint y: 412, endPoint x: 1058, endPoint y: 410, distance: 260.6
click at [1058, 410] on label "D. However," at bounding box center [996, 417] width 419 height 19
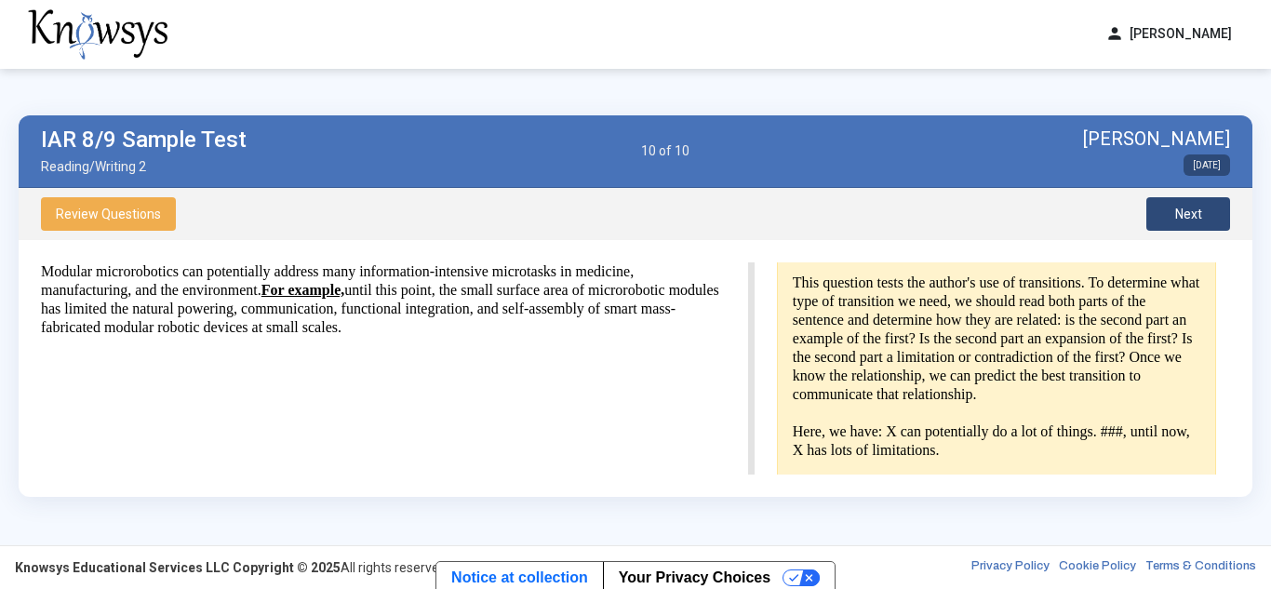
scroll to position [325, 0]
click at [1200, 207] on span "Next" at bounding box center [1189, 214] width 27 height 15
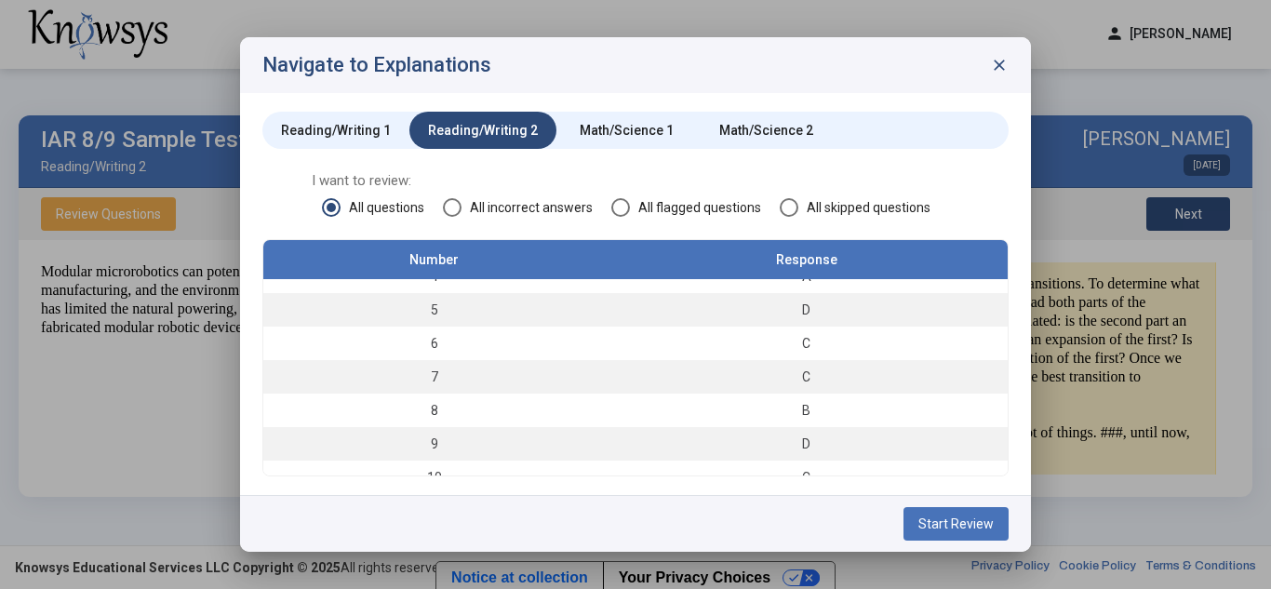
scroll to position [140, 0]
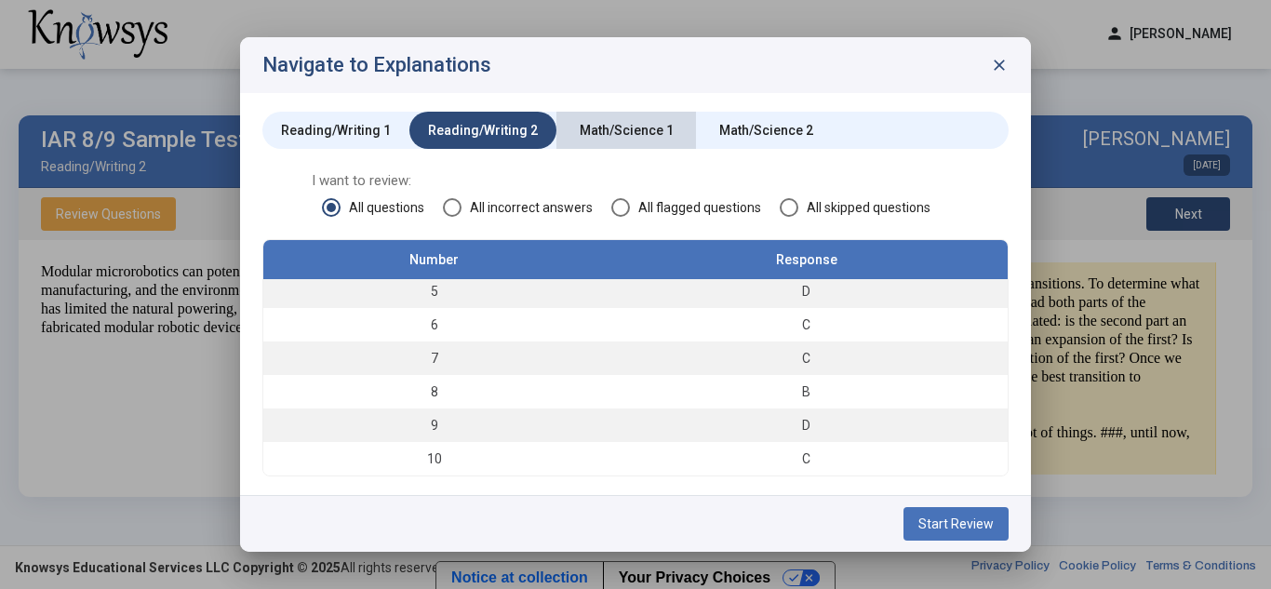
click at [607, 119] on div "Math/Science 1" at bounding box center [627, 130] width 140 height 37
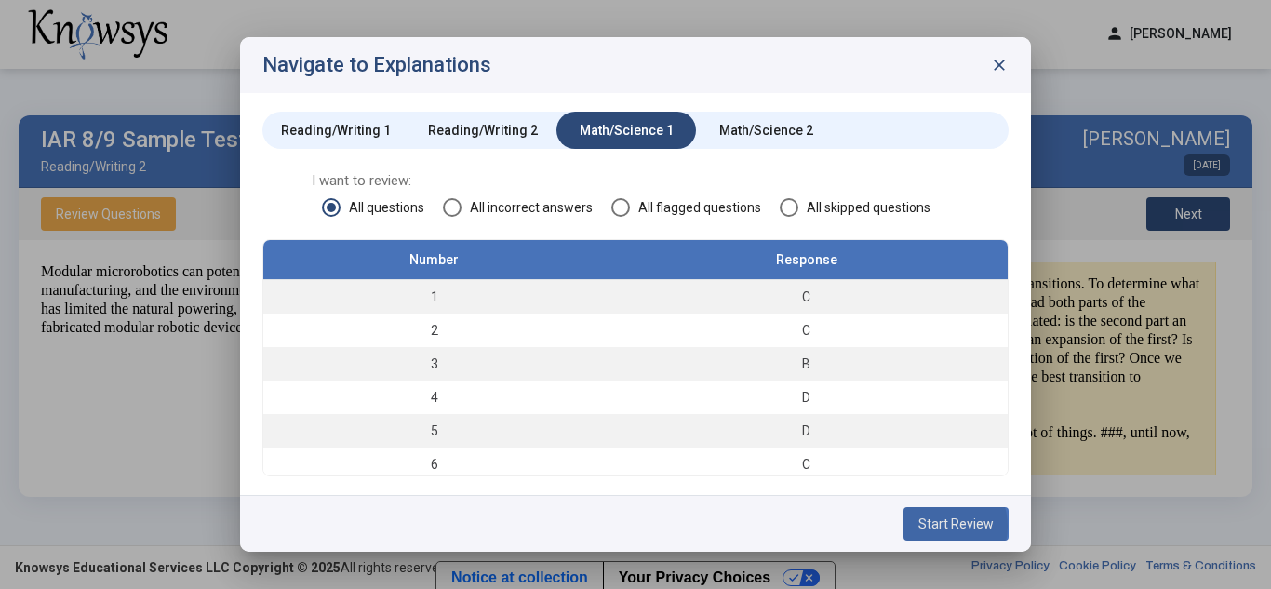
click at [939, 526] on span "Start Review" at bounding box center [956, 524] width 75 height 15
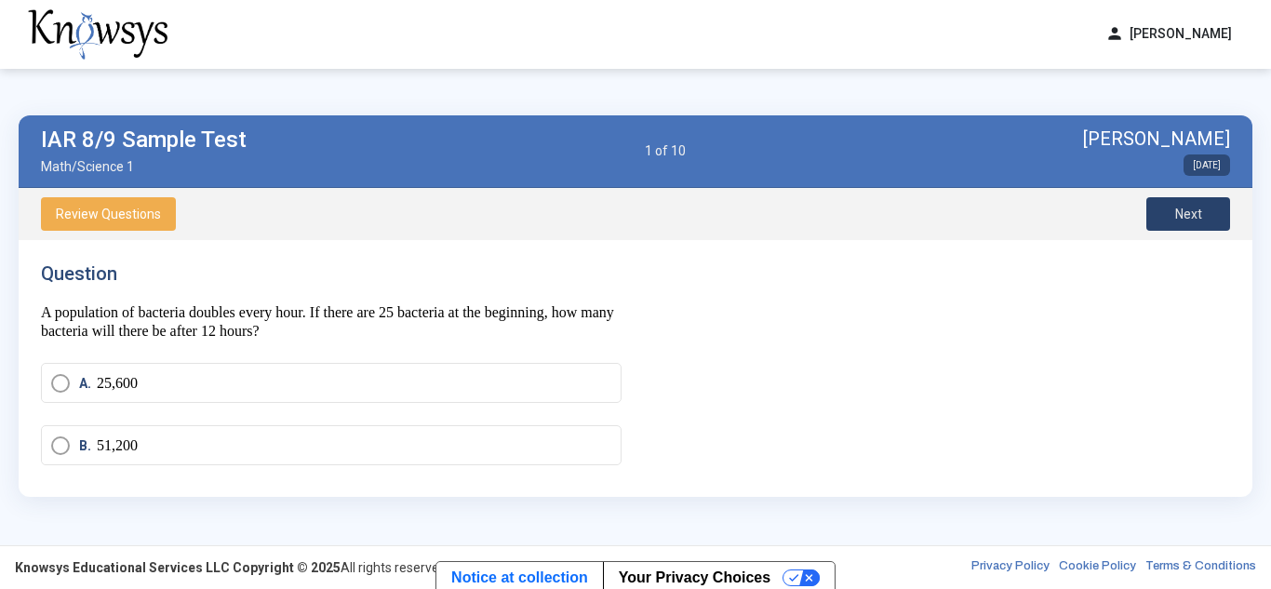
click at [1158, 208] on button "Next" at bounding box center [1189, 214] width 84 height 34
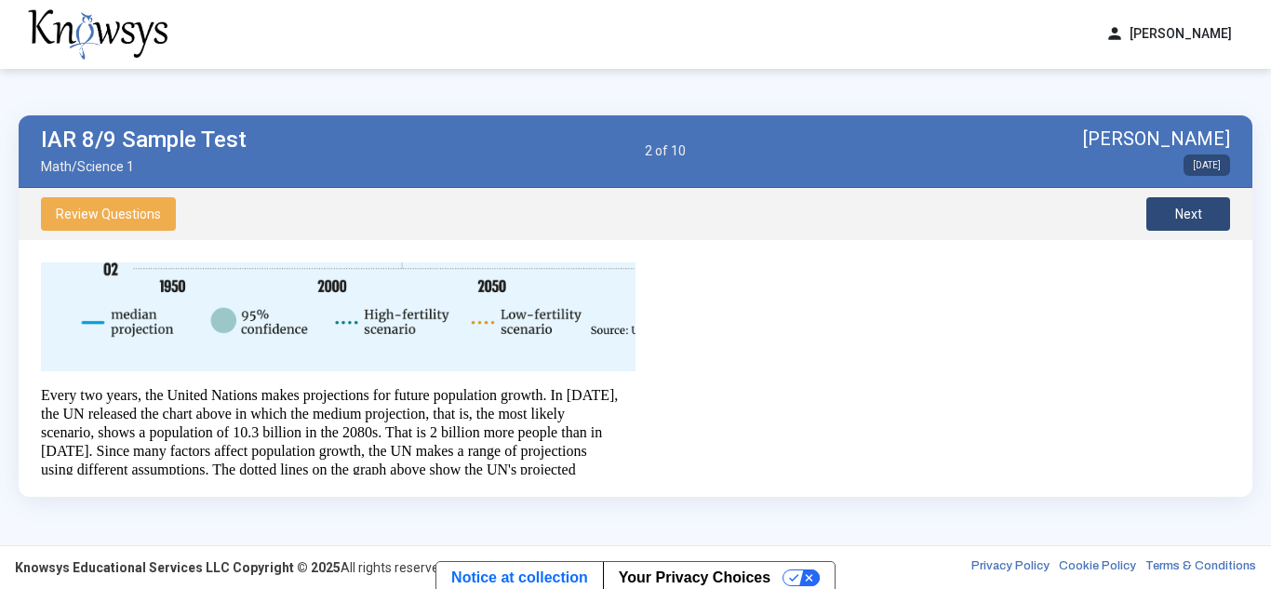
scroll to position [430, 0]
click at [559, 342] on img at bounding box center [368, 139] width 654 height 465
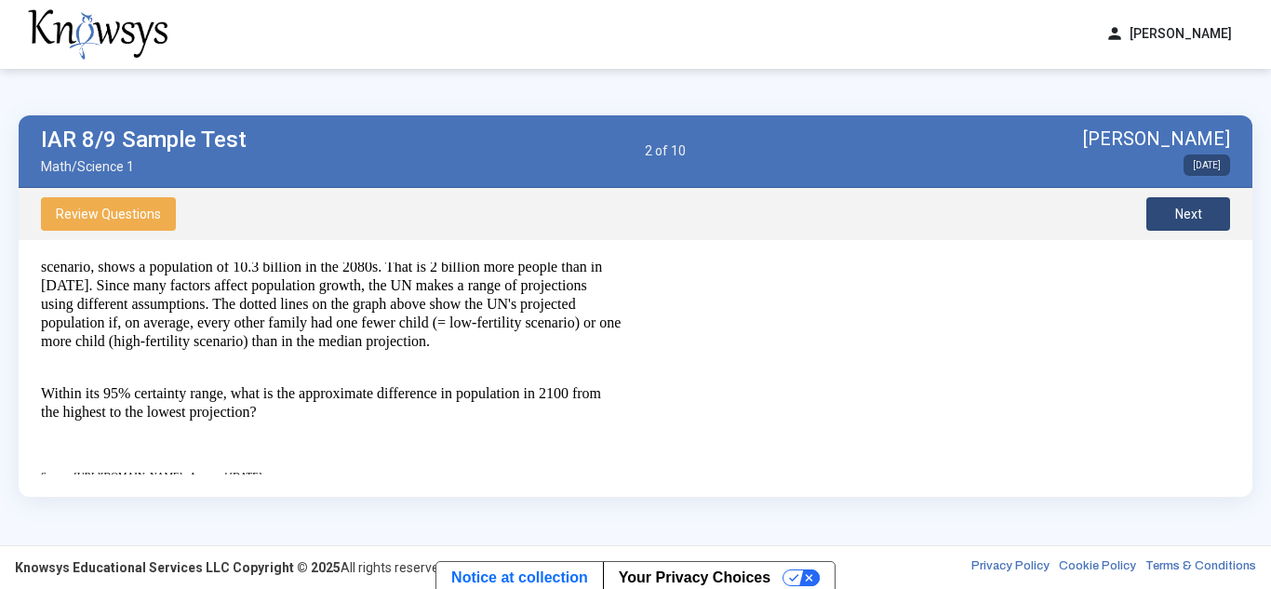
scroll to position [417, 0]
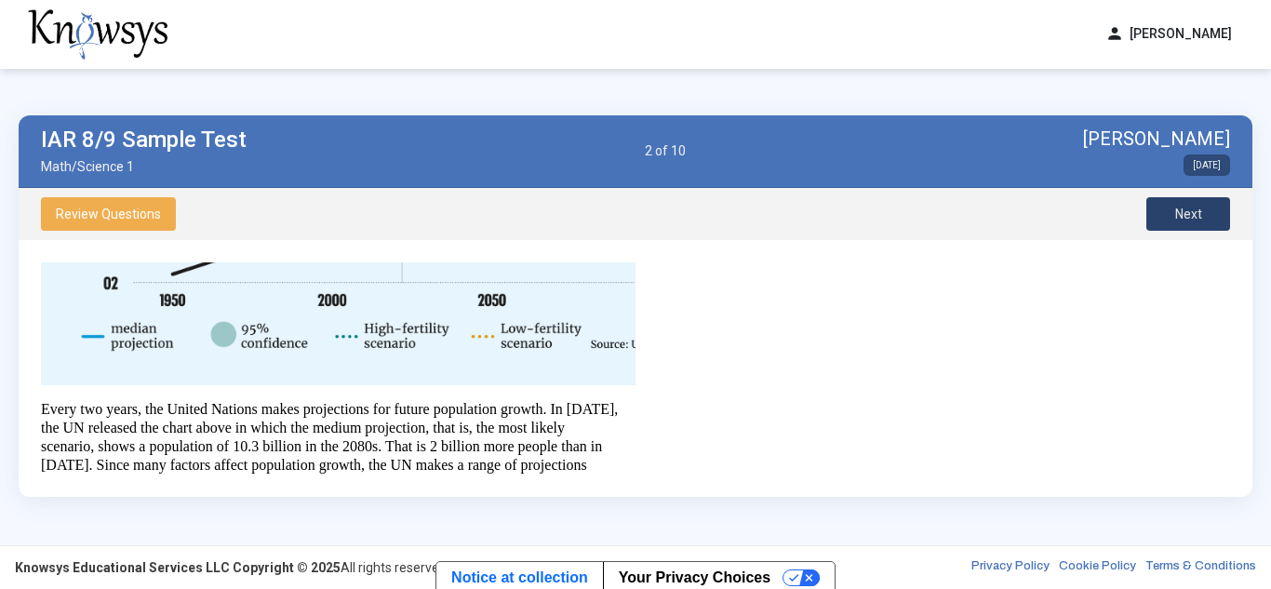
click at [1173, 216] on button "Next" at bounding box center [1189, 214] width 84 height 34
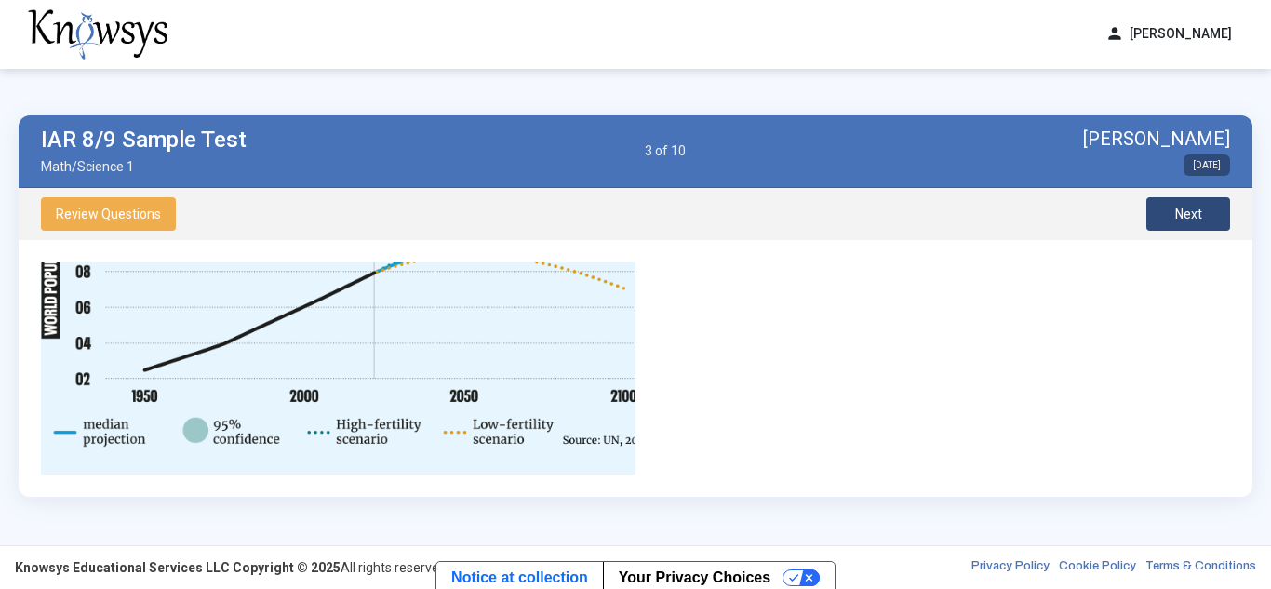
scroll to position [322, 27]
drag, startPoint x: 145, startPoint y: 368, endPoint x: 215, endPoint y: 353, distance: 71.4
click at [215, 353] on img at bounding box center [341, 247] width 654 height 465
click at [148, 367] on img at bounding box center [341, 248] width 654 height 465
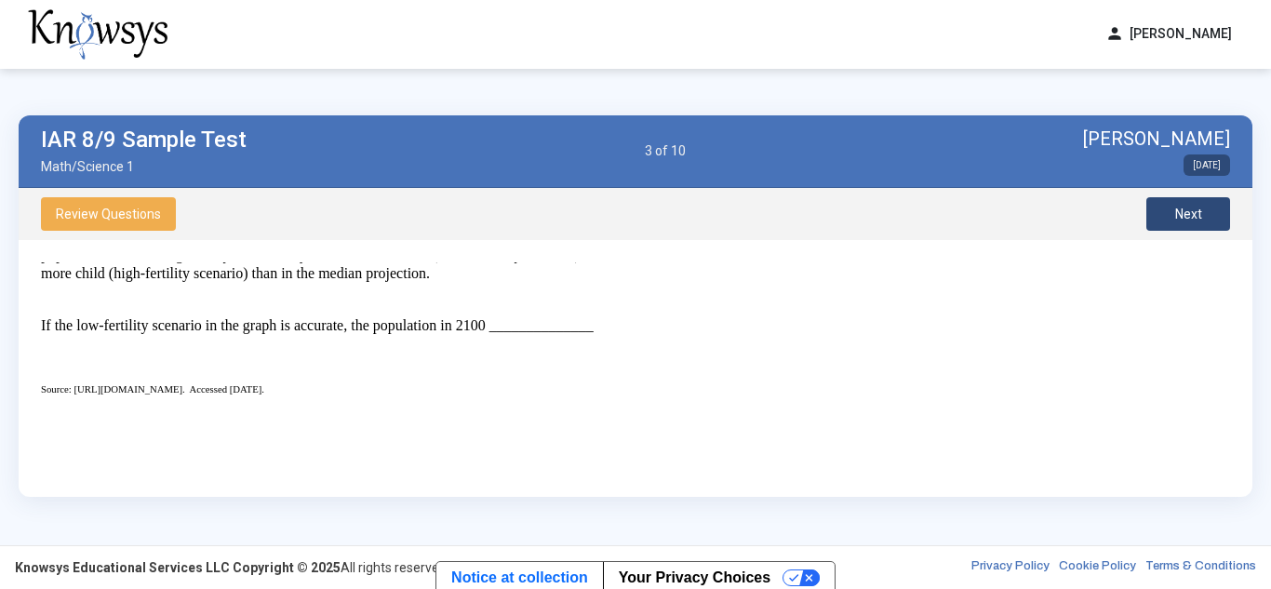
scroll to position [523, 0]
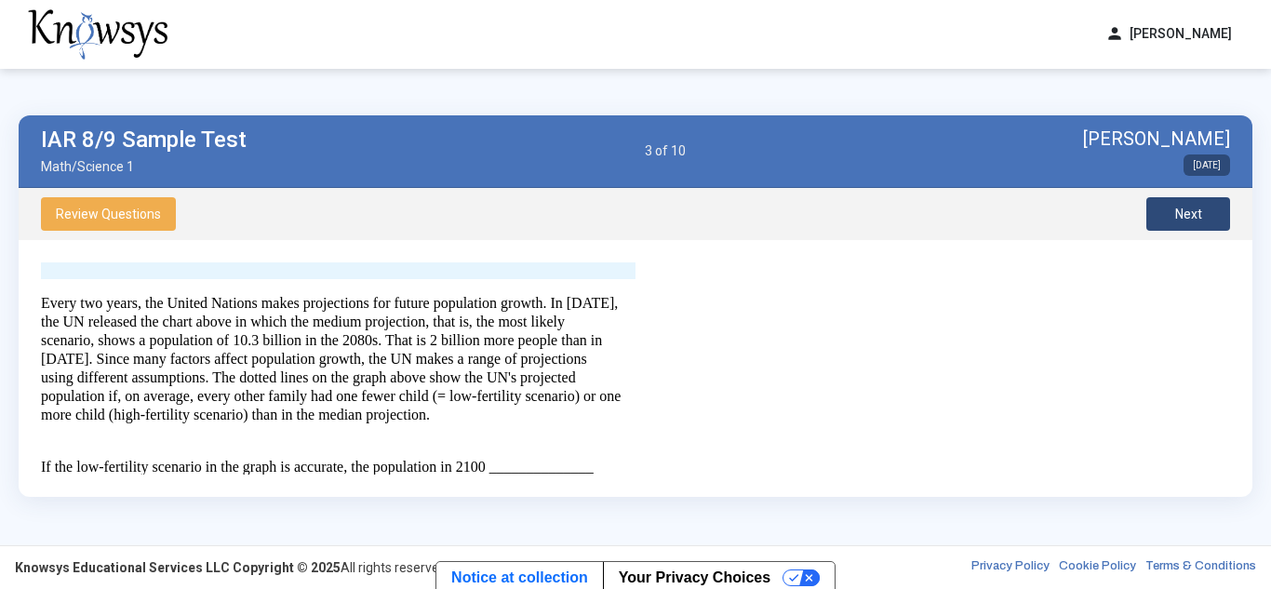
click at [1186, 221] on span "Next" at bounding box center [1189, 214] width 27 height 15
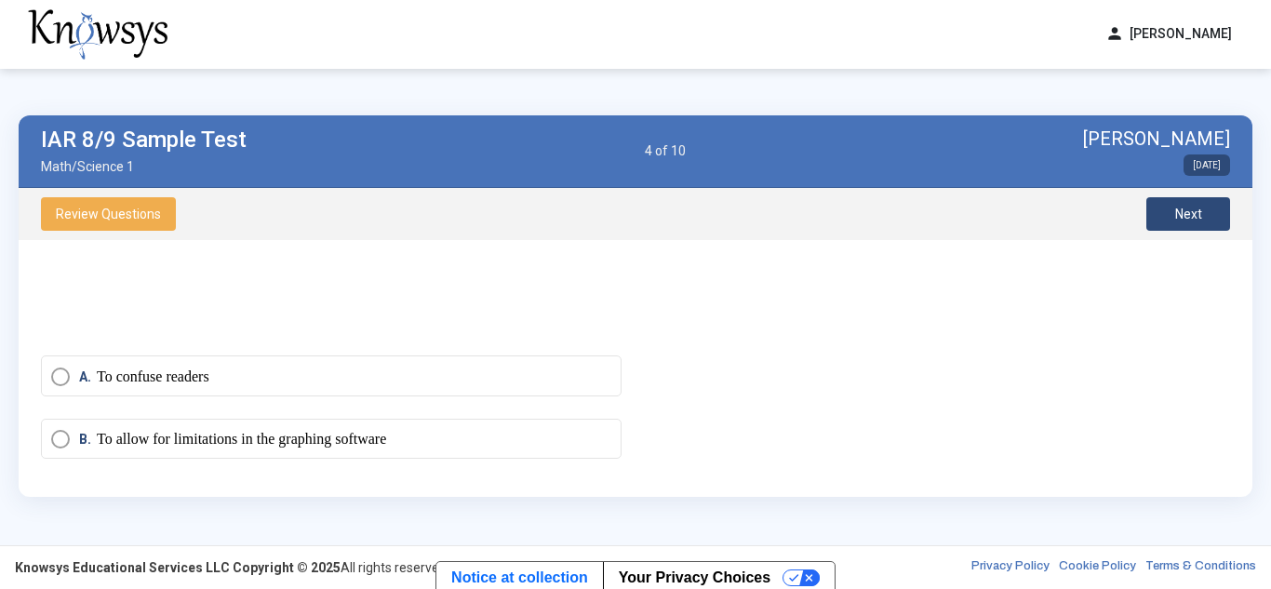
scroll to position [988, 0]
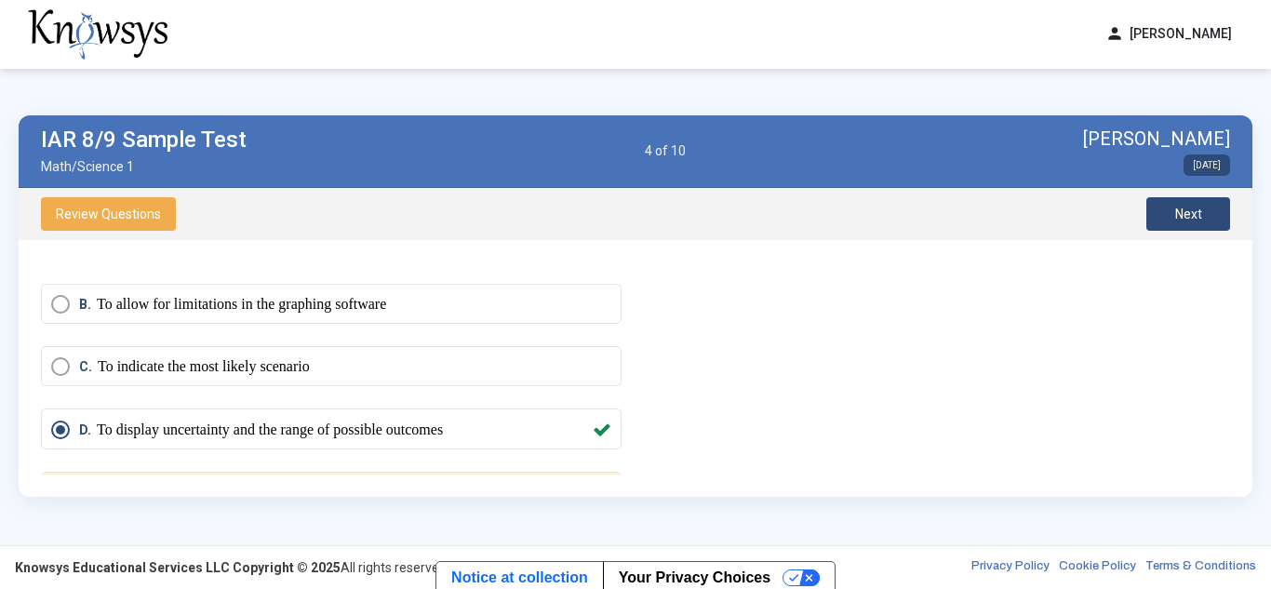
click at [559, 346] on div "B. To allow for limitations in the graphing software" at bounding box center [331, 315] width 581 height 62
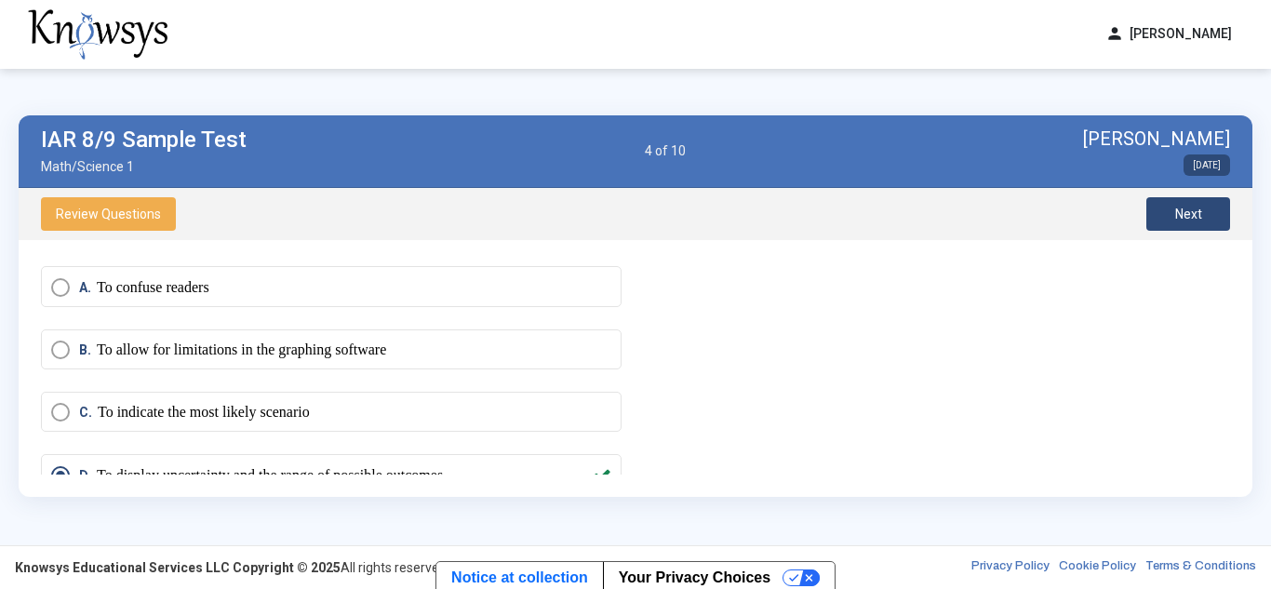
scroll to position [944, 0]
drag, startPoint x: 101, startPoint y: 366, endPoint x: 725, endPoint y: 353, distance: 624.7
click at [725, 353] on div "Question There are 3 questions associated with this graph and the associated da…" at bounding box center [635, 368] width 1189 height 212
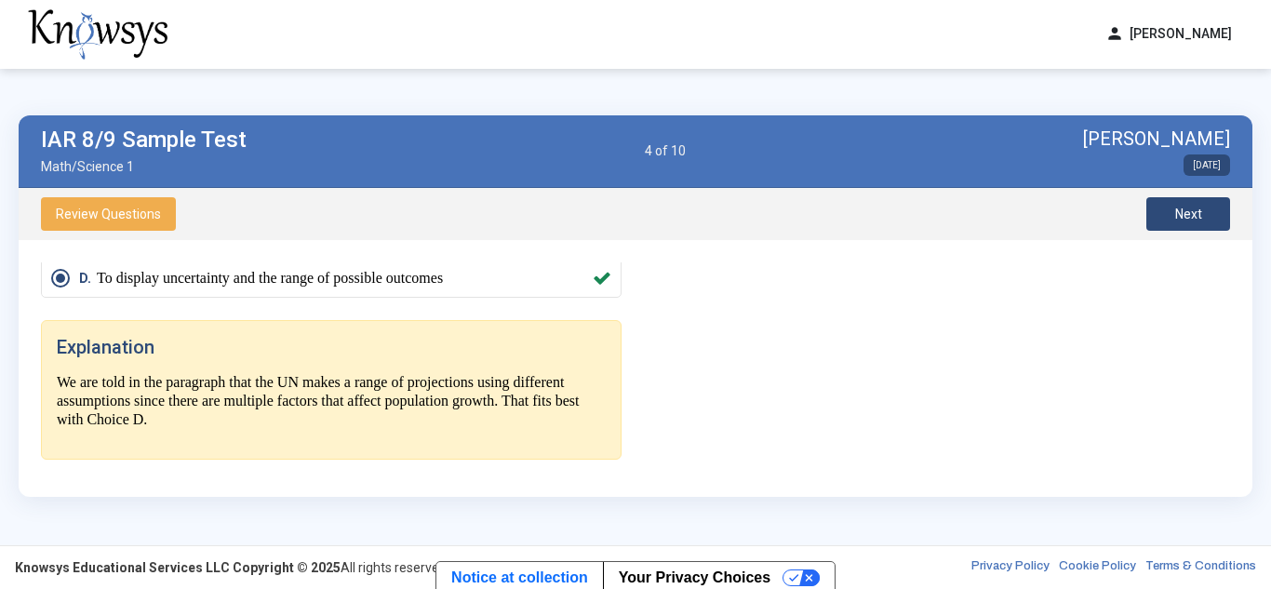
scroll to position [1037, 0]
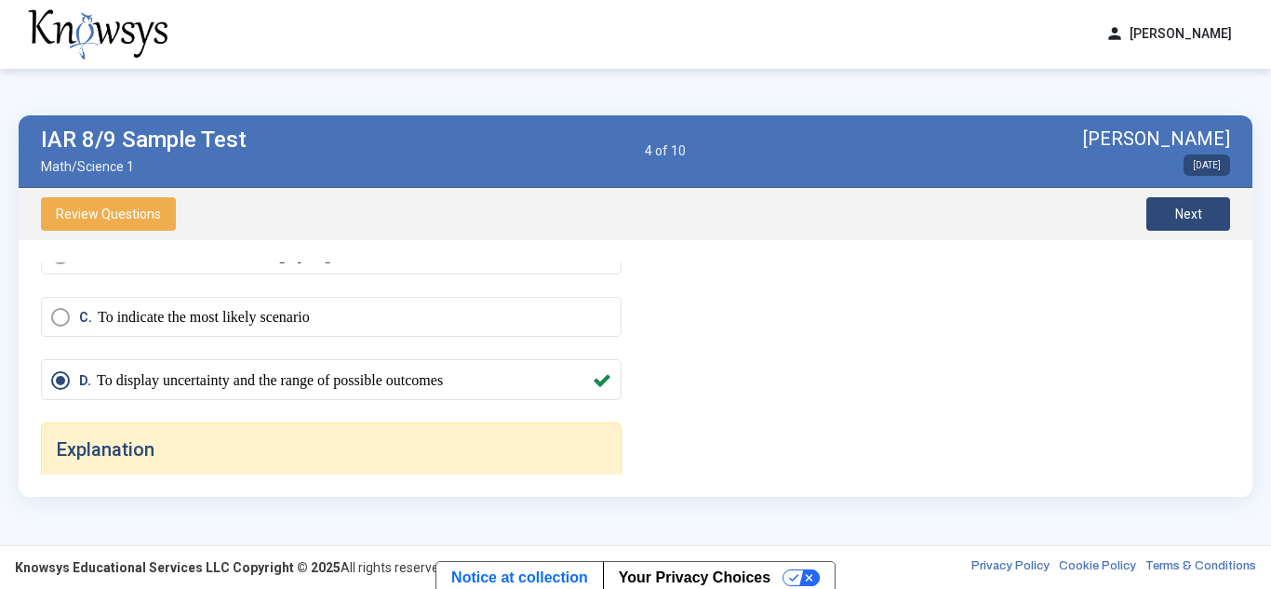
click at [1186, 212] on span "Next" at bounding box center [1189, 214] width 27 height 15
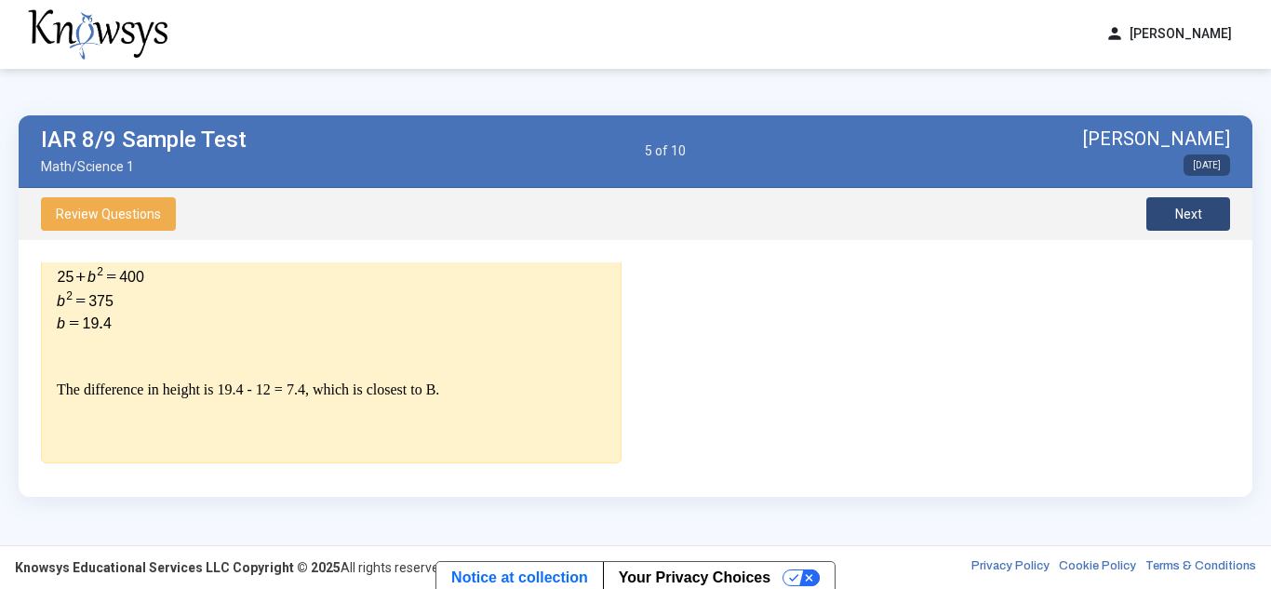
scroll to position [746, 0]
drag, startPoint x: 150, startPoint y: 383, endPoint x: 450, endPoint y: 383, distance: 300.6
click at [450, 383] on p "The difference in height is 19.4 - 12 = 7.4, which is closest to B." at bounding box center [331, 391] width 549 height 19
click at [515, 374] on div "To find how high the unextended 13-foot ladder reaches, you need to either 1) k…" at bounding box center [331, 195] width 549 height 477
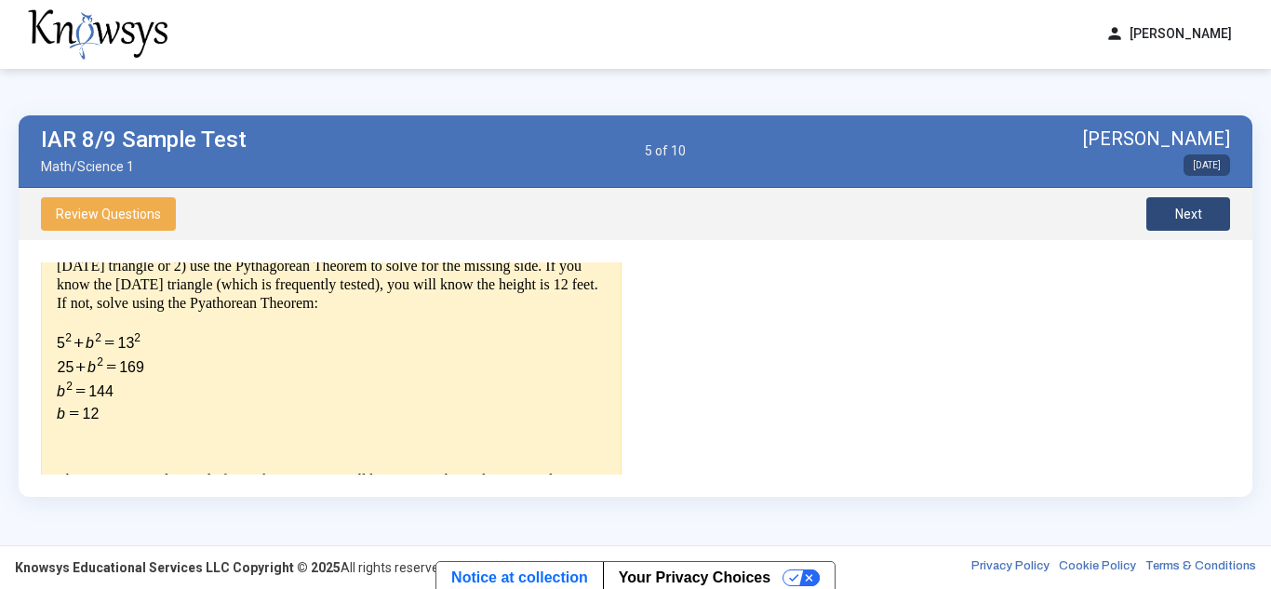
scroll to position [469, 0]
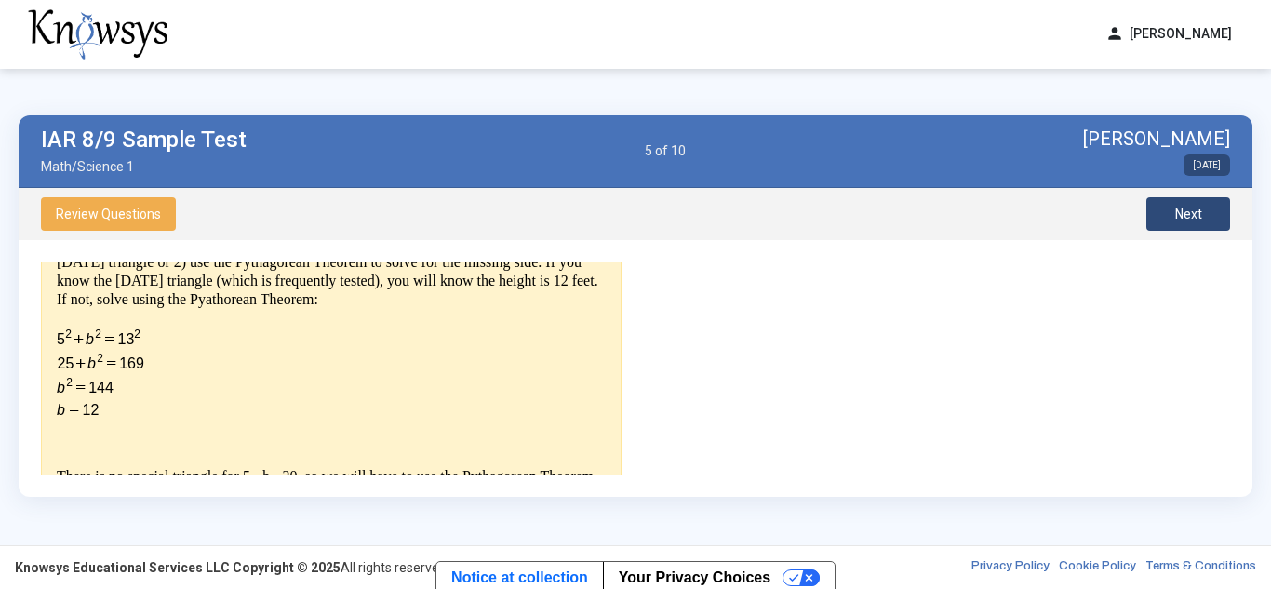
drag, startPoint x: 62, startPoint y: 383, endPoint x: 161, endPoint y: 366, distance: 100.1
click at [161, 366] on p "To find how high the unextended 13-foot ladder reaches, you need to either 1) k…" at bounding box center [331, 327] width 549 height 184
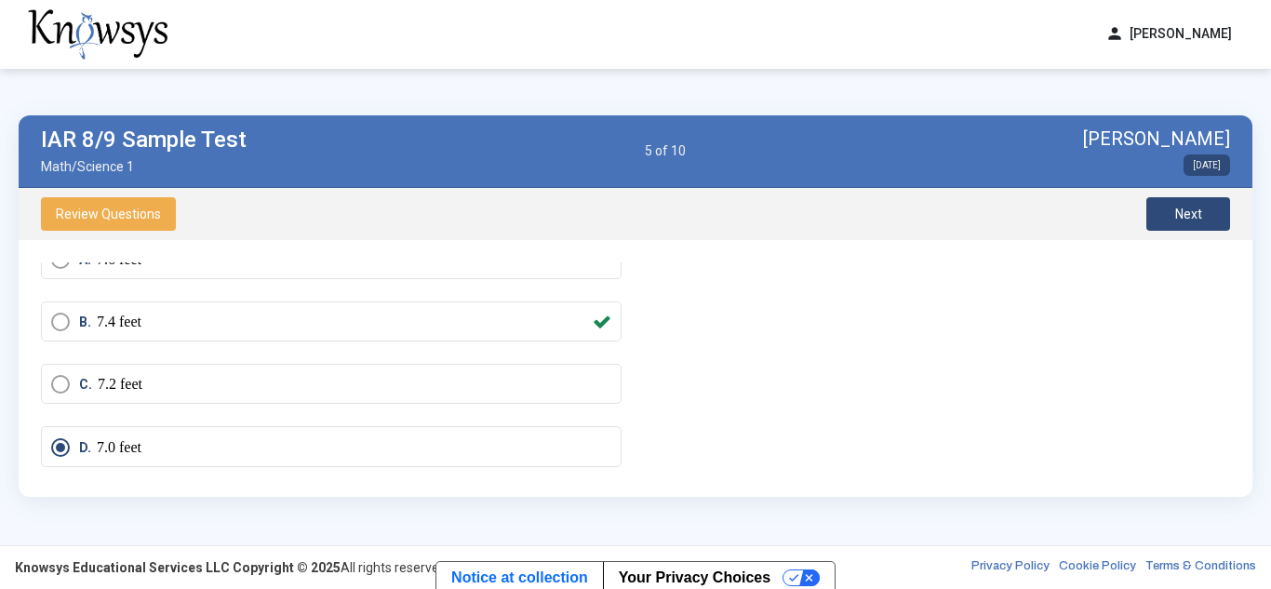
scroll to position [154, 0]
click at [1199, 214] on span "Next" at bounding box center [1189, 214] width 27 height 15
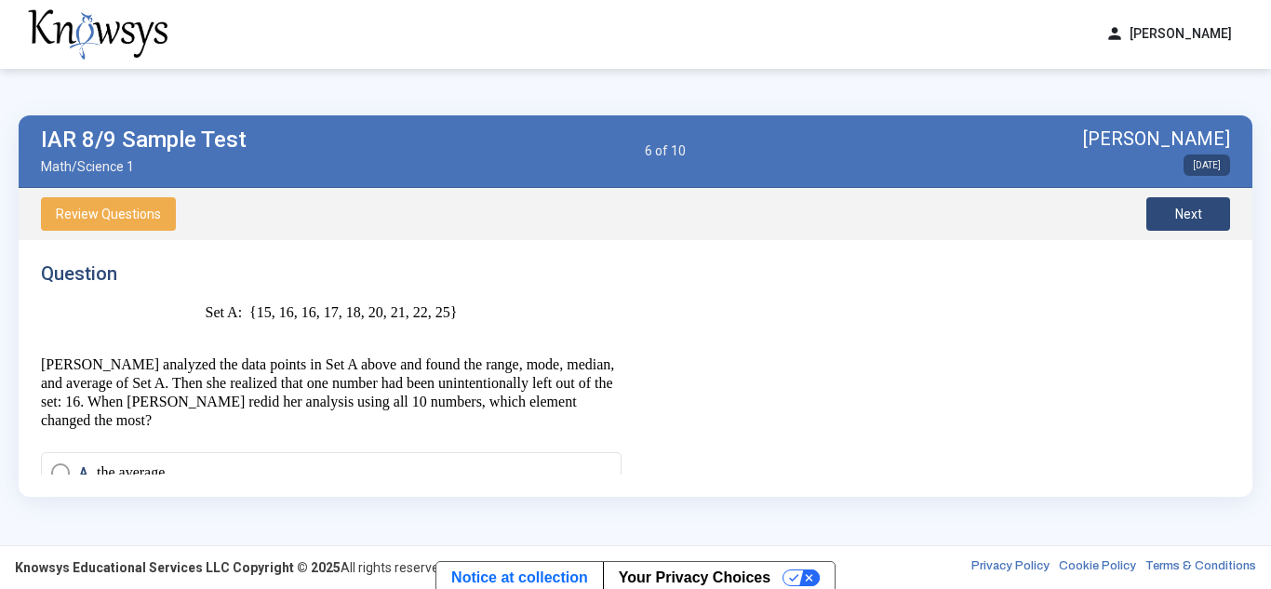
drag, startPoint x: 267, startPoint y: 314, endPoint x: 315, endPoint y: 316, distance: 47.5
click at [315, 316] on p "Set A: {15, 16, 16, 17, 18, 20, 21, 22, 25}" at bounding box center [331, 321] width 581 height 37
click at [365, 370] on p "[PERSON_NAME] analyzed the data points in Set A above and found the range, mode…" at bounding box center [331, 393] width 581 height 74
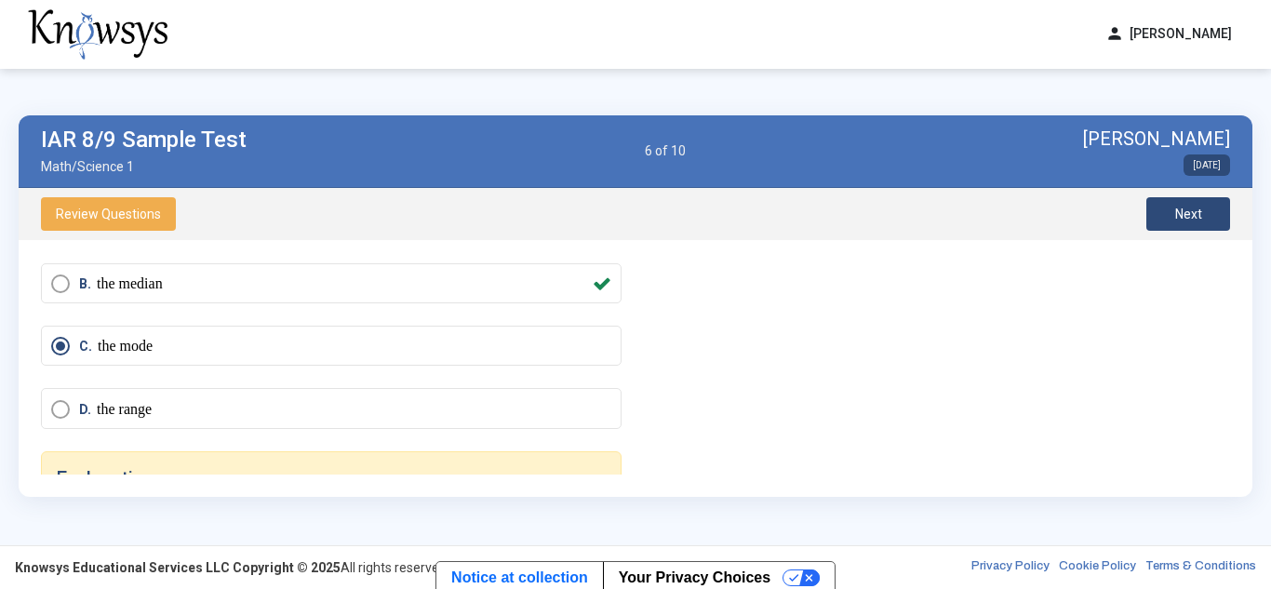
scroll to position [248, 0]
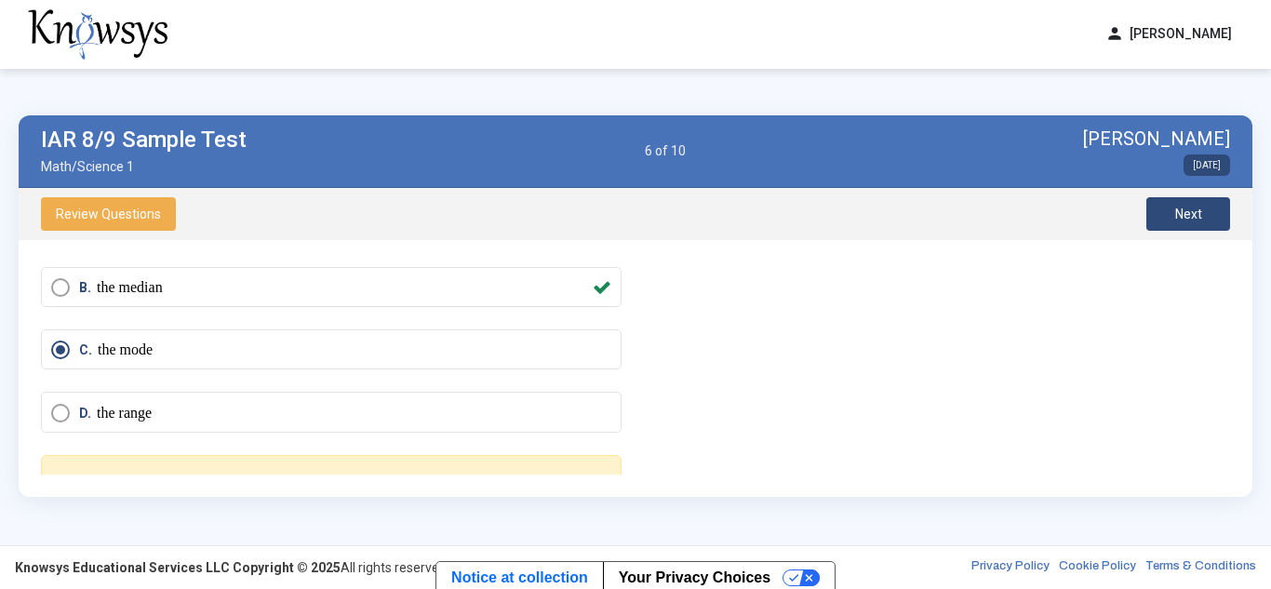
click at [1194, 209] on span "Next" at bounding box center [1189, 214] width 27 height 15
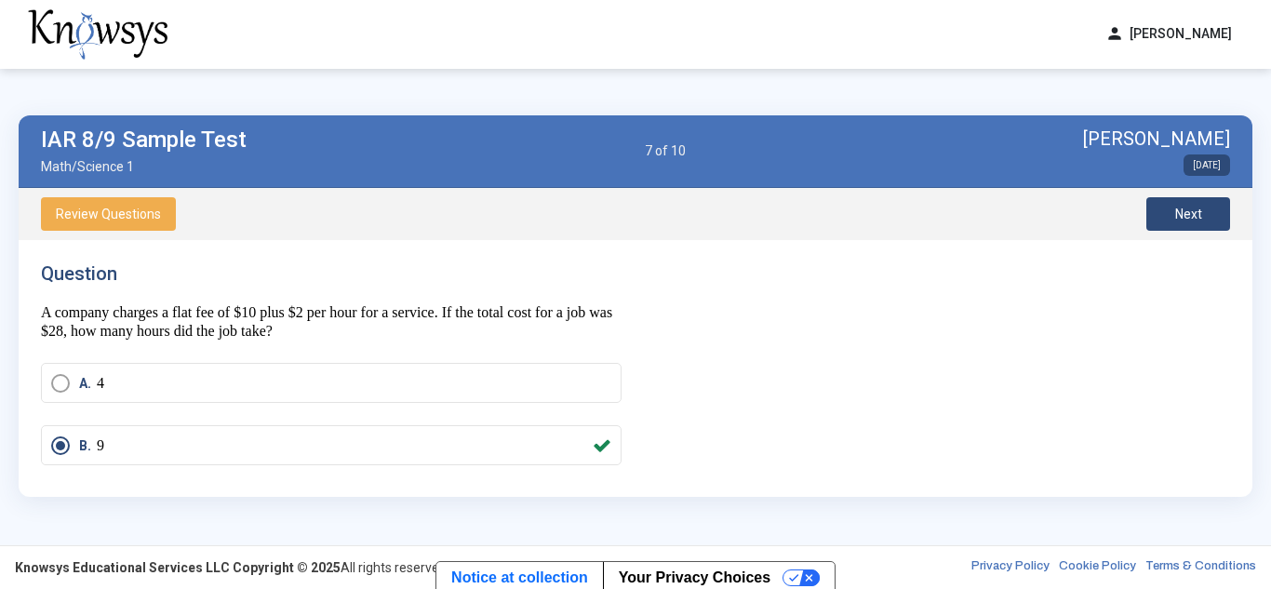
click at [1189, 216] on span "Next" at bounding box center [1189, 214] width 27 height 15
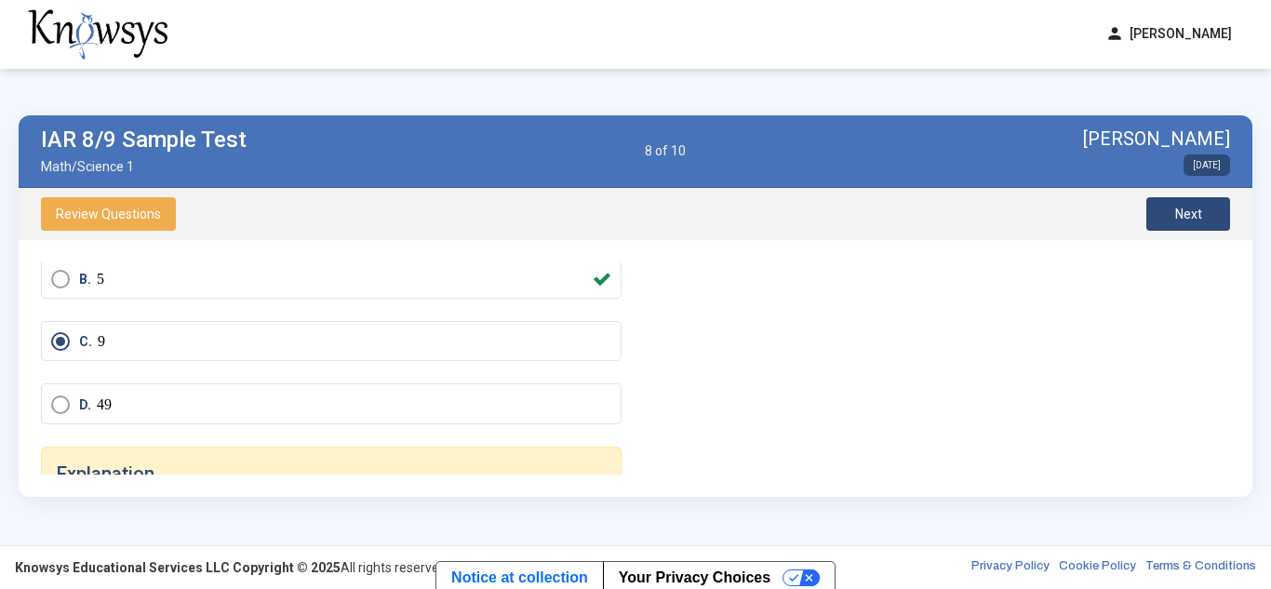
scroll to position [168, 0]
click at [1195, 211] on span "Next" at bounding box center [1189, 214] width 27 height 15
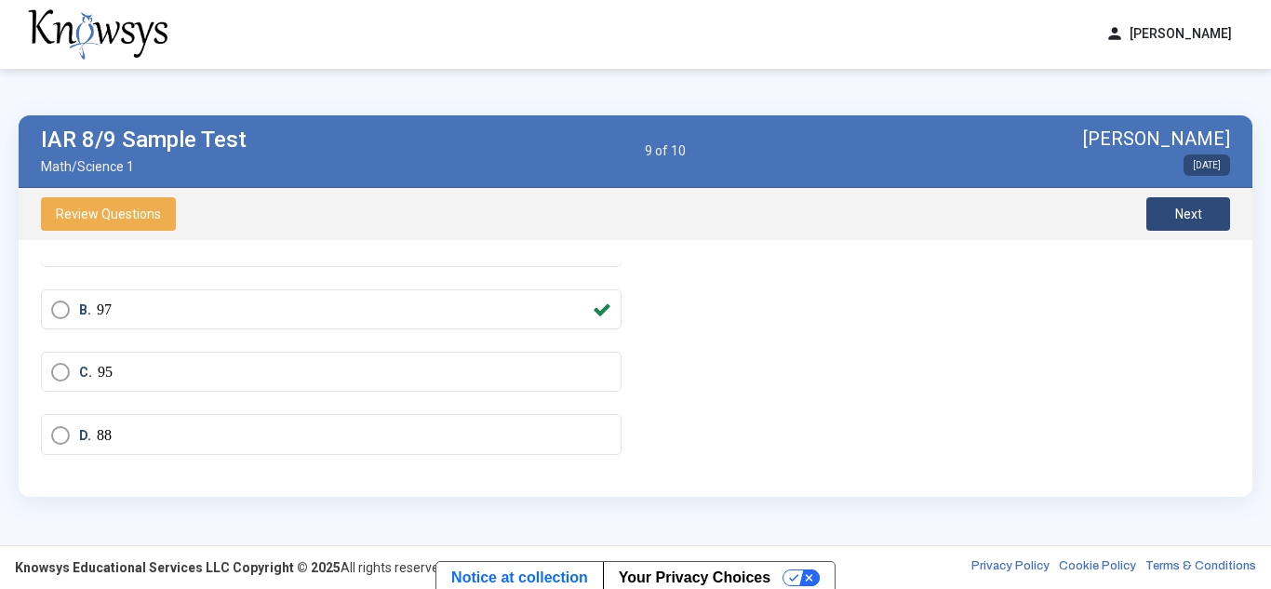
scroll to position [135, 0]
click at [1158, 208] on button "Next" at bounding box center [1189, 214] width 84 height 34
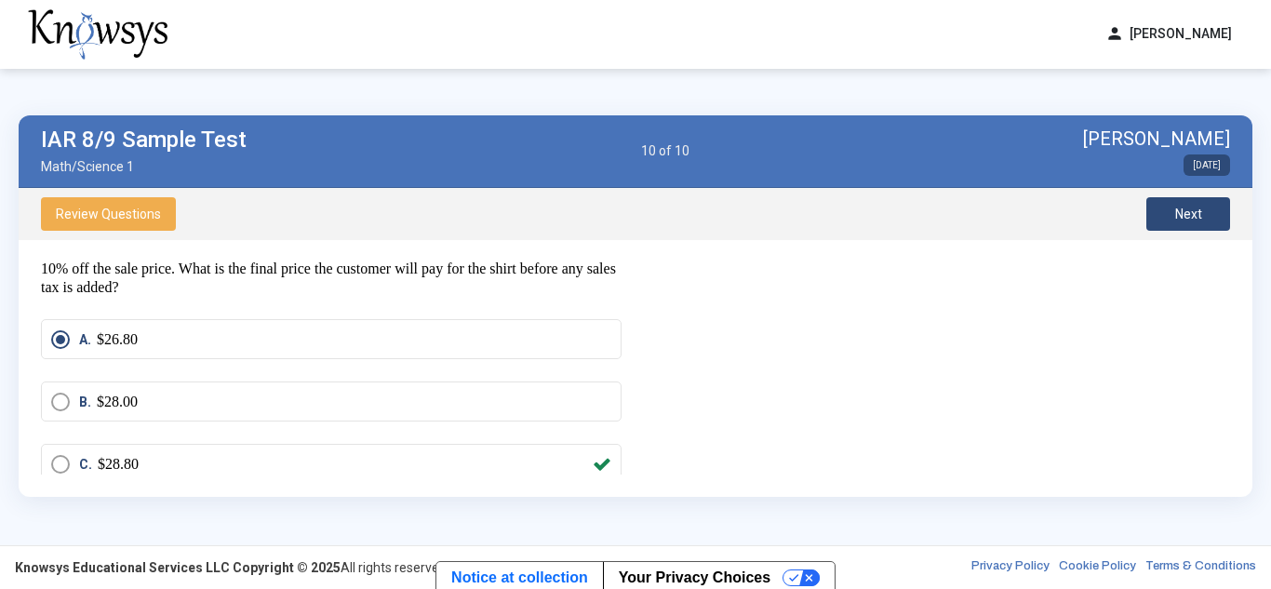
scroll to position [85, 0]
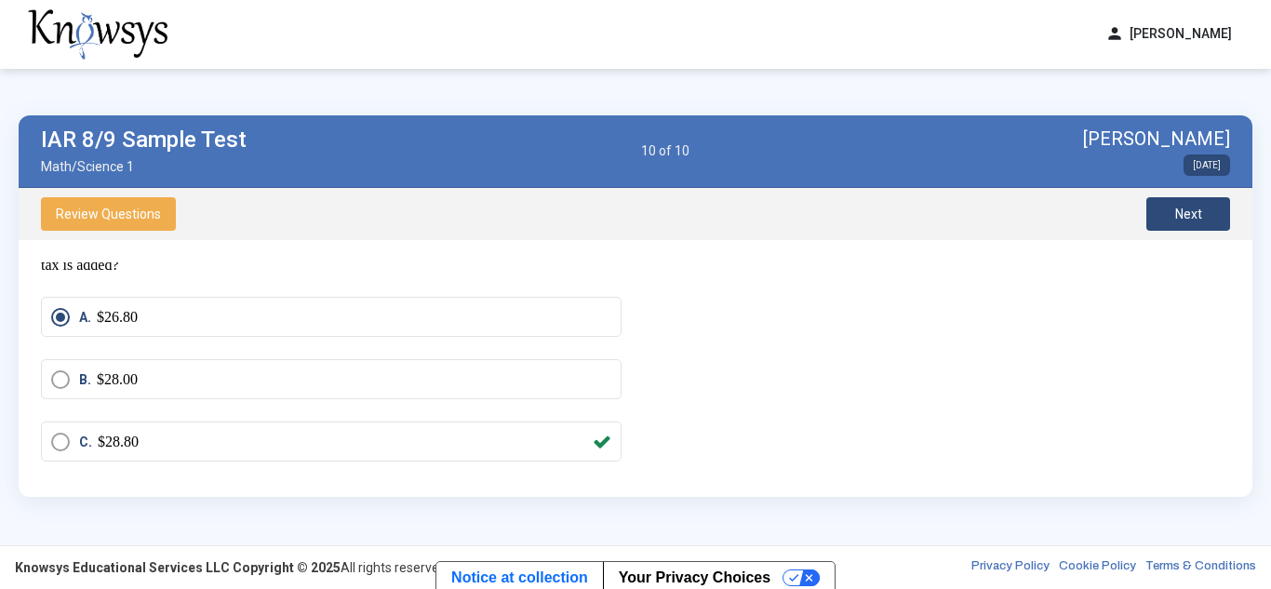
click at [1197, 208] on span "Next" at bounding box center [1189, 214] width 27 height 15
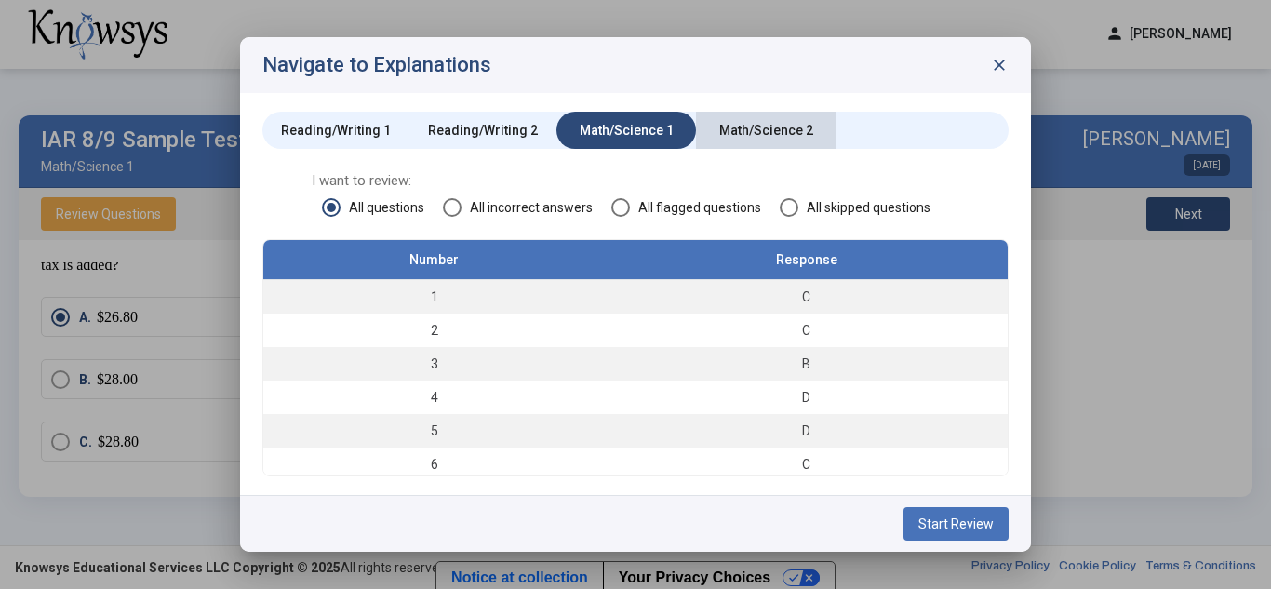
click at [736, 117] on div "Math/Science 2" at bounding box center [766, 130] width 140 height 37
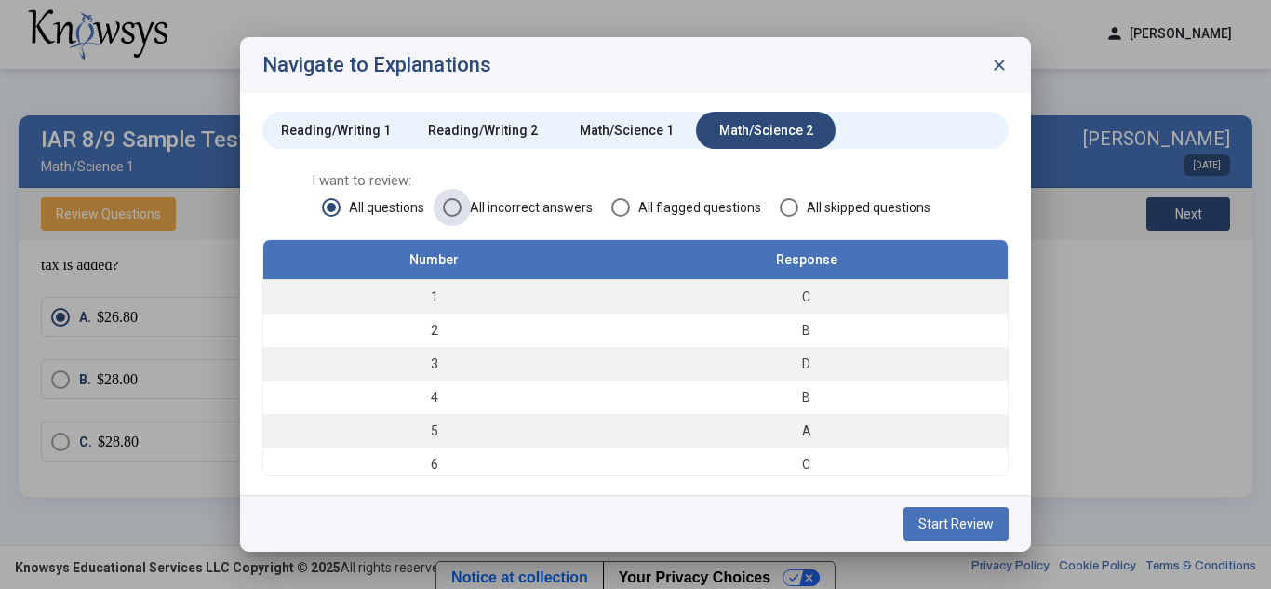
click at [468, 205] on span "All incorrect answers" at bounding box center [527, 207] width 131 height 19
click at [321, 204] on div "I want to review: All questions All incorrect answers All flagged questions All…" at bounding box center [635, 205] width 746 height 68
click at [936, 519] on span "Start Review" at bounding box center [956, 524] width 75 height 15
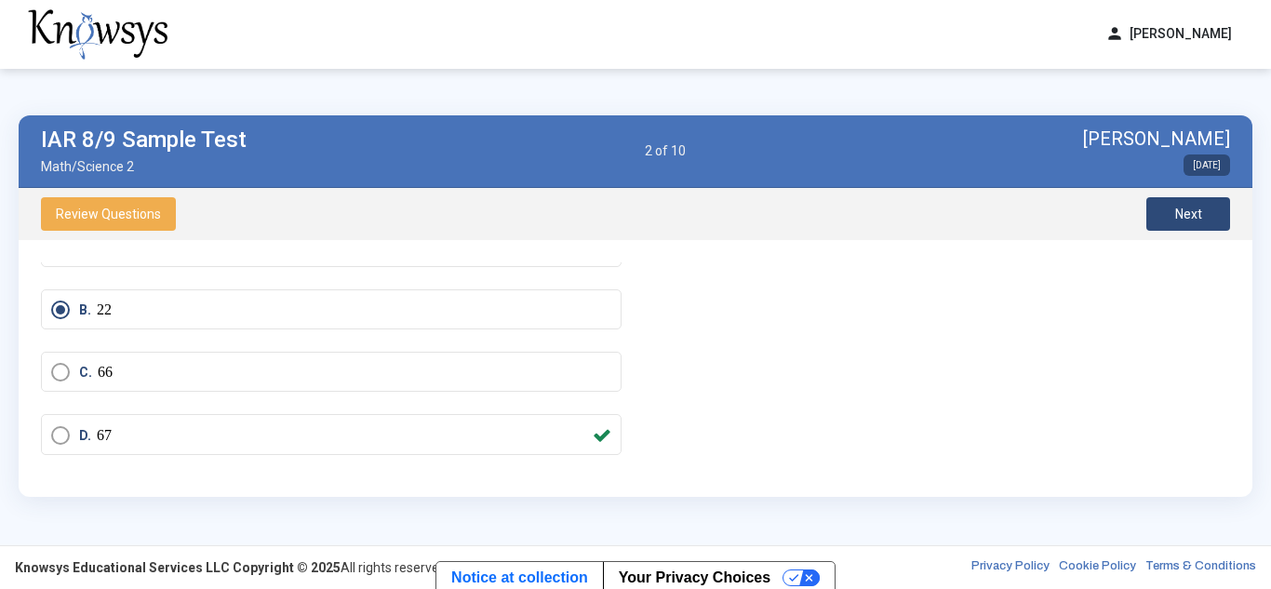
scroll to position [120, 0]
drag, startPoint x: 91, startPoint y: 306, endPoint x: 134, endPoint y: 309, distance: 42.9
click at [134, 309] on div "B. 22" at bounding box center [345, 312] width 532 height 19
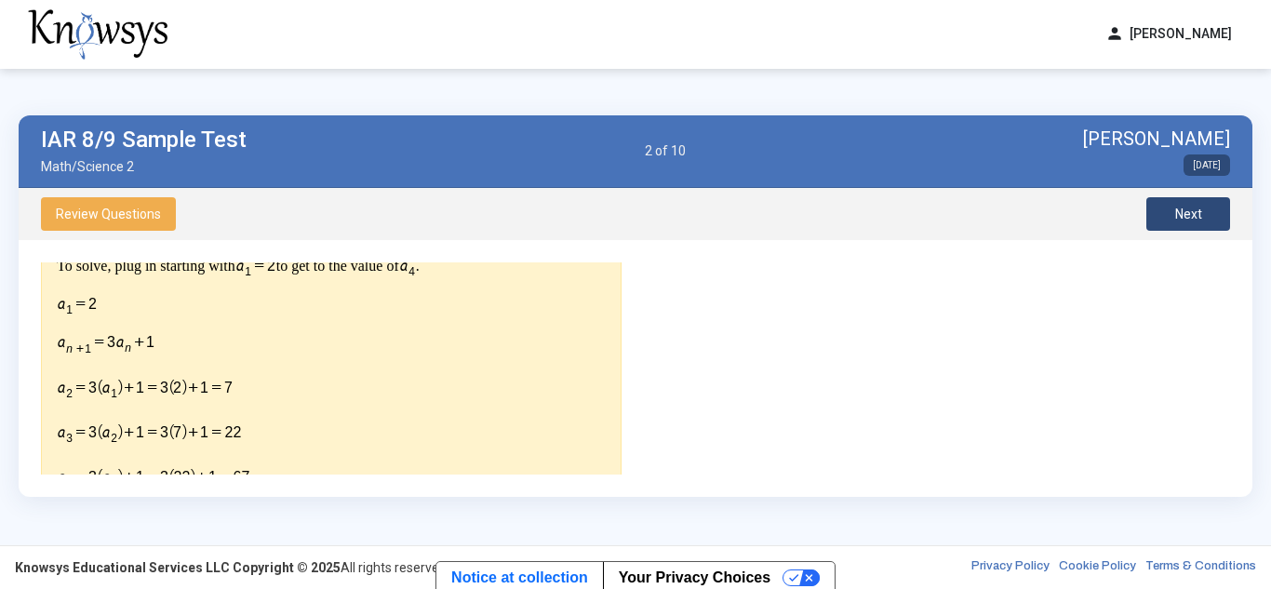
scroll to position [442, 0]
drag, startPoint x: 89, startPoint y: 366, endPoint x: 133, endPoint y: 296, distance: 82.4
click at [133, 296] on div "A sequence is defined by . If , what is the value of ? To solve, plug in starti…" at bounding box center [331, 349] width 549 height 277
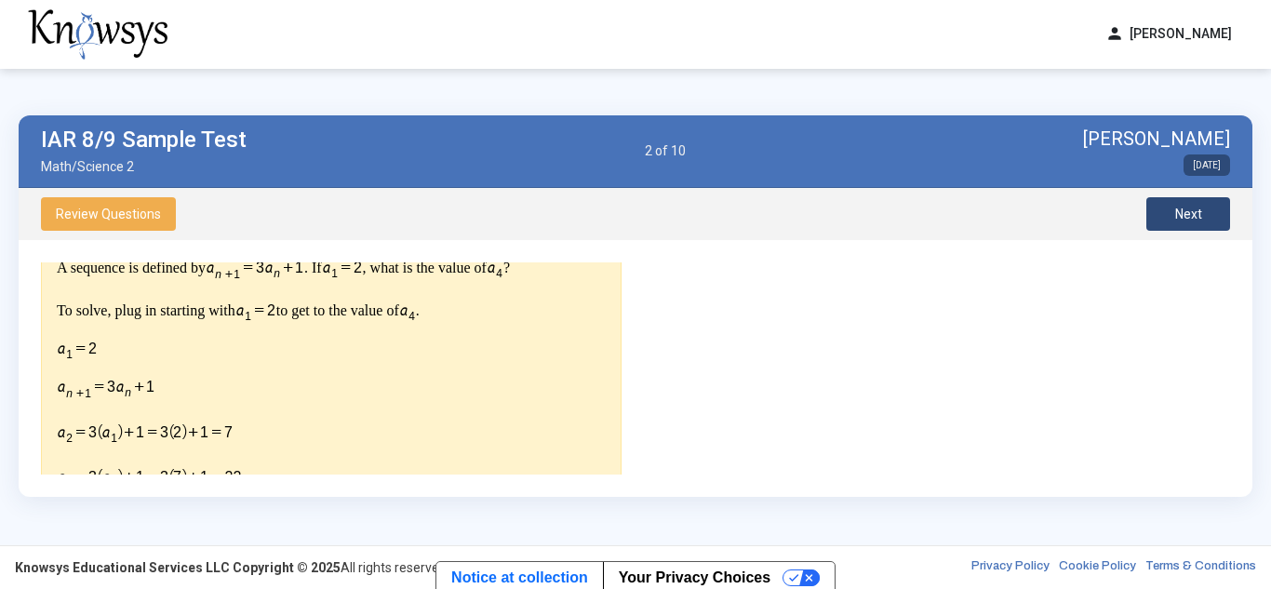
scroll to position [0, 0]
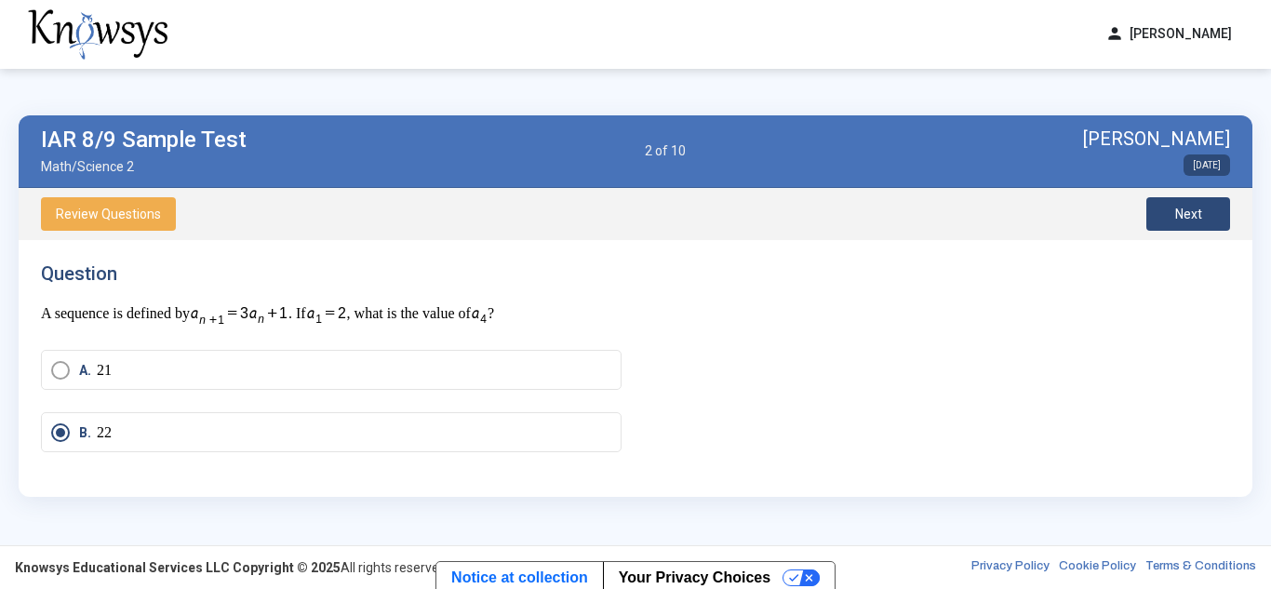
click at [588, 319] on p "A sequence is defined by . If , what is the value of ?" at bounding box center [331, 315] width 581 height 24
click at [1203, 216] on button "Next" at bounding box center [1189, 214] width 84 height 34
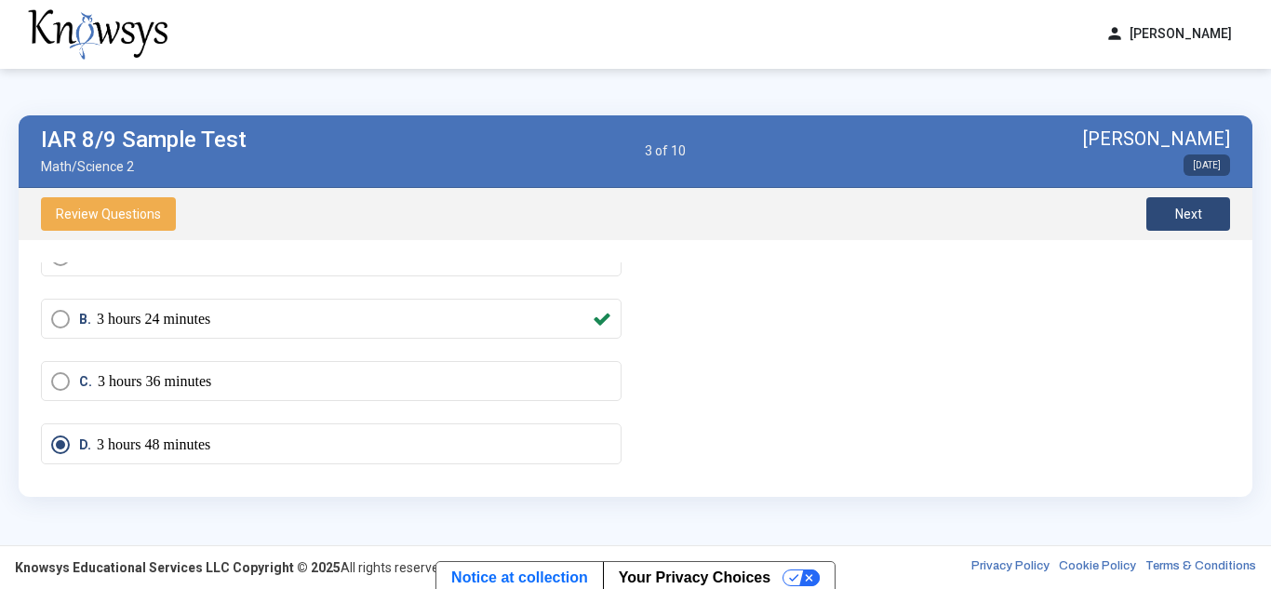
scroll to position [128, 0]
drag, startPoint x: 91, startPoint y: 465, endPoint x: 94, endPoint y: 452, distance: 13.3
click at [94, 452] on span "D." at bounding box center [88, 444] width 18 height 19
drag, startPoint x: 101, startPoint y: 452, endPoint x: 192, endPoint y: 317, distance: 162.9
click at [192, 317] on mat-radio-group "A. 3 hours 12 minutes B. 3 hours 24 minutes C. 3 hours 36 minutes D. 3 hours 48…" at bounding box center [331, 360] width 581 height 250
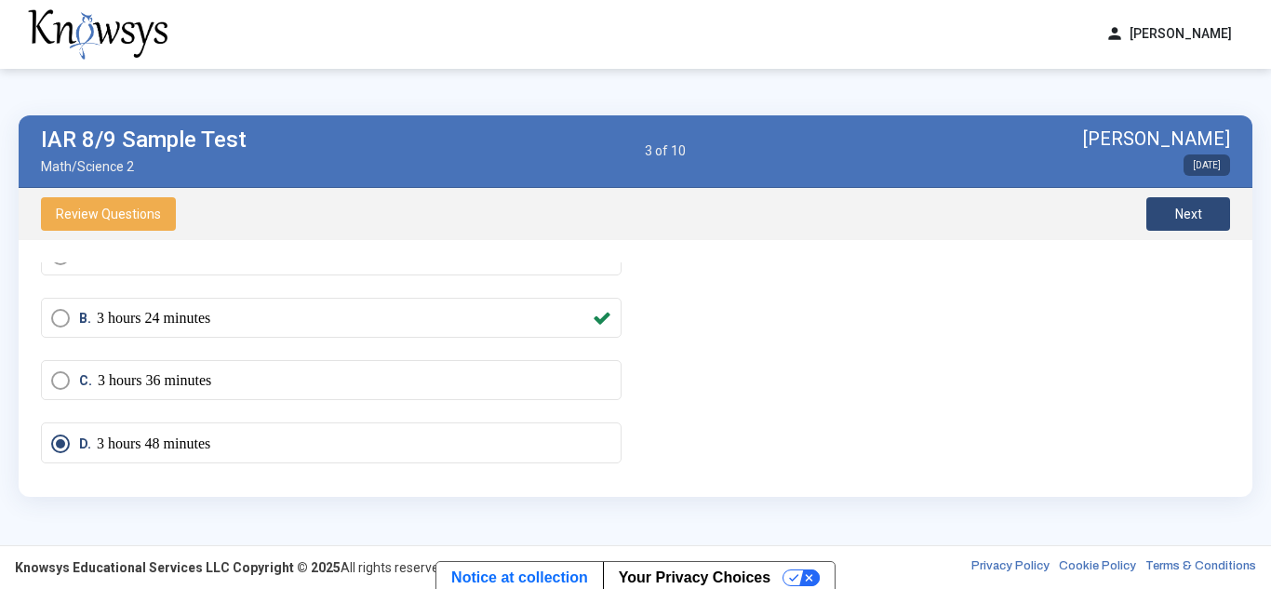
drag, startPoint x: 95, startPoint y: 329, endPoint x: 245, endPoint y: 337, distance: 150.0
click at [245, 328] on div "B. 3 hours 24 minutes" at bounding box center [336, 318] width 514 height 19
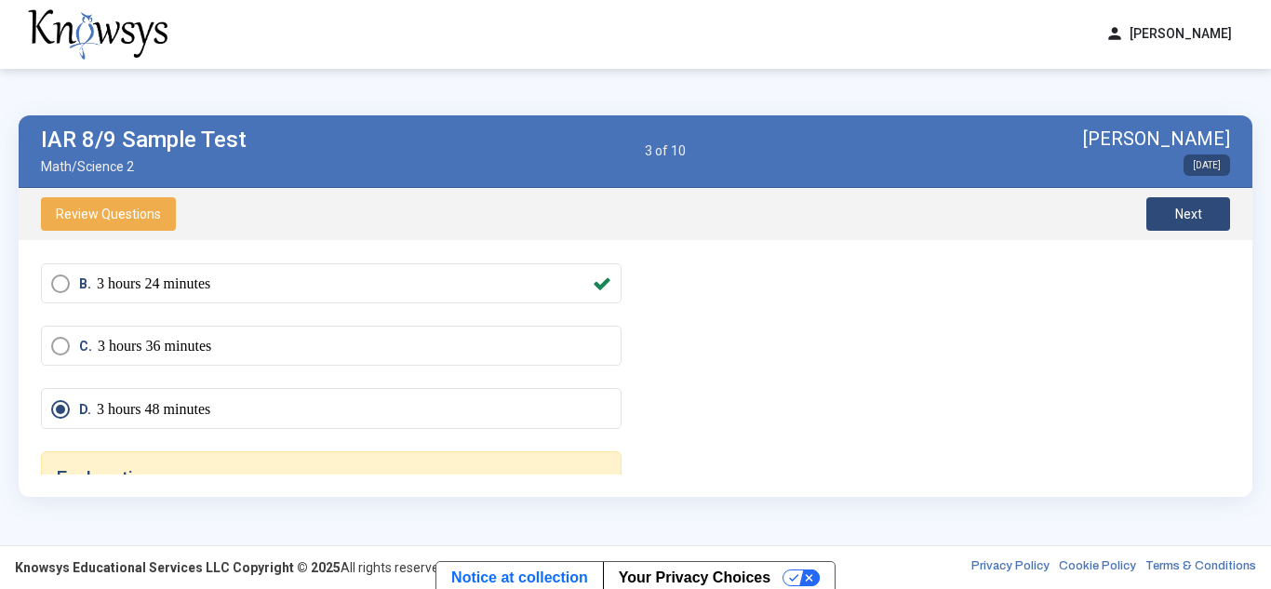
scroll to position [161, 0]
click at [73, 294] on span "B. 3 hours 24 minutes" at bounding box center [341, 285] width 542 height 19
click at [97, 420] on p "3 hours 48 minutes" at bounding box center [154, 410] width 114 height 19
drag, startPoint x: 0, startPoint y: 237, endPoint x: 0, endPoint y: -33, distance: 269.9
click at [0, 0] on html "person [PERSON_NAME] dashboard Dashboard lock_reset Change Password logout Log …" at bounding box center [635, 294] width 1271 height 589
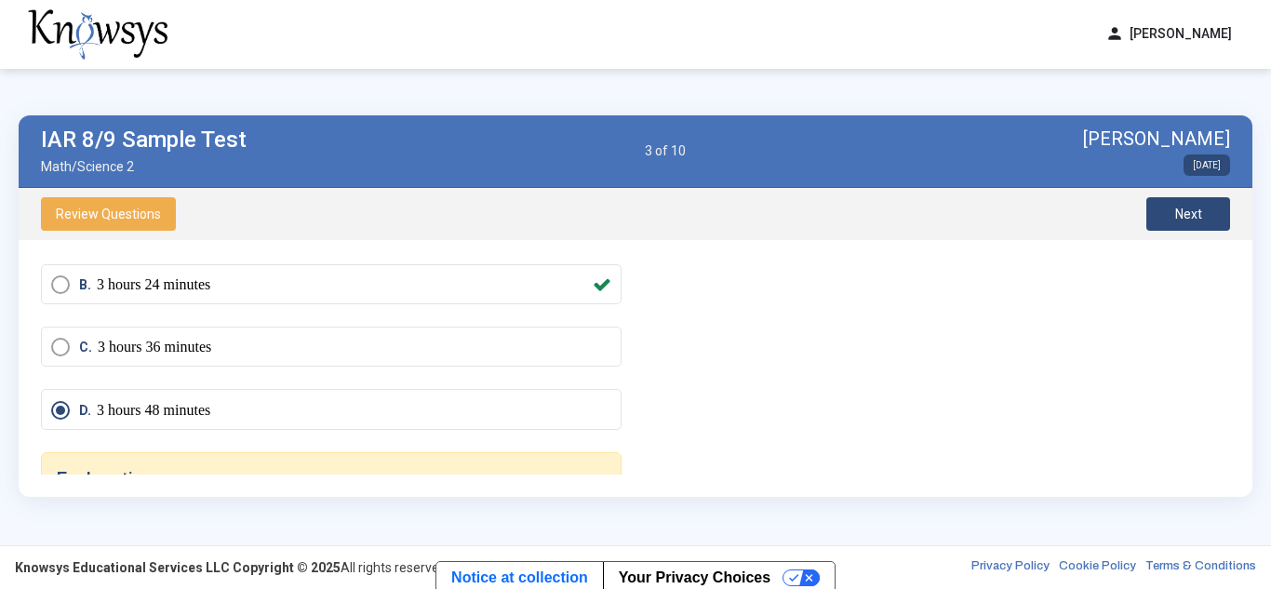
click at [300, 90] on div "IAR 8/9 Sample Test Math/Science 2 3 of 10 [PERSON_NAME] [DATE] Review Question…" at bounding box center [635, 306] width 1271 height 475
click at [1176, 217] on span "Next" at bounding box center [1189, 214] width 27 height 15
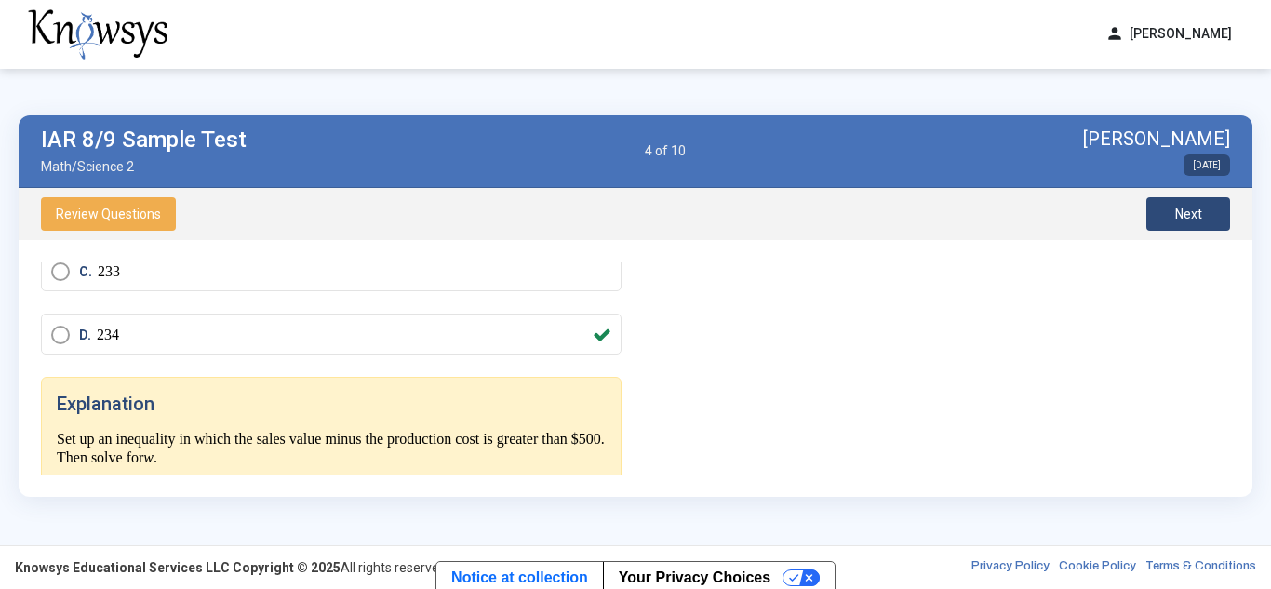
scroll to position [257, 0]
click at [1180, 219] on span "Next" at bounding box center [1189, 214] width 27 height 15
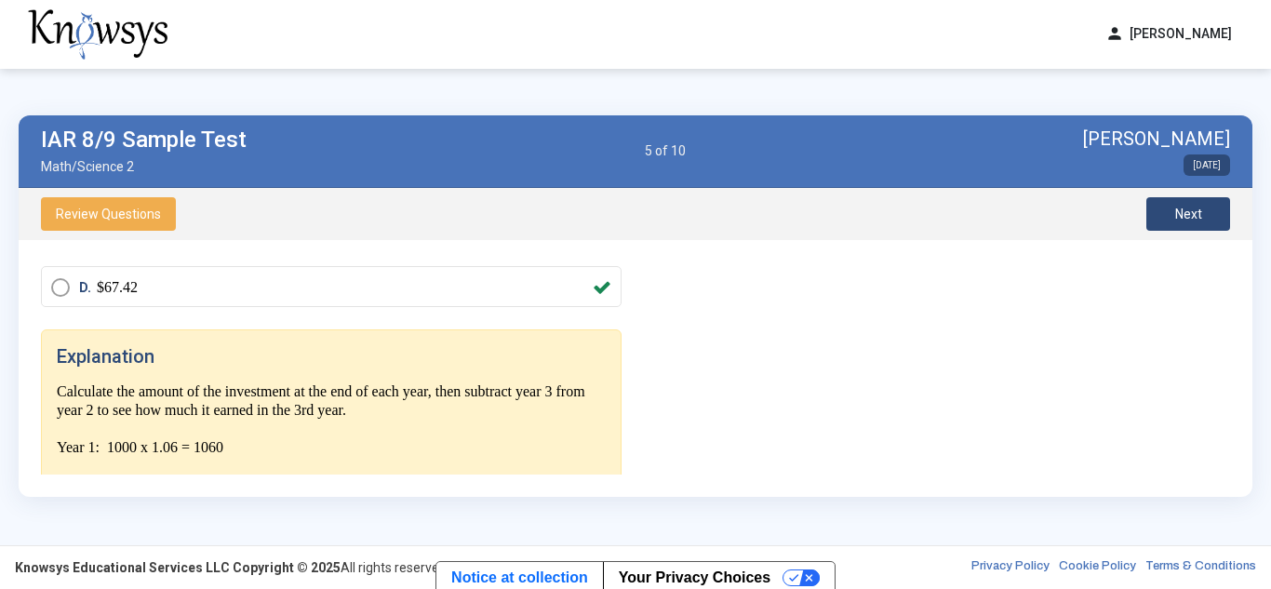
scroll to position [412, 0]
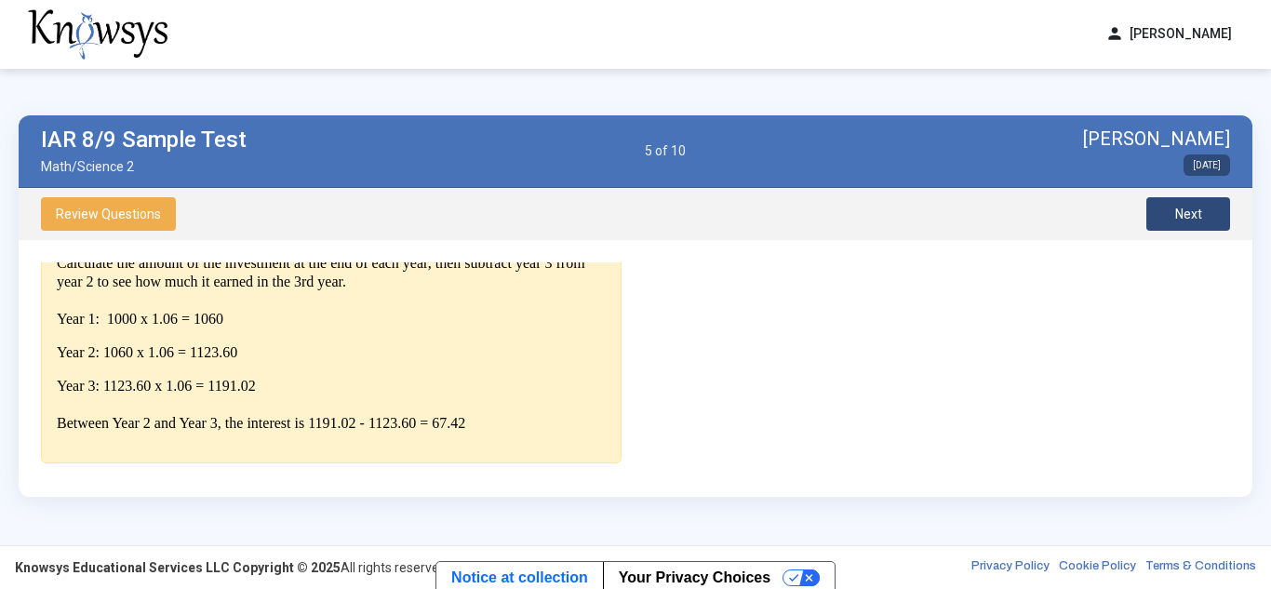
click at [275, 466] on div "Question An investment of $1000 grows at 6% compound interest annually. How muc…" at bounding box center [338, 368] width 595 height 212
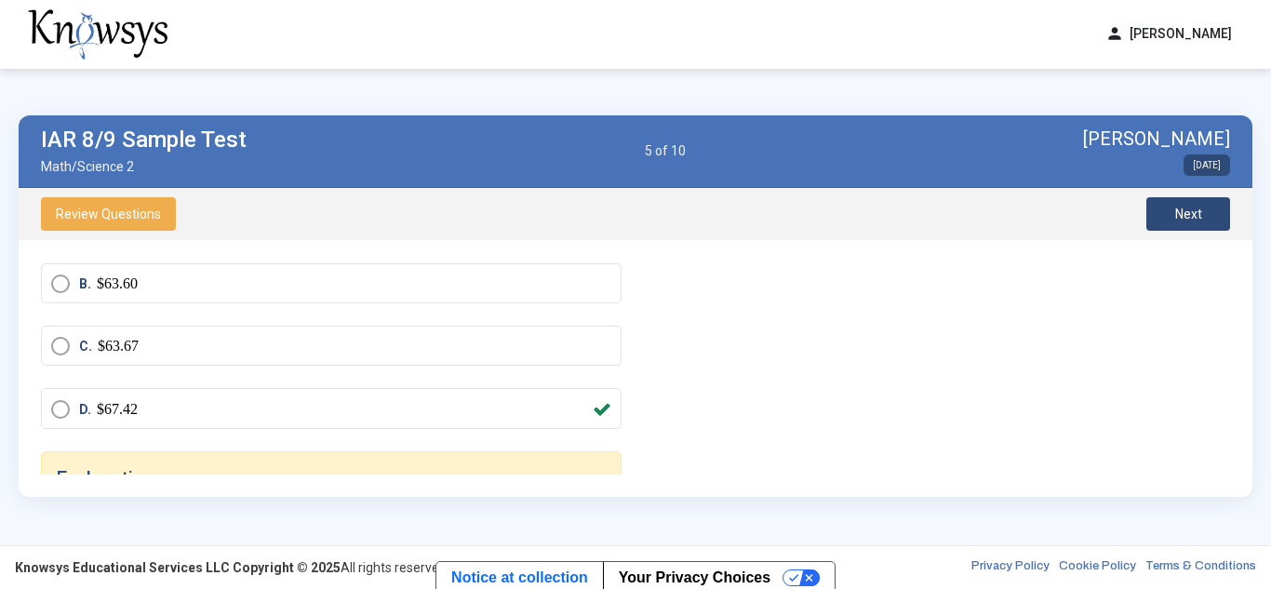
scroll to position [139, 0]
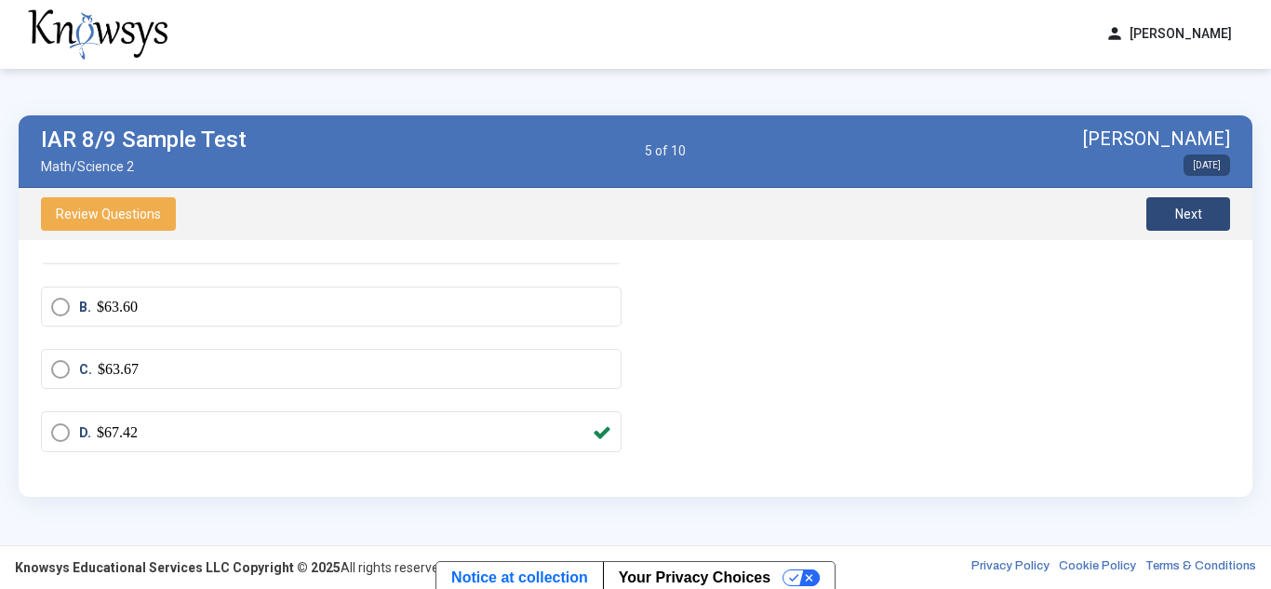
click at [1178, 219] on span "Next" at bounding box center [1189, 214] width 27 height 15
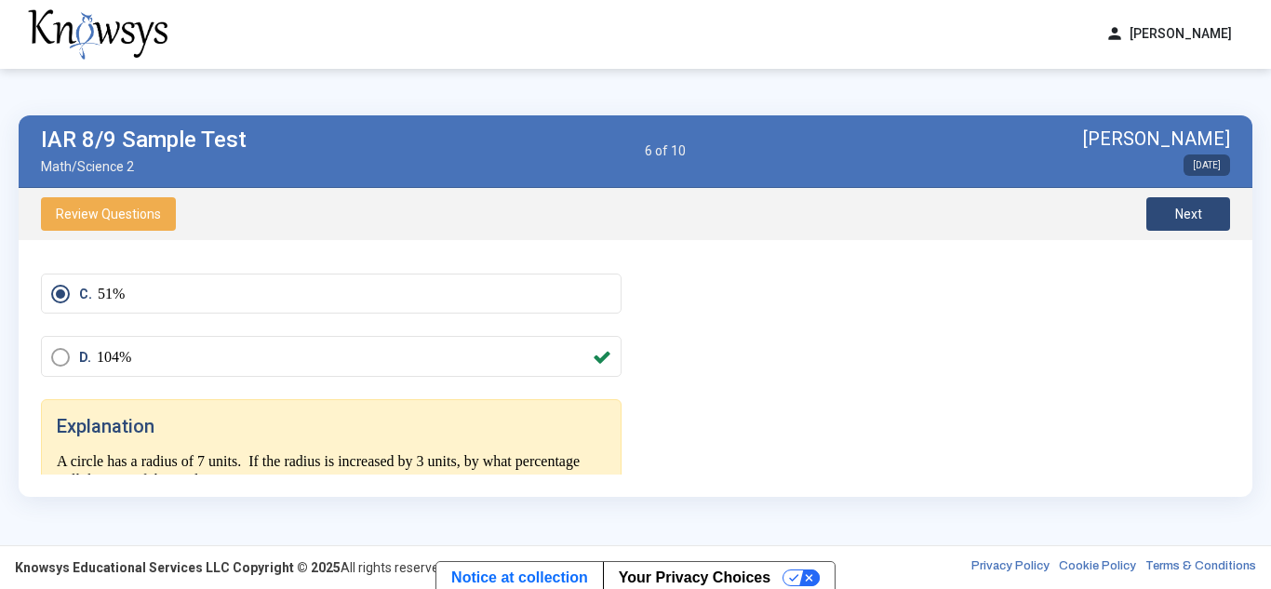
scroll to position [209, 0]
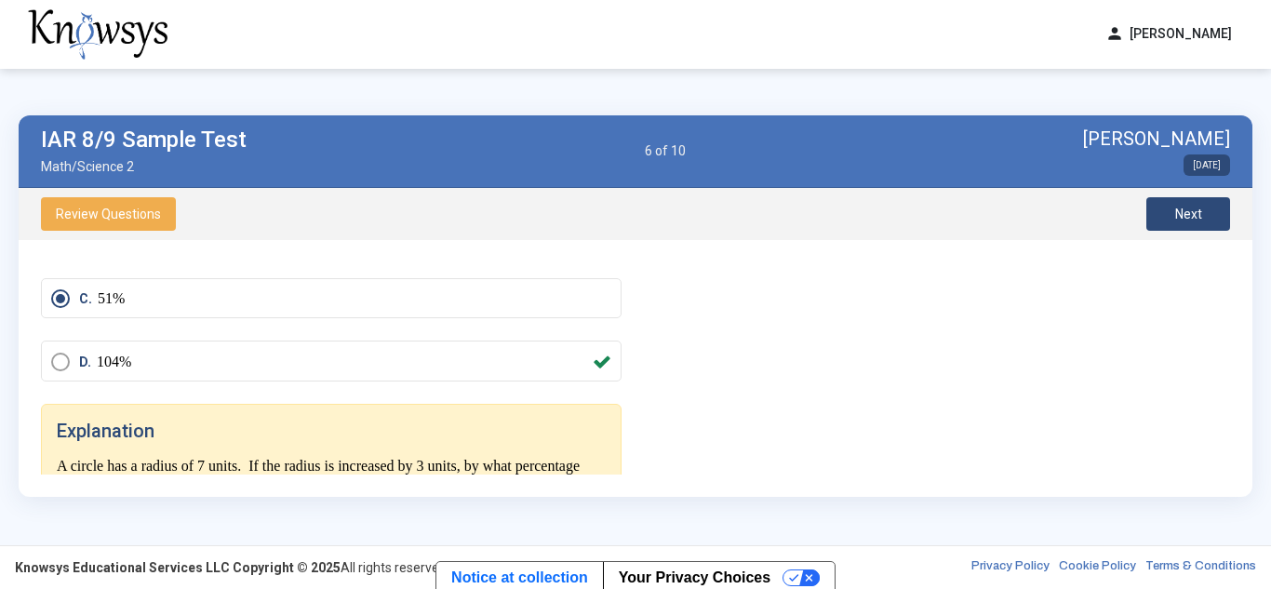
click at [61, 354] on span "Select an option" at bounding box center [60, 362] width 19 height 19
click at [1178, 207] on span "Next" at bounding box center [1189, 214] width 27 height 15
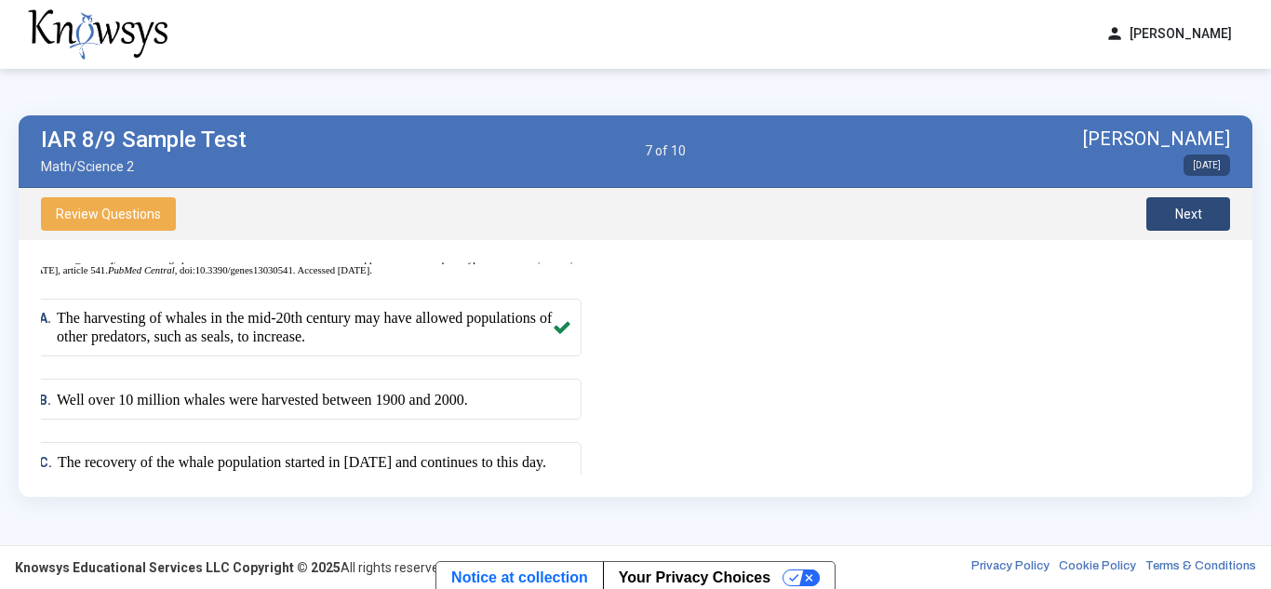
scroll to position [794, 40]
click at [1180, 207] on span "Next" at bounding box center [1189, 214] width 27 height 15
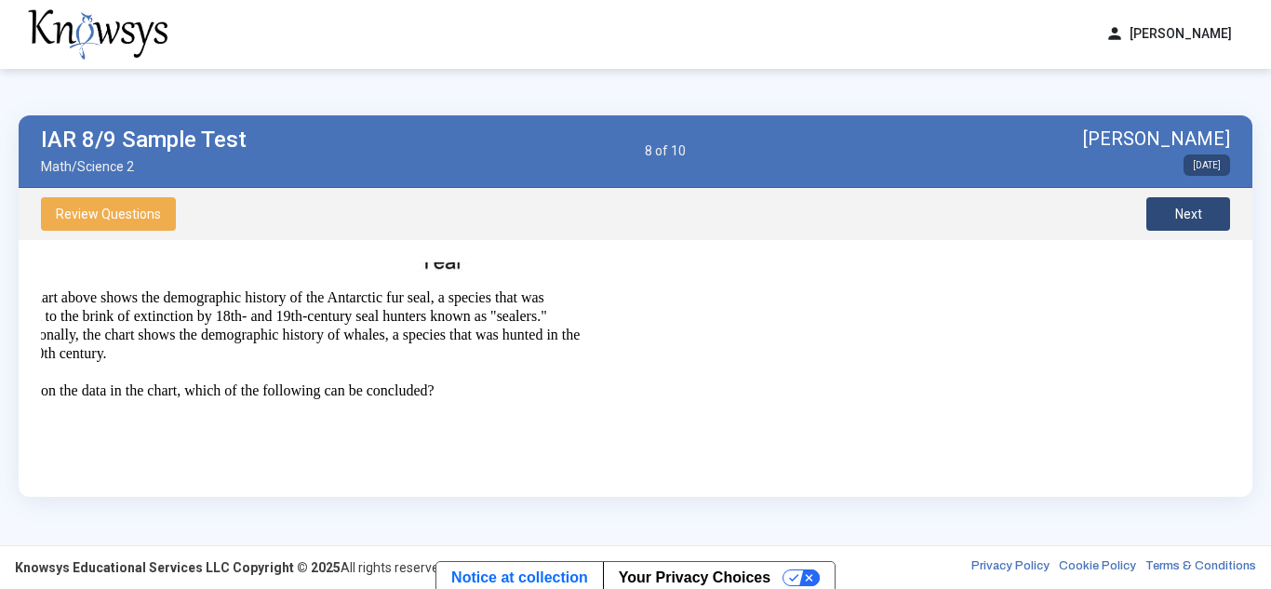
scroll to position [562, 0]
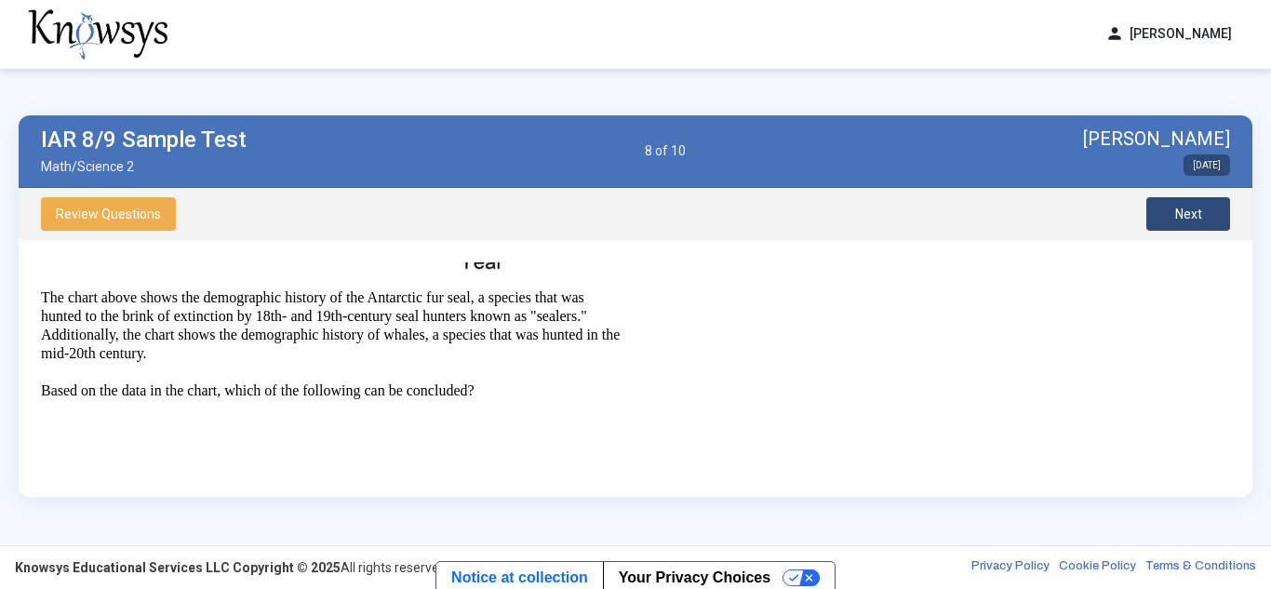
click at [355, 357] on p "The chart above shows the demographic history of the Antarctic fur seal, a spec…" at bounding box center [331, 363] width 581 height 149
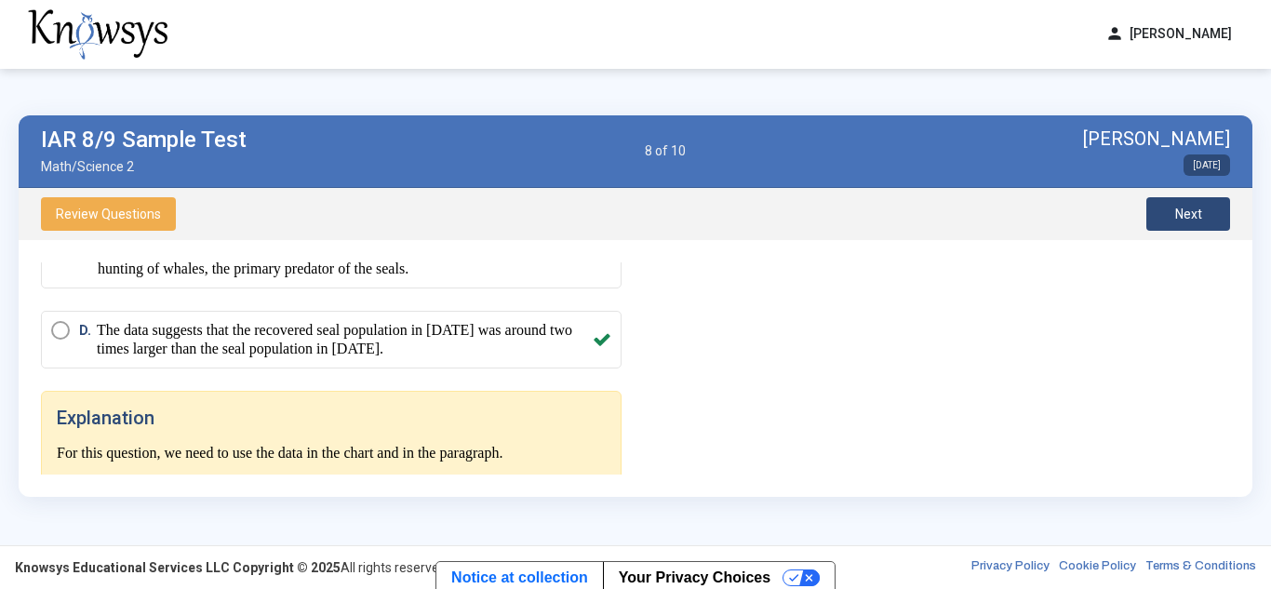
scroll to position [1005, 0]
click at [1181, 213] on span "Next" at bounding box center [1189, 214] width 27 height 15
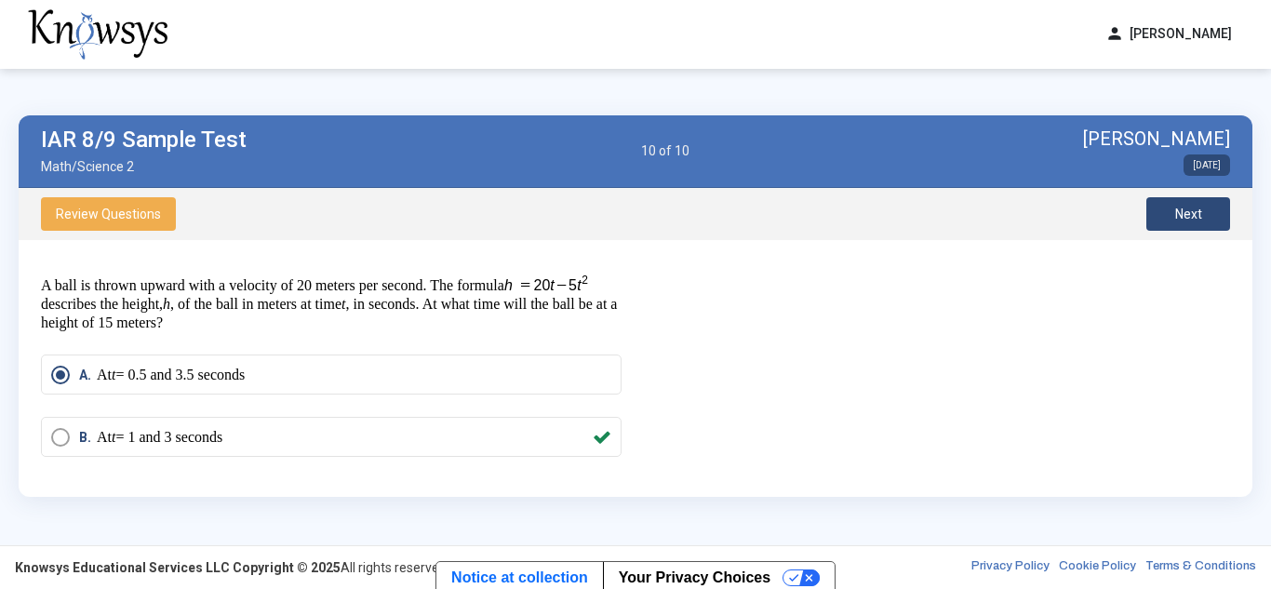
scroll to position [31, 0]
drag, startPoint x: 303, startPoint y: 322, endPoint x: 366, endPoint y: 327, distance: 62.5
click at [366, 327] on p "A ball is thrown upward with a velocity of 20 meters per second. The formula de…" at bounding box center [331, 302] width 581 height 59
click at [261, 428] on div "B. At t = 1 and 3 seconds" at bounding box center [336, 436] width 514 height 19
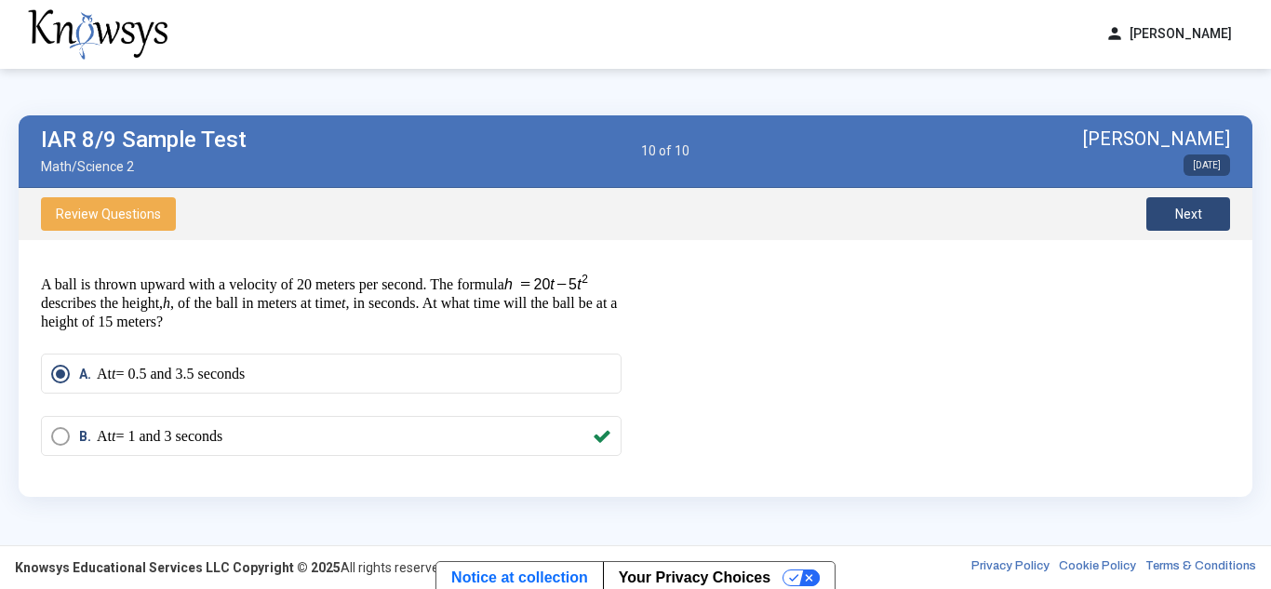
click at [1183, 218] on span "Next" at bounding box center [1189, 214] width 27 height 15
